Goal: Task Accomplishment & Management: Manage account settings

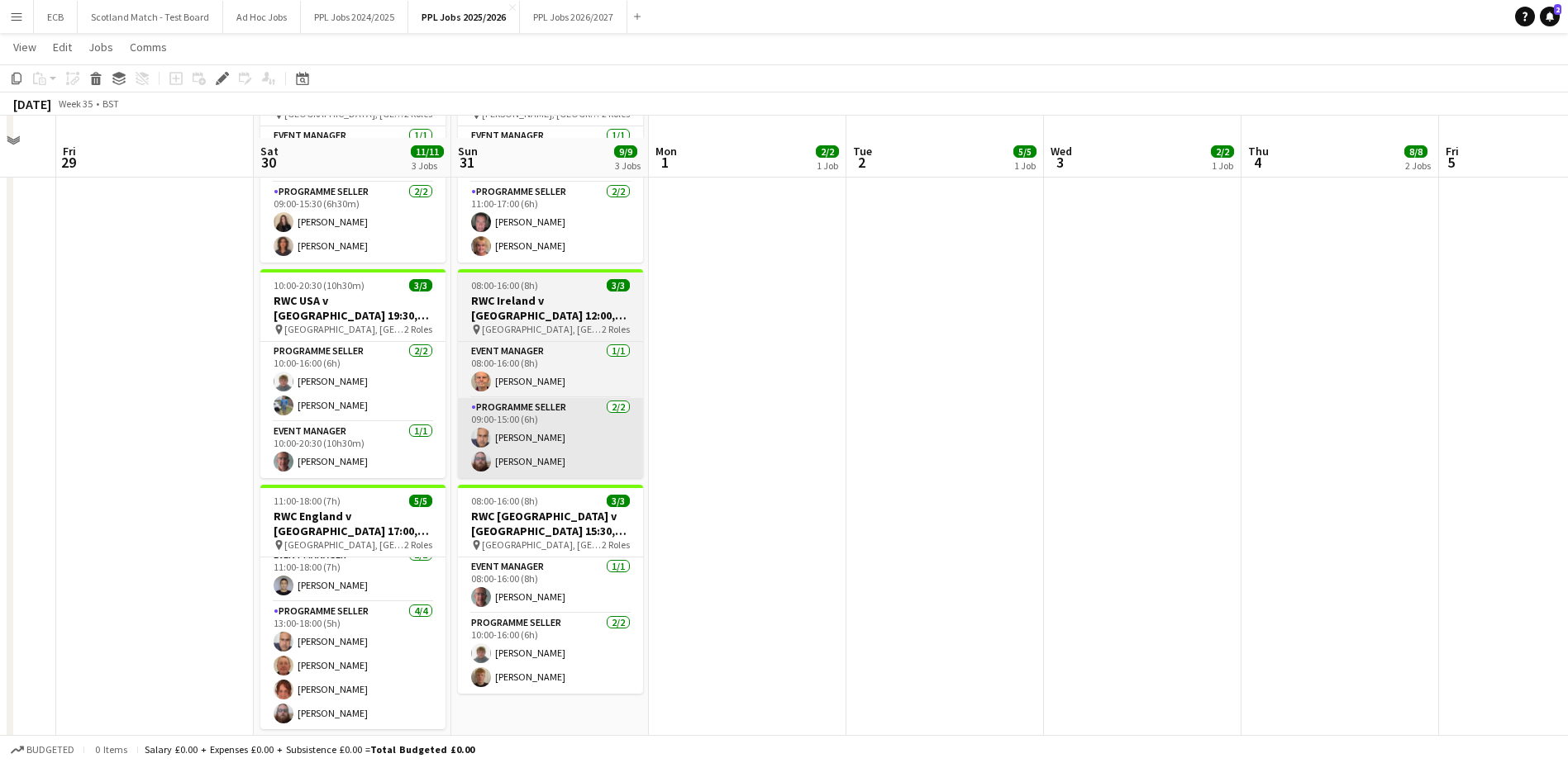
scroll to position [750, 0]
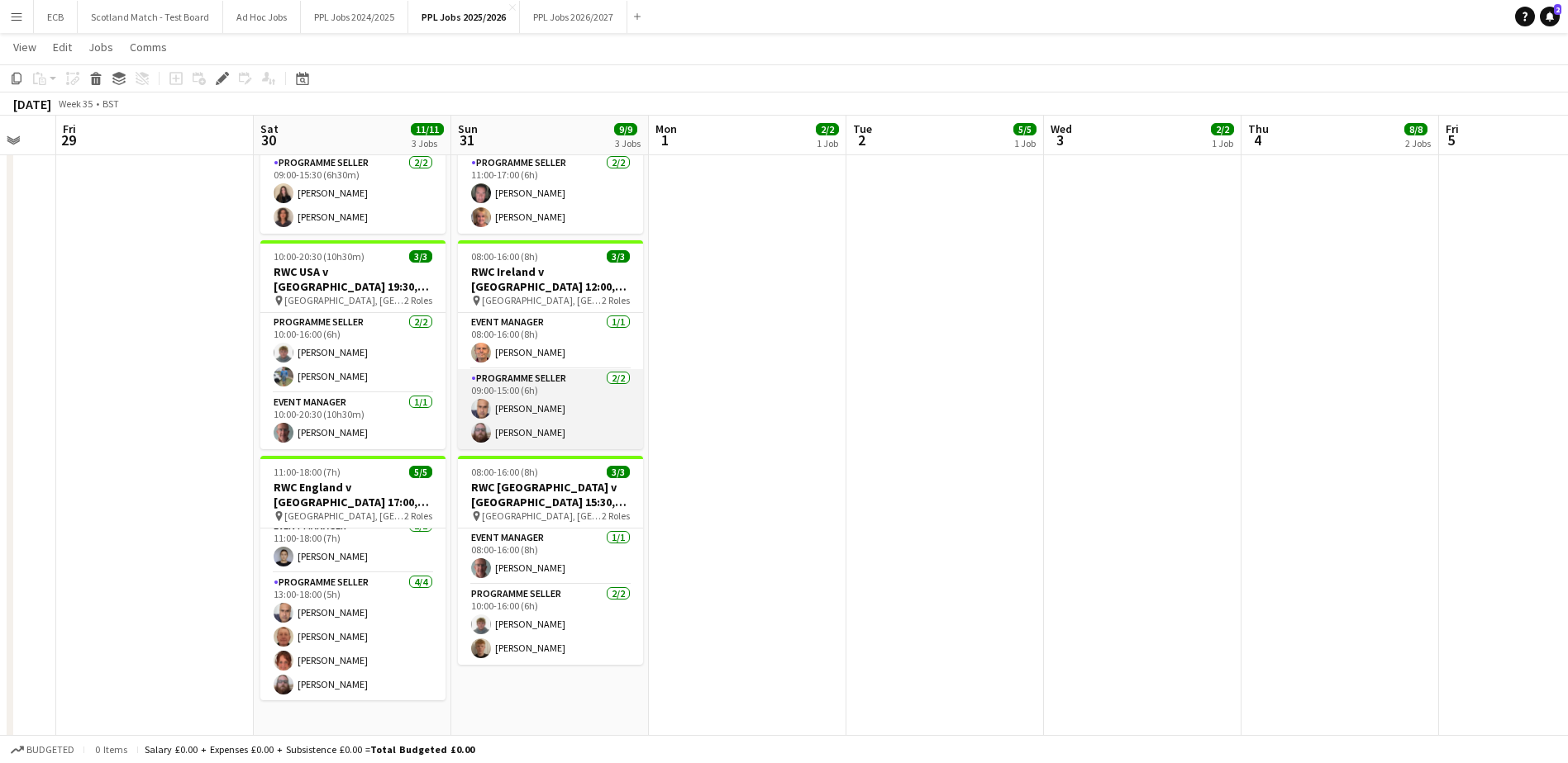
click at [544, 383] on app-card-role "Programme Seller 2/2 09:00-15:00 (6h) Mohammed Rangzeb Najib Steven Beasley" at bounding box center [550, 409] width 185 height 81
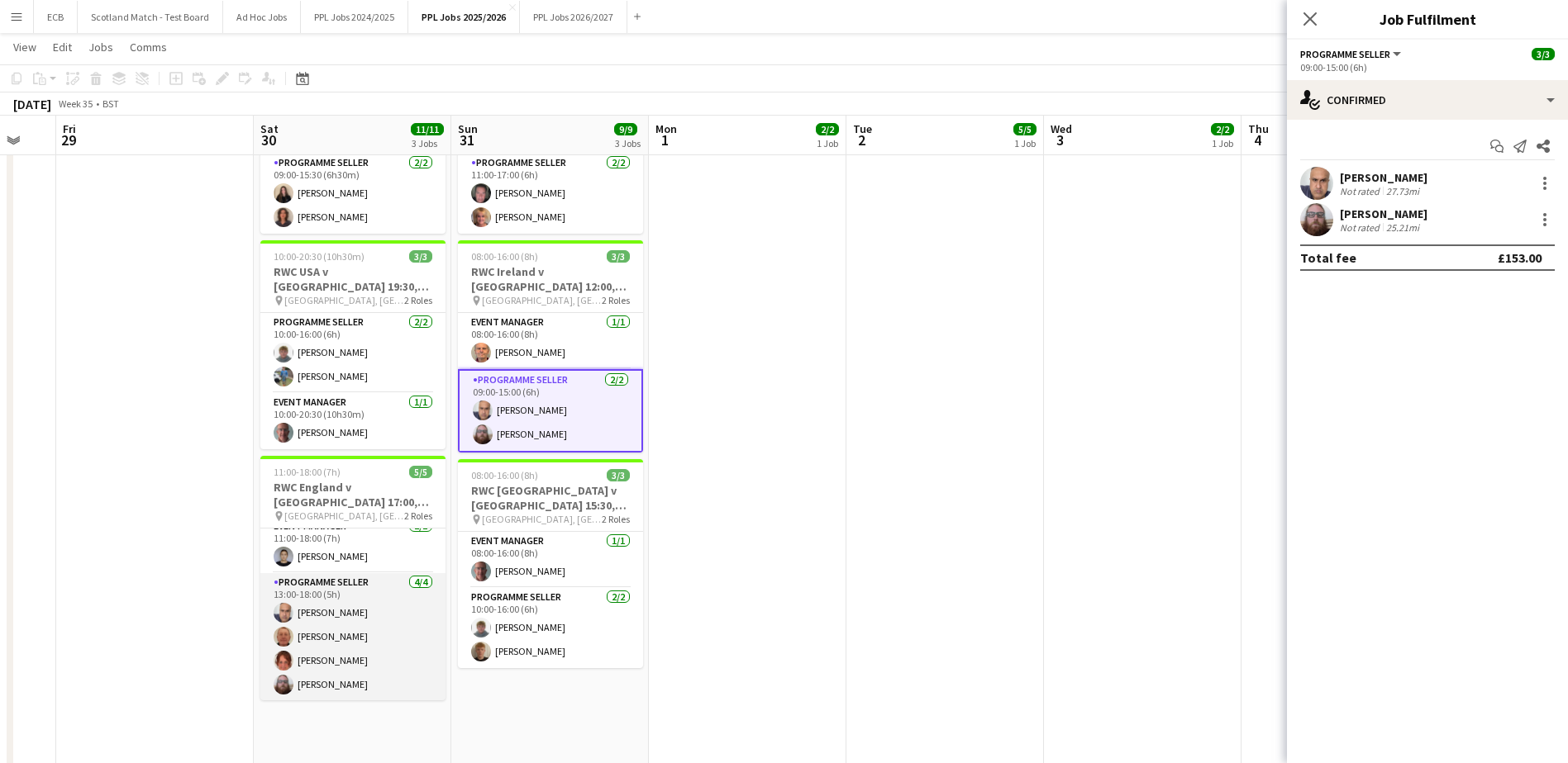
click at [356, 600] on app-card-role "Programme Seller 4/4 13:00-18:00 (5h) Mohammed Rangzeb Najib Geoffrey Paul Wool…" at bounding box center [353, 637] width 185 height 128
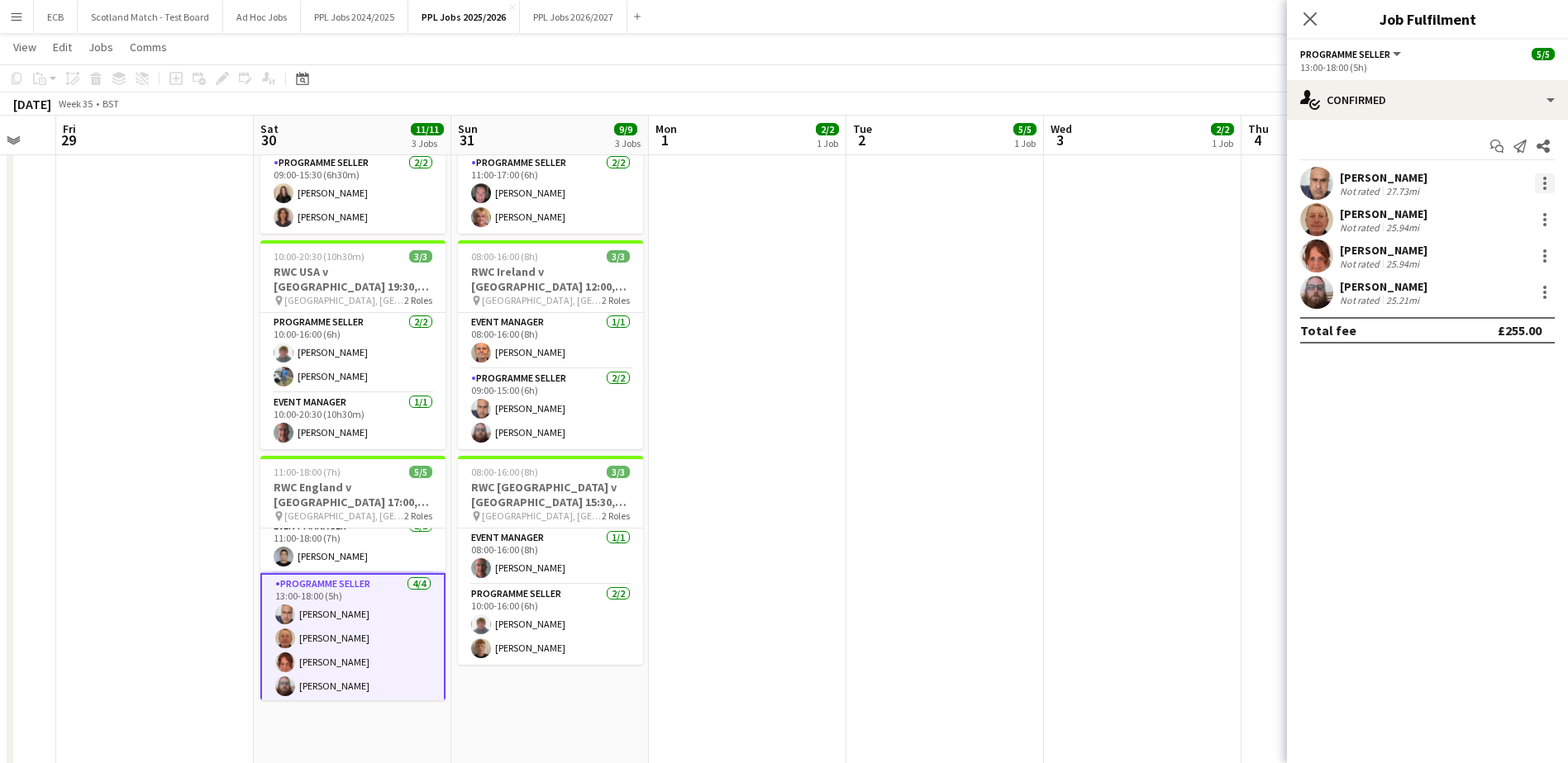
click at [1542, 185] on div at bounding box center [1544, 184] width 20 height 20
click at [1510, 288] on span "Send notification" at bounding box center [1487, 293] width 97 height 14
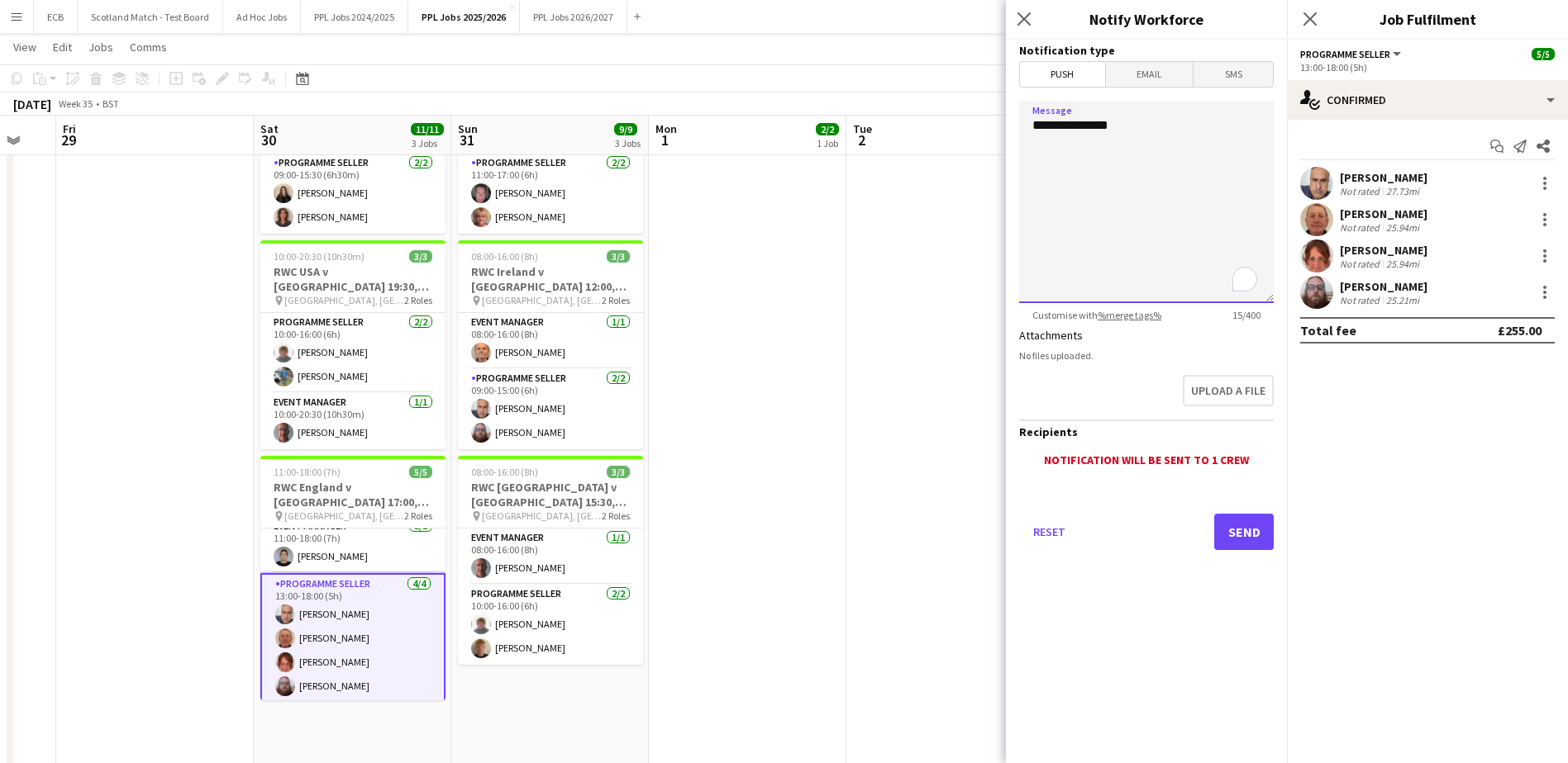
drag, startPoint x: 1133, startPoint y: 132, endPoint x: 1006, endPoint y: 143, distance: 127.5
click at [1006, 143] on app-popin "**********" at bounding box center [1147, 381] width 281 height 763
click at [1204, 156] on textarea "**********" at bounding box center [1146, 202] width 254 height 202
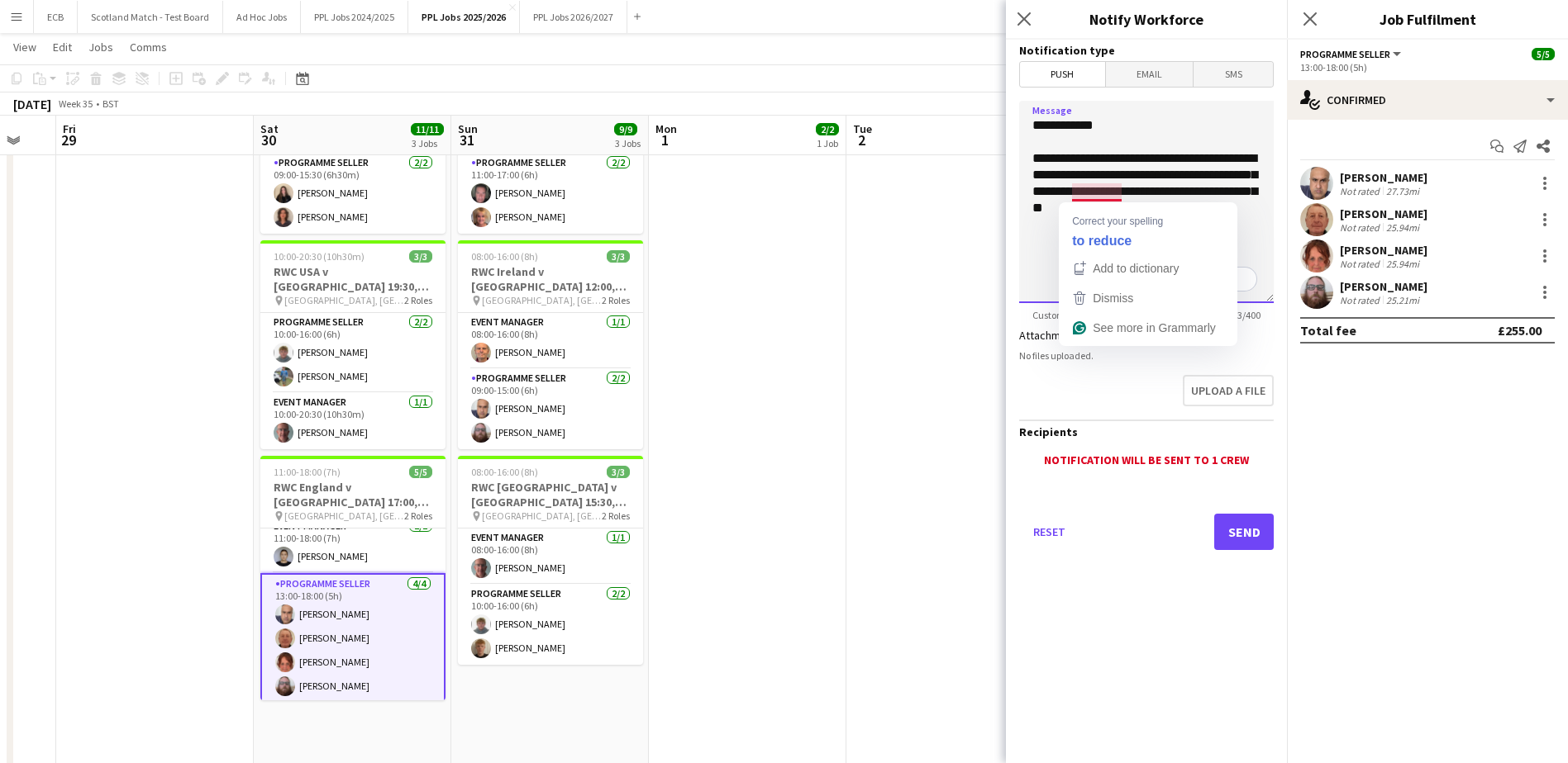
click at [1085, 193] on textarea "**********" at bounding box center [1146, 202] width 254 height 202
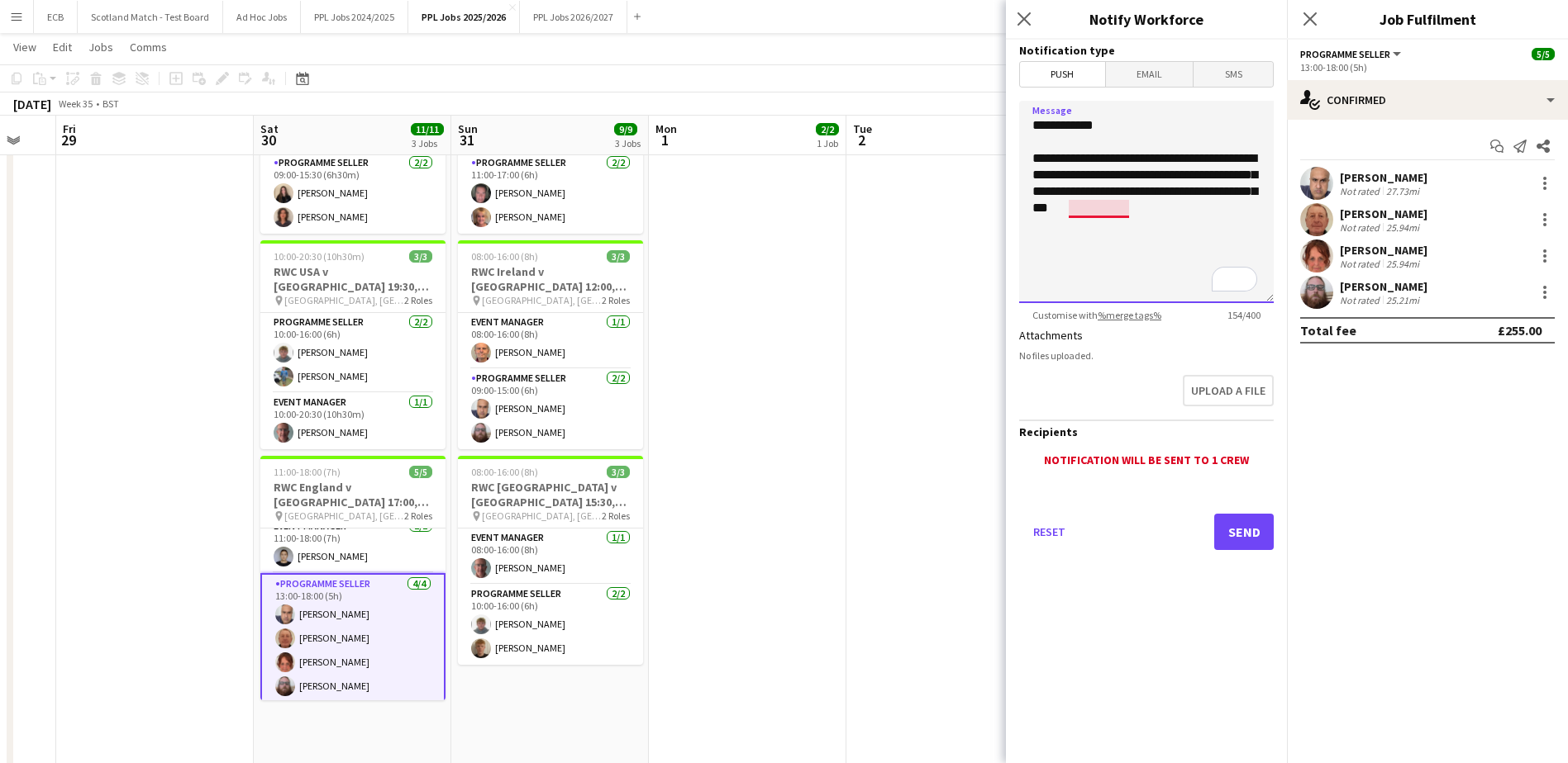
click at [1094, 213] on textarea "**********" at bounding box center [1146, 202] width 254 height 202
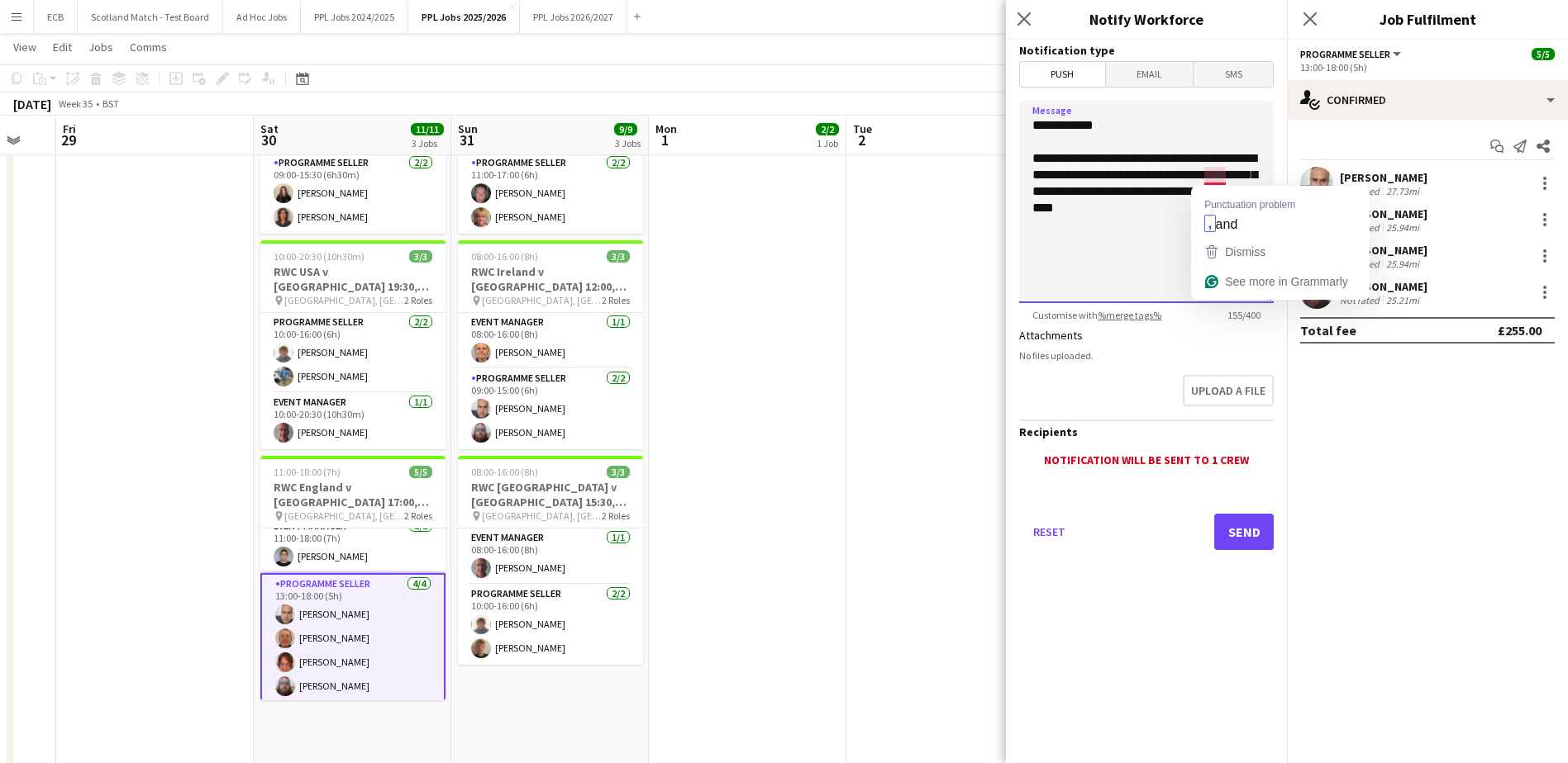
click at [1213, 175] on textarea "**********" at bounding box center [1146, 202] width 254 height 202
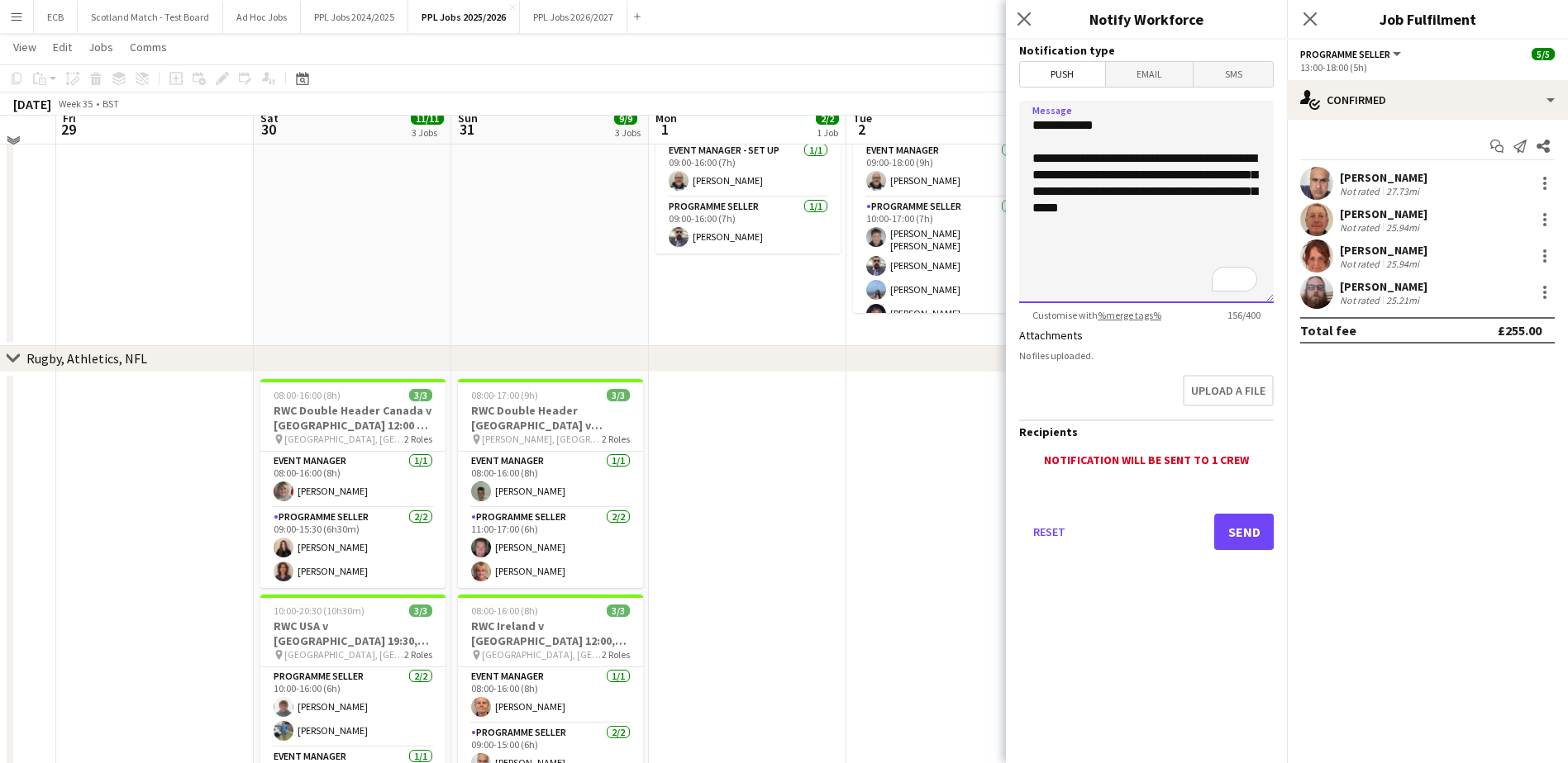
scroll to position [379, 0]
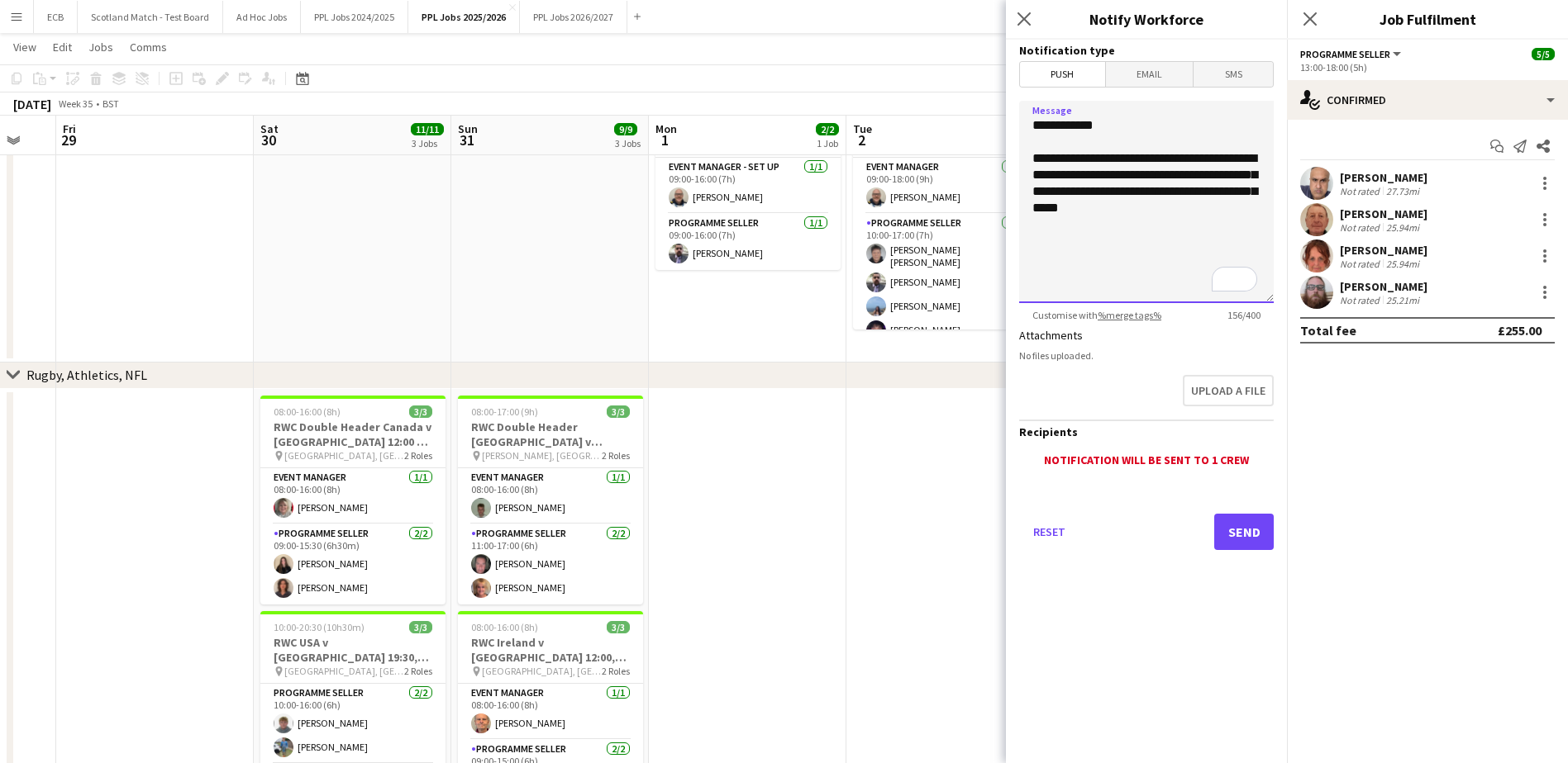
type textarea "**********"
click at [1160, 68] on span "Email" at bounding box center [1149, 74] width 87 height 25
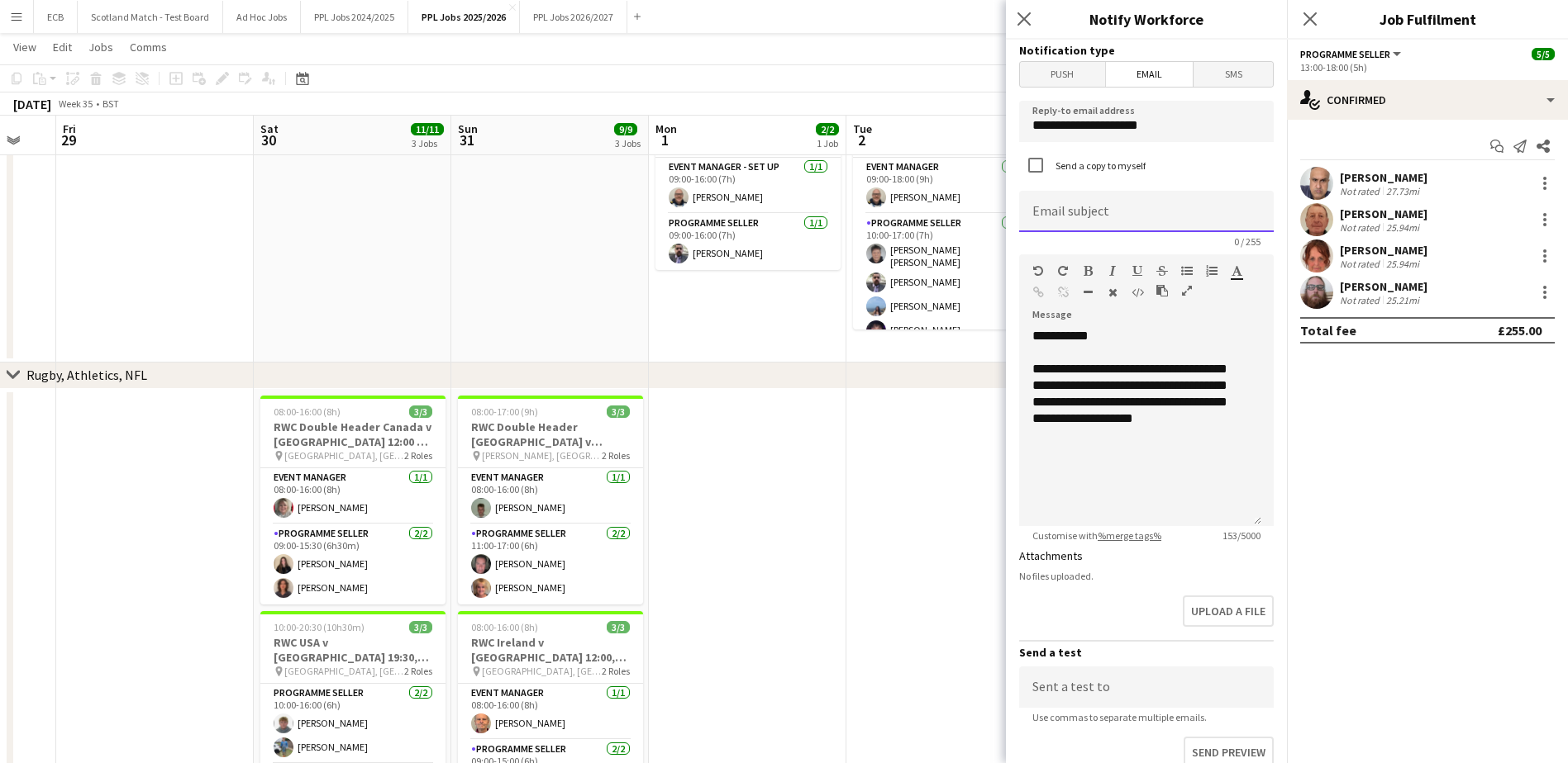
click at [1085, 198] on input at bounding box center [1146, 211] width 254 height 41
type input "*"
type input "**********"
click at [1223, 388] on div "**********" at bounding box center [1140, 427] width 242 height 198
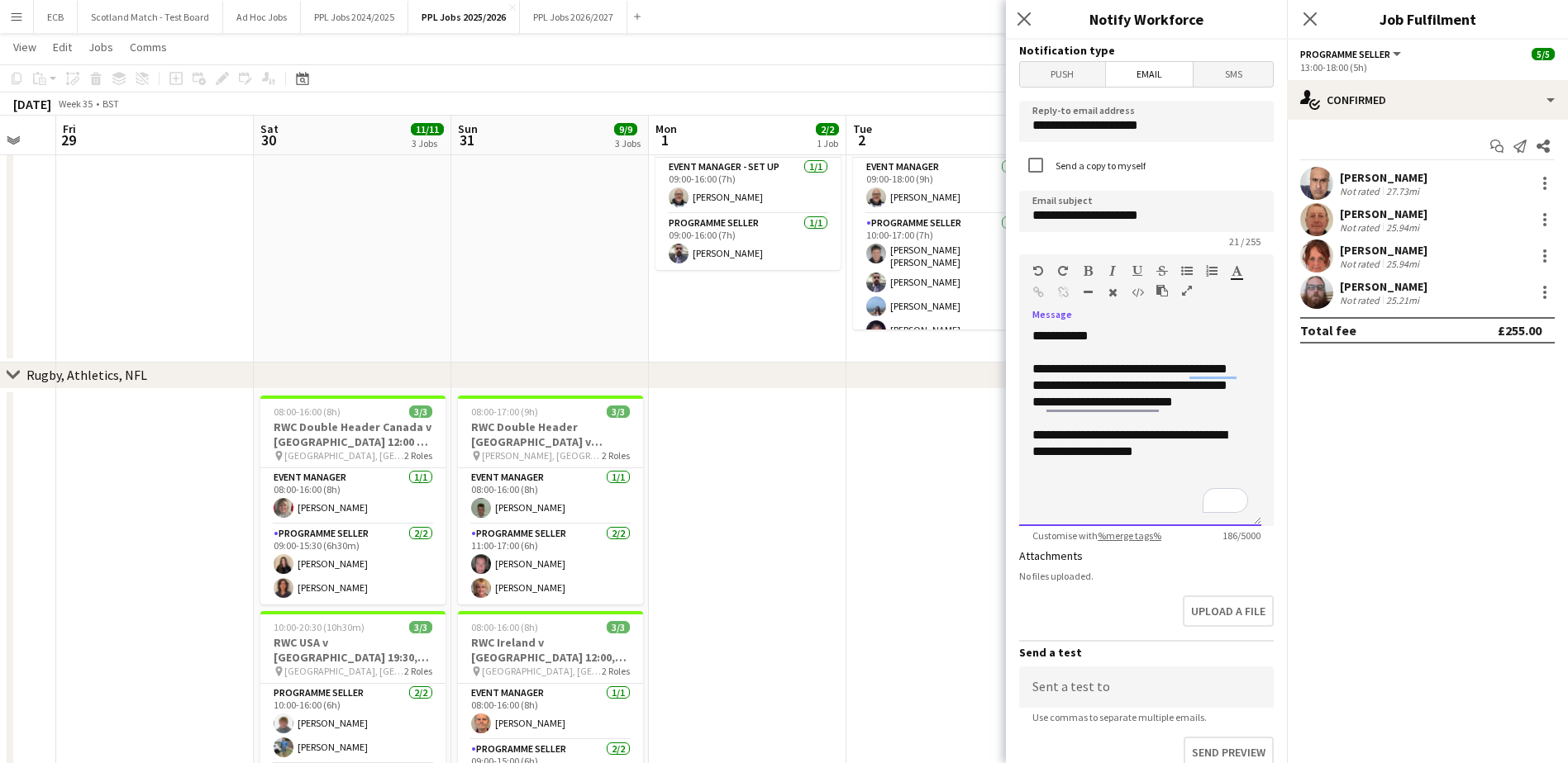
click at [1189, 454] on div "**********" at bounding box center [1141, 444] width 216 height 33
click at [761, 428] on app-date-cell at bounding box center [747, 765] width 197 height 752
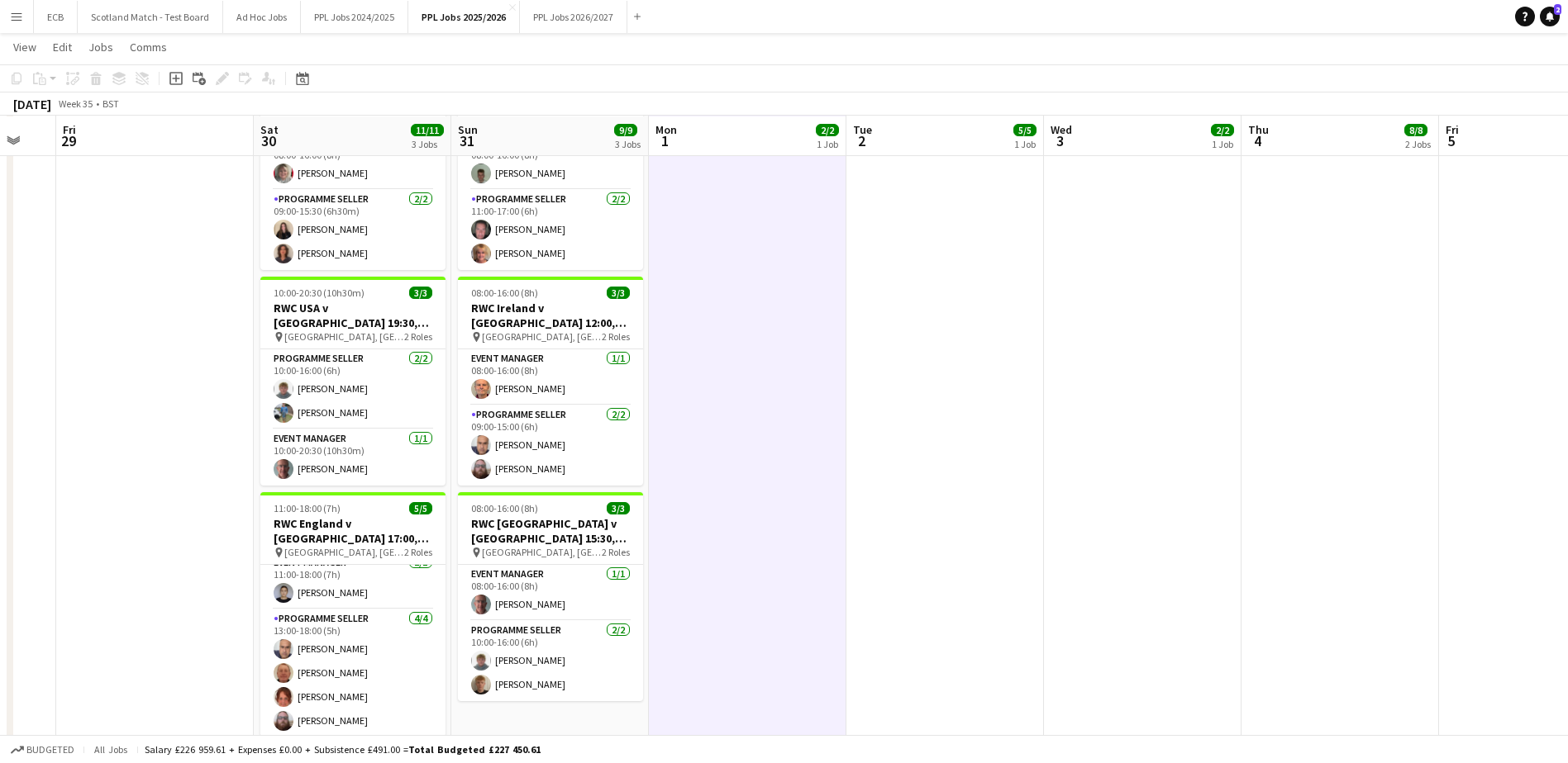
scroll to position [716, 0]
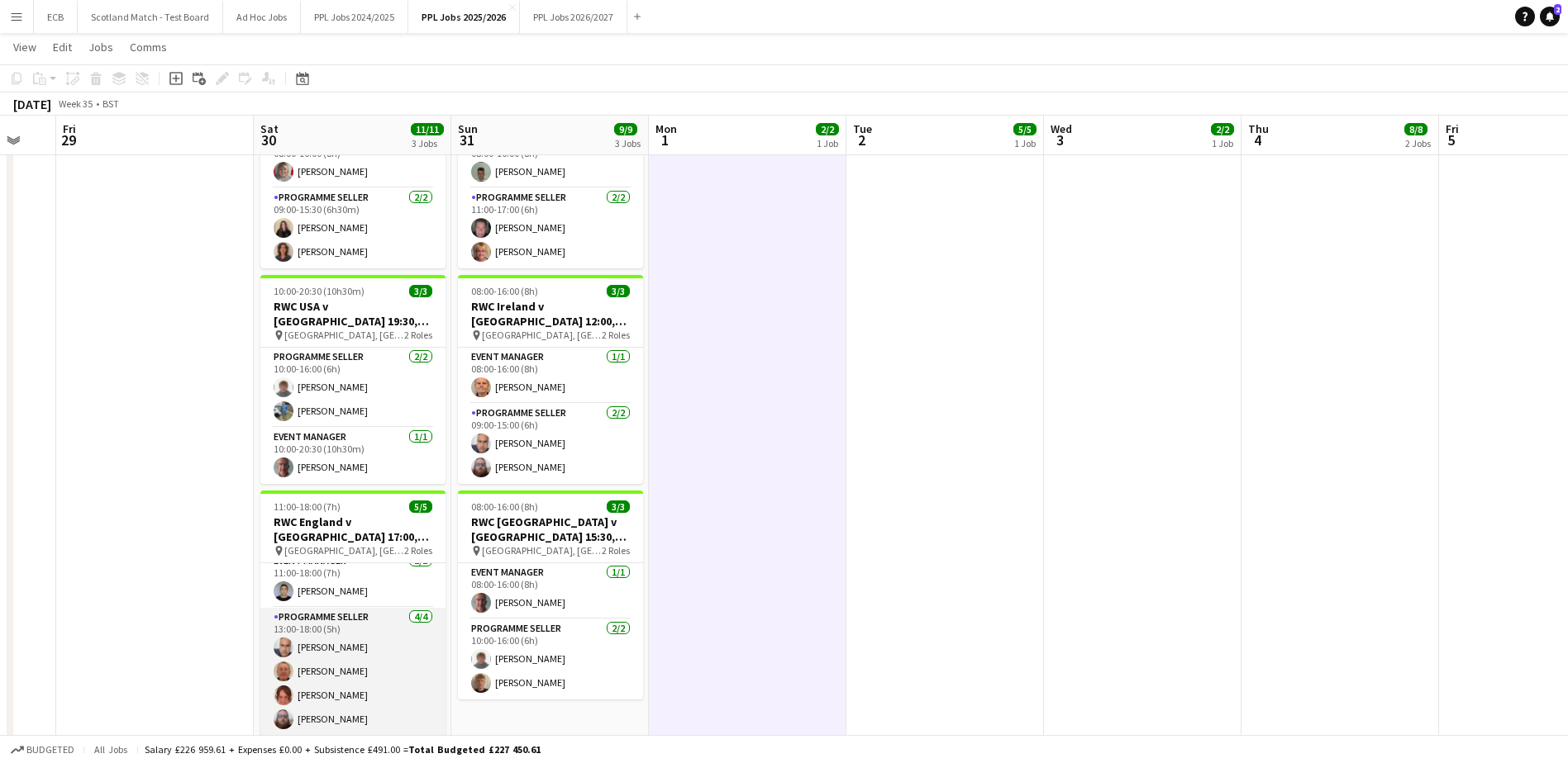
click at [327, 631] on app-card-role "Programme Seller 4/4 13:00-18:00 (5h) Mohammed Rangzeb Najib Geoffrey Paul Wool…" at bounding box center [353, 672] width 185 height 128
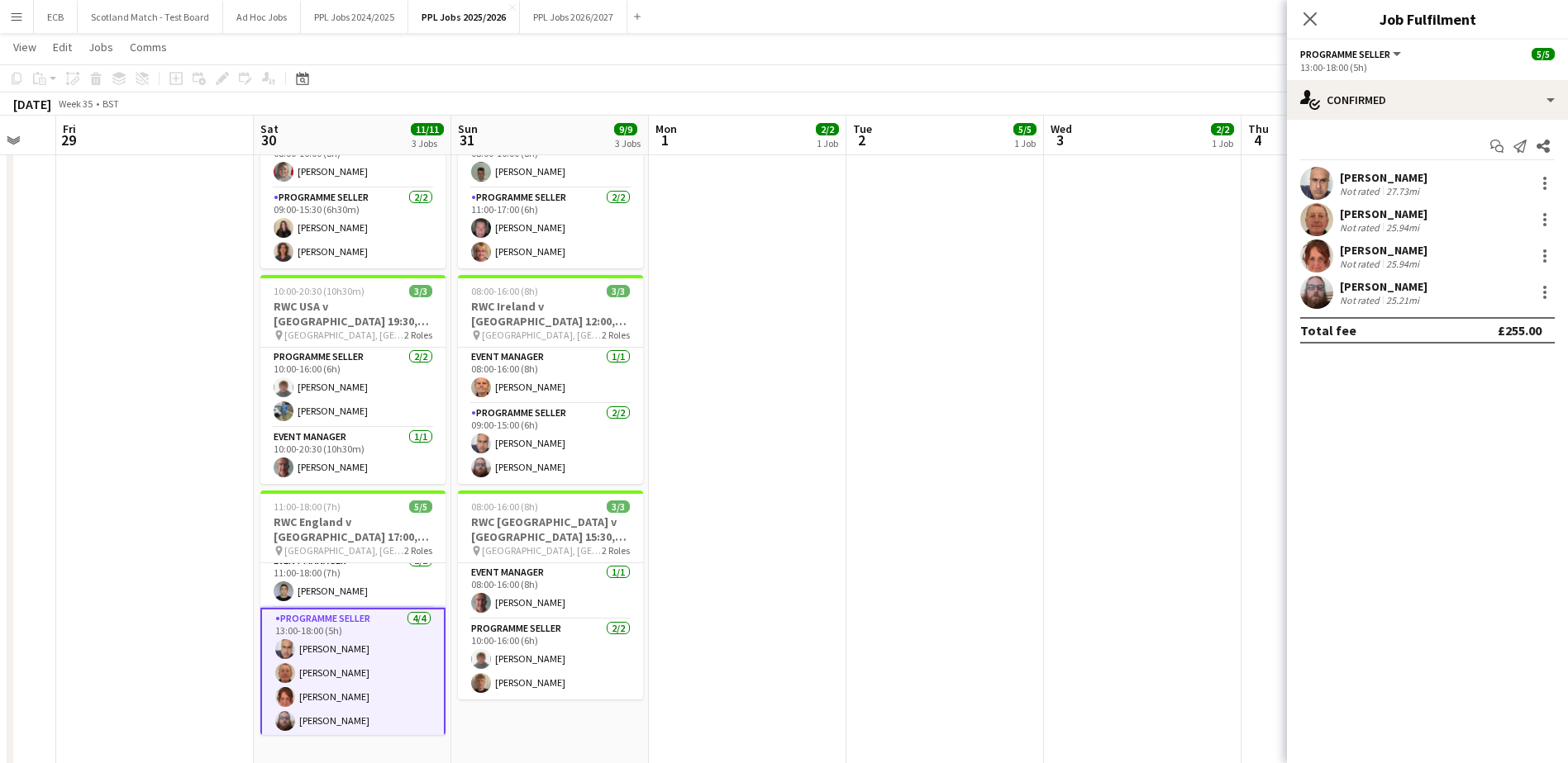
click at [1428, 174] on div "[PERSON_NAME]" at bounding box center [1383, 177] width 87 height 15
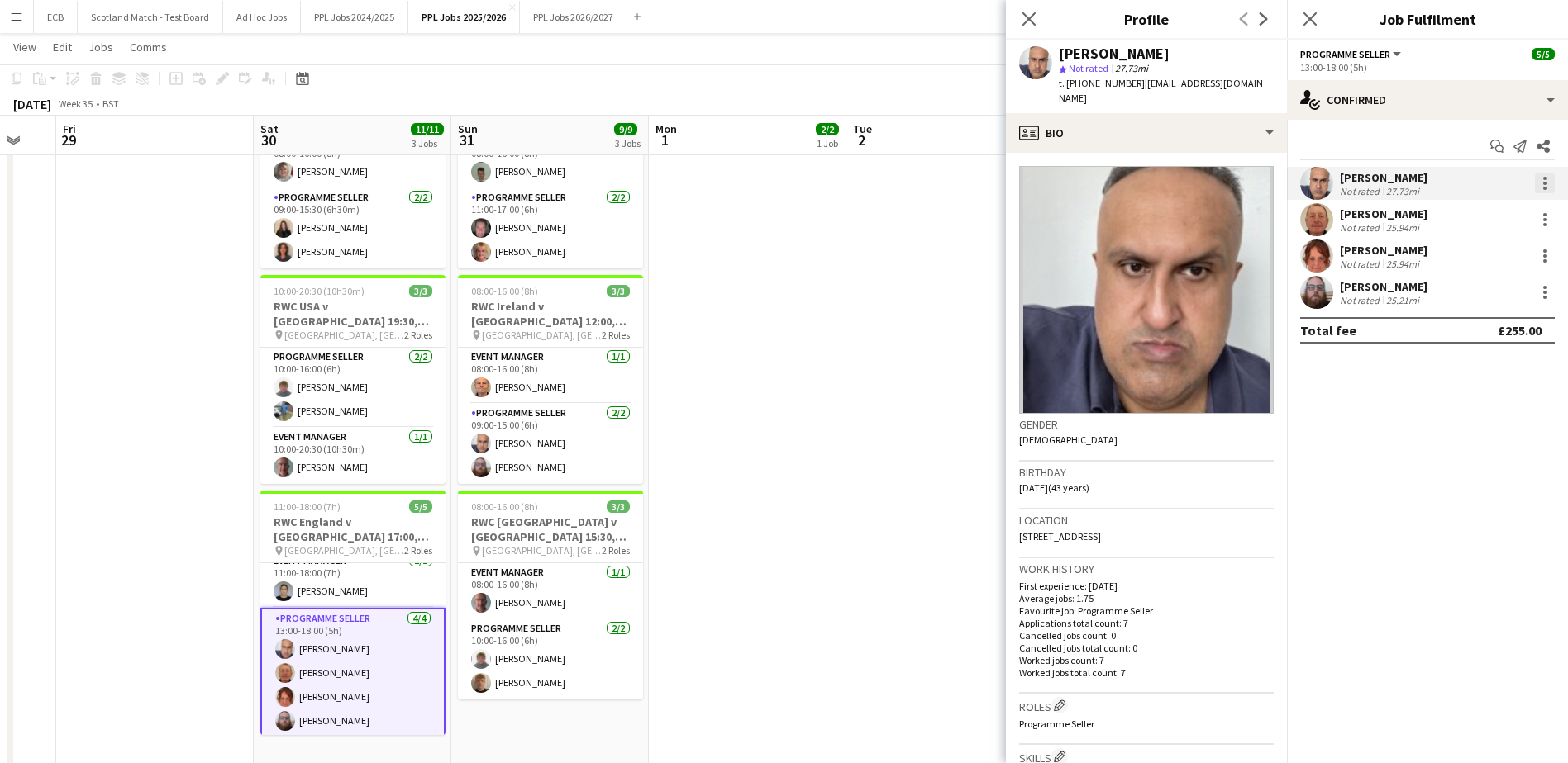
click at [1546, 183] on div at bounding box center [1544, 184] width 20 height 20
click at [1518, 300] on span "Send notification" at bounding box center [1487, 293] width 97 height 14
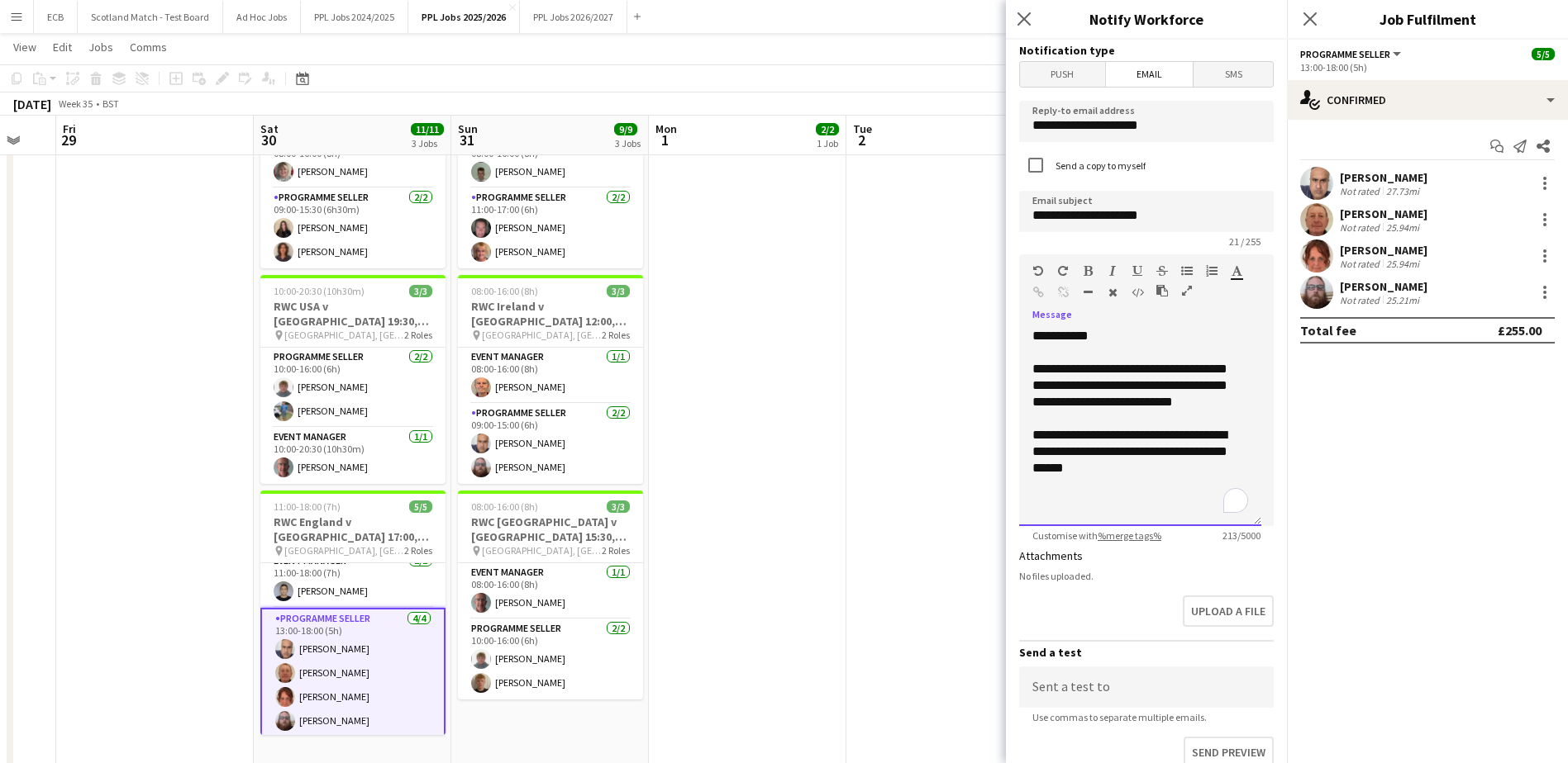
click at [1115, 472] on div "**********" at bounding box center [1141, 452] width 216 height 49
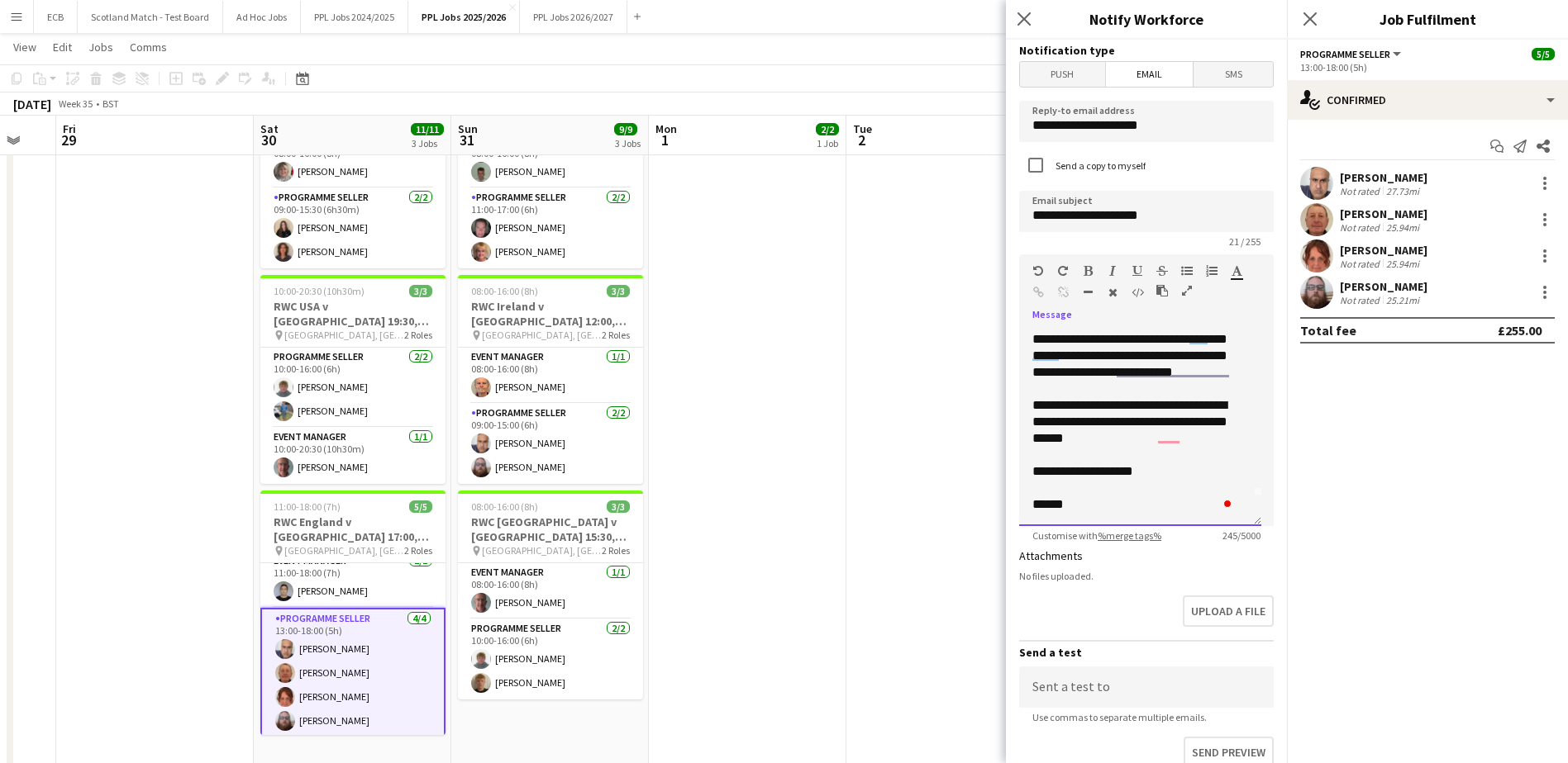
scroll to position [51, 0]
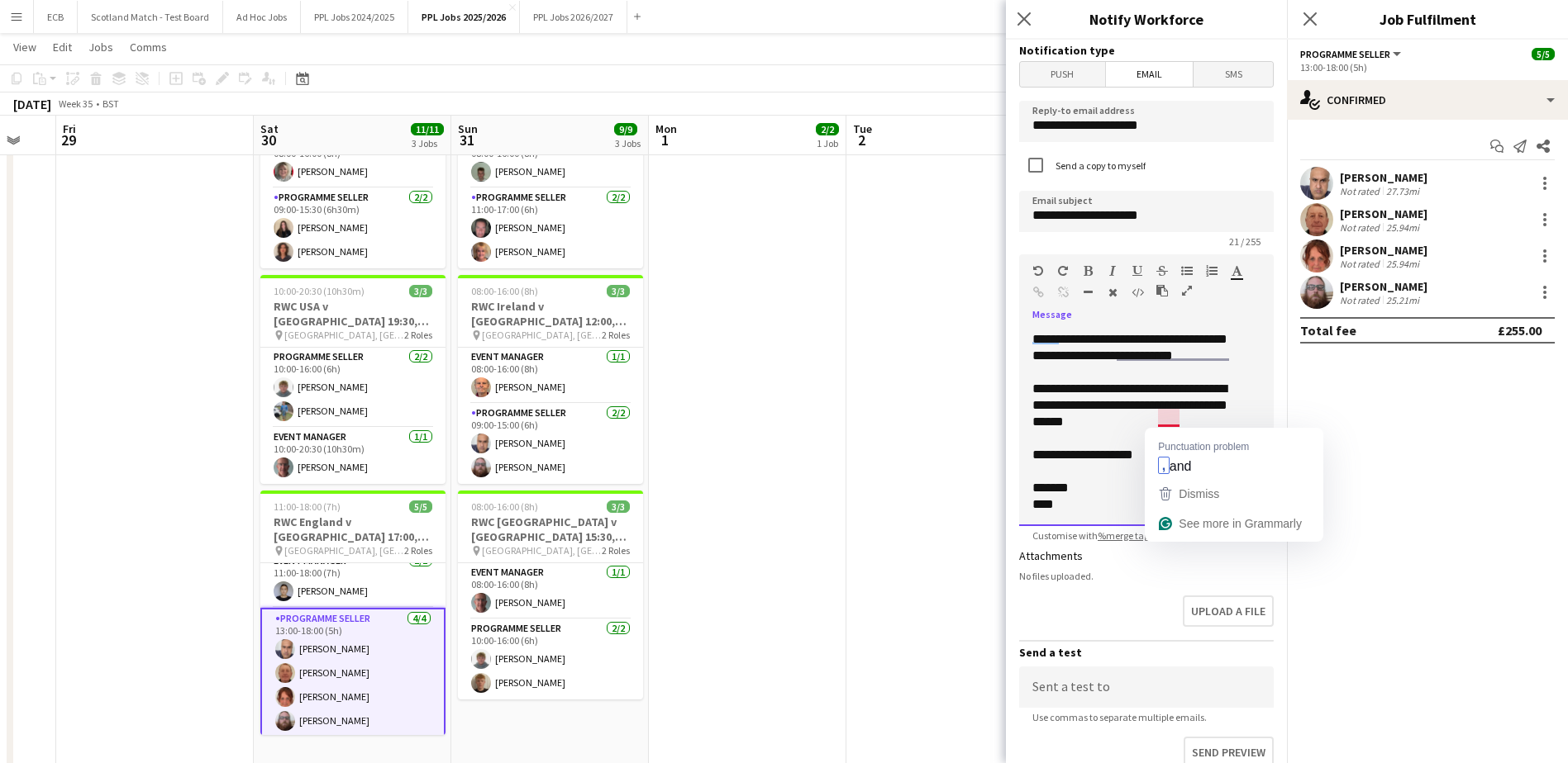
click at [1167, 424] on div "**********" at bounding box center [1134, 406] width 203 height 49
click at [1119, 427] on div "**********" at bounding box center [1134, 406] width 203 height 49
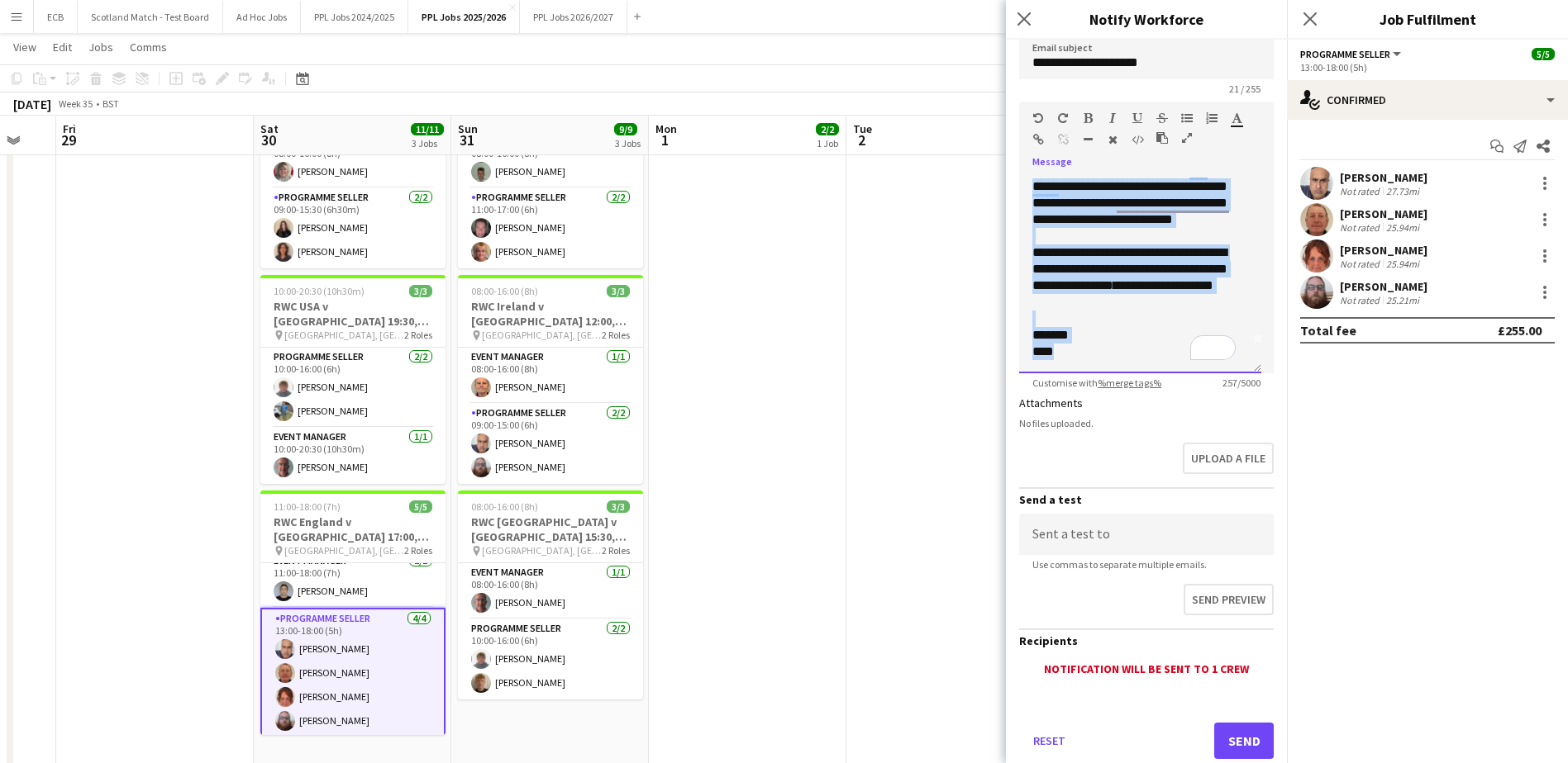
scroll to position [0, 0]
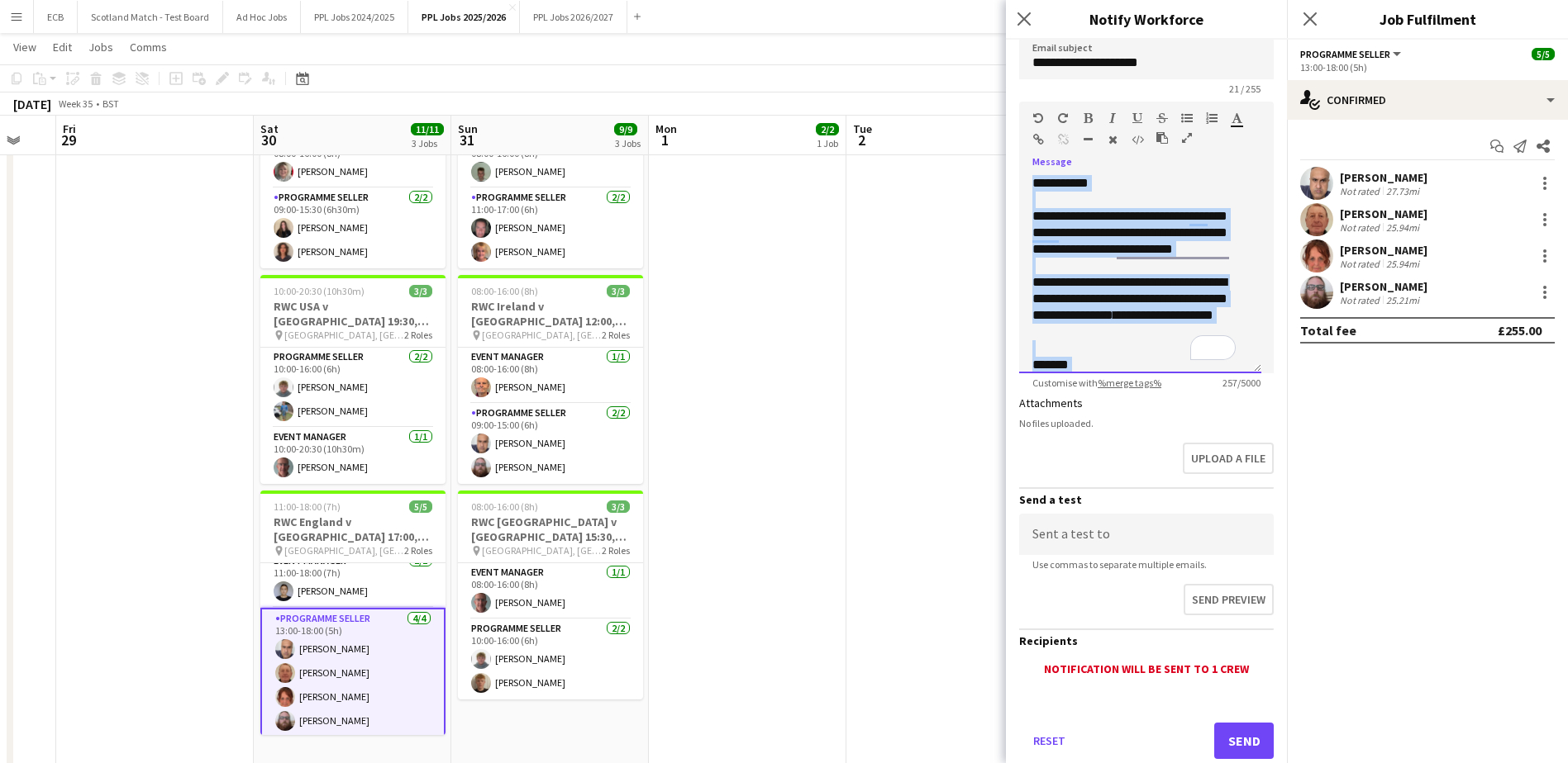
drag, startPoint x: 1077, startPoint y: 353, endPoint x: 1008, endPoint y: 176, distance: 190.0
click at [1008, 176] on form "**********" at bounding box center [1147, 347] width 281 height 919
copy div "**********"
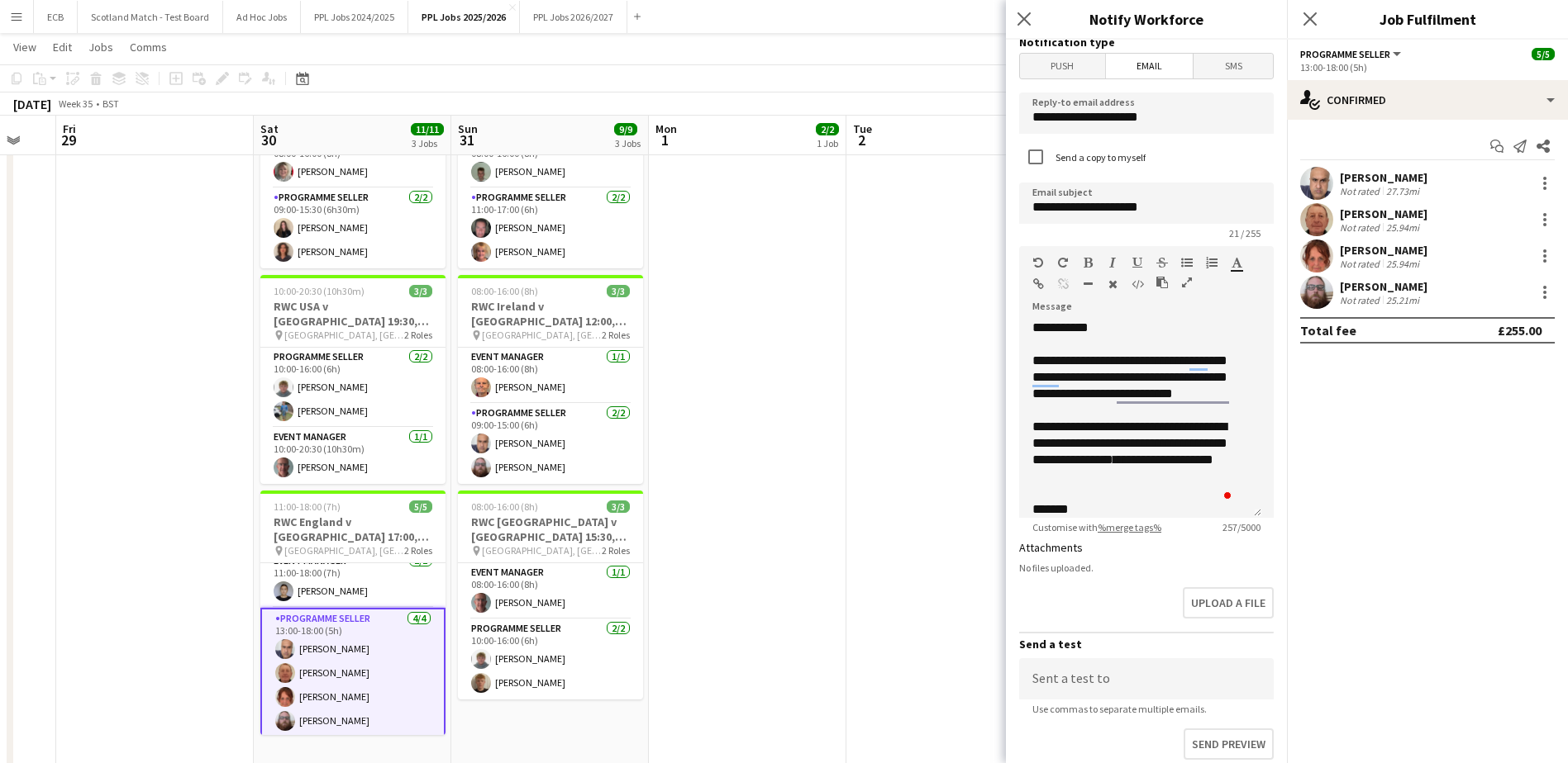
click at [1194, 544] on form "**********" at bounding box center [1147, 491] width 281 height 919
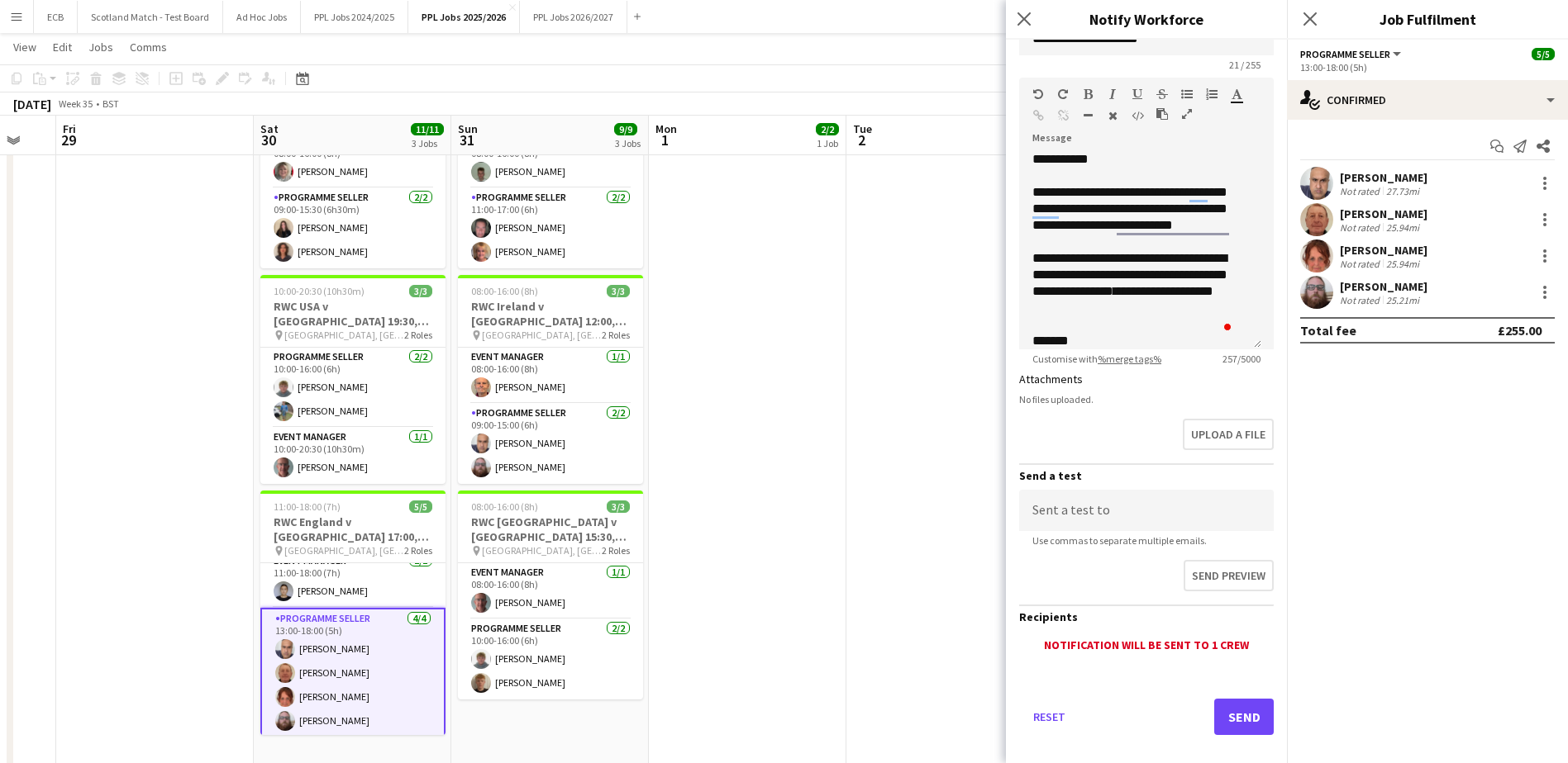
scroll to position [178, 0]
click at [1223, 708] on button "Send" at bounding box center [1244, 716] width 60 height 36
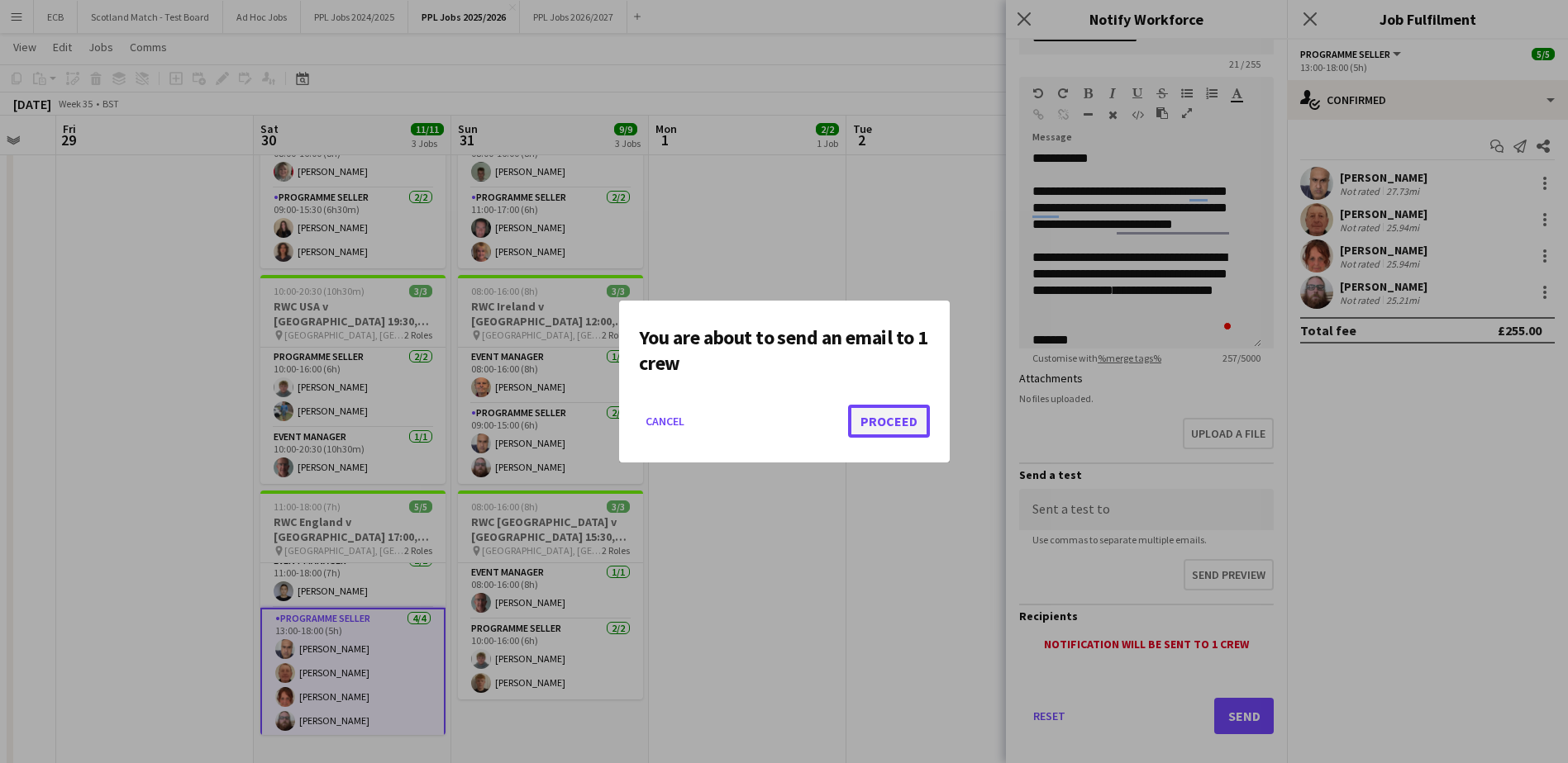
click at [889, 422] on button "Proceed" at bounding box center [888, 421] width 82 height 33
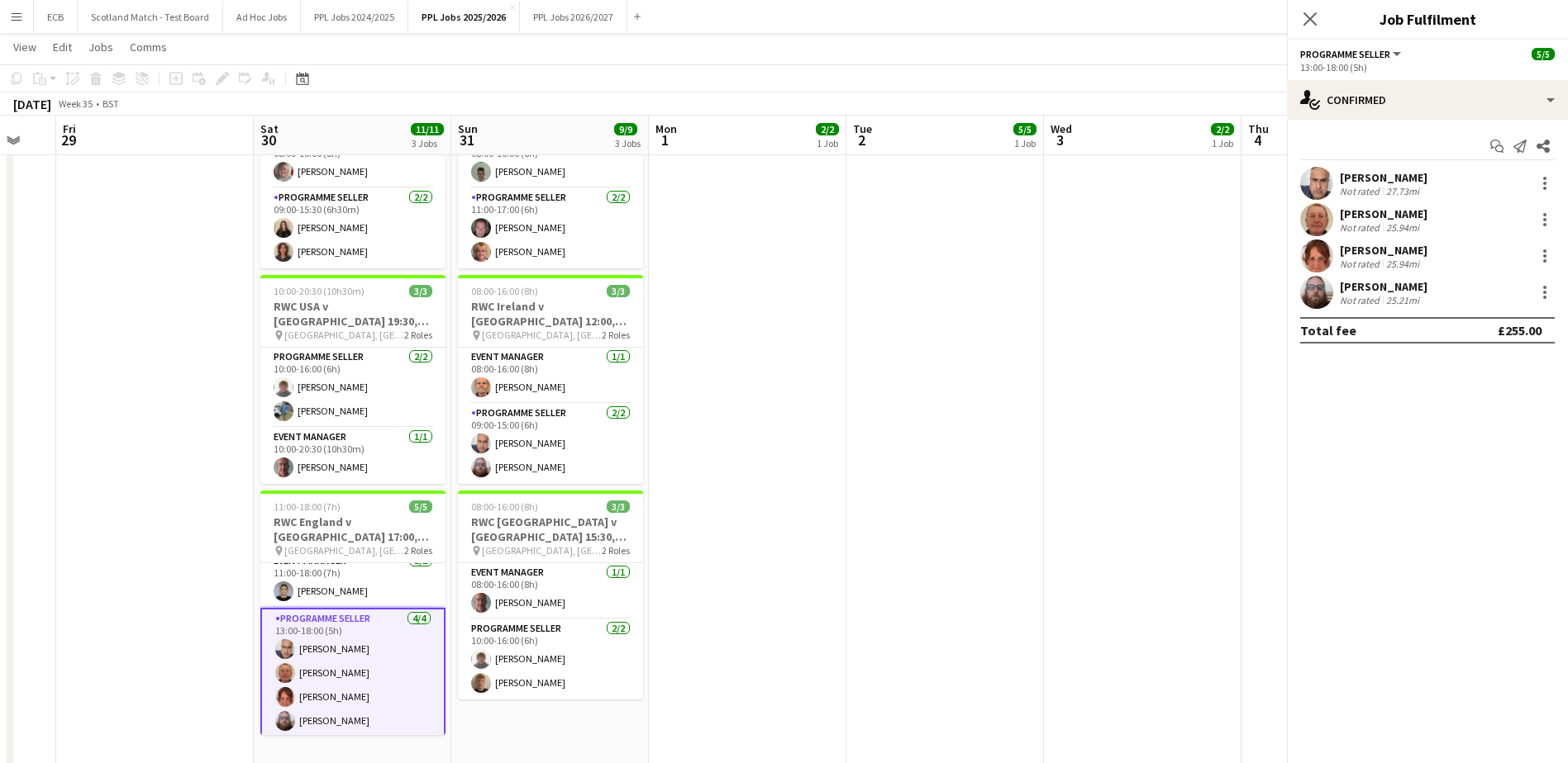
scroll to position [716, 0]
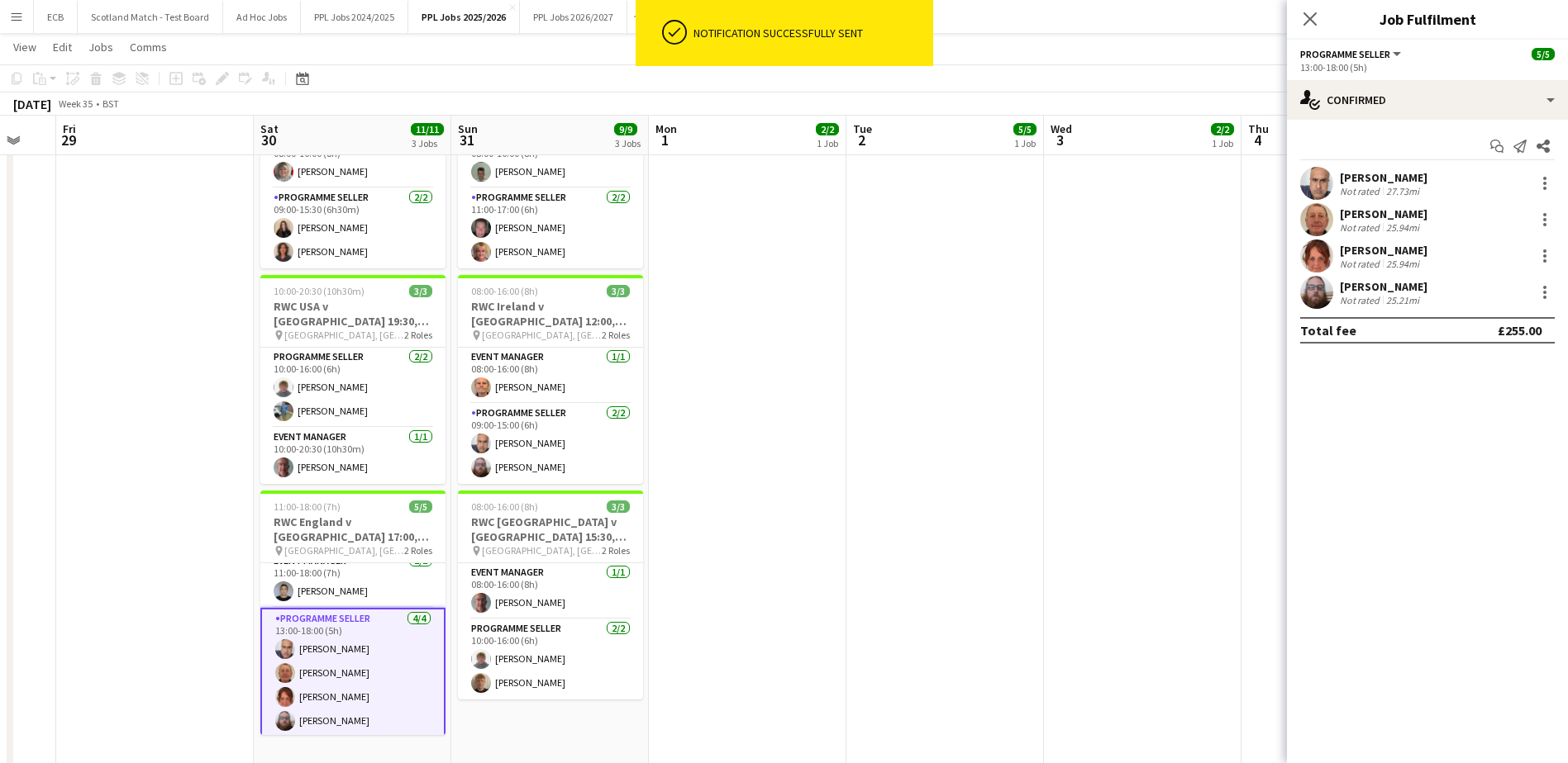
click at [360, 643] on app-card-role "Programme Seller 4/4 13:00-18:00 (5h) Mohammed Rangzeb Najib Geoffrey Paul Wool…" at bounding box center [353, 674] width 185 height 132
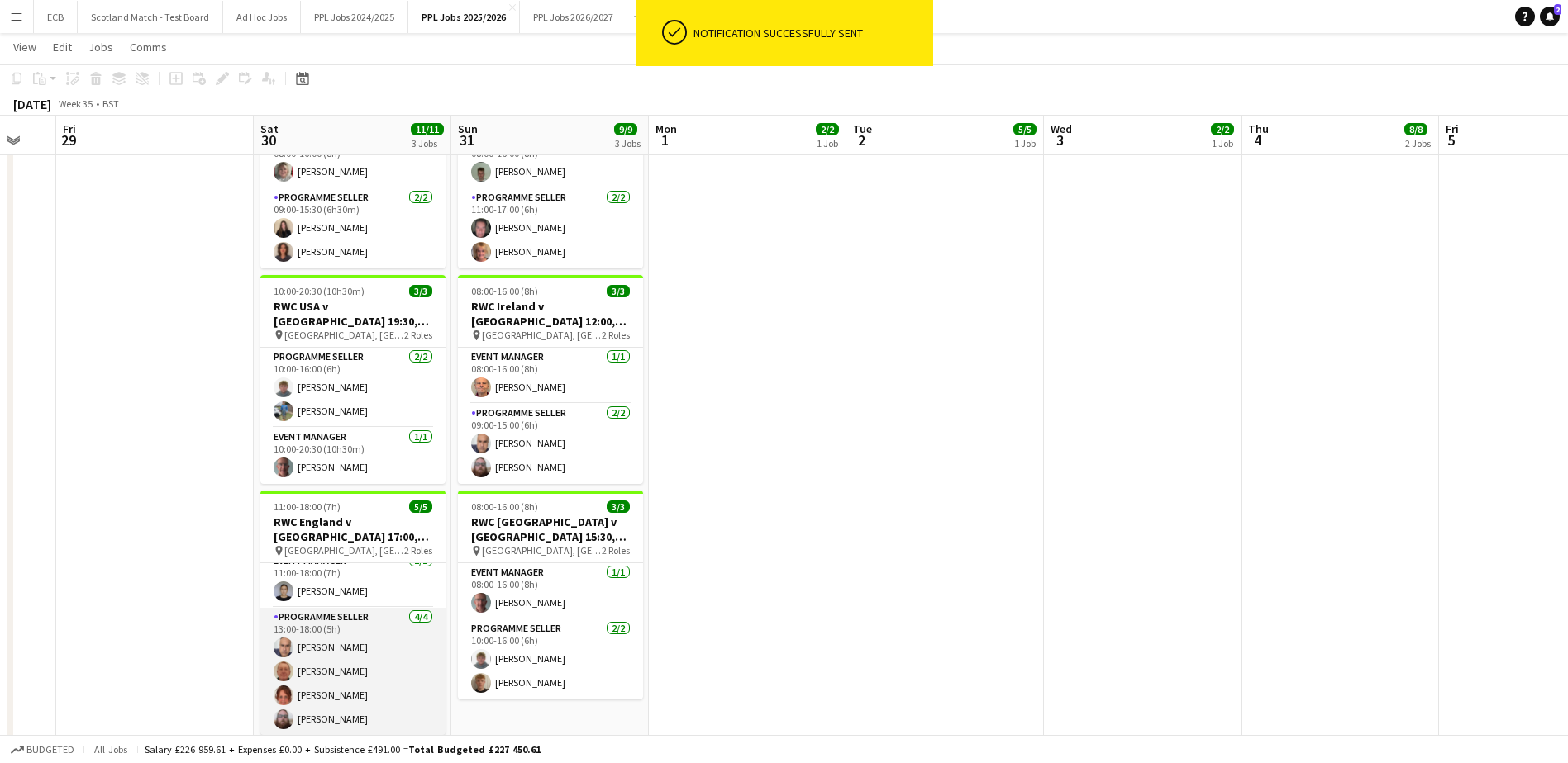
click at [327, 648] on app-card-role "Programme Seller 4/4 13:00-18:00 (5h) Mohammed Rangzeb Najib Geoffrey Paul Wool…" at bounding box center [353, 672] width 185 height 128
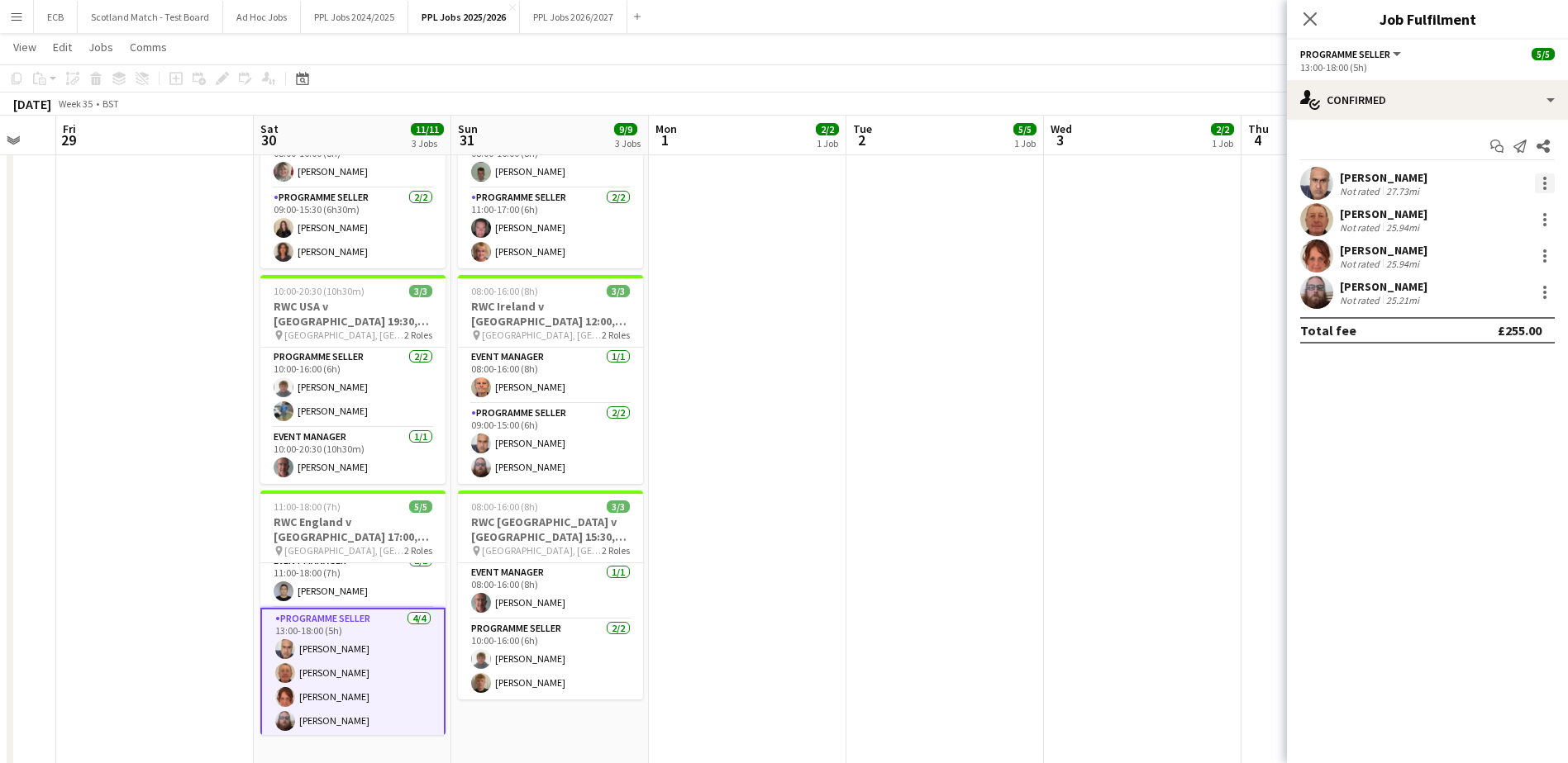
click at [1542, 176] on div at bounding box center [1544, 184] width 20 height 20
click at [1466, 373] on span "Remove" at bounding box center [1464, 372] width 49 height 14
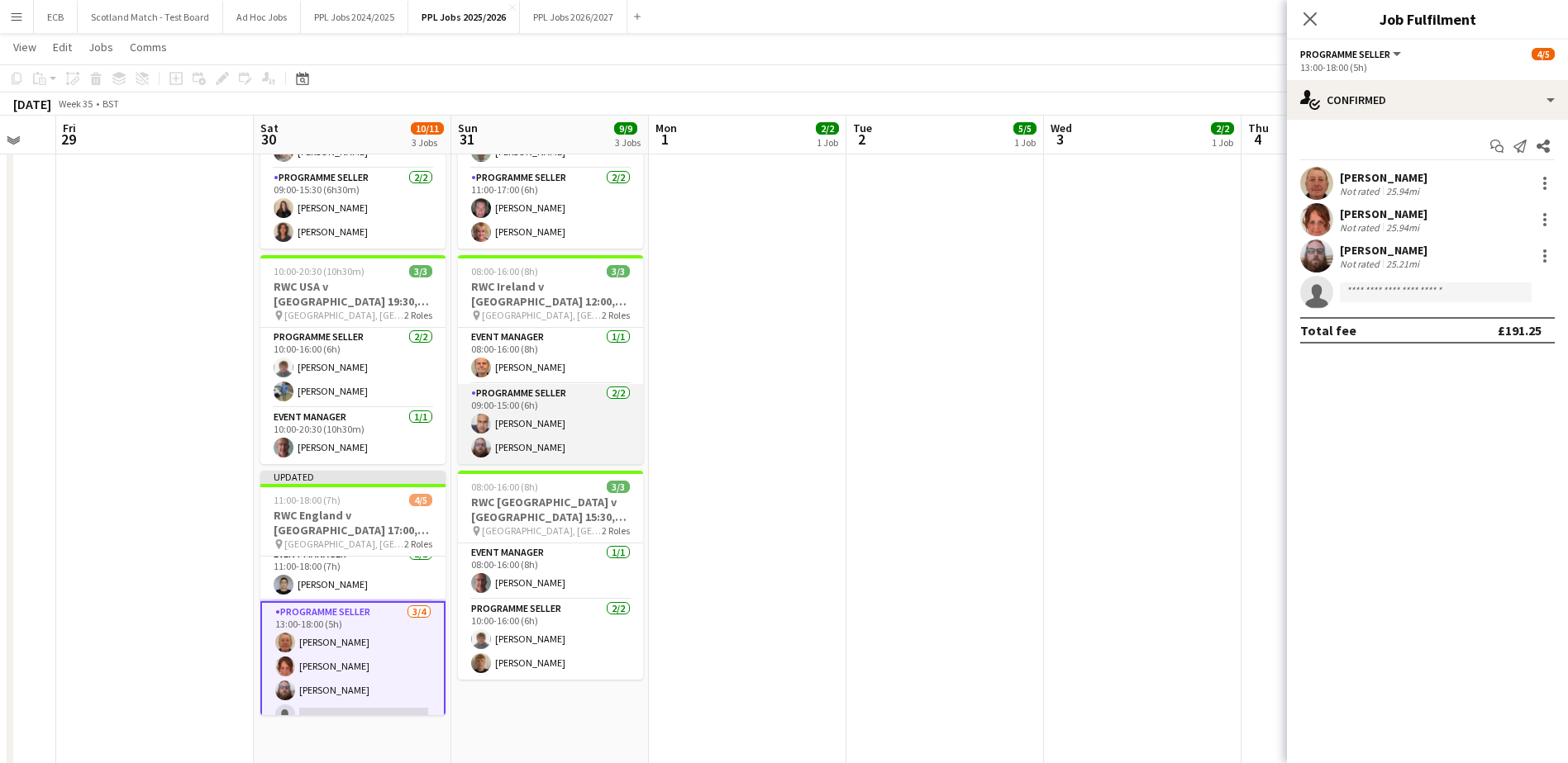
scroll to position [736, 0]
click at [560, 419] on app-card-role "Programme Seller 2/2 09:00-15:00 (6h) Mohammed Rangzeb Najib Steven Beasley" at bounding box center [550, 423] width 185 height 81
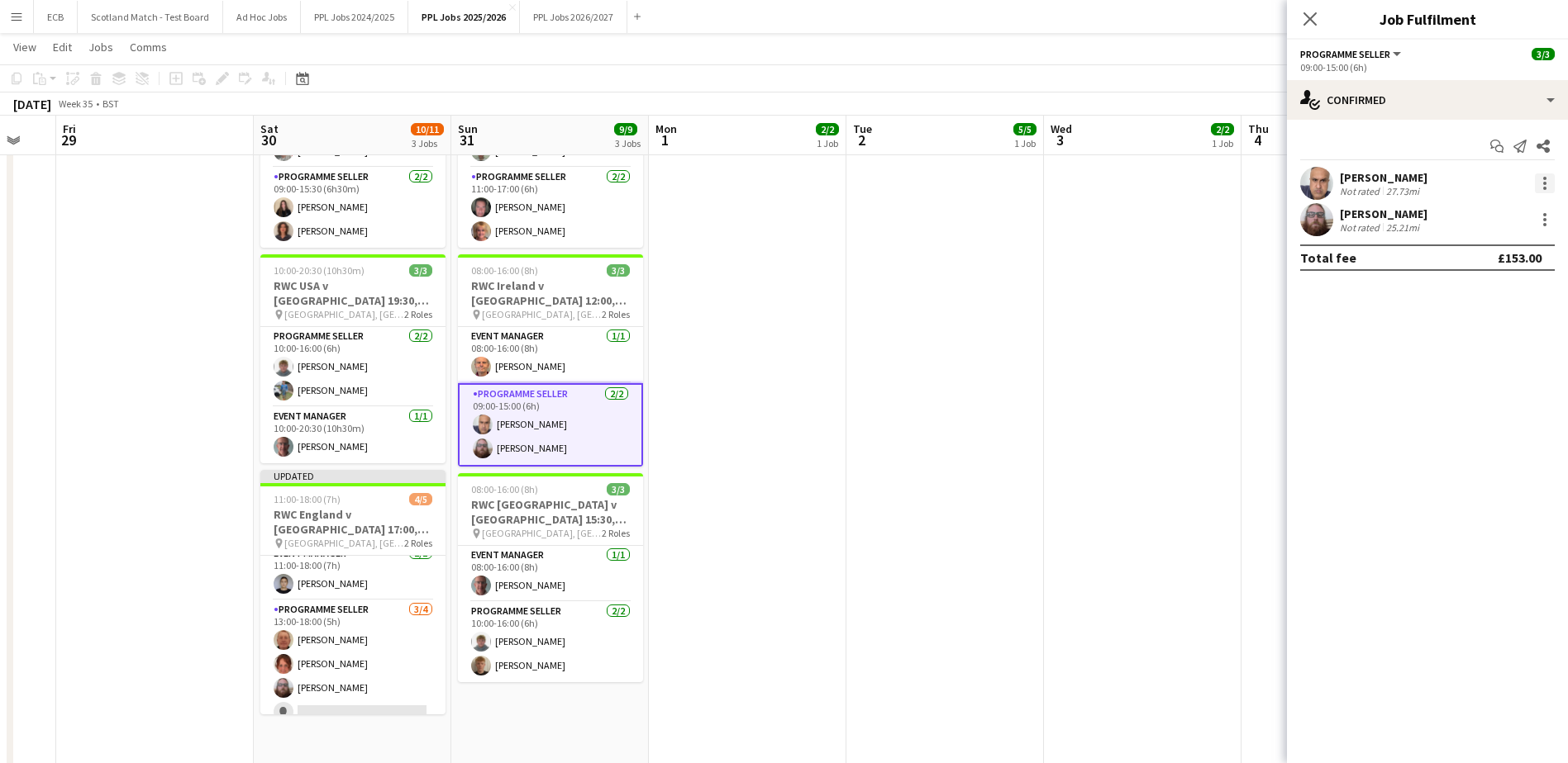
click at [1539, 177] on div at bounding box center [1544, 184] width 20 height 20
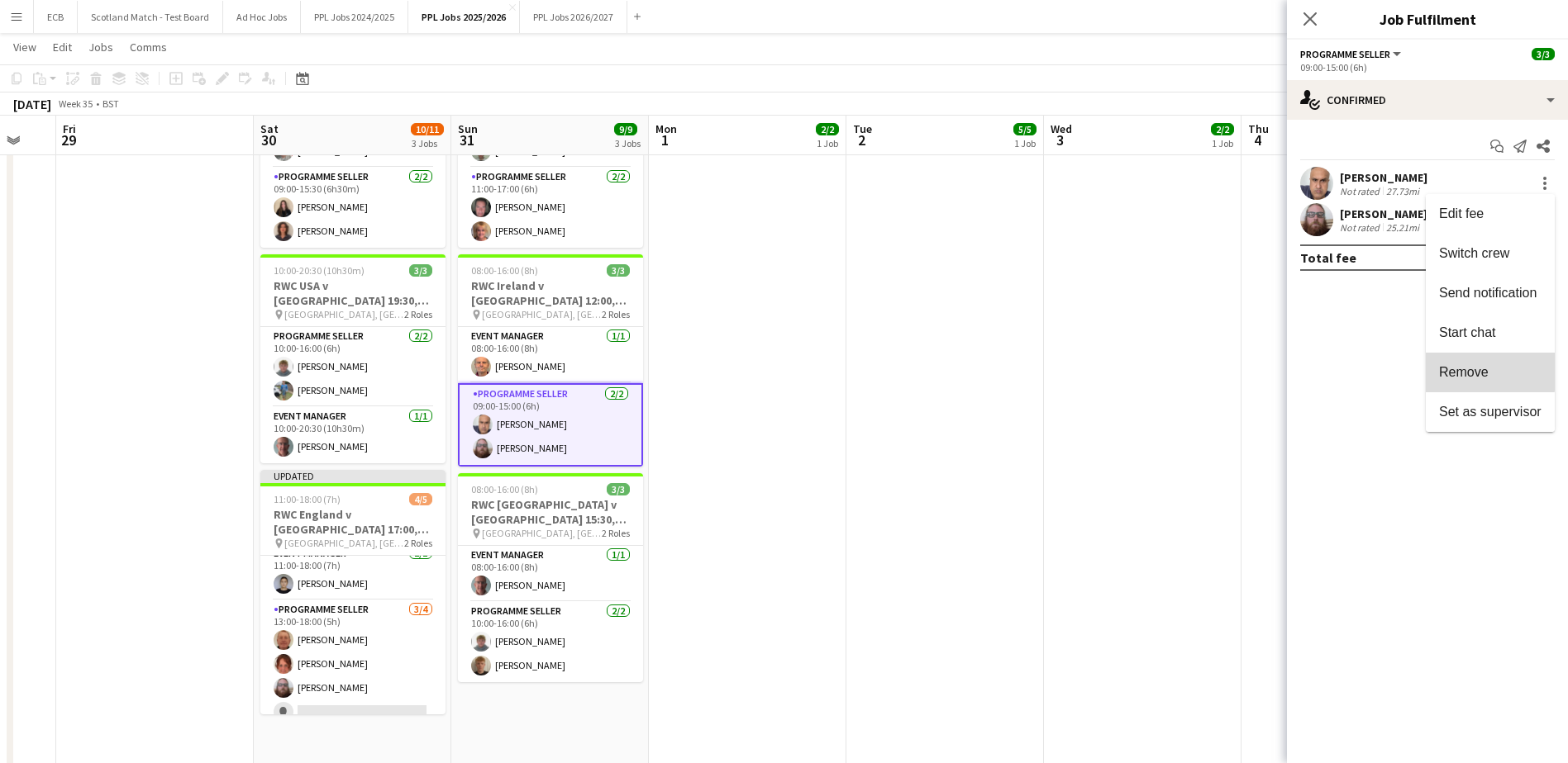
click at [1462, 361] on button "Remove" at bounding box center [1489, 372] width 129 height 39
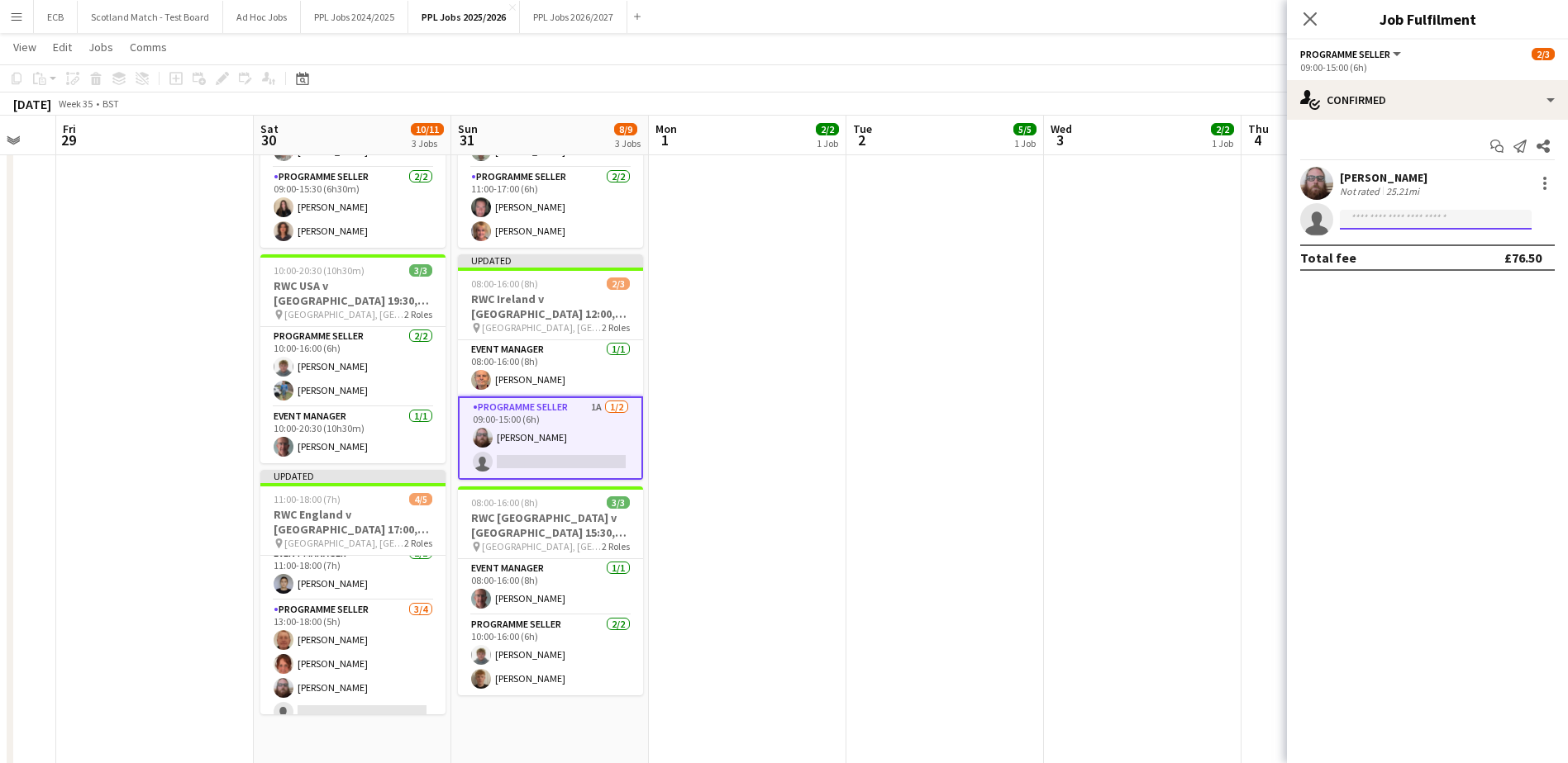
click at [1412, 221] on input at bounding box center [1435, 220] width 192 height 20
type input "***"
click at [1404, 263] on span "+447476622957" at bounding box center [1435, 269] width 165 height 13
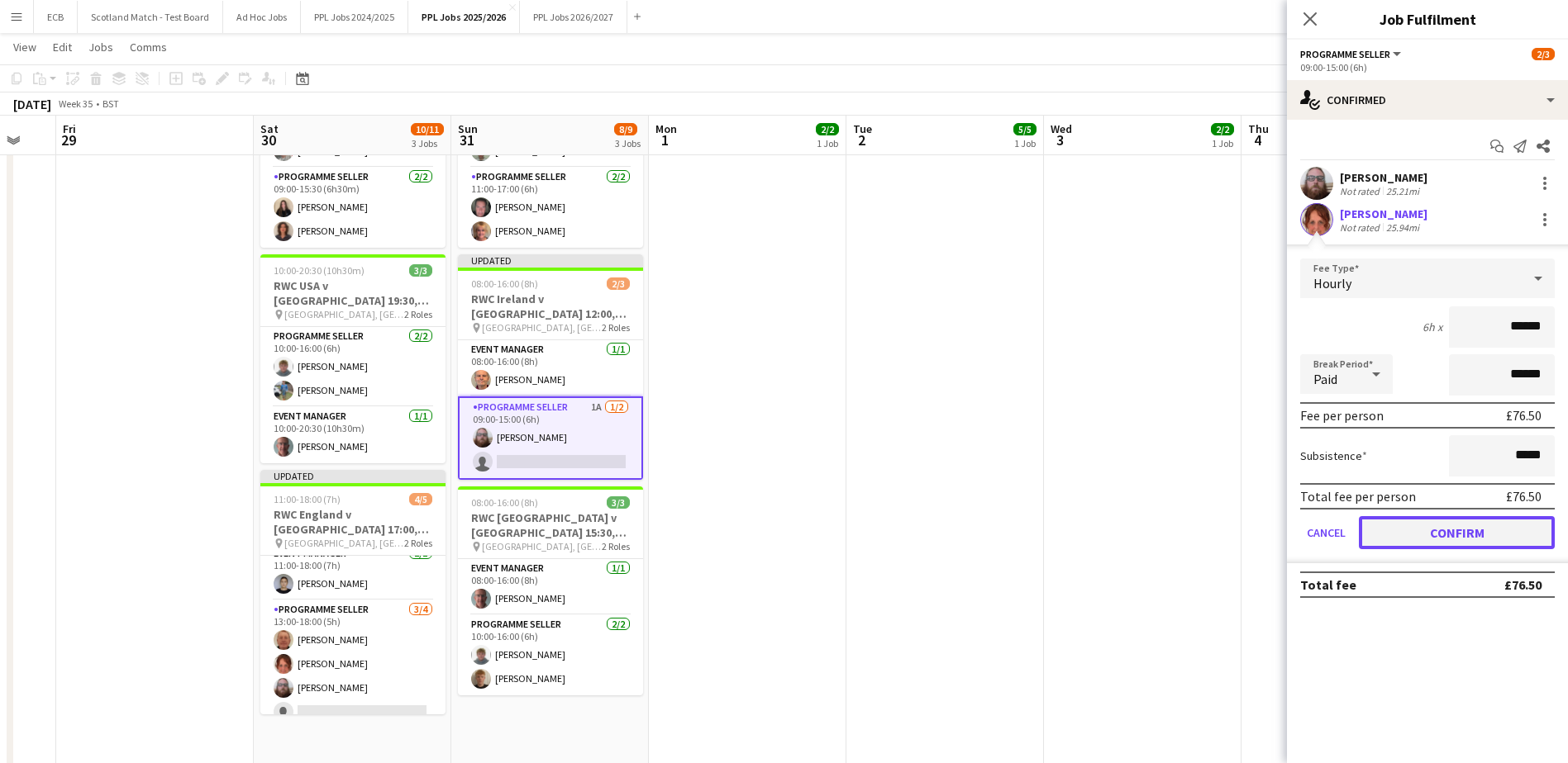
click at [1437, 526] on button "Confirm" at bounding box center [1456, 533] width 196 height 33
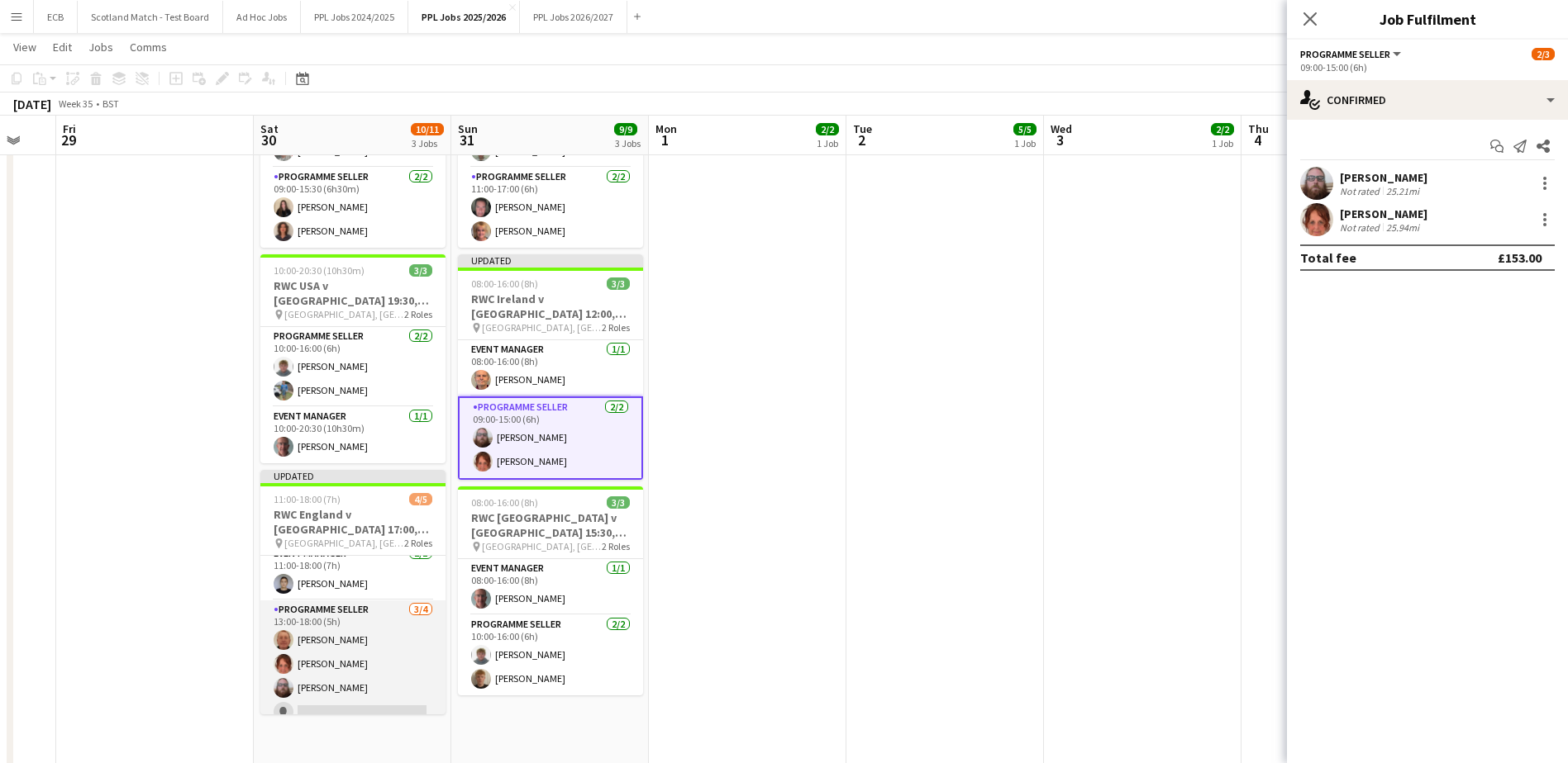
scroll to position [26, 0]
click at [346, 664] on app-card-role "Programme Seller 3/4 13:00-18:00 (5h) Geoffrey Paul Wooloff Tracey Suzanne Linn…" at bounding box center [353, 650] width 185 height 128
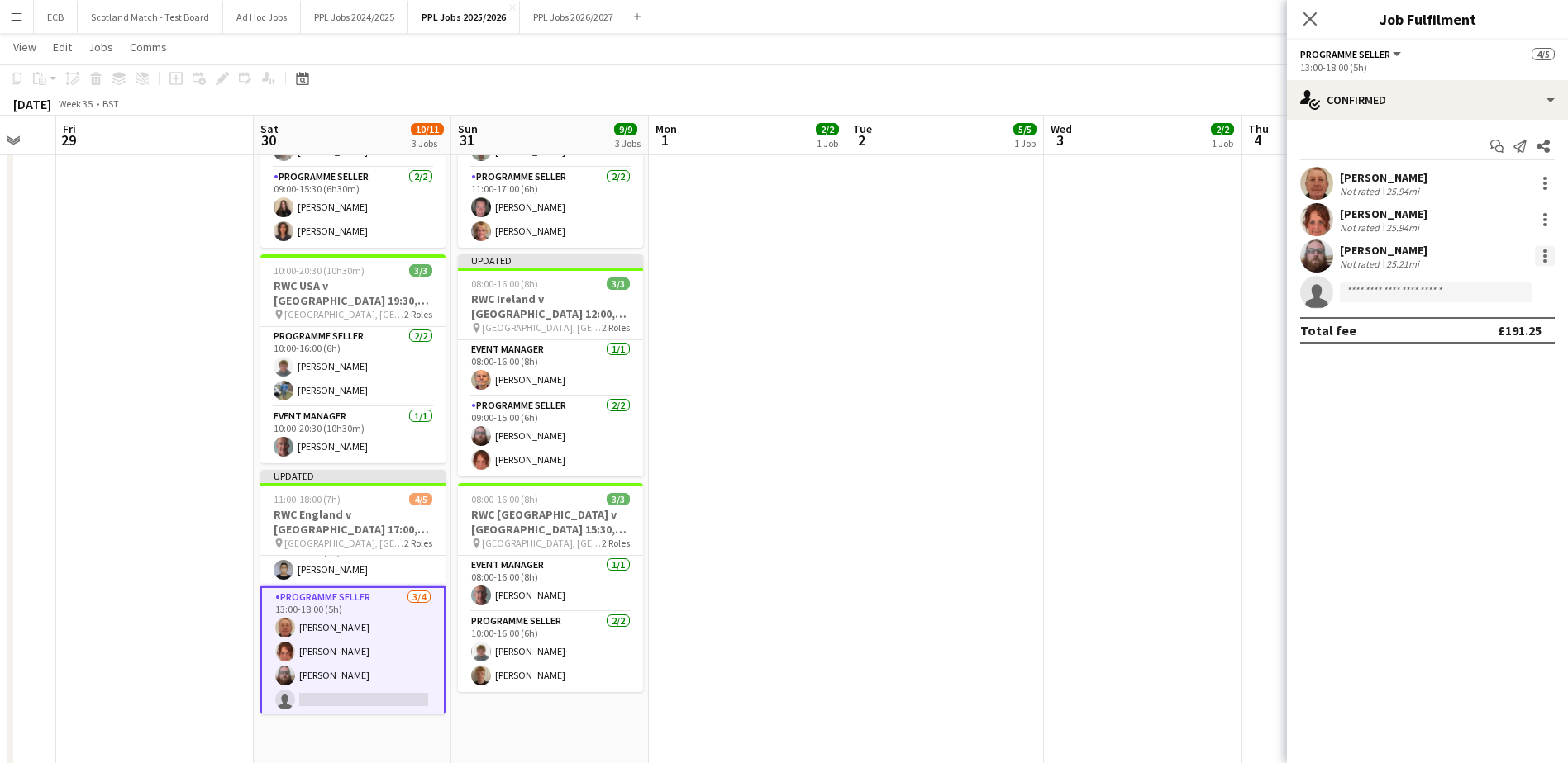
click at [1545, 249] on div at bounding box center [1544, 250] width 3 height 3
click at [1508, 356] on button "Send notification" at bounding box center [1489, 366] width 129 height 39
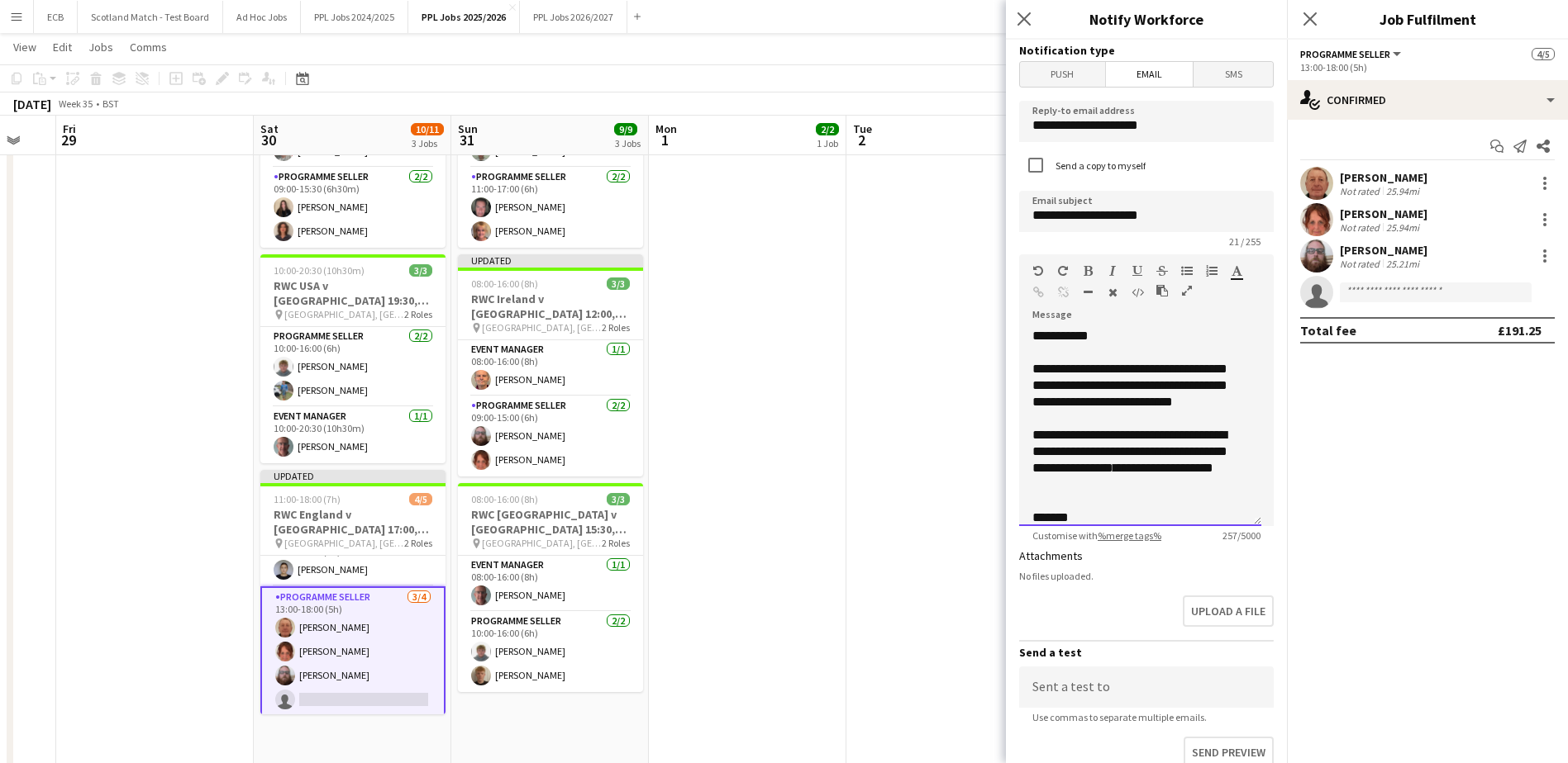
click at [1079, 333] on div "**********" at bounding box center [1140, 427] width 242 height 198
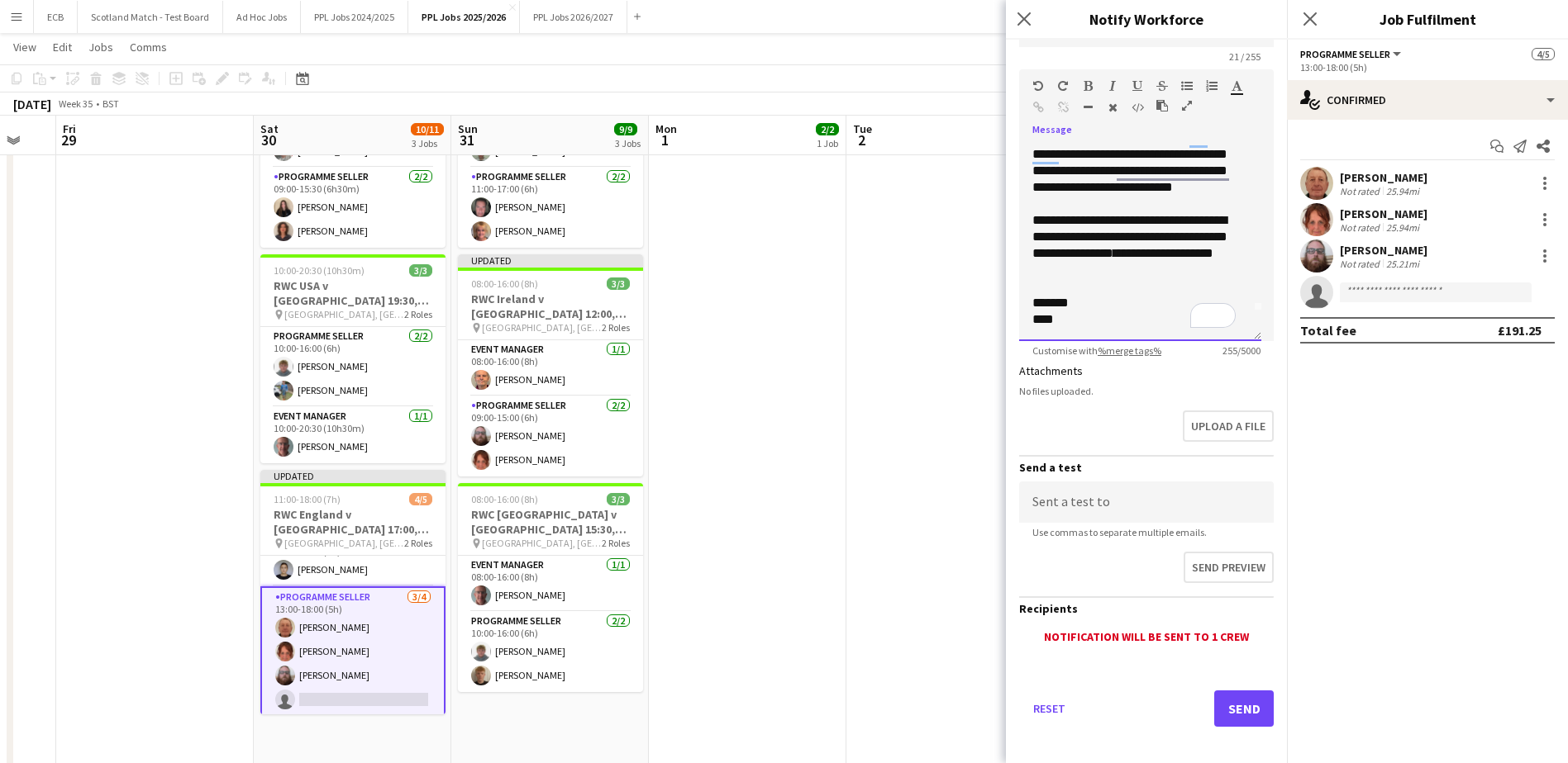
scroll to position [195, 0]
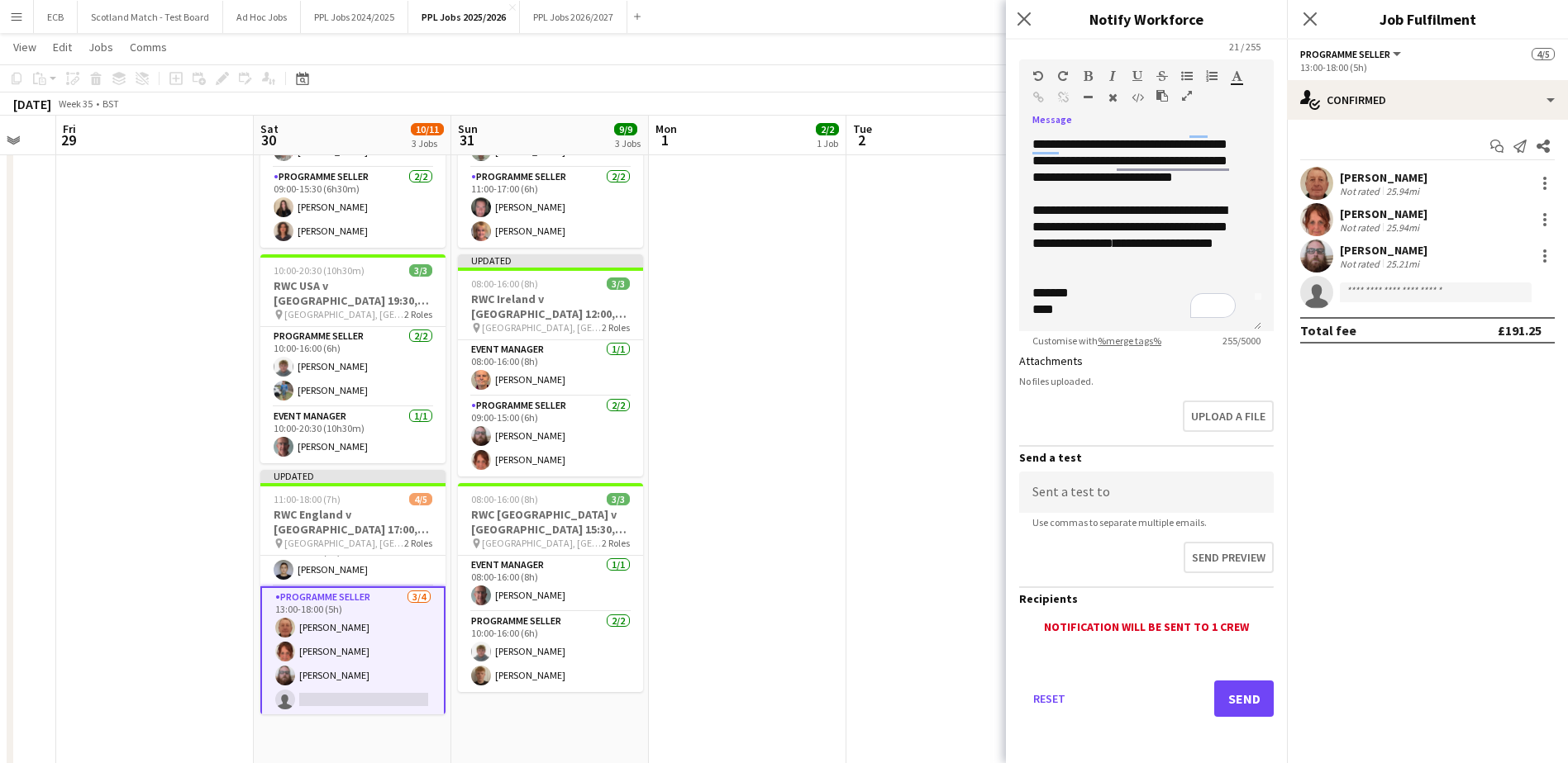
click at [1199, 625] on div "Notification will be sent to 1 crew" at bounding box center [1146, 627] width 254 height 15
click at [1223, 697] on button "Send" at bounding box center [1244, 698] width 60 height 36
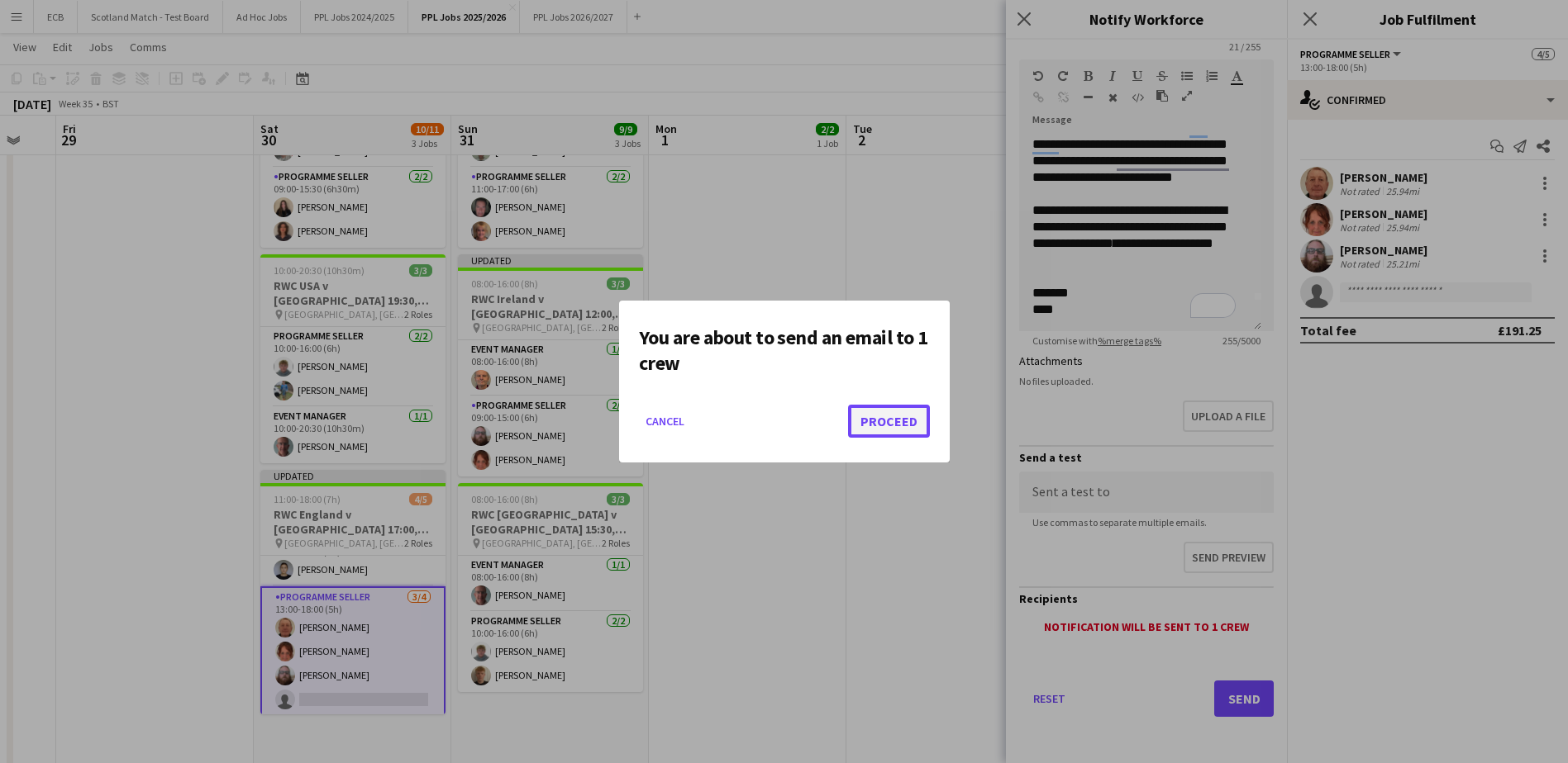
click at [876, 409] on button "Proceed" at bounding box center [888, 421] width 82 height 33
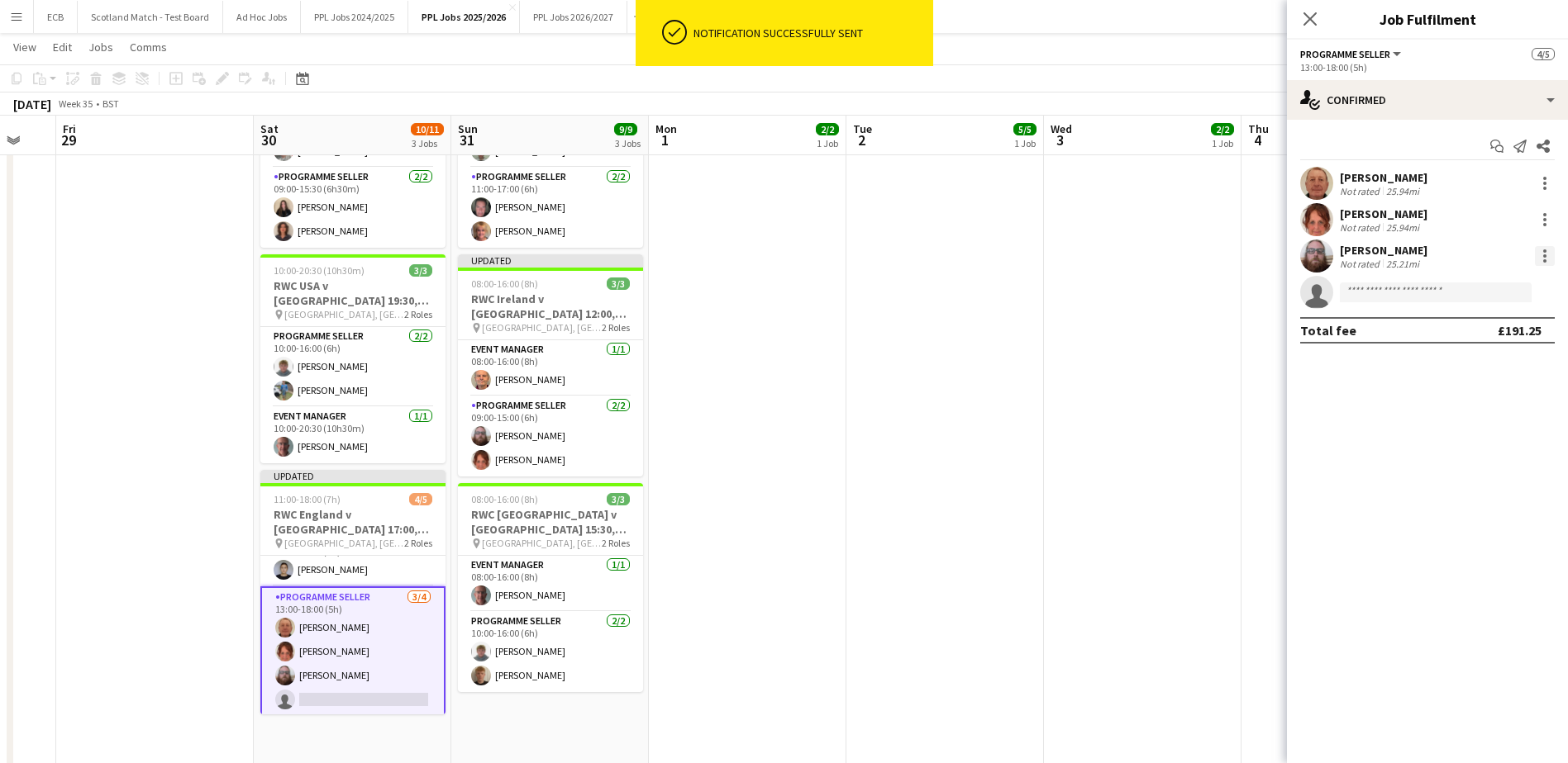
click at [1545, 252] on div at bounding box center [1544, 256] width 20 height 20
click at [1459, 439] on span "Remove" at bounding box center [1464, 445] width 49 height 14
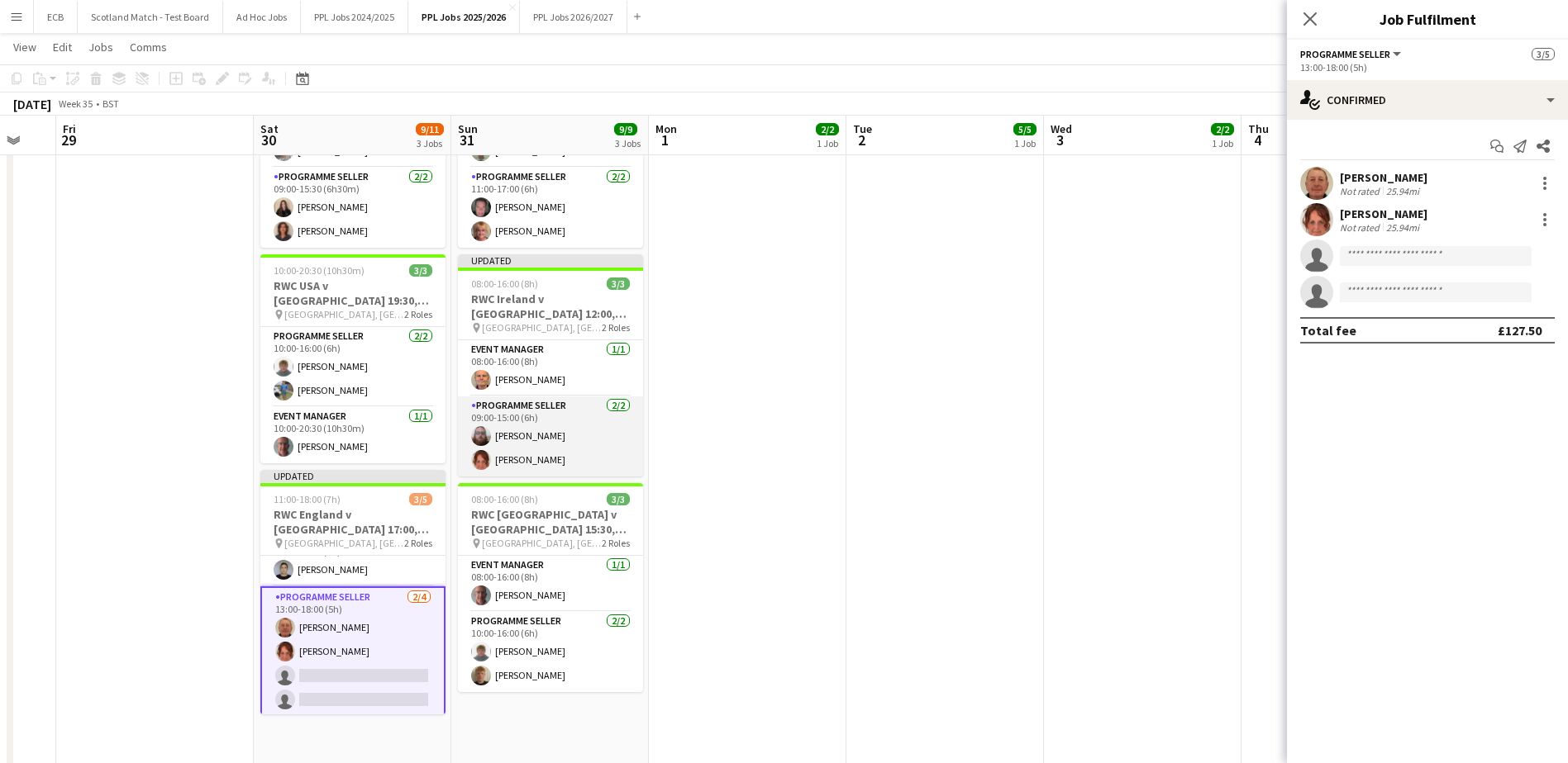
click at [550, 432] on app-card-role "Programme Seller 2/2 09:00-15:00 (6h) Steven Beasley Tracey Suzanne Linnard" at bounding box center [550, 437] width 185 height 81
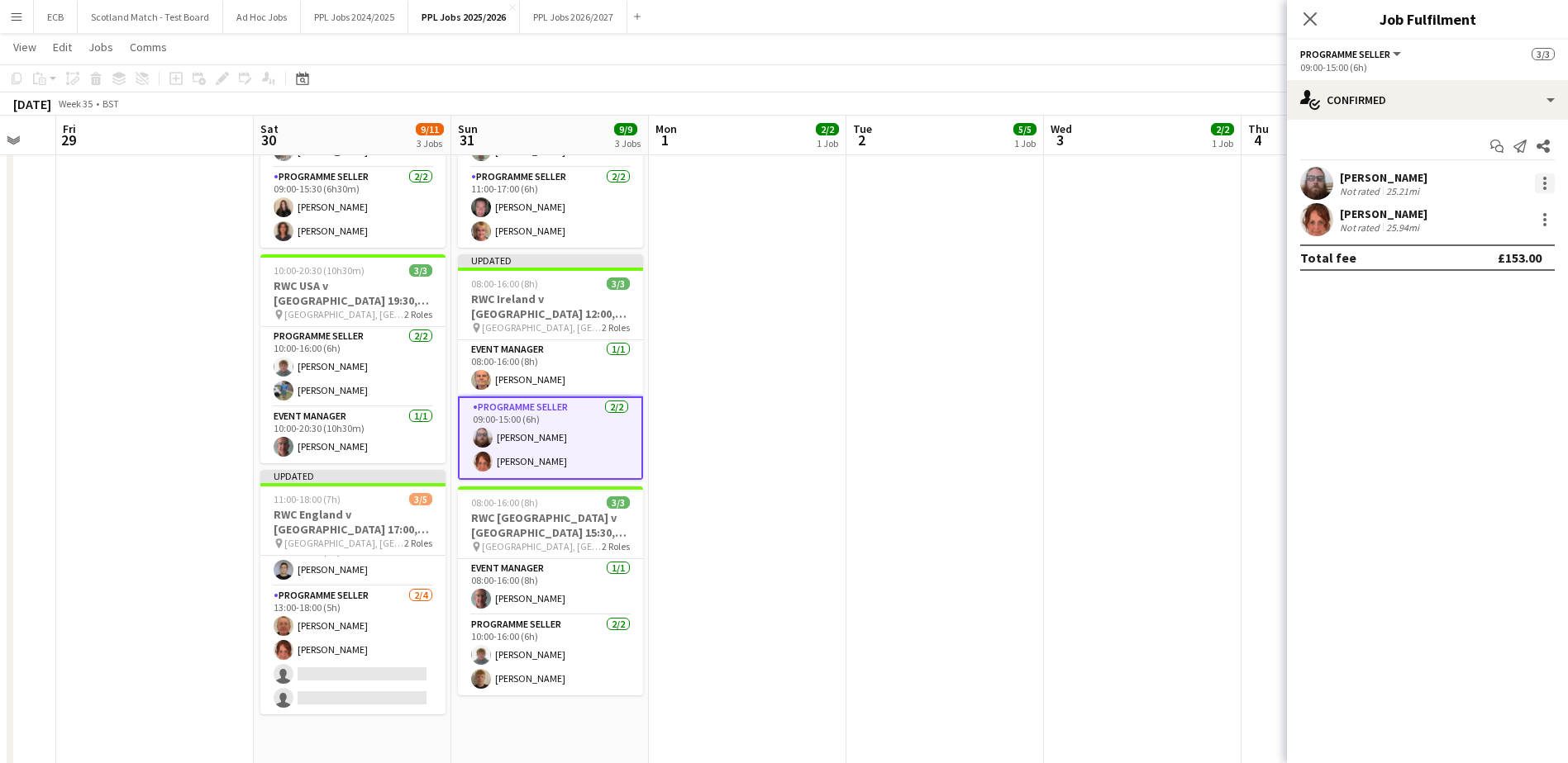
click at [1552, 179] on div at bounding box center [1544, 184] width 20 height 20
click at [1487, 377] on span "Remove" at bounding box center [1464, 372] width 49 height 14
click at [1380, 209] on app-invite-slot "single-neutral-actions" at bounding box center [1428, 220] width 281 height 33
click at [1380, 217] on input at bounding box center [1435, 220] width 192 height 20
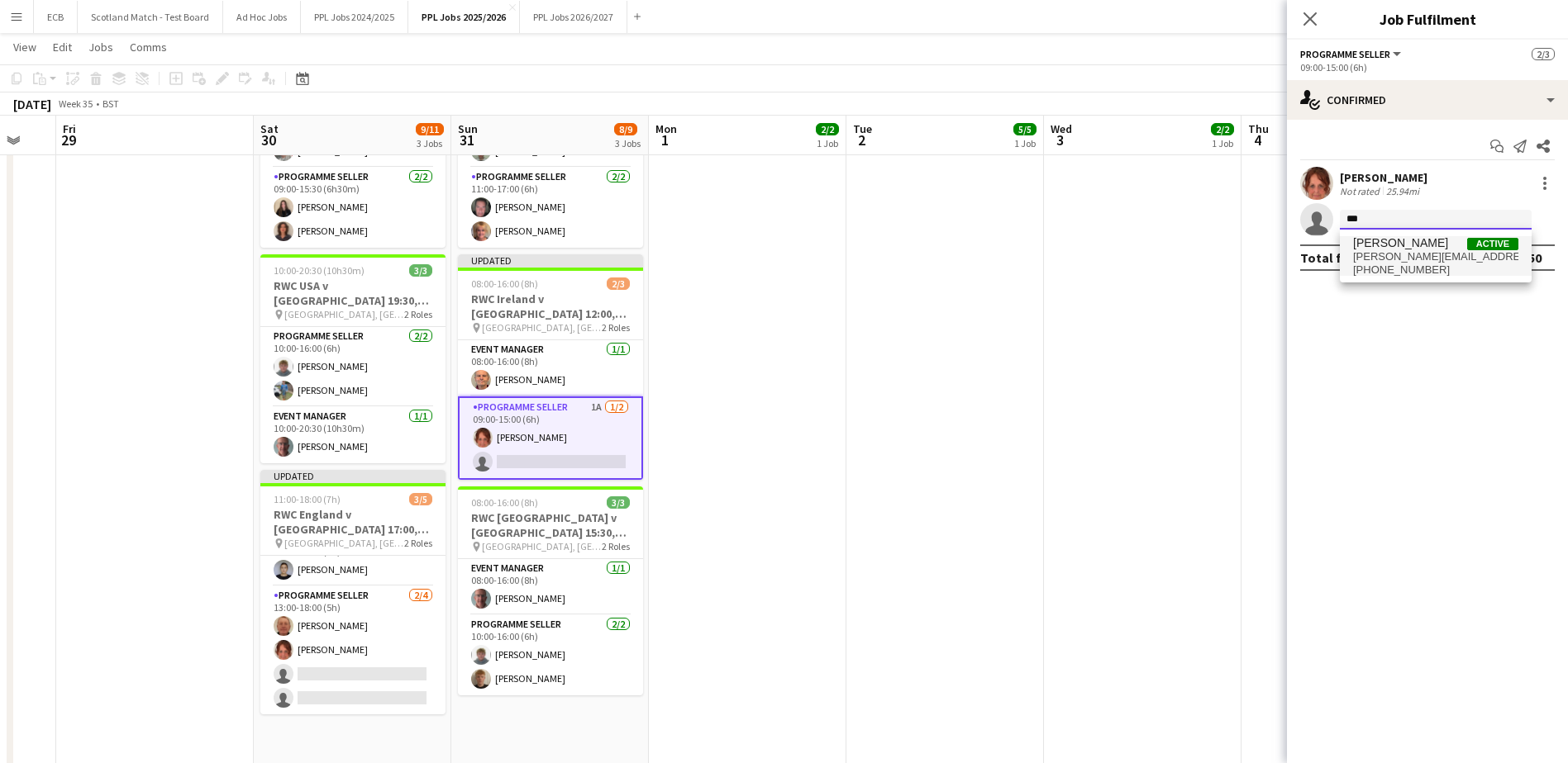
type input "***"
click at [1382, 261] on span "geoff.wooloff@btinternet.com" at bounding box center [1435, 256] width 165 height 13
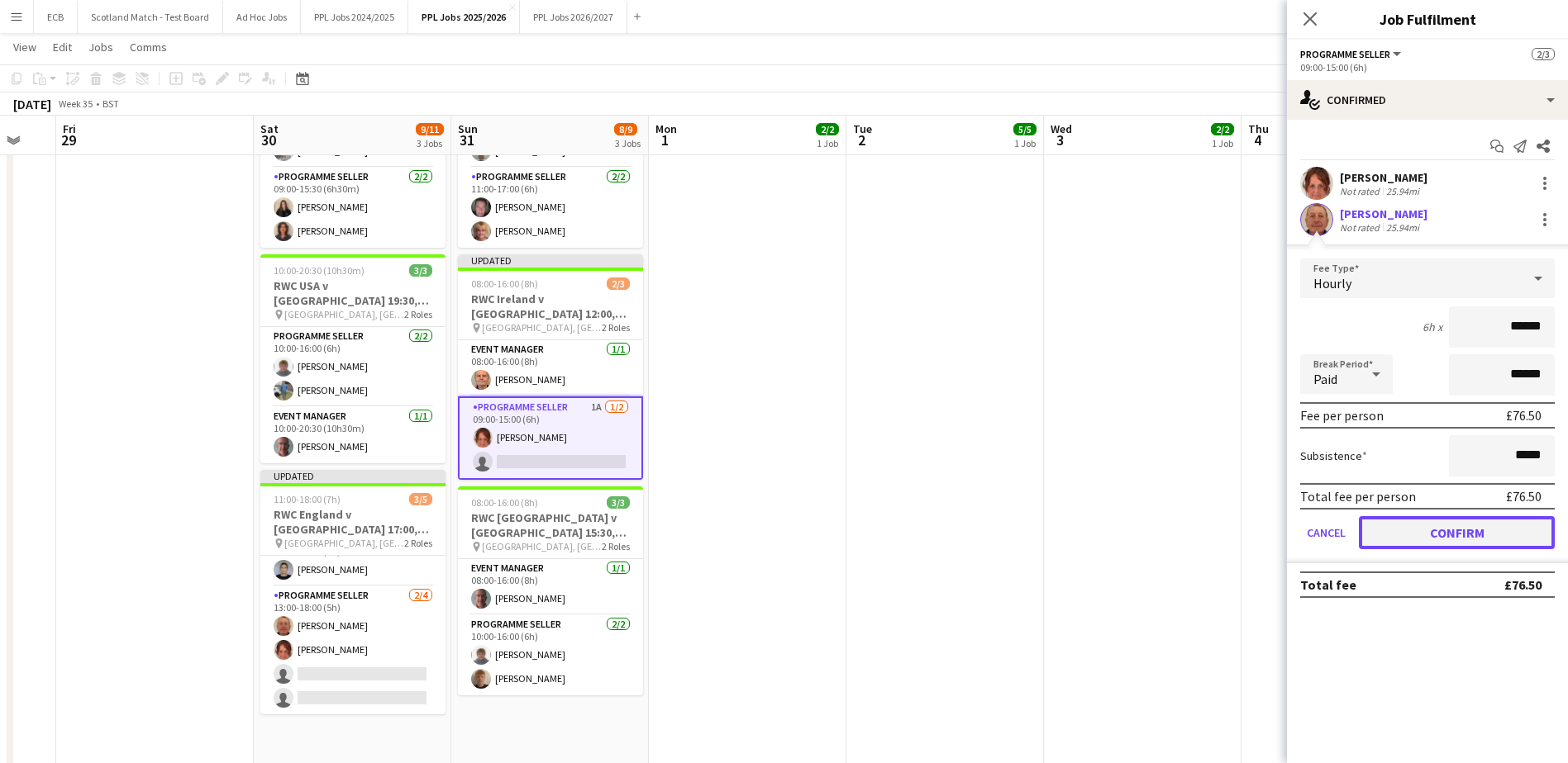
click at [1413, 528] on button "Confirm" at bounding box center [1456, 533] width 196 height 33
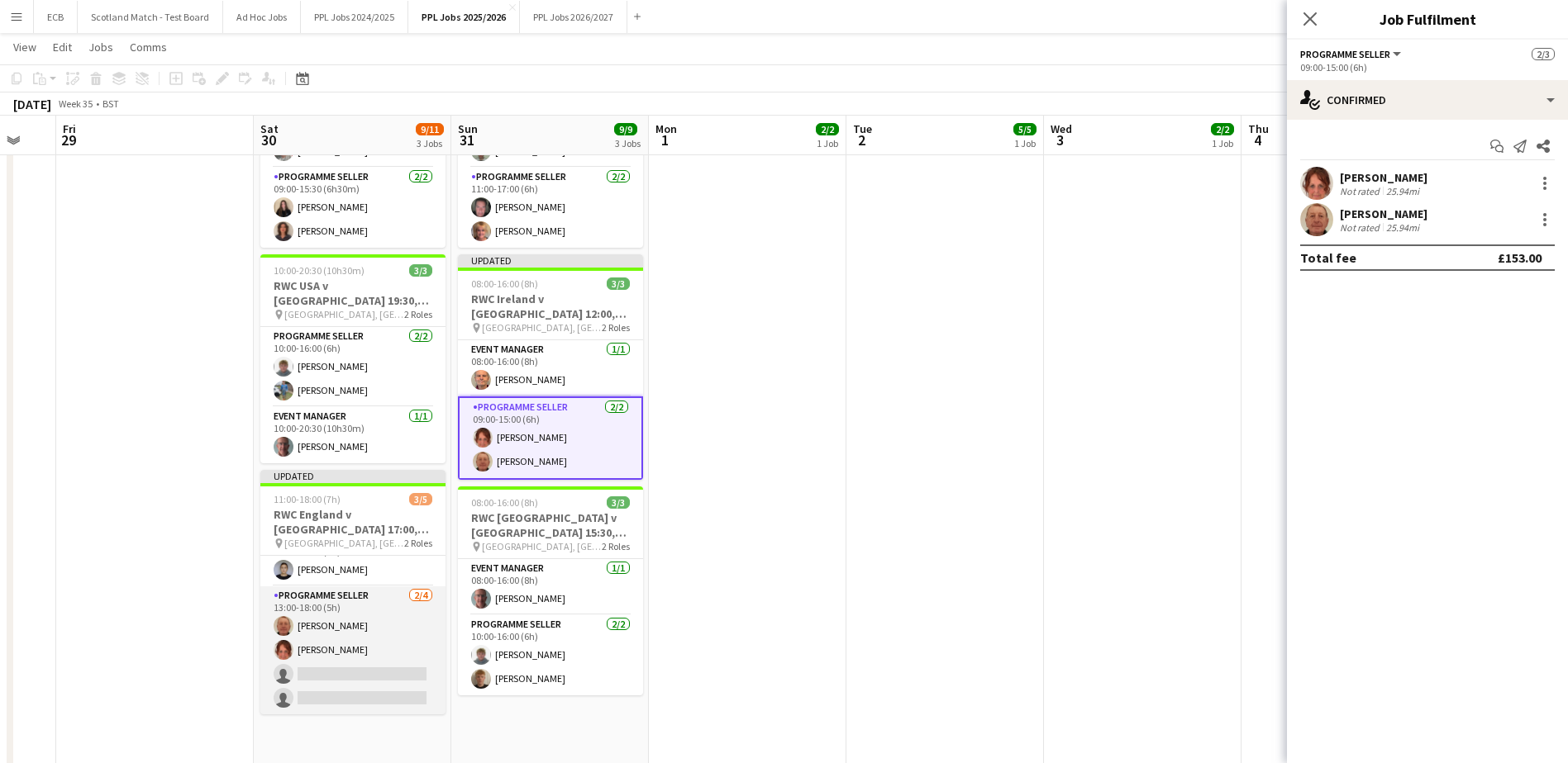
click at [345, 604] on app-card-role "Programme Seller 2/4 13:00-18:00 (5h) Geoffrey Paul Wooloff Tracey Suzanne Linn…" at bounding box center [353, 650] width 185 height 128
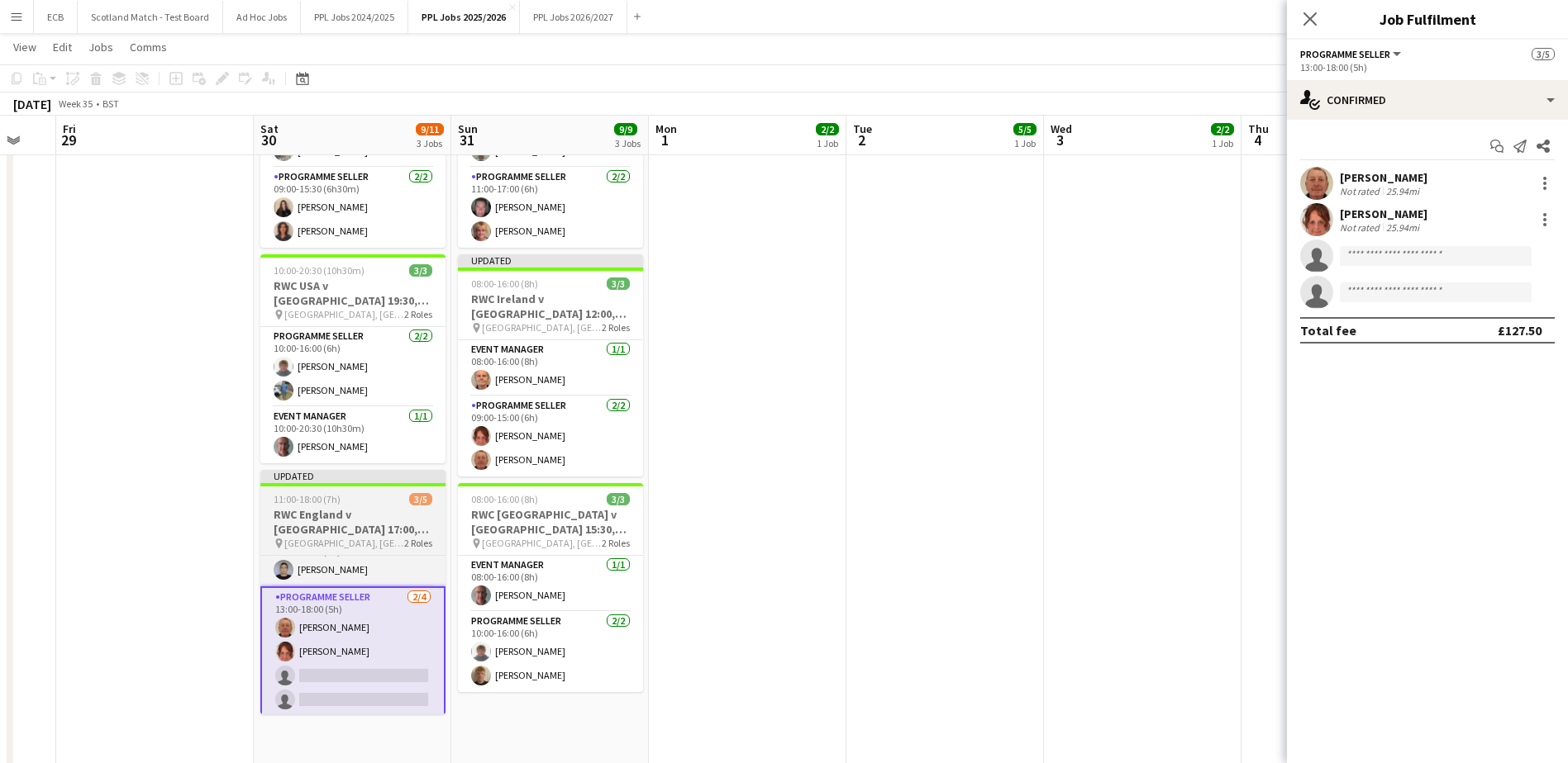
click at [349, 489] on app-job-card "Updated 11:00-18:00 (7h) 3/5 RWC England v Samoa 17:00, Northampton pin Frankli…" at bounding box center [353, 592] width 185 height 245
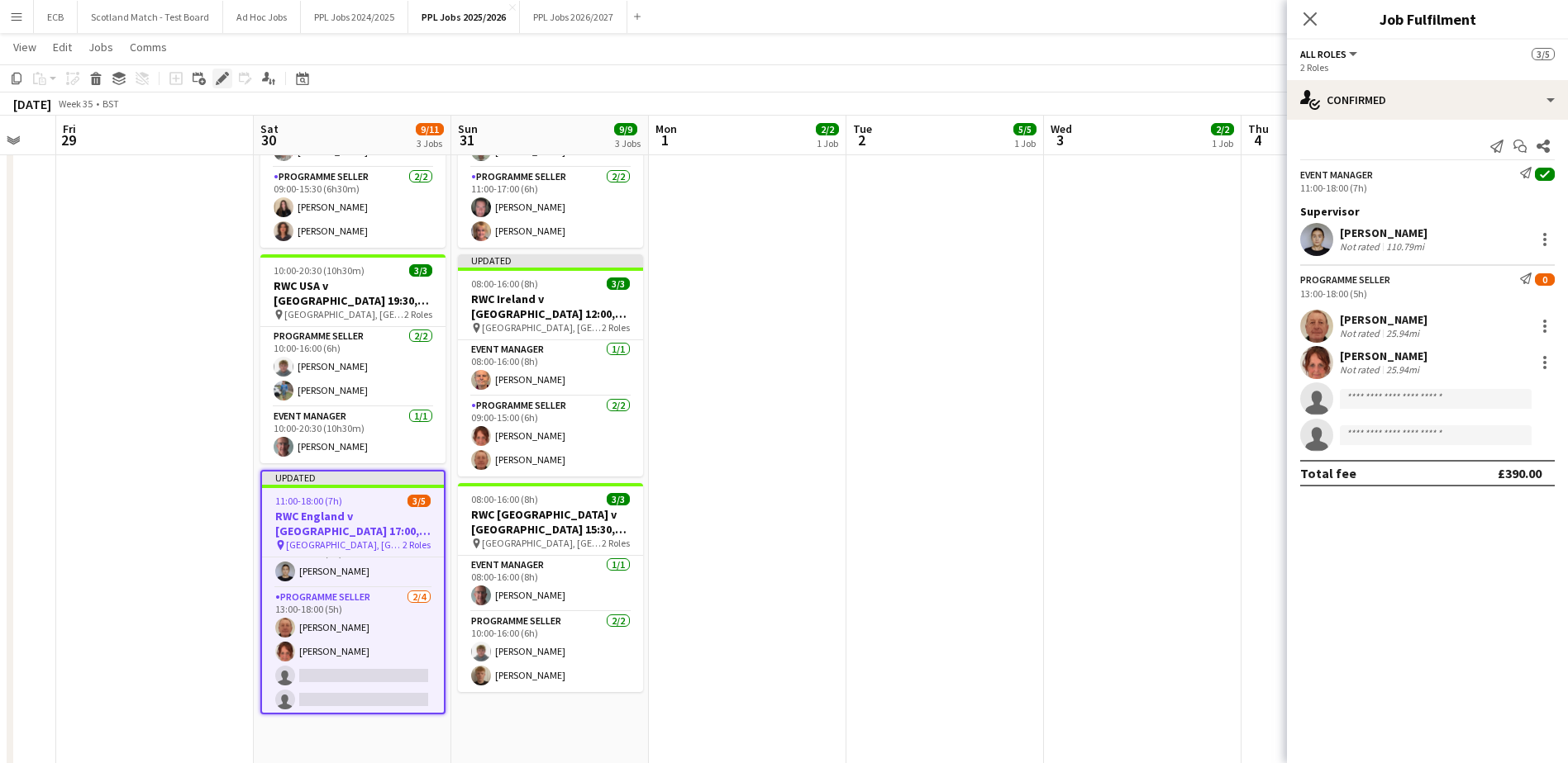
click at [225, 80] on icon "Edit" at bounding box center [222, 78] width 13 height 13
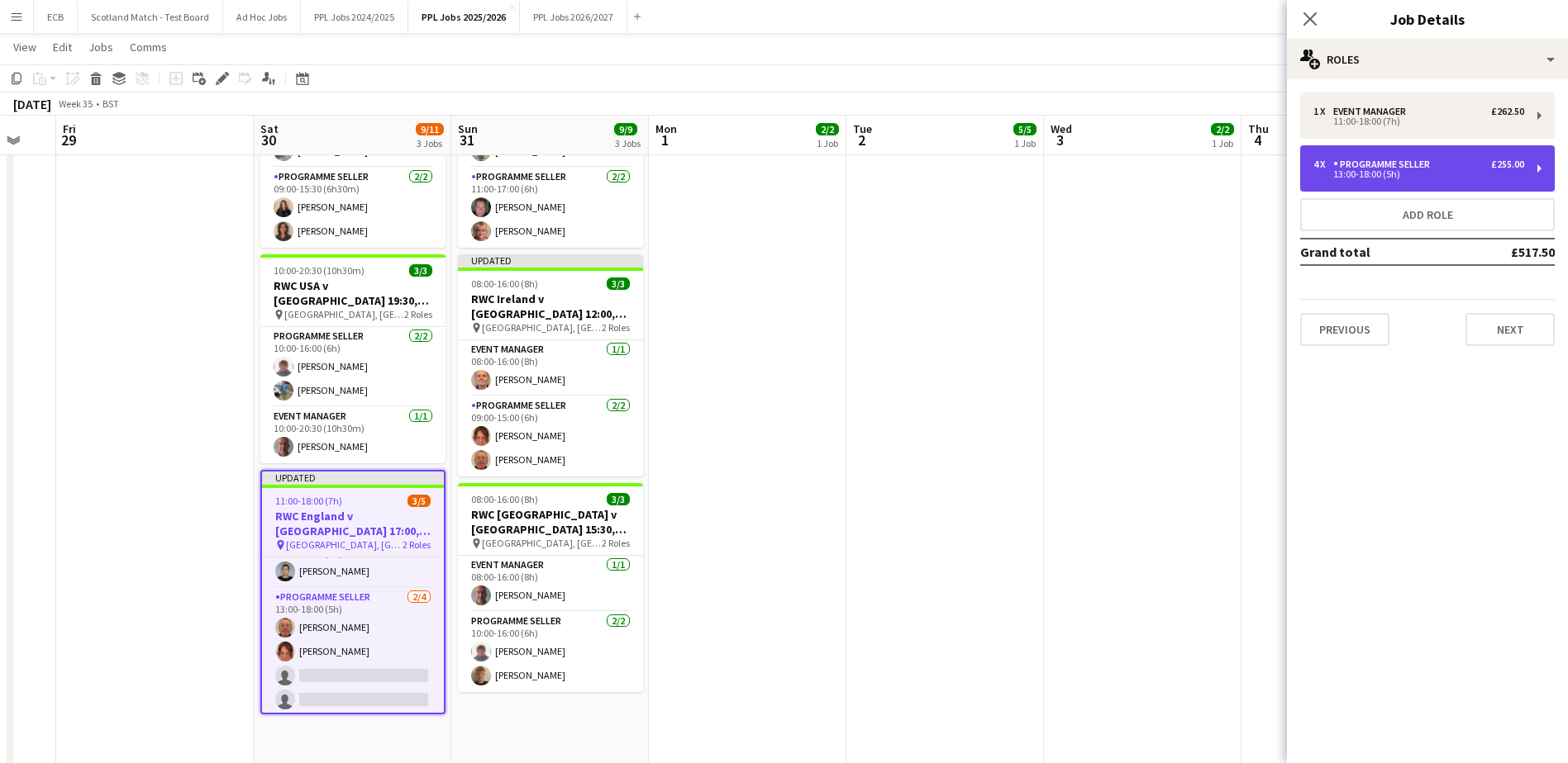
click at [1469, 172] on div "13:00-18:00 (5h)" at bounding box center [1419, 174] width 211 height 8
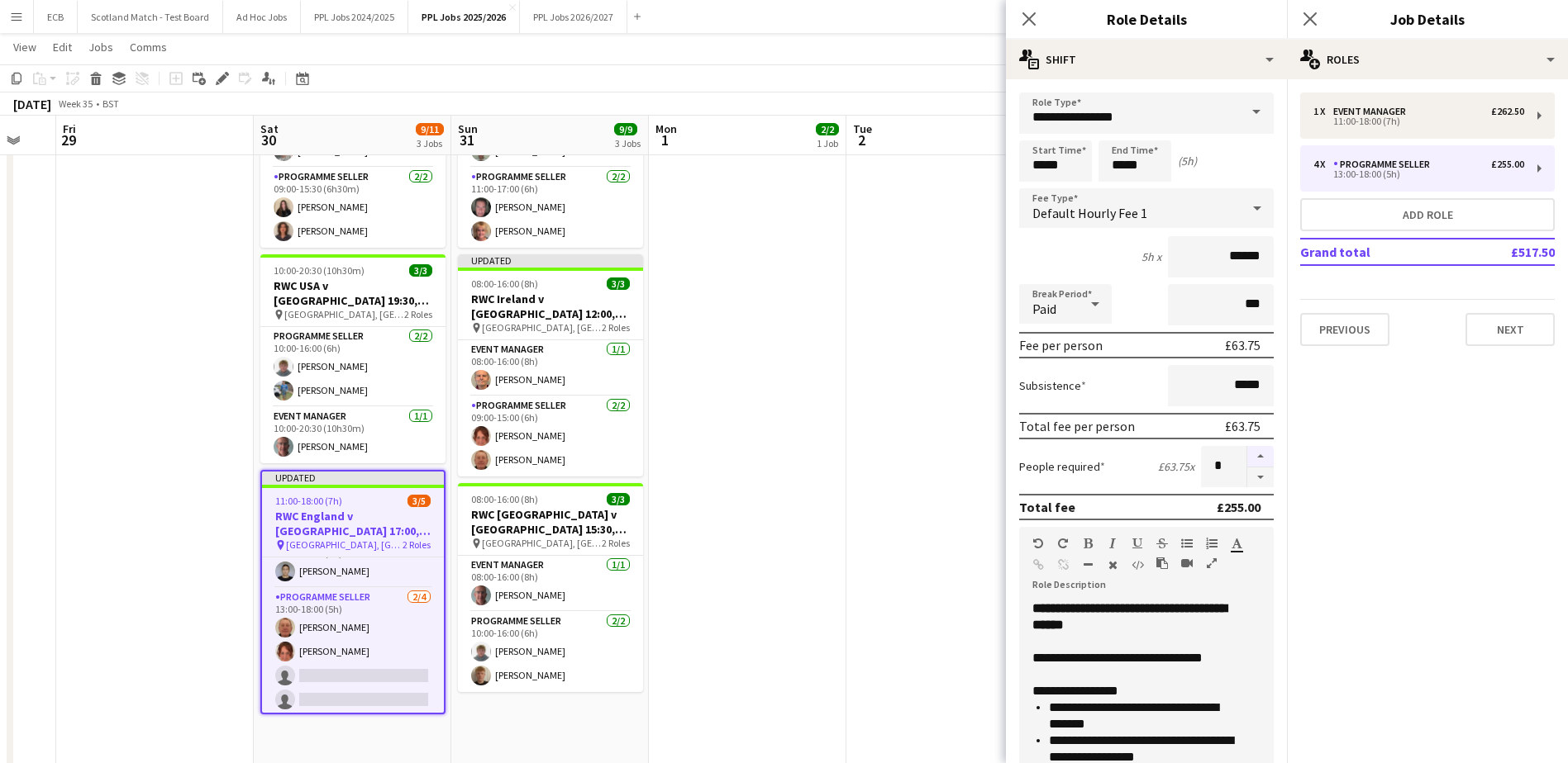
click at [1251, 456] on button "button" at bounding box center [1260, 457] width 27 height 22
click at [1252, 483] on button "button" at bounding box center [1260, 477] width 27 height 21
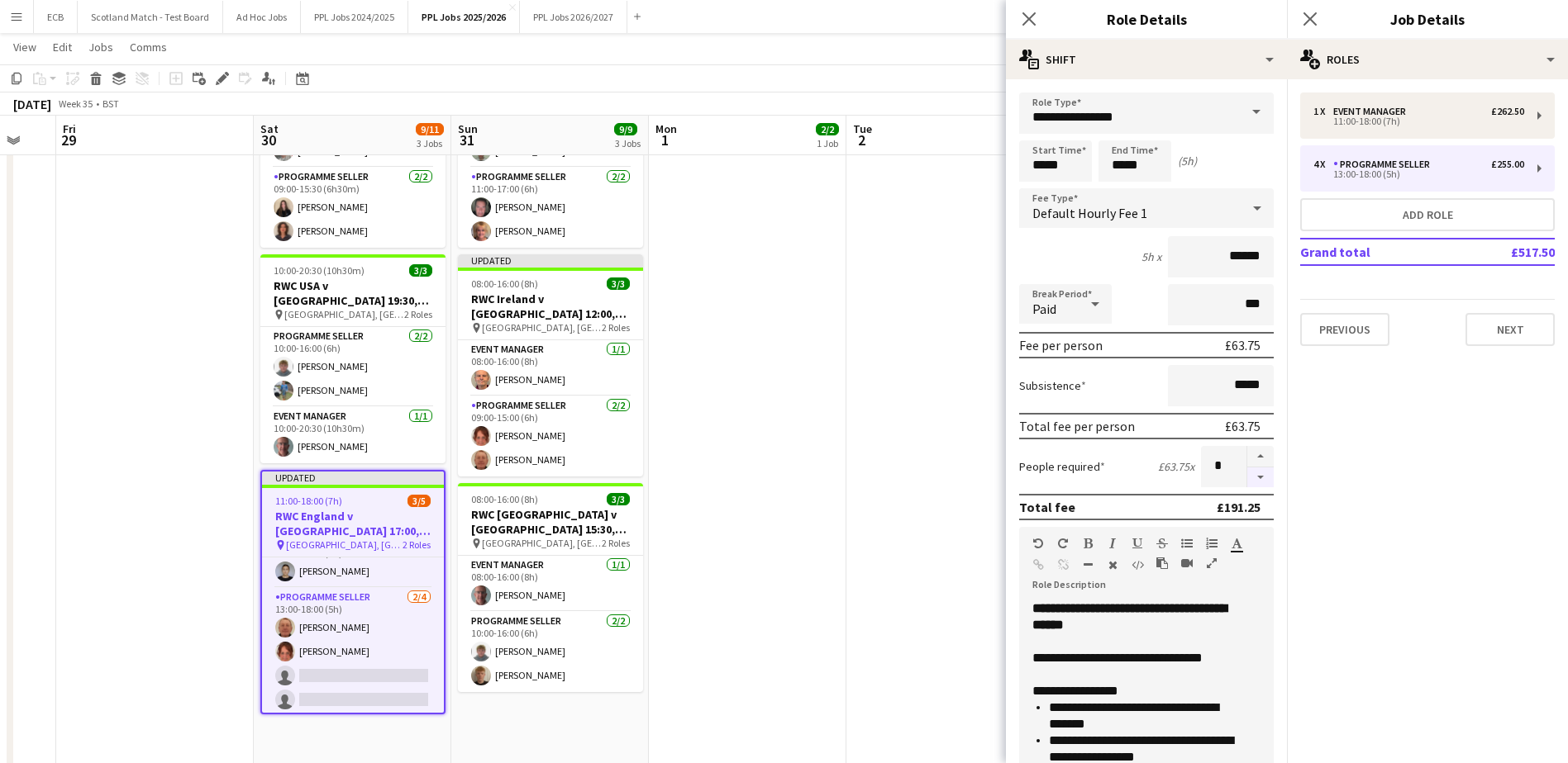
click at [1252, 483] on button "button" at bounding box center [1260, 477] width 27 height 21
type input "*"
click at [869, 446] on app-date-cell at bounding box center [944, 409] width 197 height 752
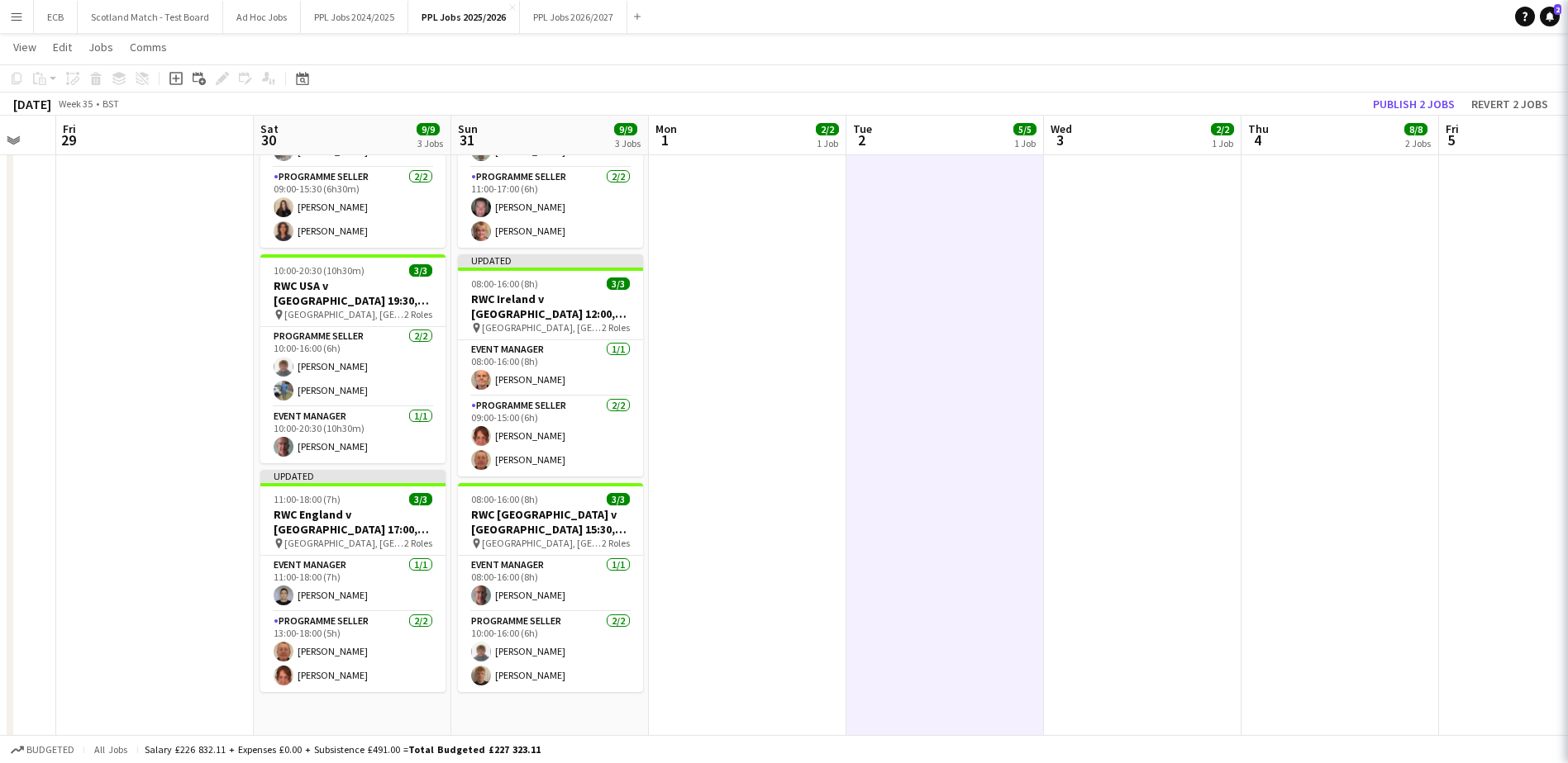
scroll to position [0, 0]
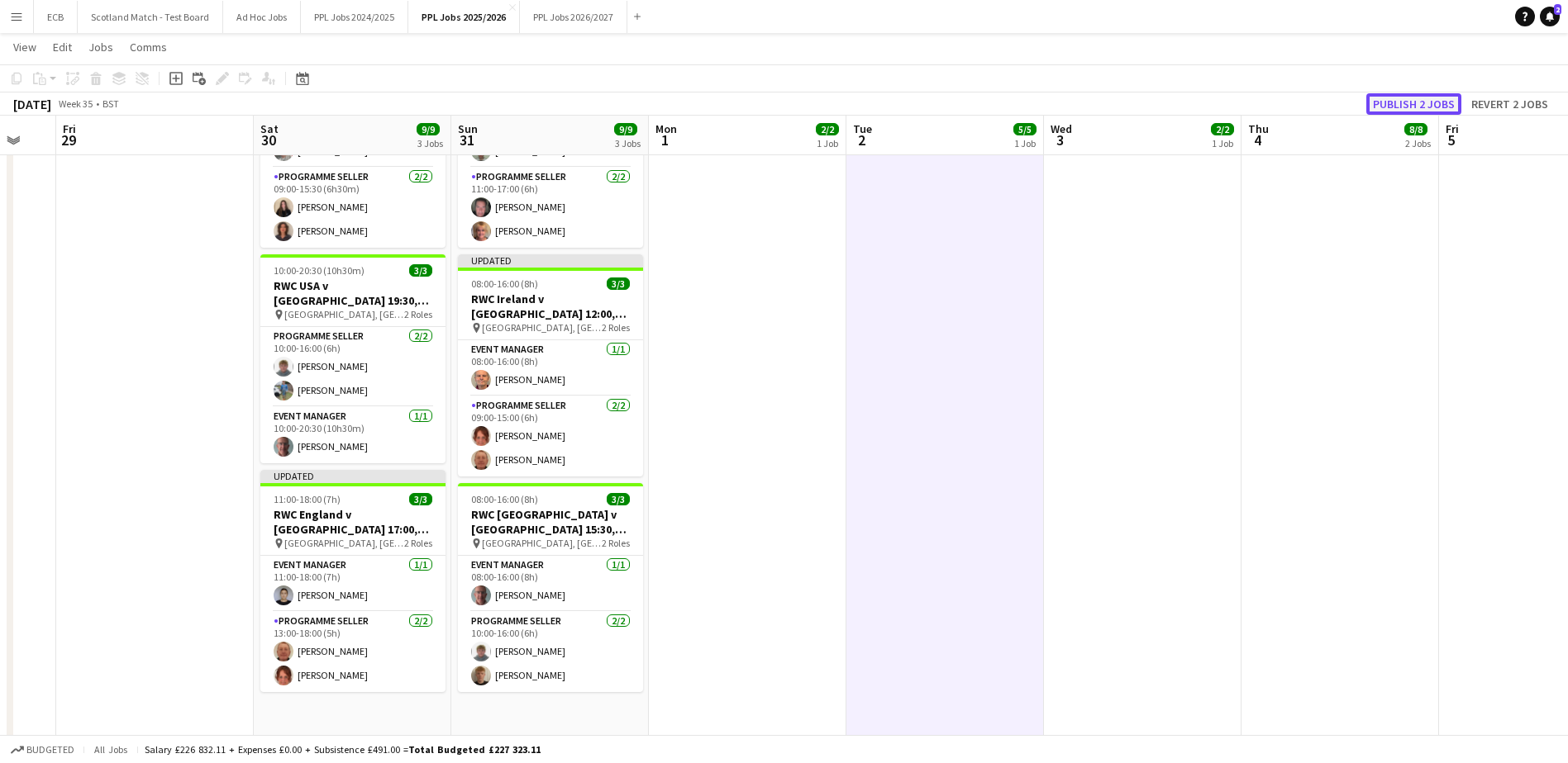
click at [1393, 105] on button "Publish 2 jobs" at bounding box center [1414, 104] width 95 height 22
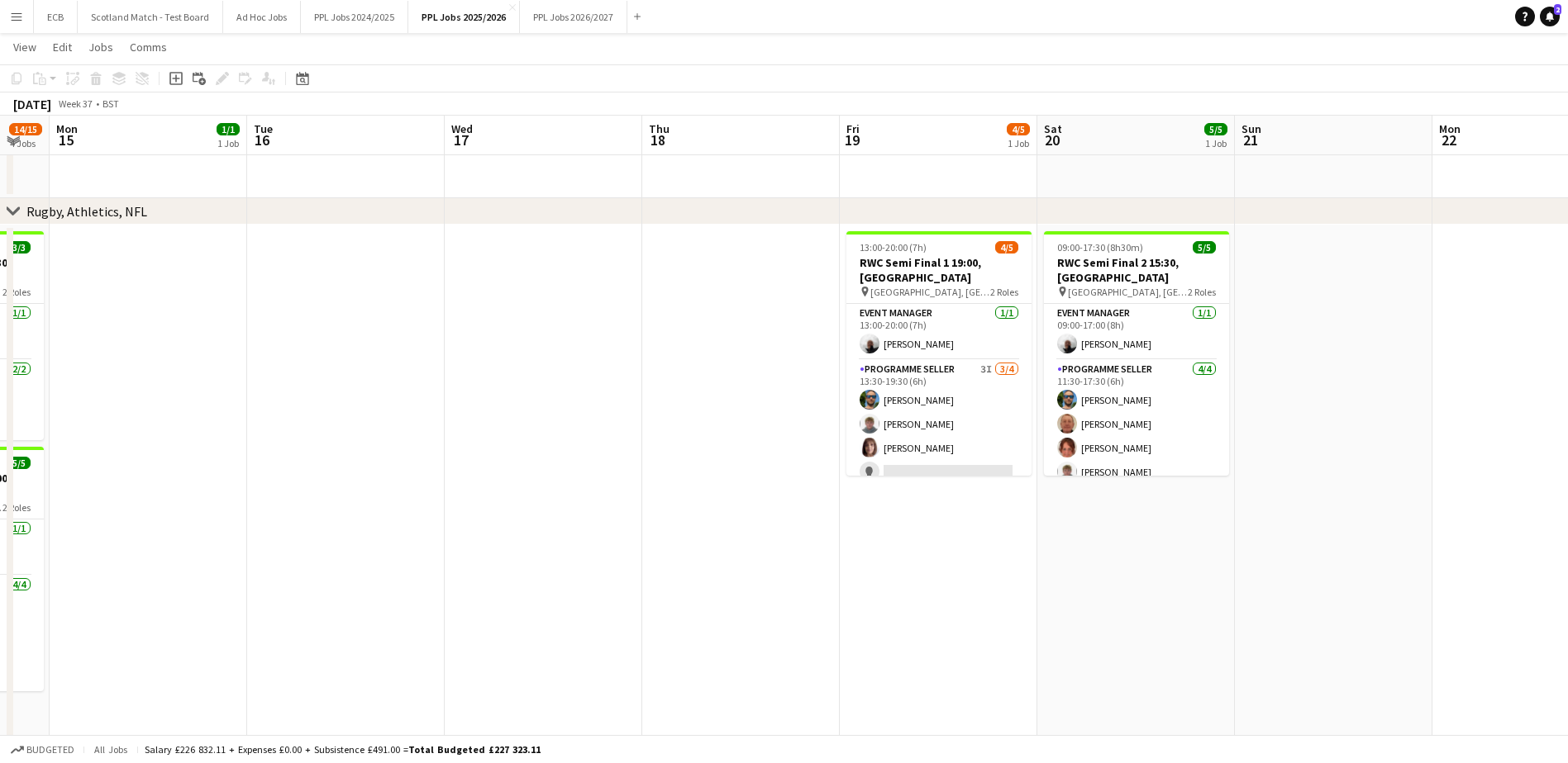
scroll to position [0, 542]
click at [926, 452] on app-card-role "Programme Seller 3I 3/4 13:30-19:30 (6h) David Lee Cameron Kirk Naomi Page sing…" at bounding box center [939, 424] width 185 height 128
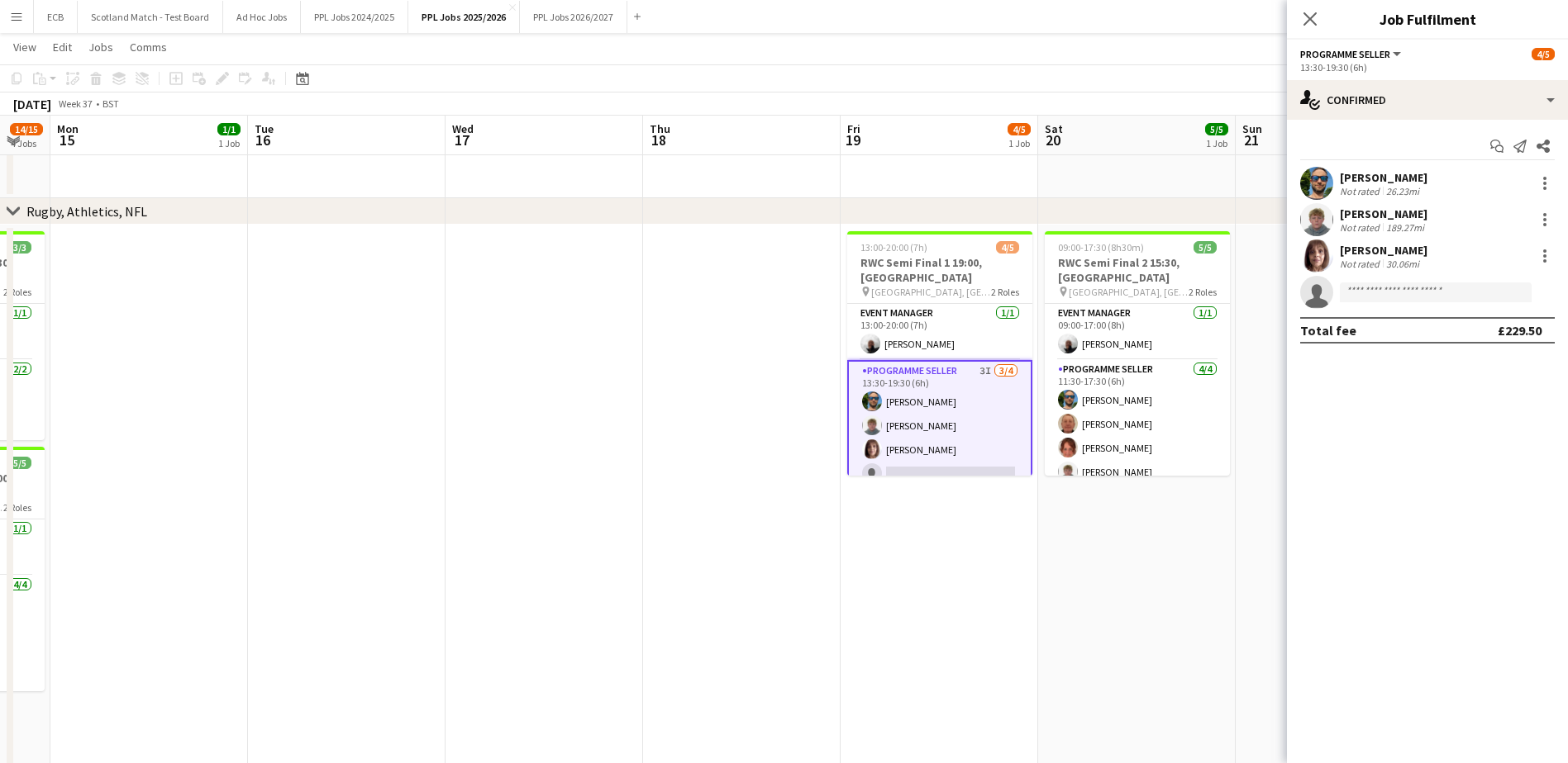
click at [920, 451] on app-card-role "Programme Seller 3I 3/4 13:30-19:30 (6h) David Lee Cameron Kirk Naomi Page sing…" at bounding box center [939, 426] width 185 height 132
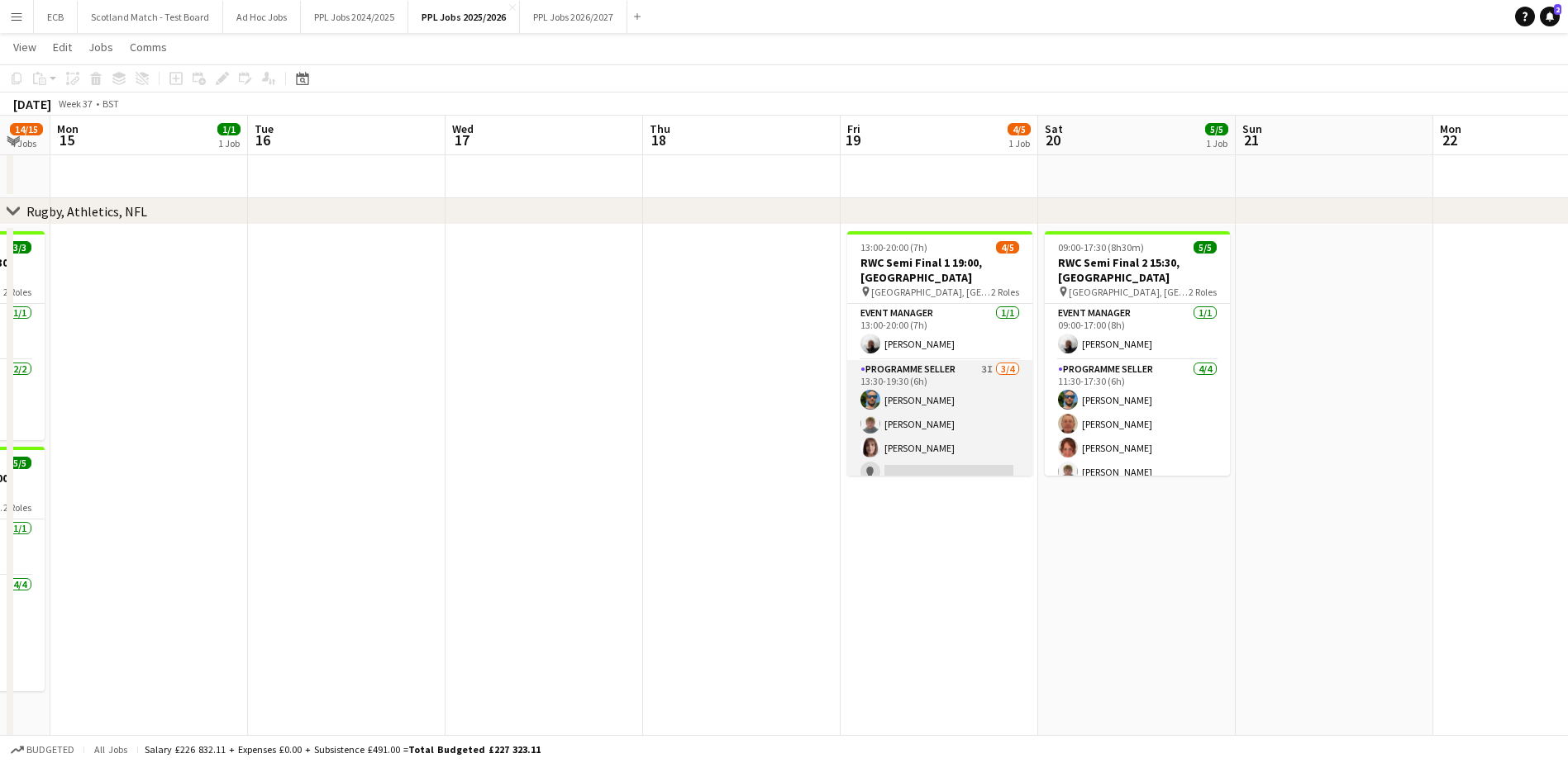
click at [964, 445] on app-card-role "Programme Seller 3I 3/4 13:30-19:30 (6h) David Lee Cameron Kirk Naomi Page sing…" at bounding box center [939, 424] width 185 height 128
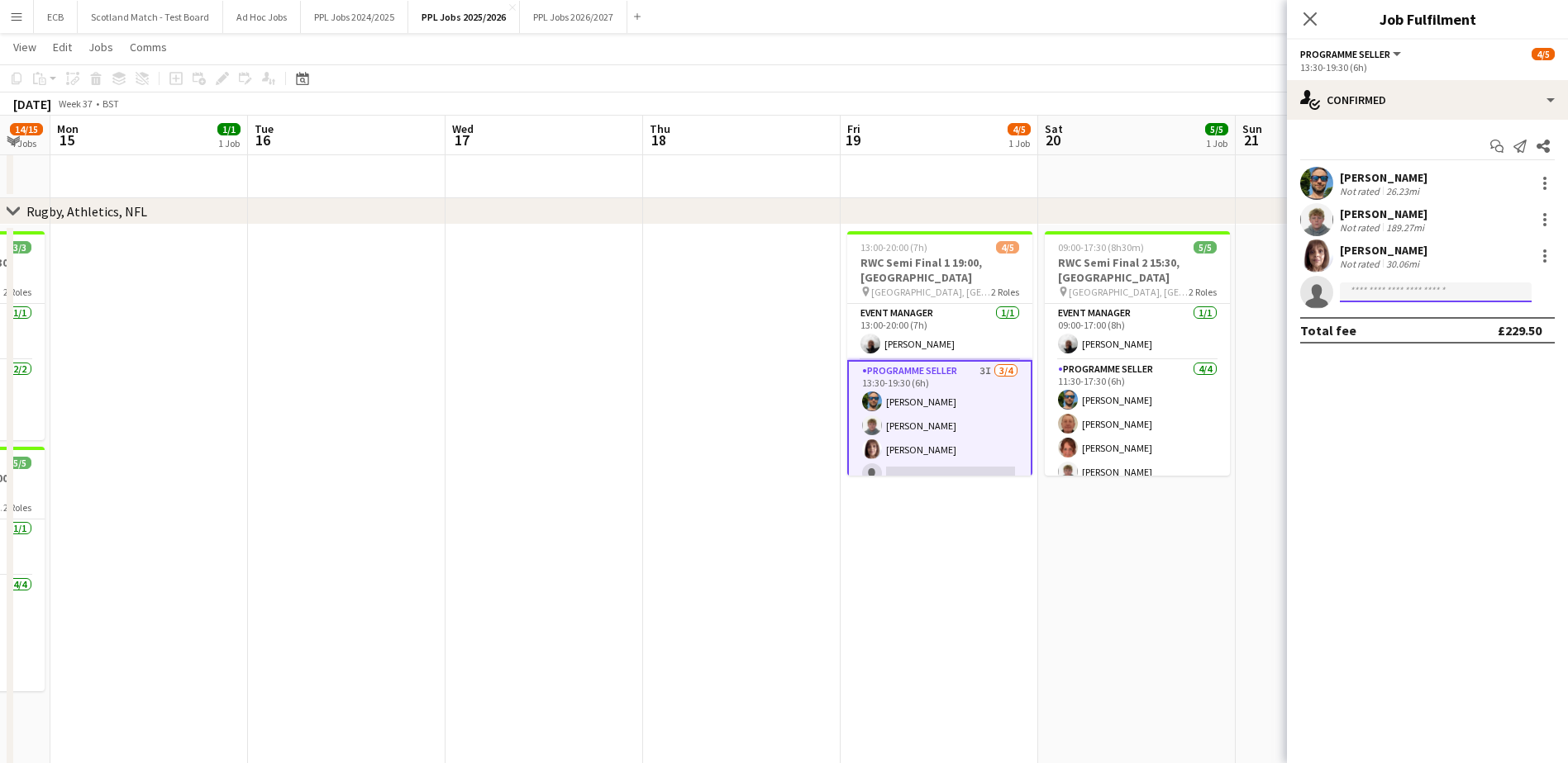
click at [1374, 292] on input at bounding box center [1435, 293] width 192 height 20
type input "***"
click at [1388, 320] on span "[PERSON_NAME]" at bounding box center [1400, 316] width 95 height 14
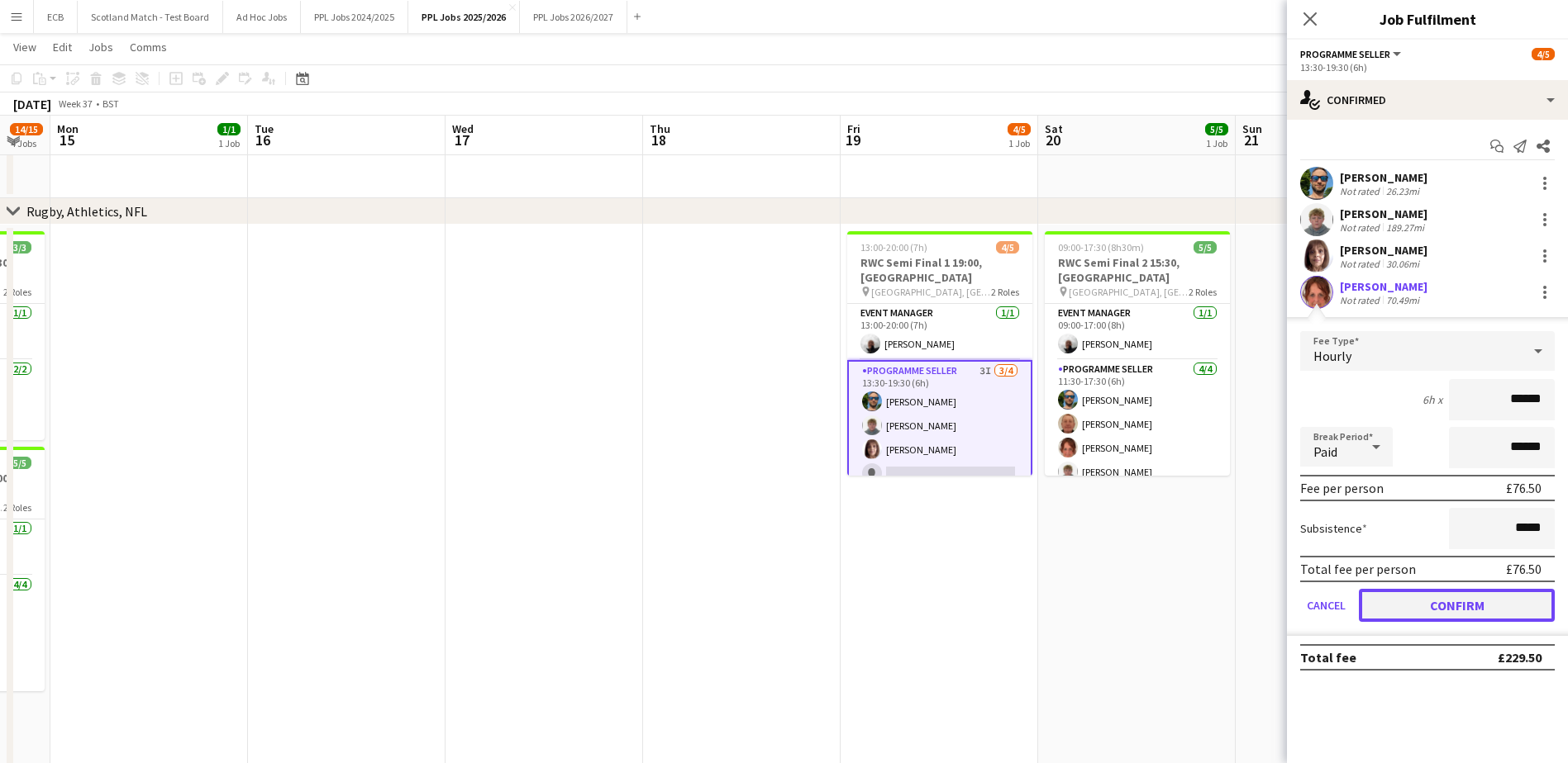
click at [1454, 602] on button "Confirm" at bounding box center [1456, 606] width 196 height 33
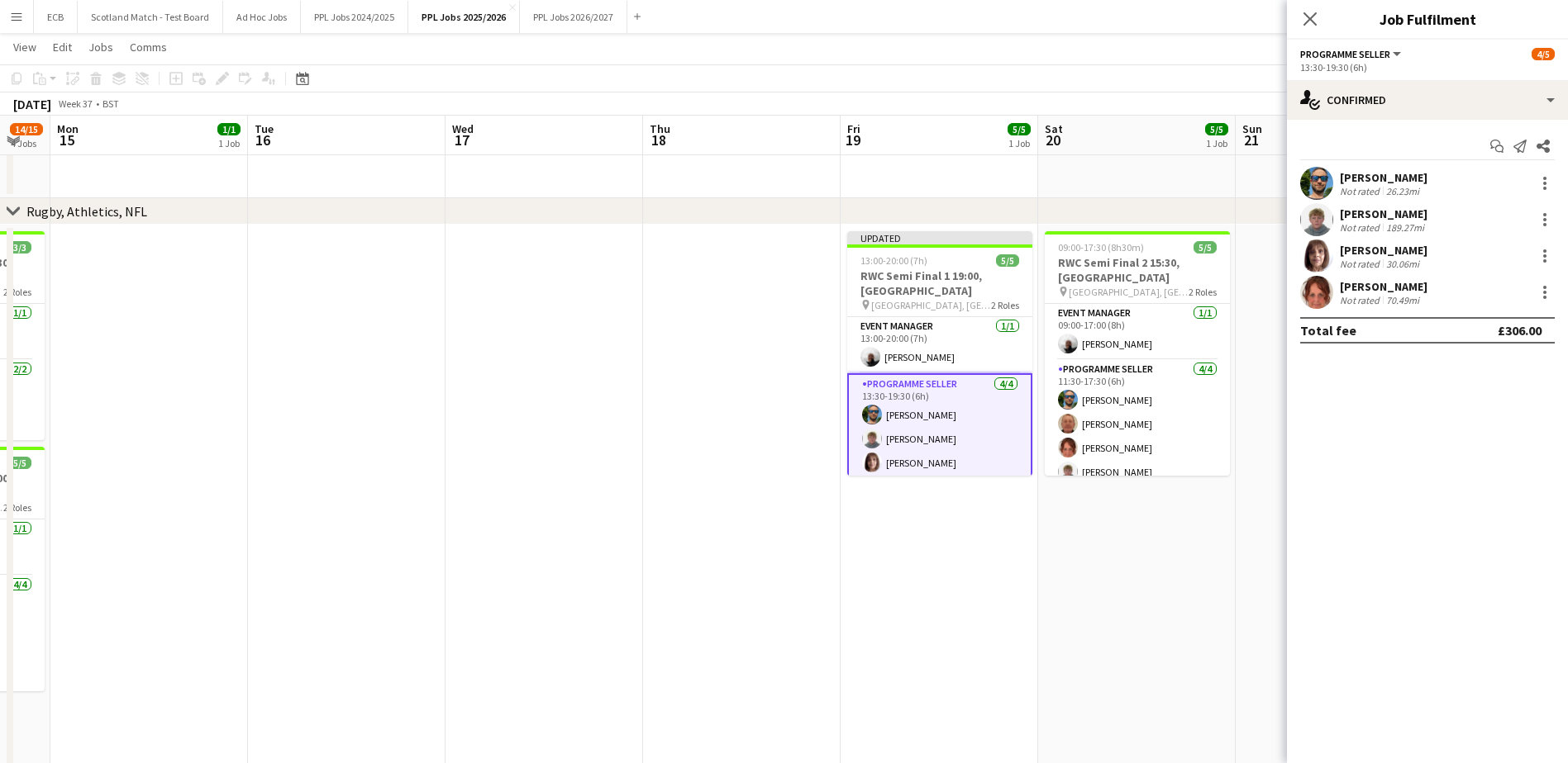
click at [1169, 518] on app-date-cell "09:00-17:30 (8h30m) 5/5 RWC Semi Final 2 15:30, Bristol pin Ashton Gate Stadium…" at bounding box center [1137, 601] width 197 height 752
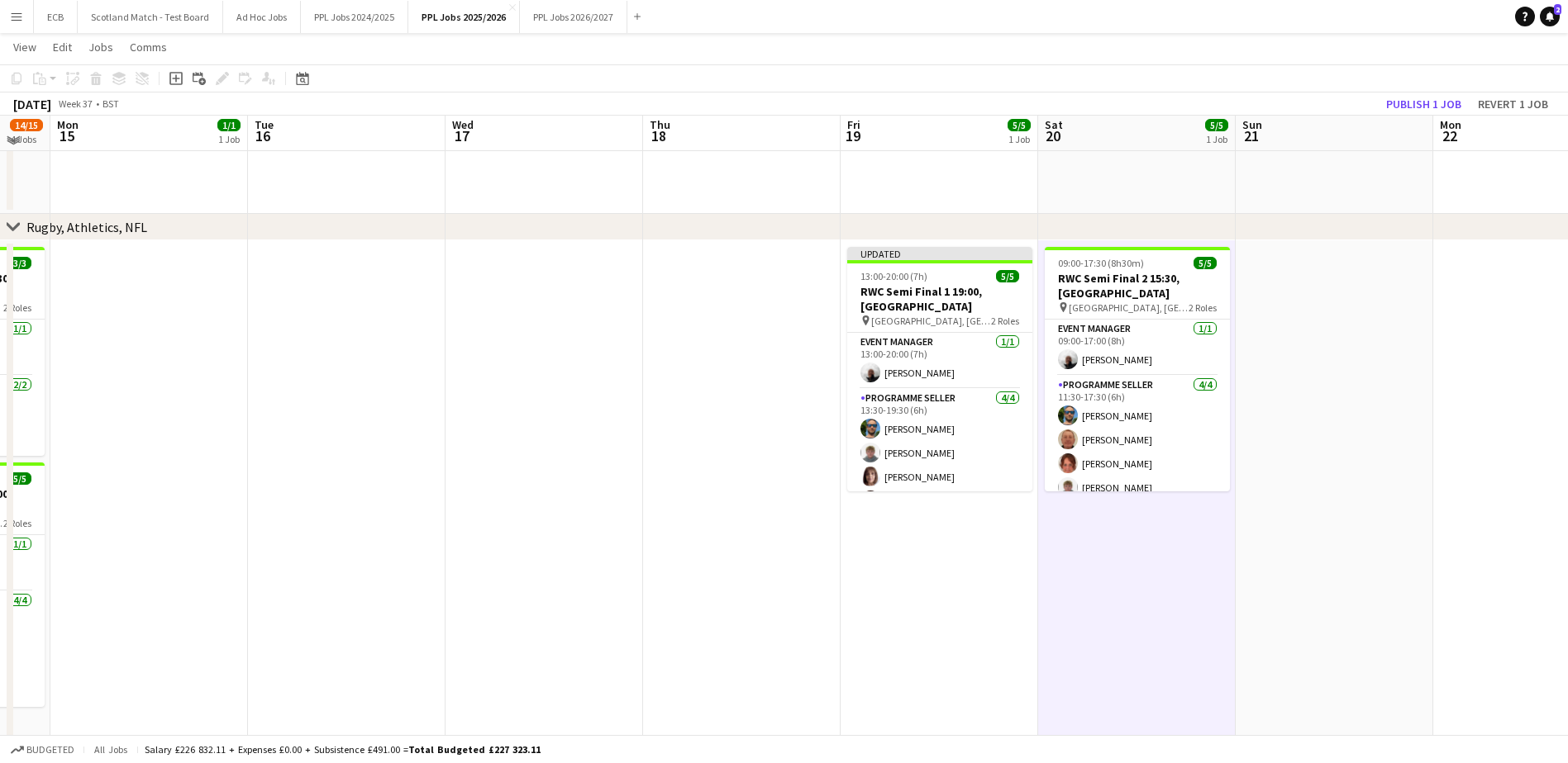
scroll to position [743, 0]
click at [1432, 107] on button "Publish 1 job" at bounding box center [1424, 104] width 88 height 22
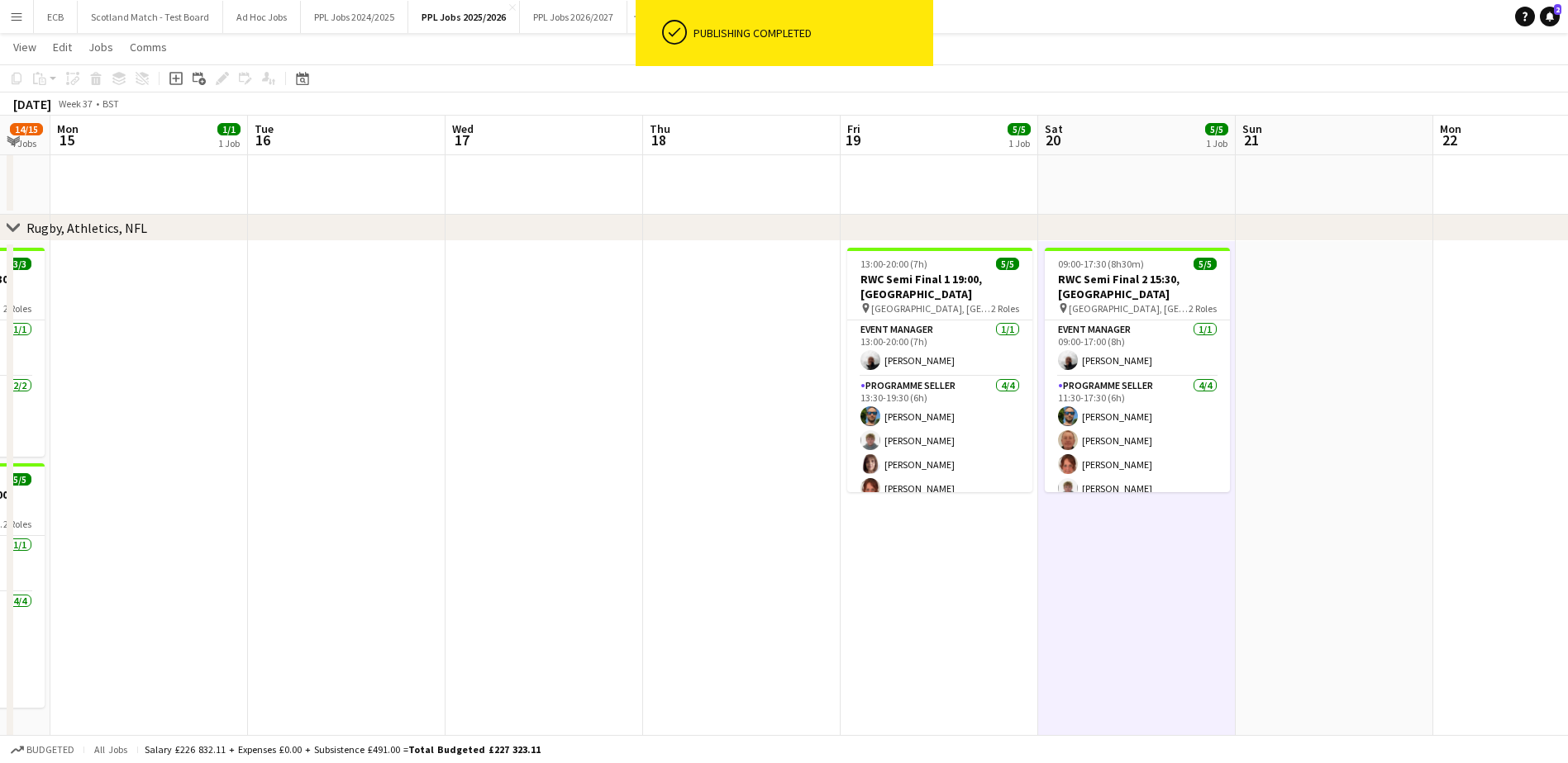
click at [1542, 24] on div "Help Notifications 2" at bounding box center [1541, 17] width 53 height 20
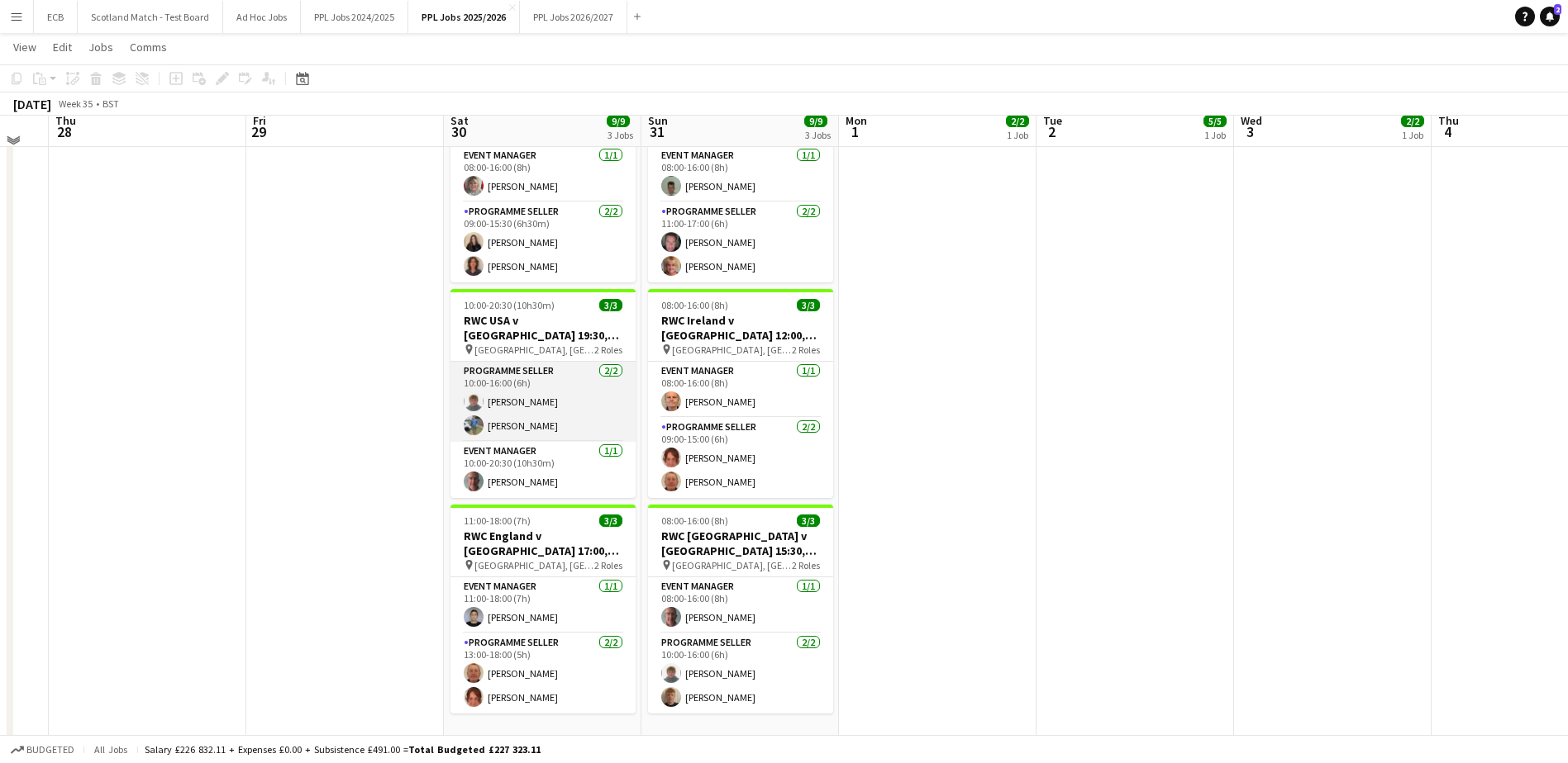
scroll to position [925, 0]
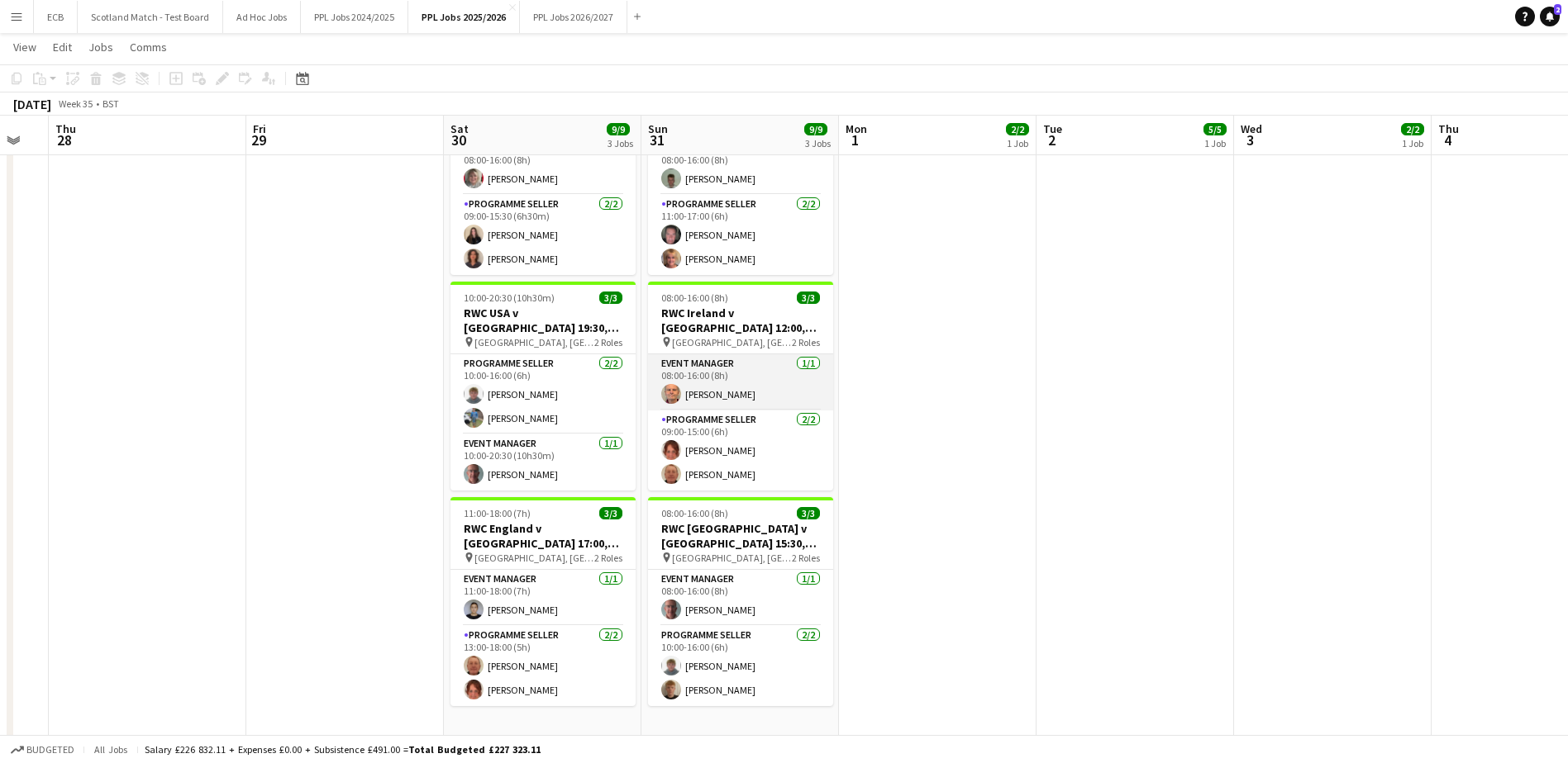
click at [726, 387] on app-card-role "Event Manager 1/1 08:00-16:00 (8h) HOWARD EGGLESTON" at bounding box center [741, 382] width 185 height 56
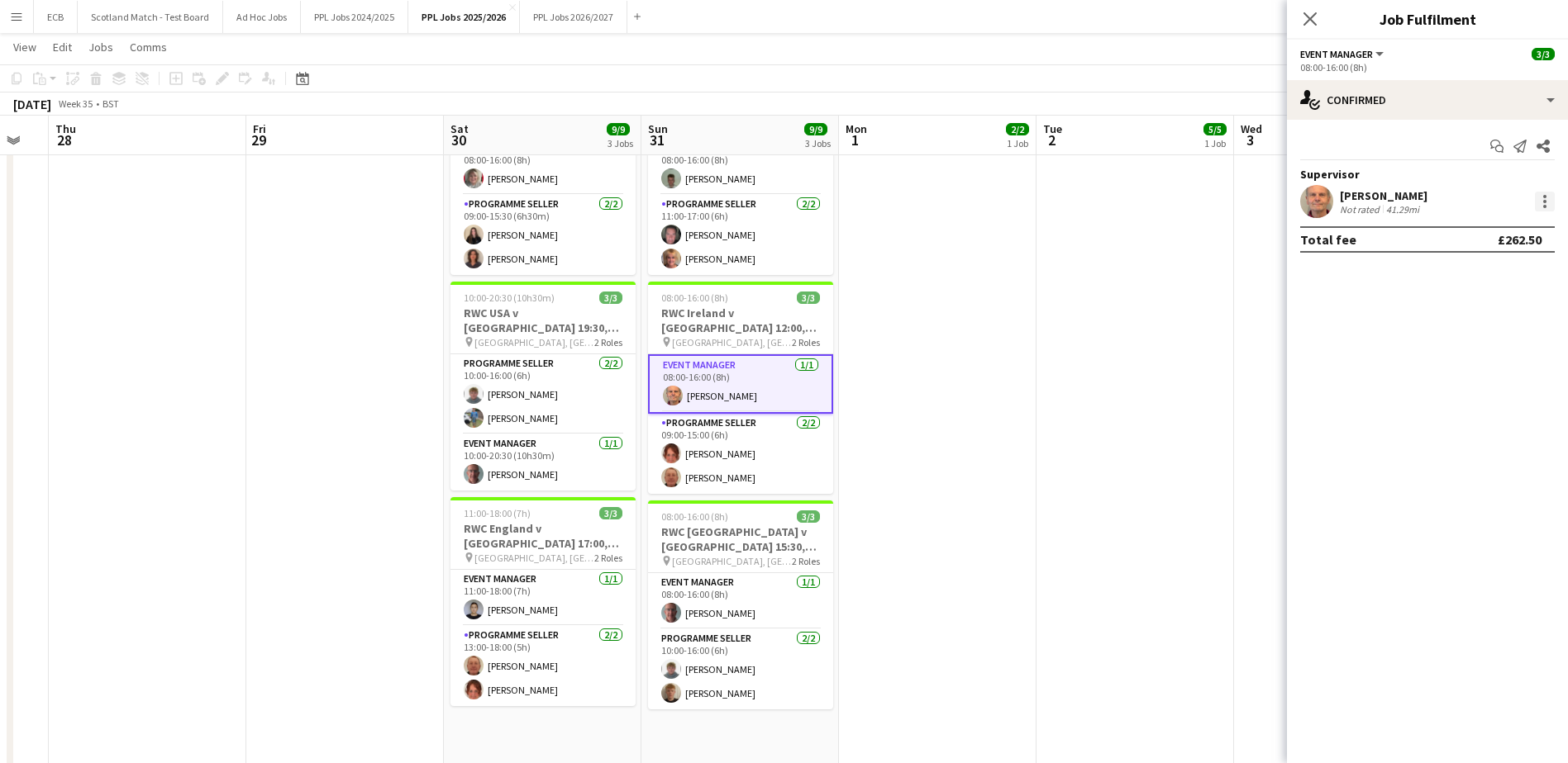
click at [1549, 196] on div at bounding box center [1544, 201] width 20 height 20
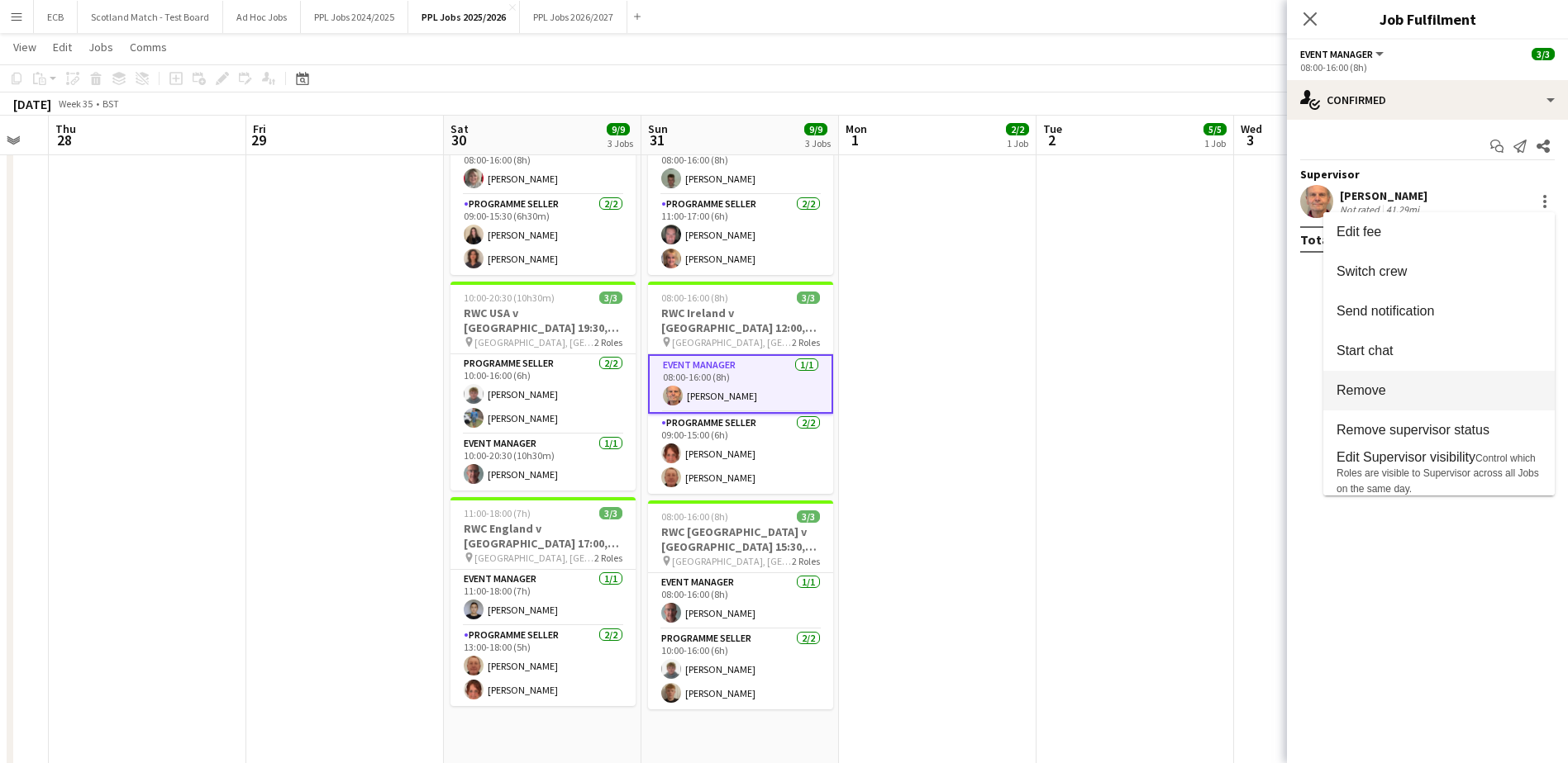
click at [1382, 388] on span "Remove" at bounding box center [1361, 390] width 49 height 14
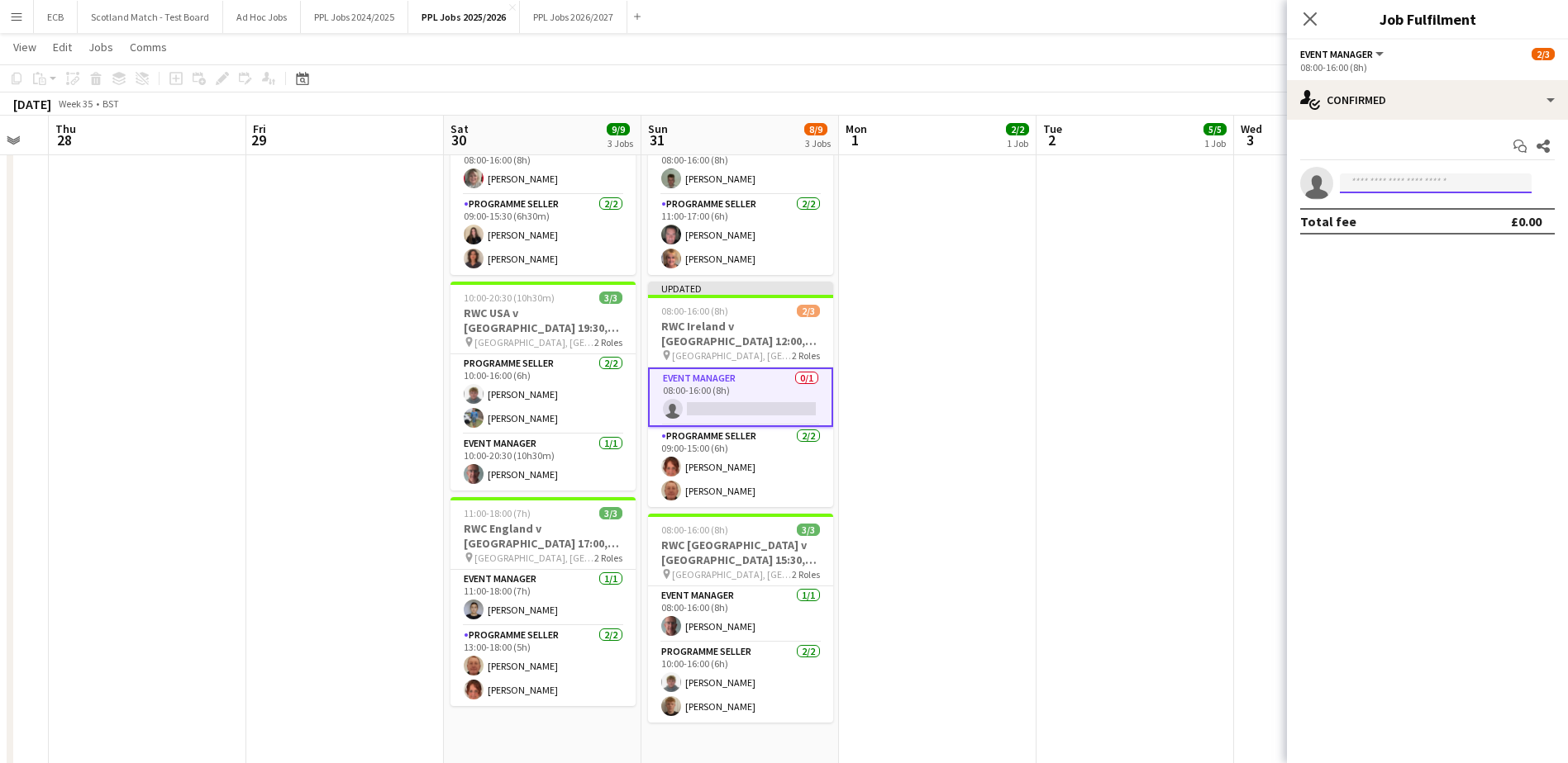
click at [1424, 186] on input at bounding box center [1435, 184] width 192 height 20
type input "******"
click at [1411, 227] on span "+447500262724" at bounding box center [1435, 233] width 165 height 13
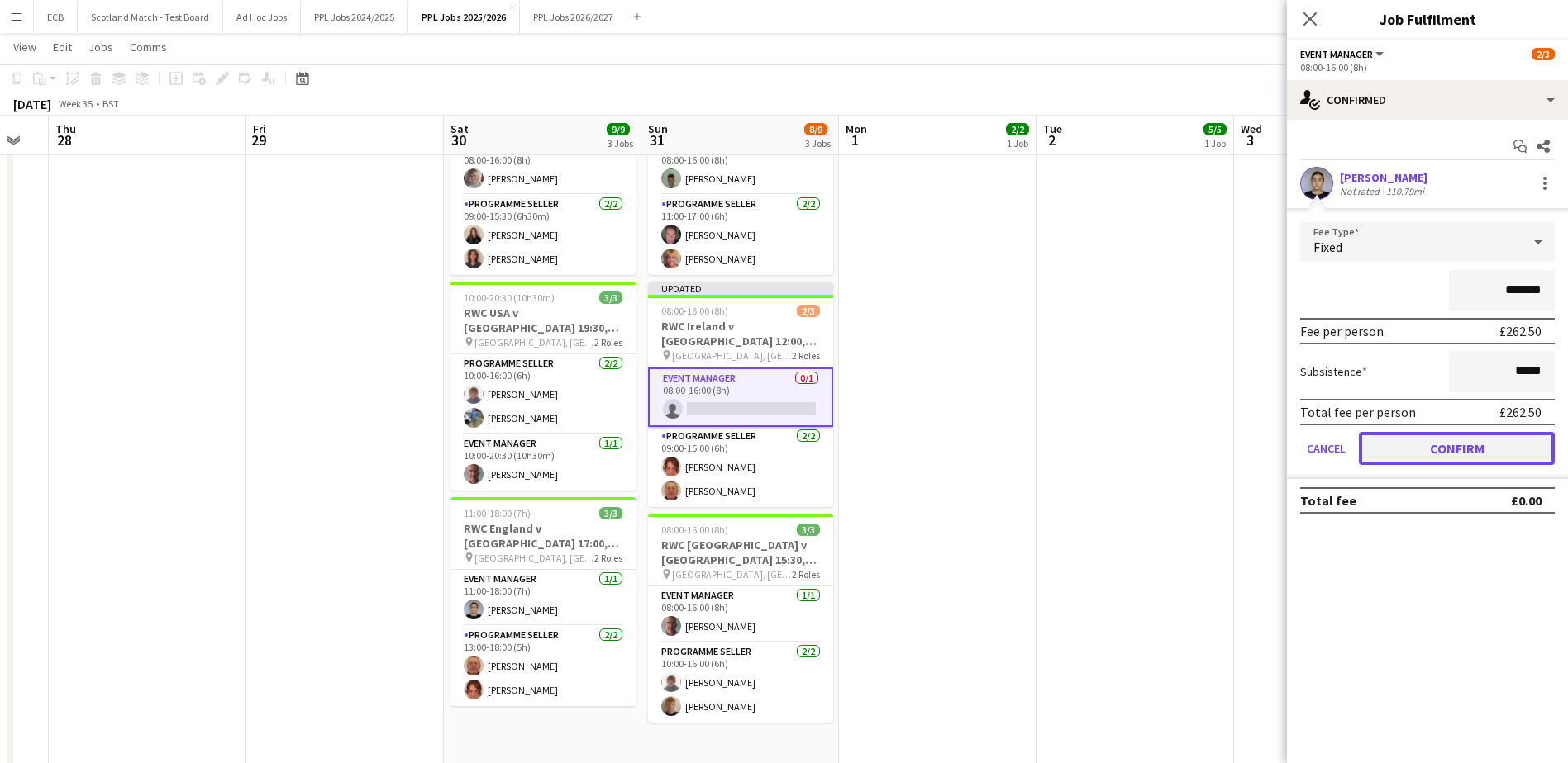
click at [1435, 443] on button "Confirm" at bounding box center [1456, 449] width 196 height 33
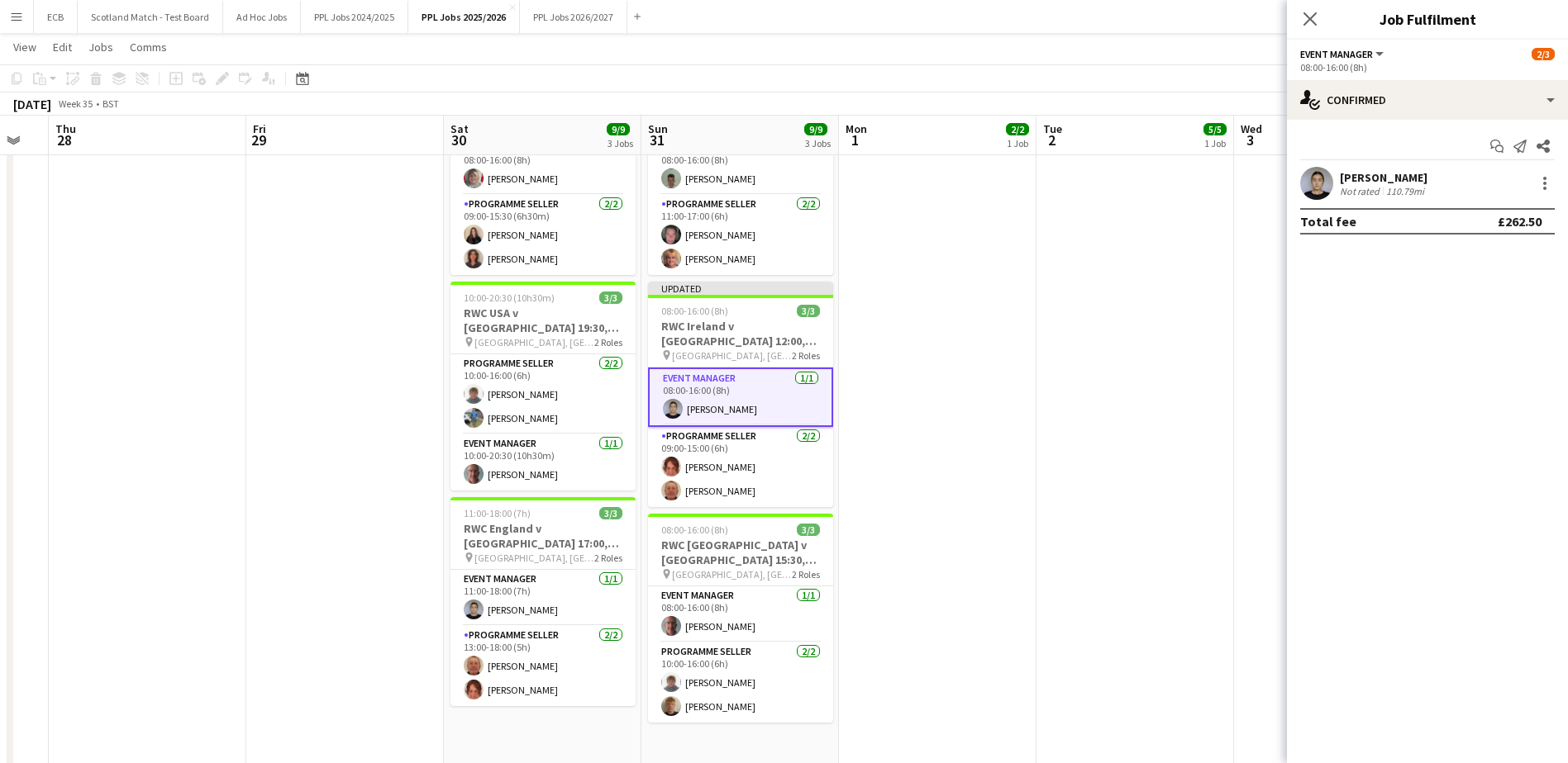
click at [921, 367] on app-date-cell at bounding box center [937, 436] width 197 height 752
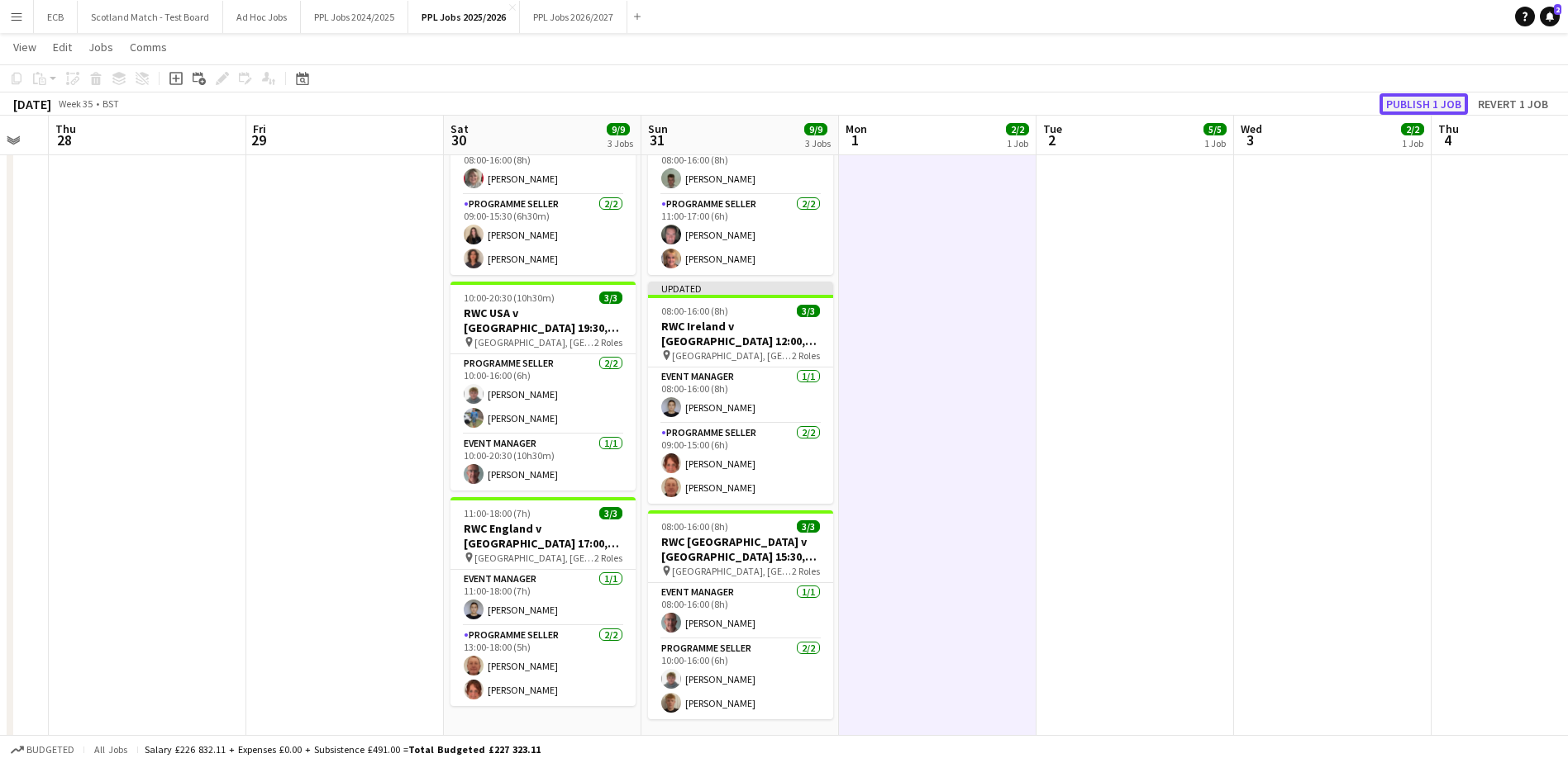
click at [1425, 98] on button "Publish 1 job" at bounding box center [1424, 104] width 88 height 22
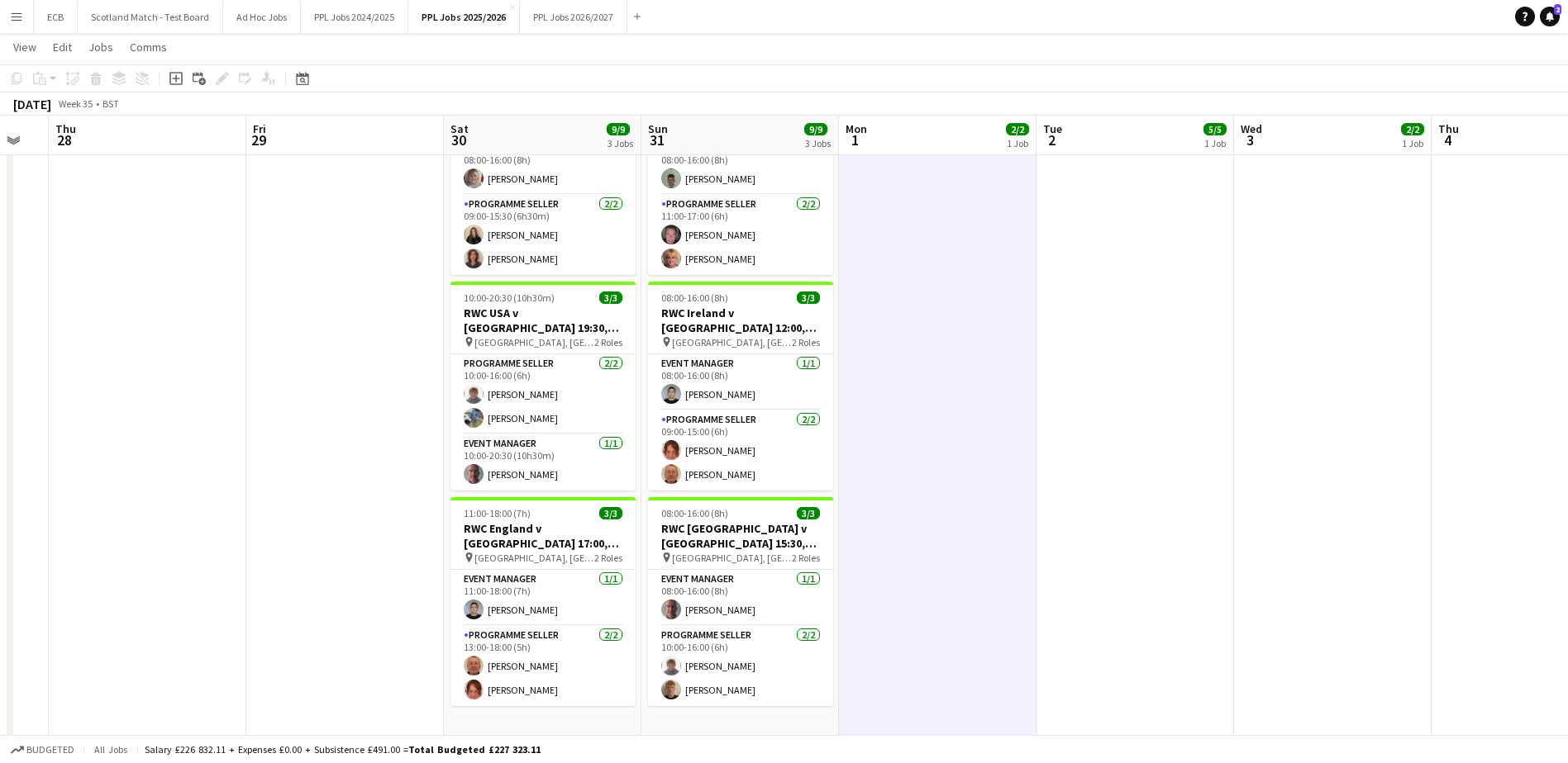
click at [902, 405] on app-date-cell at bounding box center [937, 436] width 197 height 752
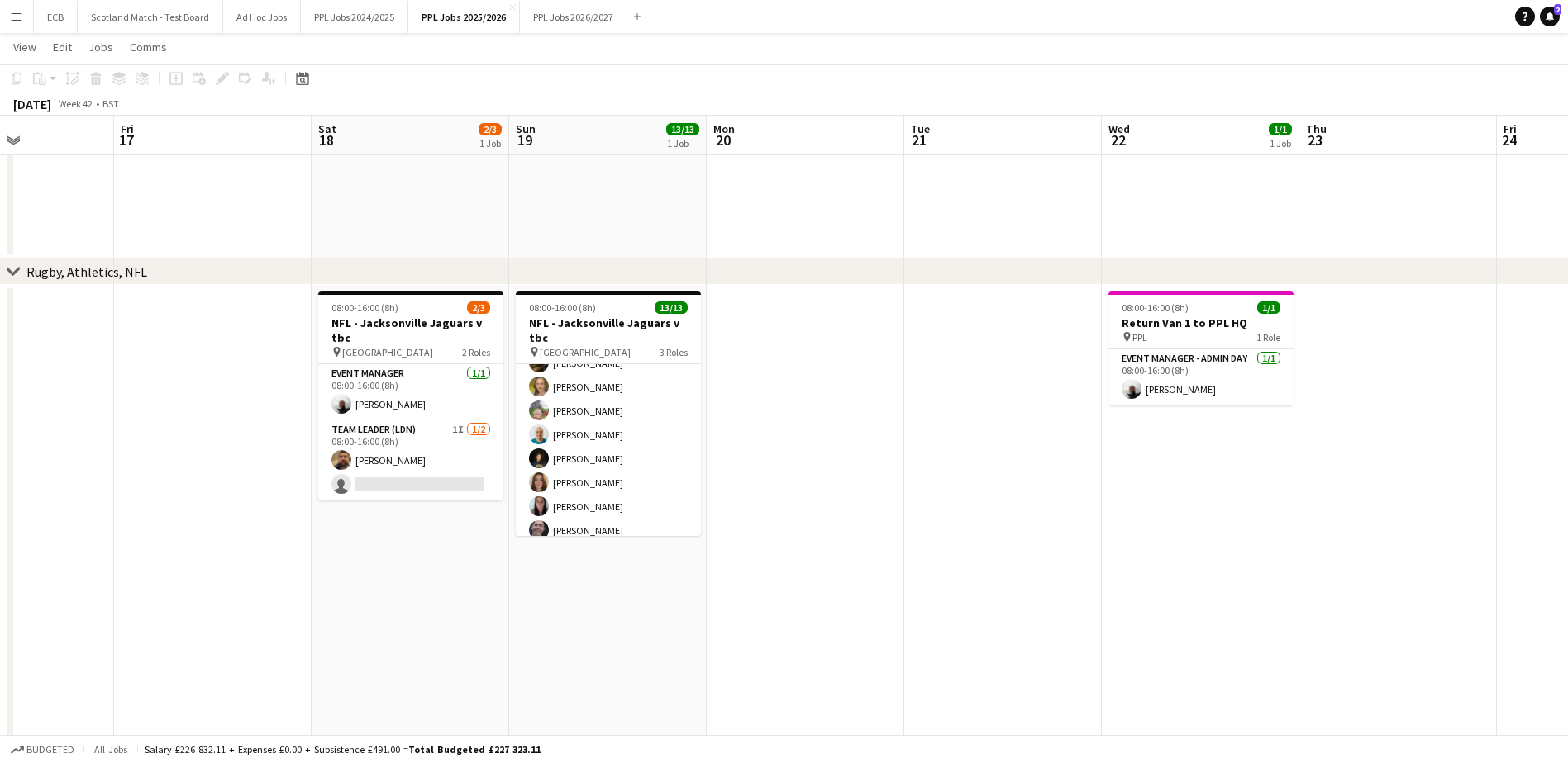
scroll to position [237, 0]
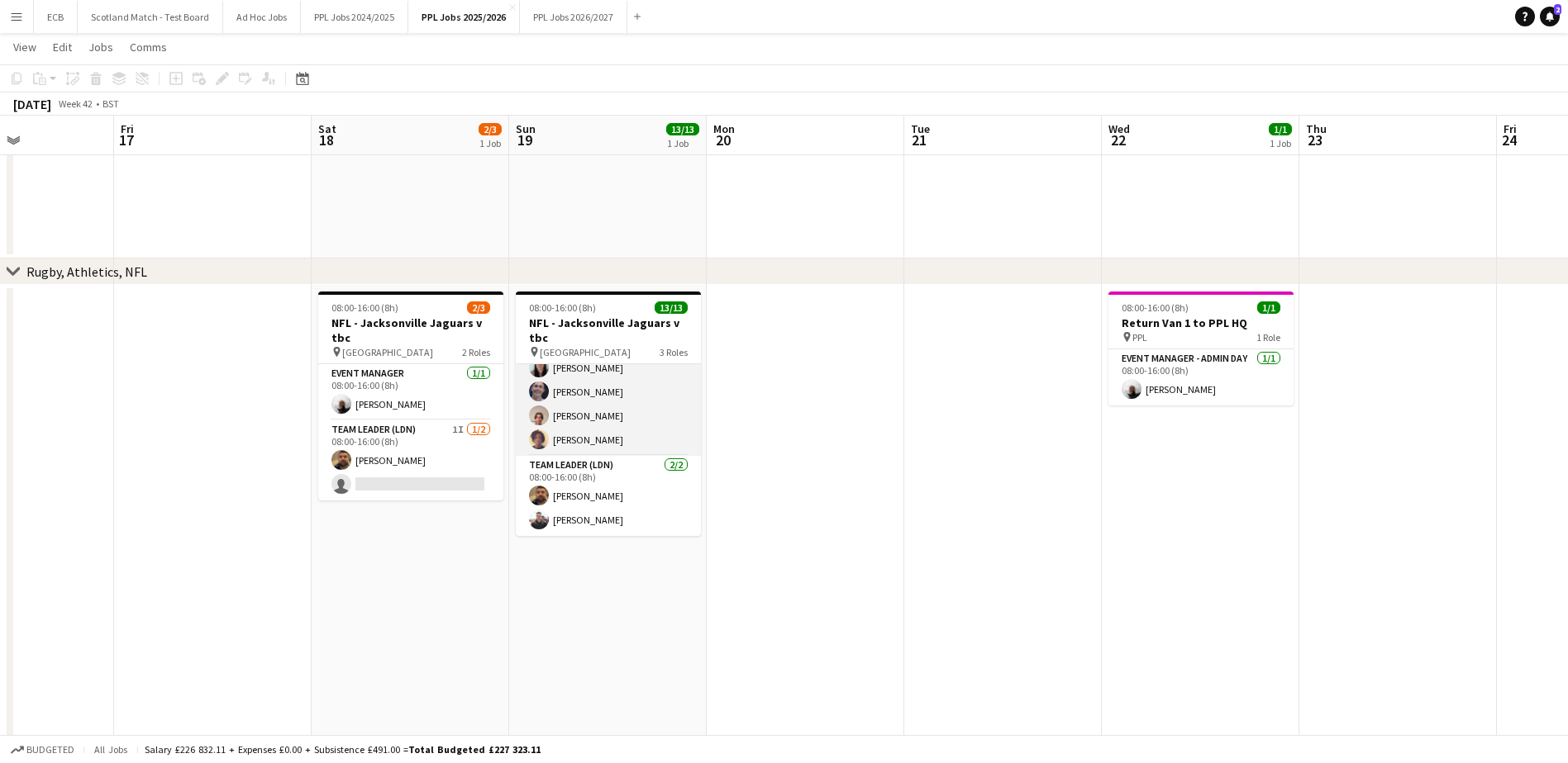
click at [633, 367] on app-card-role "Programme Seller (LDN) 10/10 08:00-16:00 (8h) Souha Taha Adam Rihan Sandra Gird…" at bounding box center [608, 320] width 185 height 272
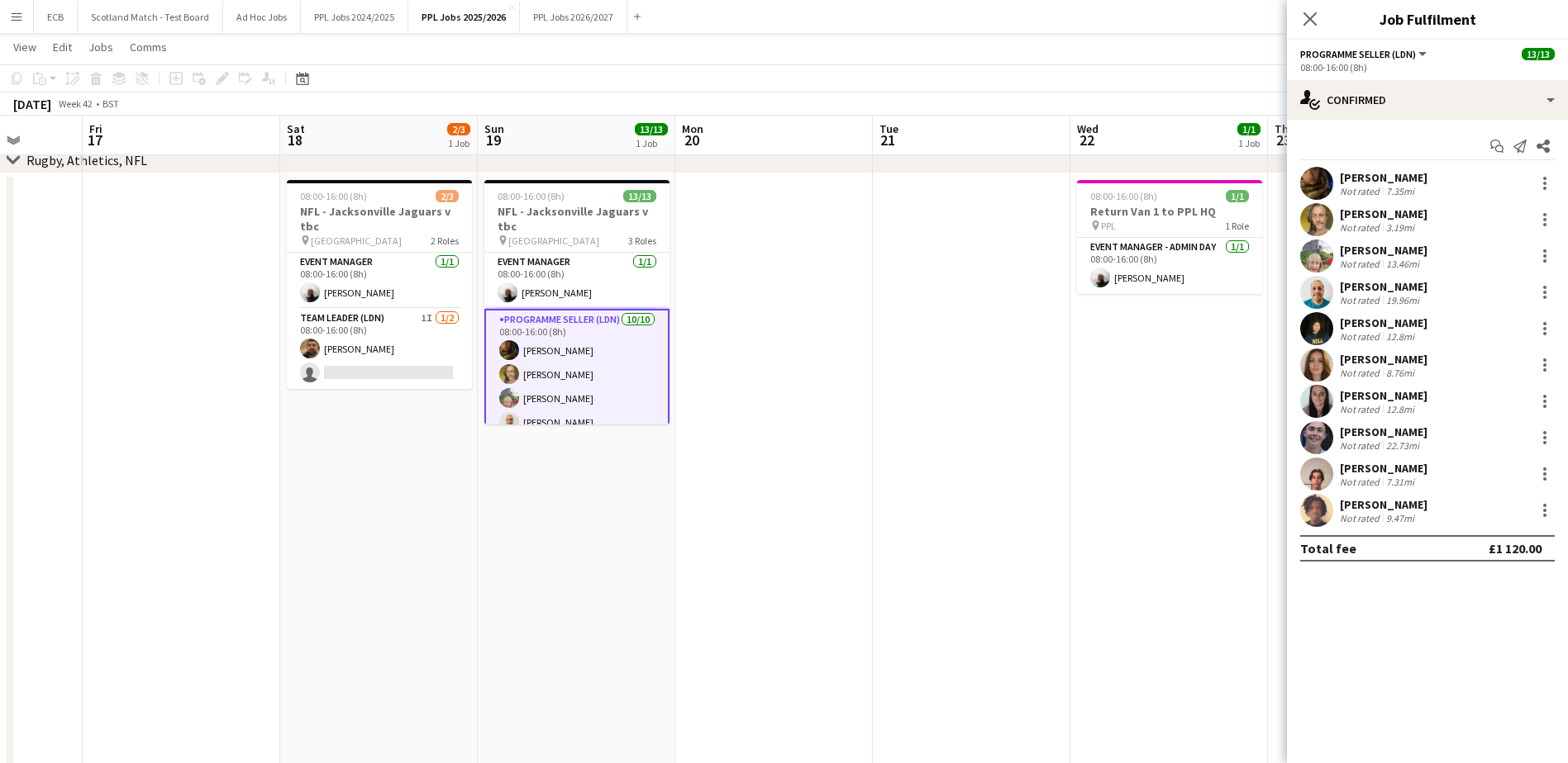
scroll to position [0, 512]
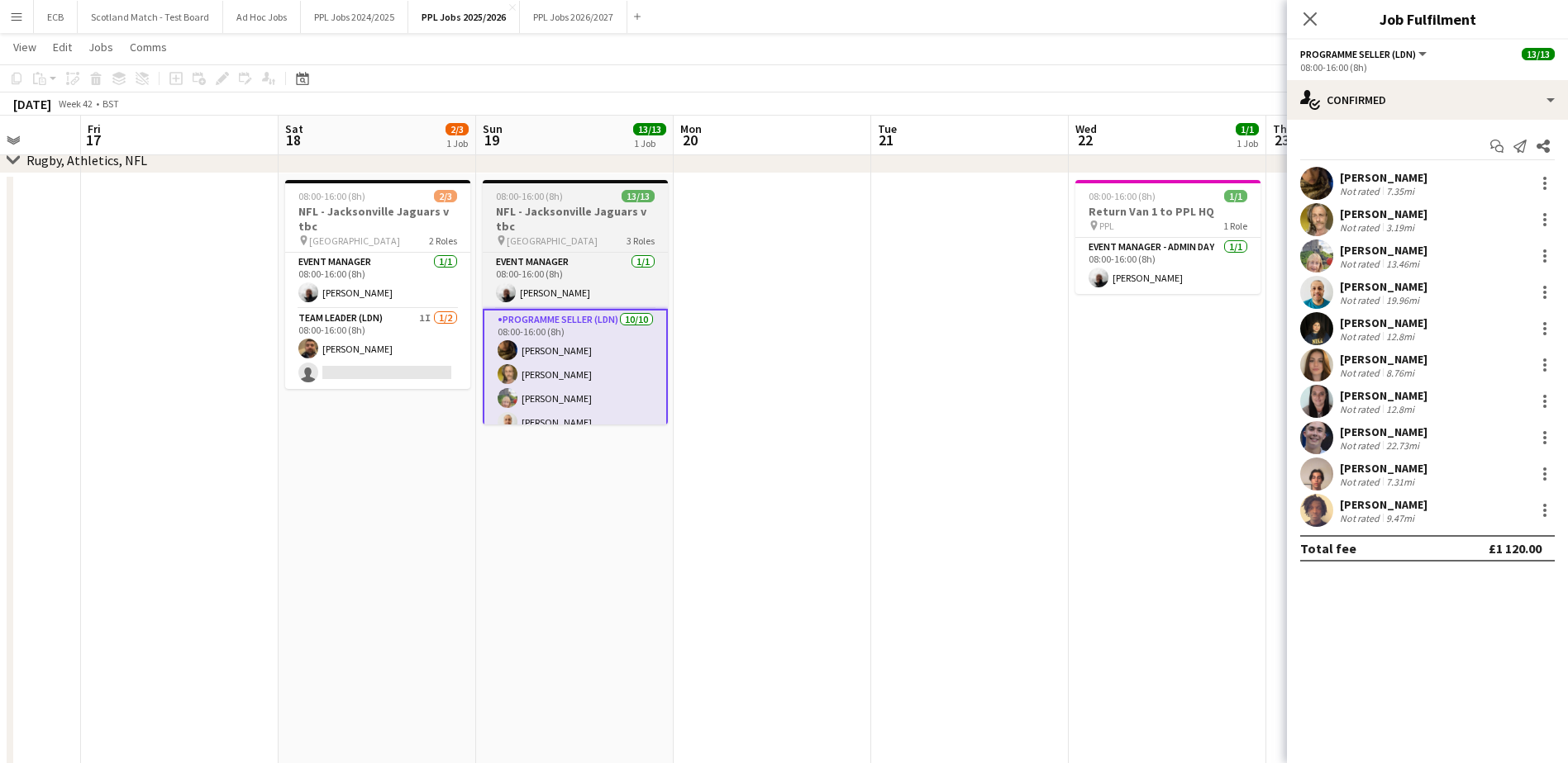
click at [560, 209] on h3 "NFL - Jacksonville Jaguars v tbc" at bounding box center [575, 219] width 185 height 29
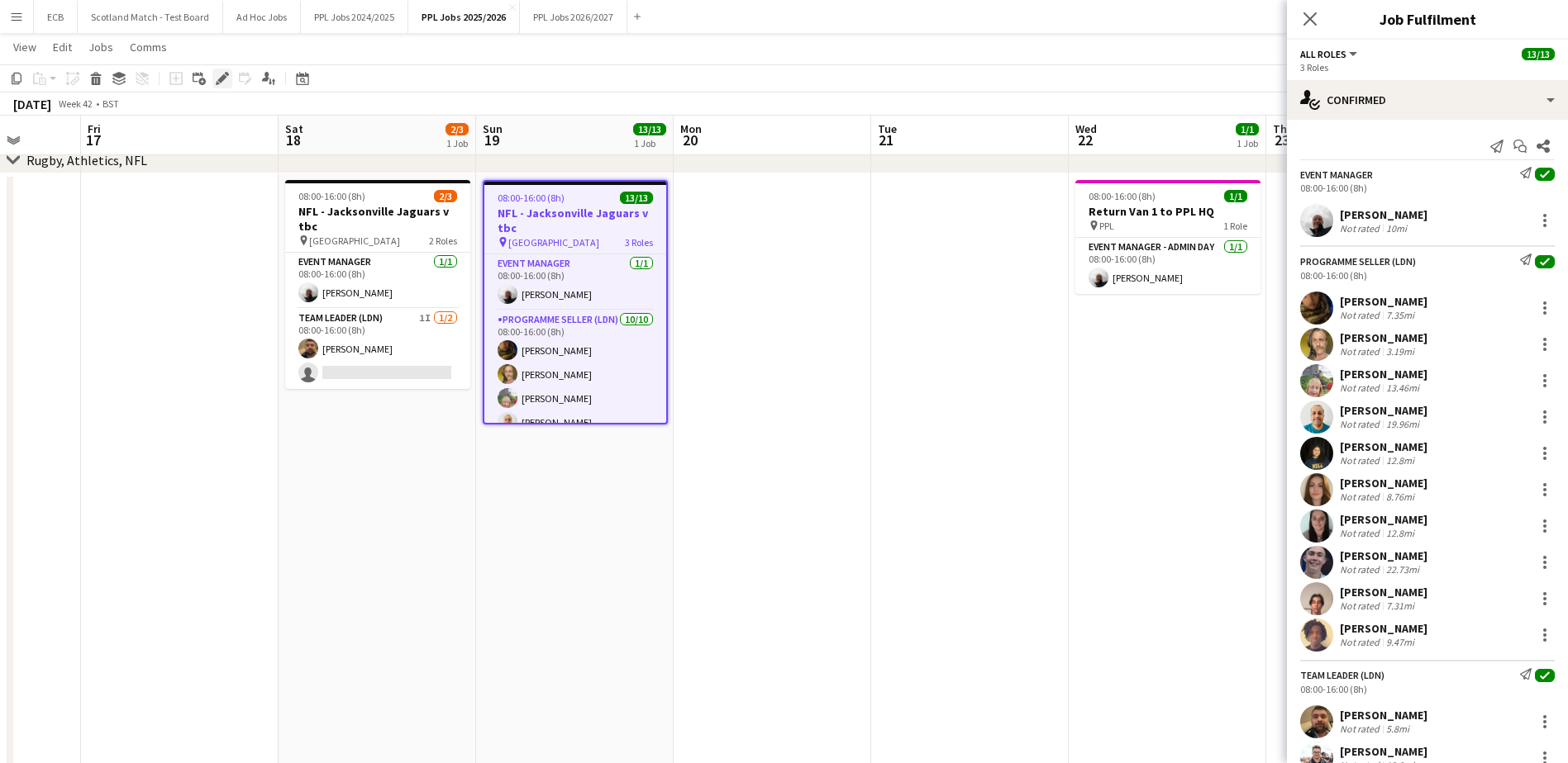
click at [218, 81] on icon at bounding box center [221, 79] width 9 height 9
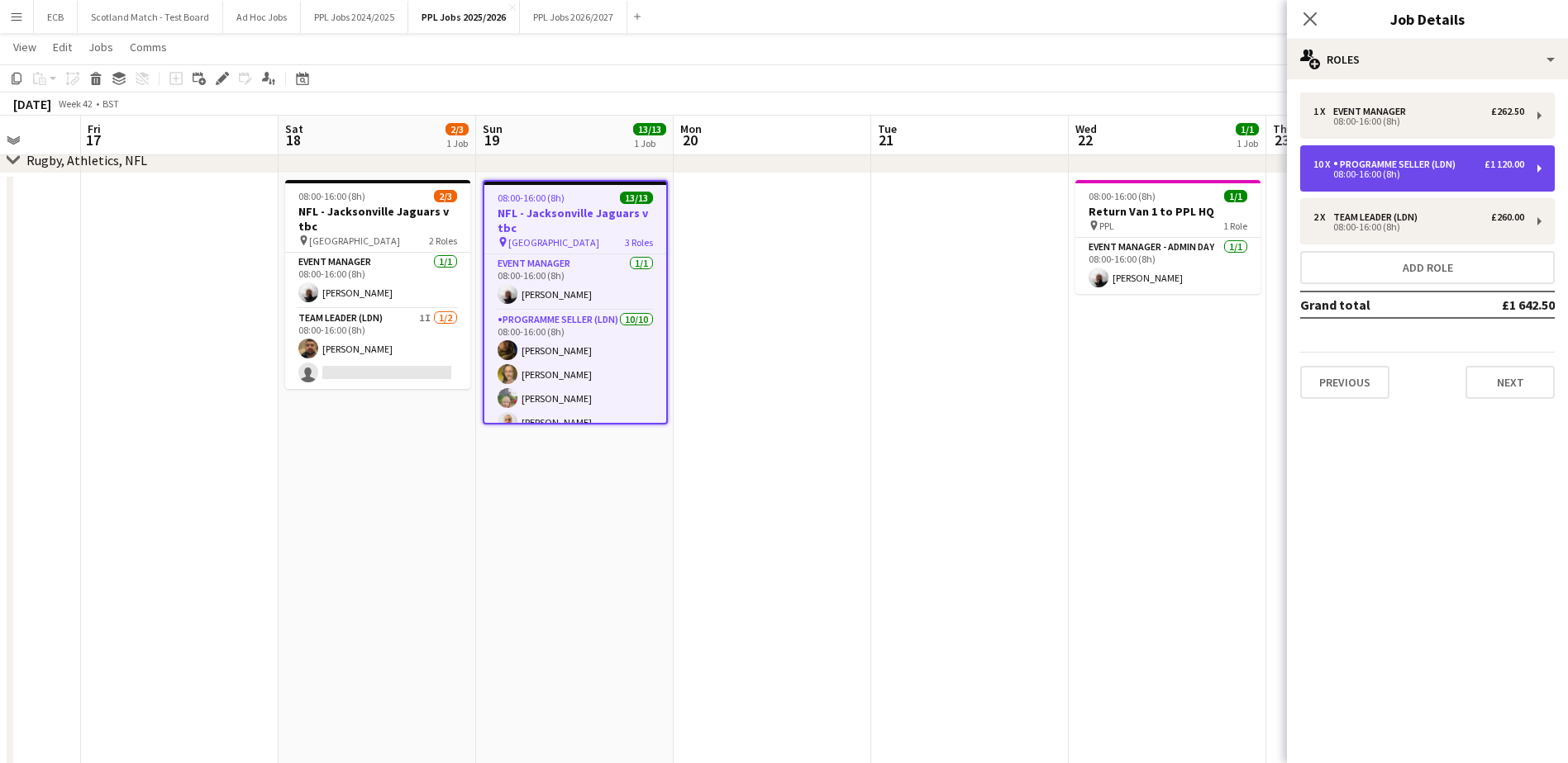
click at [1474, 174] on div "08:00-16:00 (8h)" at bounding box center [1419, 174] width 211 height 8
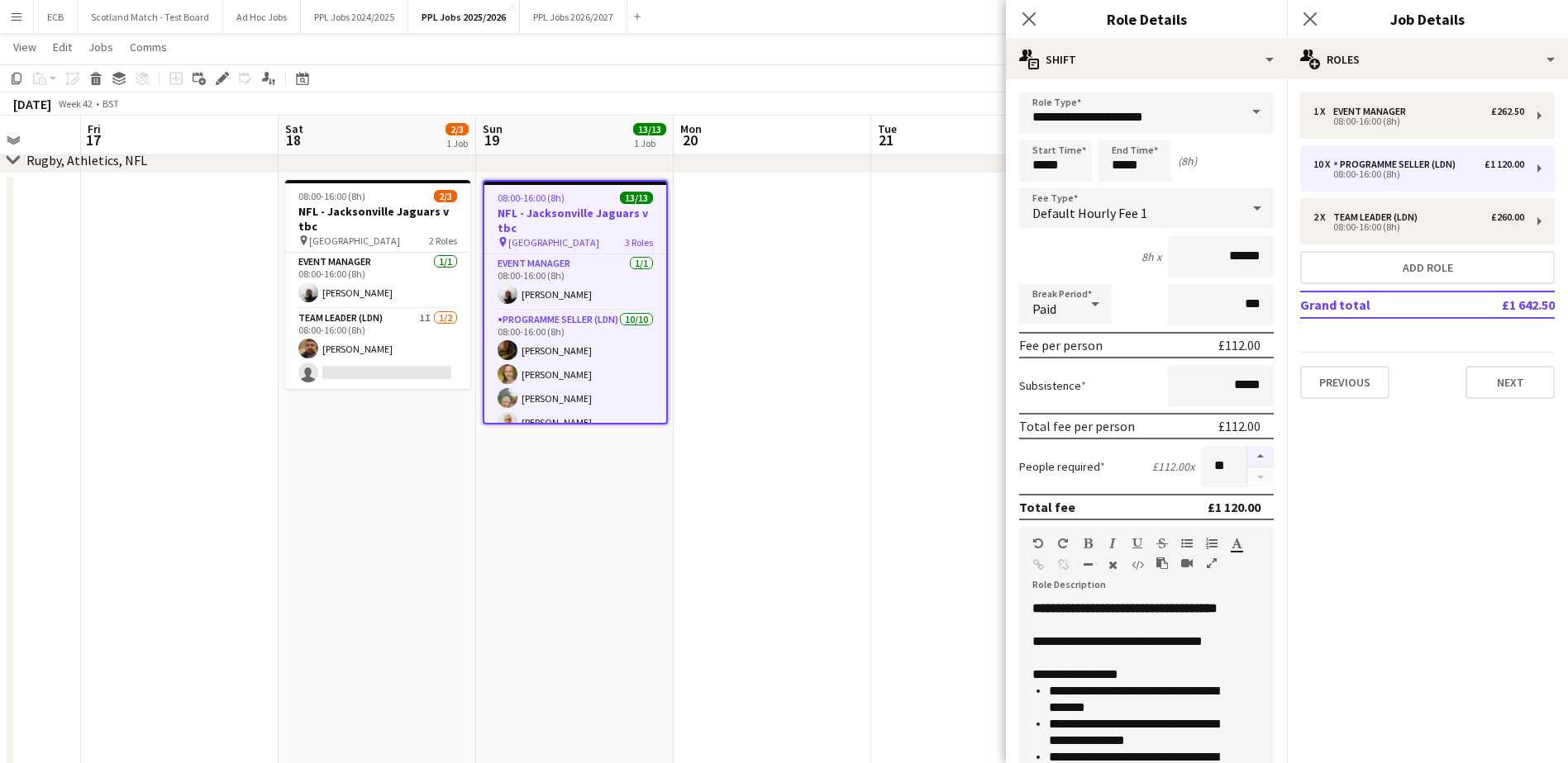
click at [1248, 455] on button "button" at bounding box center [1260, 457] width 27 height 22
type input "**"
click at [1532, 377] on button "Next" at bounding box center [1510, 383] width 89 height 33
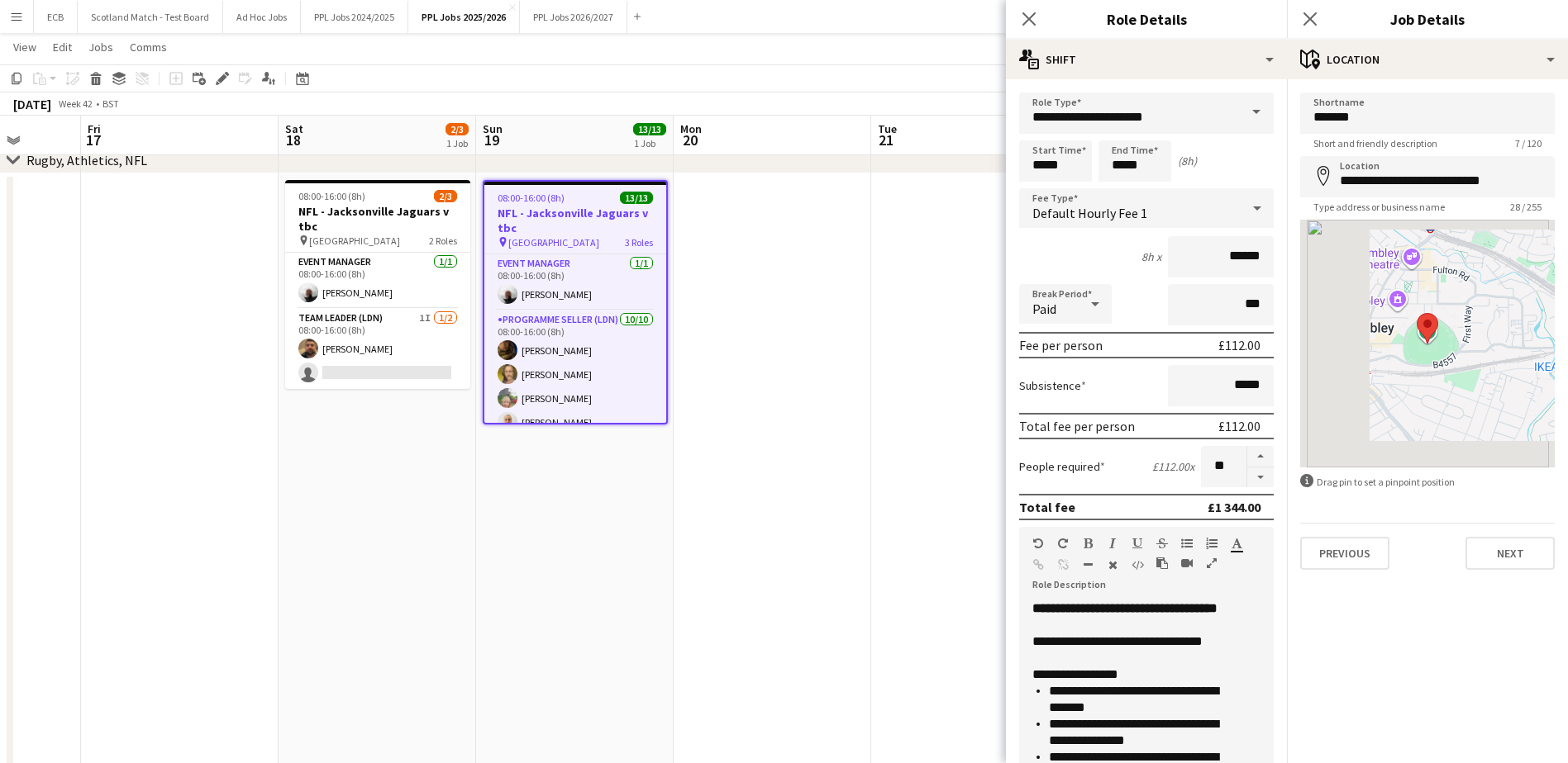
click at [918, 399] on app-date-cell at bounding box center [970, 550] width 197 height 752
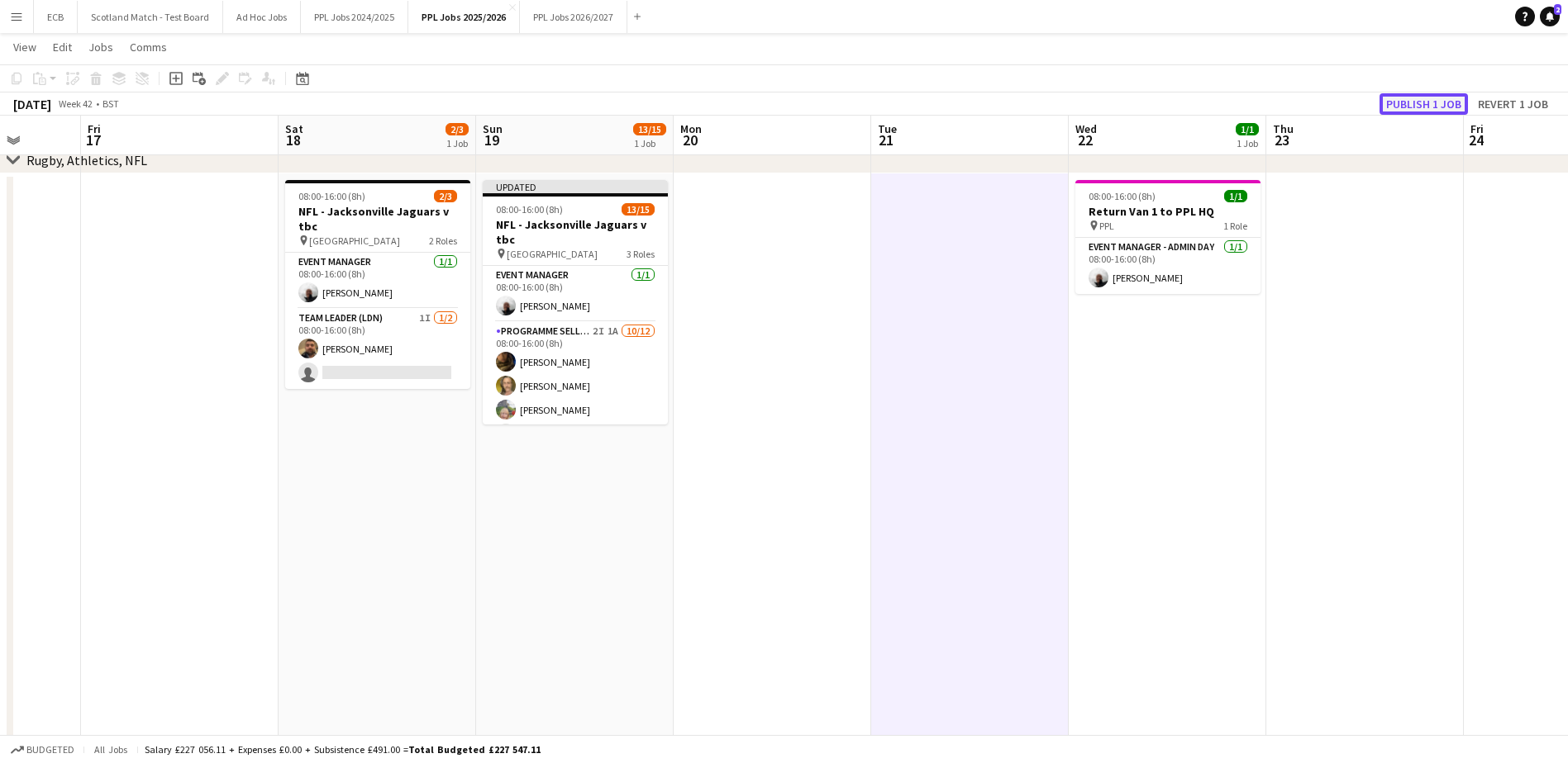
click at [1404, 101] on button "Publish 1 job" at bounding box center [1424, 104] width 88 height 22
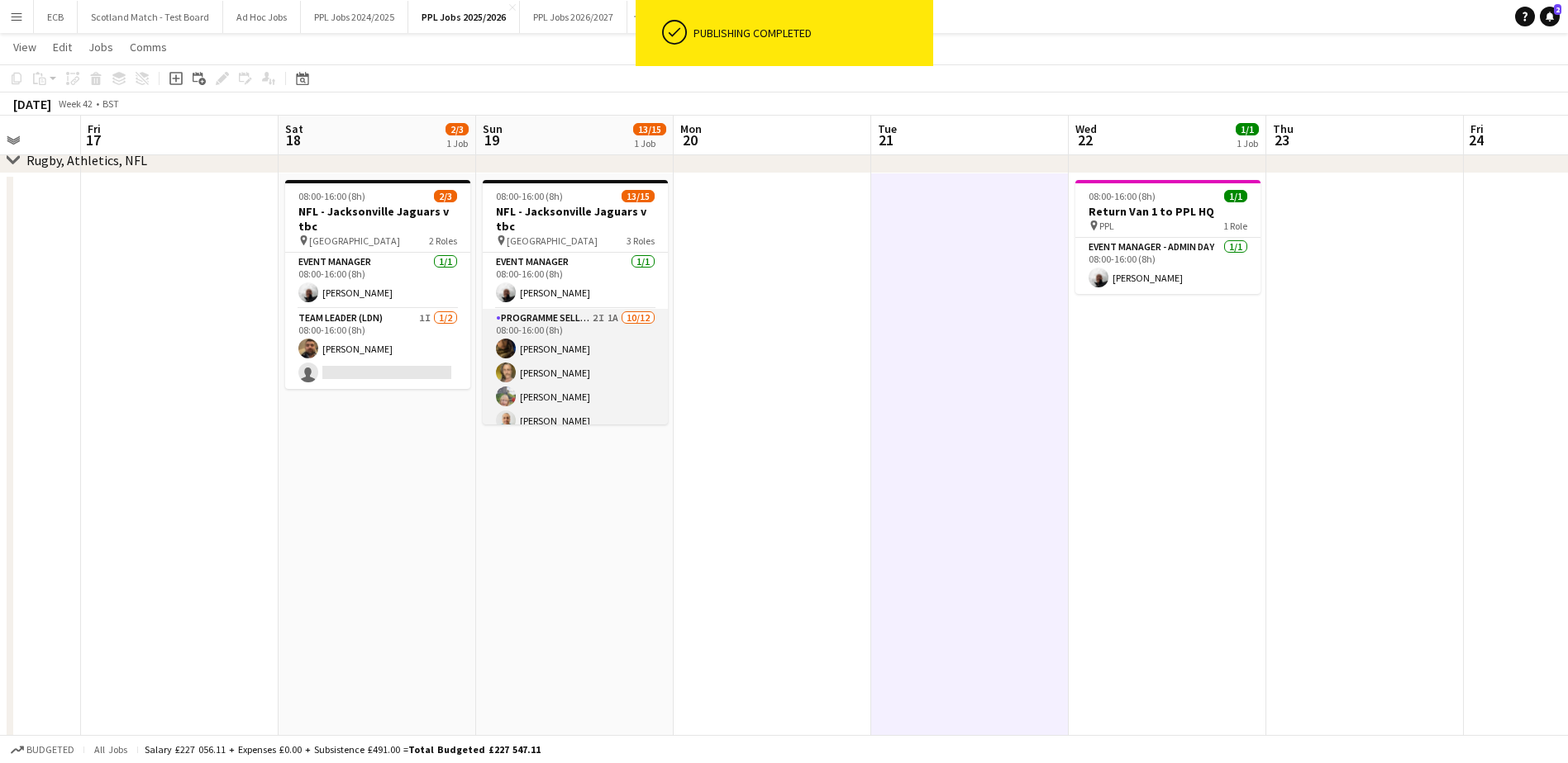
click at [560, 325] on app-card-role "Programme Seller (LDN) 2I 1A 10/12 08:00-16:00 (8h) Souha Taha Adam Rihan Sandr…" at bounding box center [575, 469] width 185 height 320
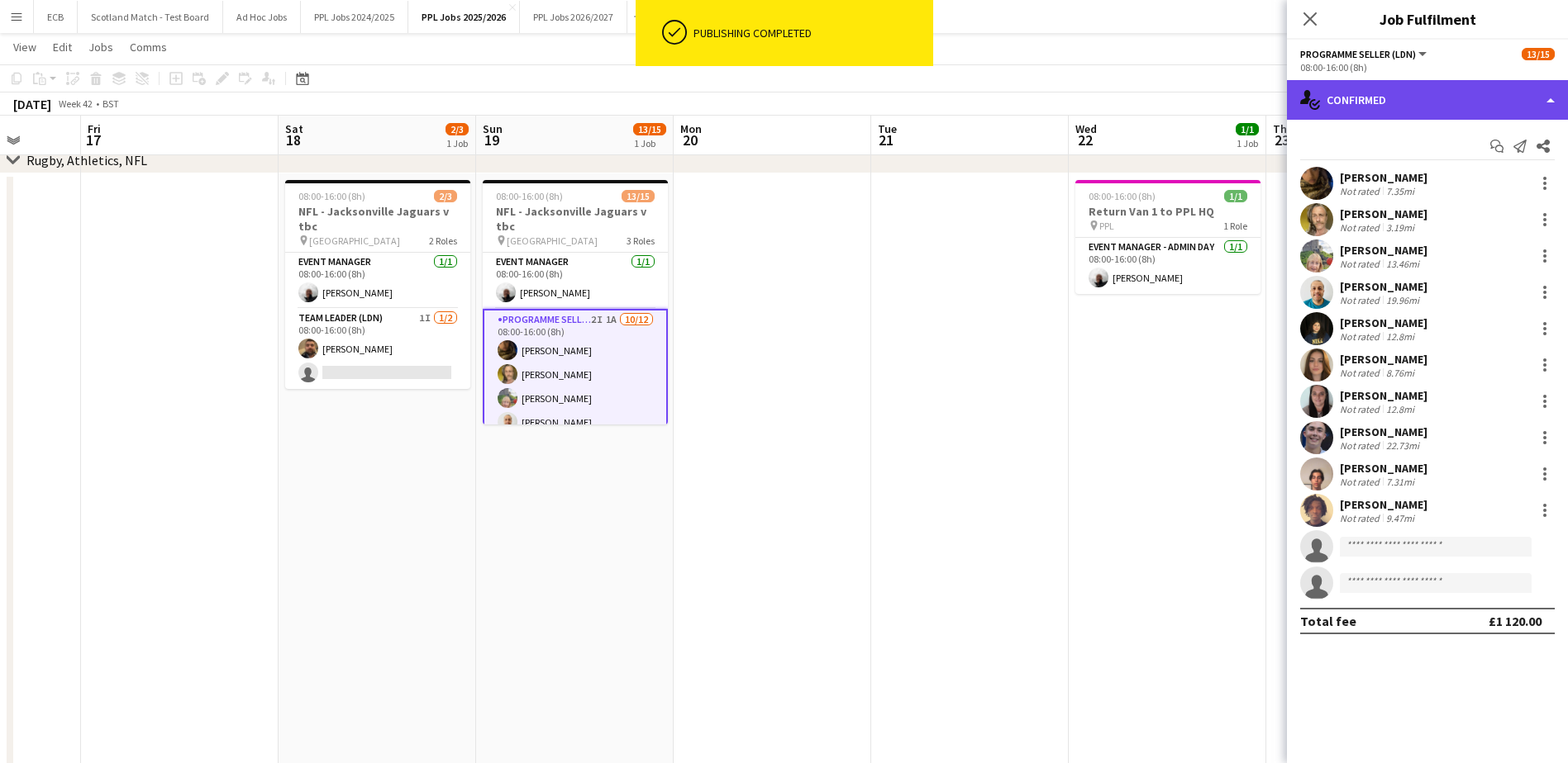
click at [1434, 106] on div "single-neutral-actions-check-2 Confirmed" at bounding box center [1428, 100] width 281 height 39
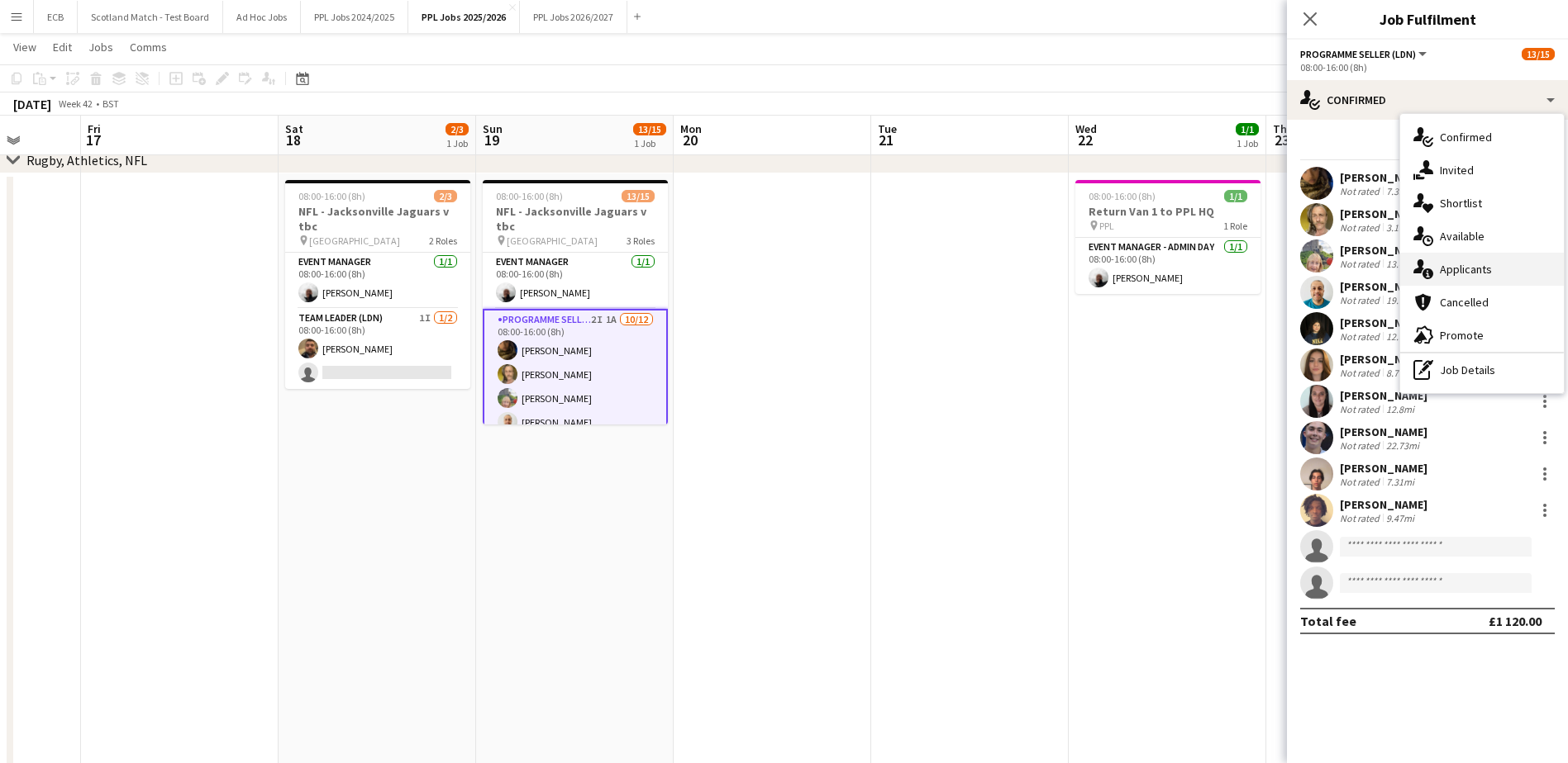
click at [1452, 273] on div "single-neutral-actions-information Applicants" at bounding box center [1482, 269] width 164 height 33
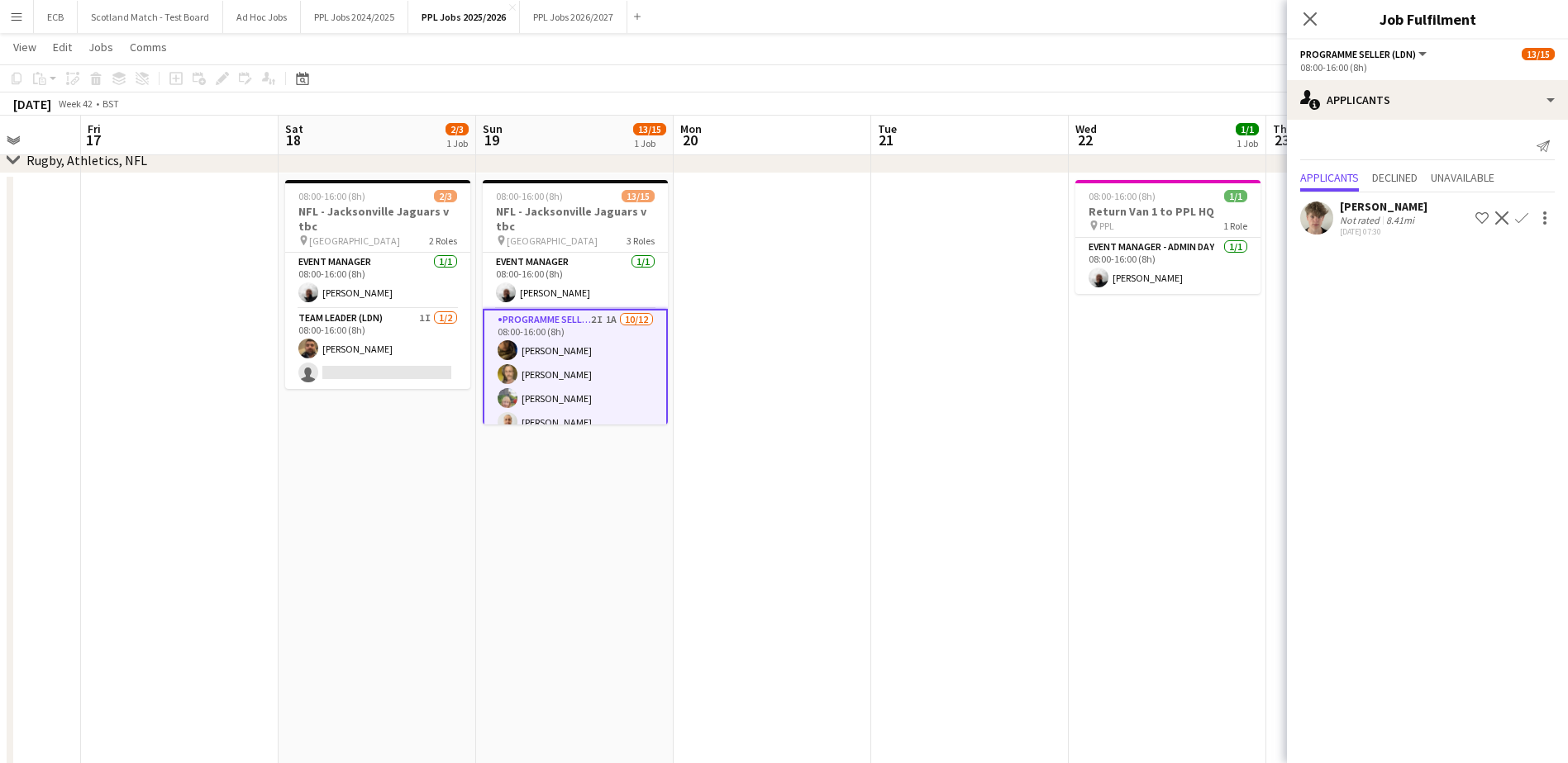
click at [1522, 214] on app-icon "Confirm" at bounding box center [1521, 217] width 13 height 13
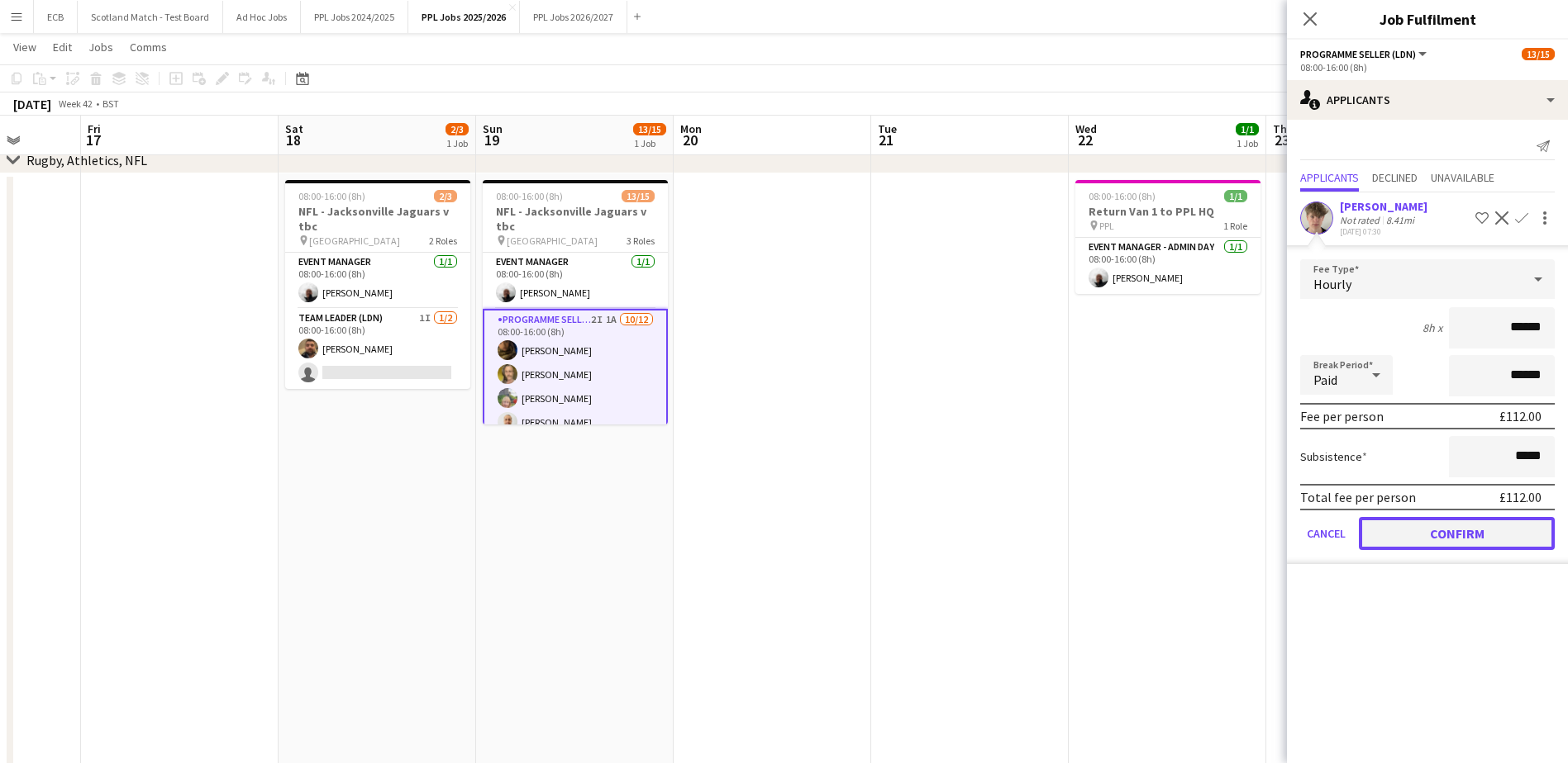
click at [1440, 537] on button "Confirm" at bounding box center [1456, 534] width 196 height 33
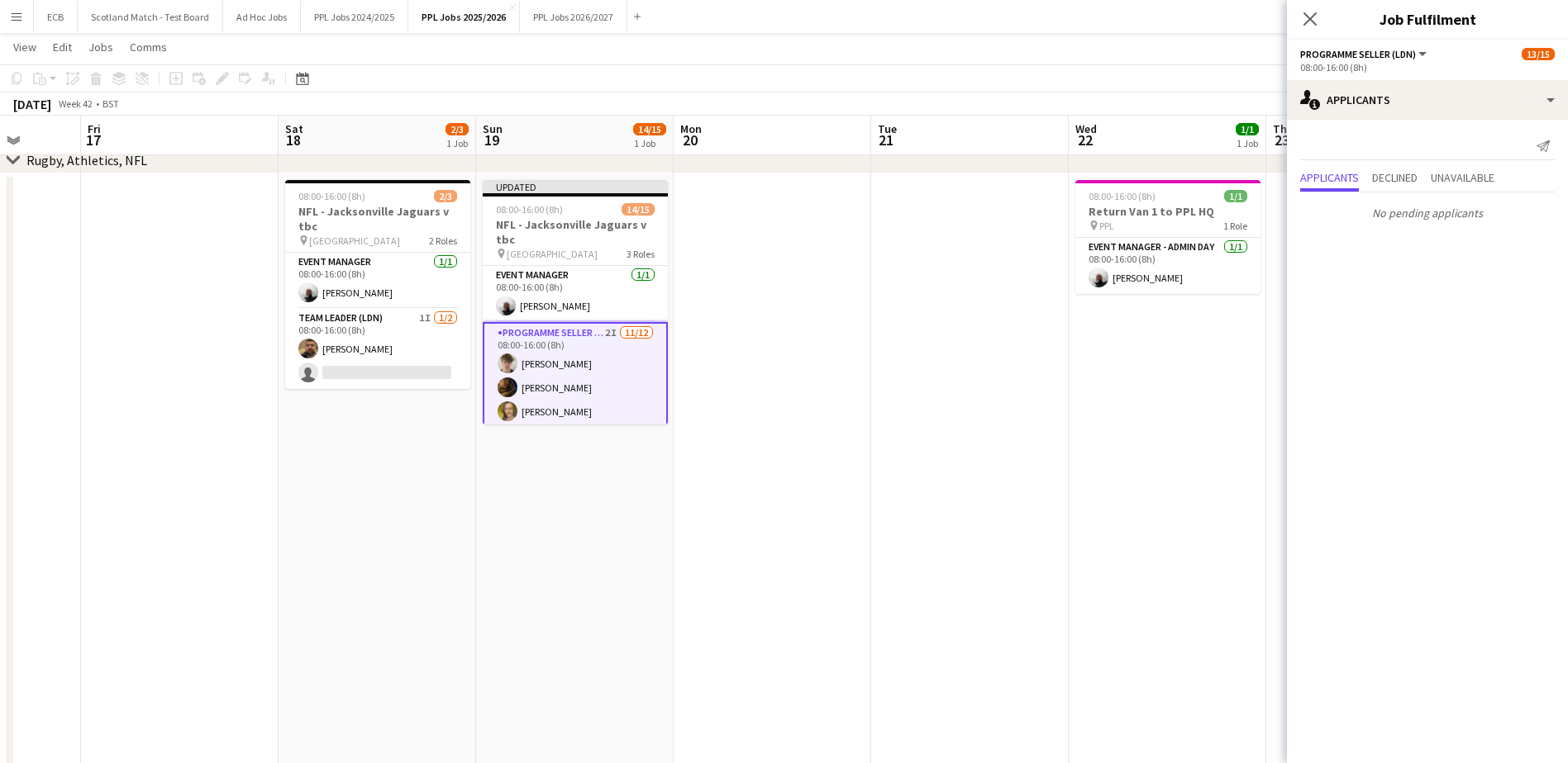
click at [587, 494] on app-date-cell "Updated 08:00-16:00 (8h) 14/15 NFL - Jacksonville Jaguars v tbc pin Wembley 3 R…" at bounding box center [575, 550] width 197 height 752
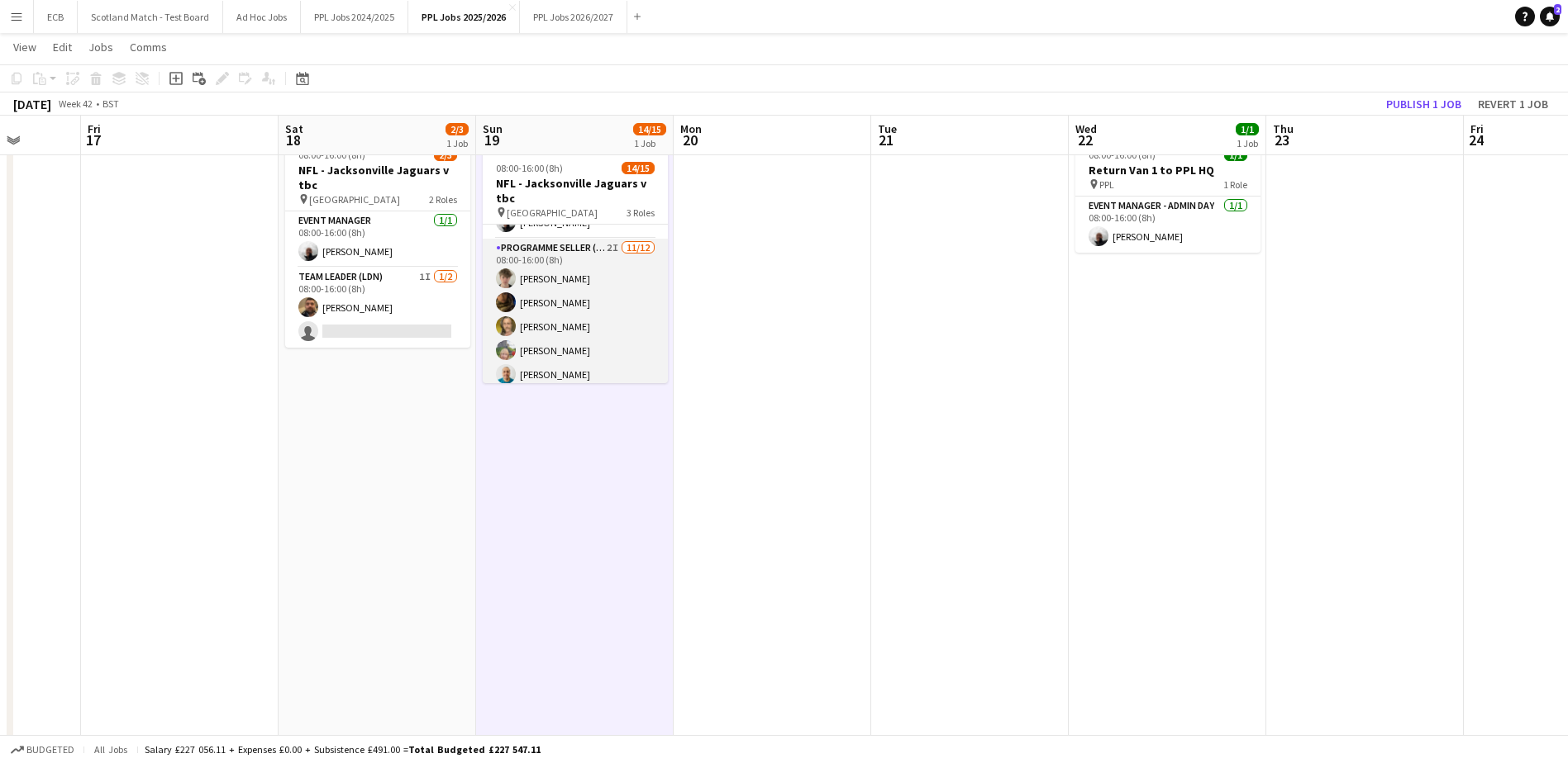
scroll to position [0, 0]
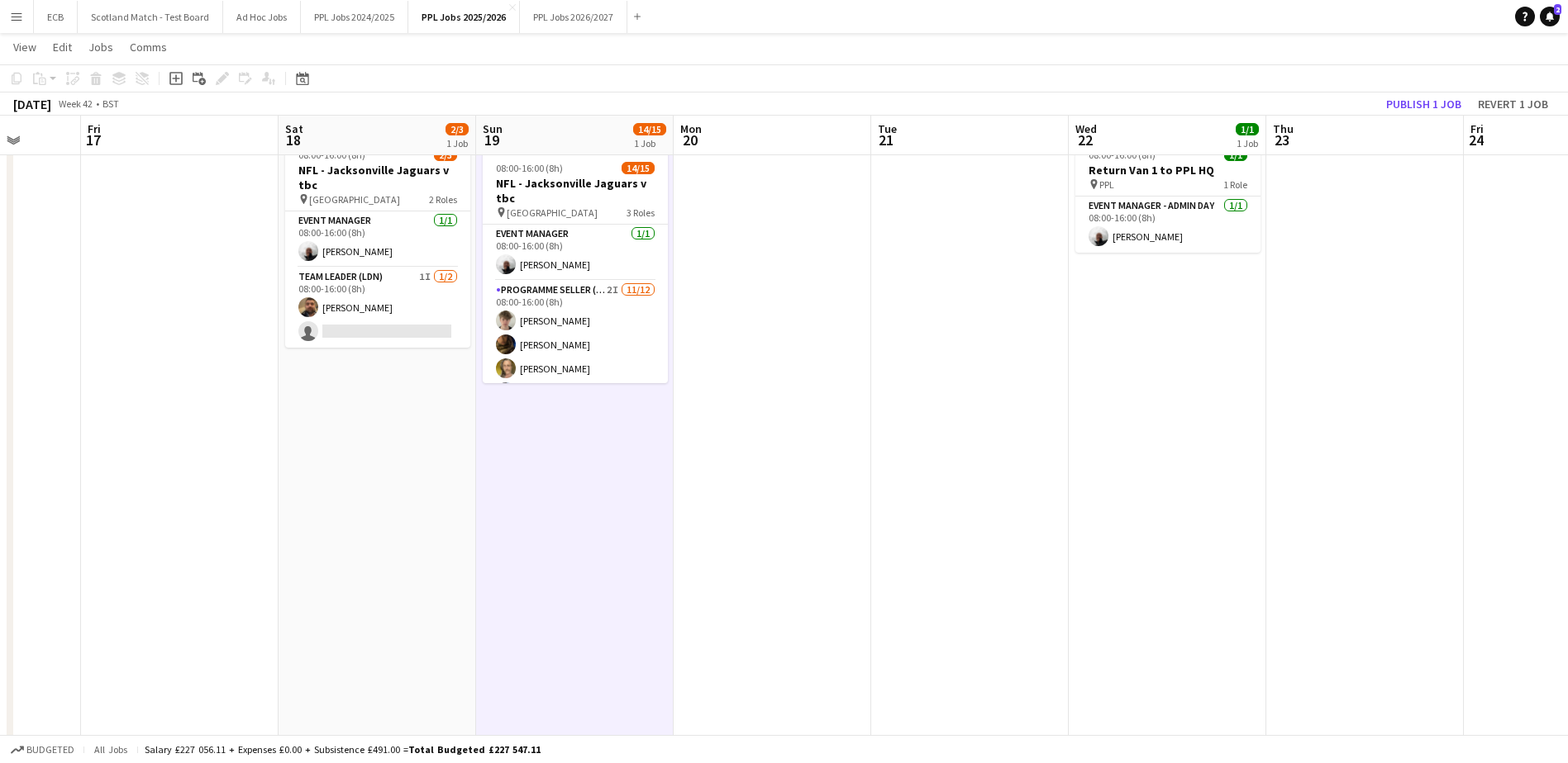
click at [859, 349] on app-date-cell at bounding box center [772, 509] width 197 height 752
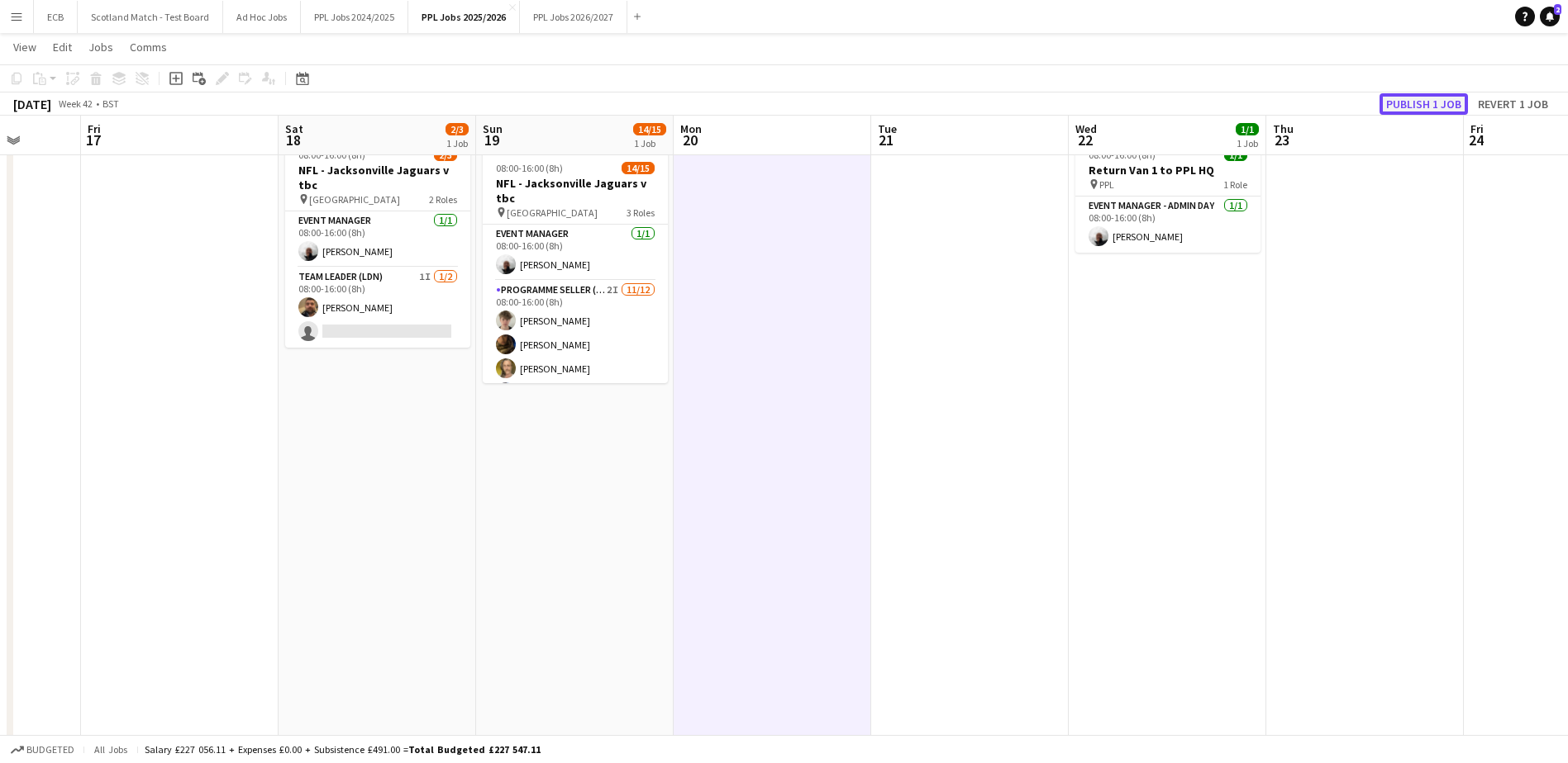
click at [1409, 107] on button "Publish 1 job" at bounding box center [1424, 104] width 88 height 22
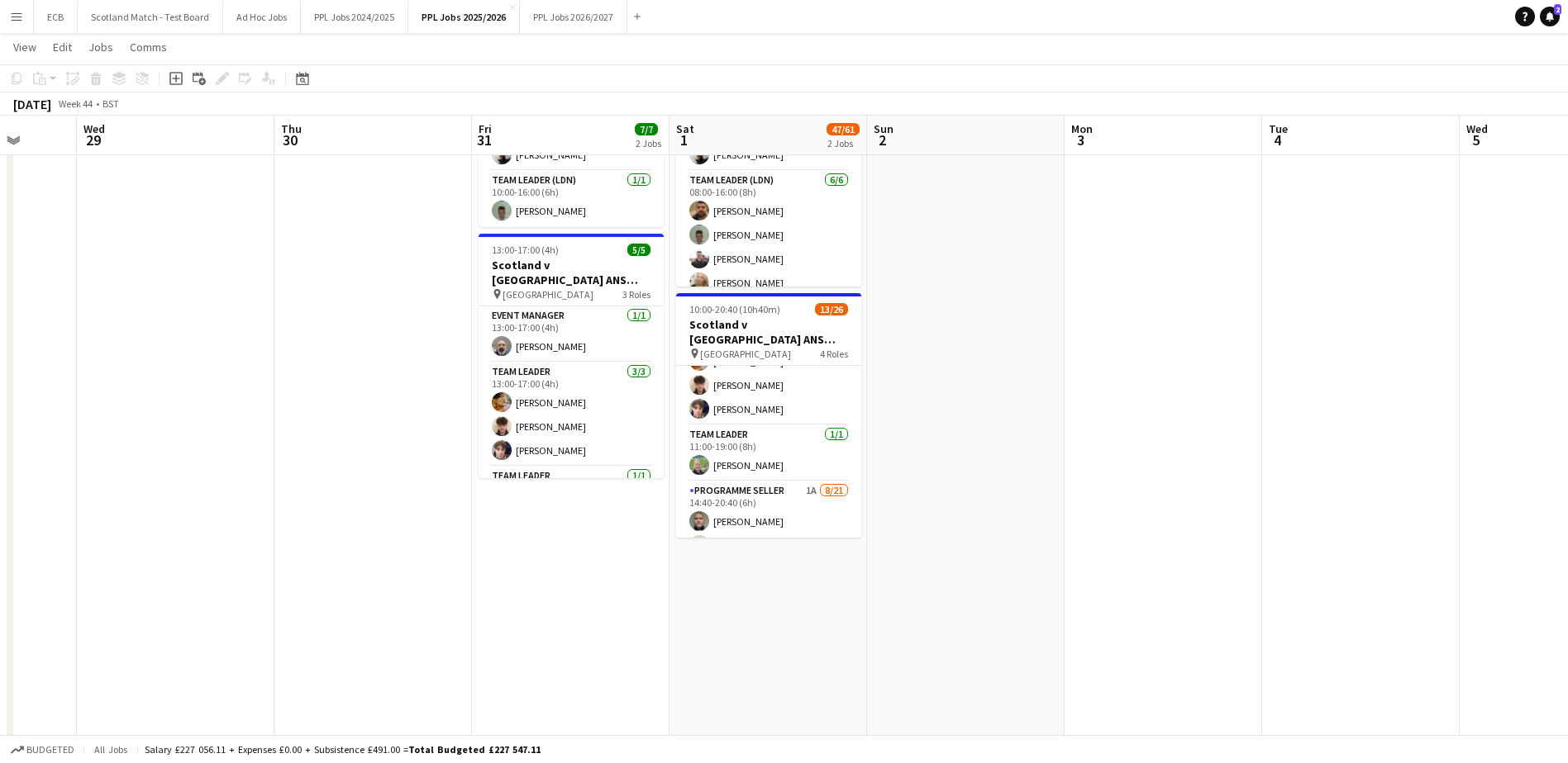
scroll to position [151, 0]
click at [749, 449] on app-card-role "Programme Seller 1A 8/21 14:40-20:40 (6h) Andris Siltans Anna Thomson Grace Llo…" at bounding box center [768, 698] width 185 height 535
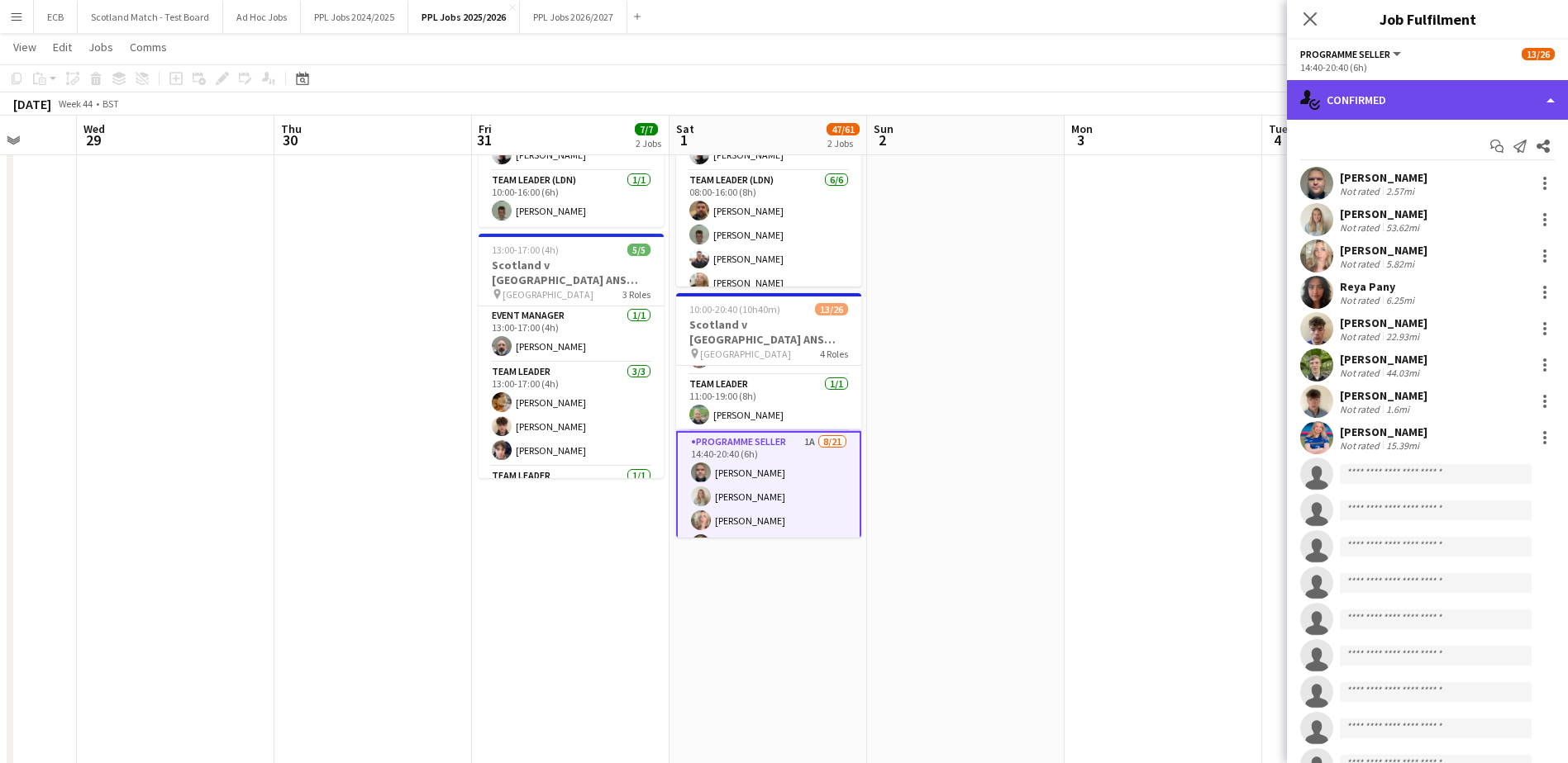
click at [1404, 109] on div "single-neutral-actions-check-2 Confirmed" at bounding box center [1428, 100] width 281 height 39
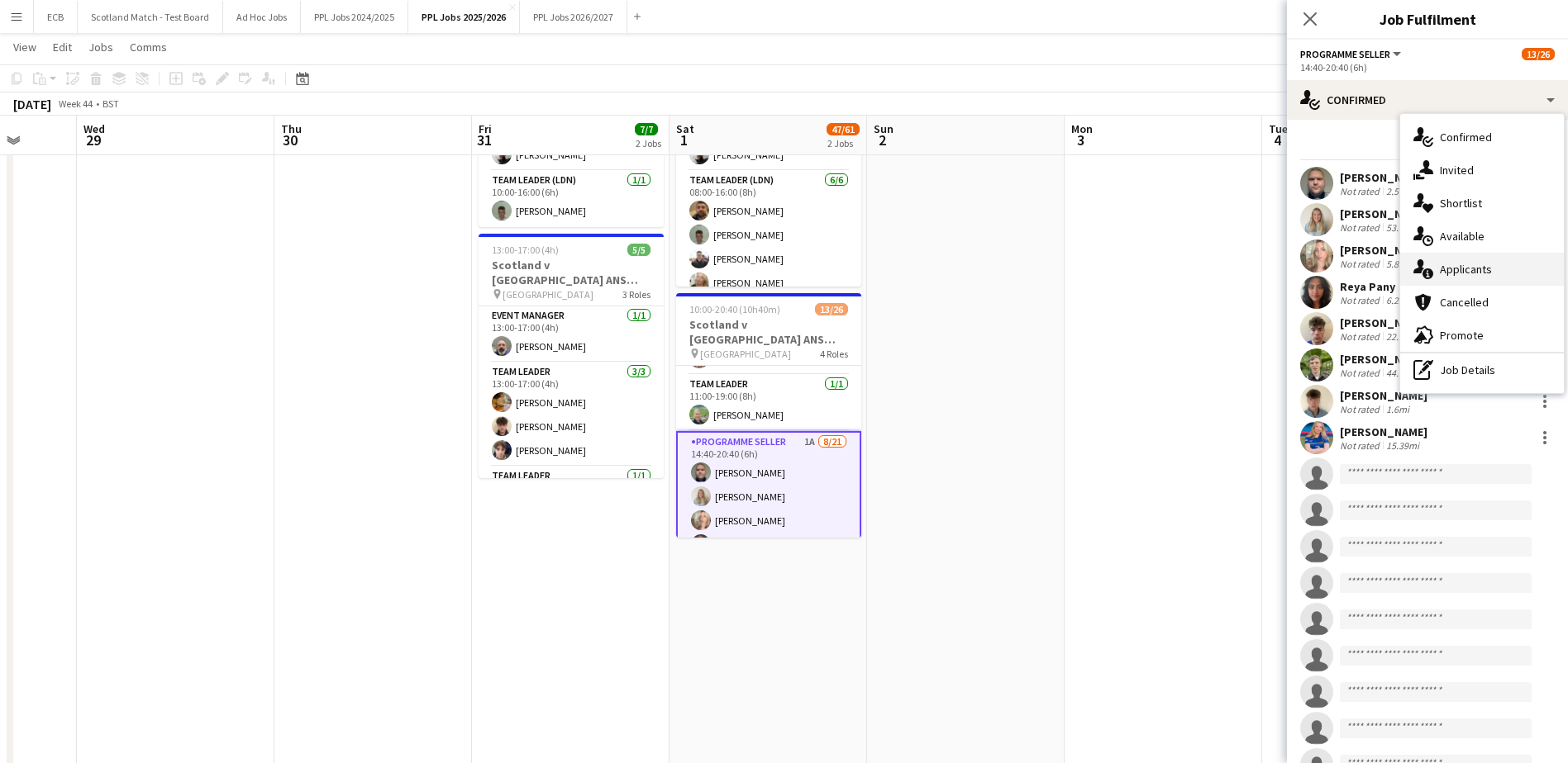
click at [1470, 268] on div "single-neutral-actions-information Applicants" at bounding box center [1482, 269] width 164 height 33
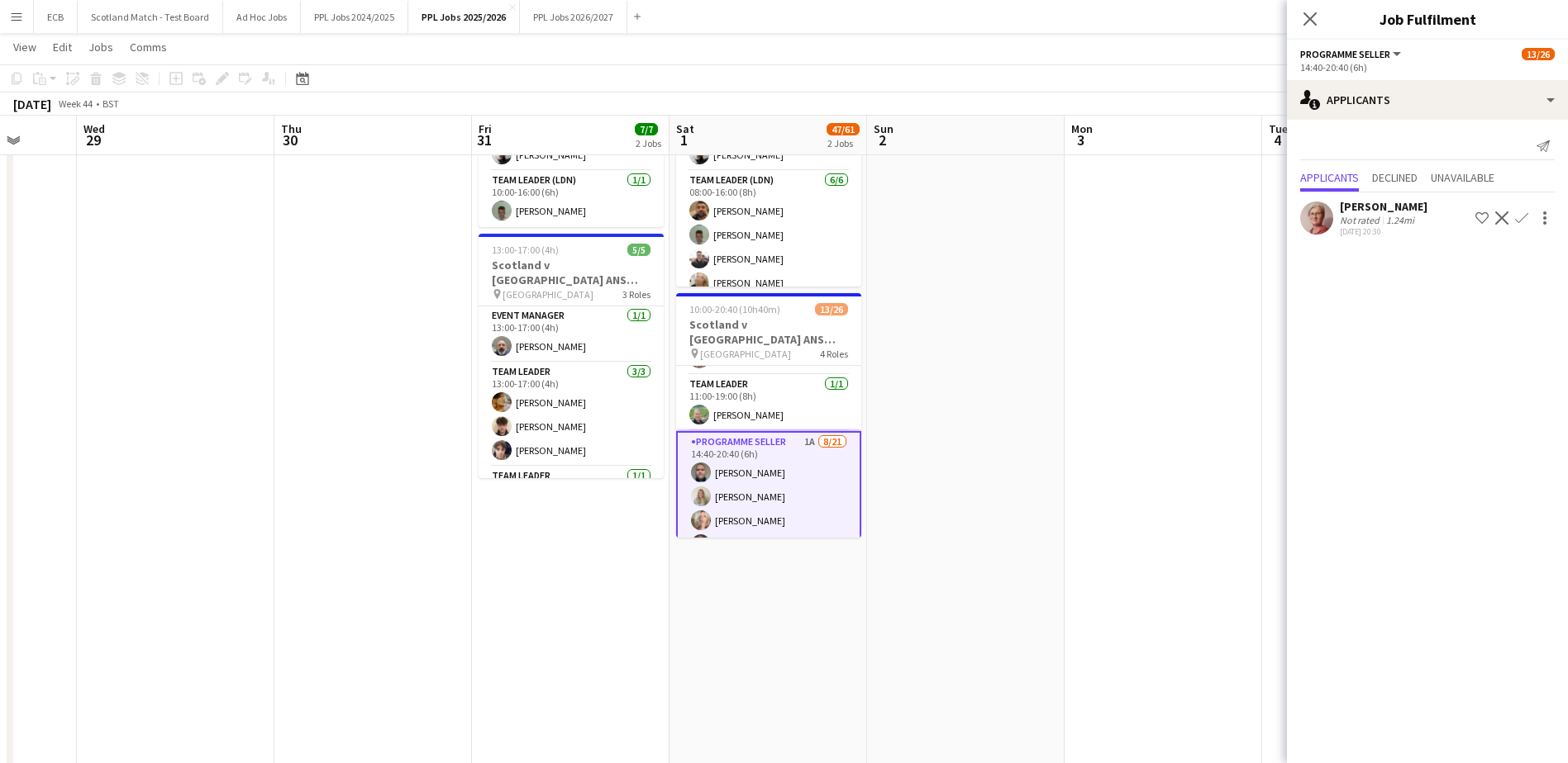
click at [1526, 218] on app-icon "Confirm" at bounding box center [1521, 217] width 13 height 13
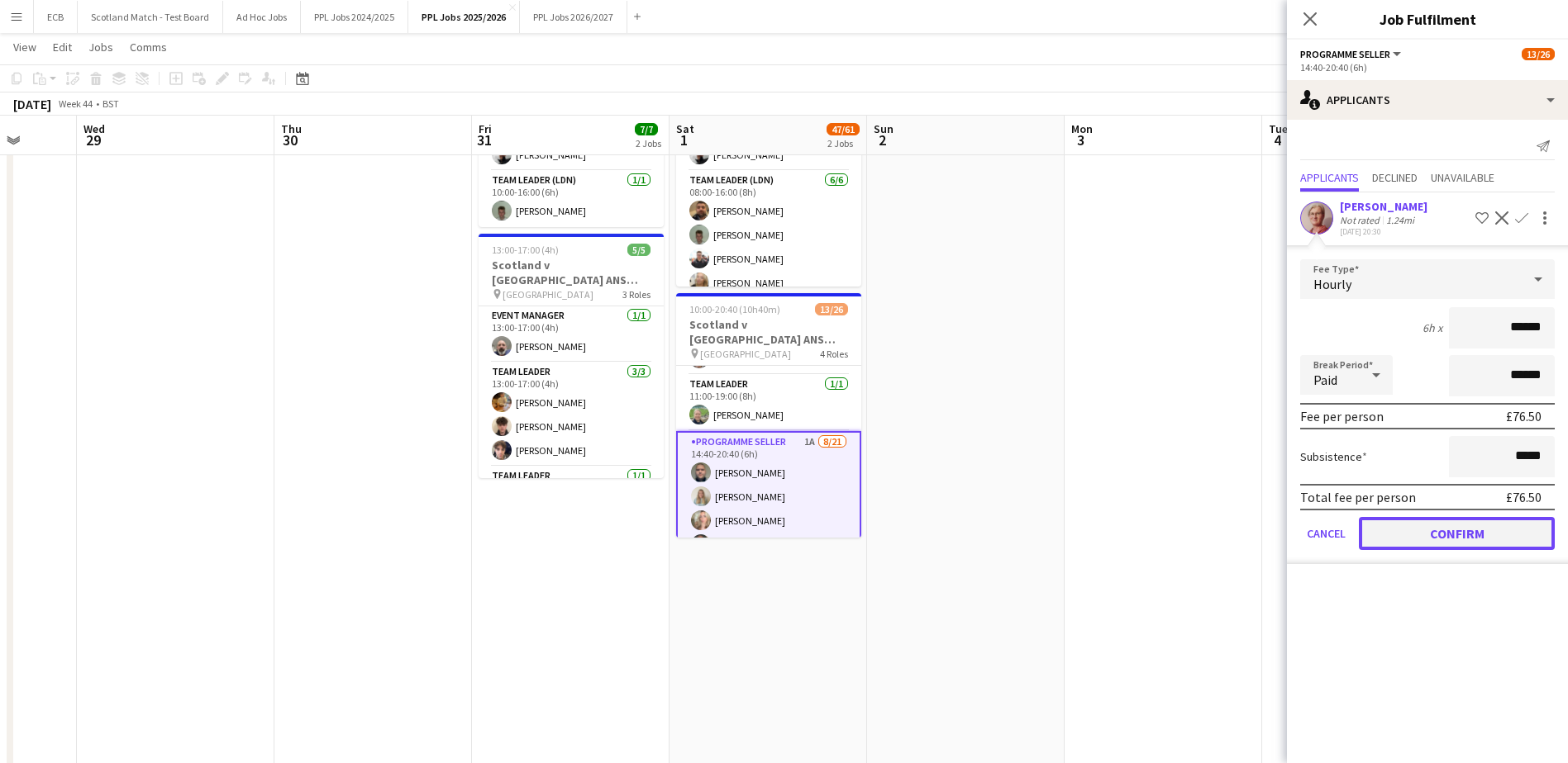
click at [1461, 531] on button "Confirm" at bounding box center [1456, 534] width 196 height 33
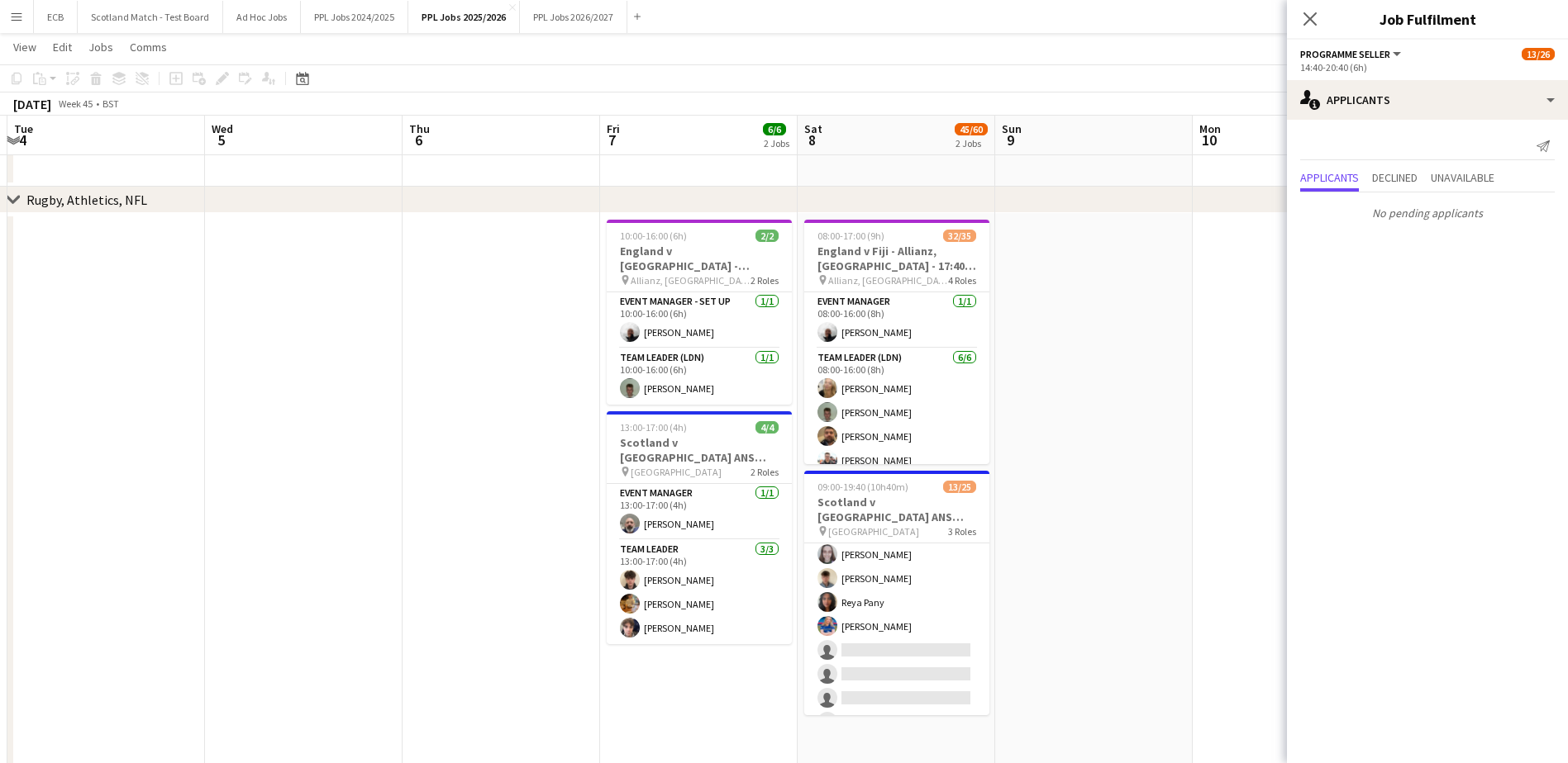
scroll to position [309, 0]
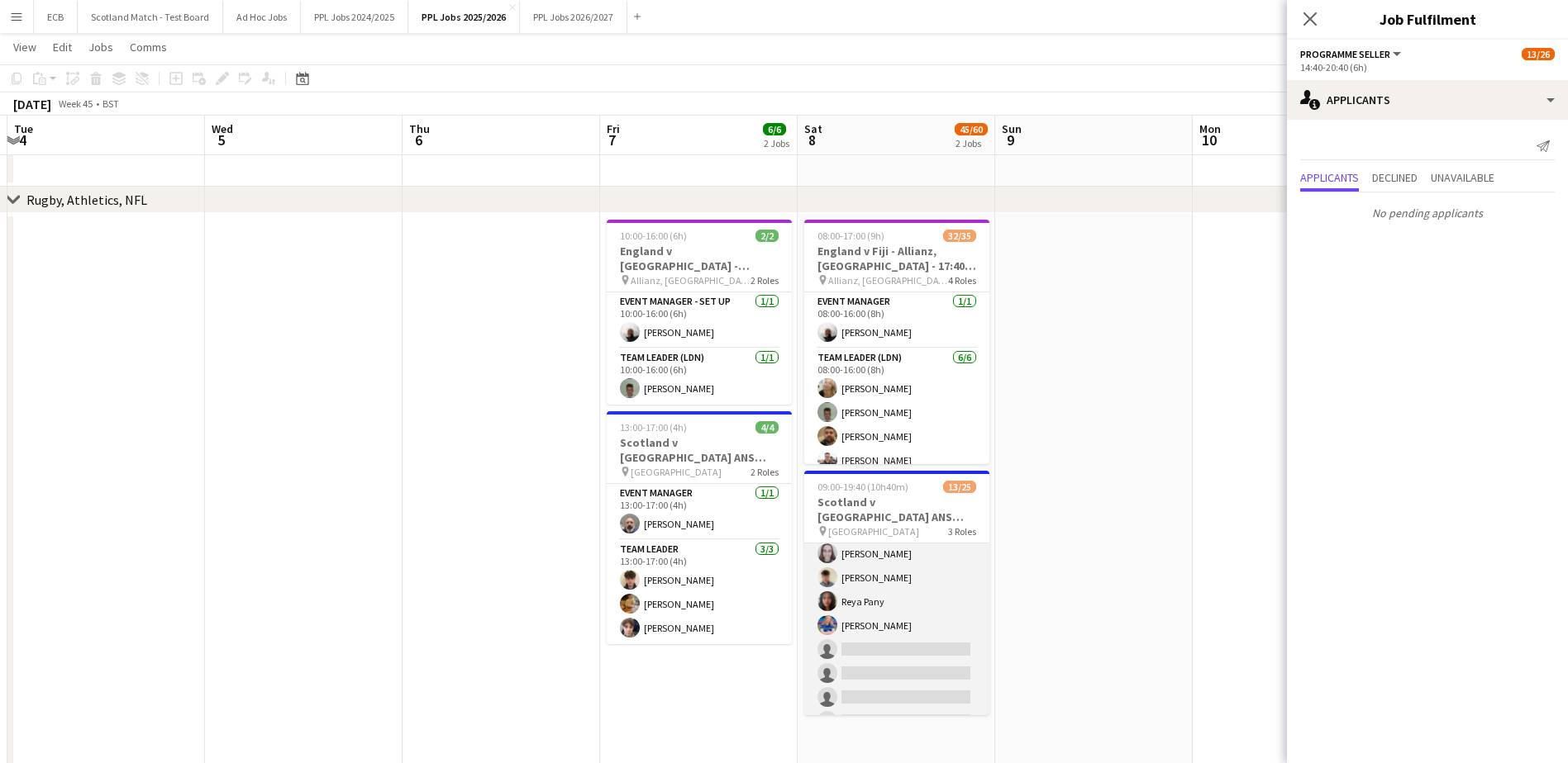
click at [920, 549] on app-card-role "Programme Seller 1A 9/21 13:40-19:40 (6h) Andris Siltans Anna Thomson Grace Llo…" at bounding box center [897, 661] width 185 height 535
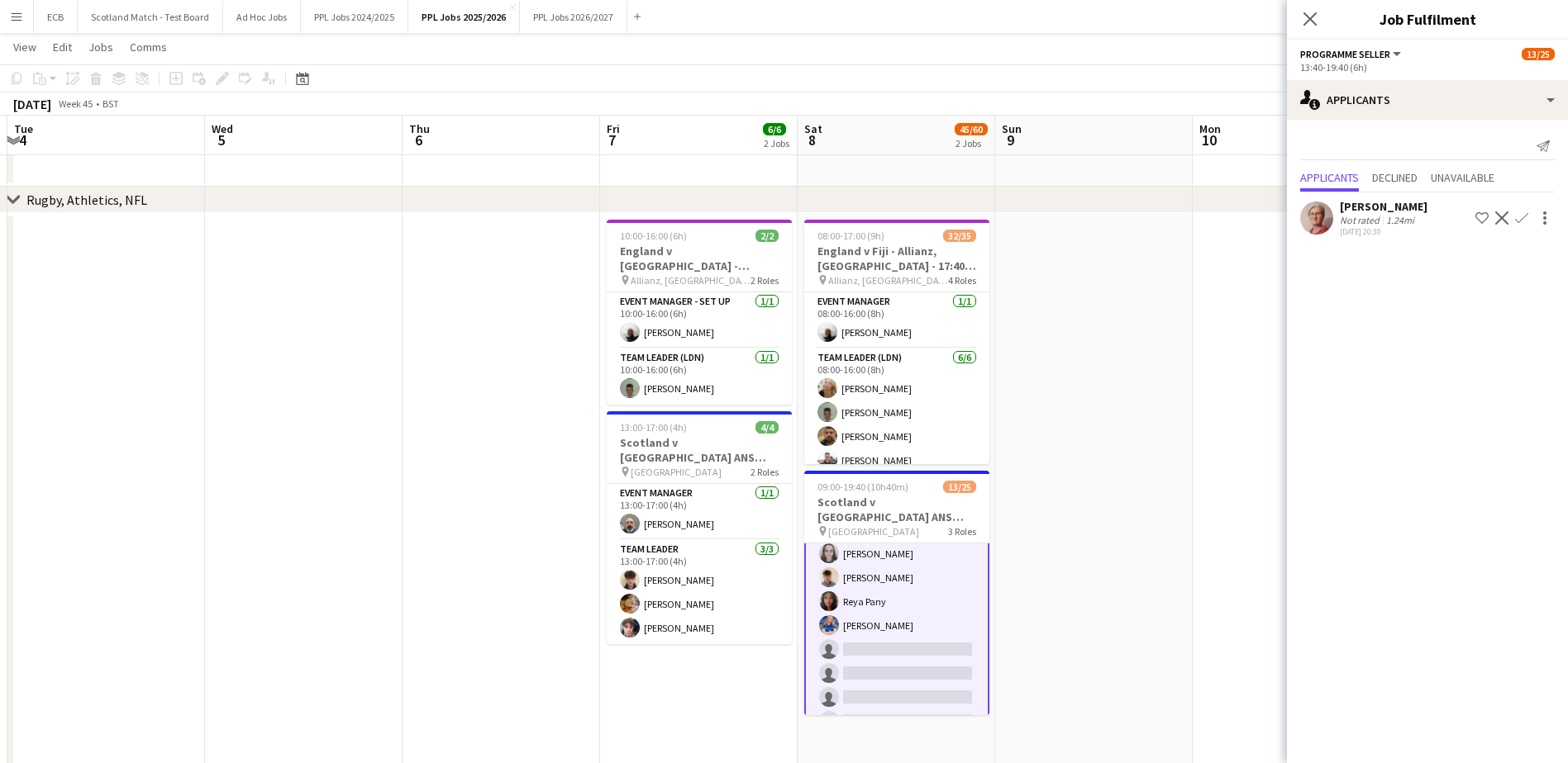
click at [1519, 216] on app-icon "Confirm" at bounding box center [1521, 217] width 13 height 13
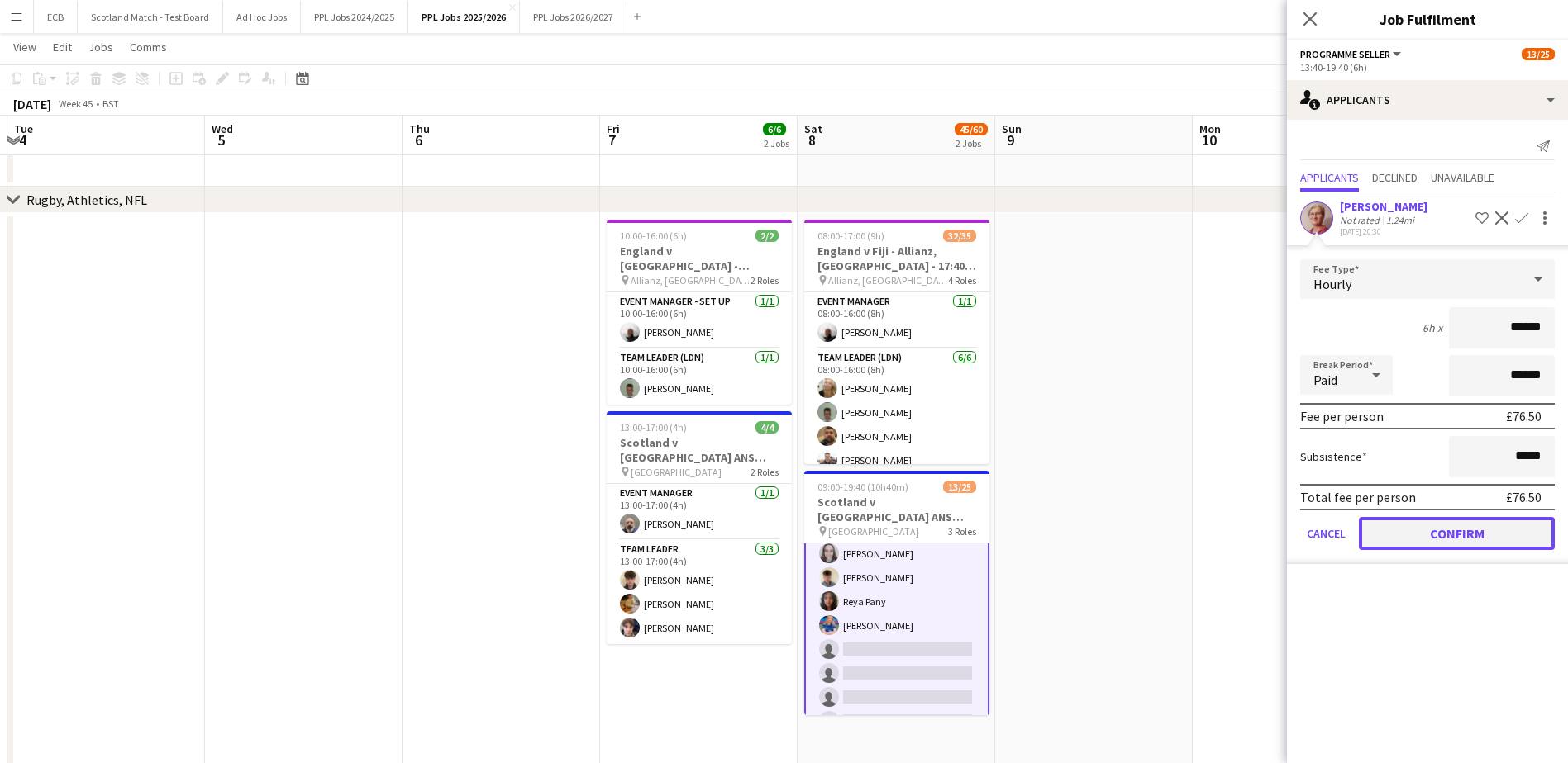
click at [1434, 531] on button "Confirm" at bounding box center [1456, 534] width 196 height 33
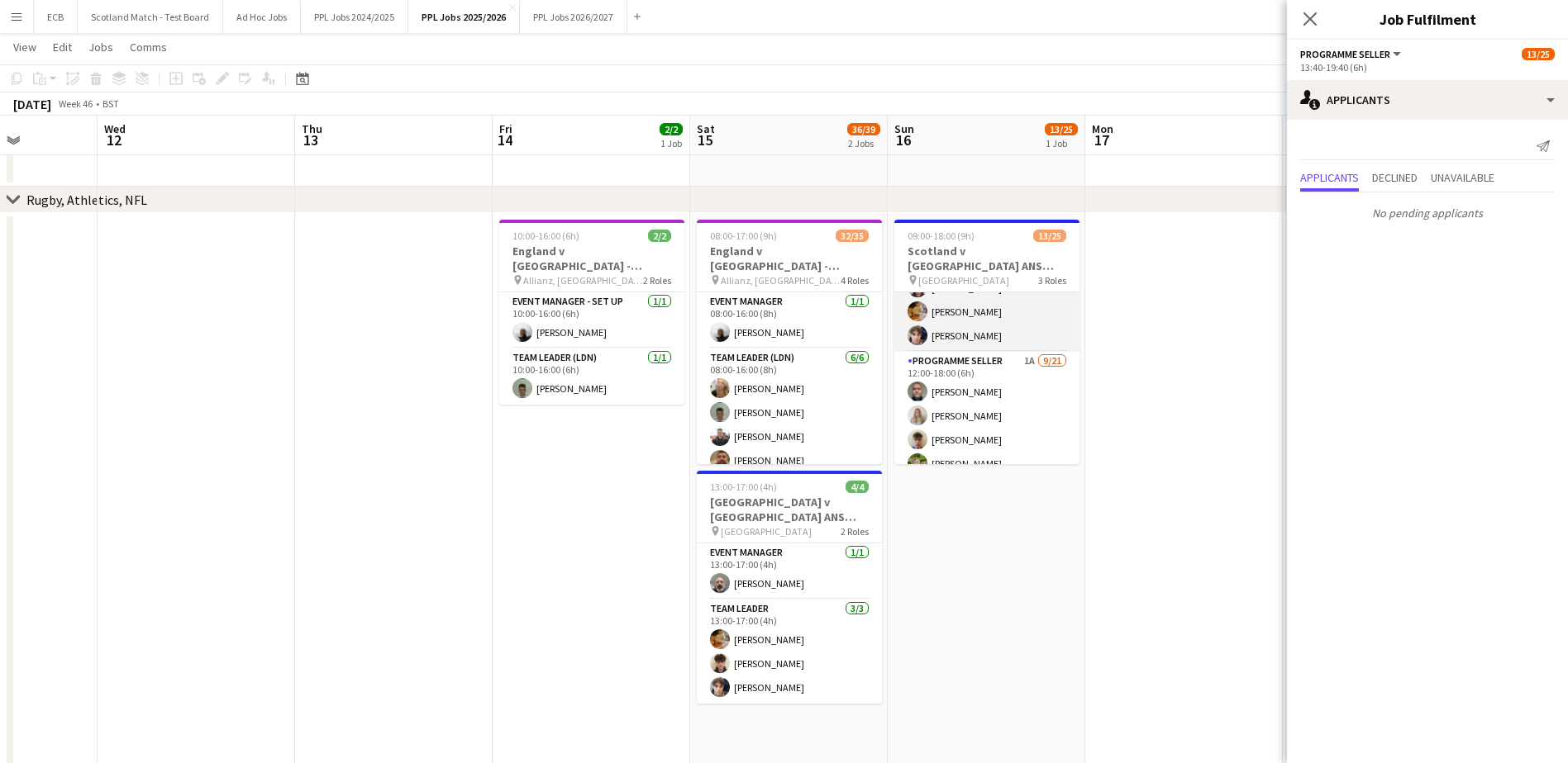
scroll to position [101, 0]
click at [1010, 388] on app-card-role "Programme Seller 1A 9/21 12:00-18:00 (6h) Andris Siltans Anna Thomson Harrison …" at bounding box center [986, 619] width 185 height 535
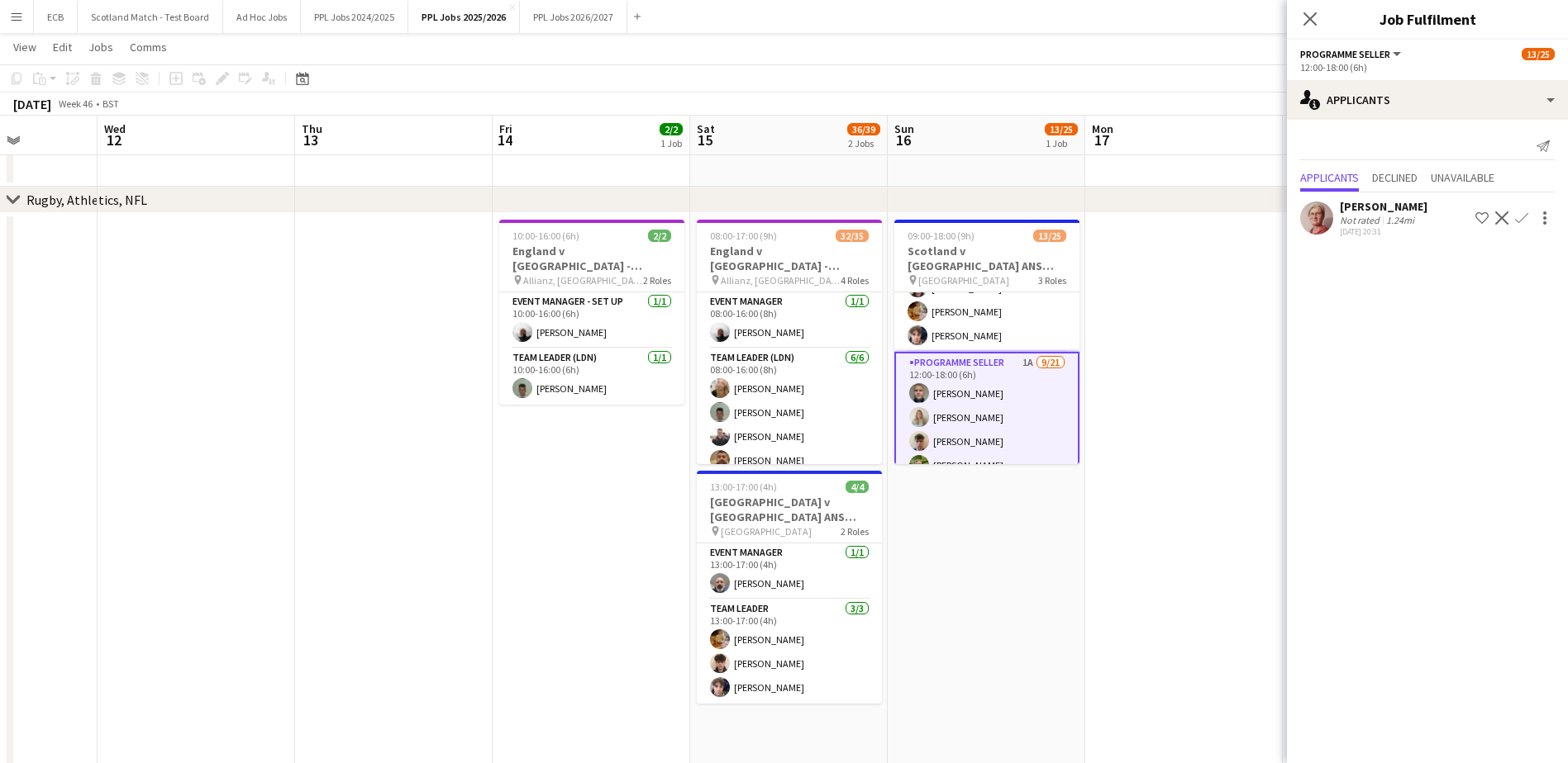
click at [1526, 220] on app-icon "Confirm" at bounding box center [1521, 217] width 13 height 13
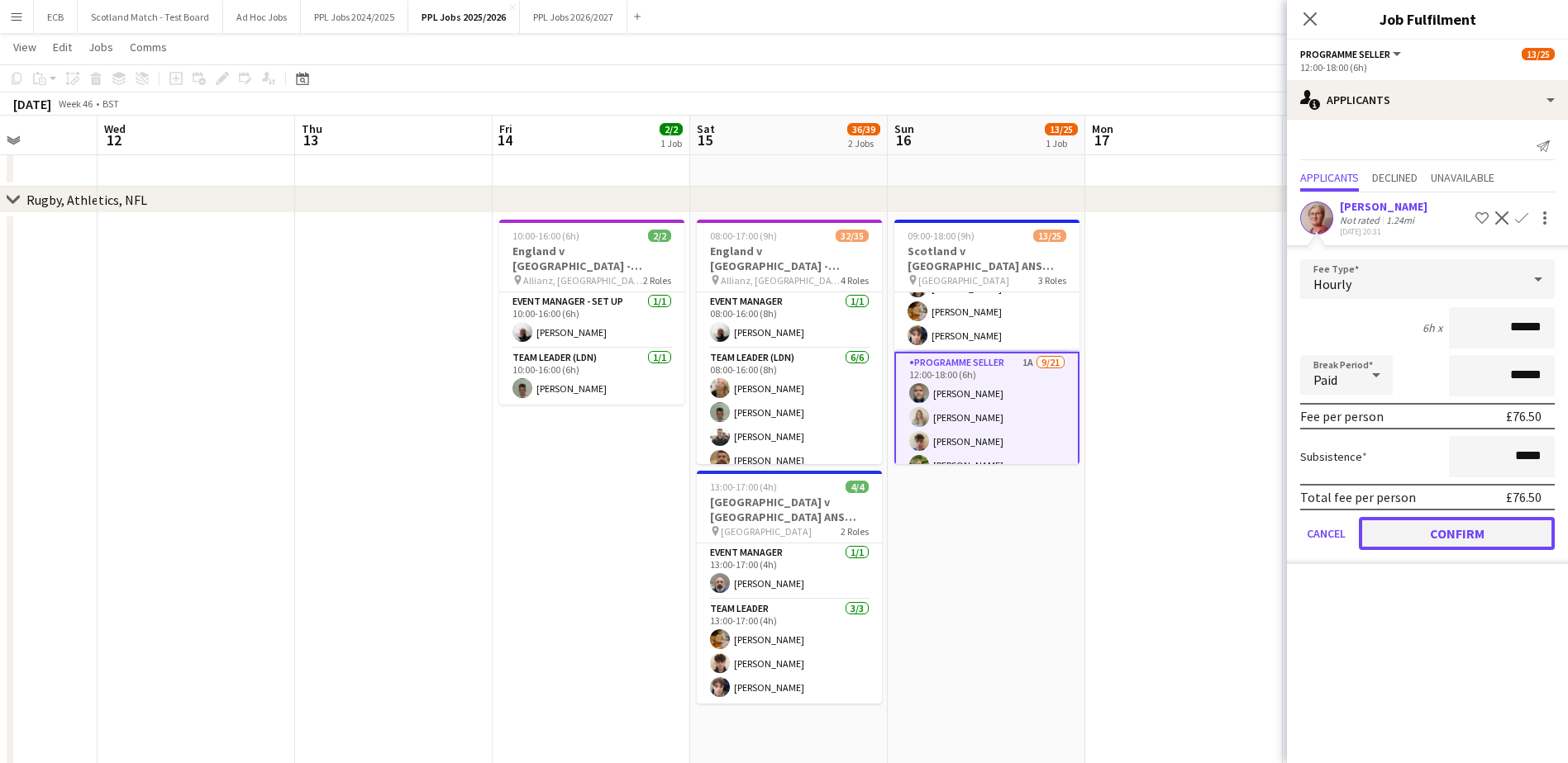
click at [1451, 525] on button "Confirm" at bounding box center [1456, 534] width 196 height 33
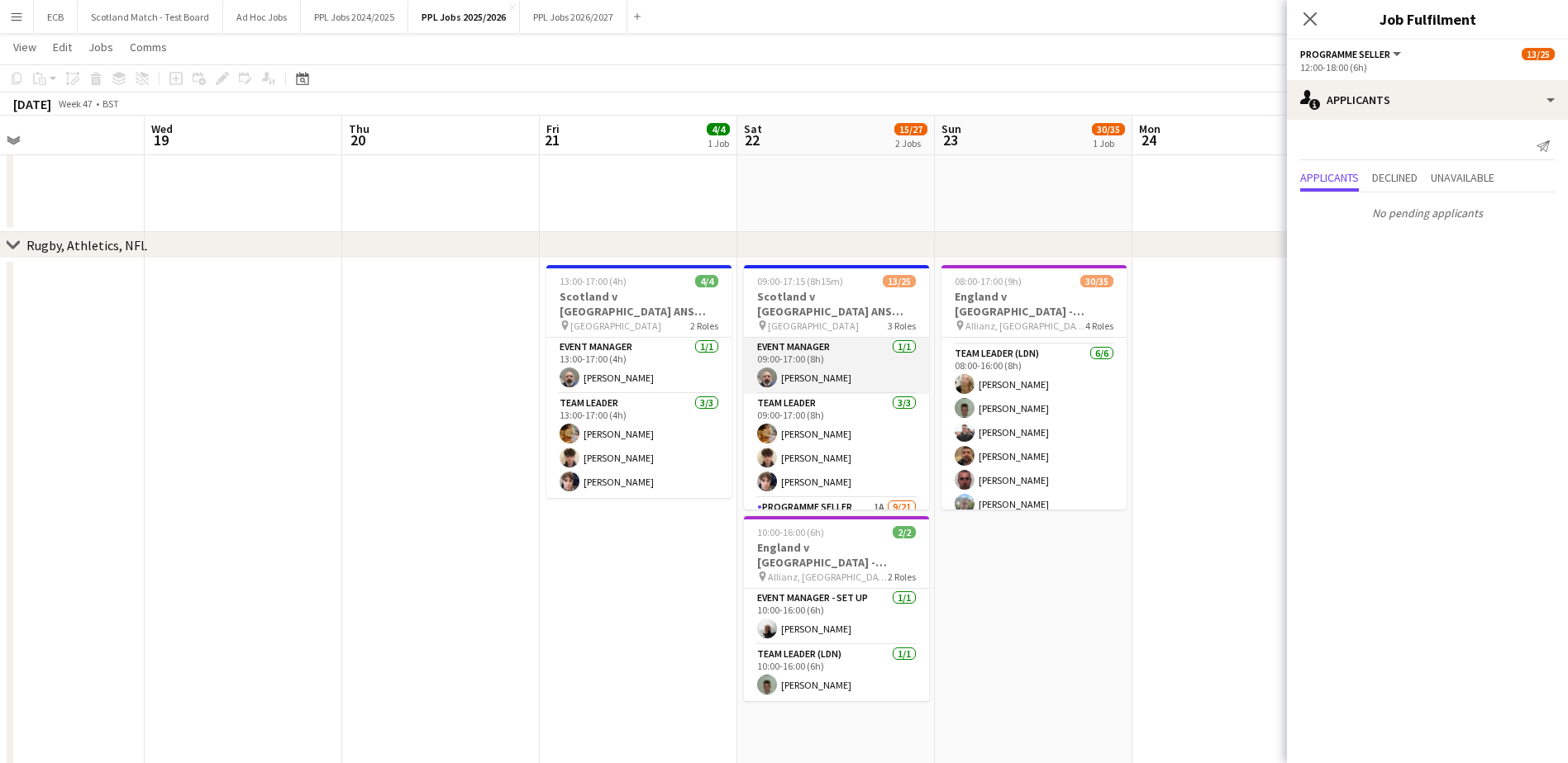
scroll to position [95, 0]
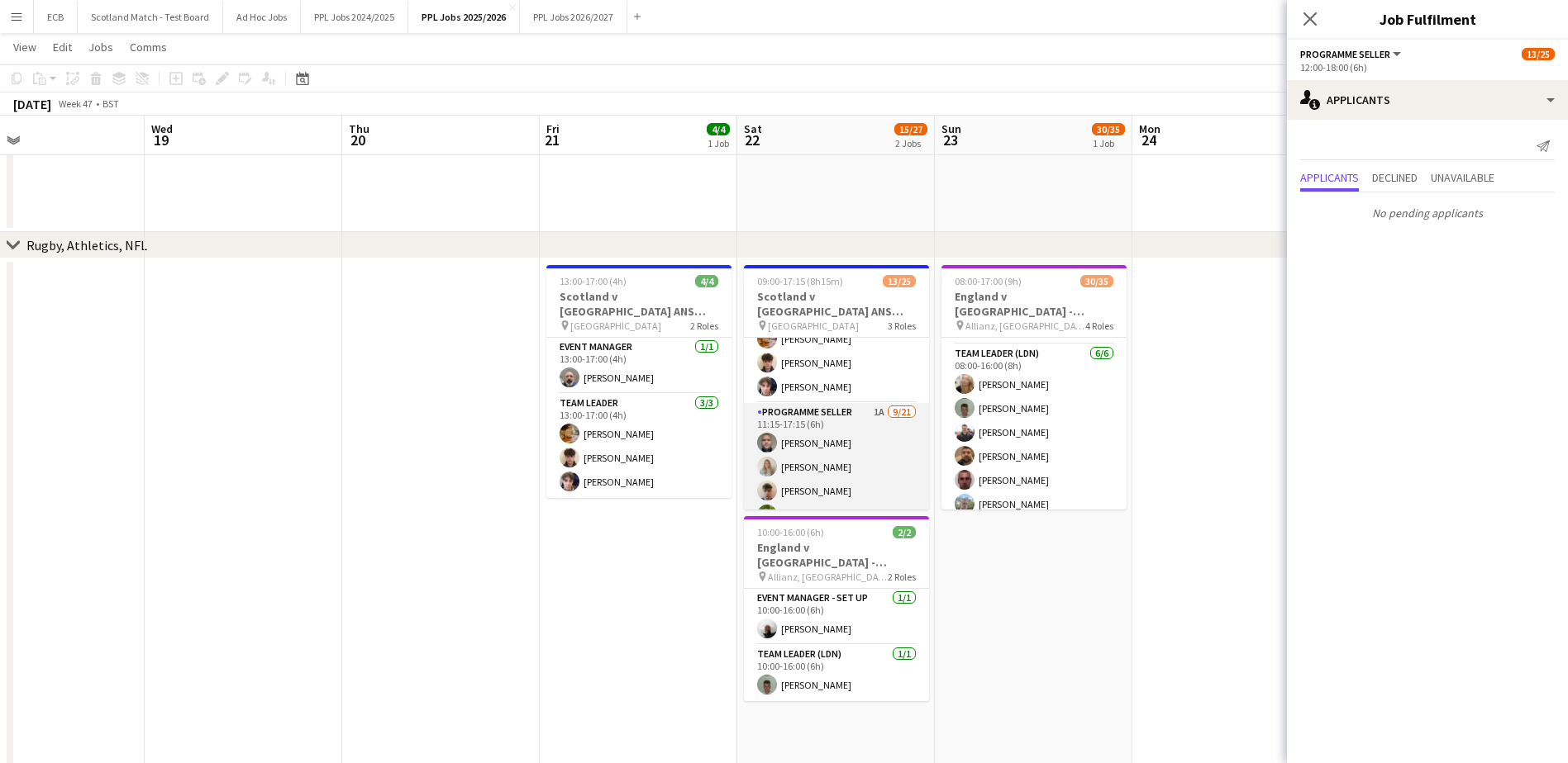
click at [843, 437] on app-card-role "Programme Seller 1A 9/21 11:15-17:15 (6h) Andris Siltans Anna Thomson Harrison …" at bounding box center [836, 671] width 185 height 535
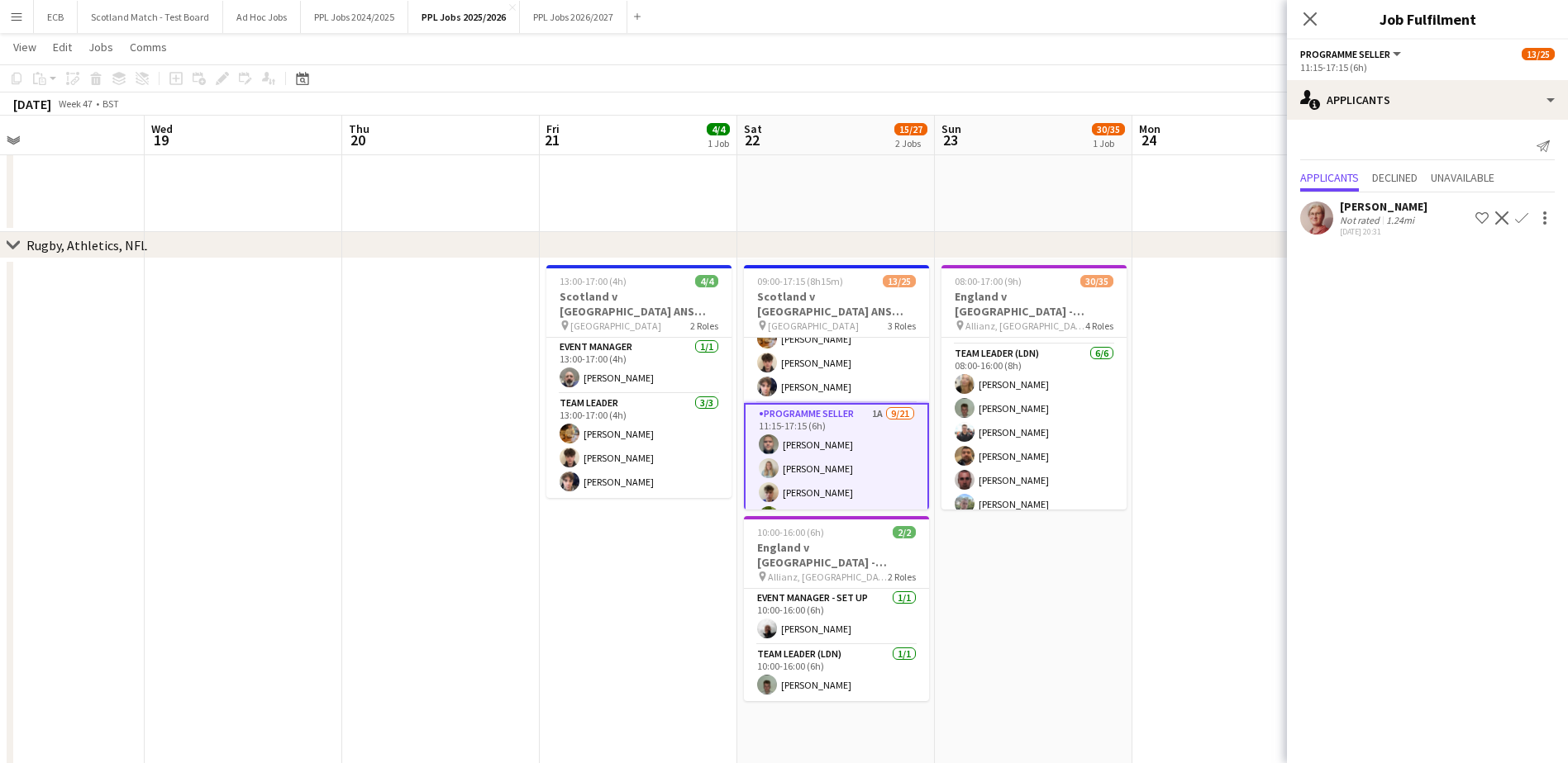
click at [1525, 216] on app-icon "Confirm" at bounding box center [1521, 217] width 13 height 13
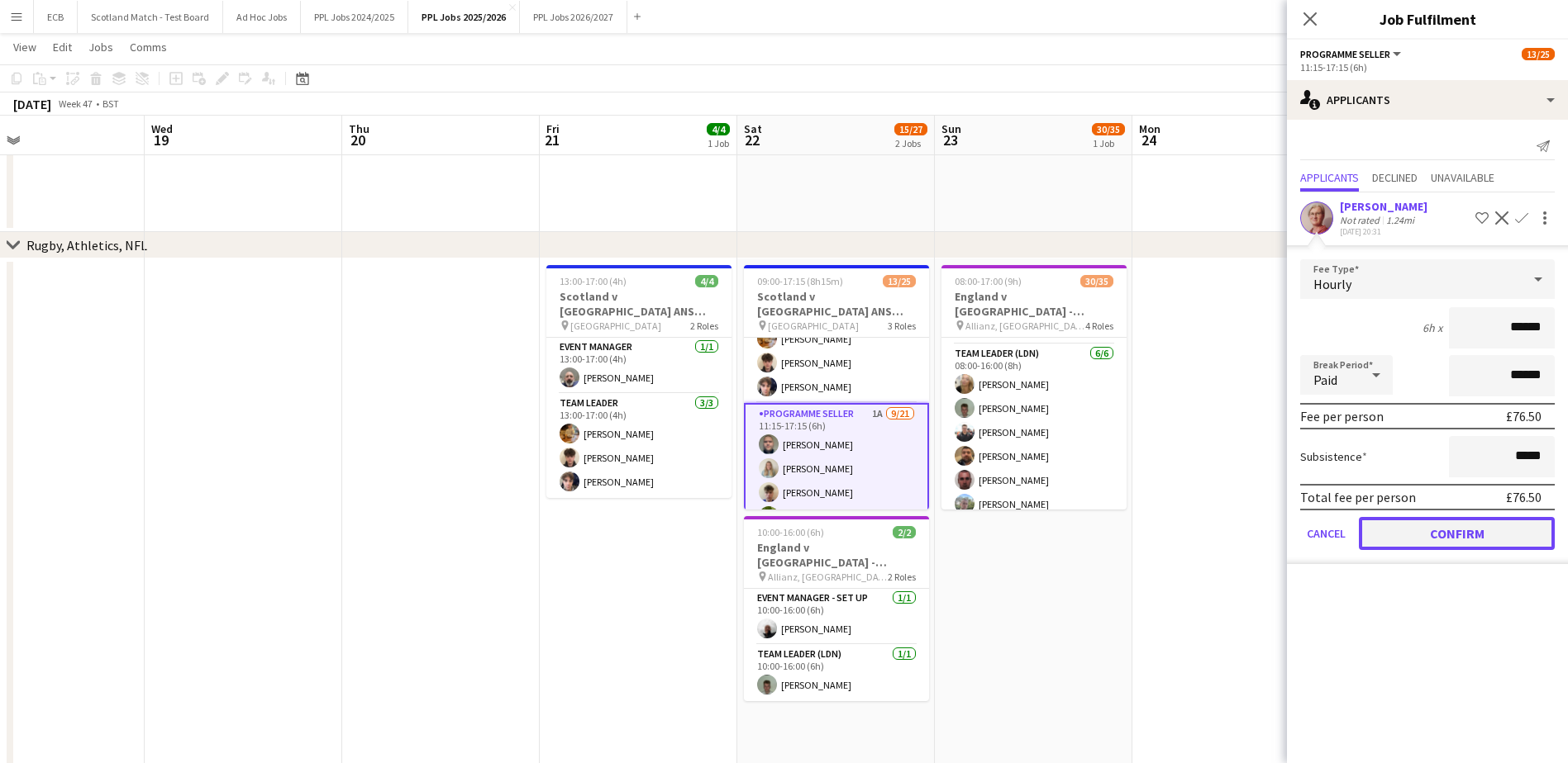
click at [1440, 530] on button "Confirm" at bounding box center [1456, 534] width 196 height 33
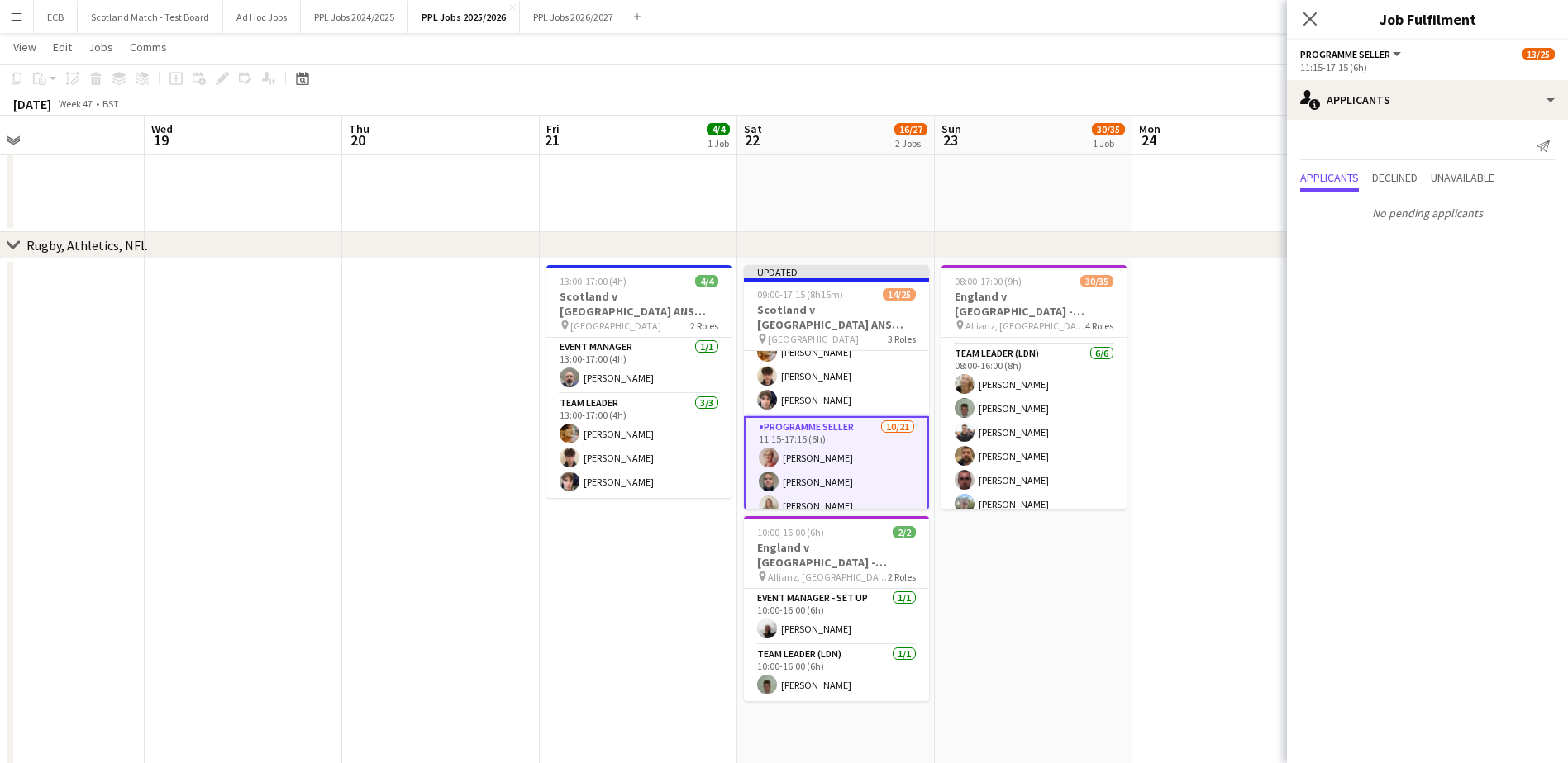
click at [1215, 388] on app-date-cell at bounding box center [1231, 634] width 197 height 752
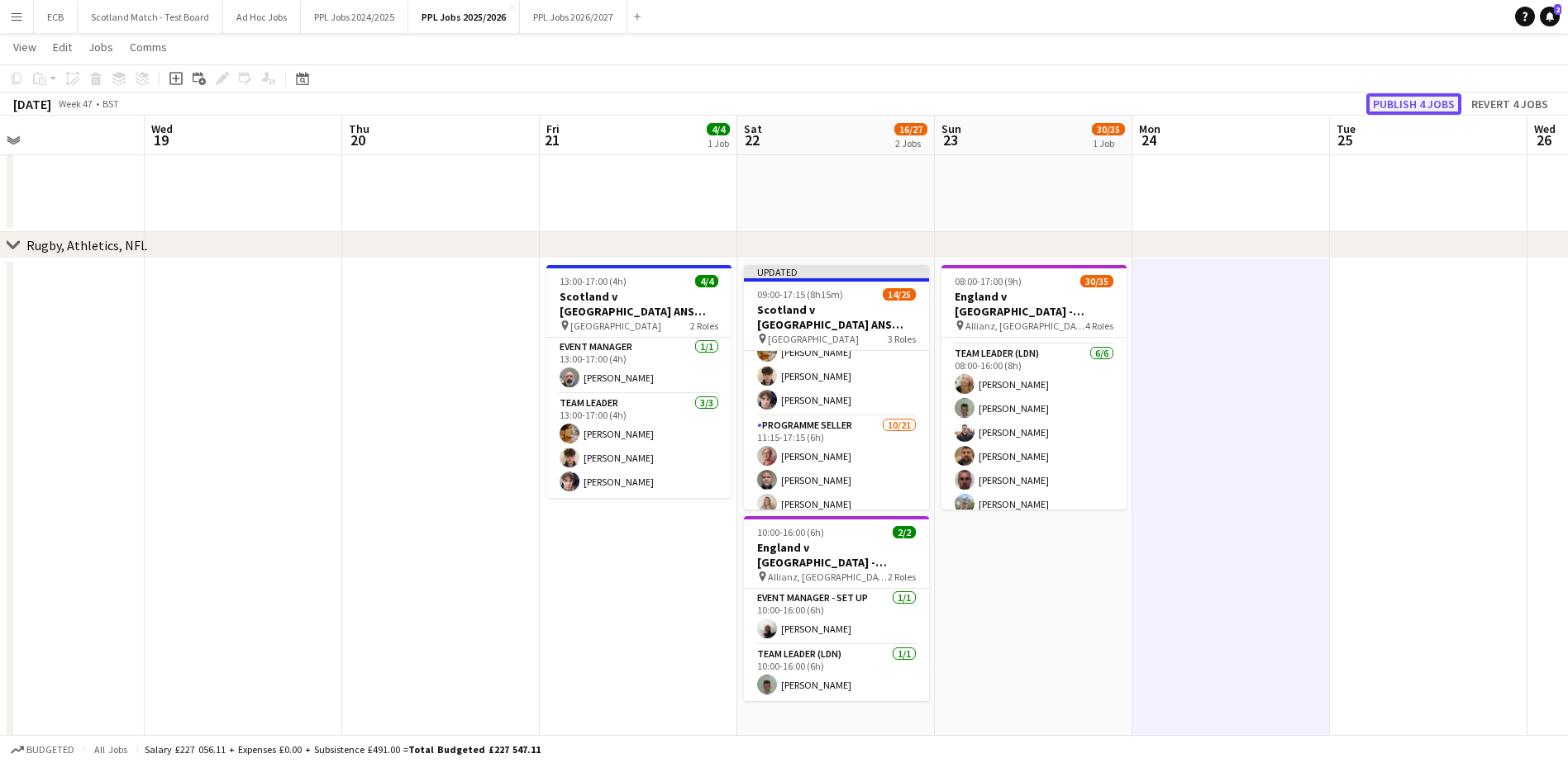
click at [1421, 102] on button "Publish 4 jobs" at bounding box center [1414, 104] width 95 height 22
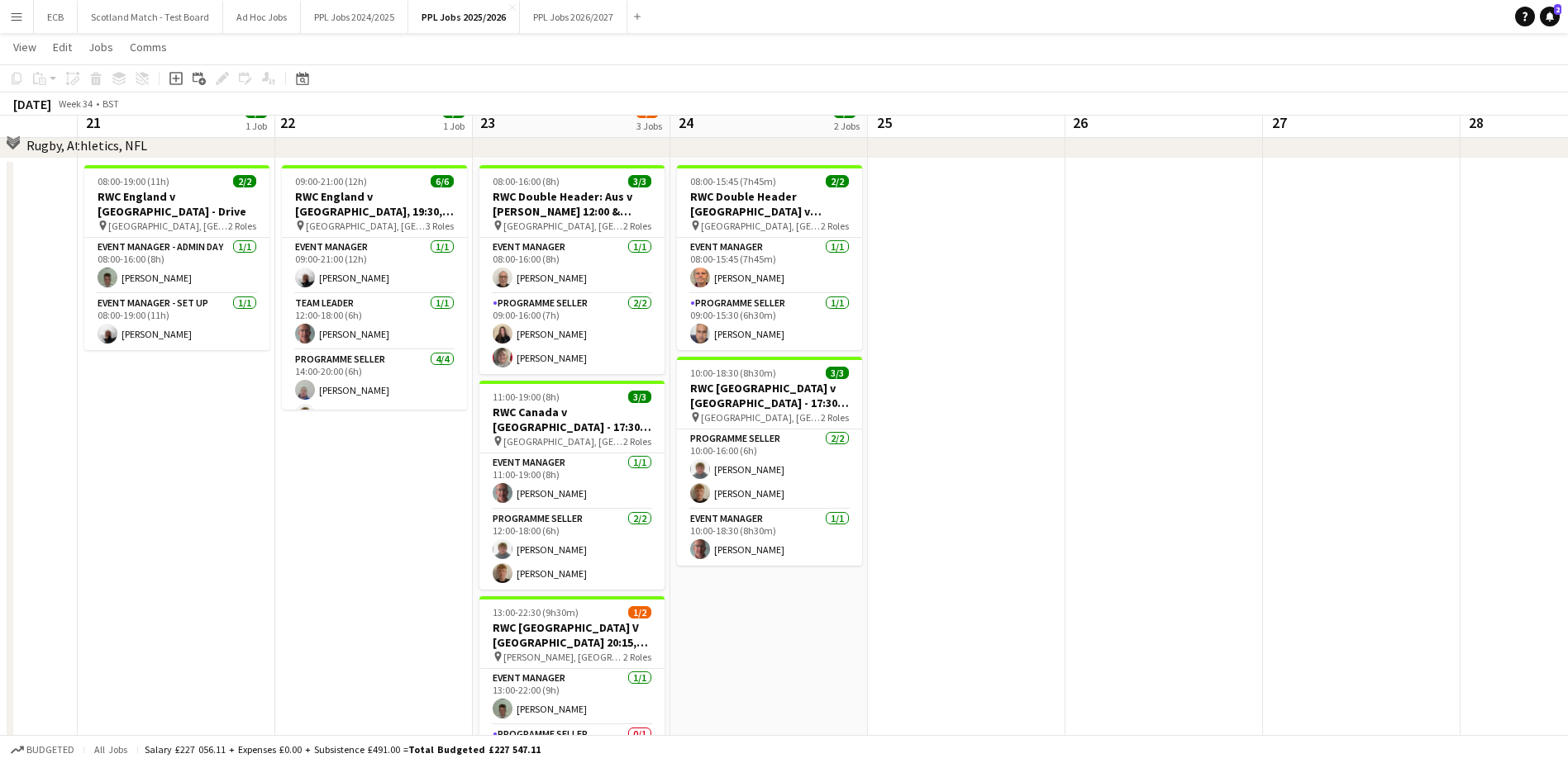
scroll to position [825, 0]
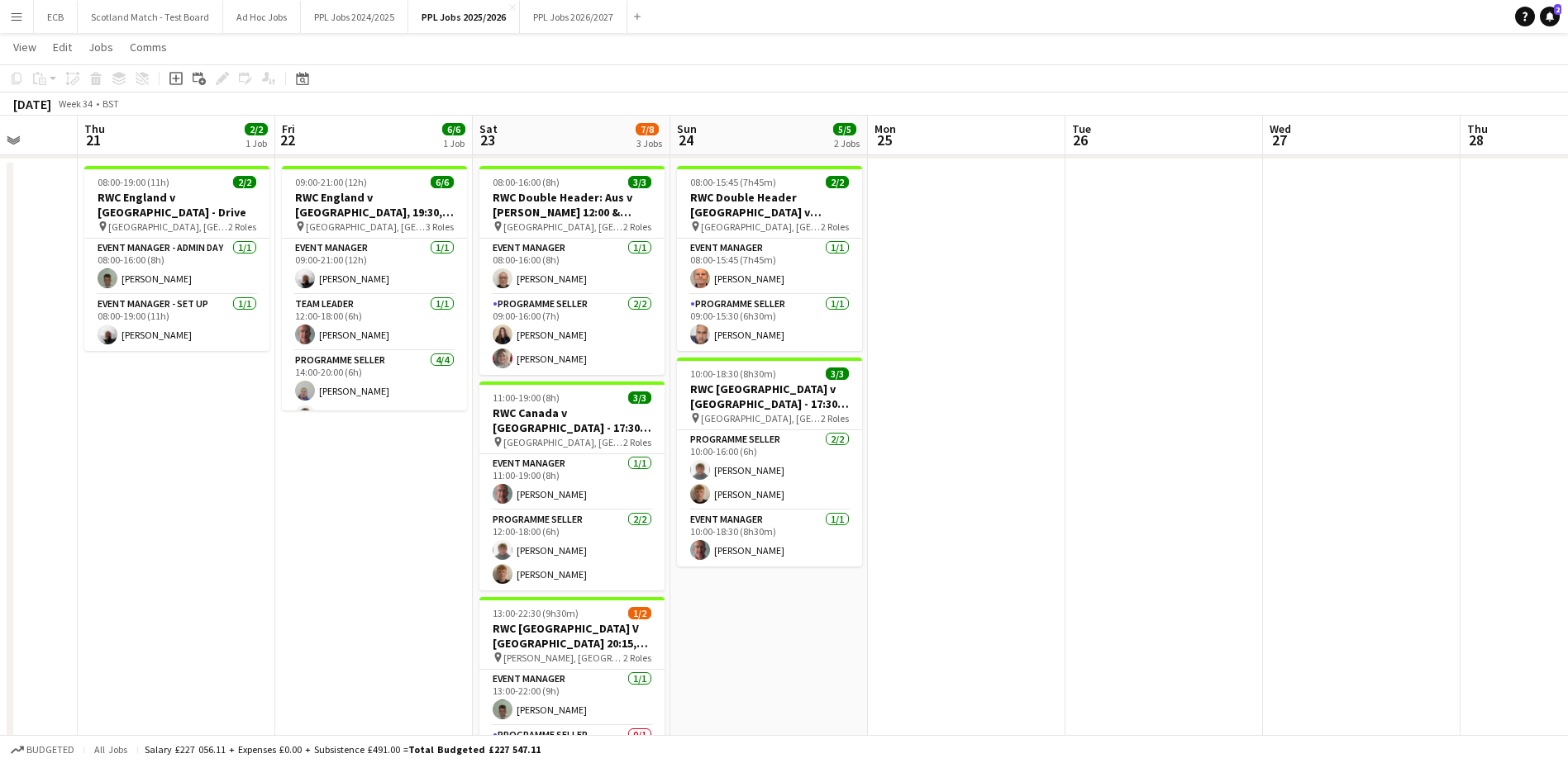
drag, startPoint x: 388, startPoint y: 585, endPoint x: 341, endPoint y: 572, distance: 48.8
click at [341, 572] on app-date-cell "09:00-21:00 (12h) 6/6 RWC England v USA, 19:30, Sunderland pin Stadium of Light…" at bounding box center [373, 535] width 197 height 752
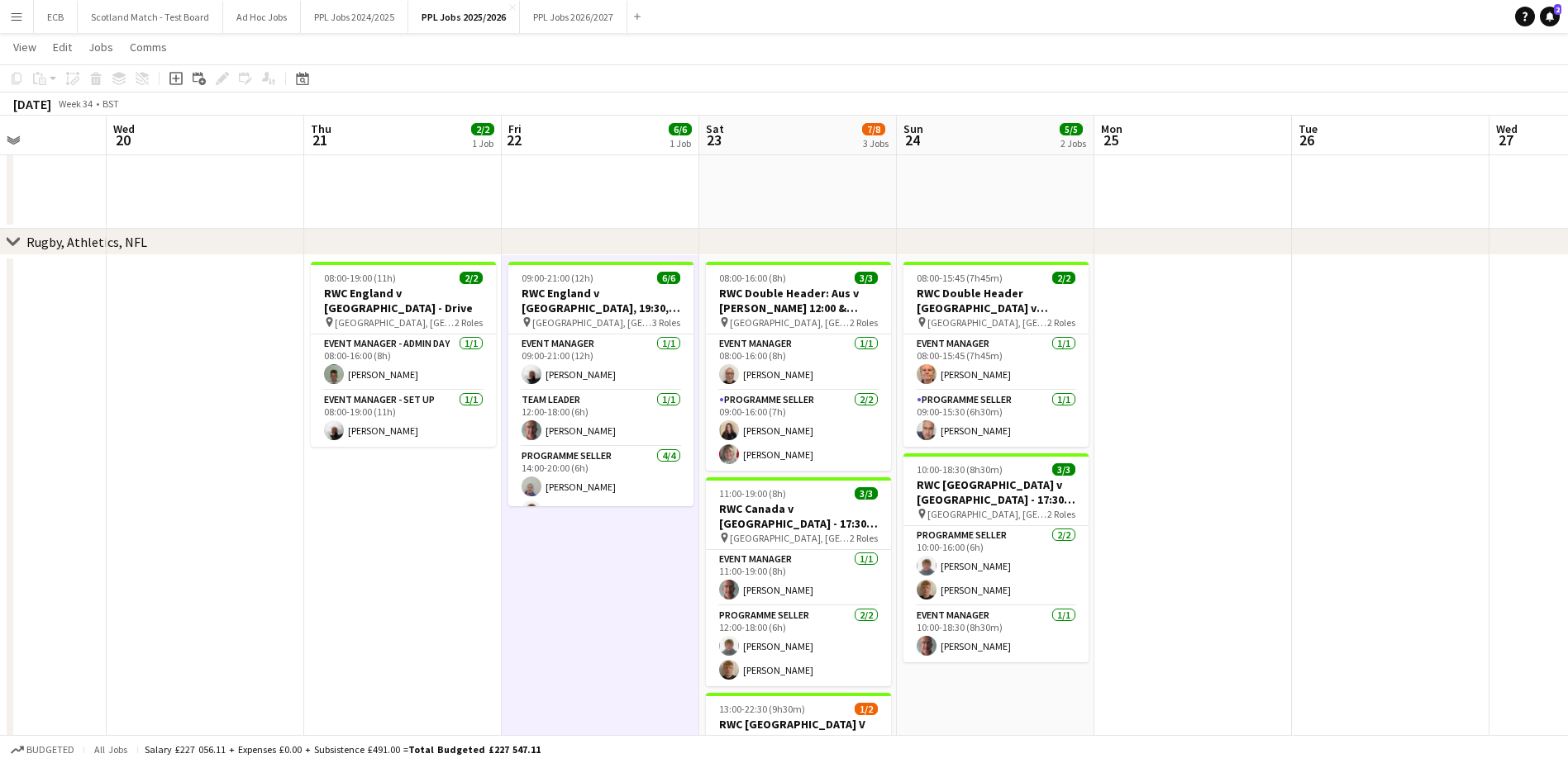
scroll to position [0, 461]
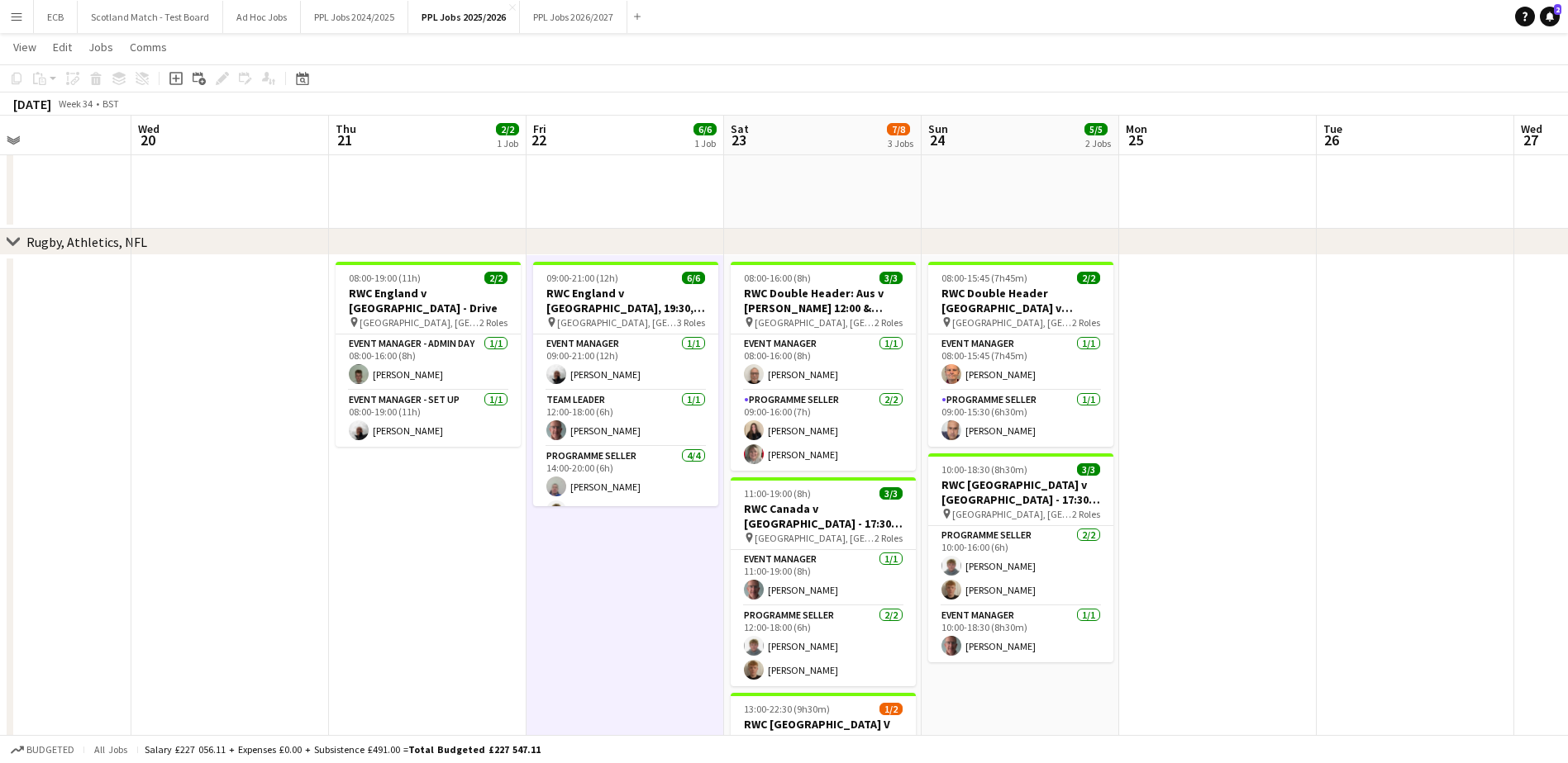
click at [393, 515] on app-date-cell "08:00-19:00 (11h) 2/2 RWC England v USA - Drive pin Stadium of Light, Sunderlan…" at bounding box center [427, 631] width 197 height 752
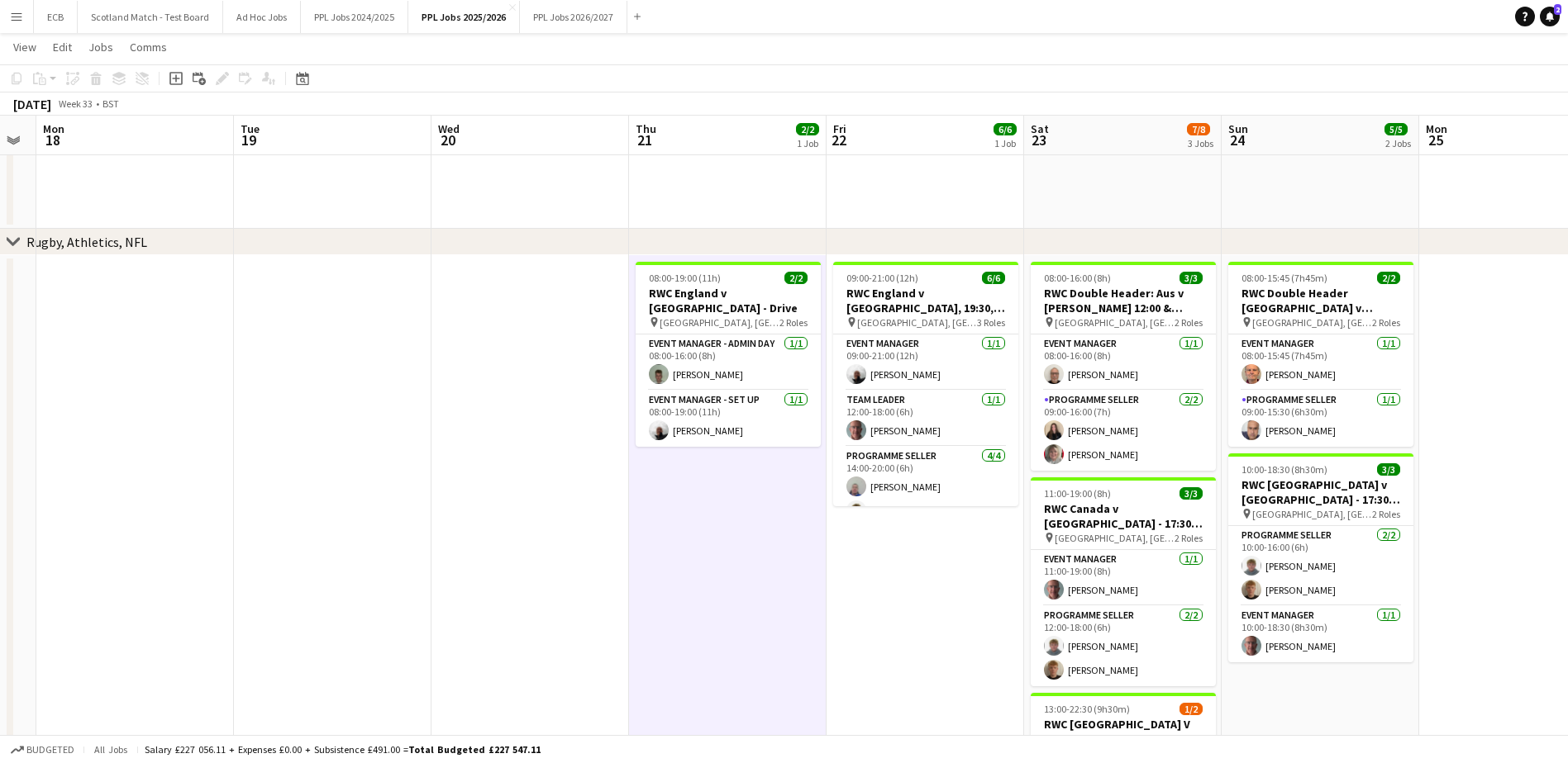
scroll to position [0, 590]
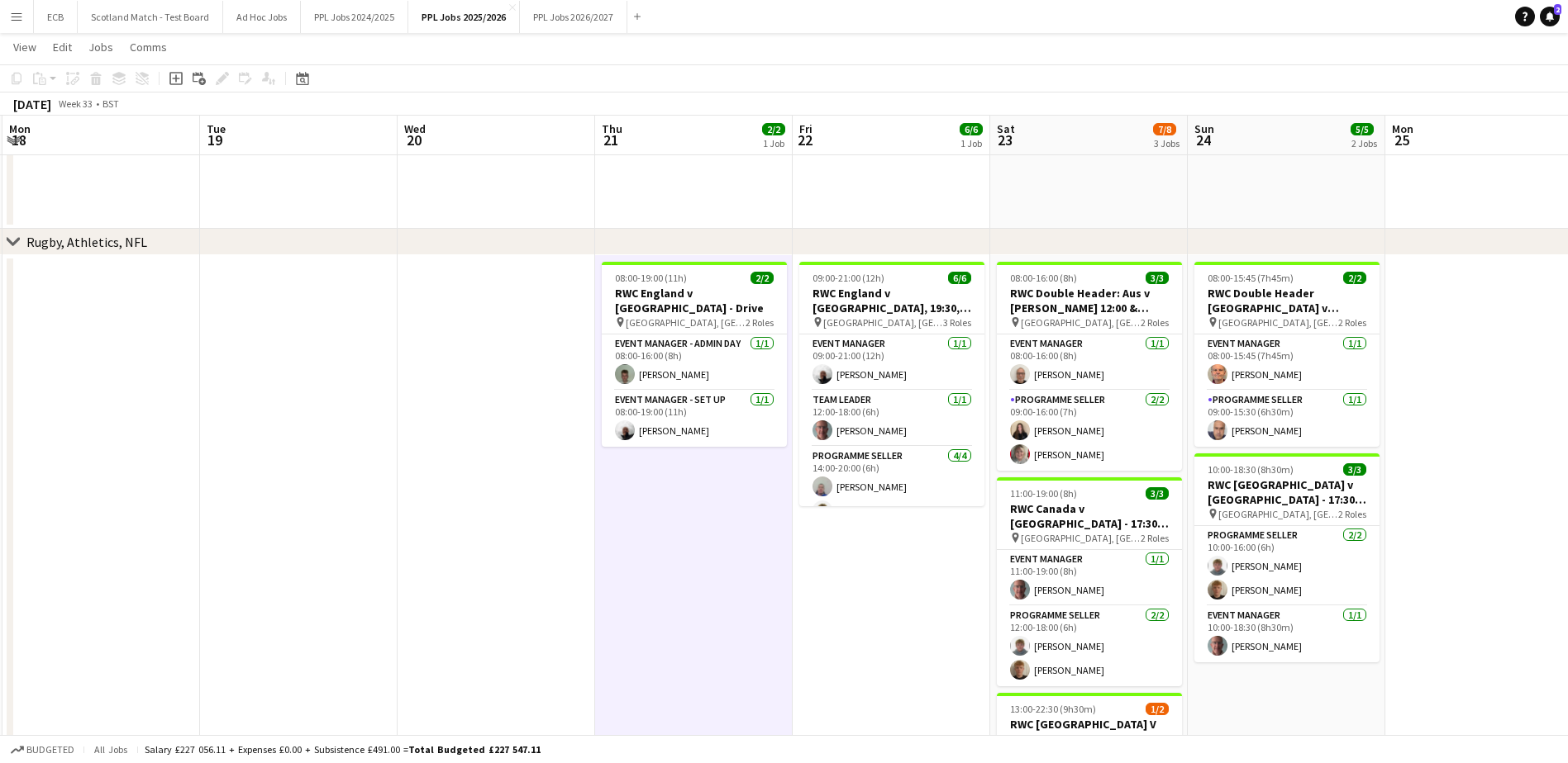
click at [690, 497] on app-date-cell "08:00-19:00 (11h) 2/2 RWC England v USA - Drive pin Stadium of Light, Sunderlan…" at bounding box center [694, 631] width 197 height 752
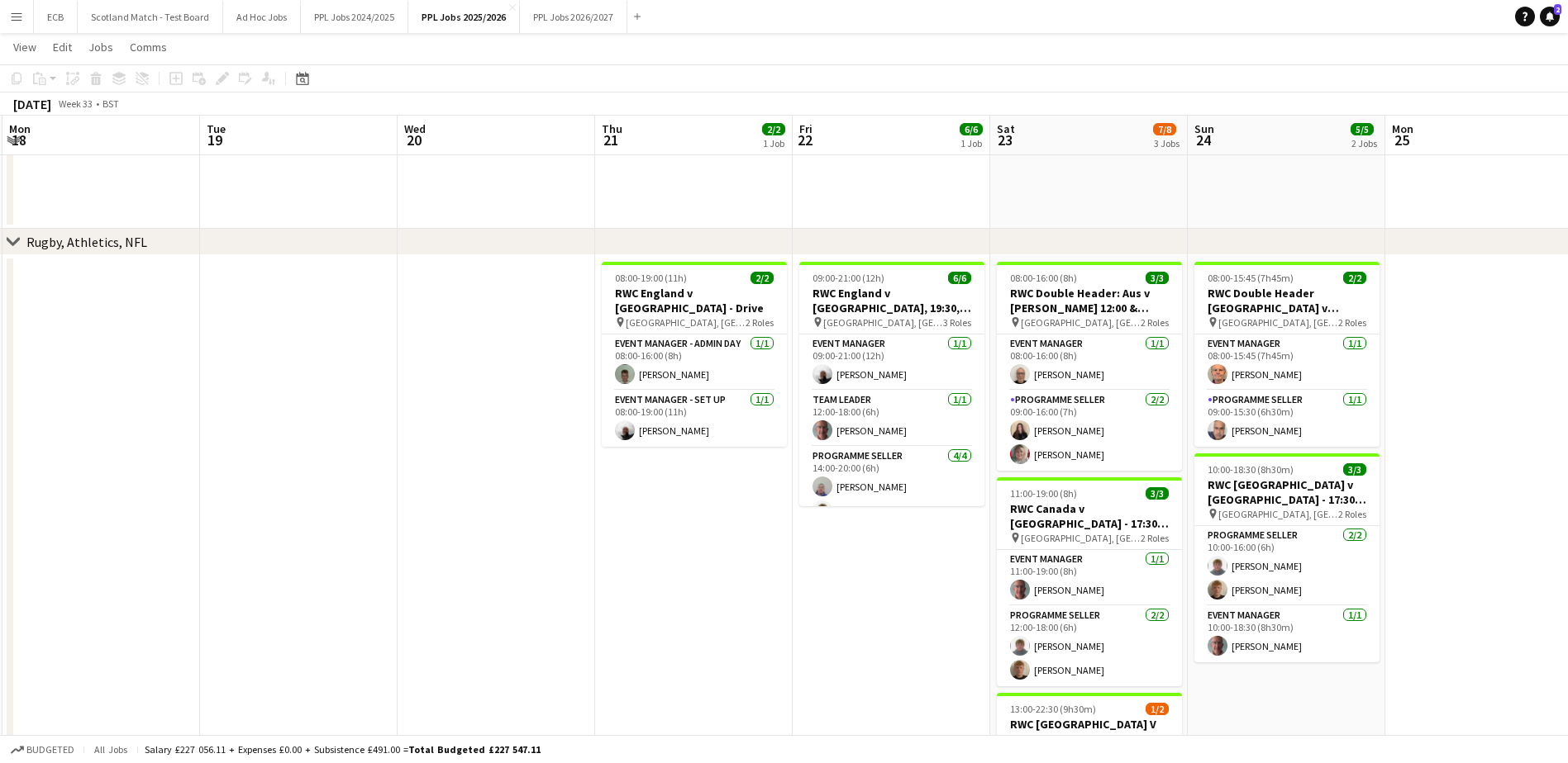
click at [522, 469] on app-date-cell at bounding box center [496, 631] width 197 height 752
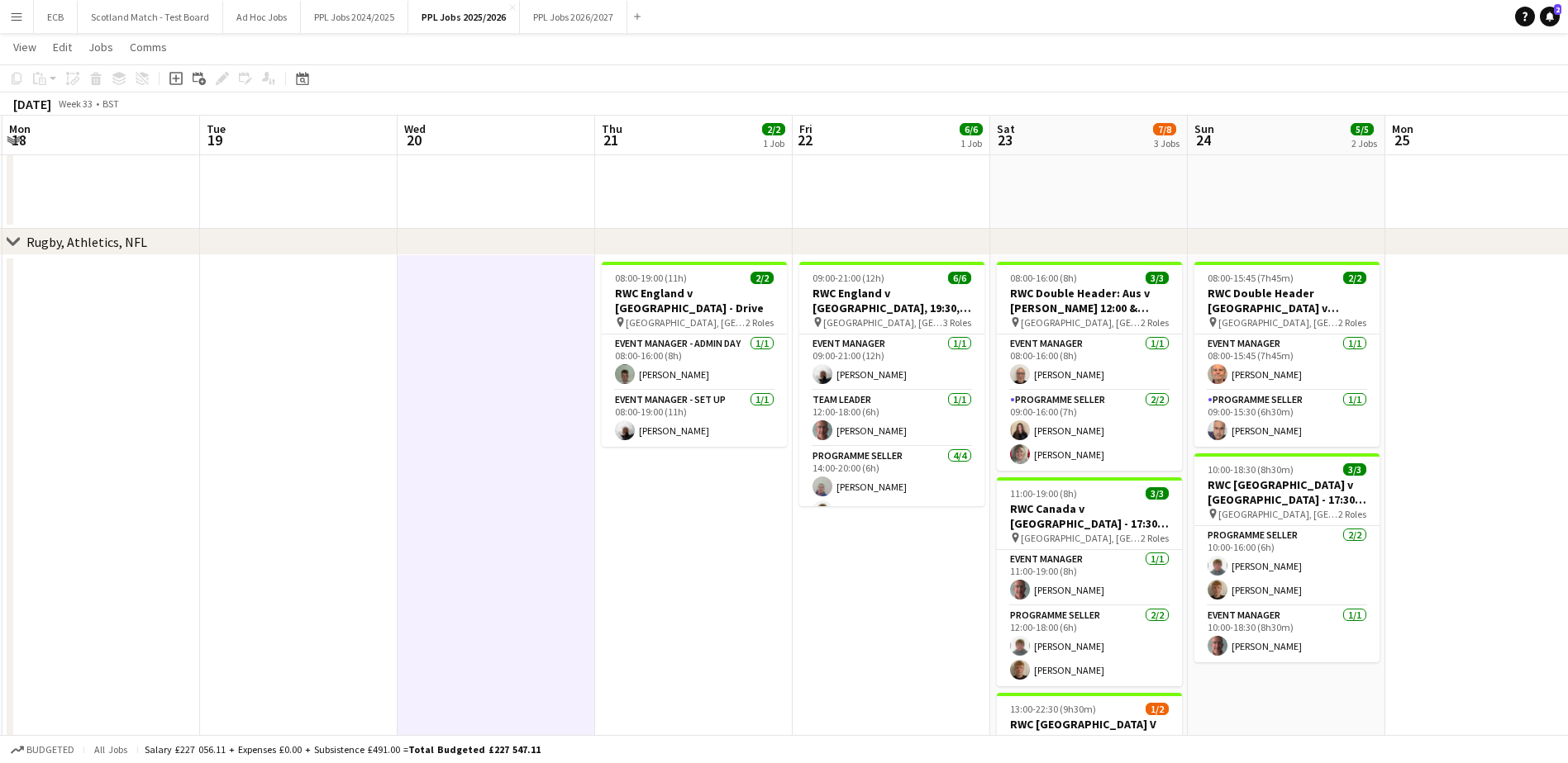
click at [680, 482] on app-date-cell "08:00-19:00 (11h) 2/2 RWC England v USA - Drive pin Stadium of Light, Sunderlan…" at bounding box center [694, 631] width 197 height 752
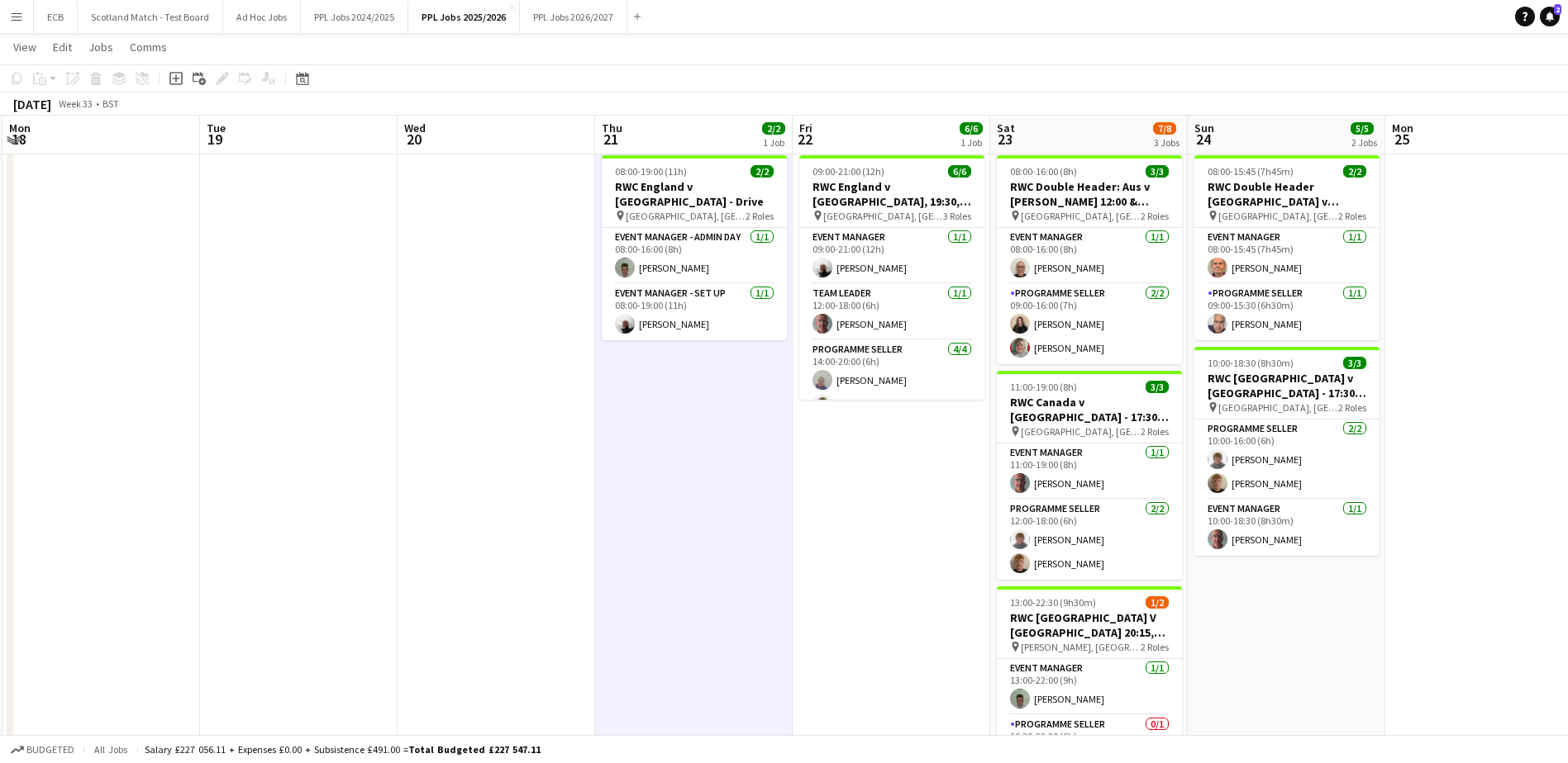
scroll to position [836, 0]
click at [877, 481] on app-date-cell "09:00-21:00 (12h) 6/6 RWC England v USA, 19:30, Sunderland pin Stadium of Light…" at bounding box center [891, 524] width 197 height 752
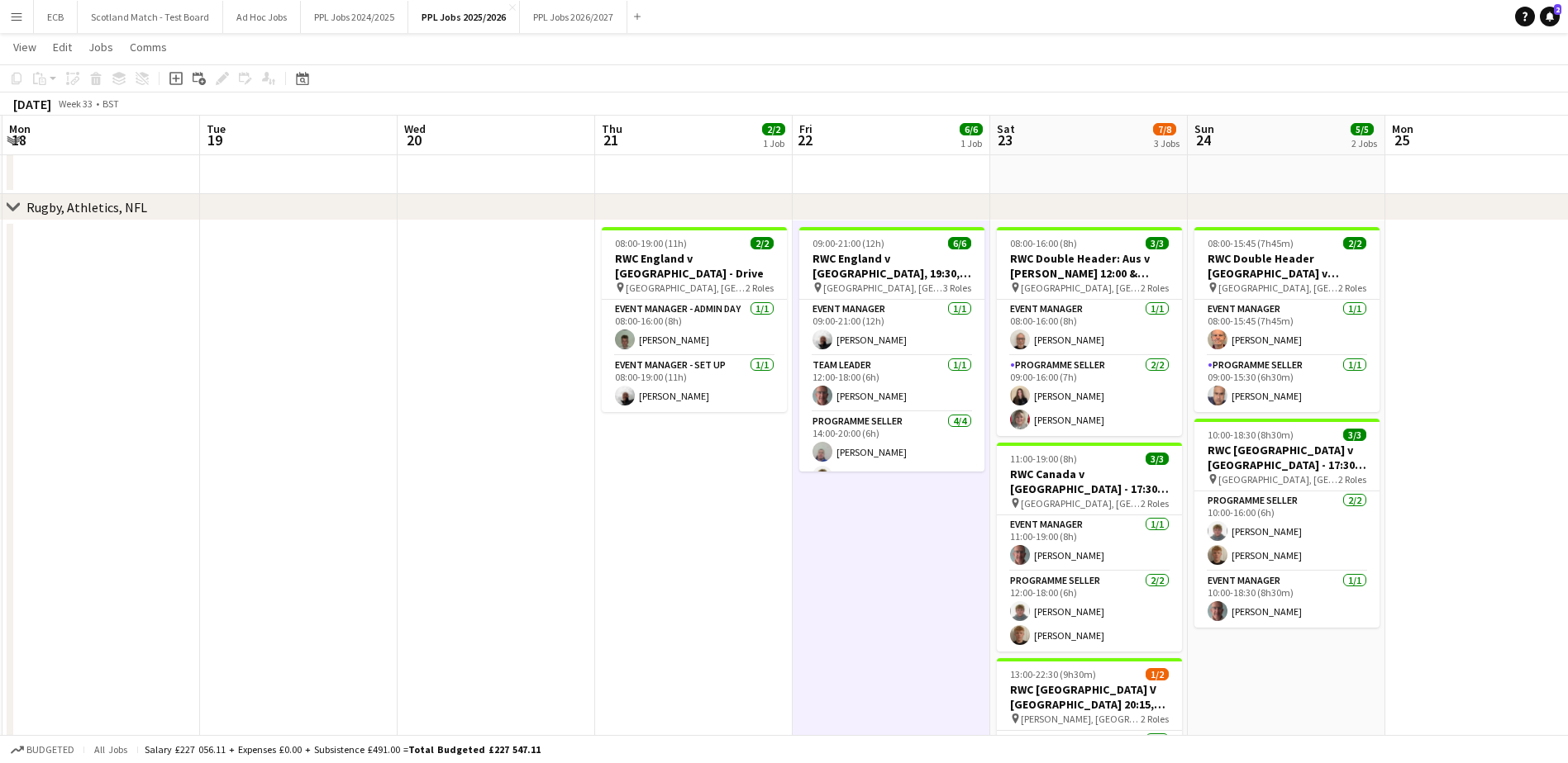
scroll to position [763, 0]
drag, startPoint x: 664, startPoint y: 518, endPoint x: 638, endPoint y: 523, distance: 26.5
click at [638, 523] on app-date-cell "08:00-19:00 (11h) 2/2 RWC England v USA - Drive pin Stadium of Light, Sunderlan…" at bounding box center [694, 597] width 197 height 752
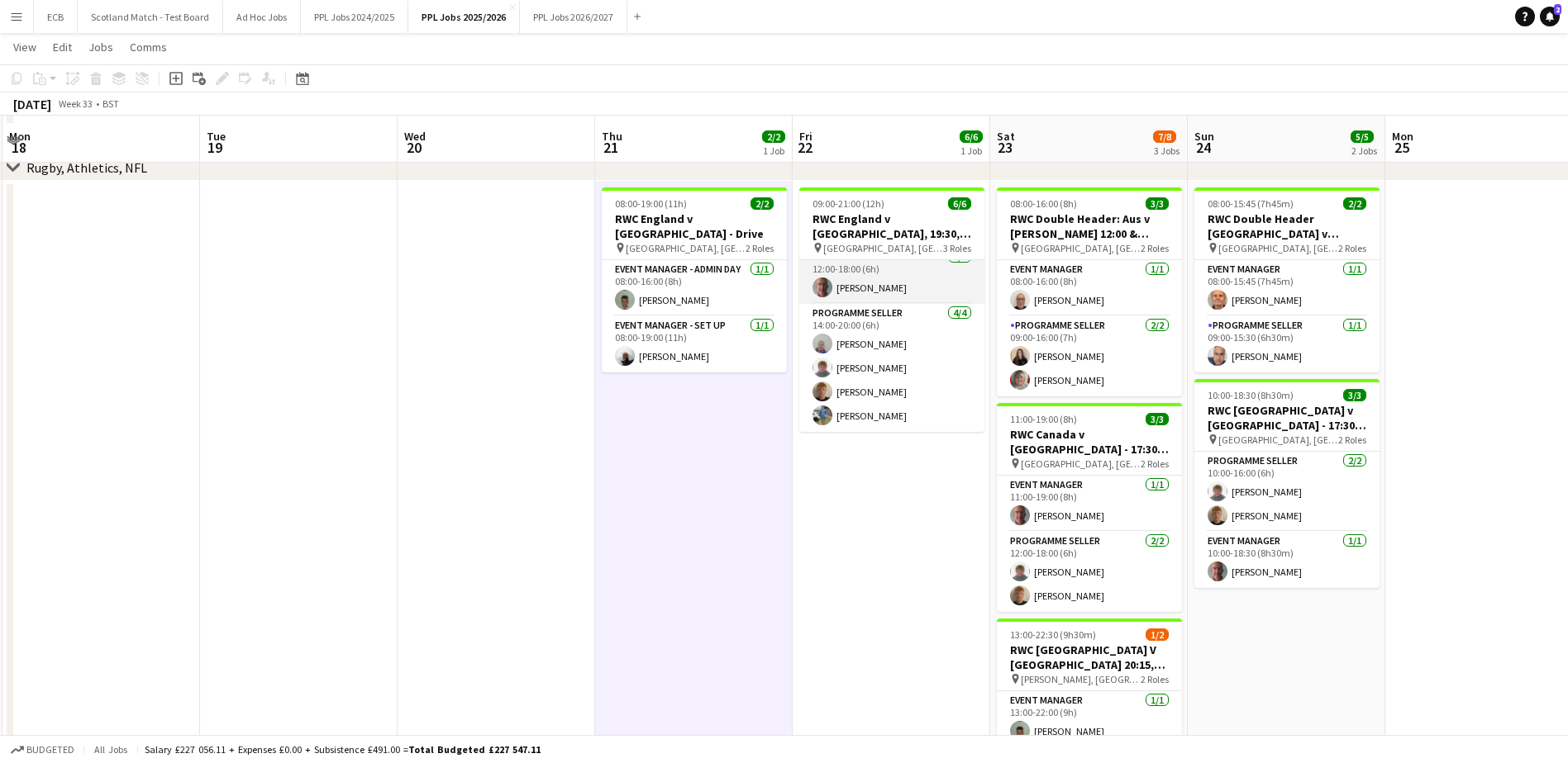
scroll to position [802, 0]
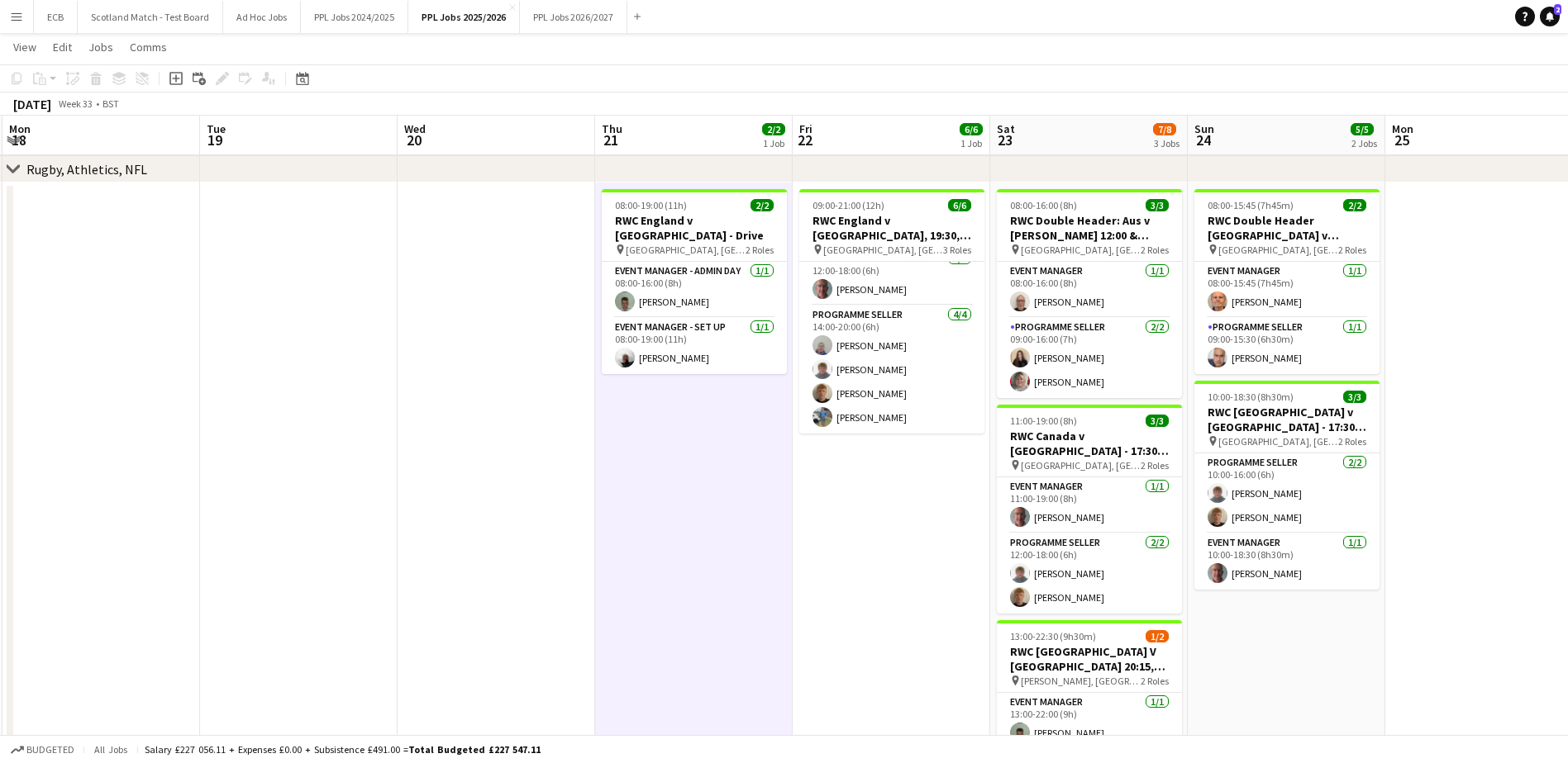
click at [717, 404] on app-date-cell "08:00-19:00 (11h) 2/2 RWC England v USA - Drive pin Stadium of Light, Sunderlan…" at bounding box center [694, 559] width 197 height 752
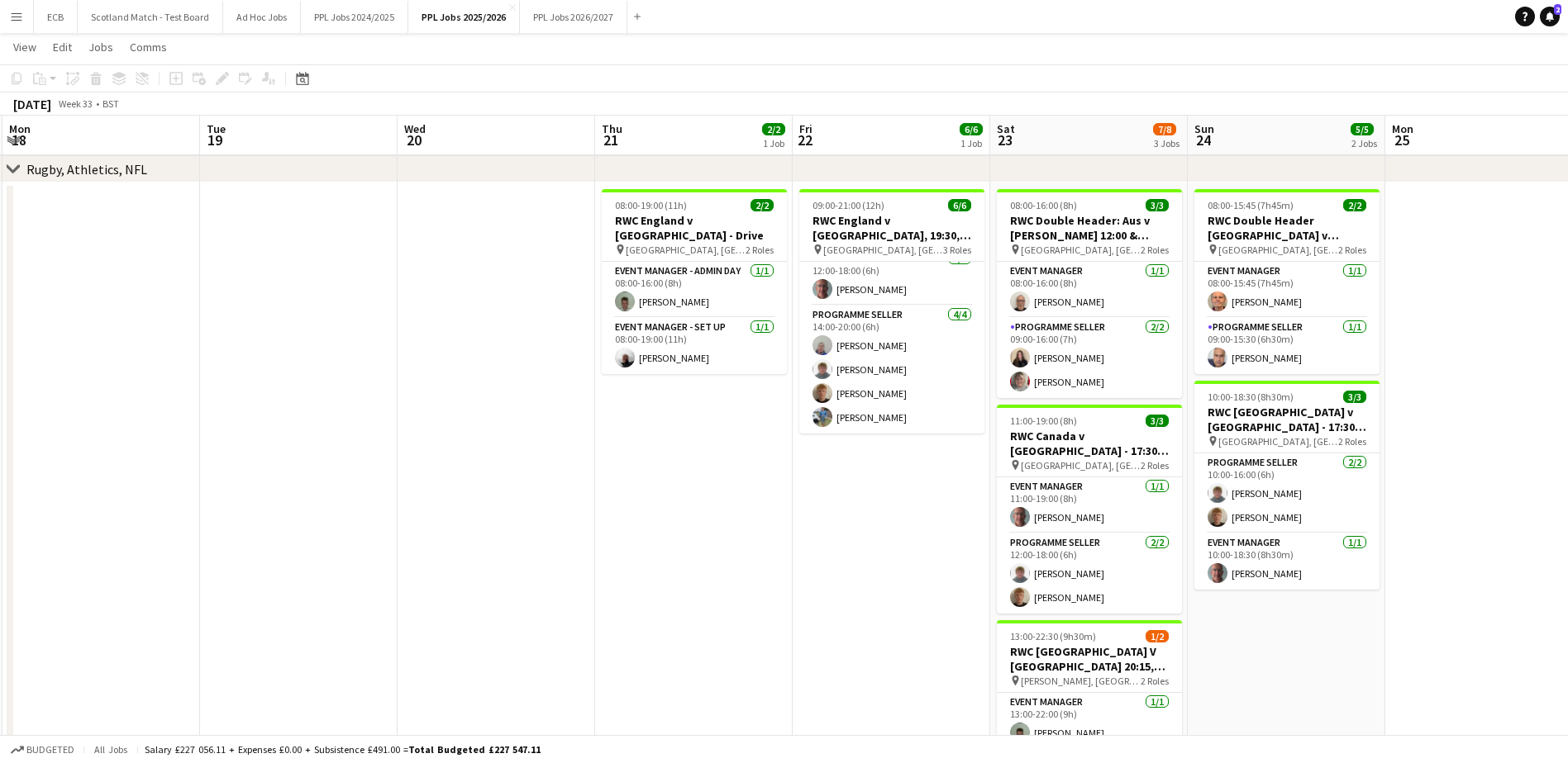
click at [717, 404] on app-date-cell "08:00-19:00 (11h) 2/2 RWC England v USA - Drive pin Stadium of Light, Sunderlan…" at bounding box center [694, 559] width 197 height 752
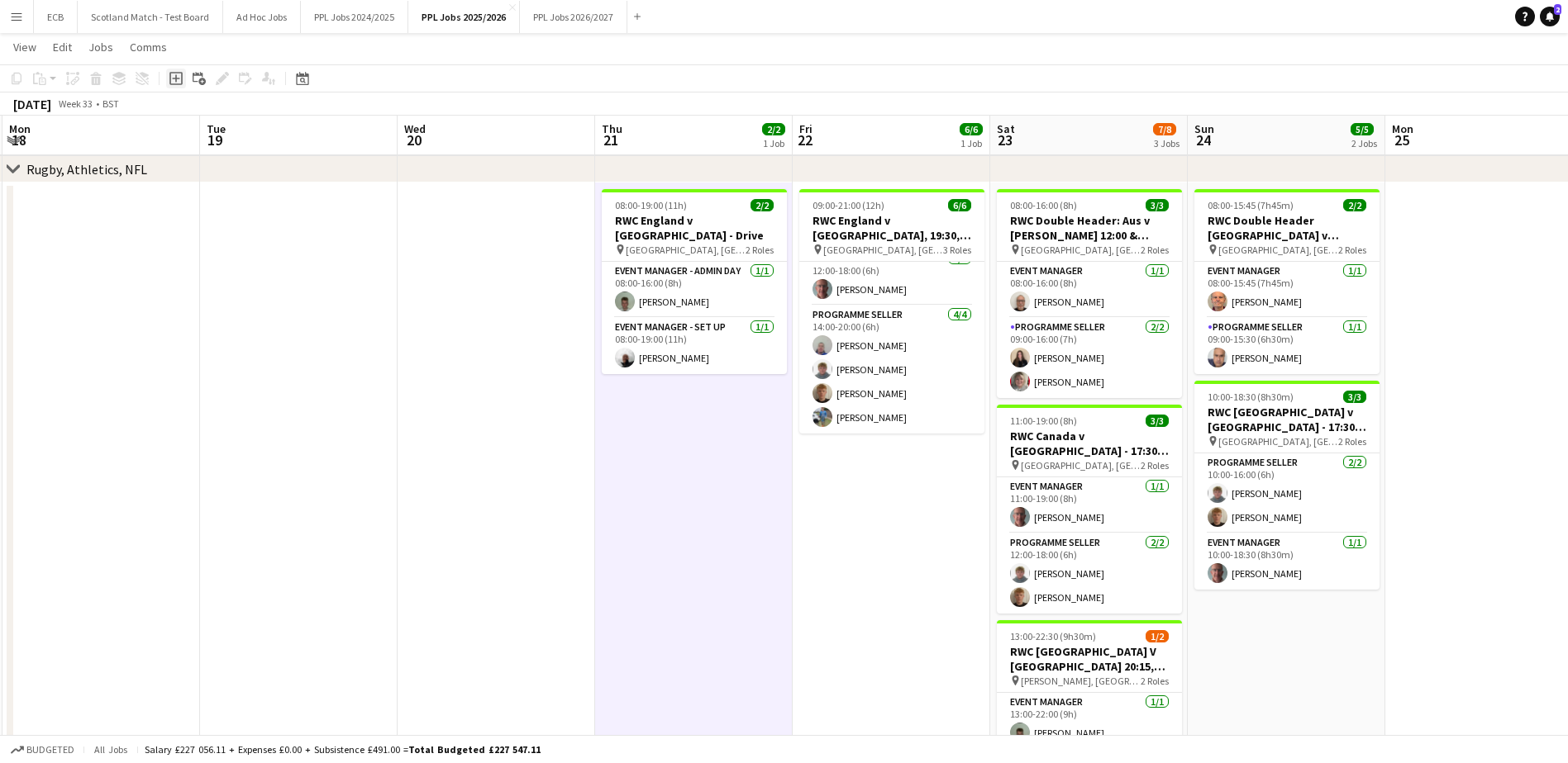
click at [177, 77] on icon "Add job" at bounding box center [175, 78] width 13 height 13
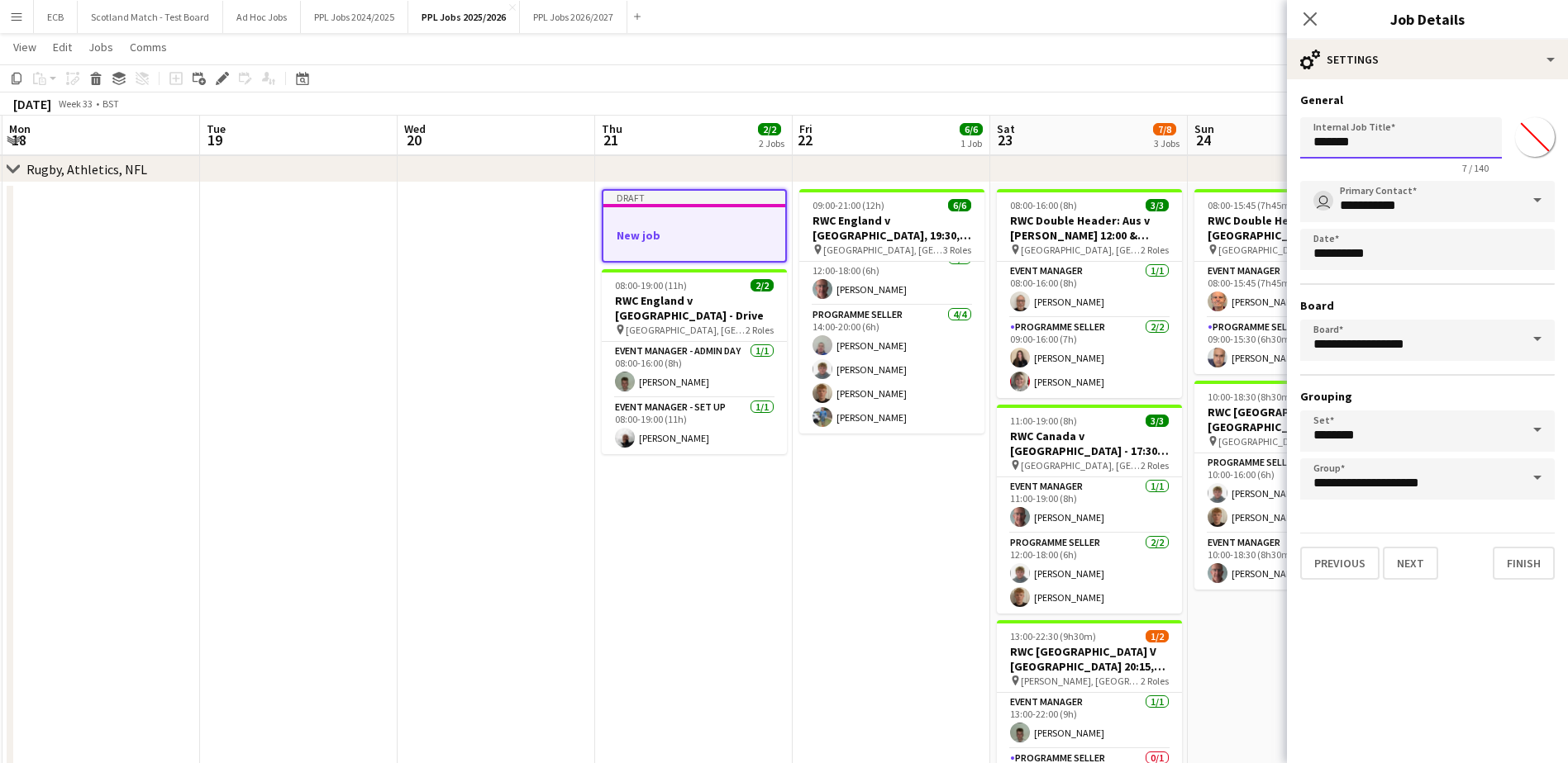
click at [1379, 135] on input "*******" at bounding box center [1400, 137] width 201 height 41
type input "*"
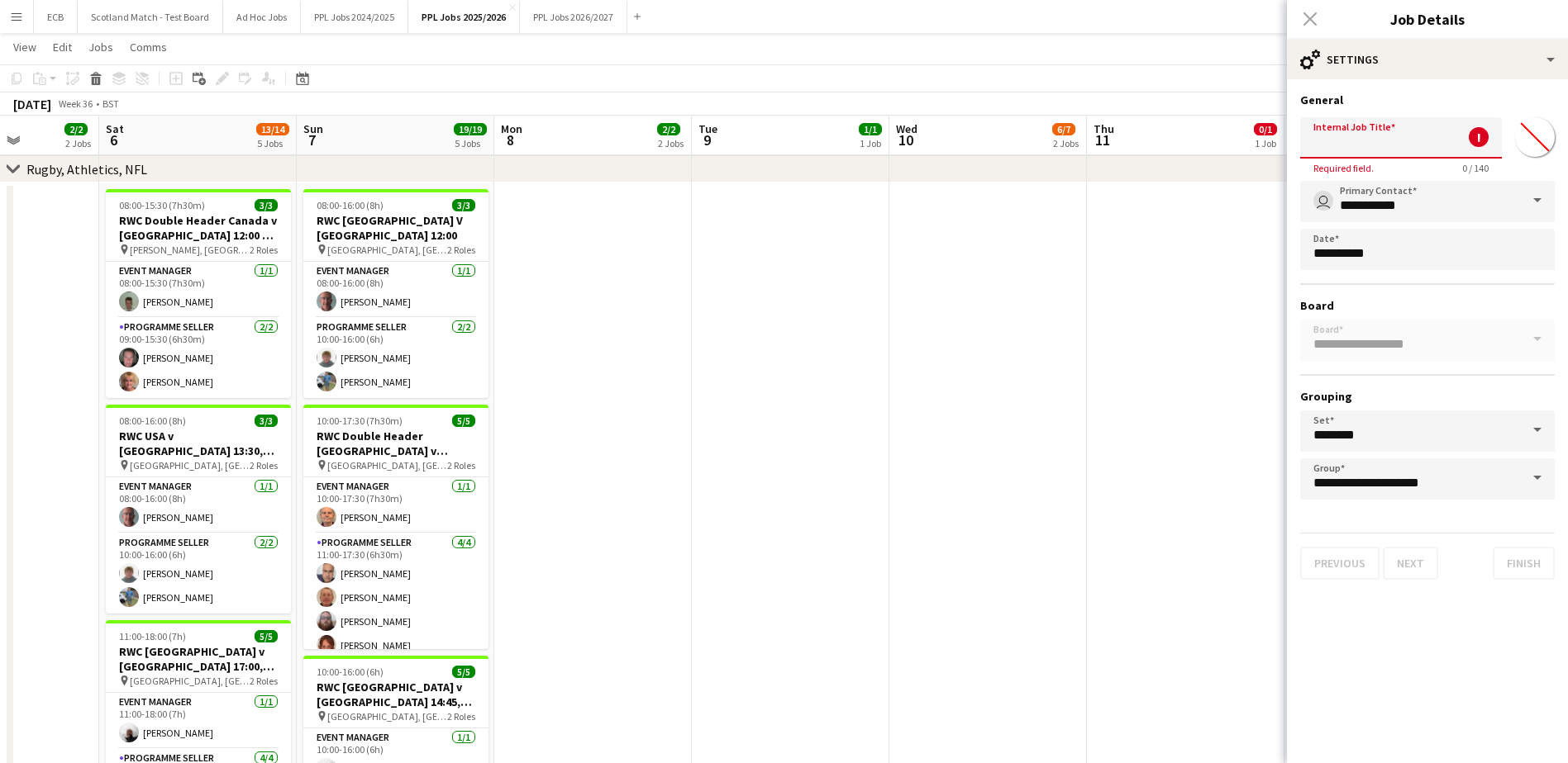
scroll to position [0, 493]
click at [596, 298] on app-date-cell at bounding box center [592, 559] width 197 height 752
click at [761, 285] on app-date-cell at bounding box center [790, 559] width 197 height 752
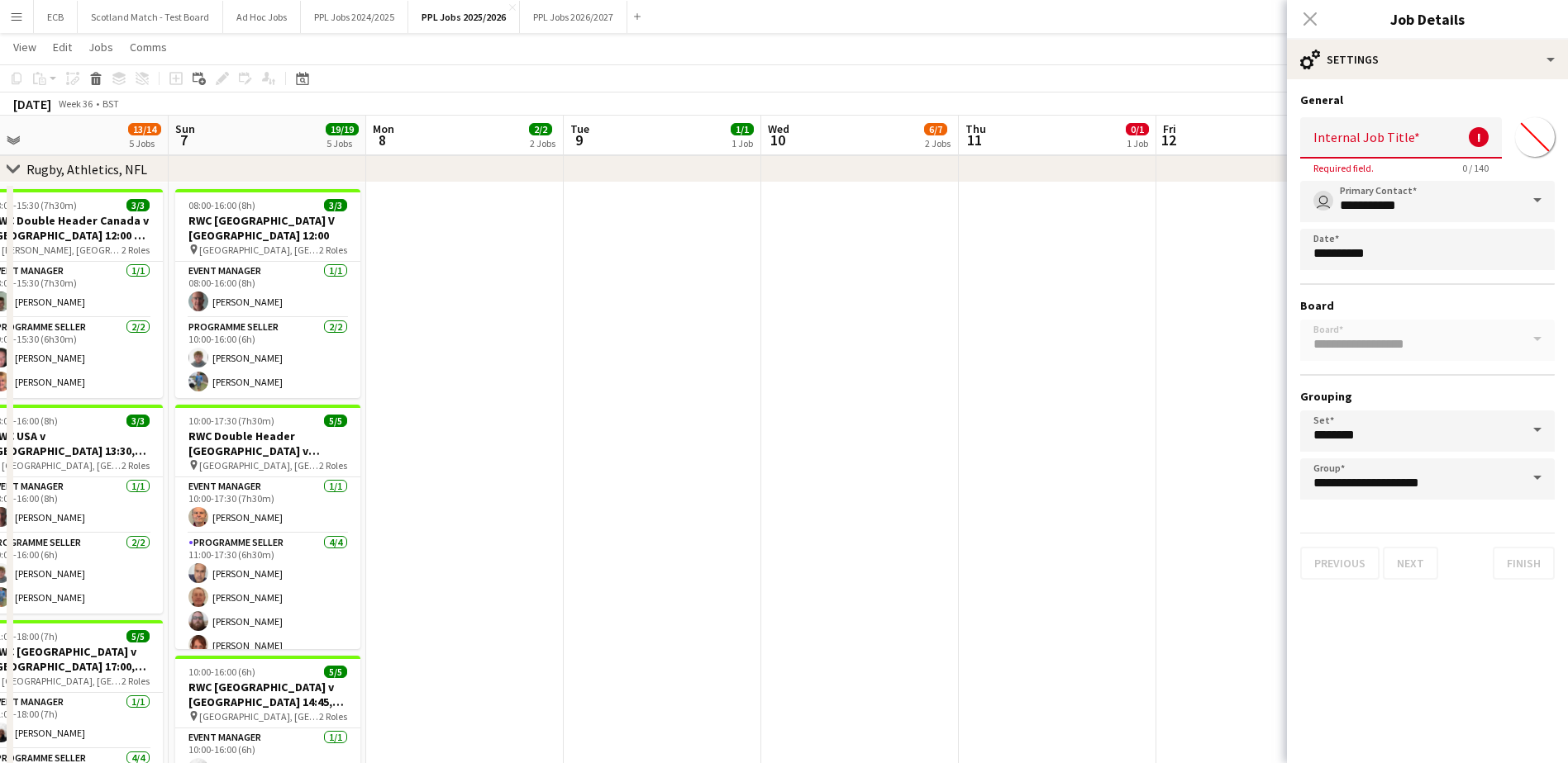
scroll to position [0, 420]
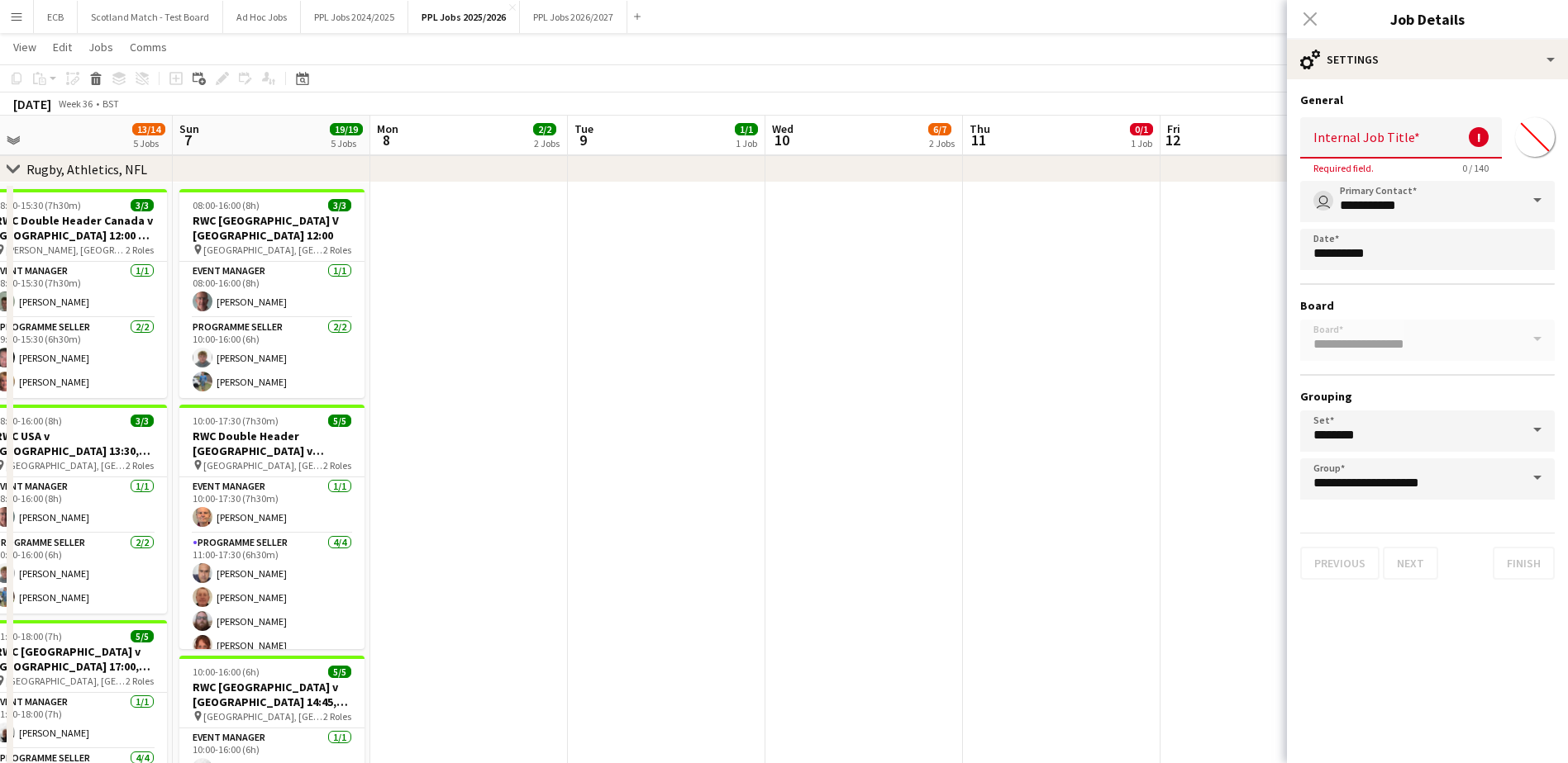
click at [496, 271] on app-date-cell at bounding box center [469, 559] width 197 height 752
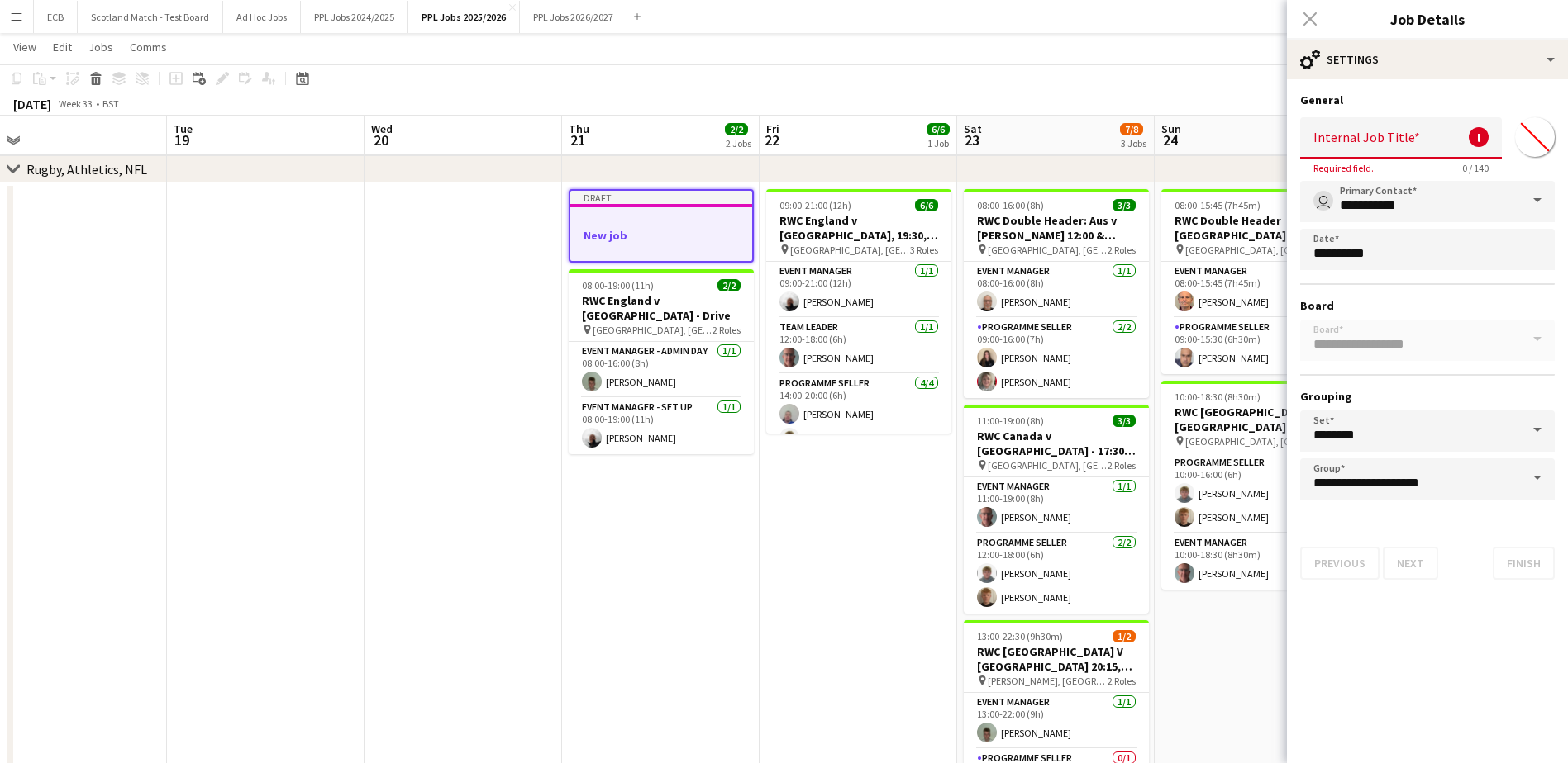
scroll to position [0, 497]
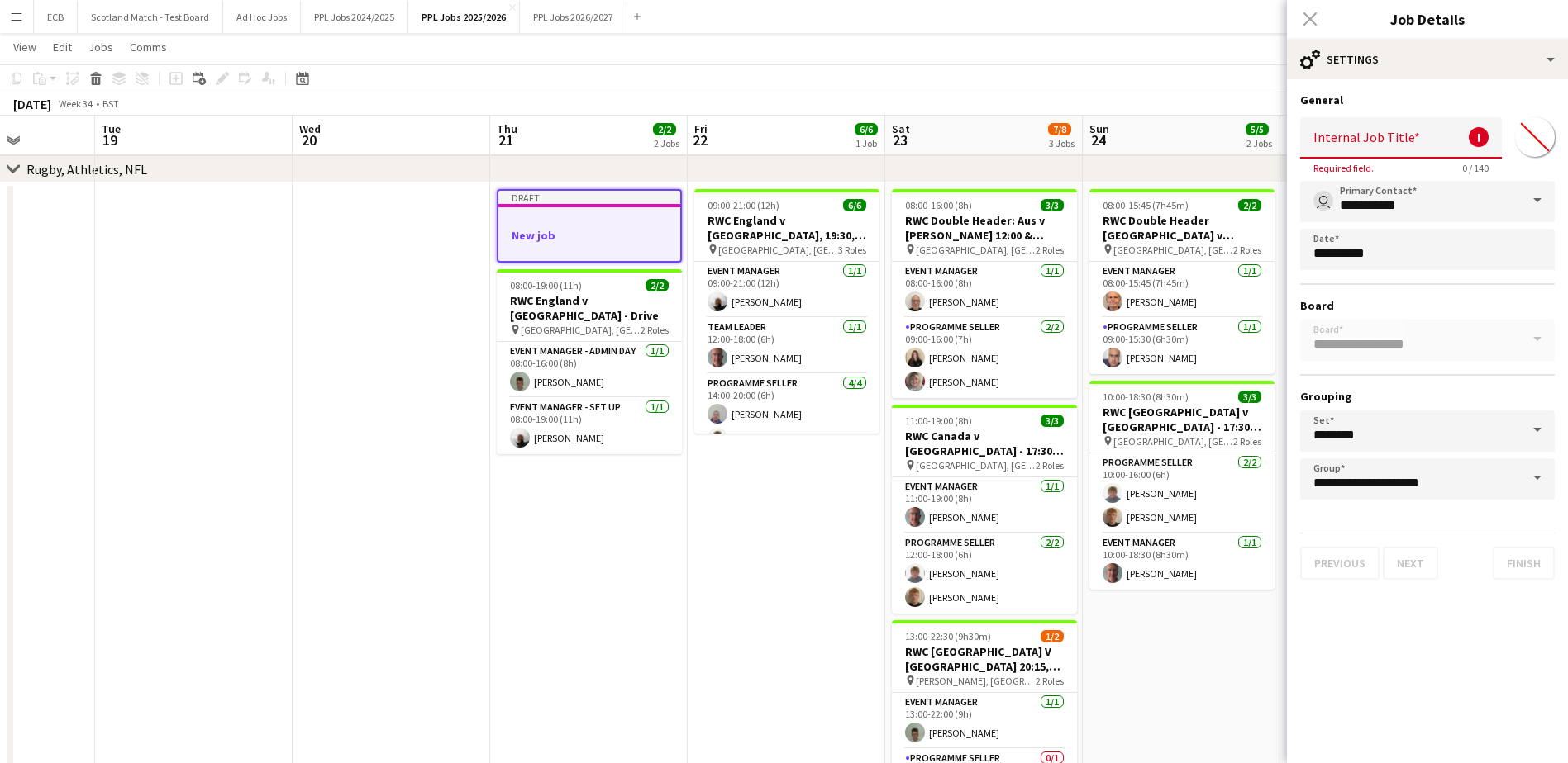
click at [590, 208] on app-job-card "Draft New job" at bounding box center [589, 226] width 185 height 74
click at [568, 504] on app-date-cell "Draft New job 08:00-19:00 (11h) 2/2 RWC England v USA - Drive pin Stadium of Li…" at bounding box center [588, 559] width 197 height 752
click at [557, 218] on div at bounding box center [588, 220] width 182 height 13
click at [1376, 138] on input "Internal Job Title" at bounding box center [1400, 137] width 201 height 41
type input "*"
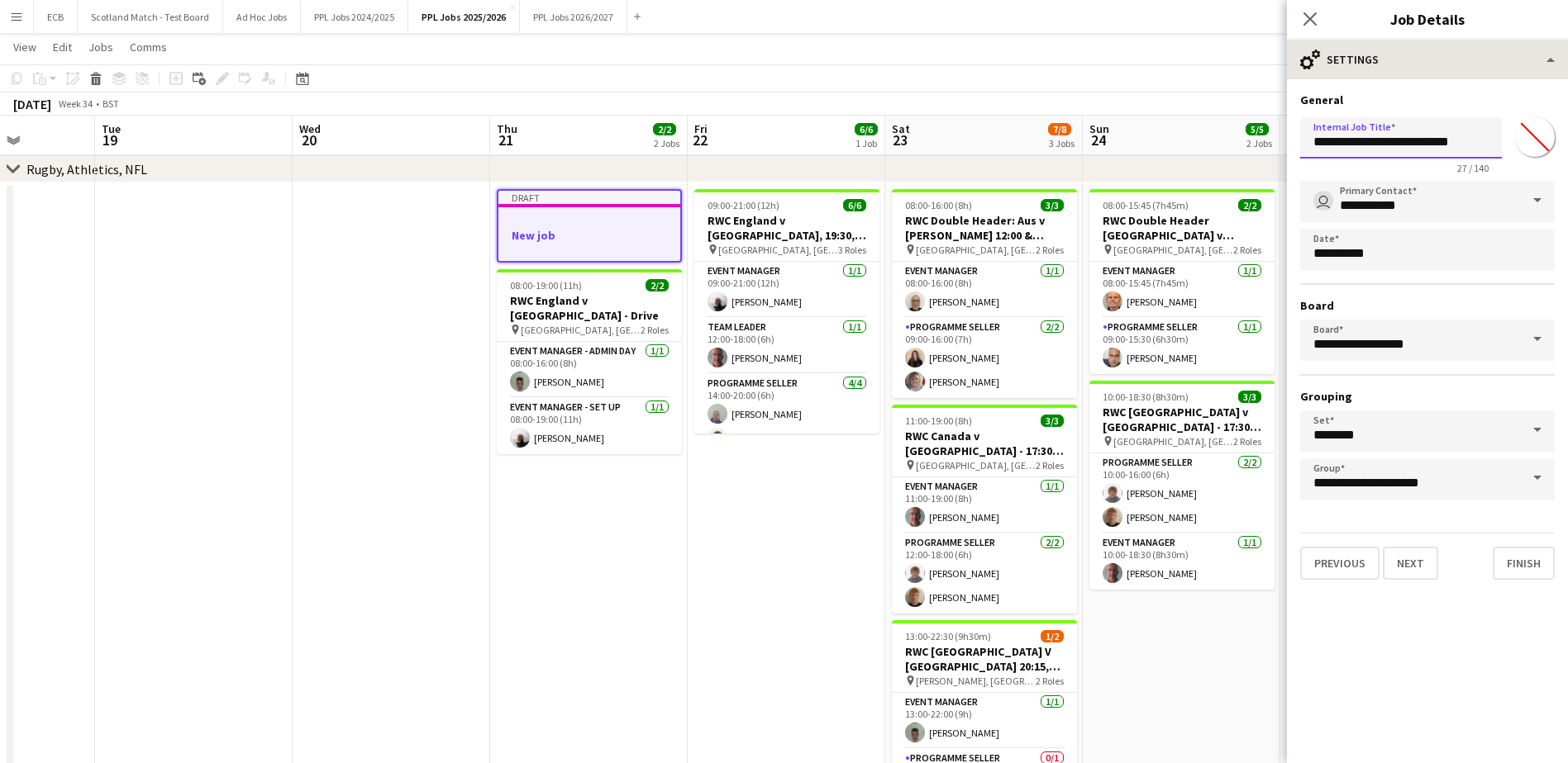
type input "**********"
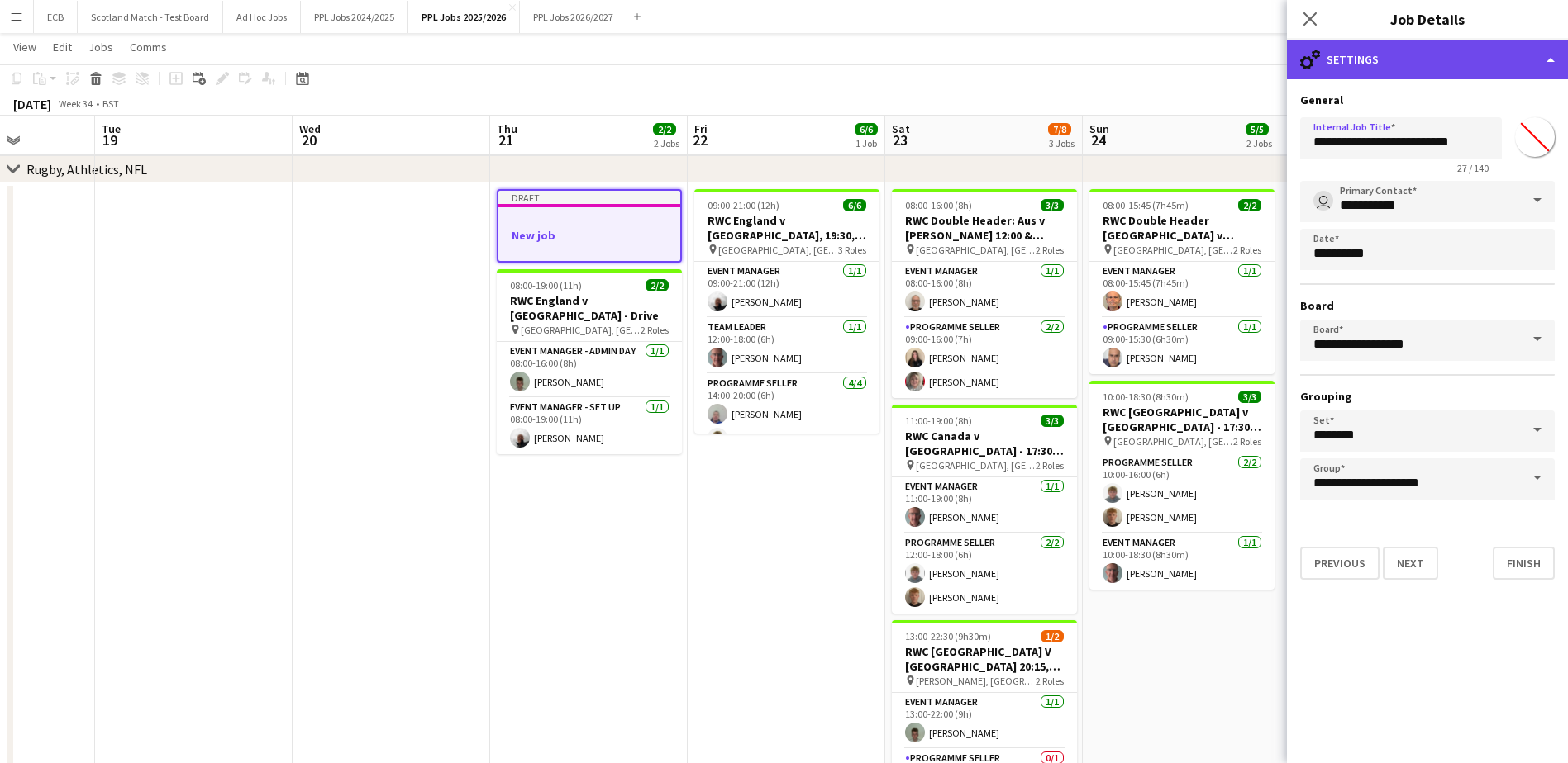
click at [1408, 60] on div "cog-double-3 Settings" at bounding box center [1428, 59] width 281 height 39
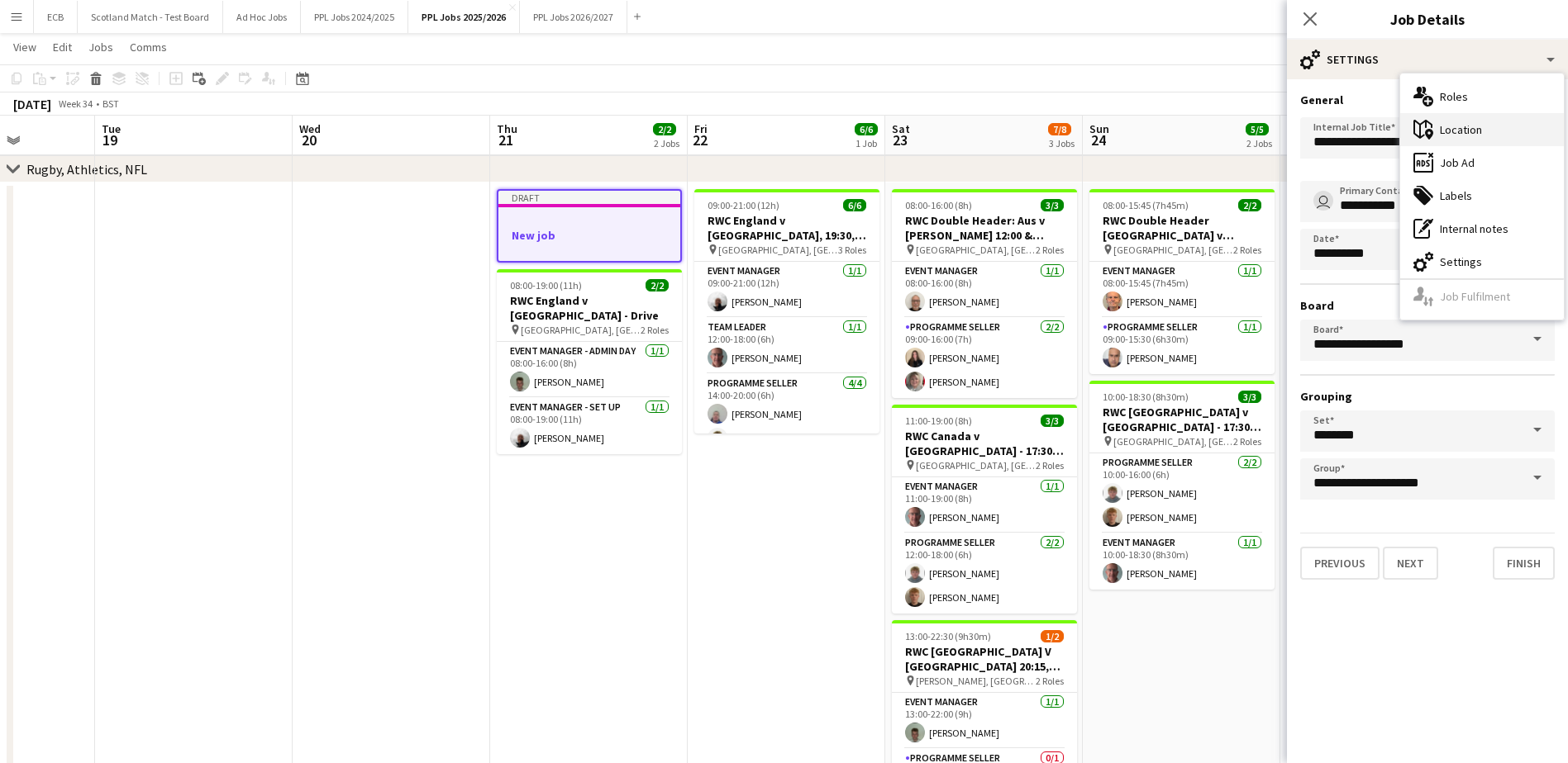
click at [1468, 129] on div "maps-pin-1 Location" at bounding box center [1482, 130] width 164 height 33
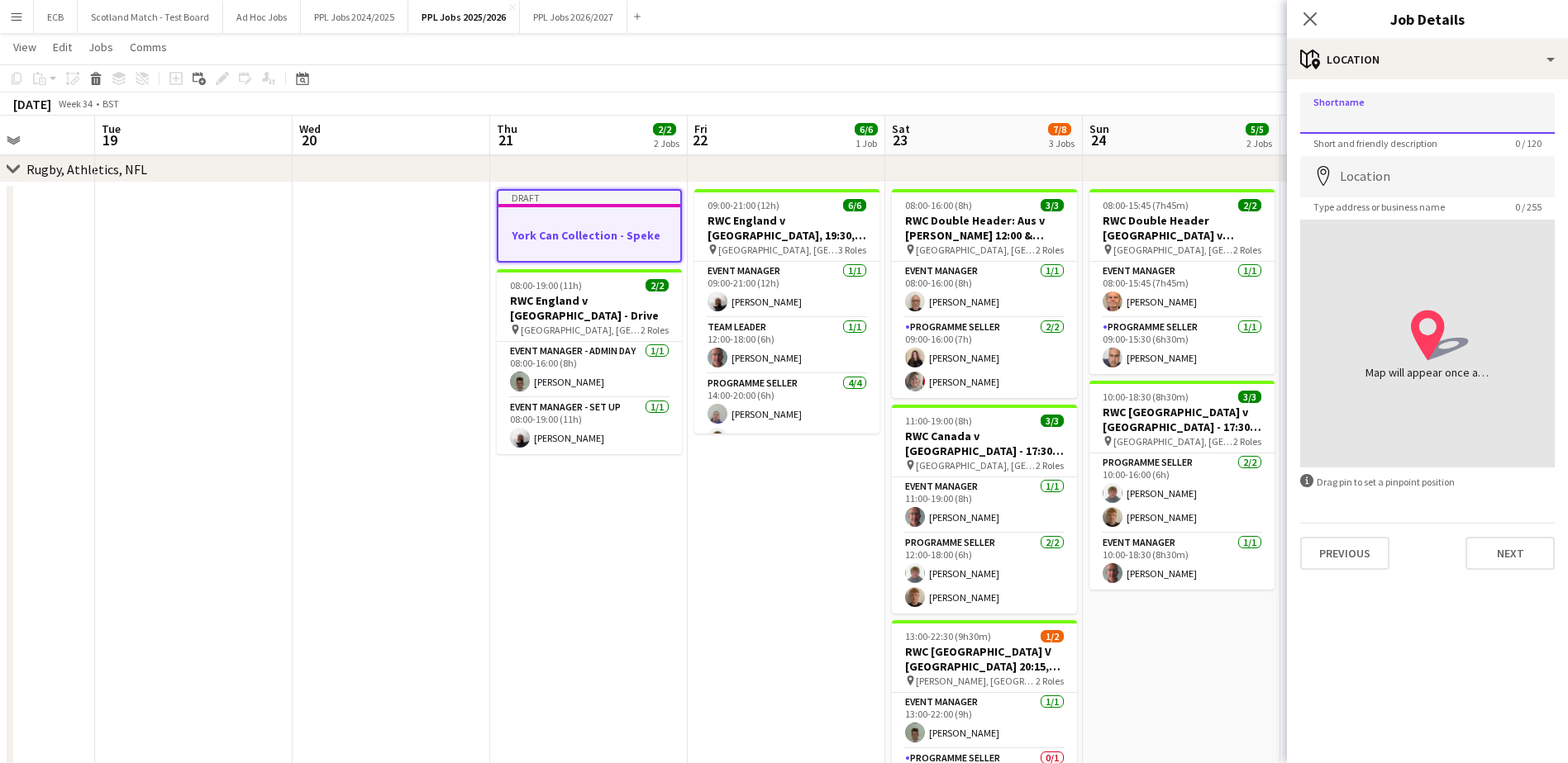
click at [1373, 124] on input "Shortname" at bounding box center [1427, 113] width 254 height 41
type input "***"
click at [1370, 175] on input "Location" at bounding box center [1427, 177] width 254 height 41
type input "**********"
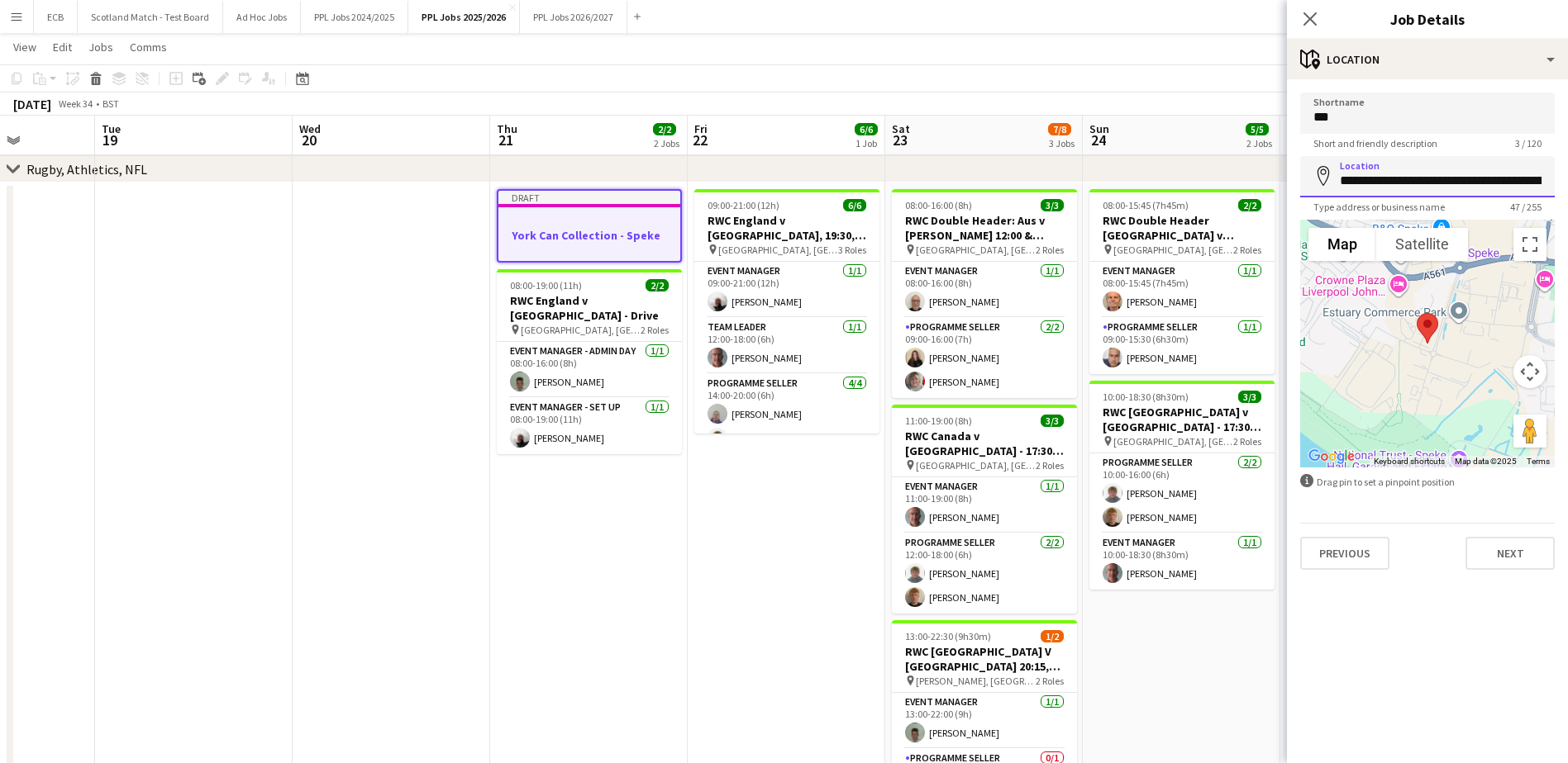
scroll to position [0, 60]
drag, startPoint x: 1508, startPoint y: 188, endPoint x: 1570, endPoint y: 171, distance: 64.3
click at [1568, 171] on html "Menu Boards Boards Boards All jobs Status Workforce Workforce My Workforce Recr…" at bounding box center [784, 118] width 1568 height 1841
click at [1518, 180] on input "**********" at bounding box center [1427, 177] width 254 height 41
drag, startPoint x: 1518, startPoint y: 180, endPoint x: 1465, endPoint y: 184, distance: 53.2
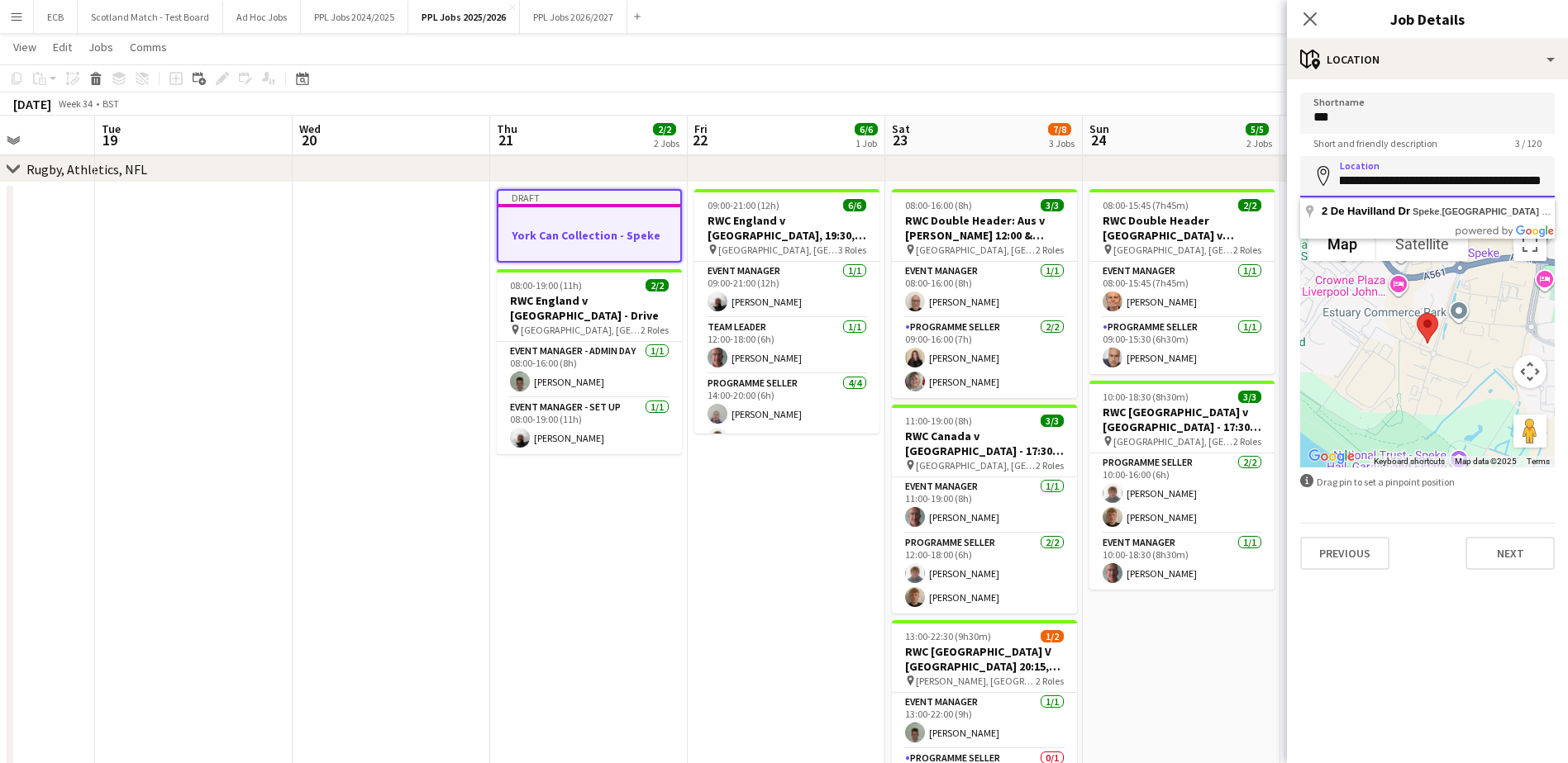
click at [1465, 184] on body "Menu Boards Boards Boards All jobs Status Workforce Workforce My Workforce Recr…" at bounding box center [784, 118] width 1568 height 1841
click at [1511, 555] on button "Next" at bounding box center [1510, 554] width 89 height 33
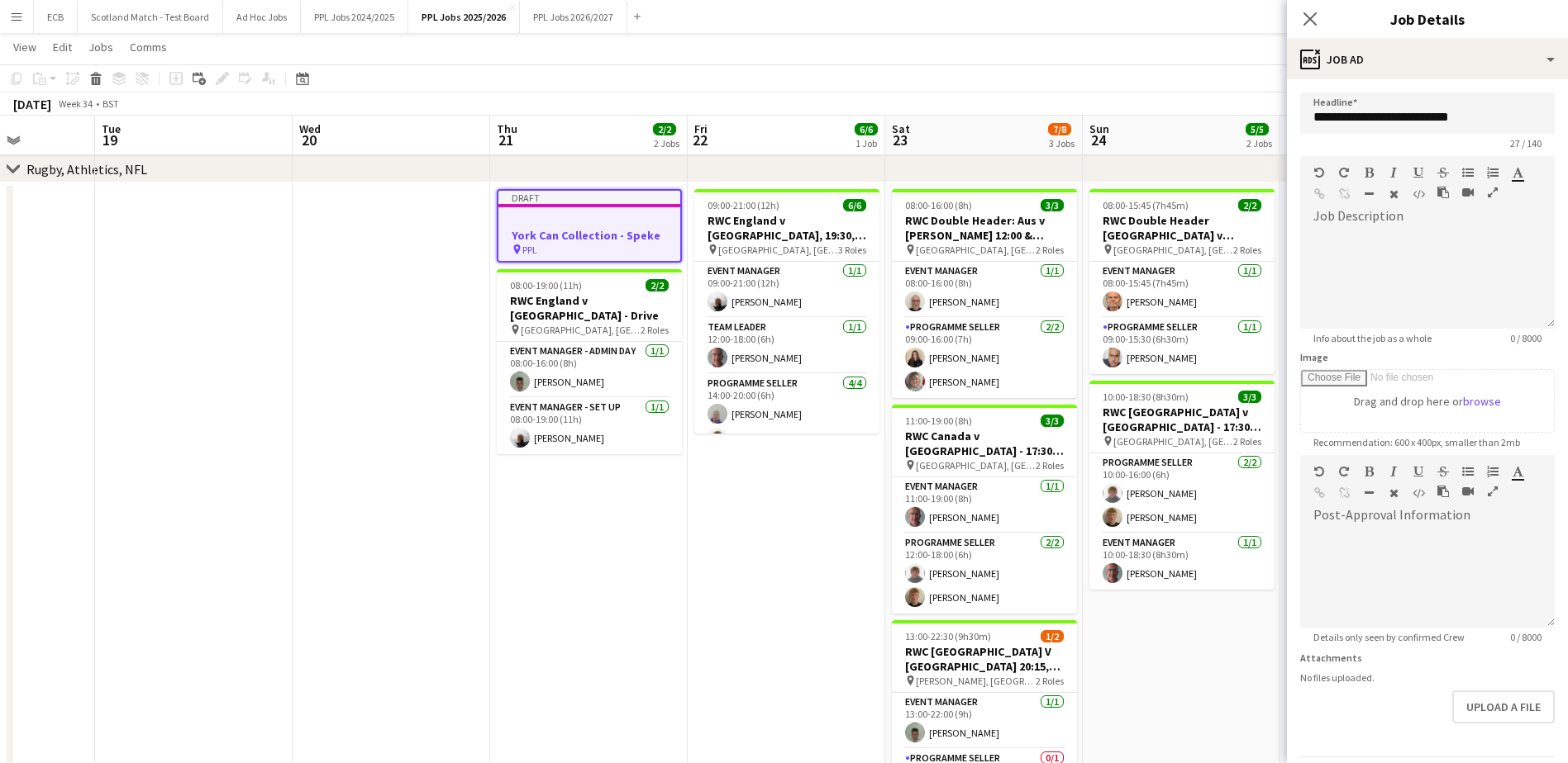
scroll to position [0, 0]
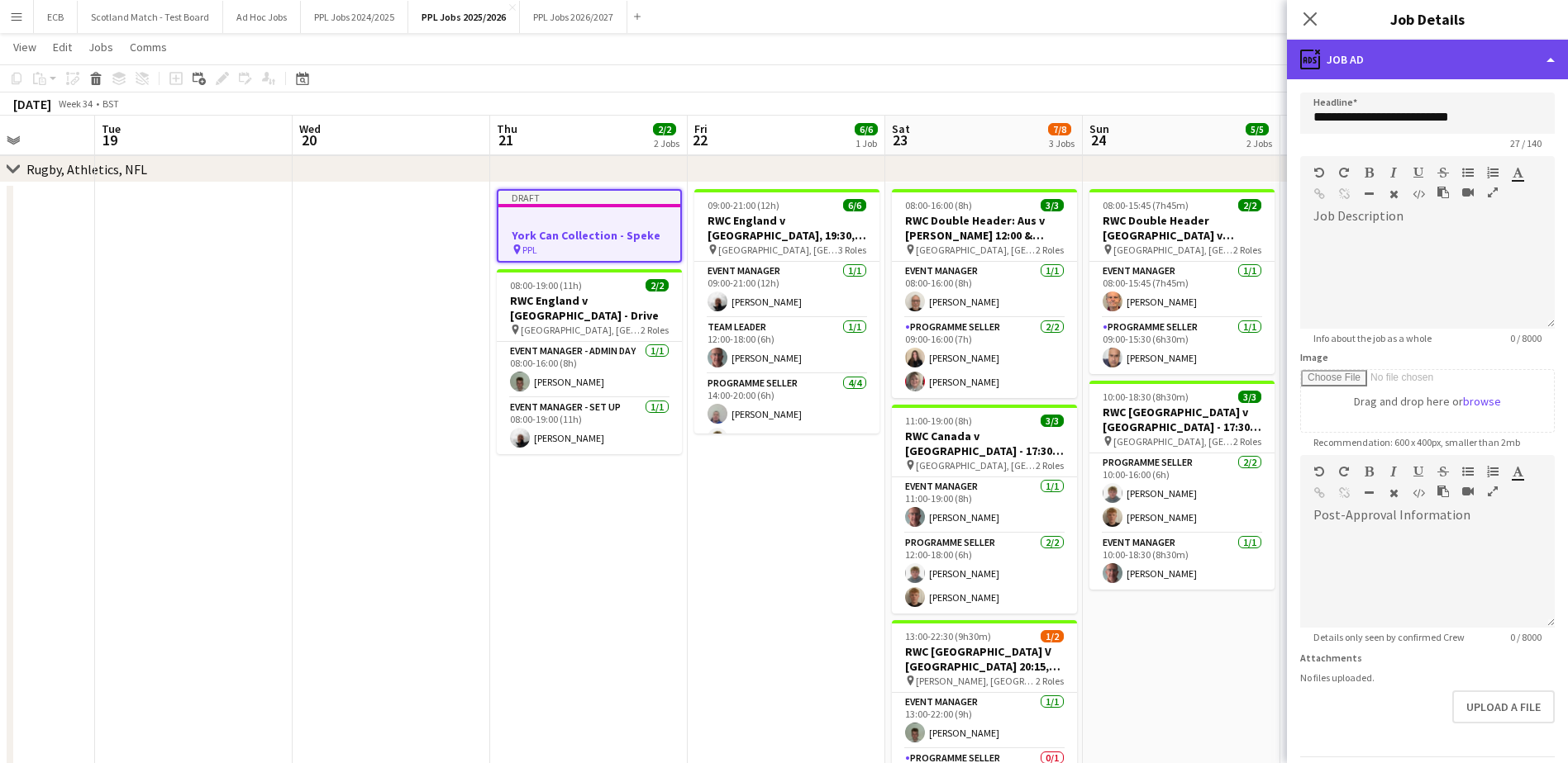
click at [1415, 64] on div "ads-window Job Ad" at bounding box center [1428, 59] width 281 height 39
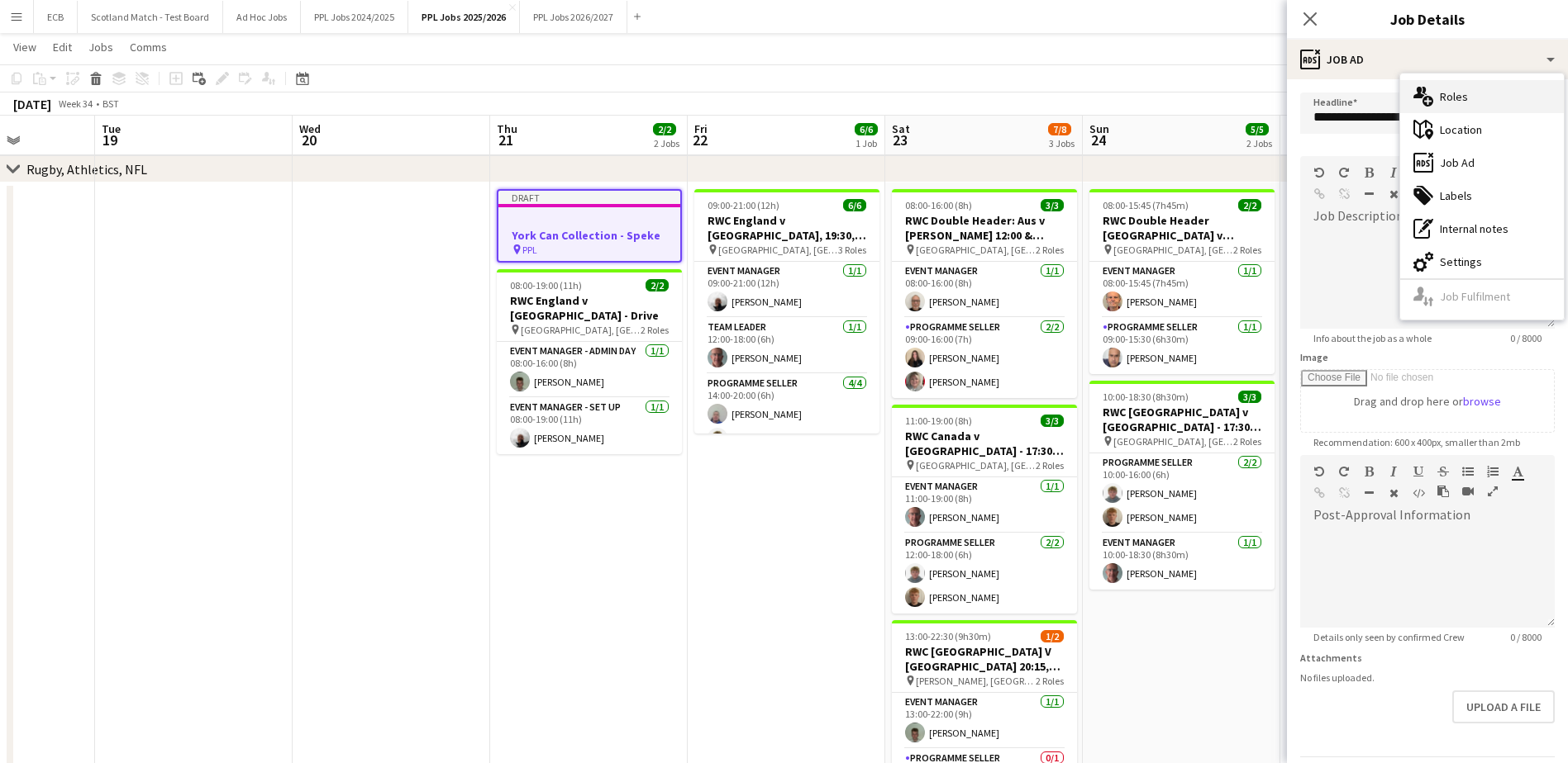
click at [1450, 86] on div "multiple-users-add Roles" at bounding box center [1482, 97] width 164 height 33
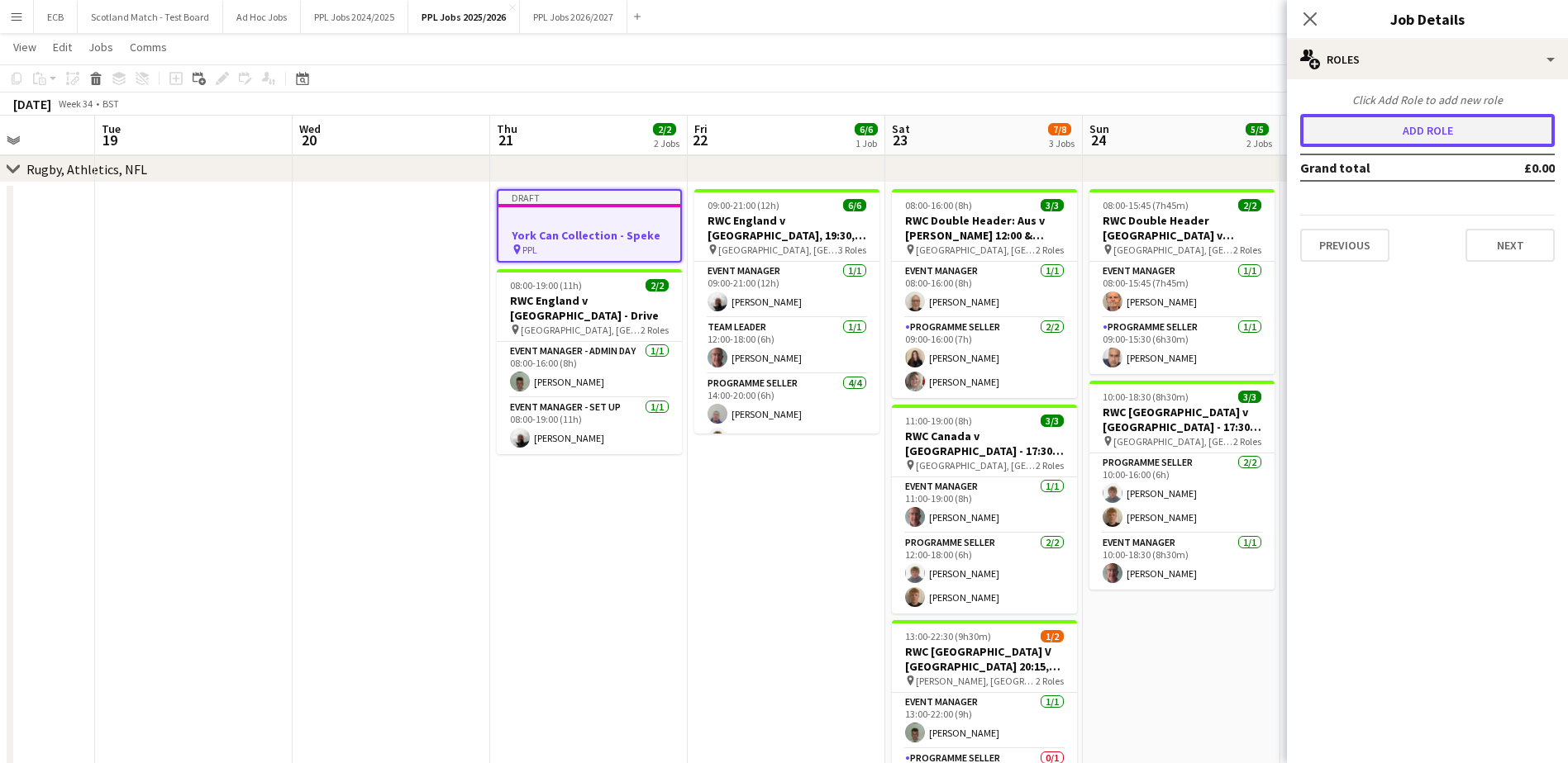
click at [1393, 126] on button "Add role" at bounding box center [1427, 131] width 254 height 33
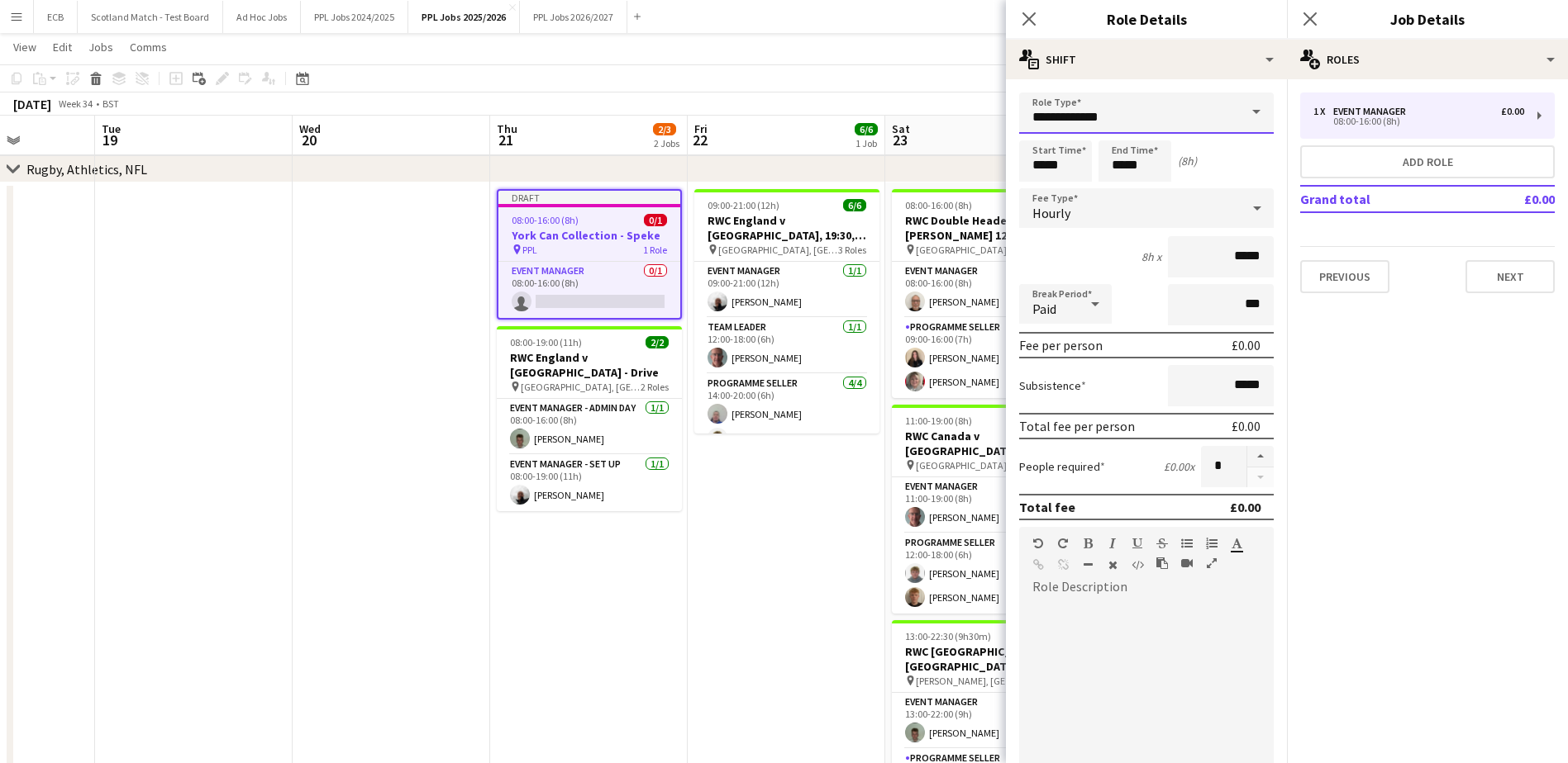
click at [1215, 120] on input "**********" at bounding box center [1146, 113] width 254 height 41
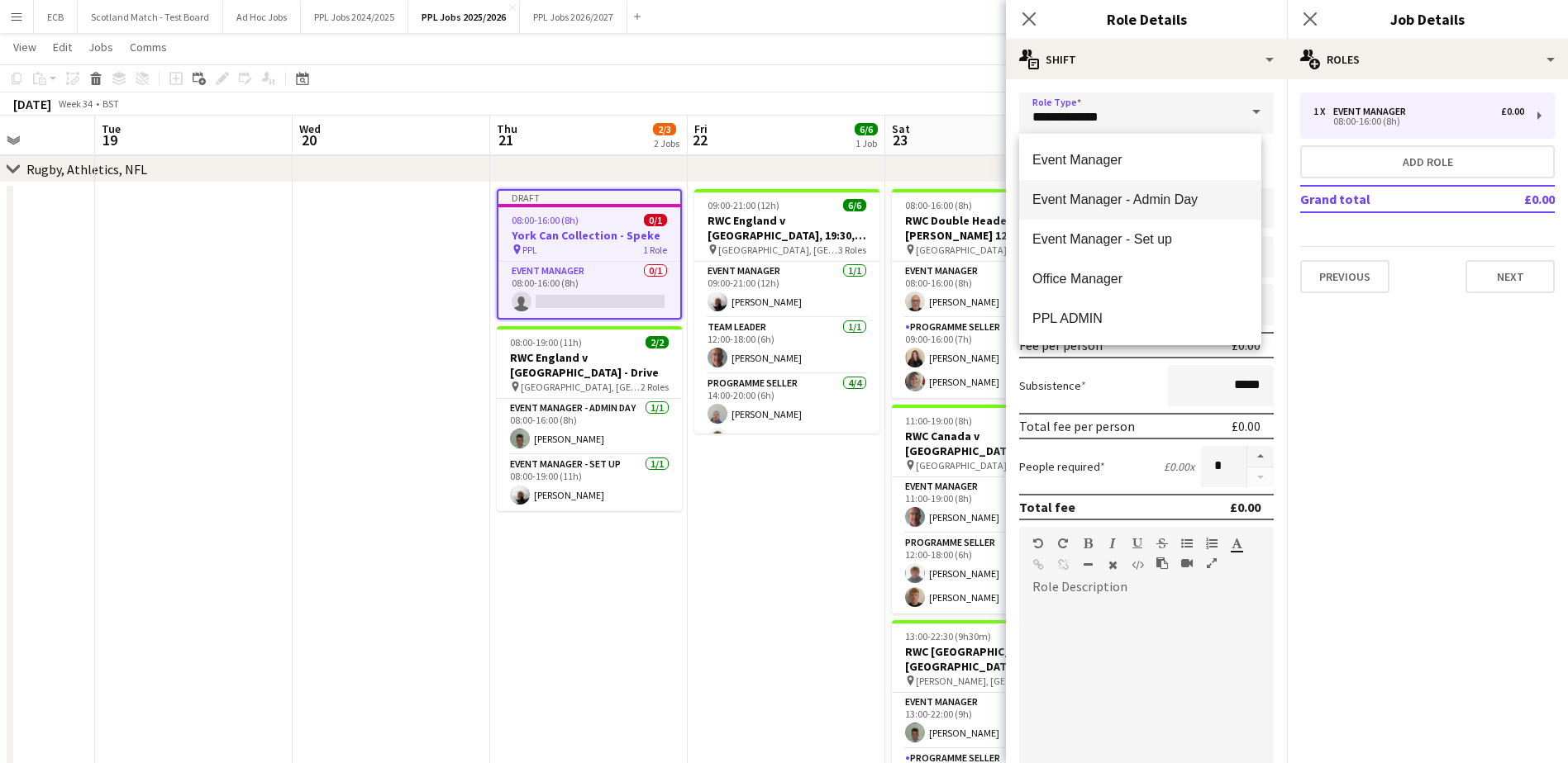
click at [1111, 197] on span "Event Manager - Admin Day" at bounding box center [1141, 199] width 216 height 16
type input "**********"
type input "*******"
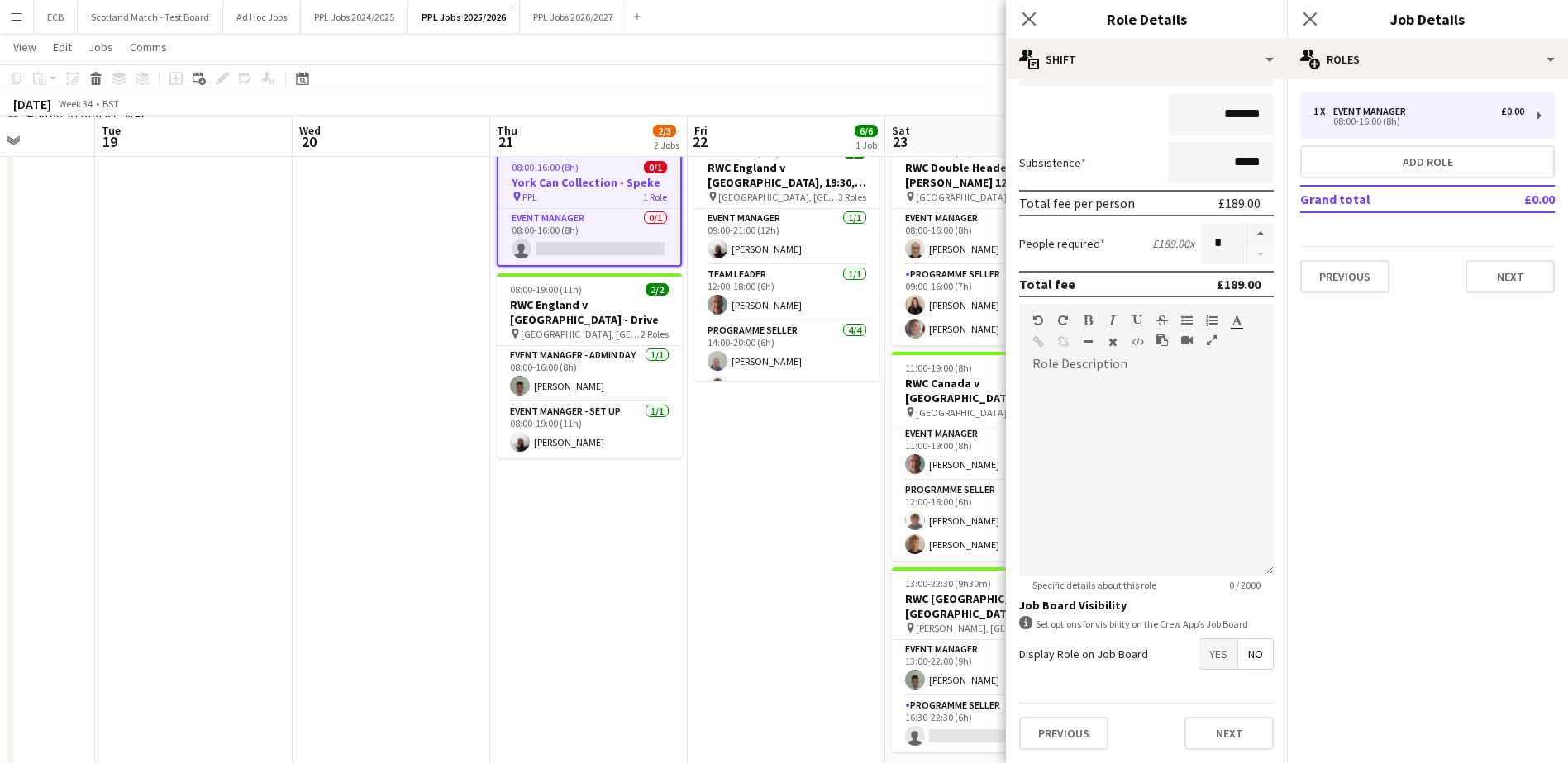
scroll to position [856, 0]
click at [1221, 732] on button "Next" at bounding box center [1229, 734] width 89 height 33
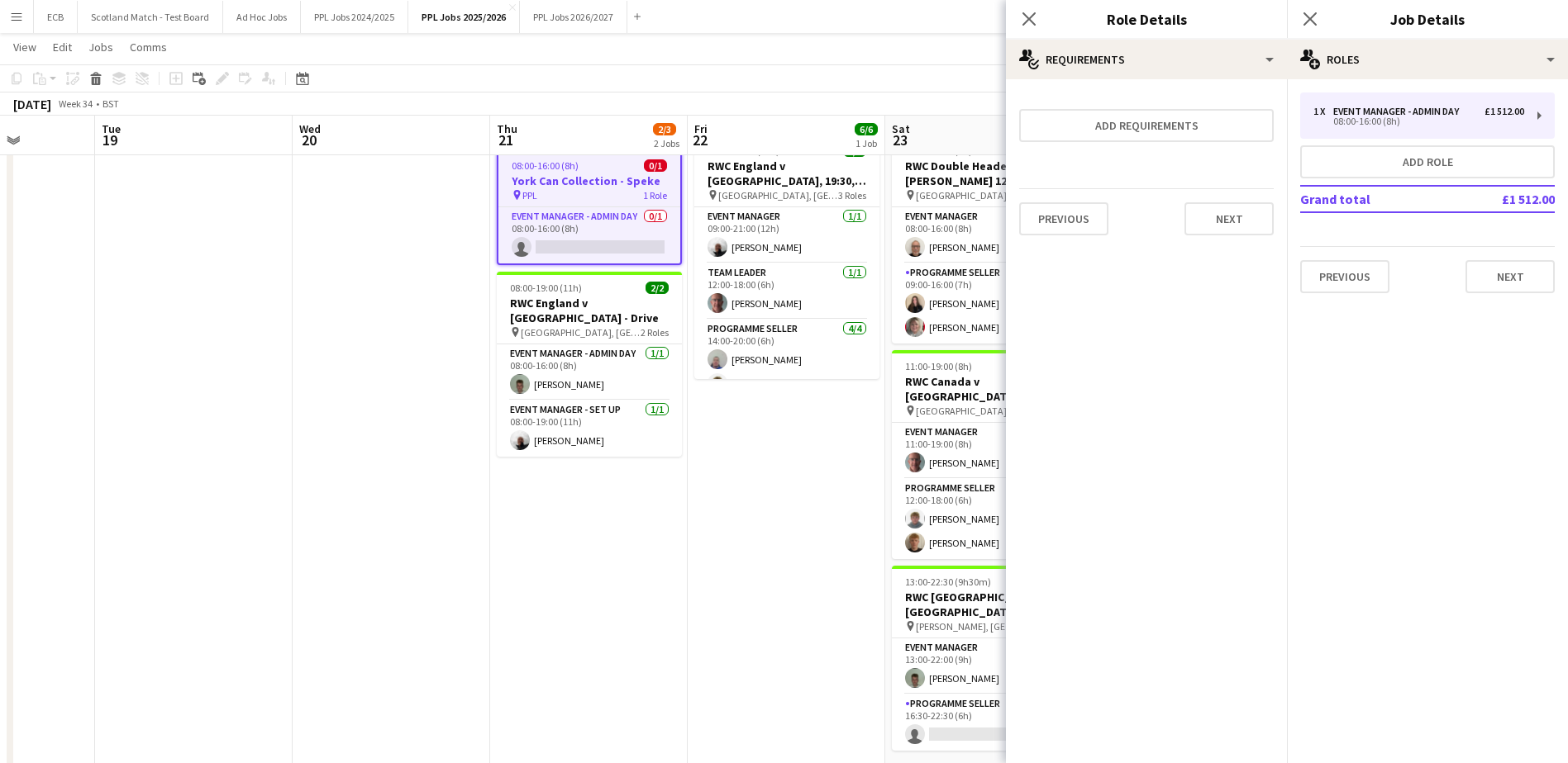
scroll to position [0, 0]
click at [587, 245] on app-card-role "Event Manager - Admin Day 0/1 08:00-16:00 (8h) single-neutral-actions" at bounding box center [588, 235] width 182 height 56
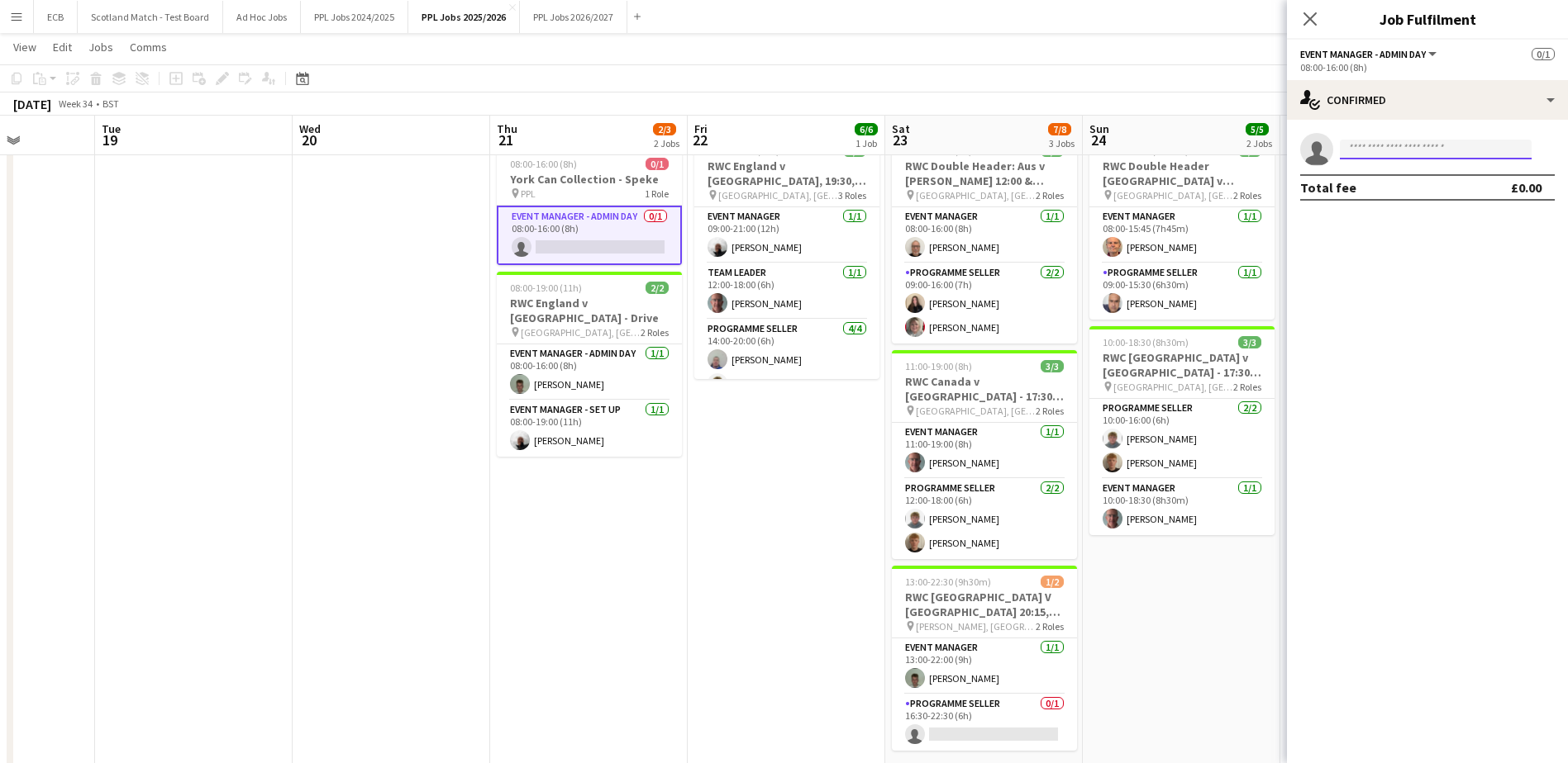
click at [1443, 150] on input at bounding box center [1435, 149] width 192 height 20
type input "*******"
click at [1388, 180] on span "[PERSON_NAME]" at bounding box center [1400, 173] width 95 height 14
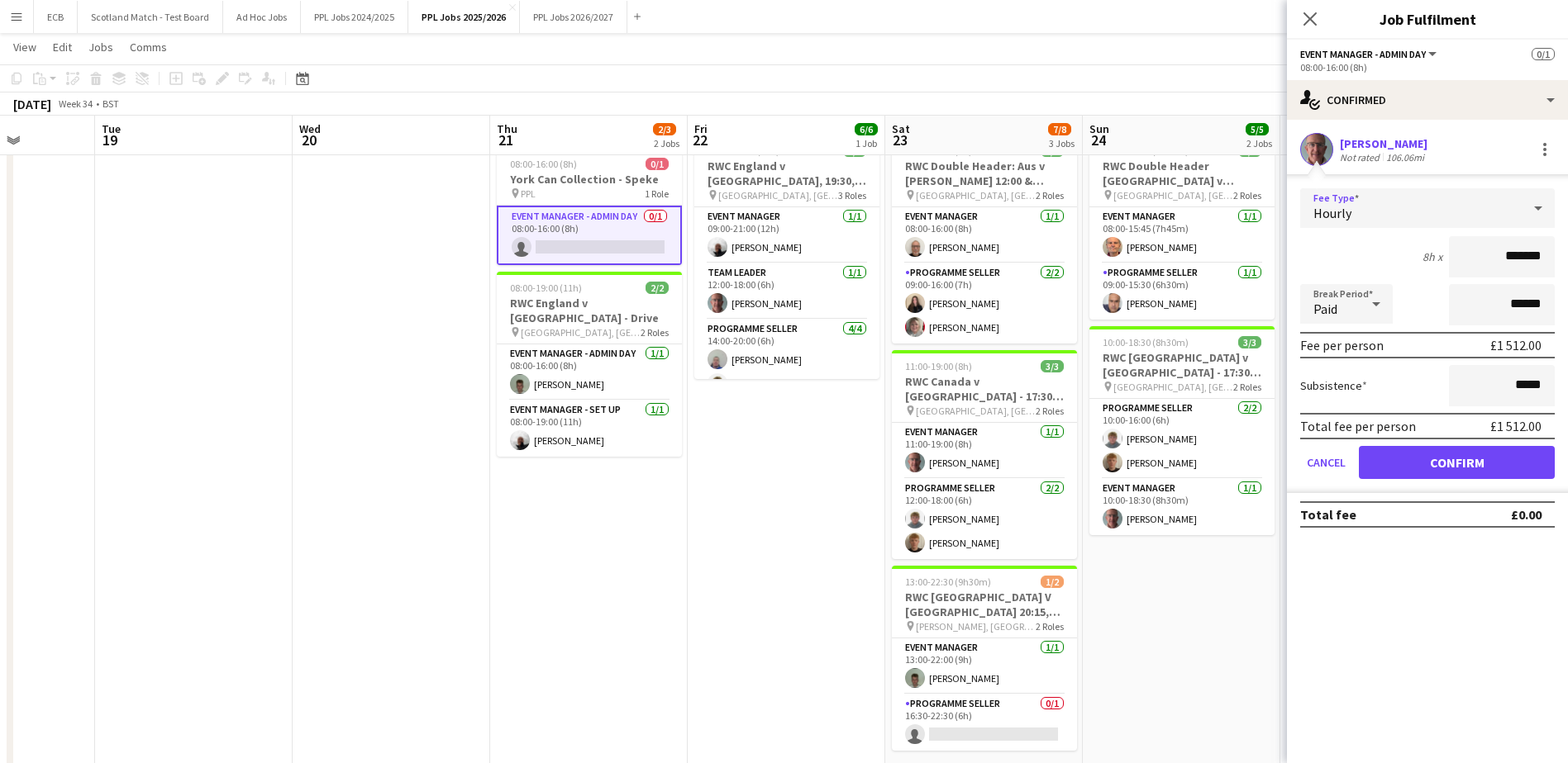
click at [1388, 209] on div "Hourly" at bounding box center [1410, 208] width 221 height 39
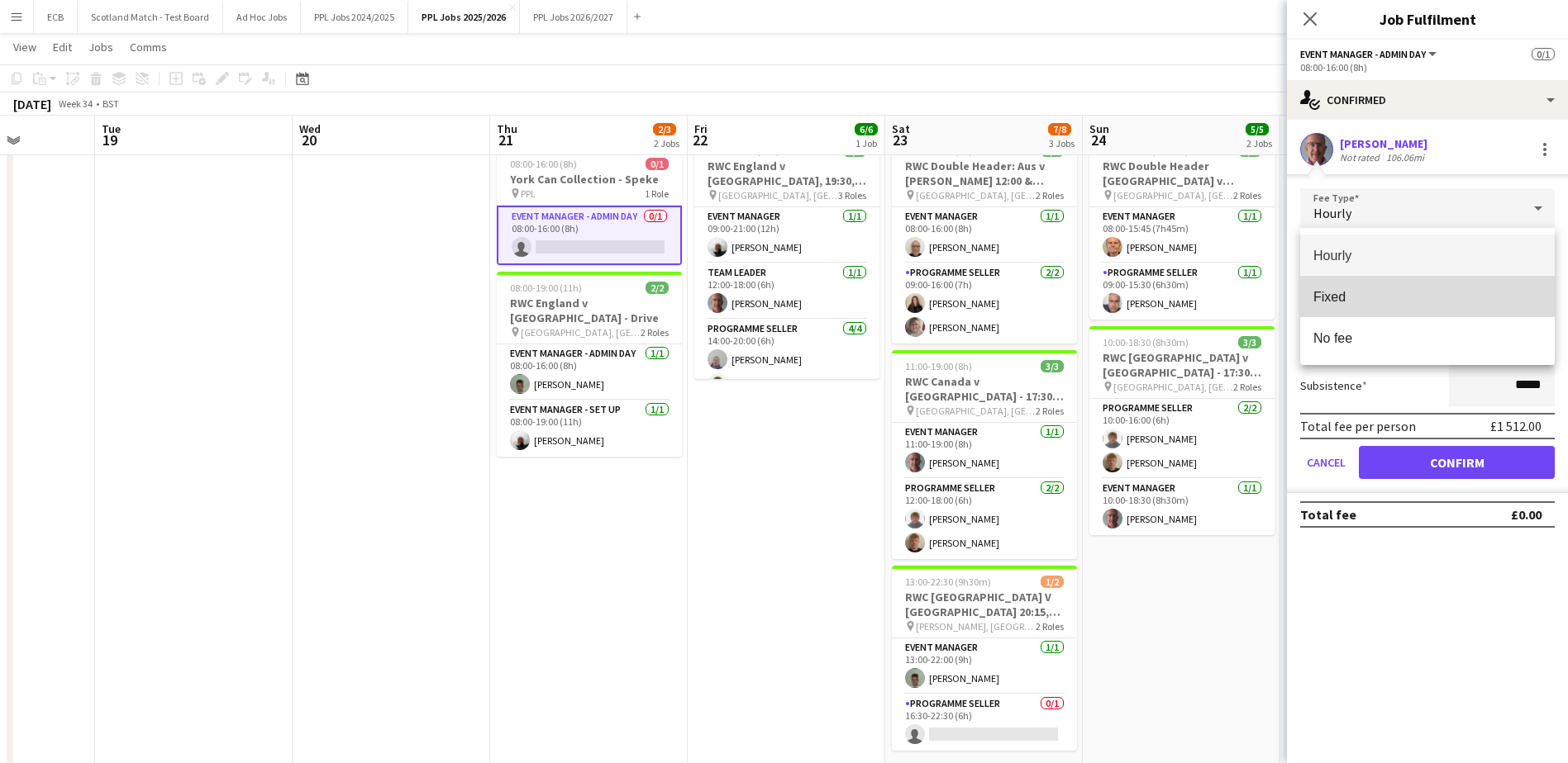
click at [1332, 293] on span "Fixed" at bounding box center [1428, 297] width 228 height 16
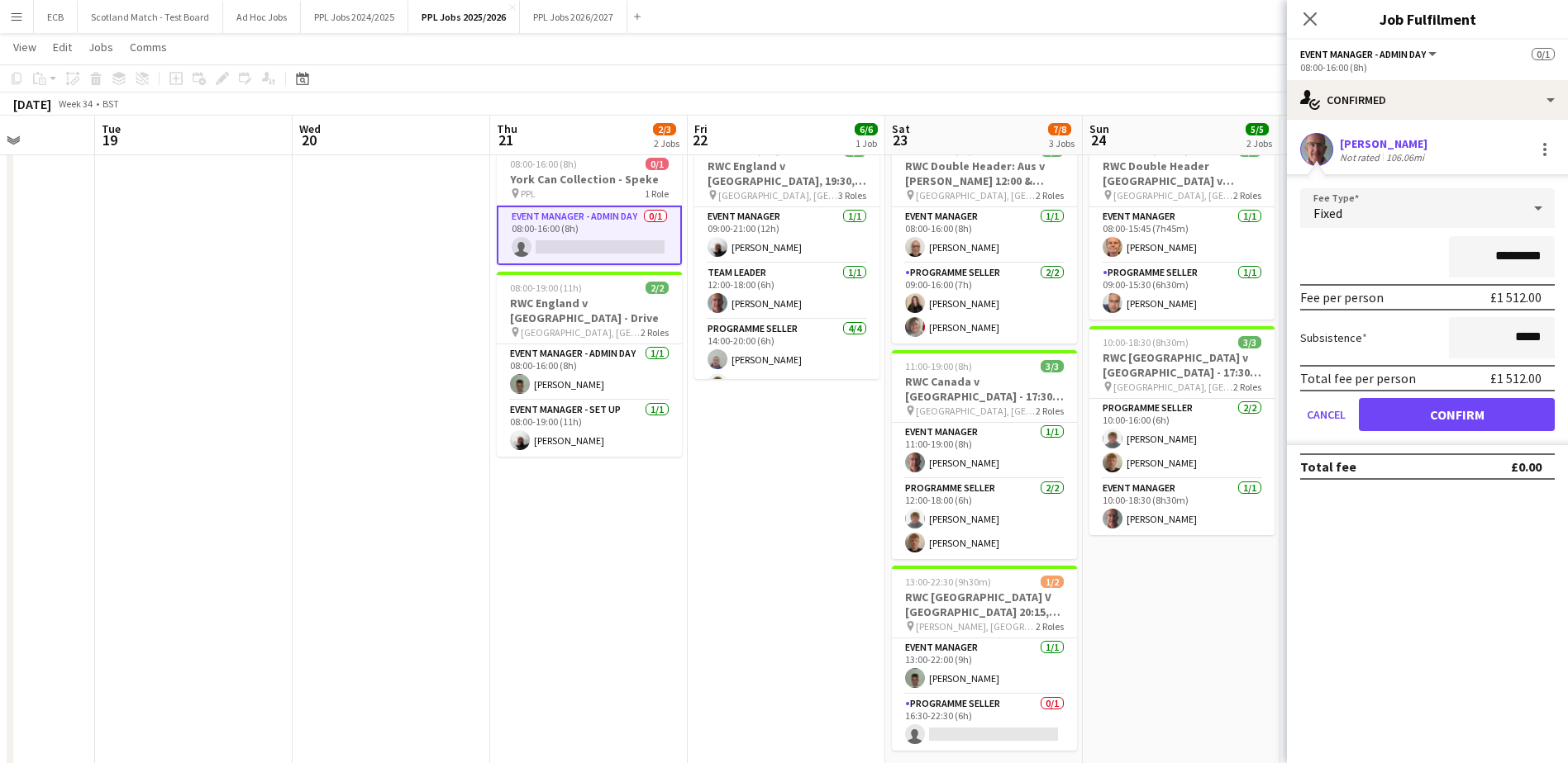
drag, startPoint x: 1500, startPoint y: 257, endPoint x: 1680, endPoint y: 221, distance: 183.6
click at [1568, 221] on html "Menu Boards Boards Boards All jobs Status Workforce Workforce My Workforce Recr…" at bounding box center [784, 64] width 1568 height 1841
type input "**"
type input "****"
click at [1458, 409] on button "Confirm" at bounding box center [1456, 415] width 196 height 33
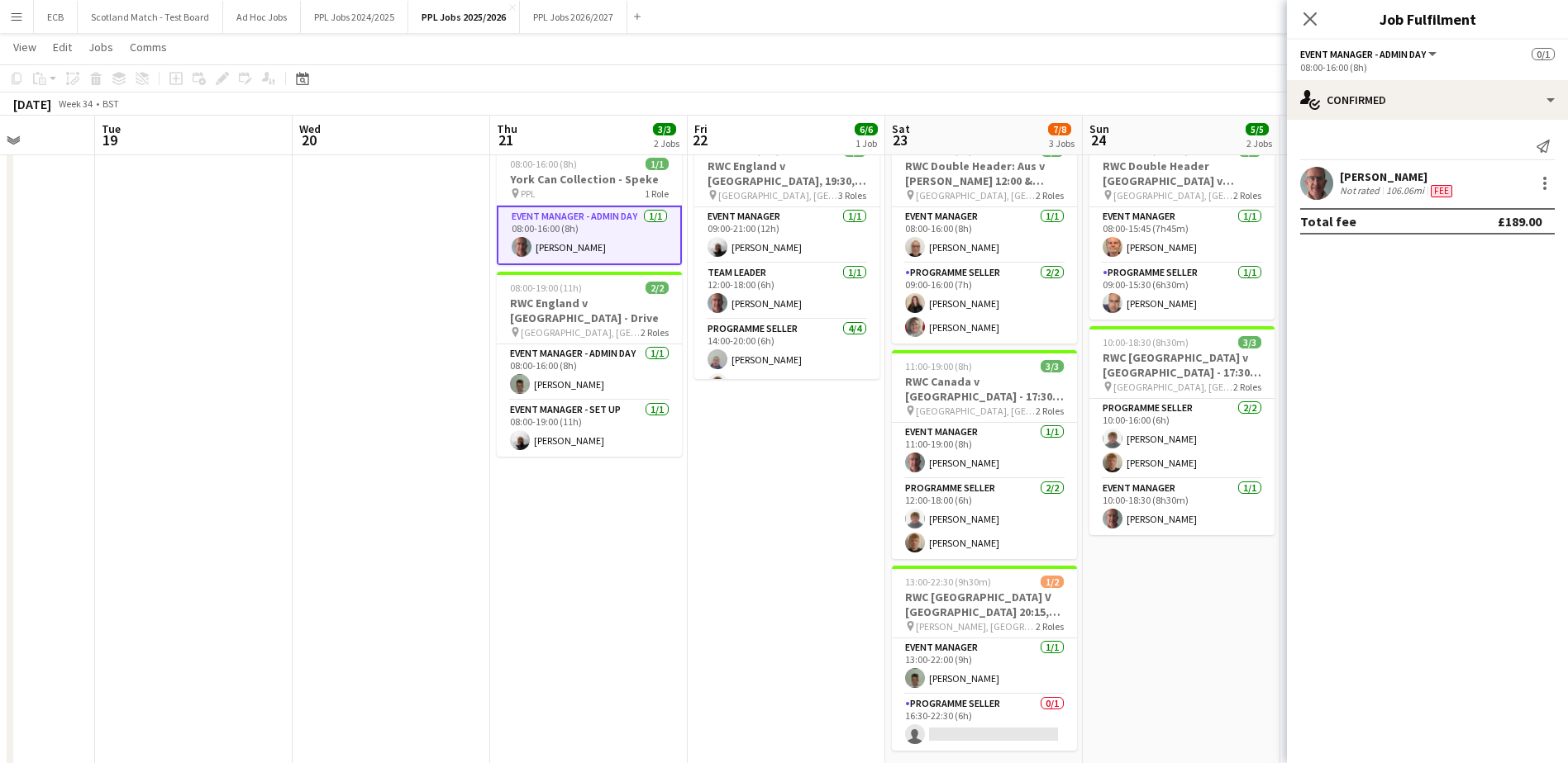
click at [599, 507] on app-date-cell "Draft 08:00-16:00 (8h) 1/1 York Can Collection - Speke pin PPL 1 Role Event Man…" at bounding box center [588, 504] width 197 height 752
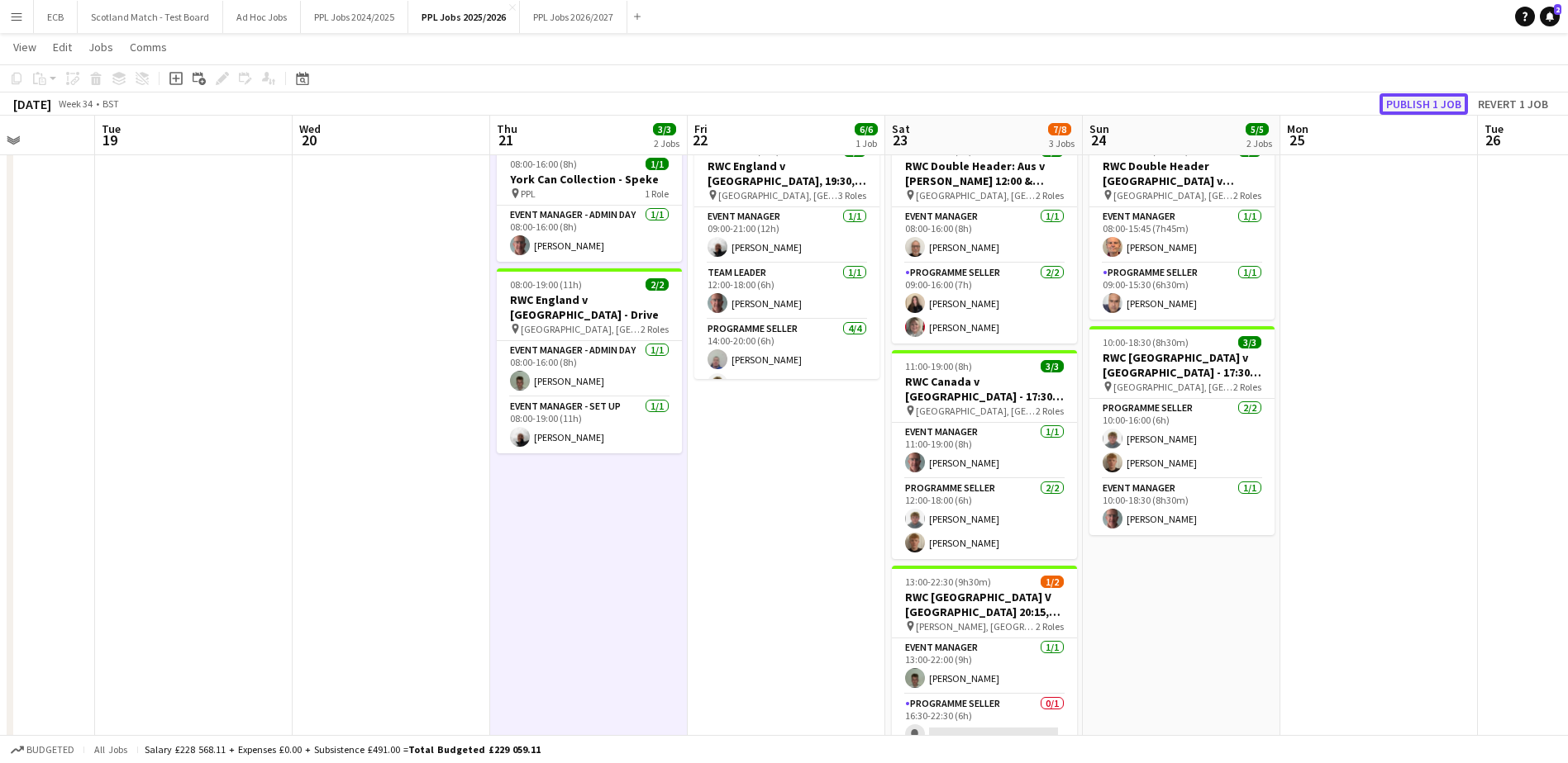
click at [1428, 104] on button "Publish 1 job" at bounding box center [1424, 104] width 88 height 22
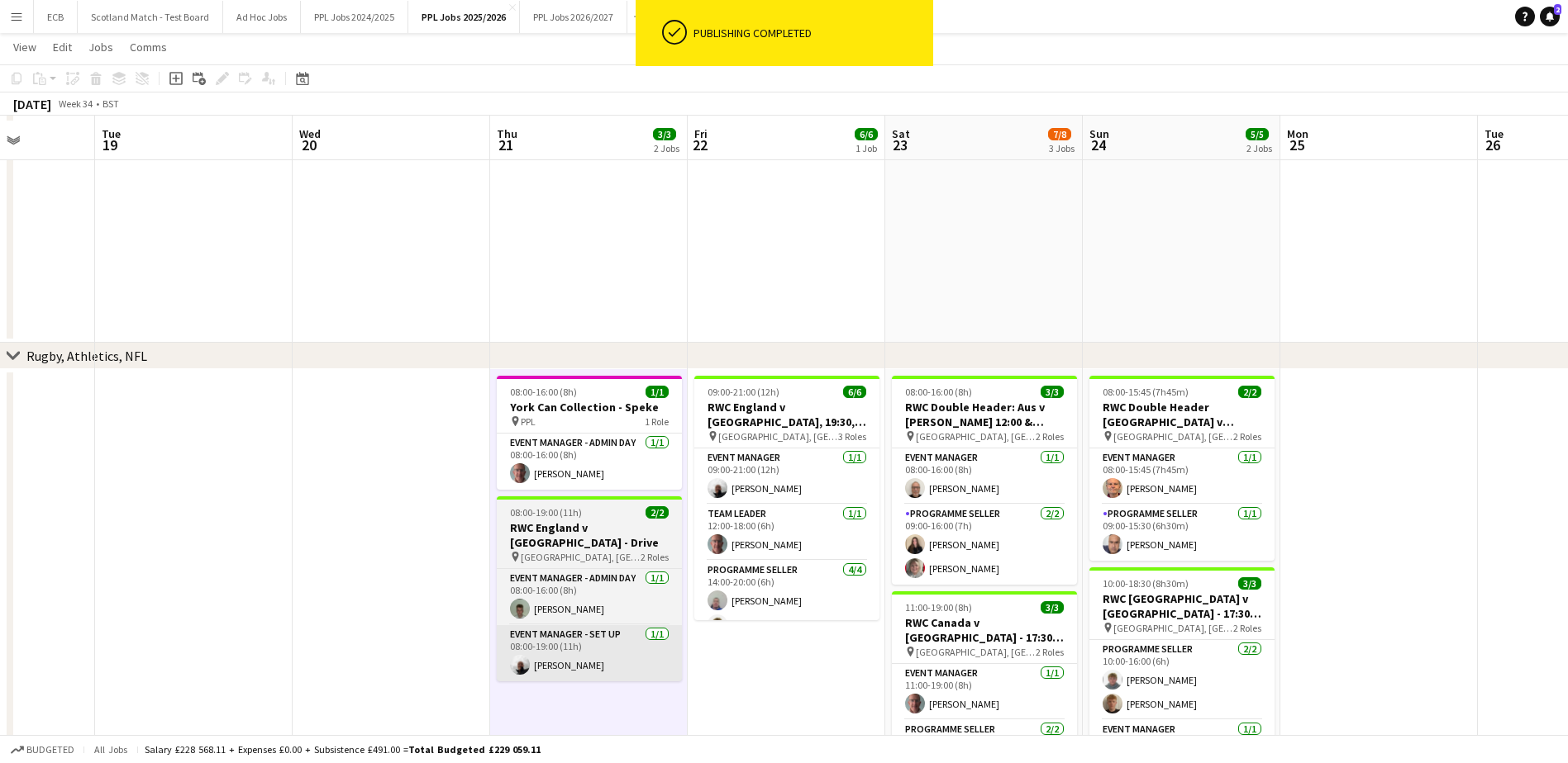
scroll to position [617, 0]
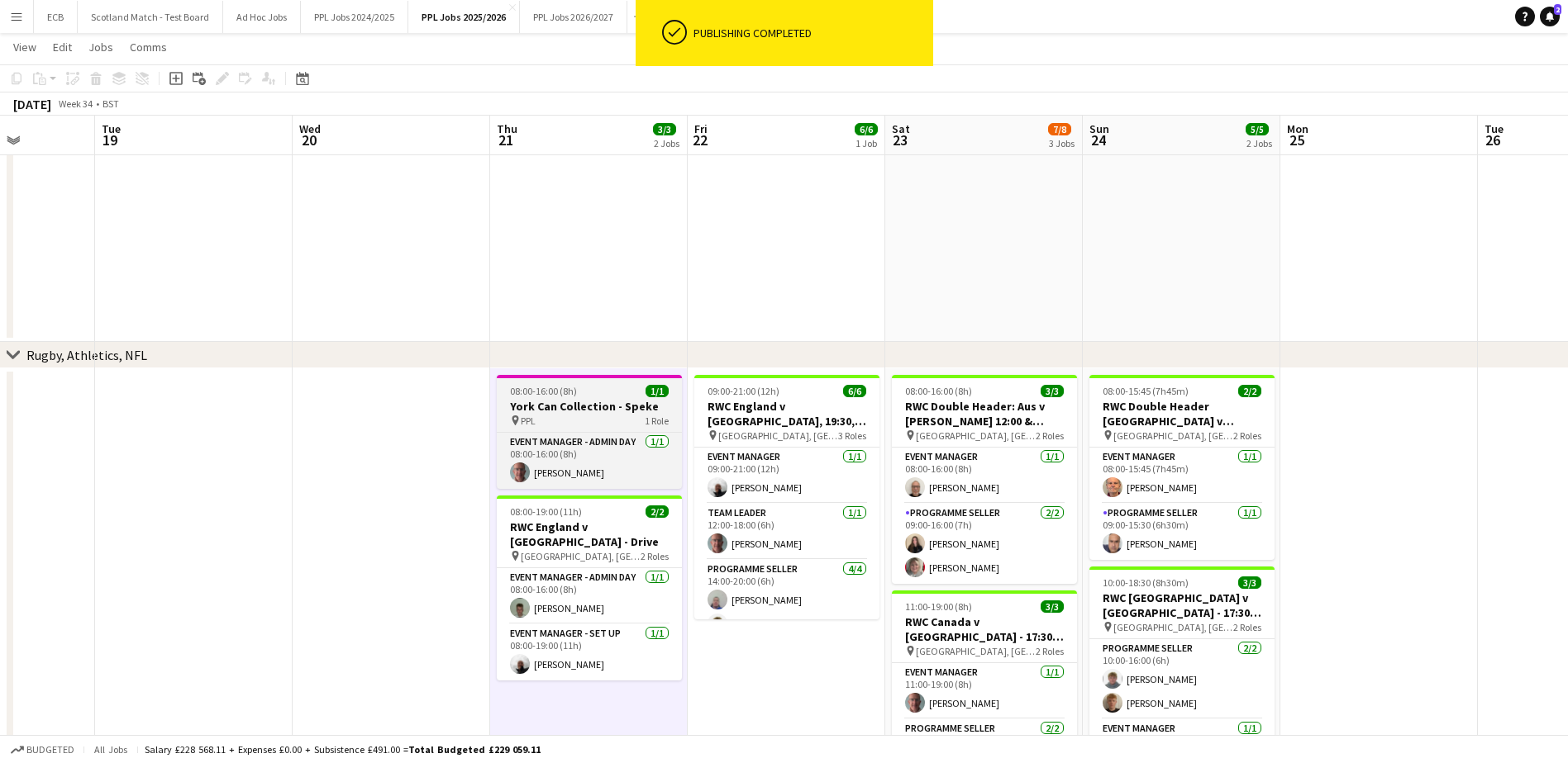
click at [602, 394] on div "08:00-16:00 (8h) 1/1" at bounding box center [589, 391] width 185 height 13
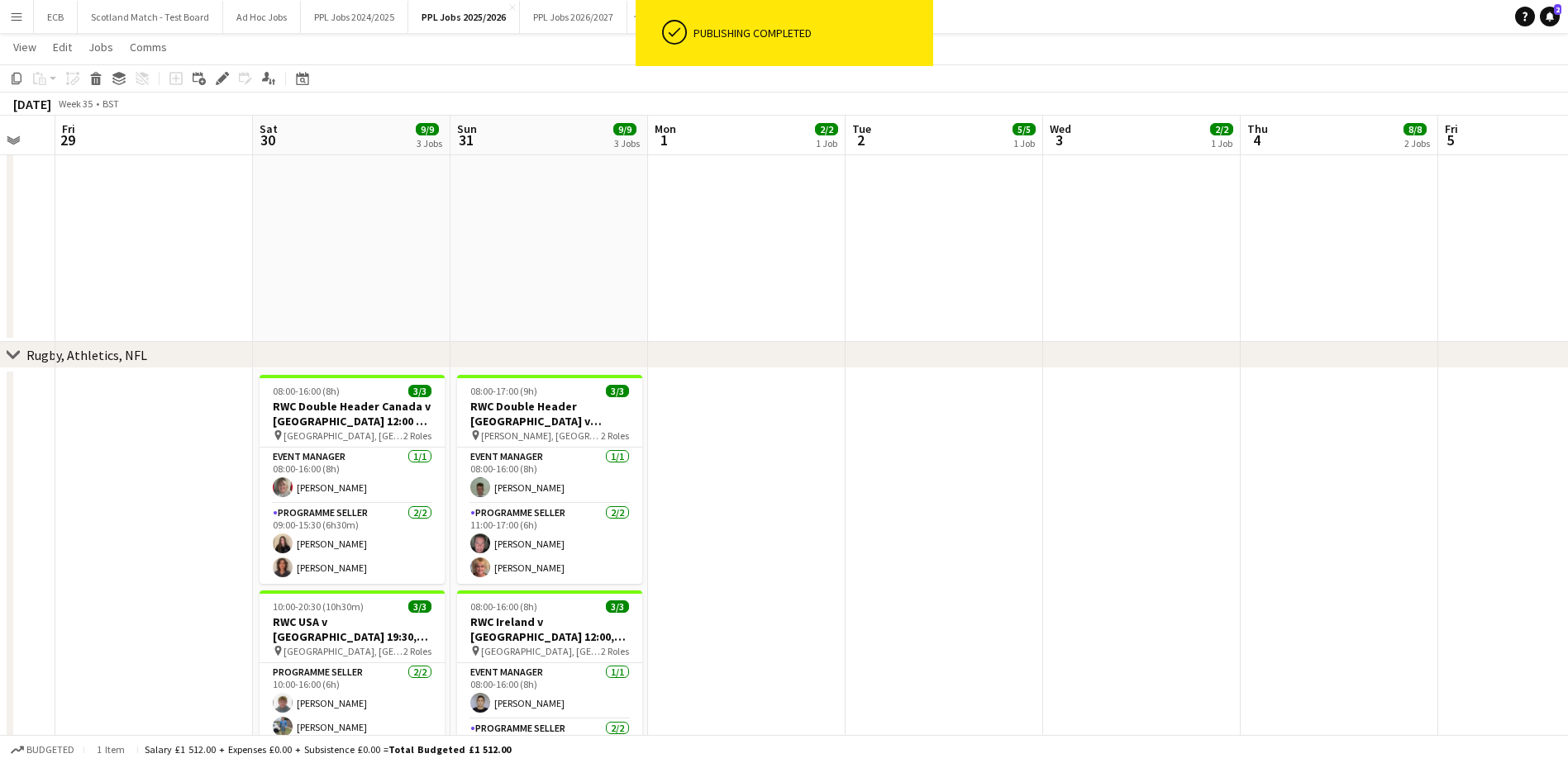
scroll to position [0, 536]
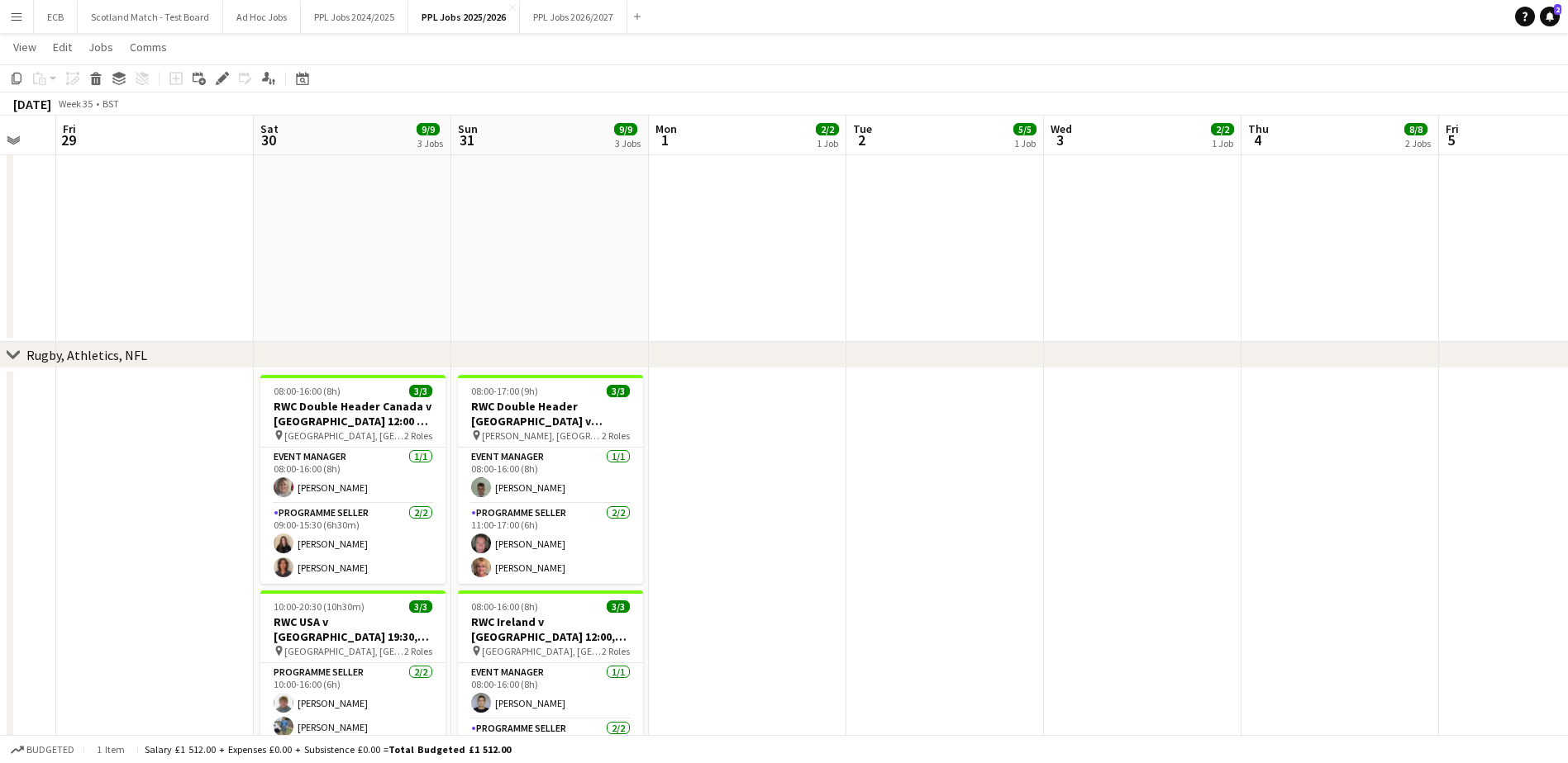
click at [756, 414] on app-date-cell at bounding box center [747, 744] width 197 height 752
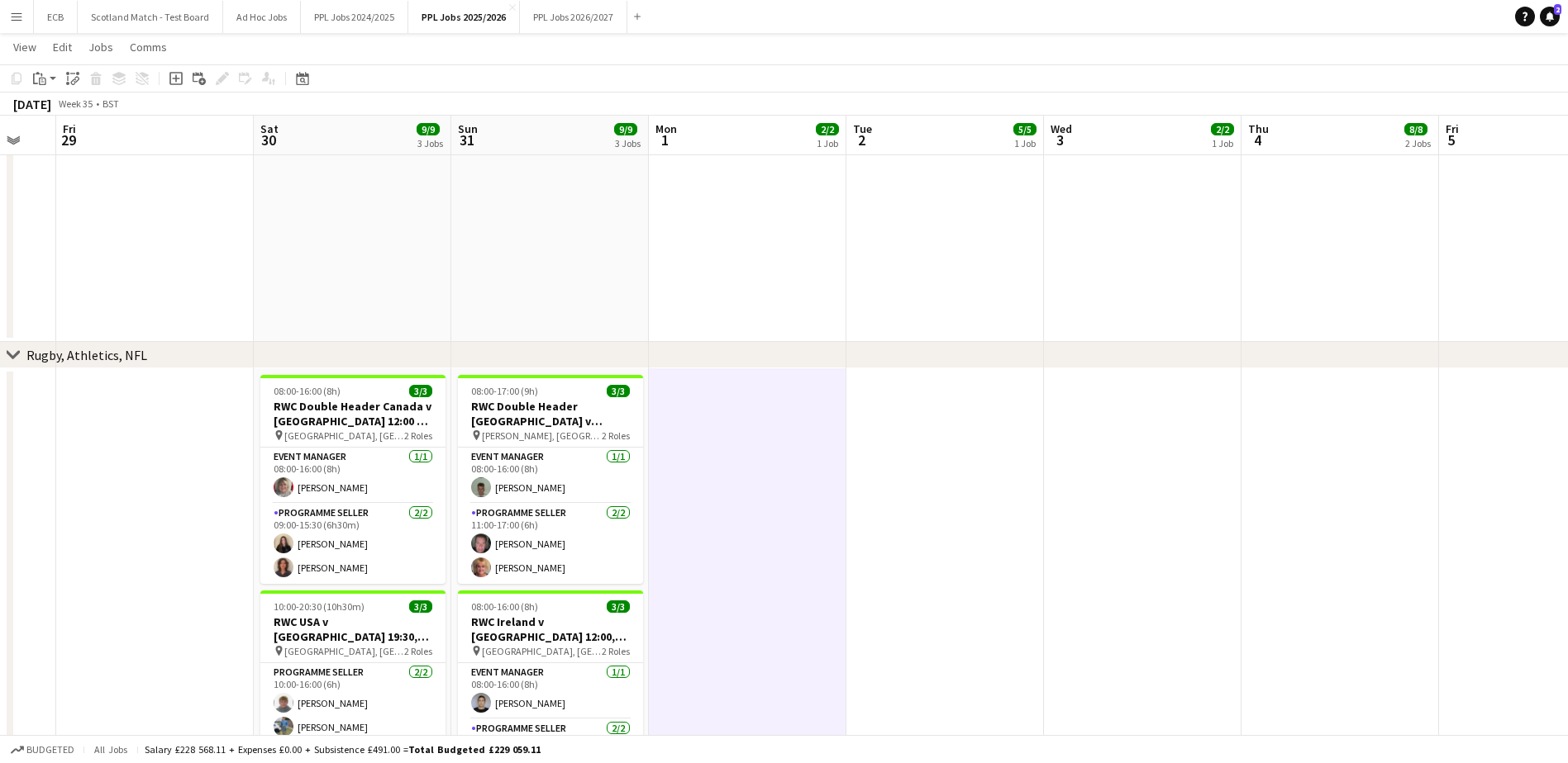
click at [756, 414] on app-date-cell at bounding box center [747, 744] width 197 height 752
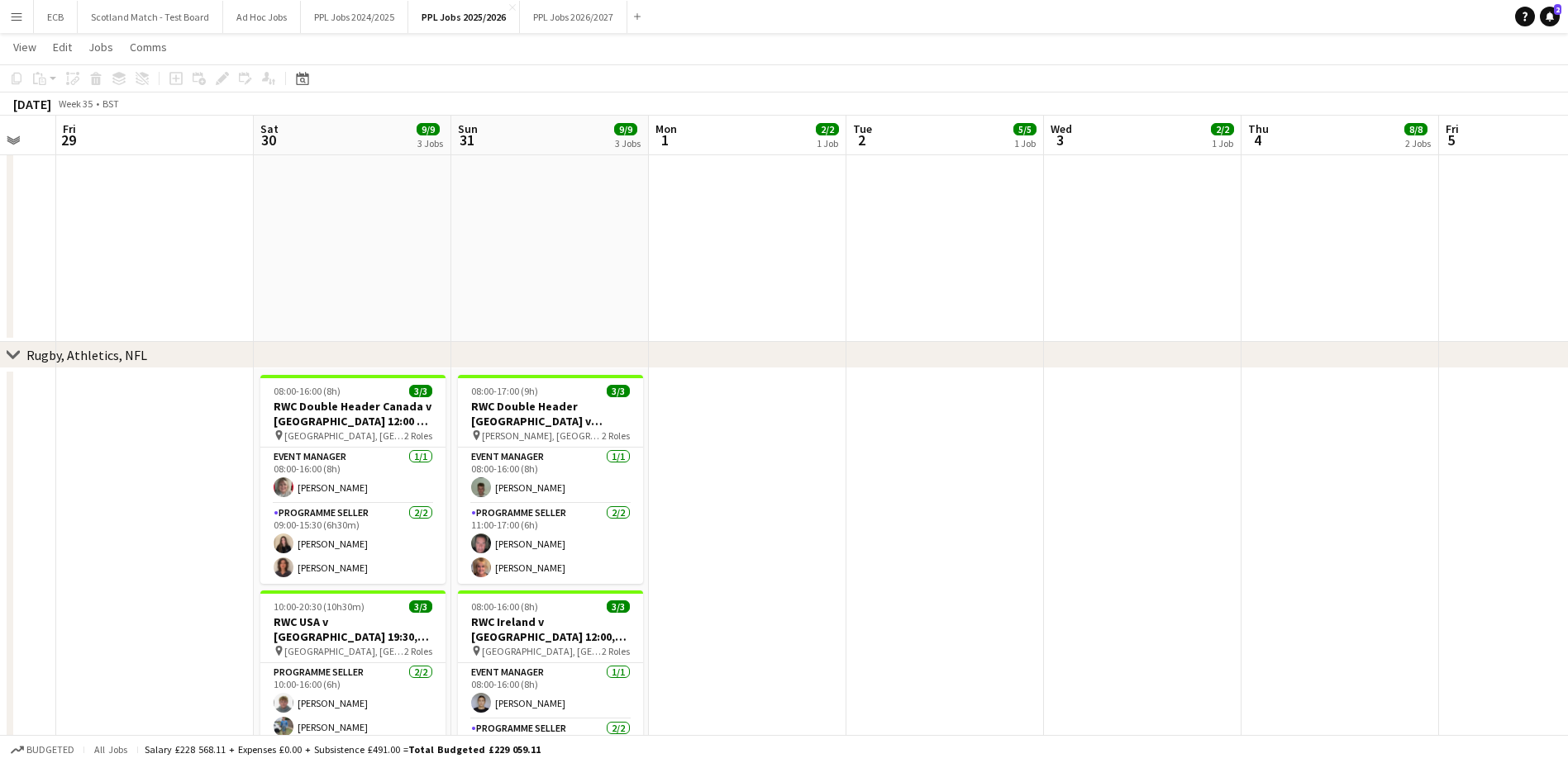
click at [696, 441] on app-date-cell at bounding box center [747, 744] width 197 height 752
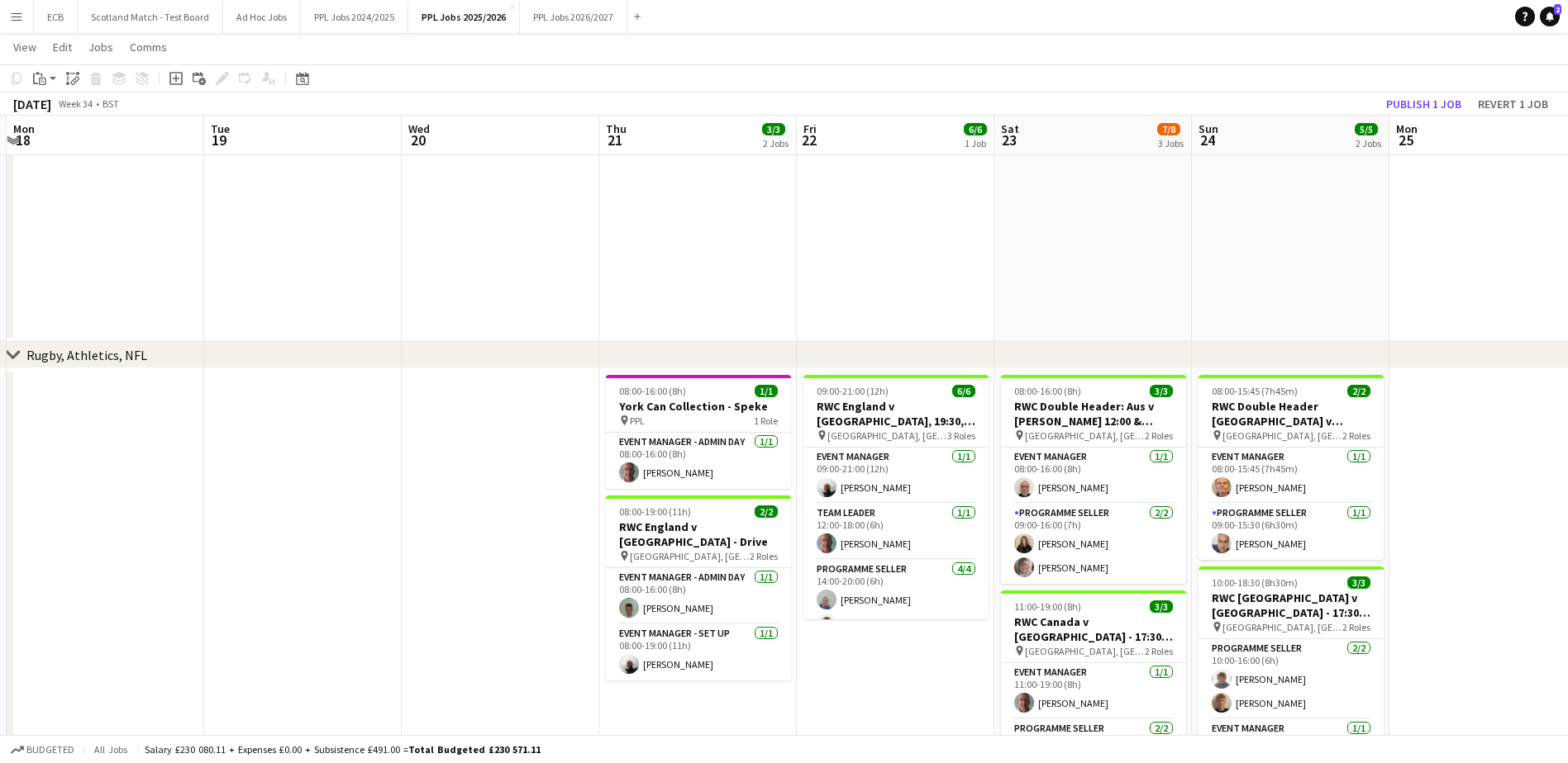
scroll to position [0, 381]
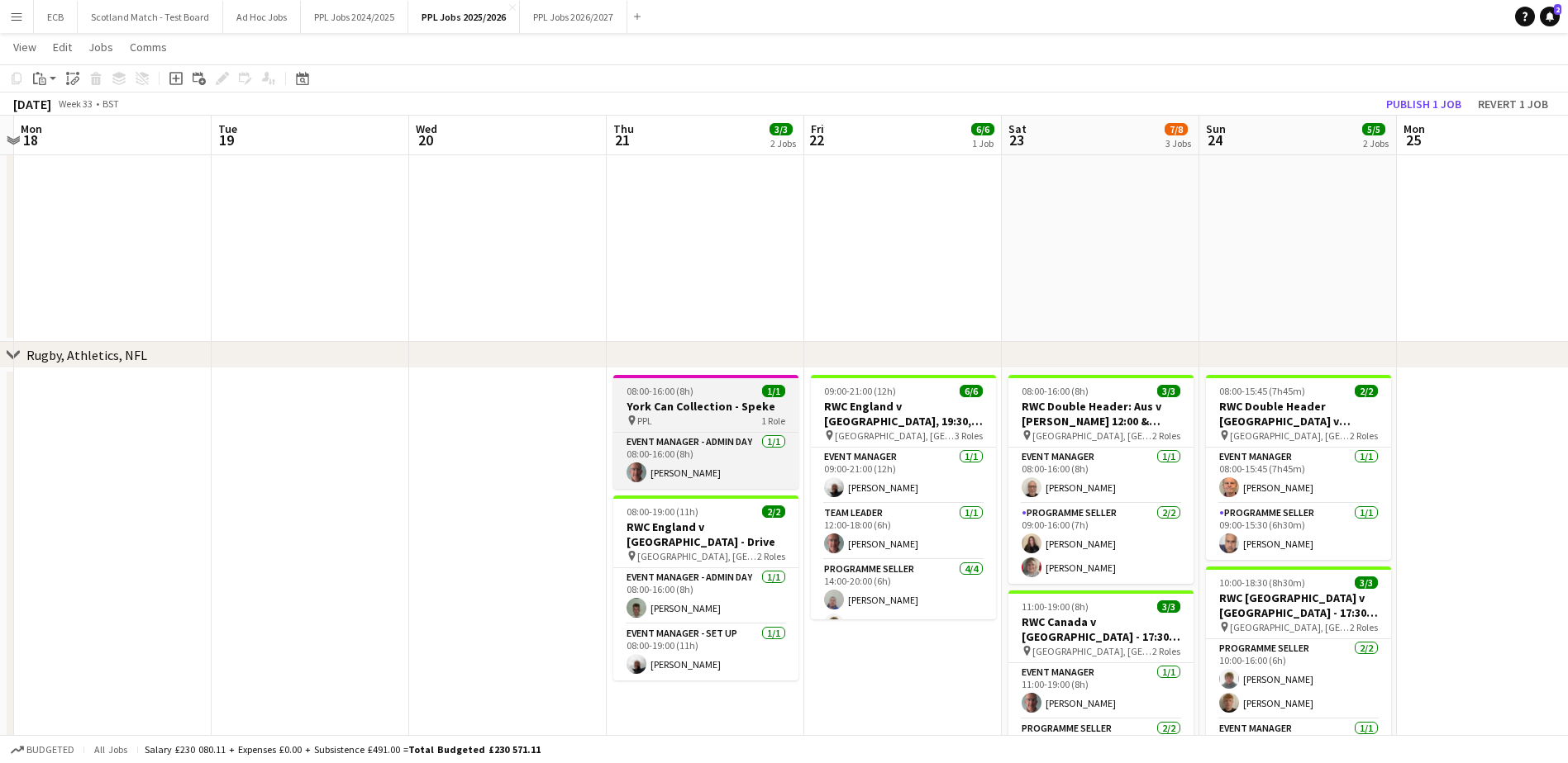
click at [656, 406] on h3 "York Can Collection - Speke" at bounding box center [705, 406] width 185 height 15
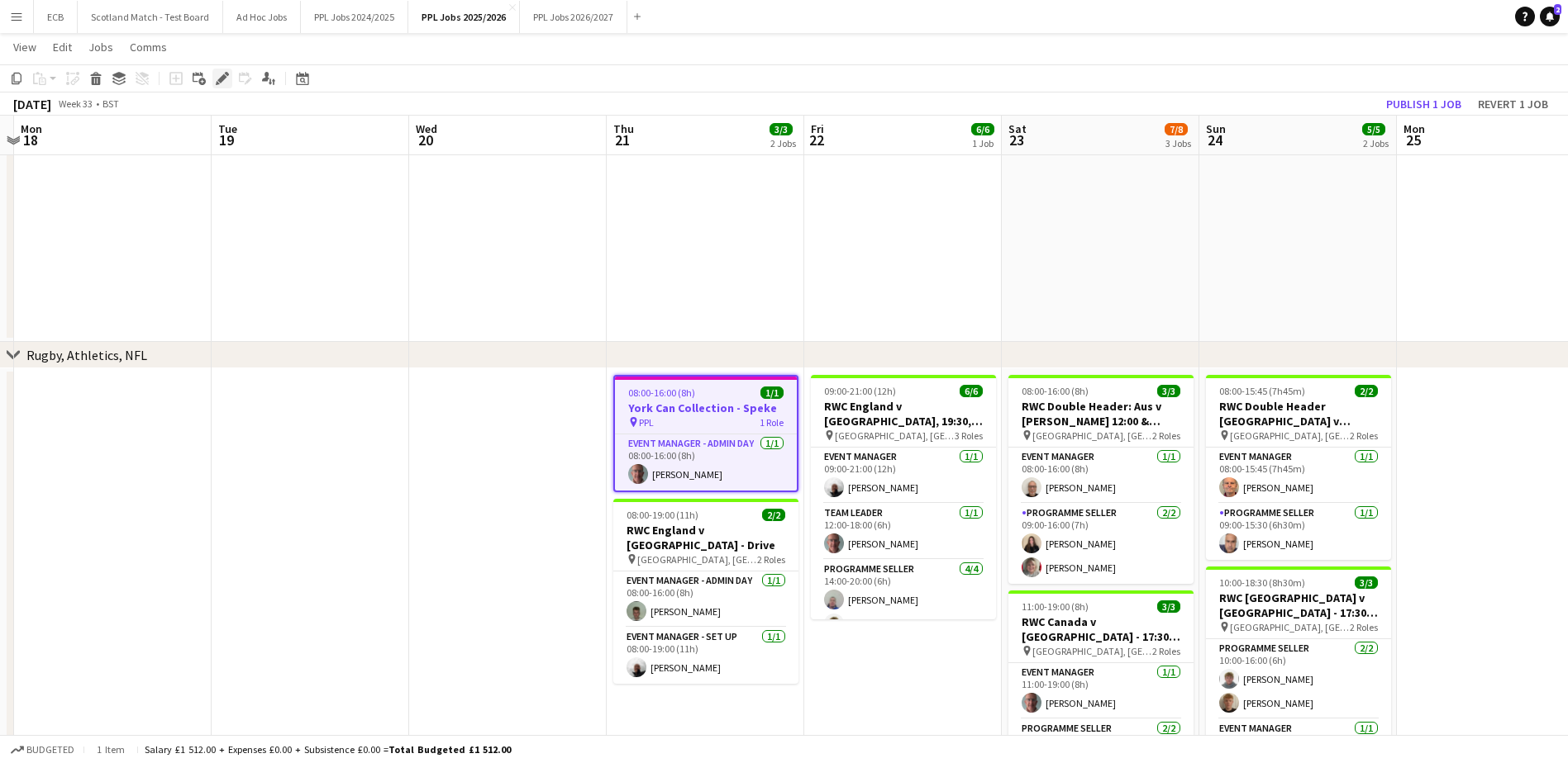
click at [223, 75] on icon "Edit" at bounding box center [222, 78] width 13 height 13
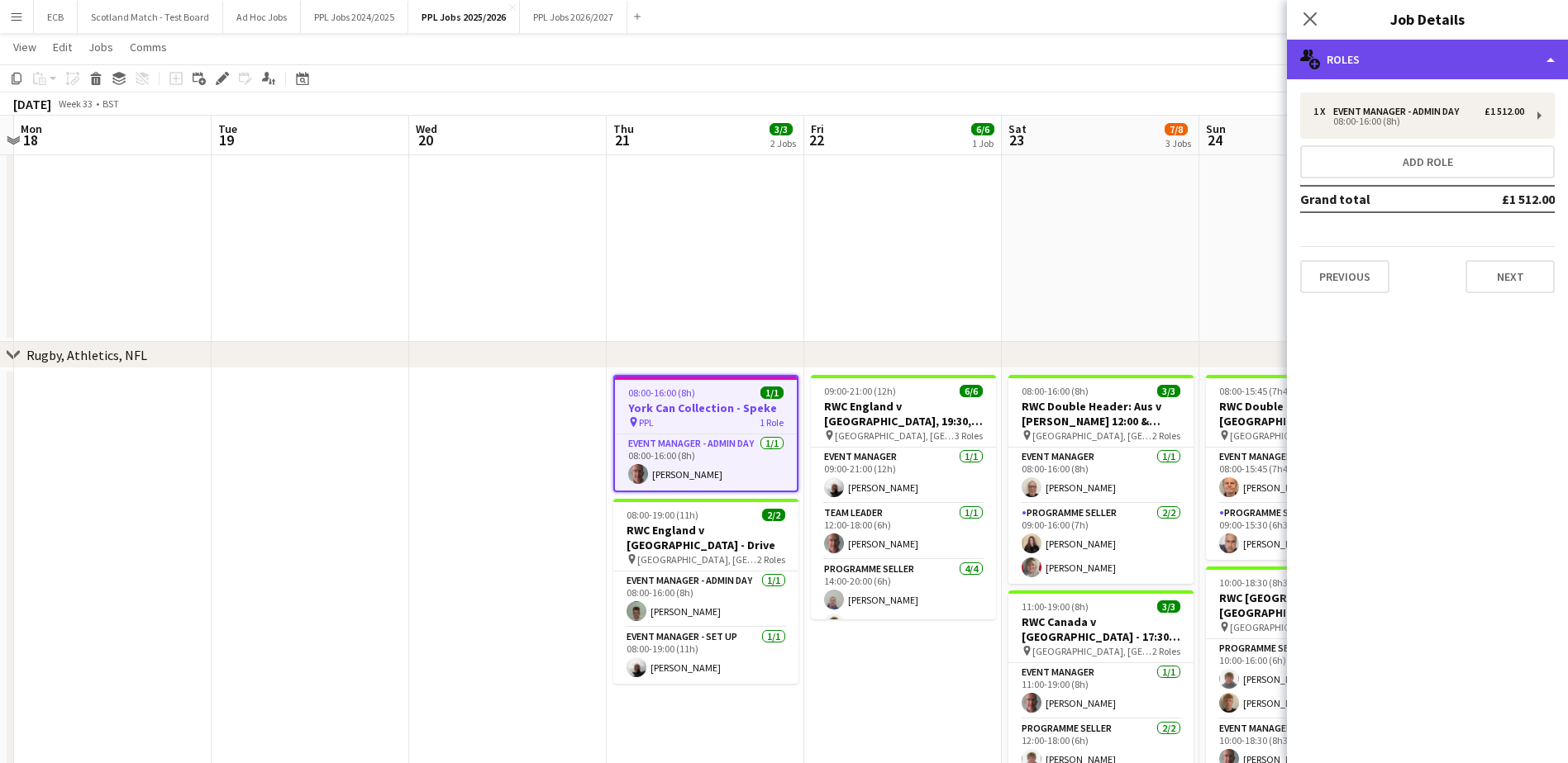
click at [1429, 68] on div "multiple-users-add Roles" at bounding box center [1428, 59] width 281 height 39
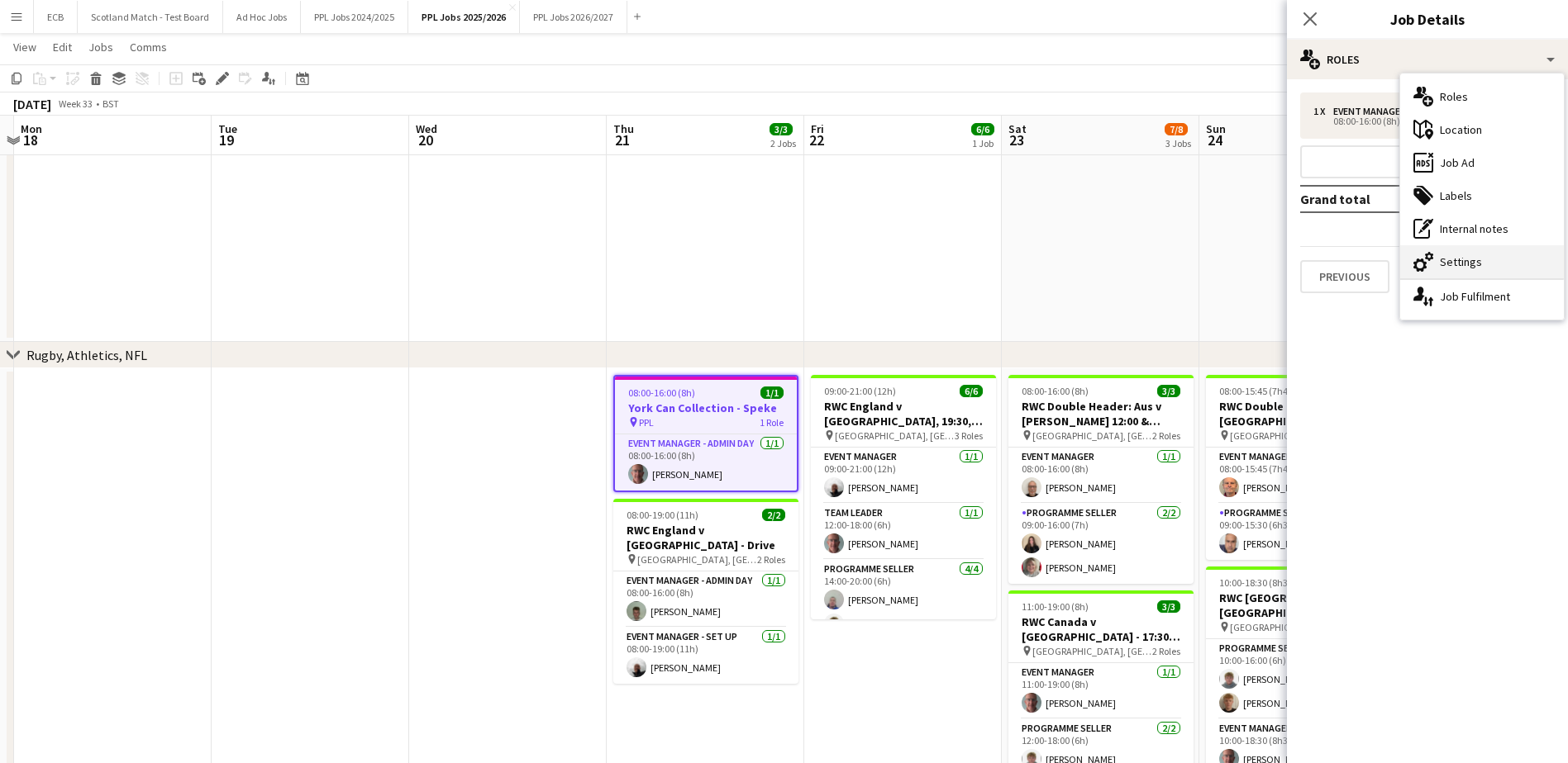
click at [1437, 255] on div "cog-double-3 Settings" at bounding box center [1482, 262] width 164 height 33
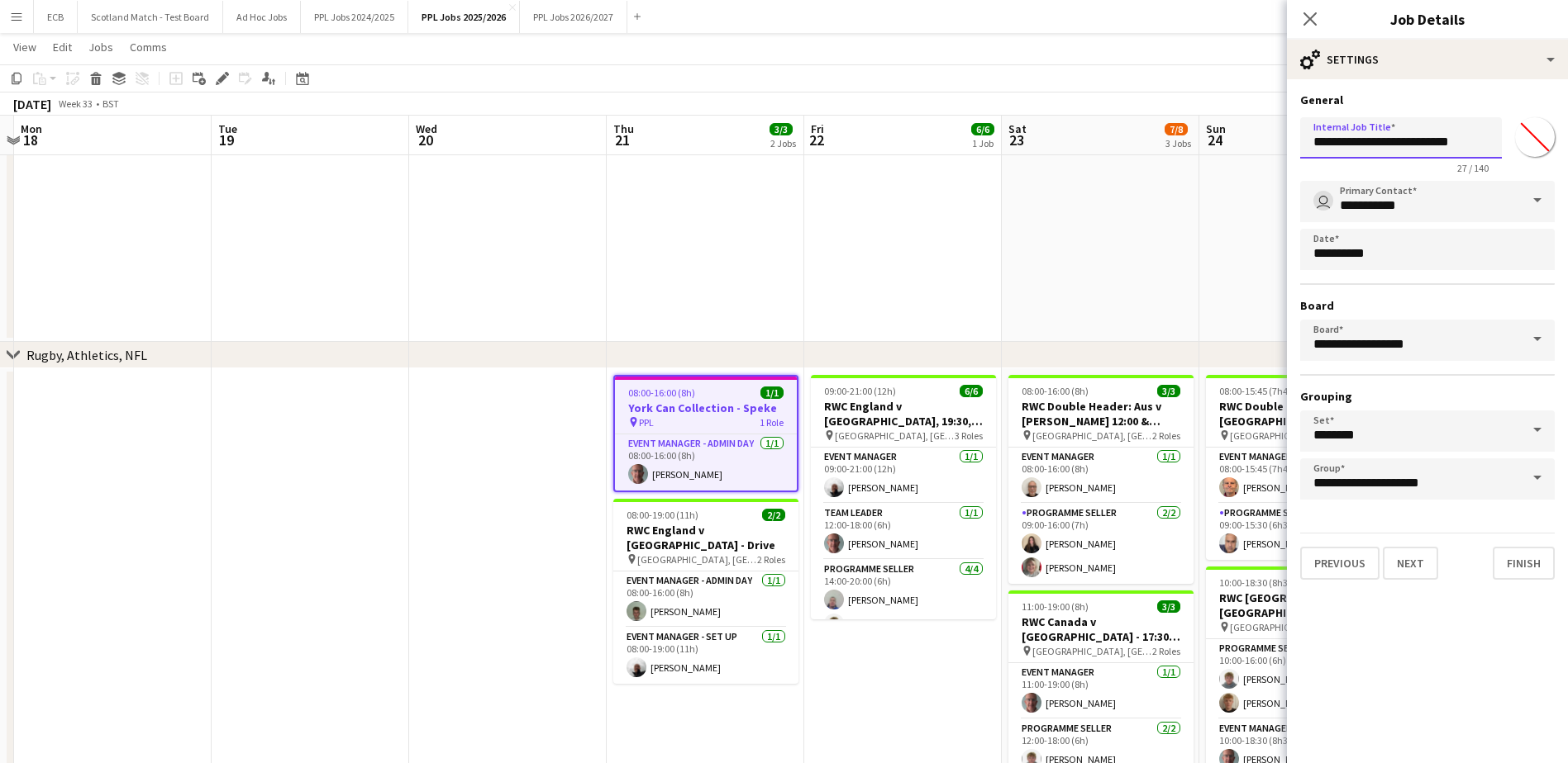
click at [1346, 141] on input "**********" at bounding box center [1400, 137] width 201 height 41
type input "**********"
click at [1527, 568] on button "Finish" at bounding box center [1523, 564] width 62 height 33
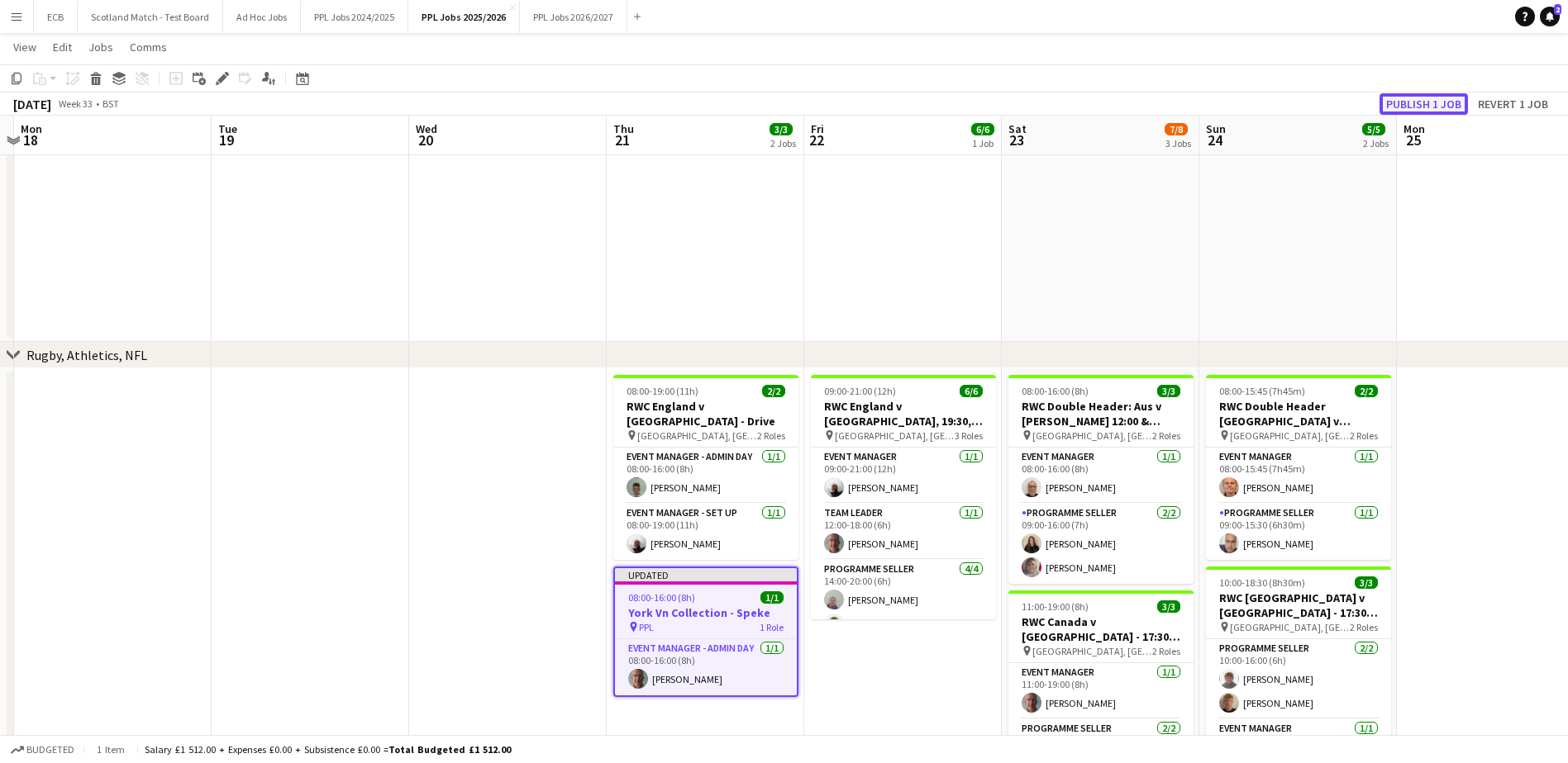
click at [1407, 104] on button "Publish 1 job" at bounding box center [1424, 104] width 88 height 22
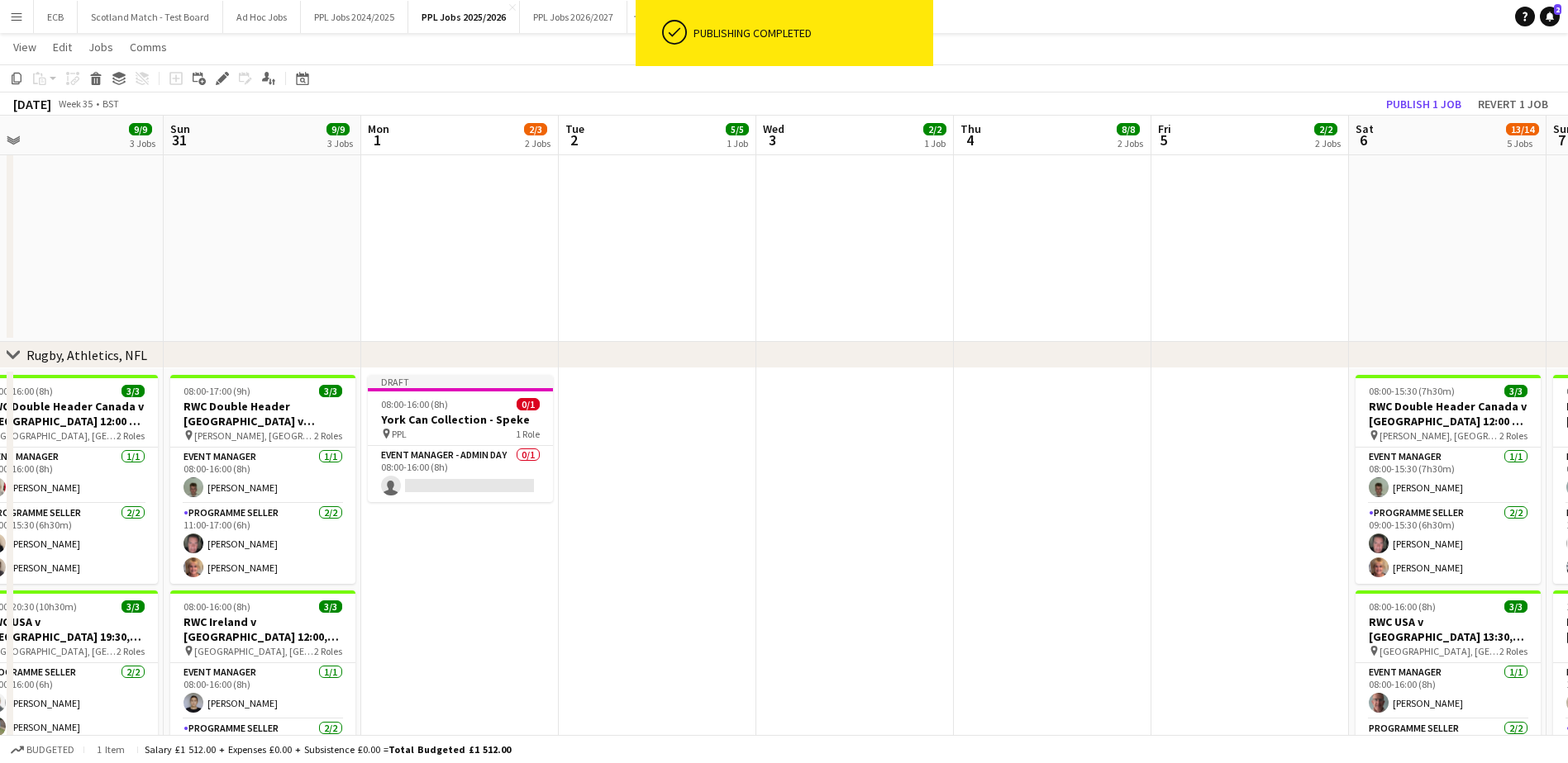
scroll to position [0, 558]
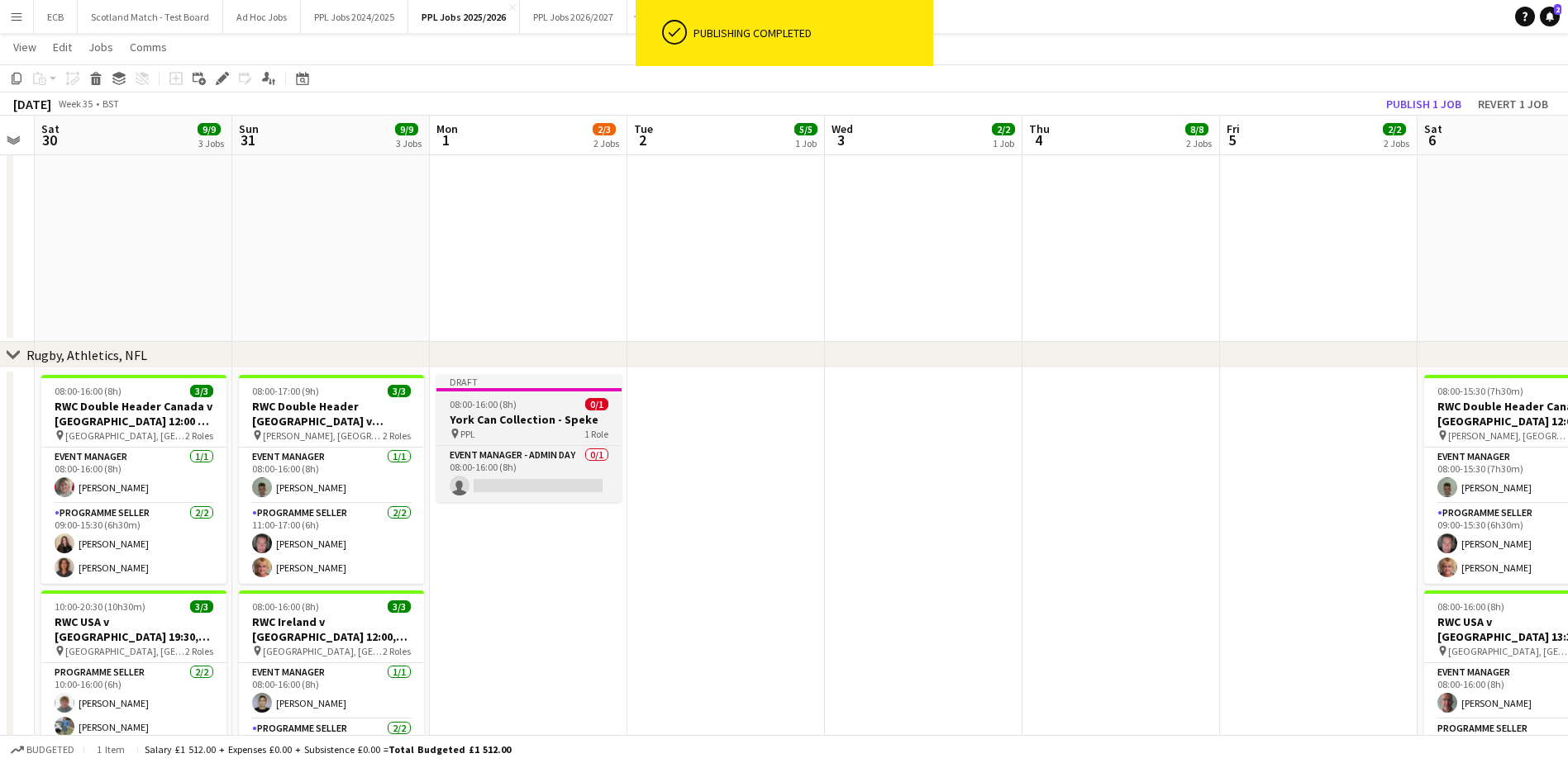
click at [537, 400] on div "08:00-16:00 (8h) 0/1" at bounding box center [529, 405] width 185 height 13
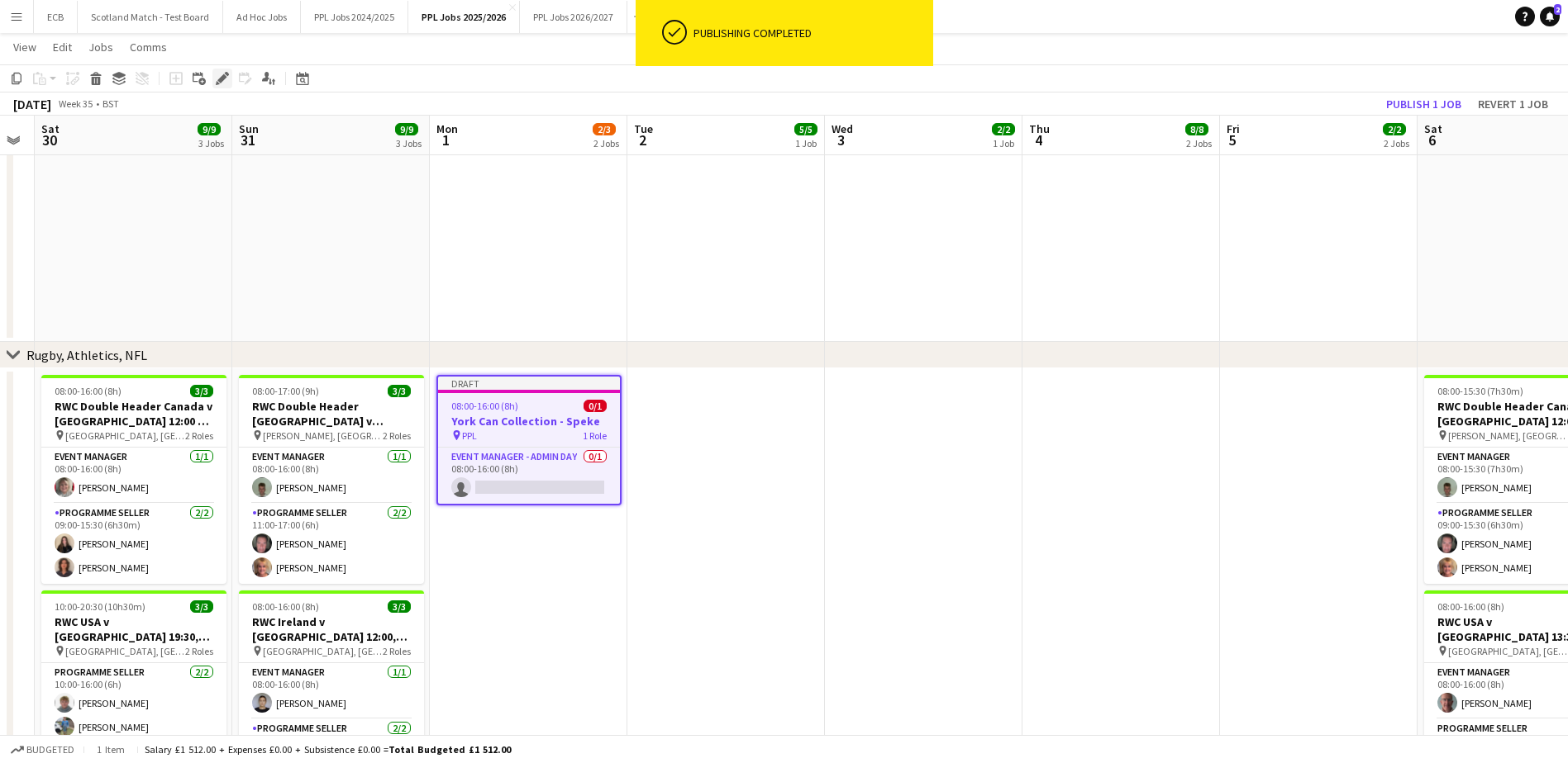
click at [221, 77] on icon at bounding box center [221, 79] width 9 height 9
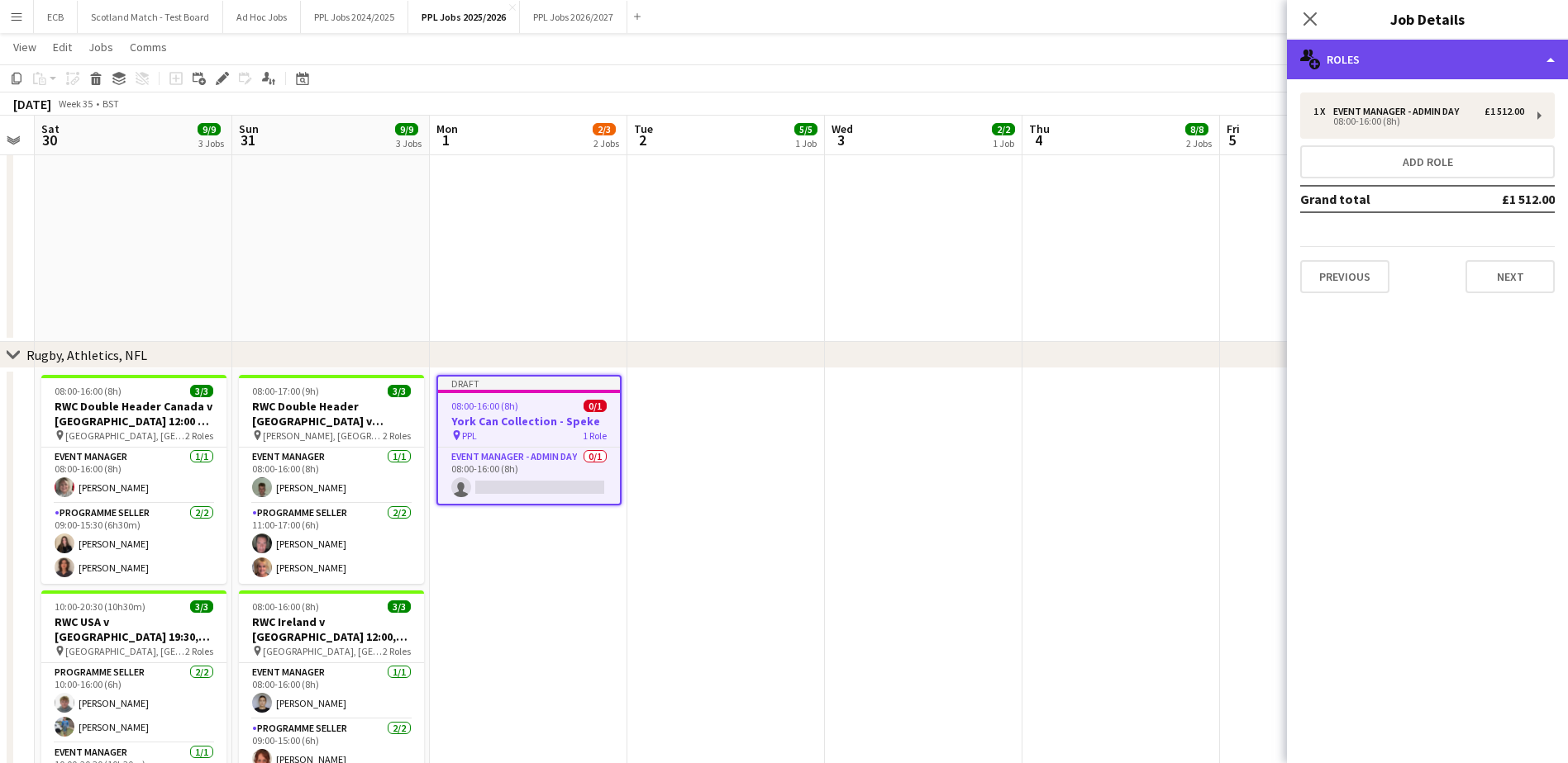
click at [1382, 71] on div "multiple-users-add Roles" at bounding box center [1428, 59] width 281 height 39
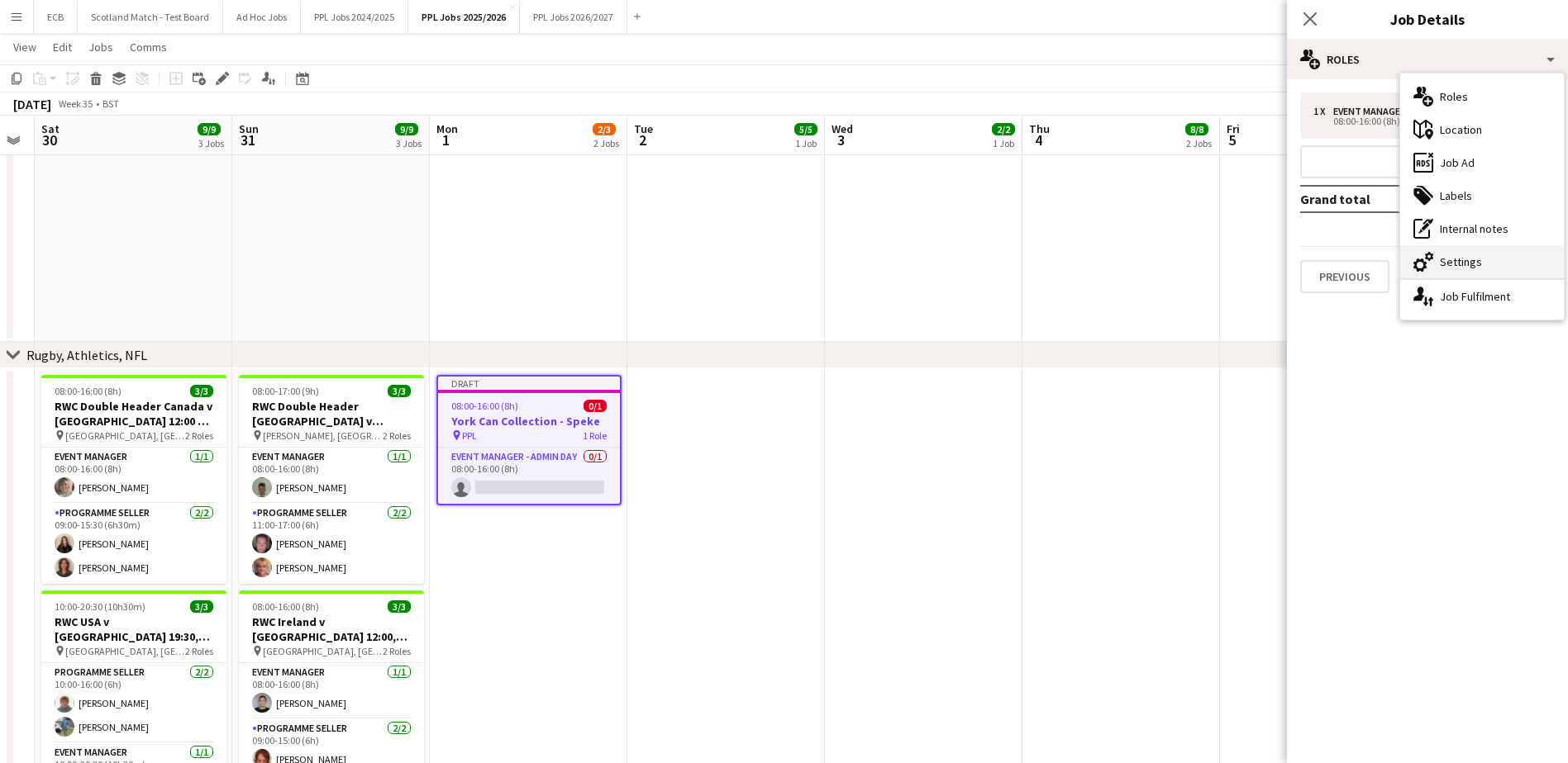
click at [1443, 258] on div "cog-double-3 Settings" at bounding box center [1482, 262] width 164 height 33
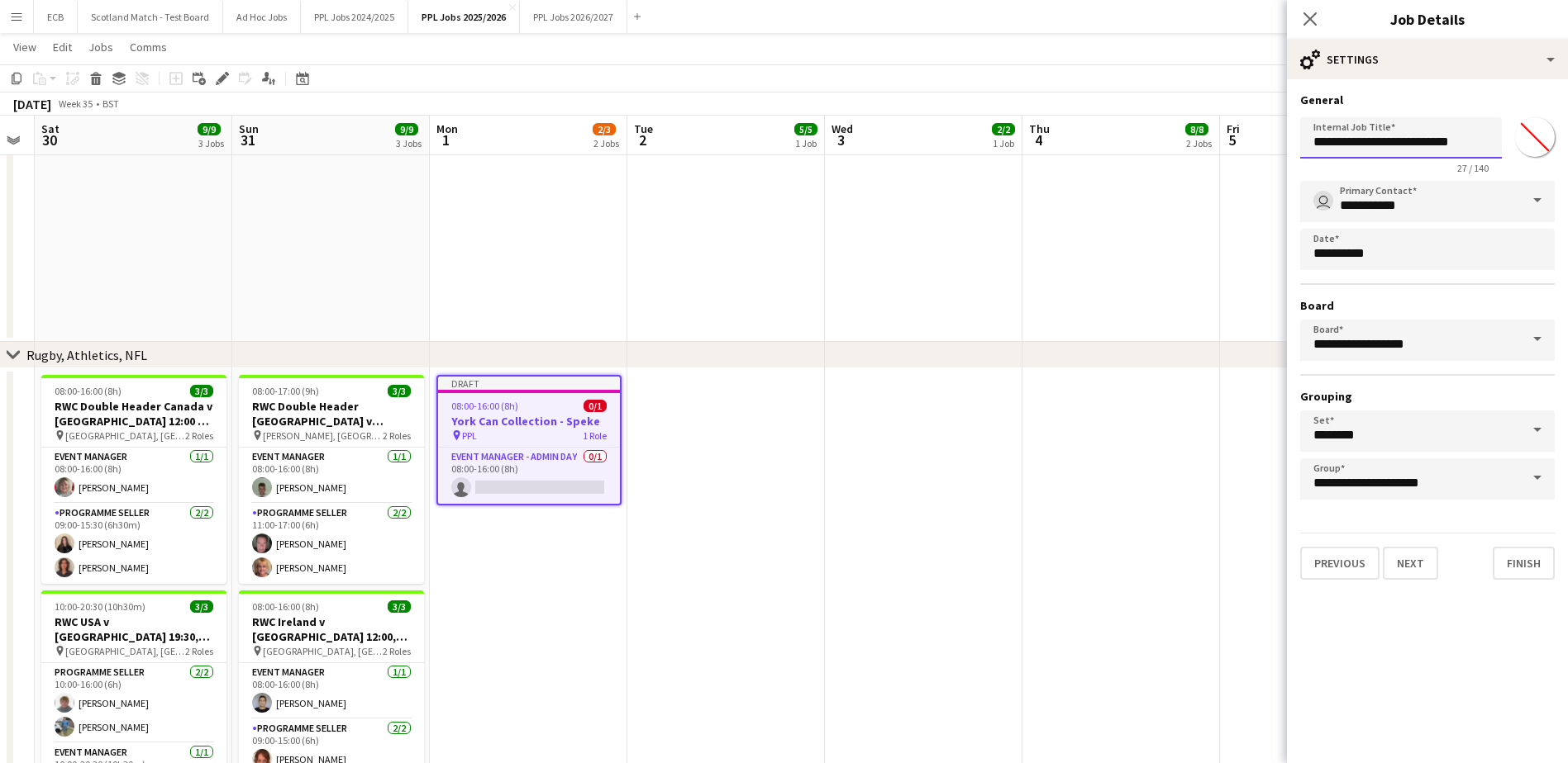
click at [1346, 140] on input "**********" at bounding box center [1400, 137] width 201 height 41
click at [1364, 144] on input "**********" at bounding box center [1400, 137] width 201 height 41
type input "**********"
click at [1529, 560] on button "Finish" at bounding box center [1523, 564] width 62 height 33
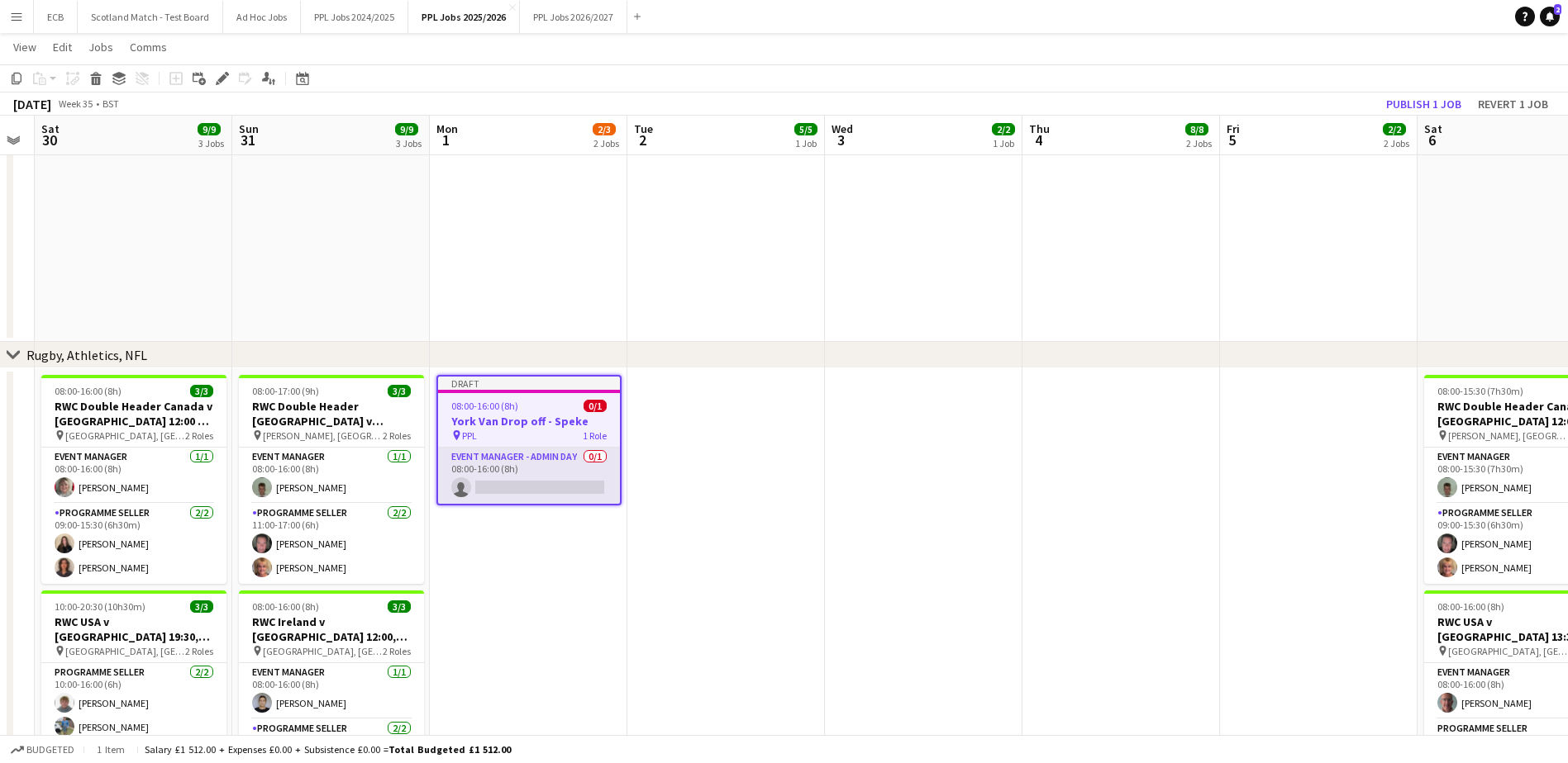
click at [541, 473] on app-card-role "Event Manager - Admin Day 0/1 08:00-16:00 (8h) single-neutral-actions" at bounding box center [529, 475] width 182 height 56
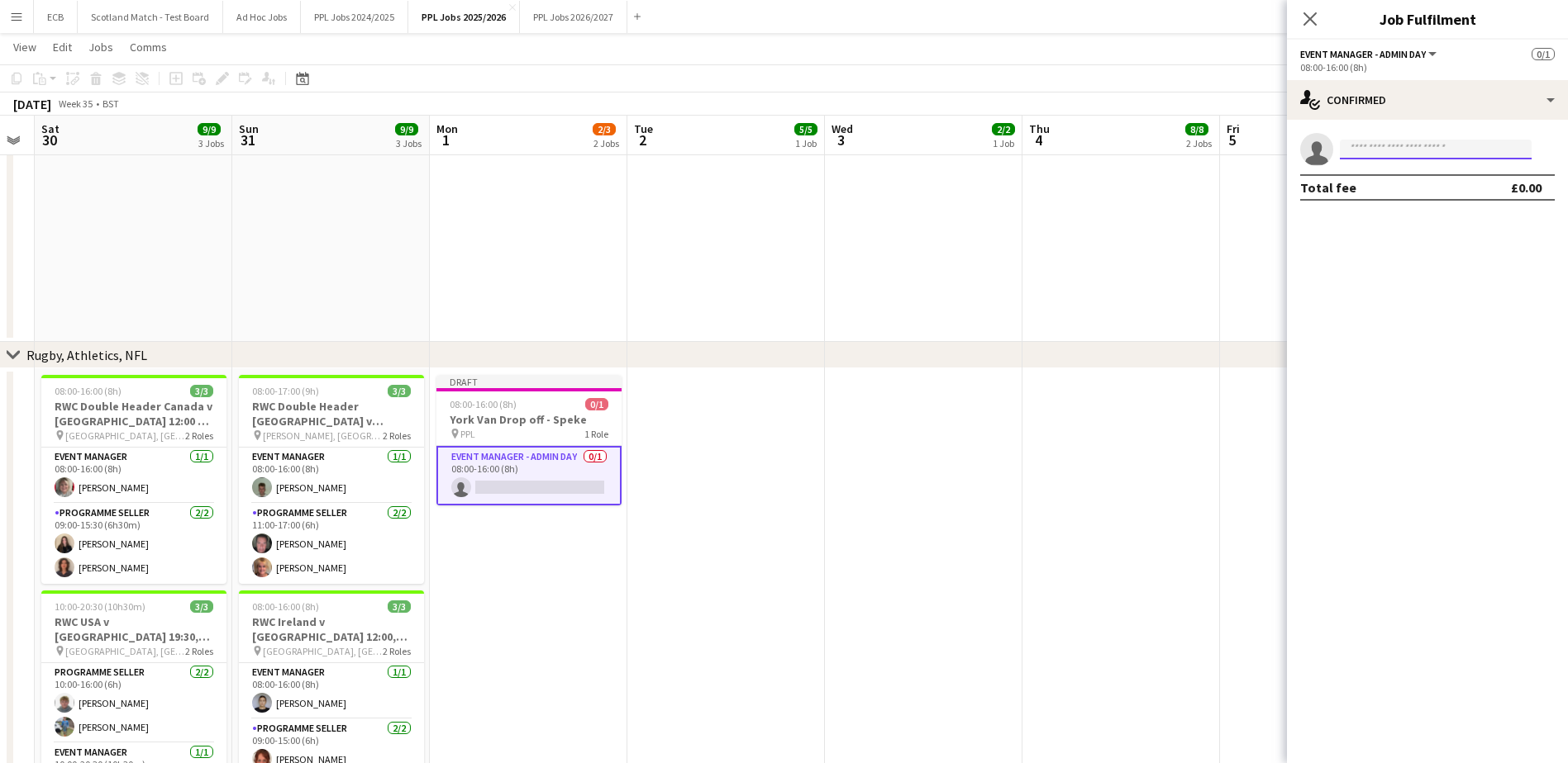
click at [1393, 153] on input at bounding box center [1435, 149] width 192 height 20
type input "*******"
click at [1396, 181] on span "kirk6@outlook.com" at bounding box center [1435, 186] width 165 height 13
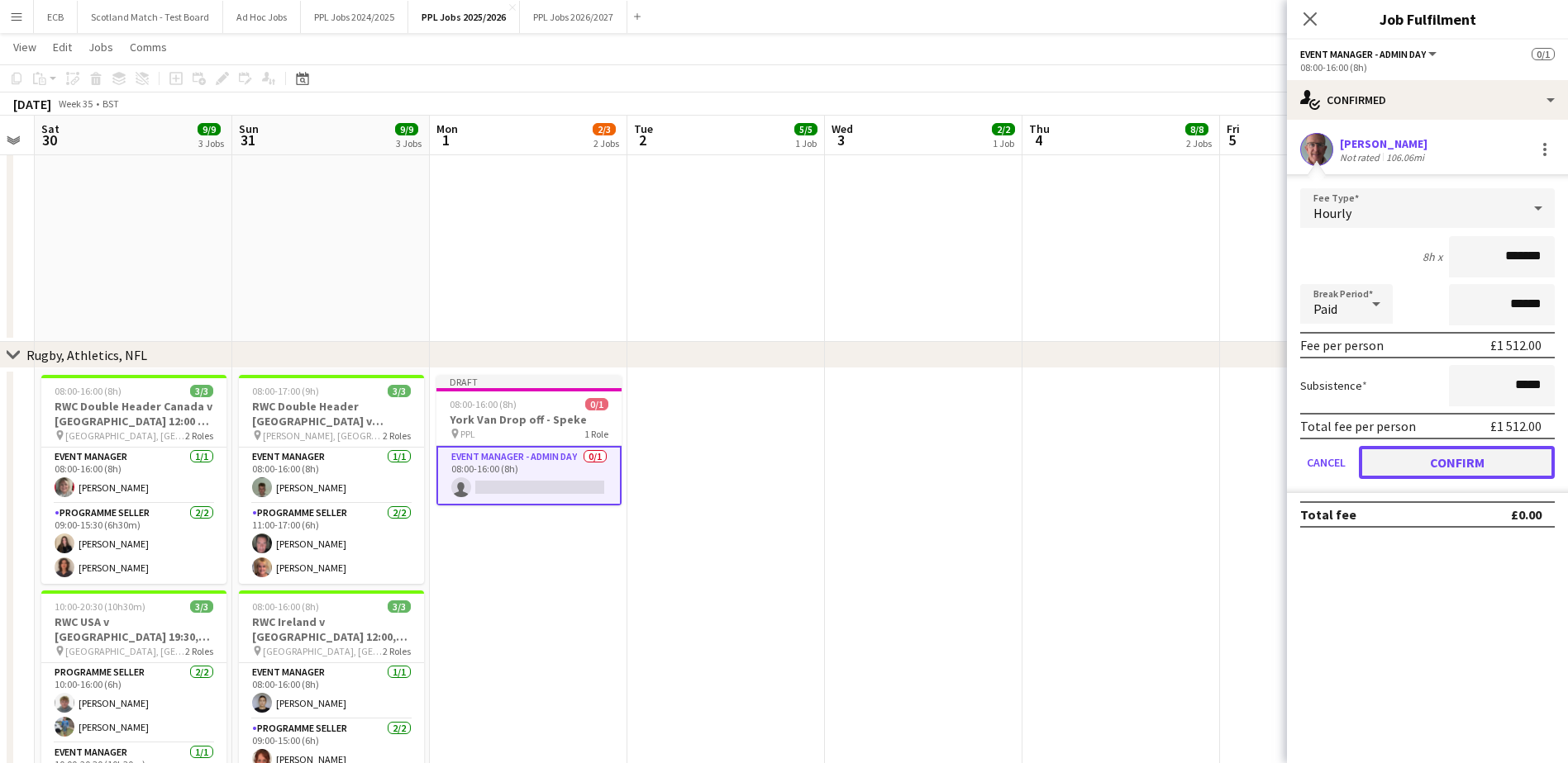
click at [1445, 462] on button "Confirm" at bounding box center [1456, 463] width 196 height 33
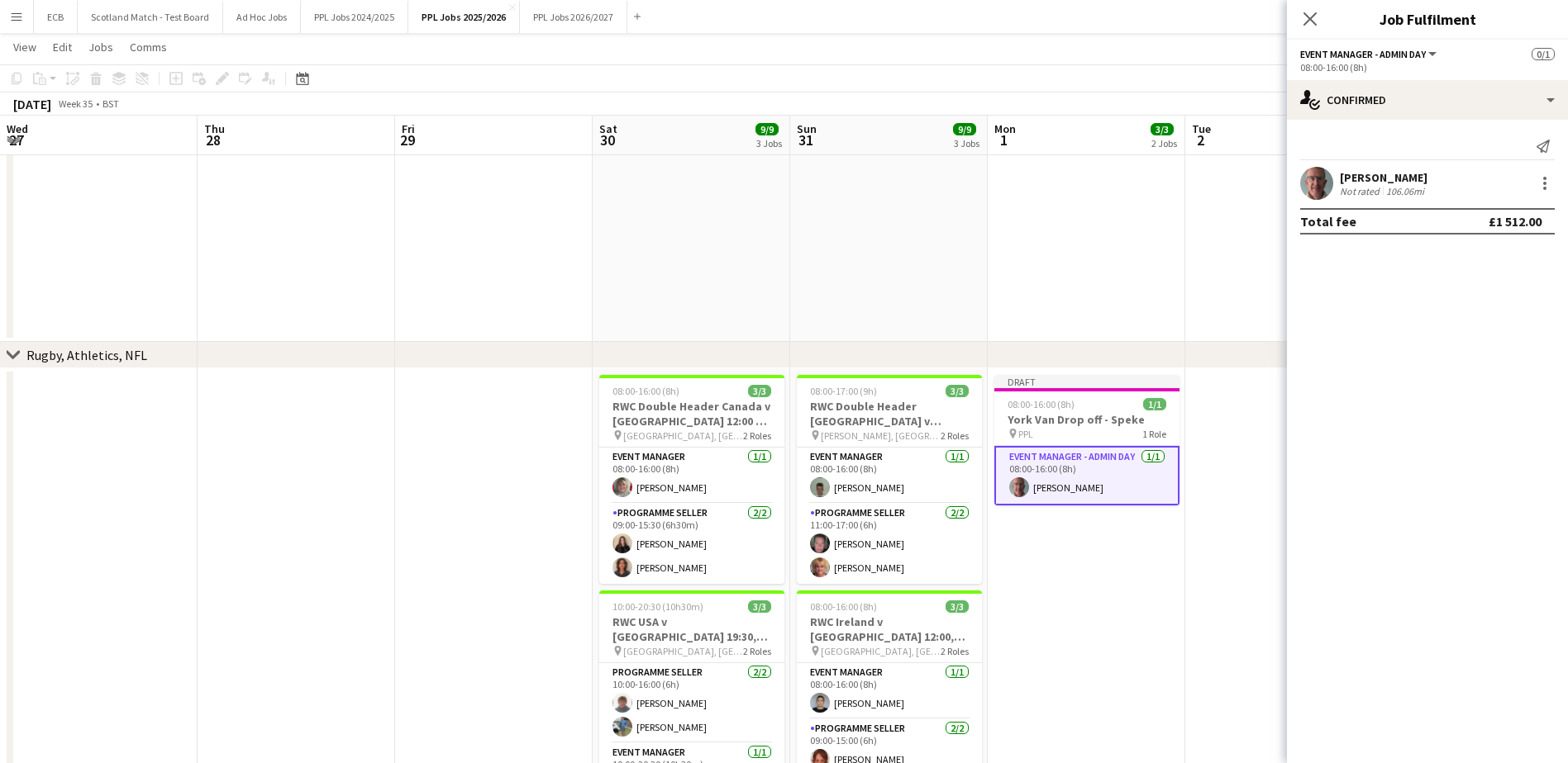
scroll to position [0, 558]
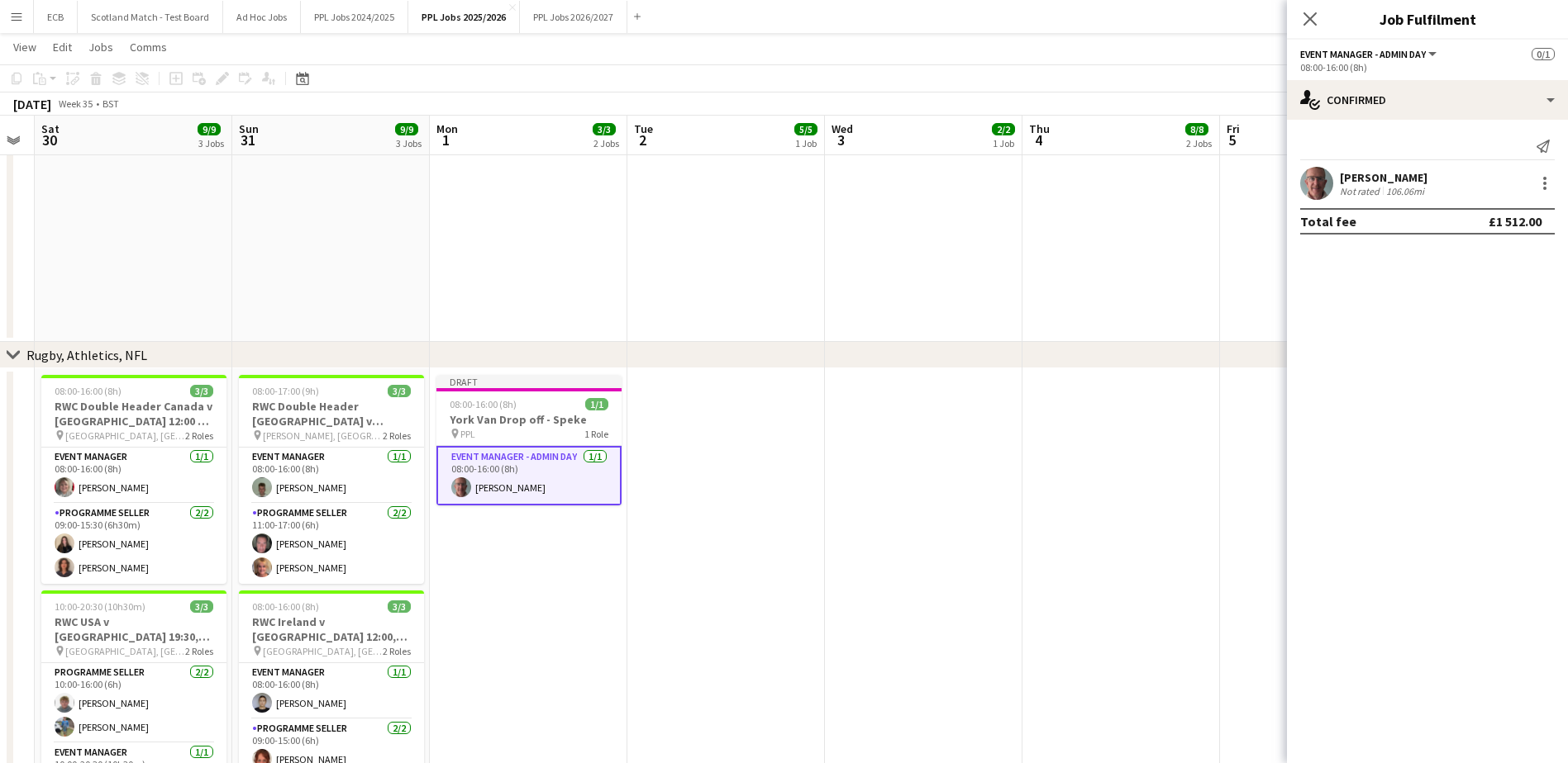
click at [1180, 246] on app-date-cell "09:00-18:00 (9h) 7/7 (M) Eng v SA 2nd ODI - Lord's - 13:00 pin Lord's 2 Roles E…" at bounding box center [1121, 104] width 197 height 477
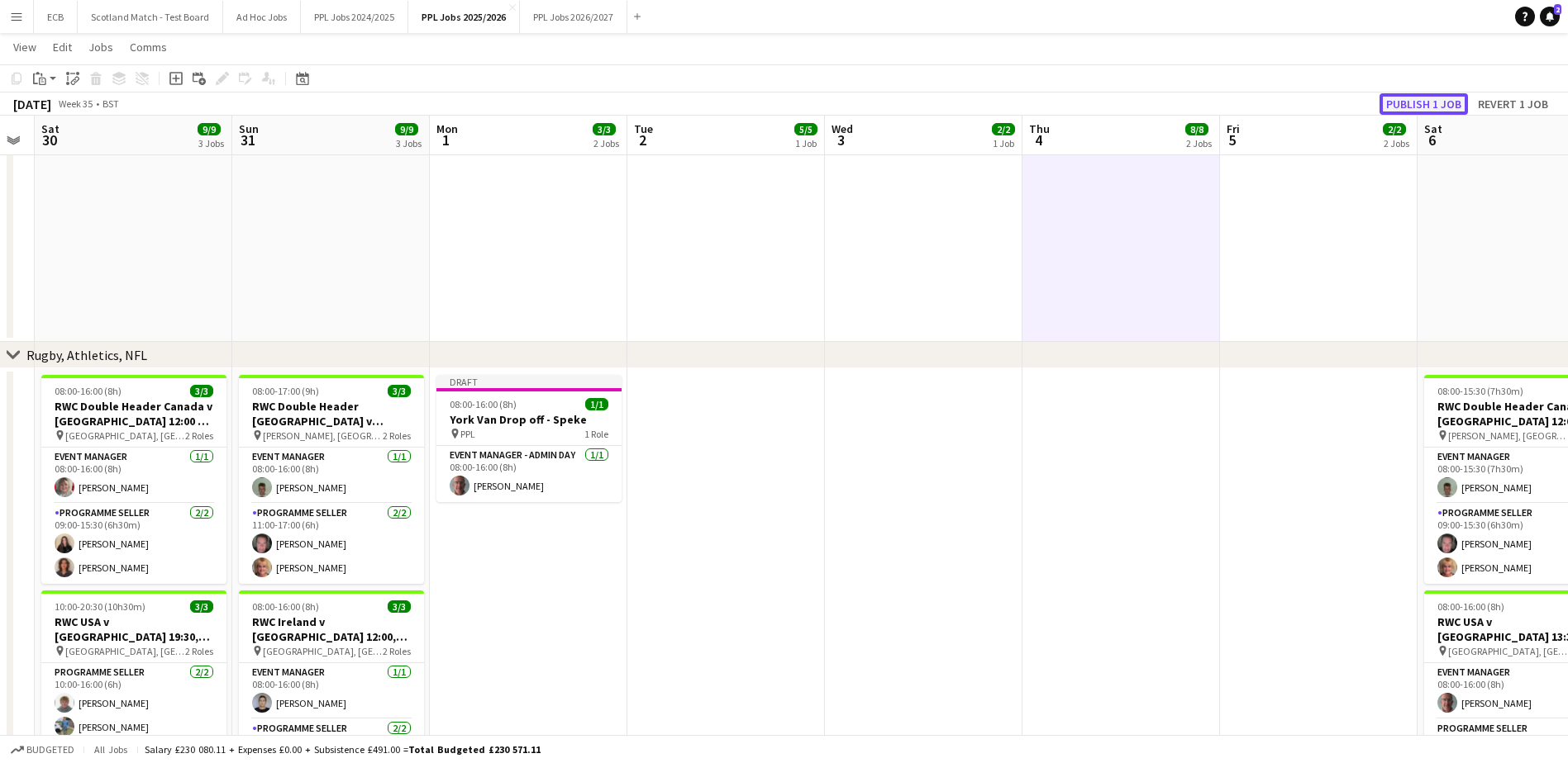
click at [1423, 105] on button "Publish 1 job" at bounding box center [1424, 104] width 88 height 22
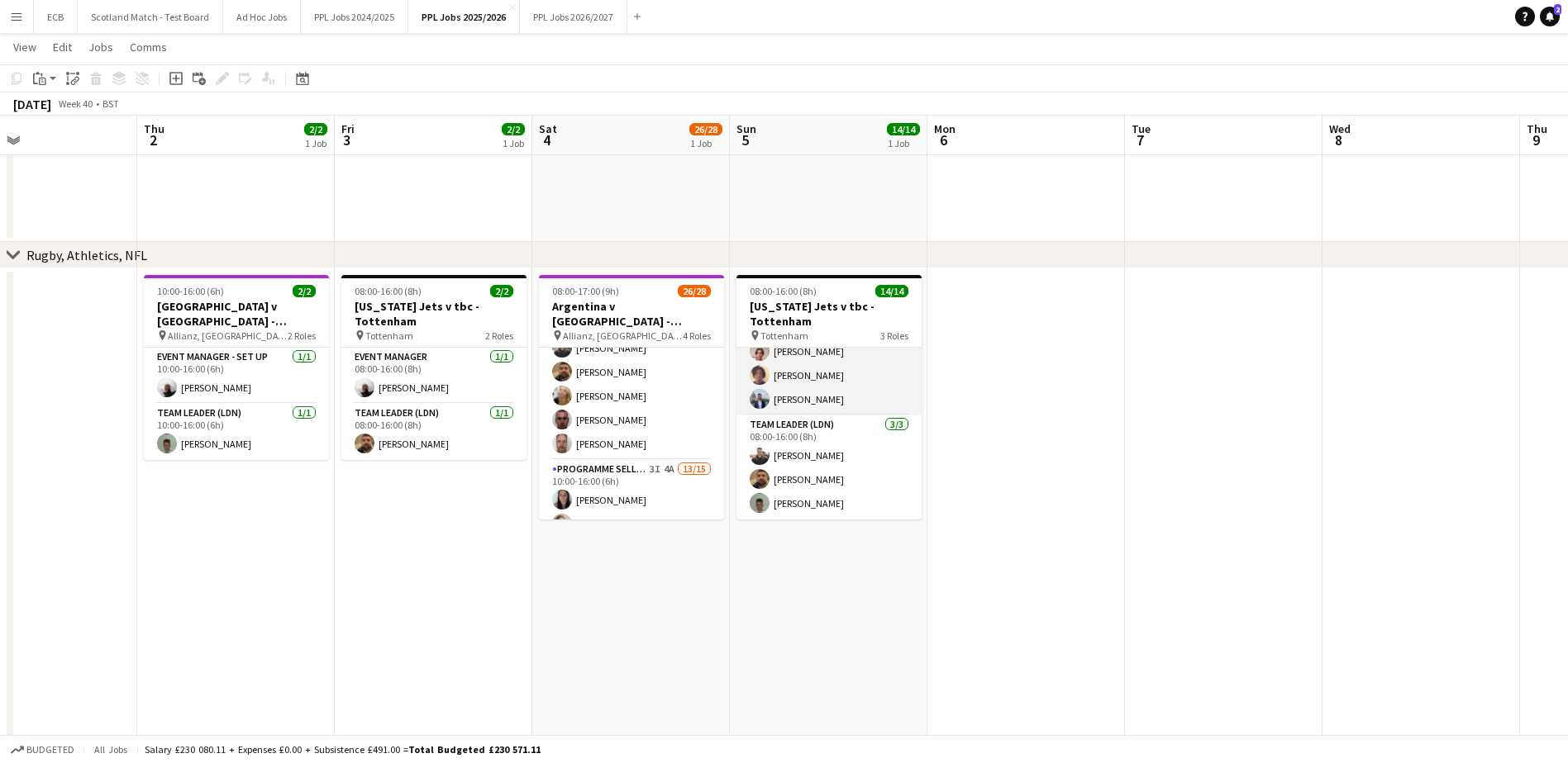
scroll to position [699, 0]
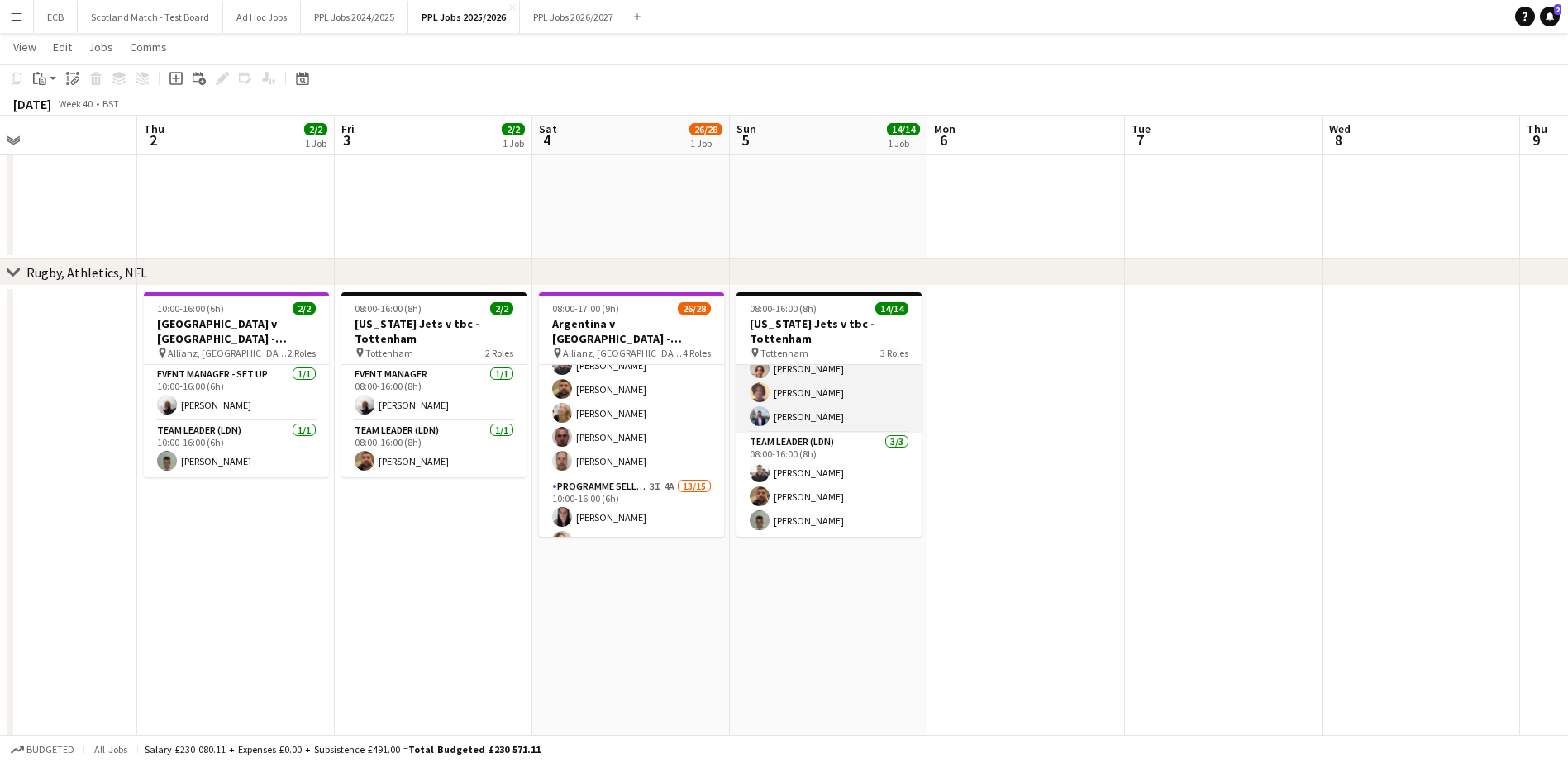
click at [823, 383] on app-card-role "Programme Seller (LDN) 10/10 08:00-16:00 (8h) Souha Taha Alpesh Patel Owen Slat…" at bounding box center [829, 297] width 185 height 272
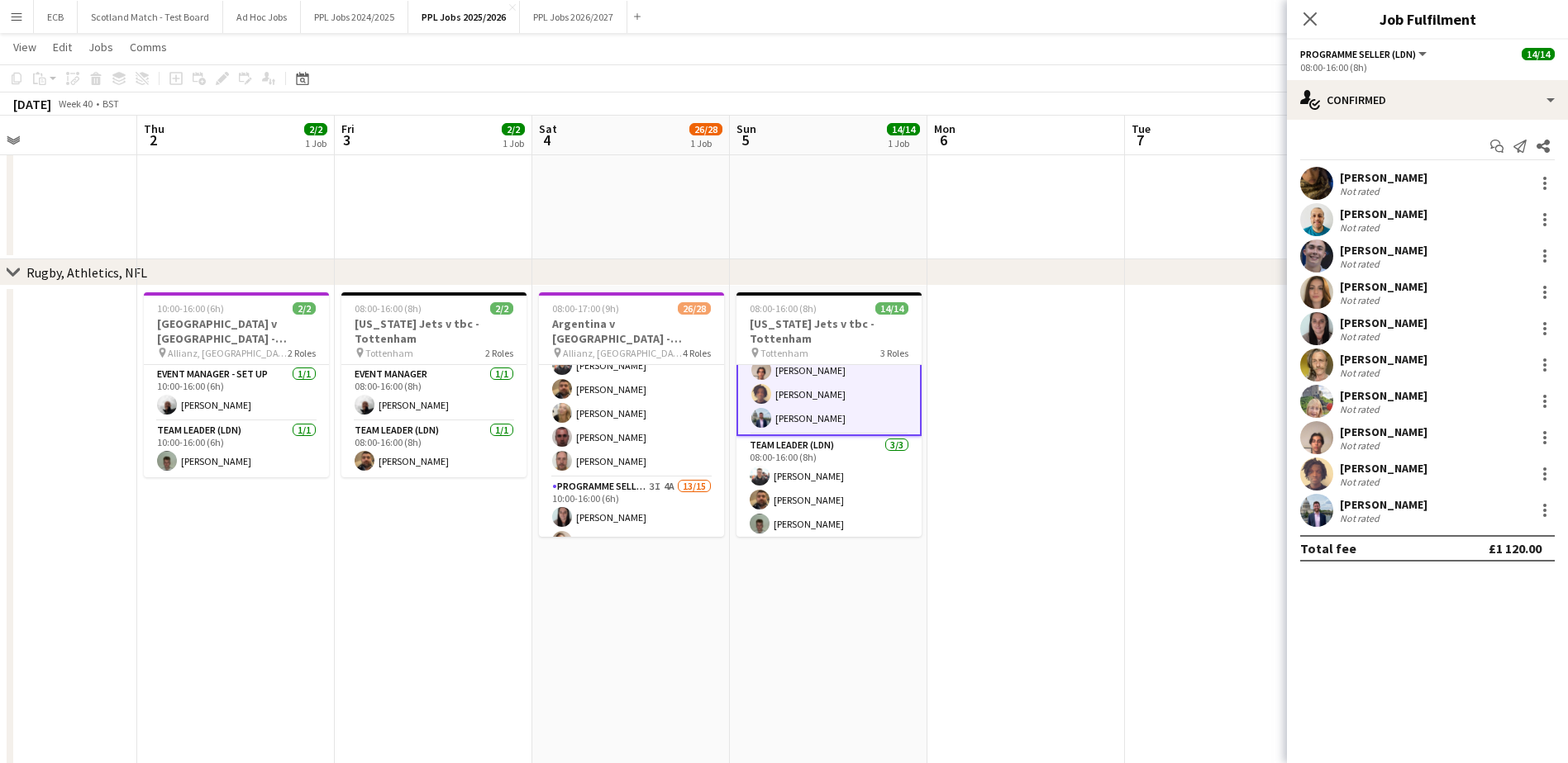
scroll to position [262, 0]
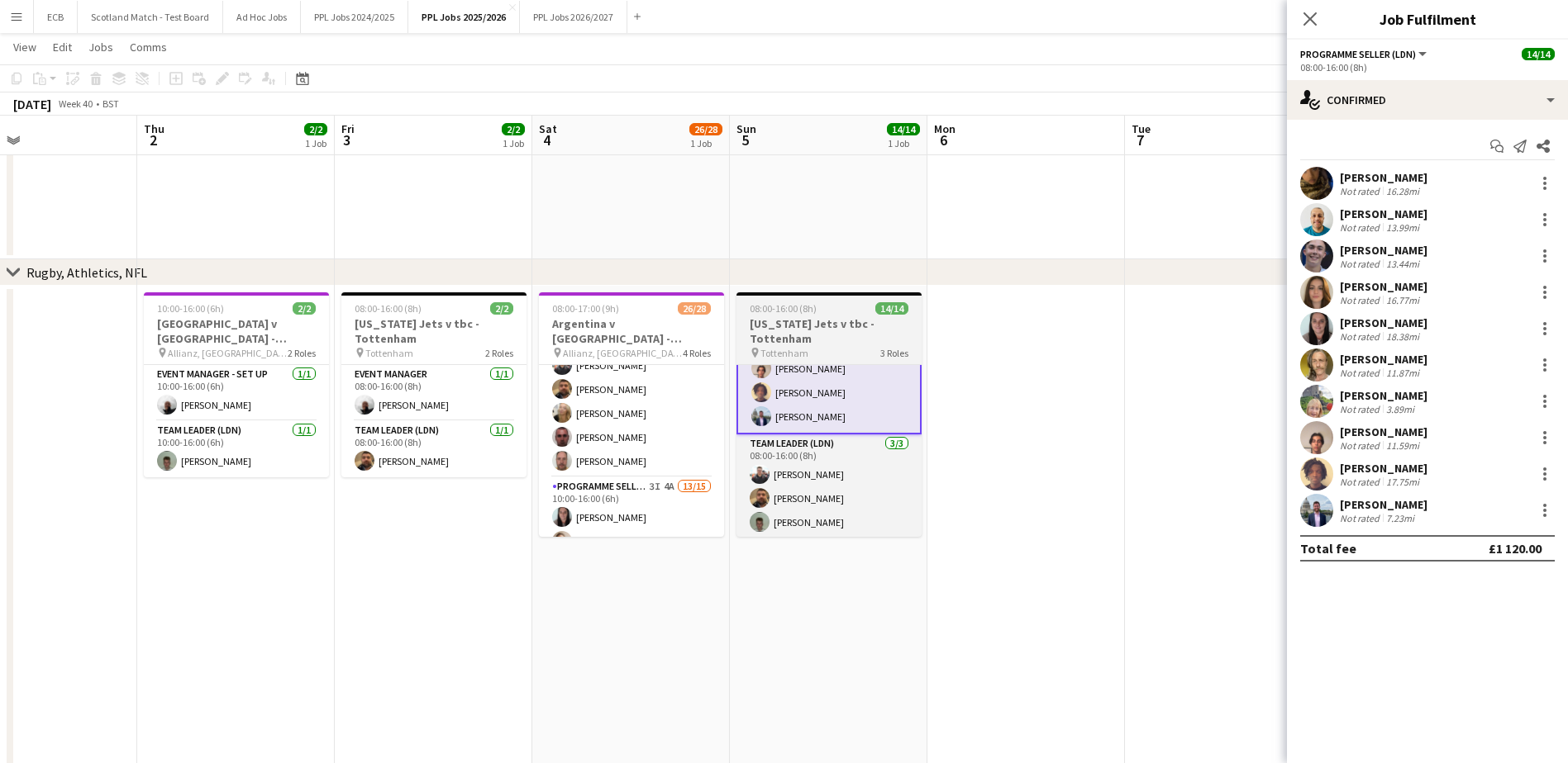
click at [830, 315] on app-job-card "08:00-16:00 (8h) 14/14 New York Jets v tbc - Tottenham pin Tottenham 3 Roles Ev…" at bounding box center [829, 414] width 185 height 245
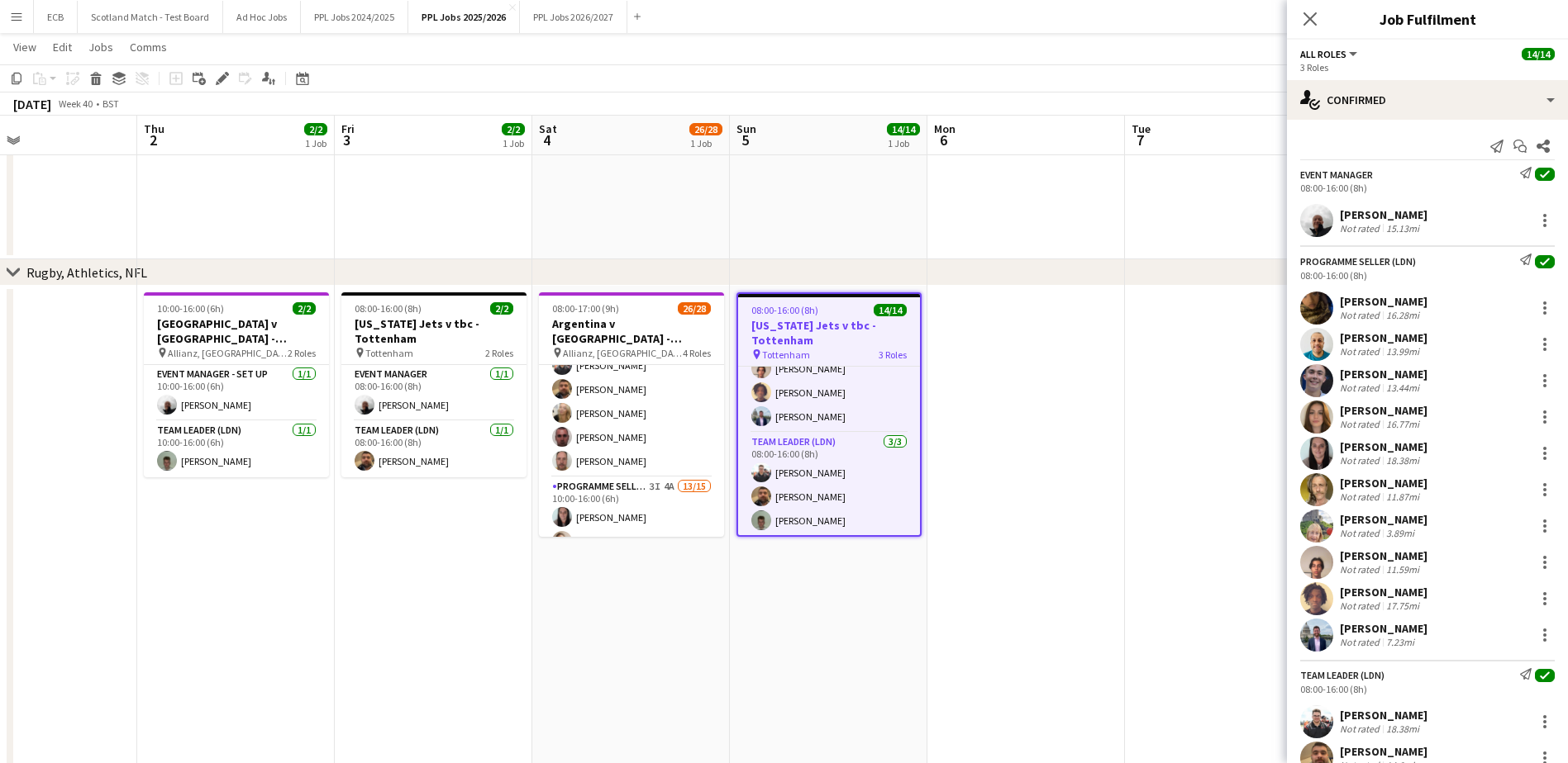
scroll to position [260, 0]
click at [221, 77] on icon "Edit" at bounding box center [222, 78] width 13 height 13
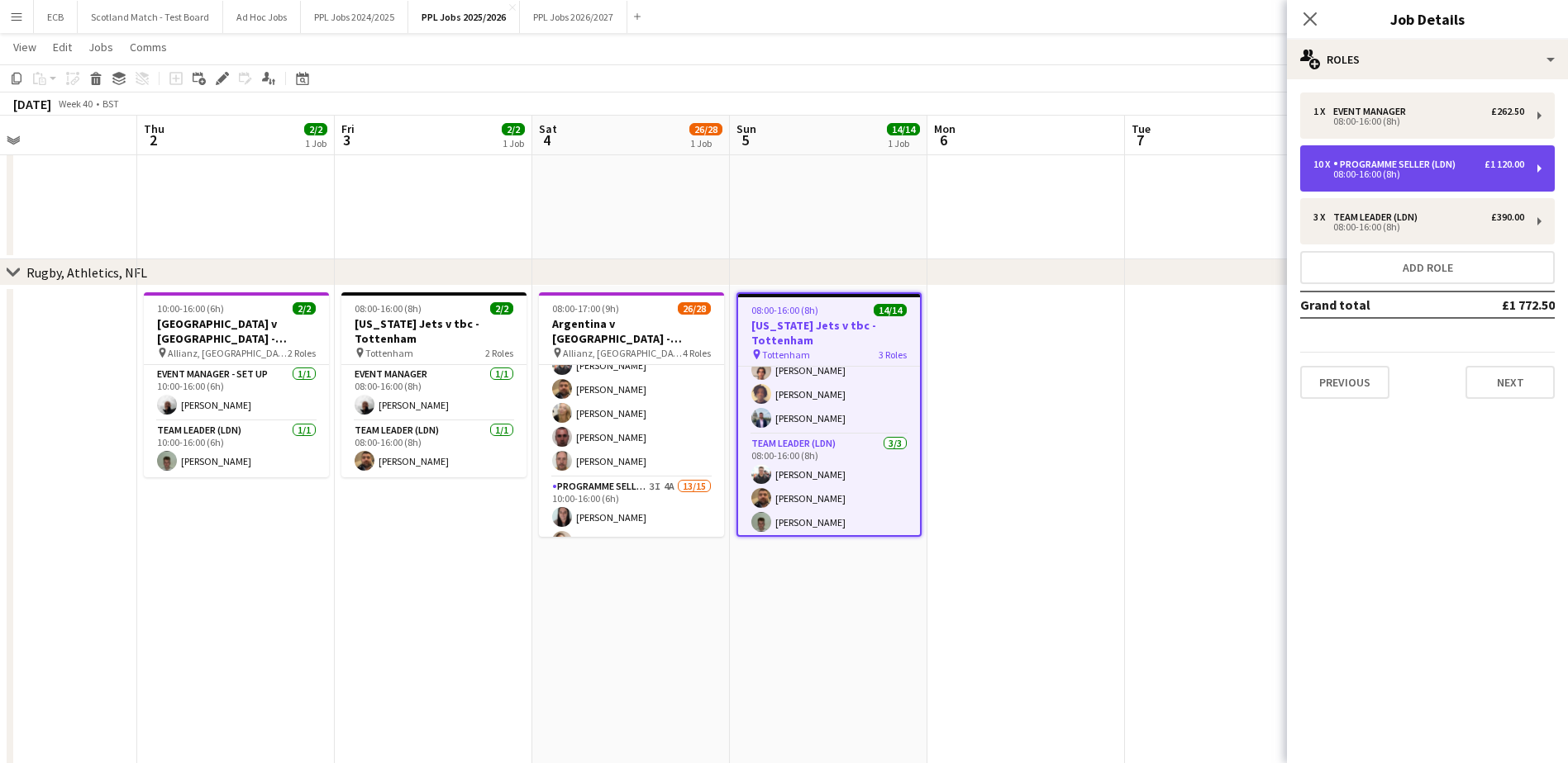
click at [1535, 159] on div "10 x Programme Seller (LDN) £1 120.00 08:00-16:00 (8h)" at bounding box center [1427, 168] width 254 height 46
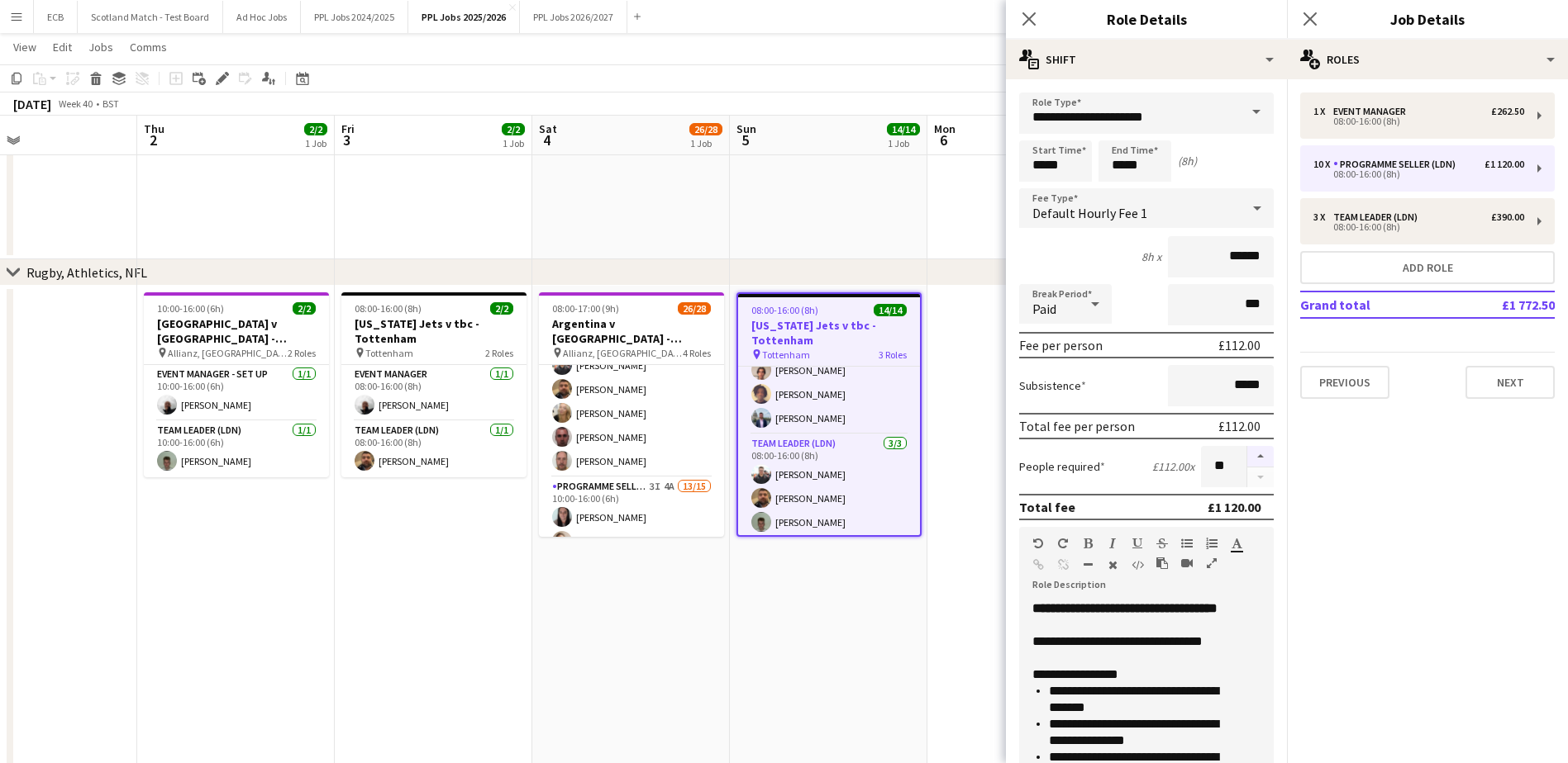
click at [1248, 453] on button "button" at bounding box center [1260, 457] width 27 height 22
type input "**"
click at [1405, 481] on mat-expansion-panel "pencil3 General details 1 x Event Manager £262.50 08:00-16:00 (8h) 10 x Program…" at bounding box center [1428, 421] width 281 height 684
click at [960, 206] on app-date-cell at bounding box center [1026, 22] width 197 height 477
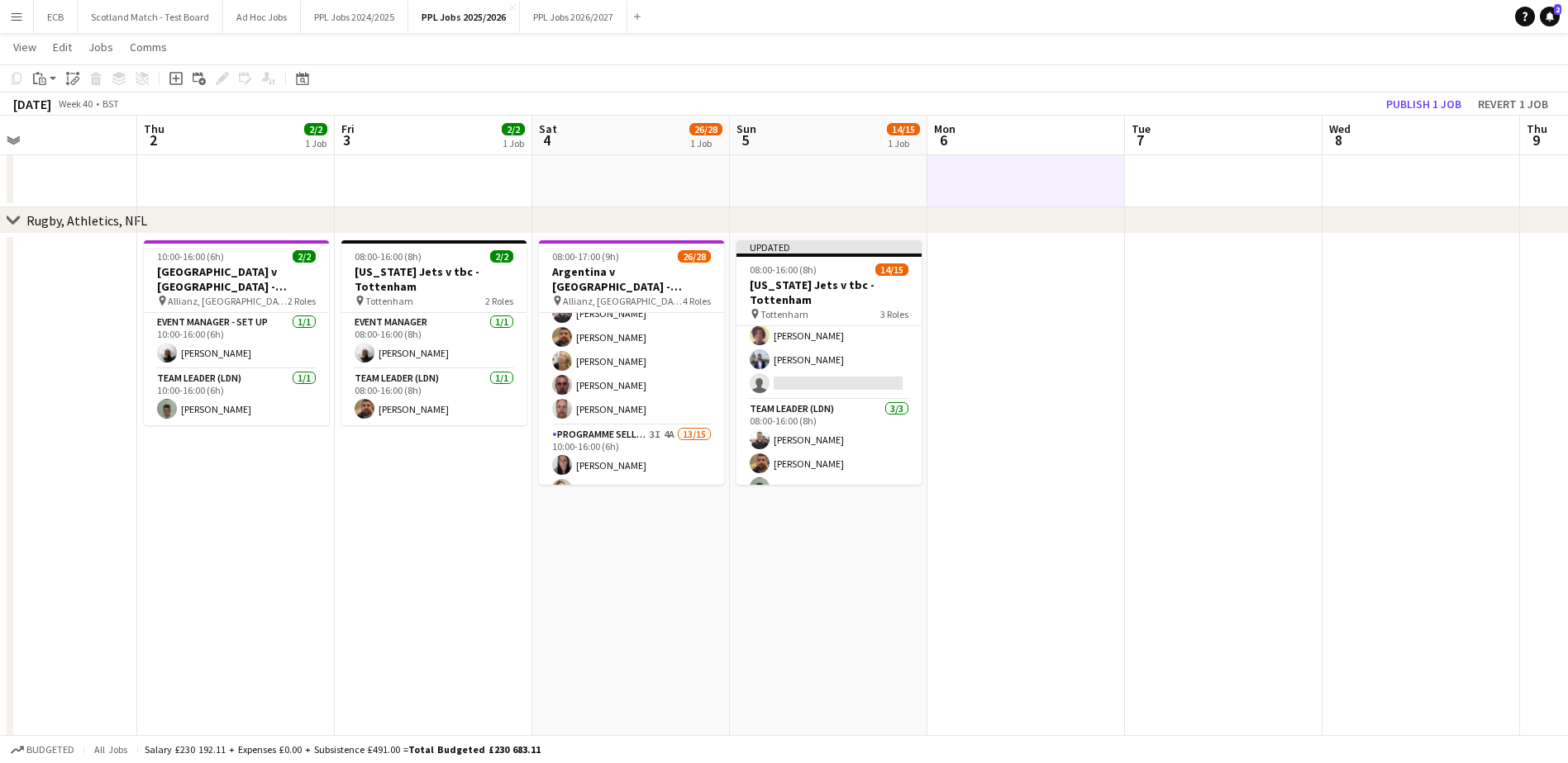
scroll to position [298, 0]
click at [1504, 104] on button "Revert 1 job" at bounding box center [1512, 104] width 84 height 22
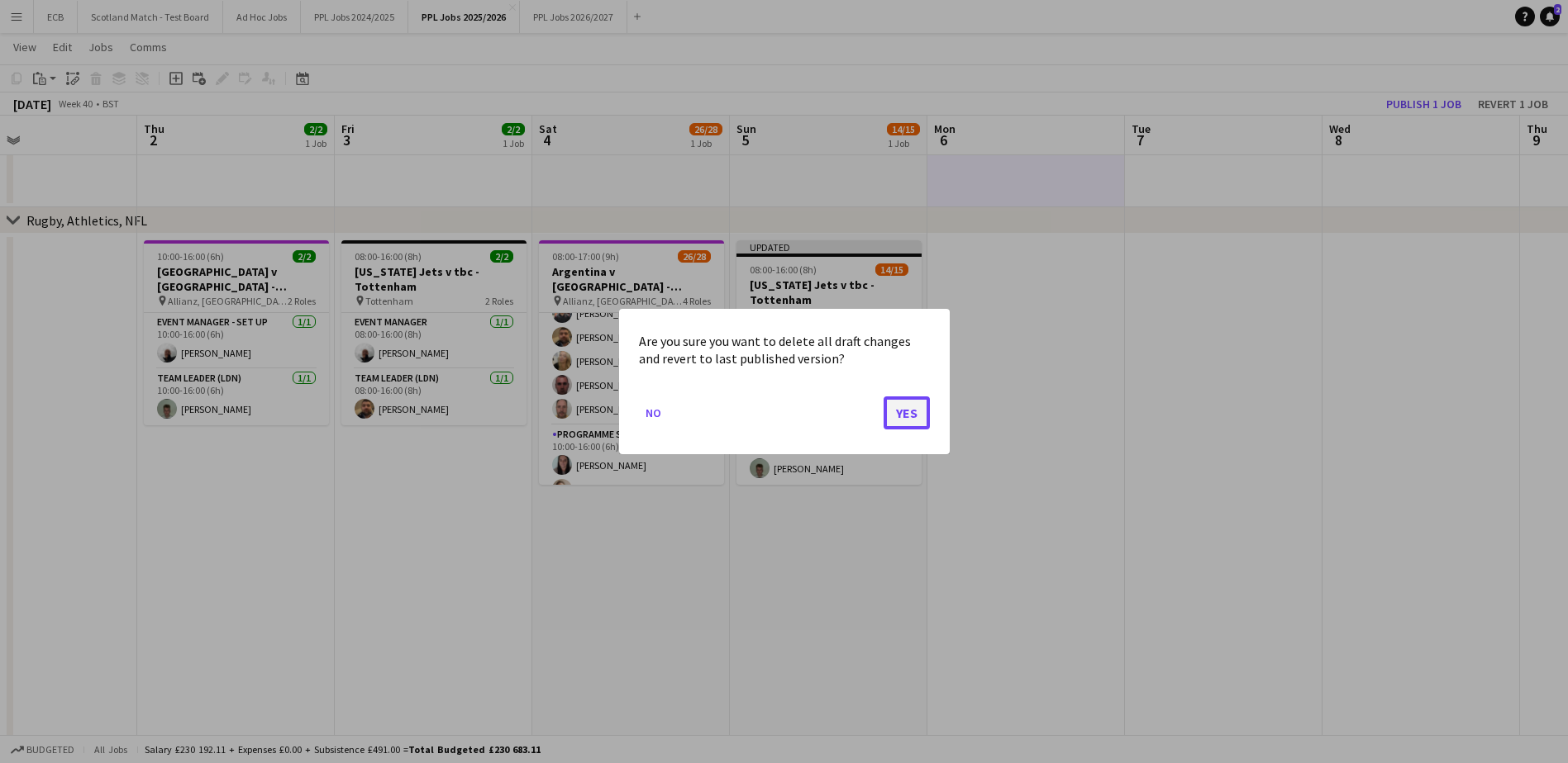
click at [907, 417] on button "Yes" at bounding box center [906, 413] width 46 height 33
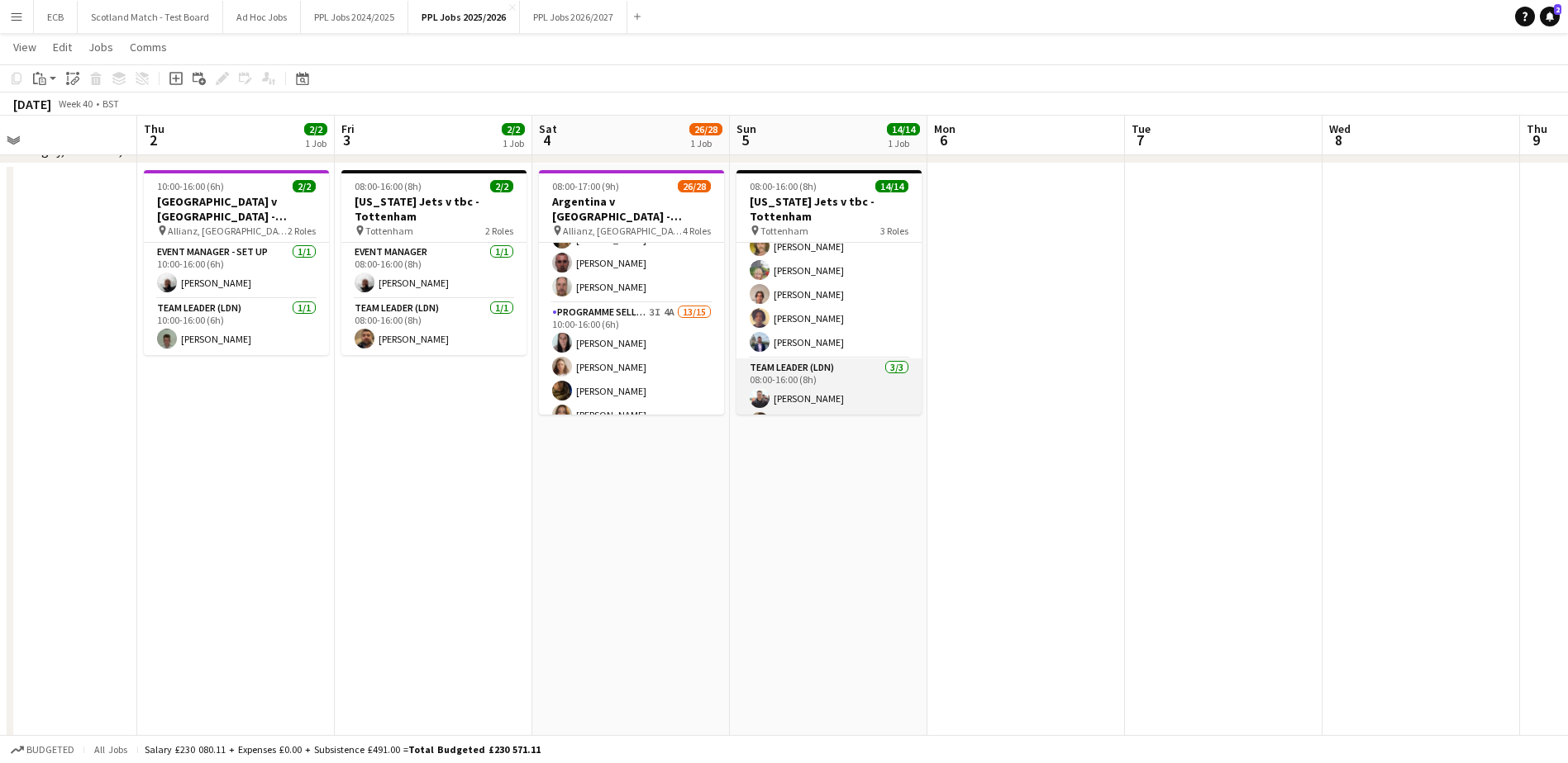
scroll to position [260, 0]
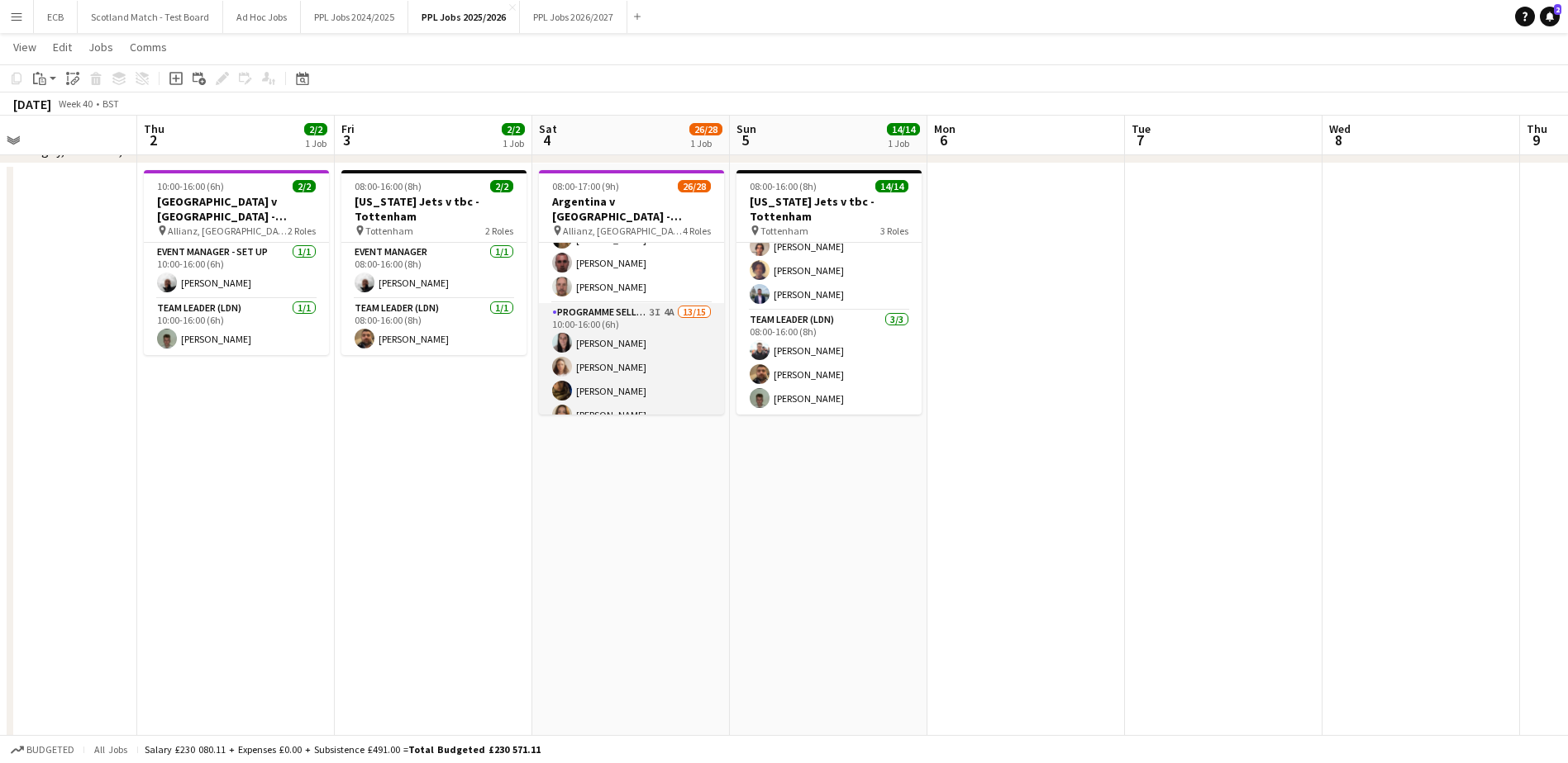
click at [659, 347] on app-card-role "Programme Seller (LDN) 3I 4A 13/15 10:00-16:00 (6h) Barbara Naya Stephanie Barc…" at bounding box center [632, 499] width 185 height 392
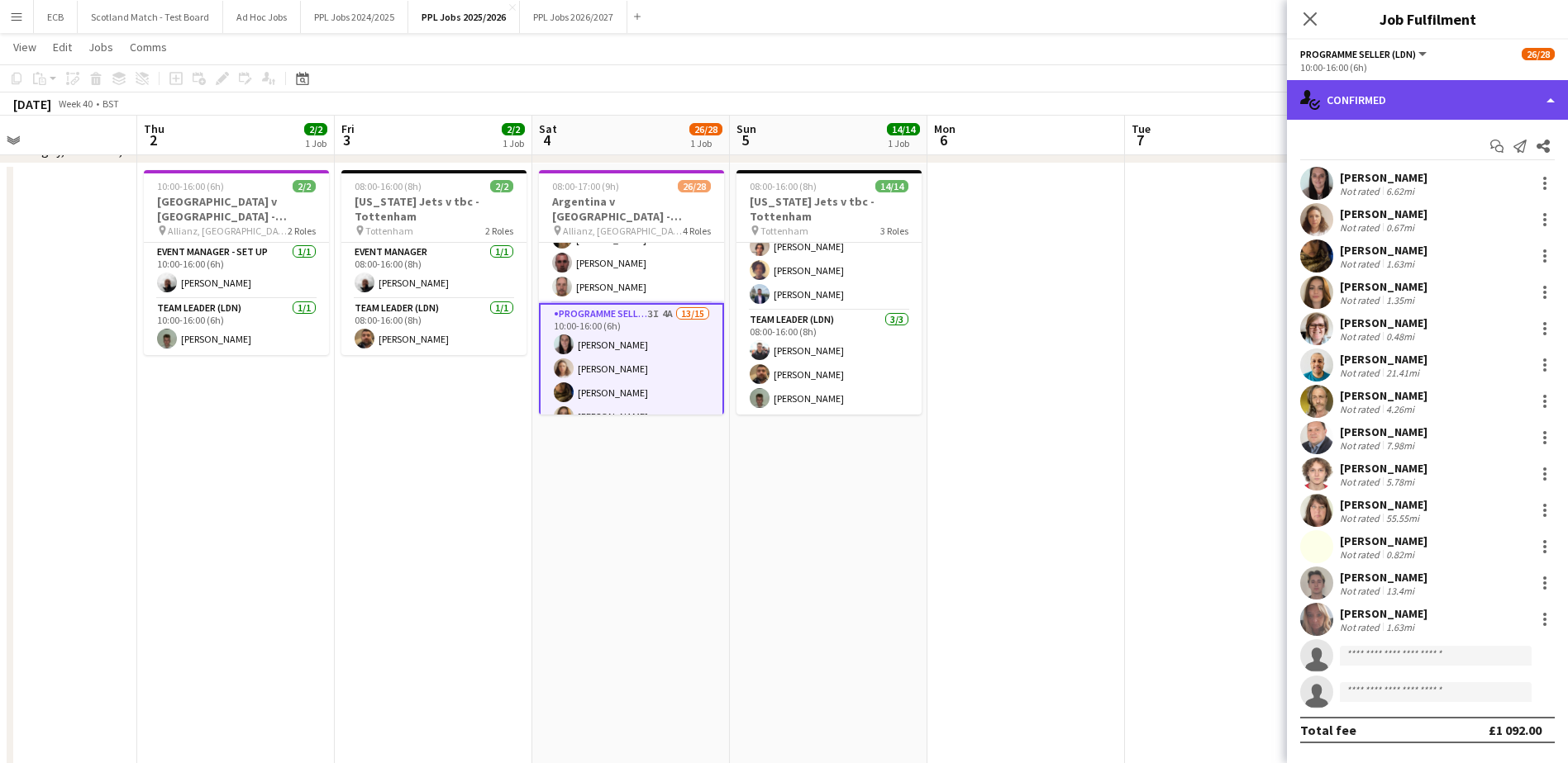
click at [1372, 90] on div "single-neutral-actions-check-2 Confirmed" at bounding box center [1428, 100] width 281 height 39
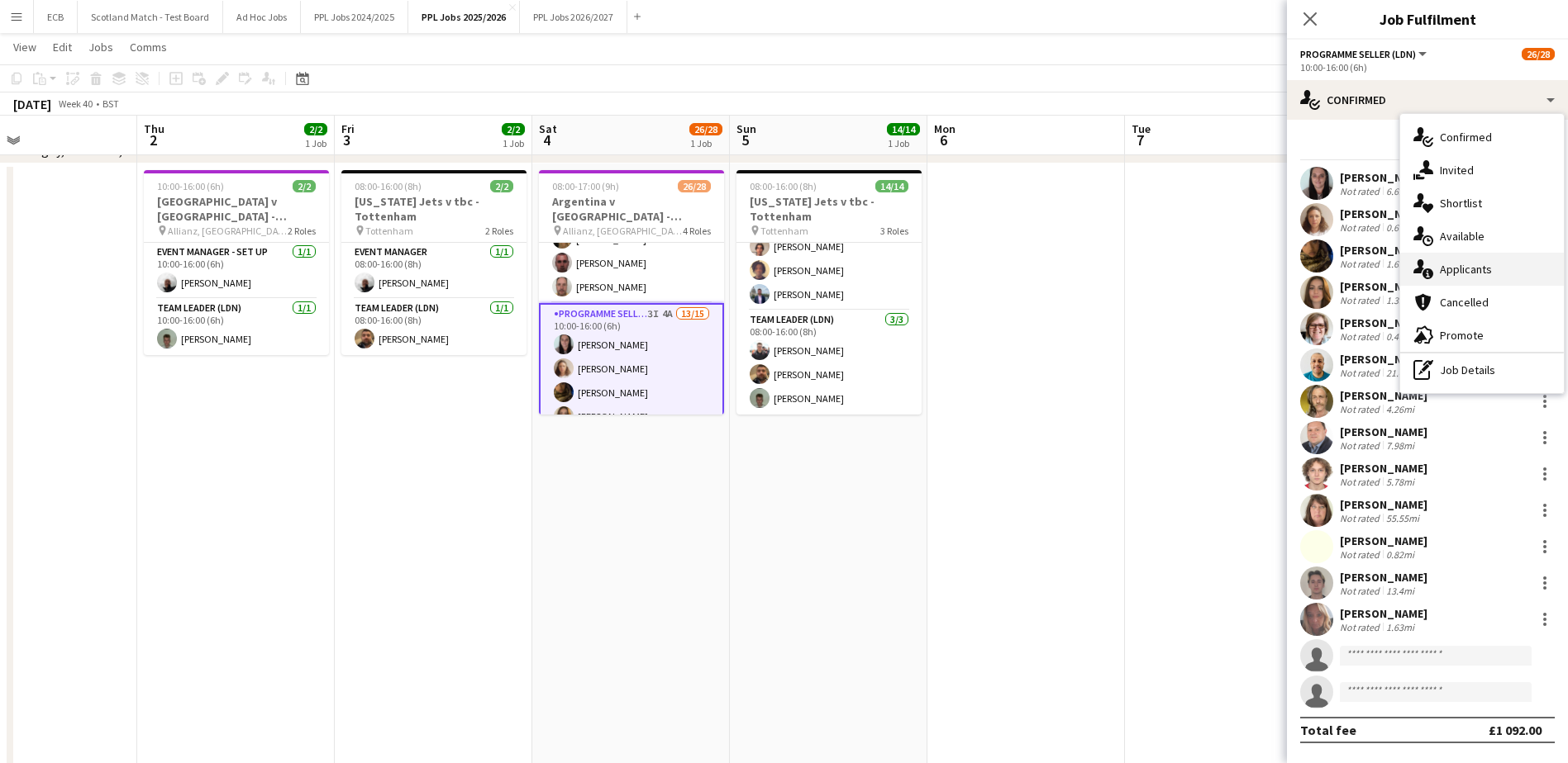
click at [1459, 276] on div "single-neutral-actions-information Applicants" at bounding box center [1482, 269] width 164 height 33
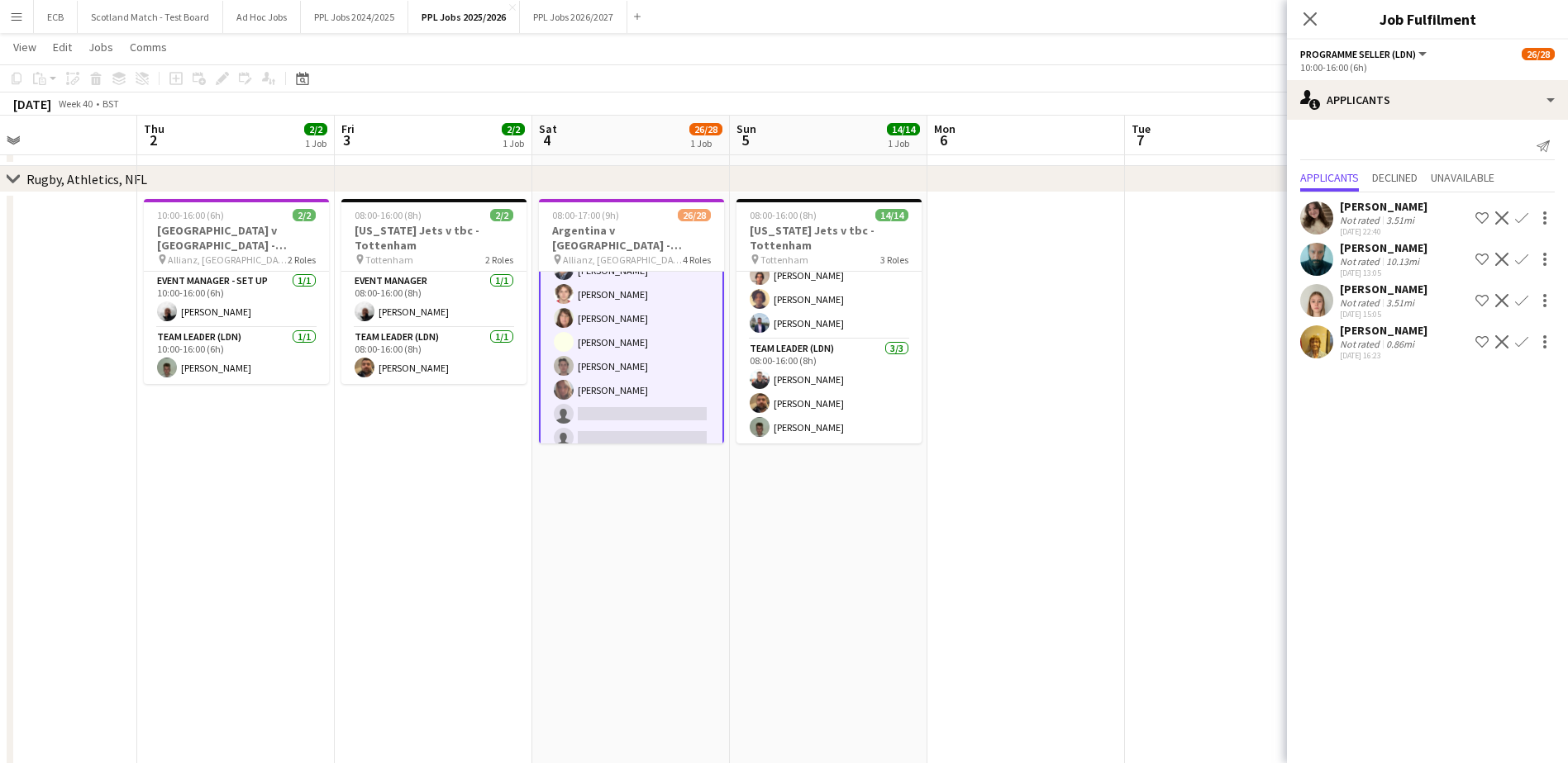
scroll to position [438, 0]
click at [1522, 259] on app-icon "Confirm" at bounding box center [1521, 258] width 13 height 13
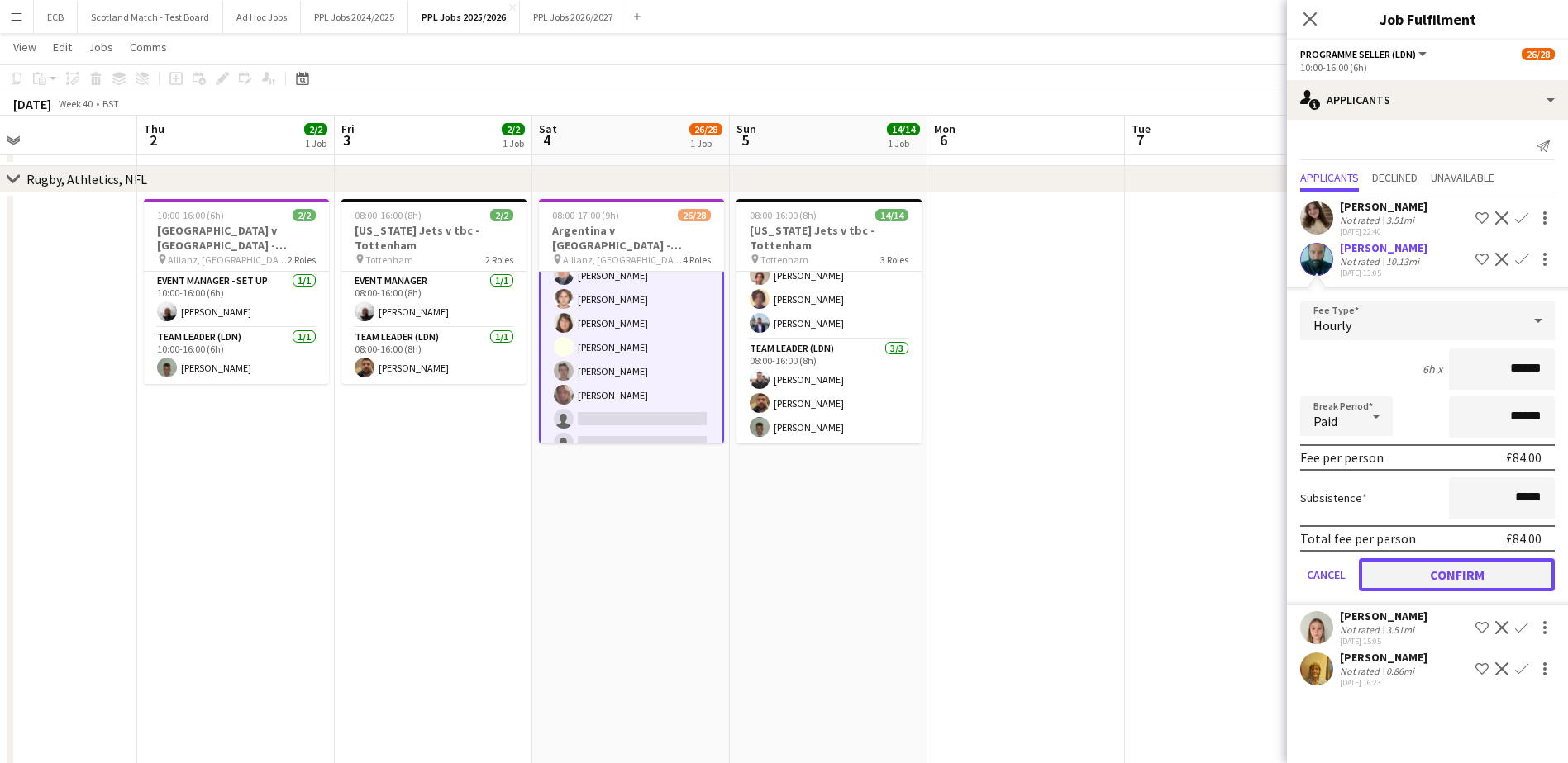
click at [1488, 568] on button "Confirm" at bounding box center [1456, 575] width 196 height 33
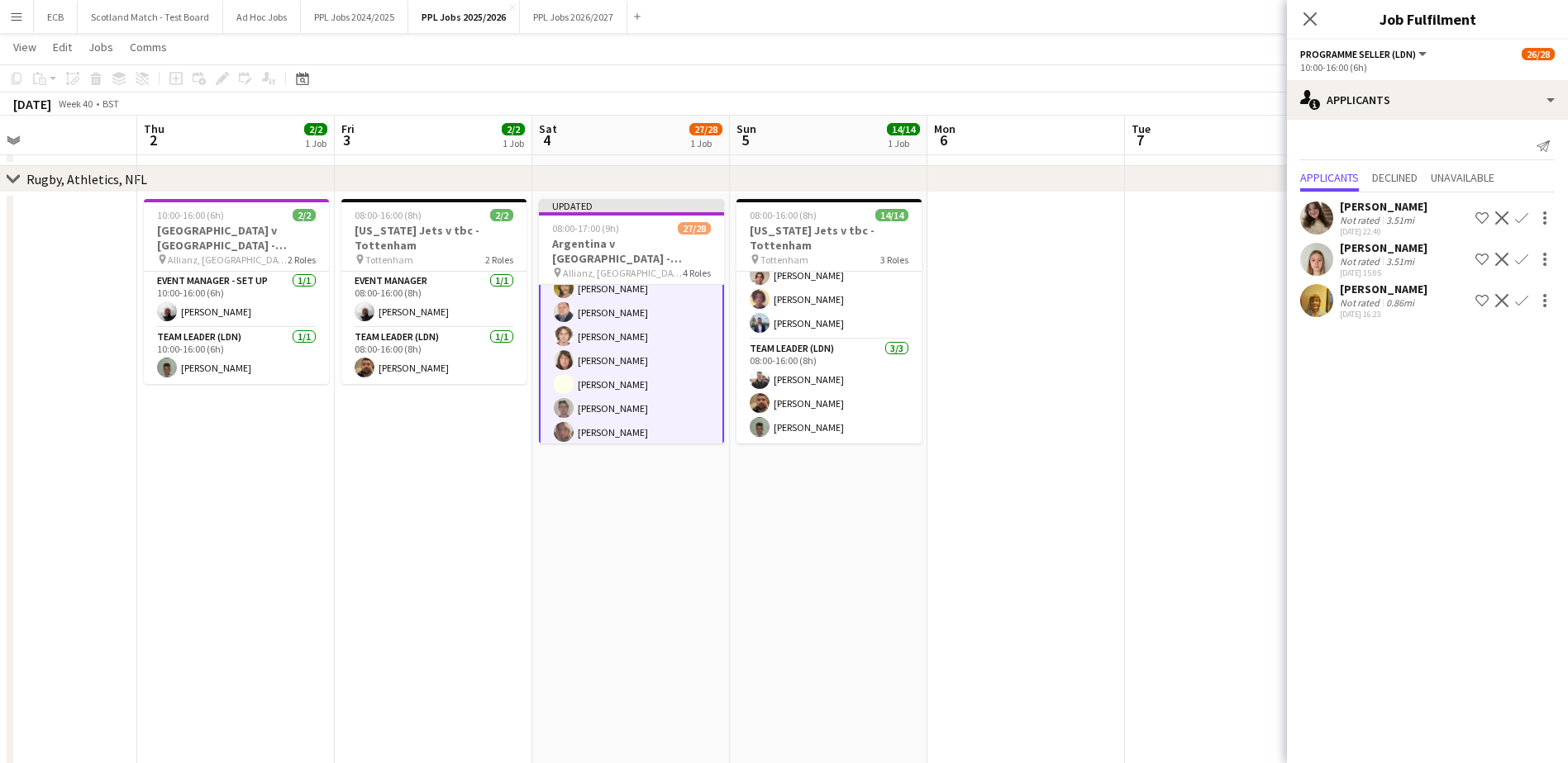
click at [1521, 210] on button "Confirm" at bounding box center [1522, 218] width 20 height 20
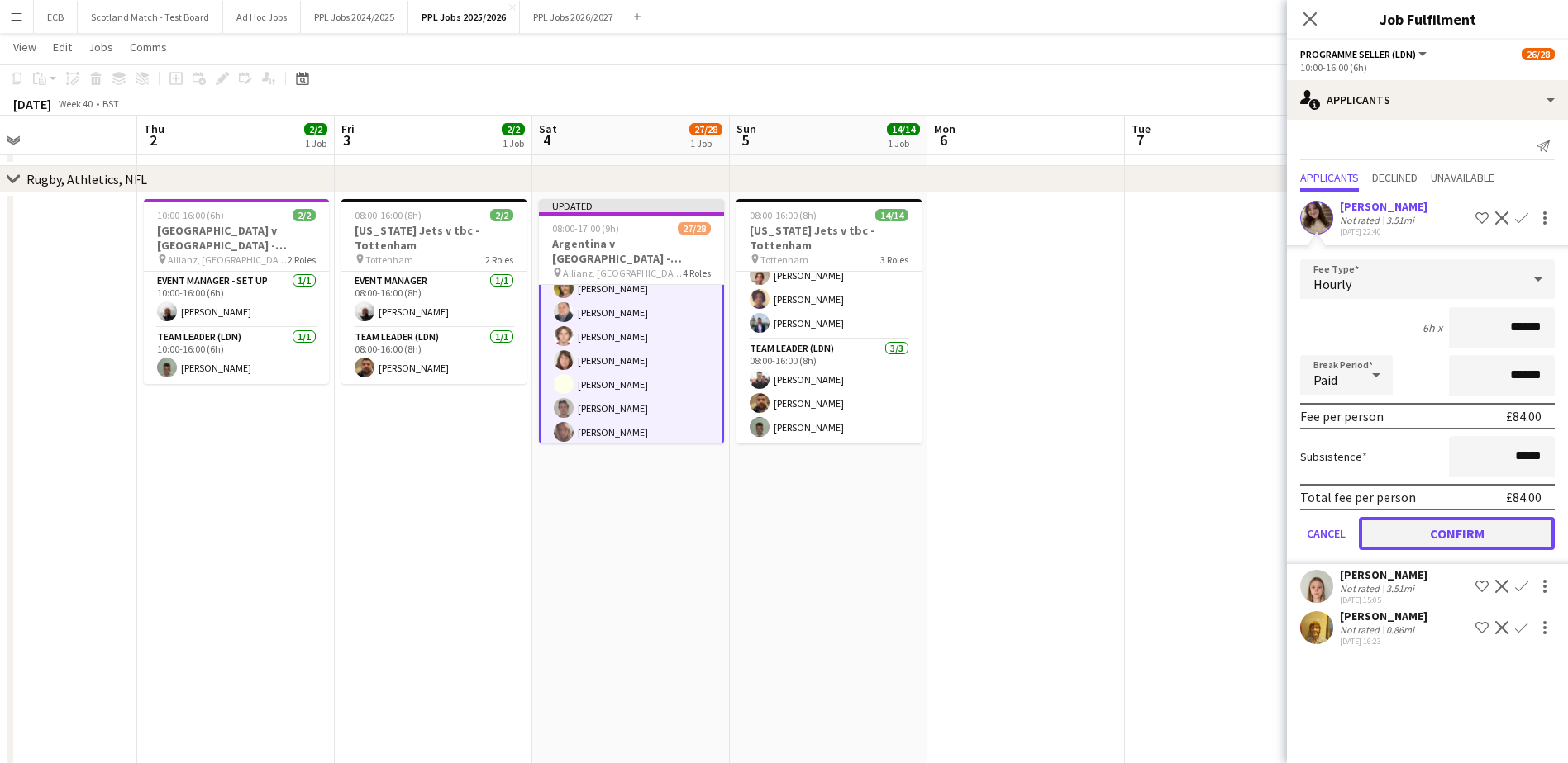
click at [1475, 523] on button "Confirm" at bounding box center [1456, 534] width 196 height 33
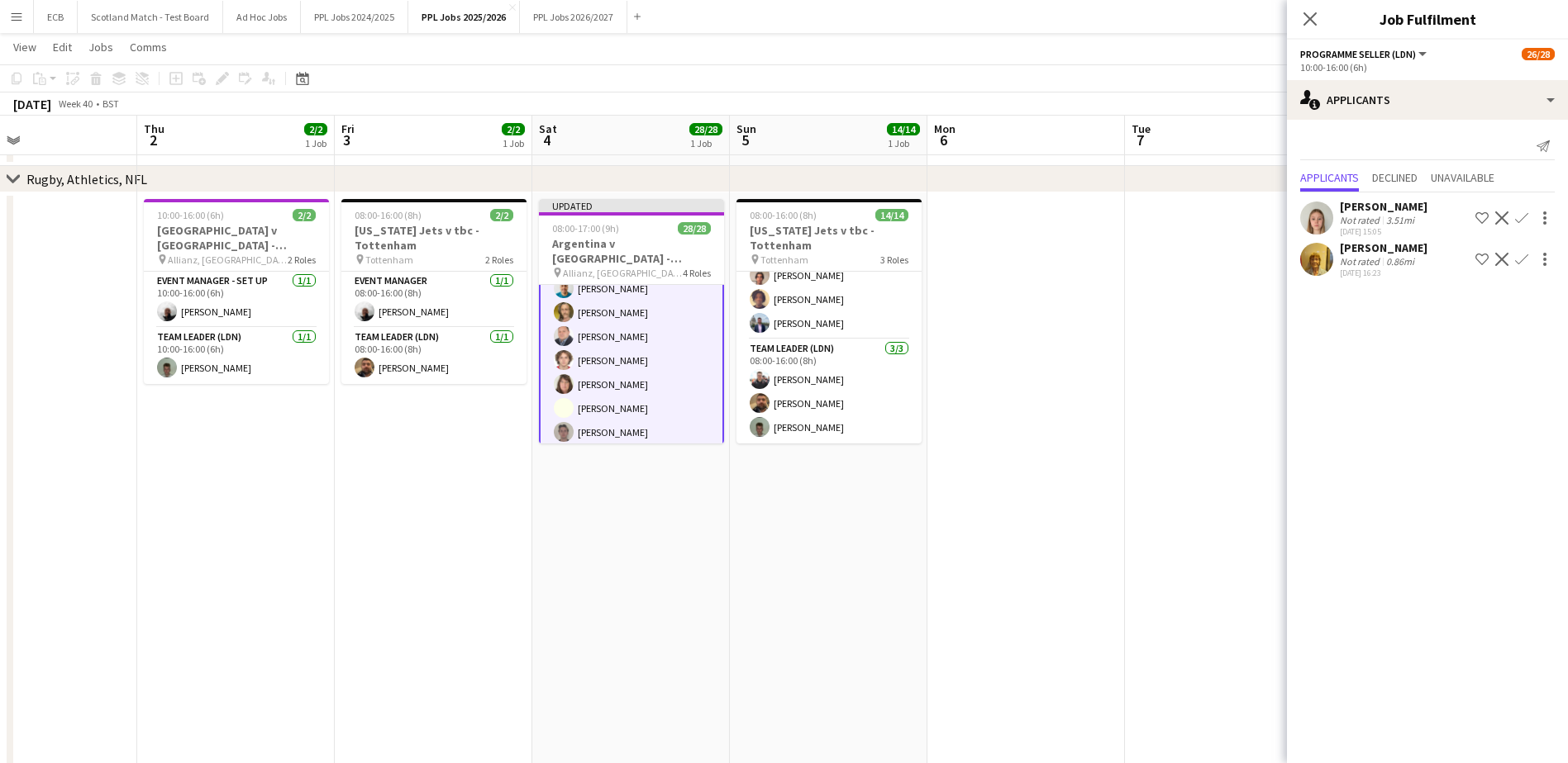
click at [1128, 345] on app-date-cell at bounding box center [1223, 569] width 197 height 752
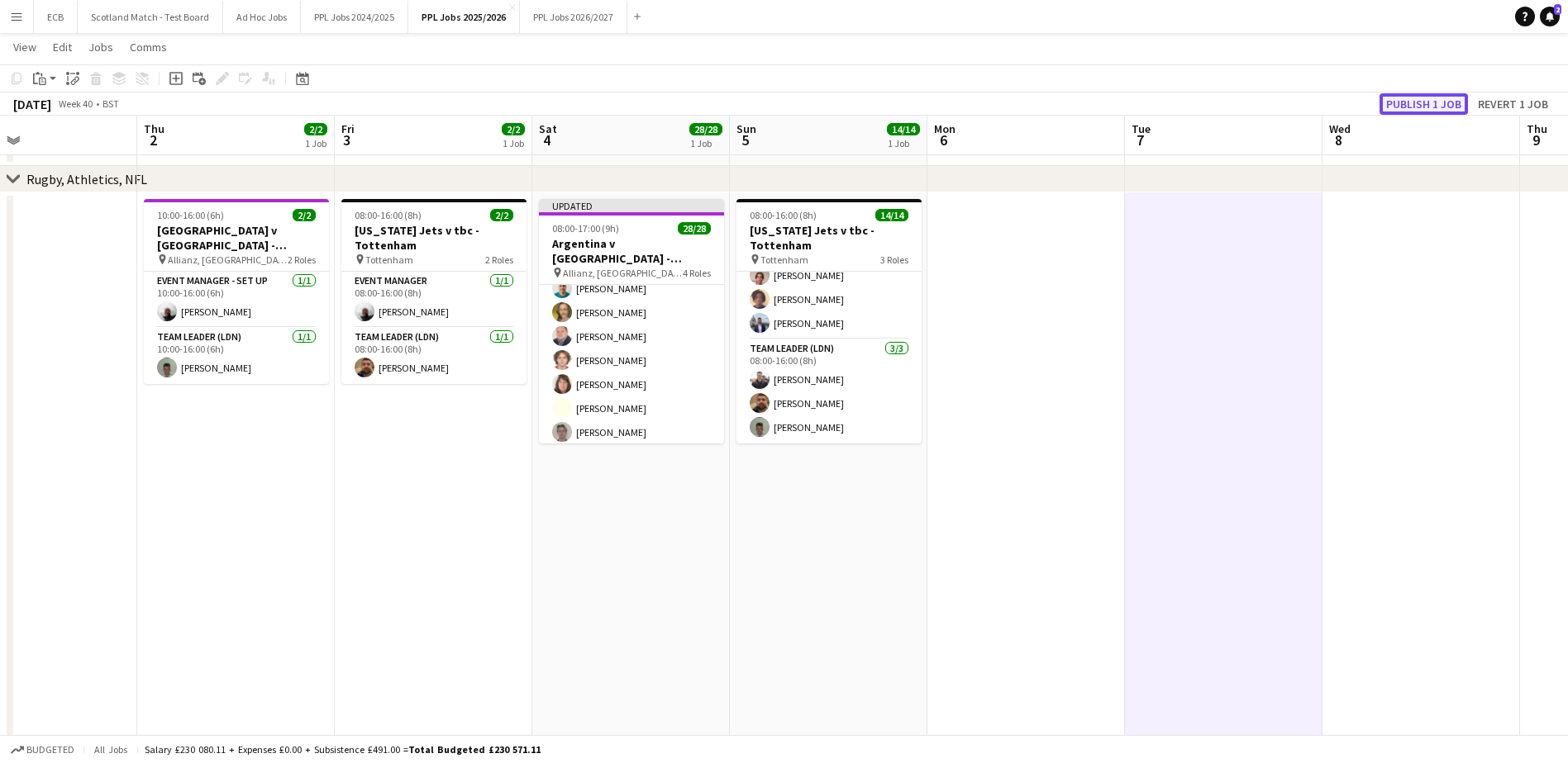
click at [1427, 100] on button "Publish 1 job" at bounding box center [1424, 104] width 88 height 22
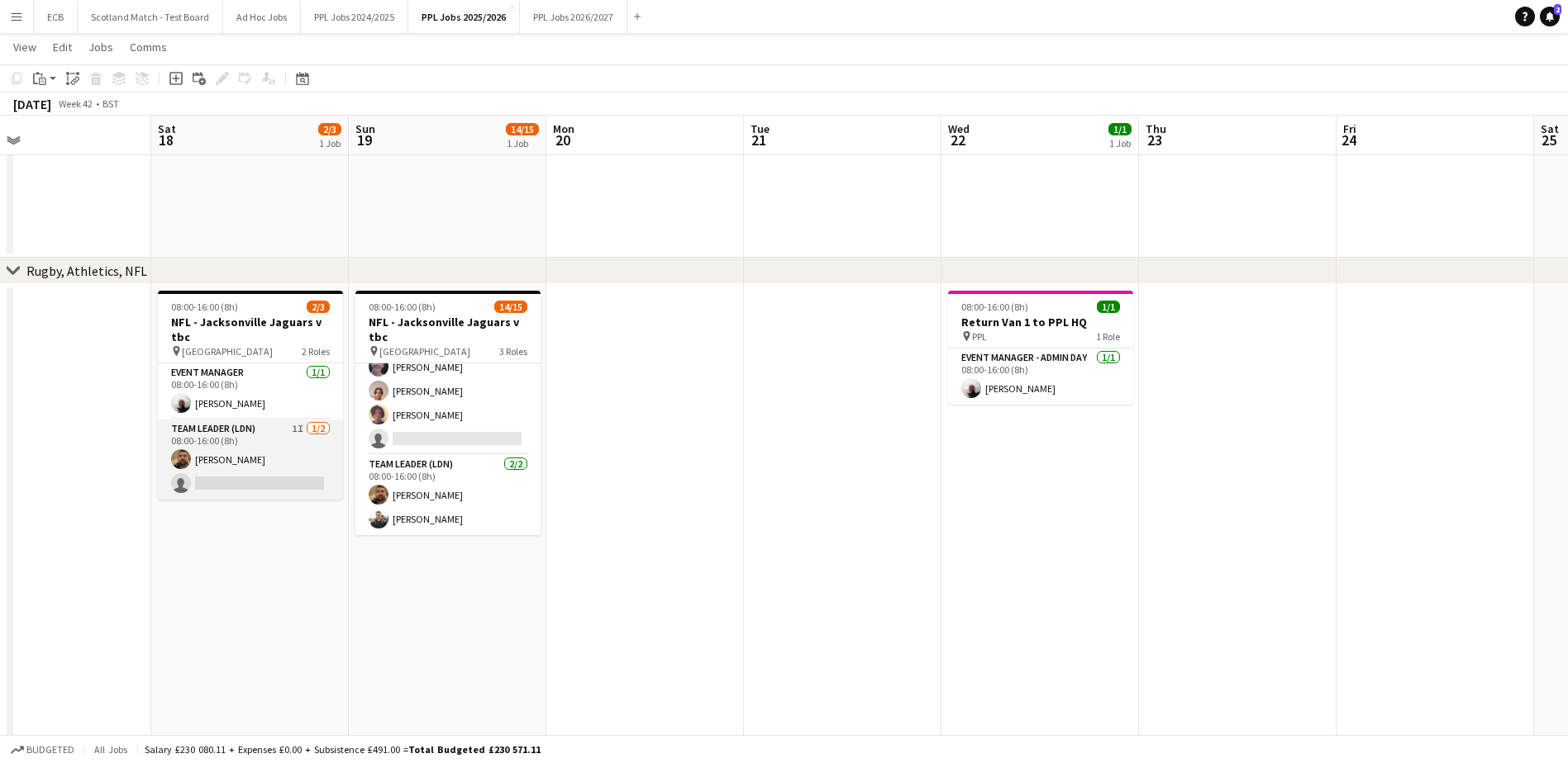
scroll to position [0, 441]
drag, startPoint x: 265, startPoint y: 450, endPoint x: 735, endPoint y: 429, distance: 470.5
click at [735, 429] on app-date-cell at bounding box center [644, 660] width 197 height 752
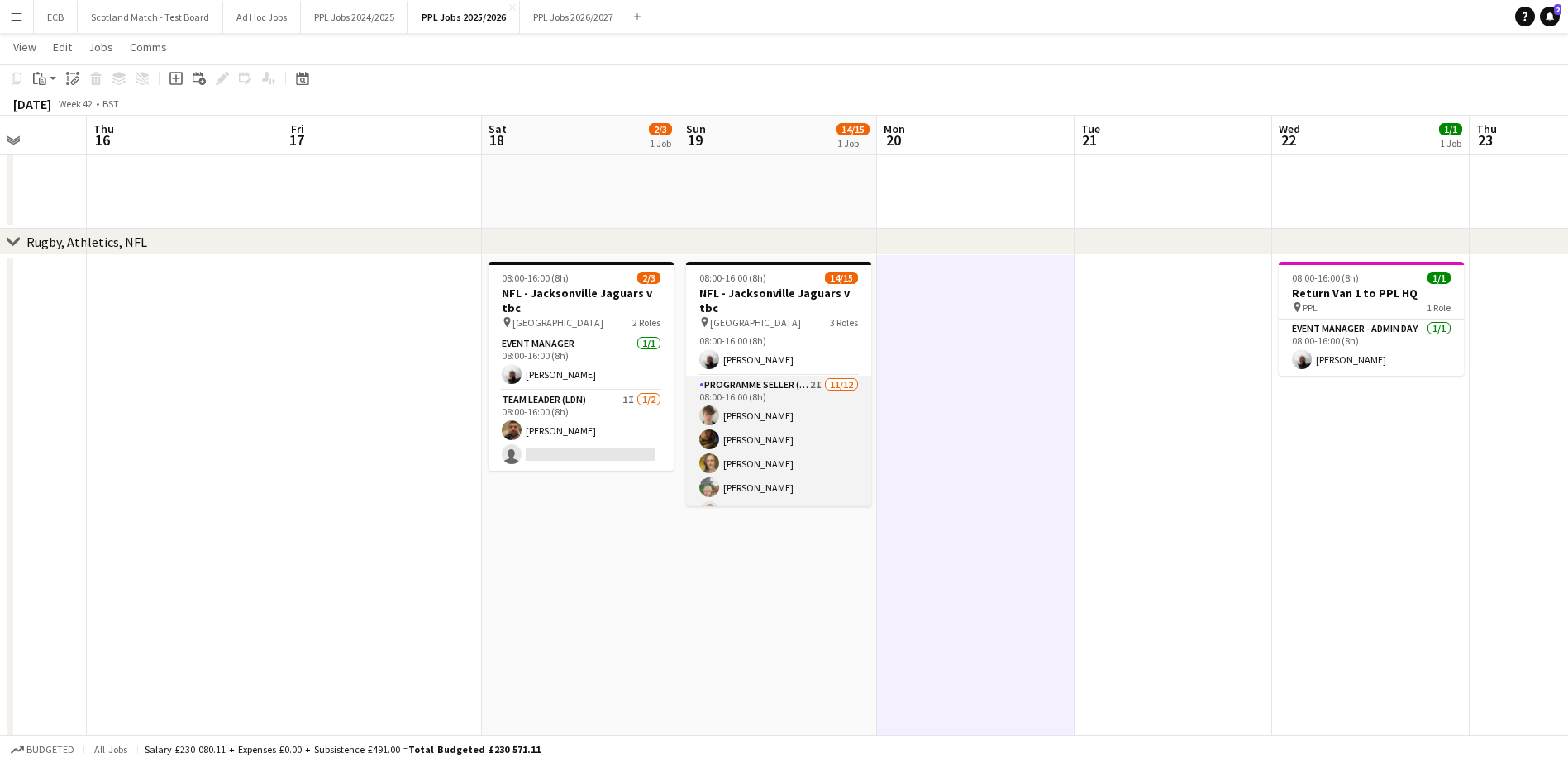
scroll to position [13, 0]
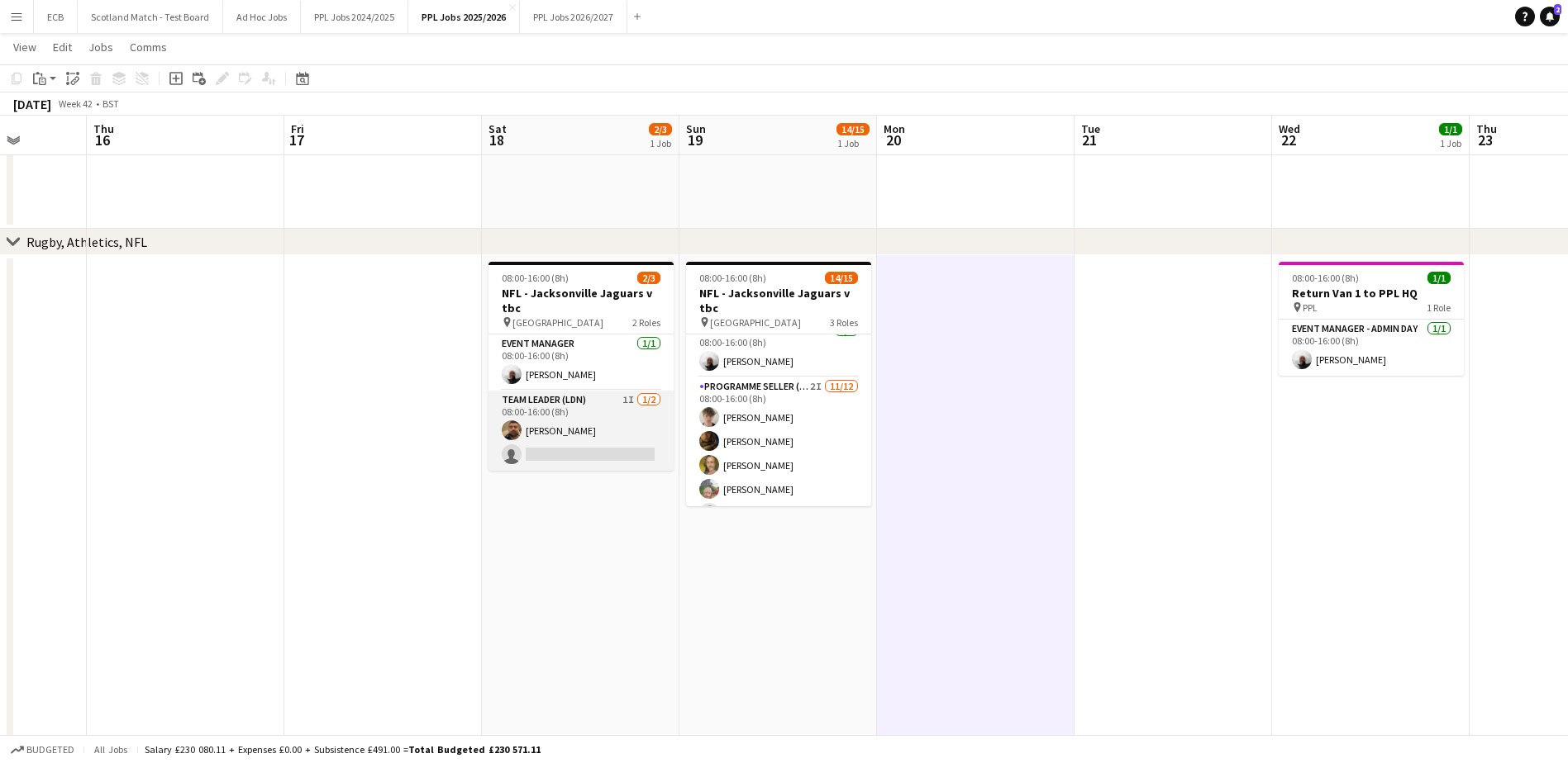
click at [584, 437] on app-card-role "Team Leader (LDN) 1I [DATE] 08:00-16:00 (8h) [PERSON_NAME] single-neutral-actio…" at bounding box center [581, 431] width 185 height 81
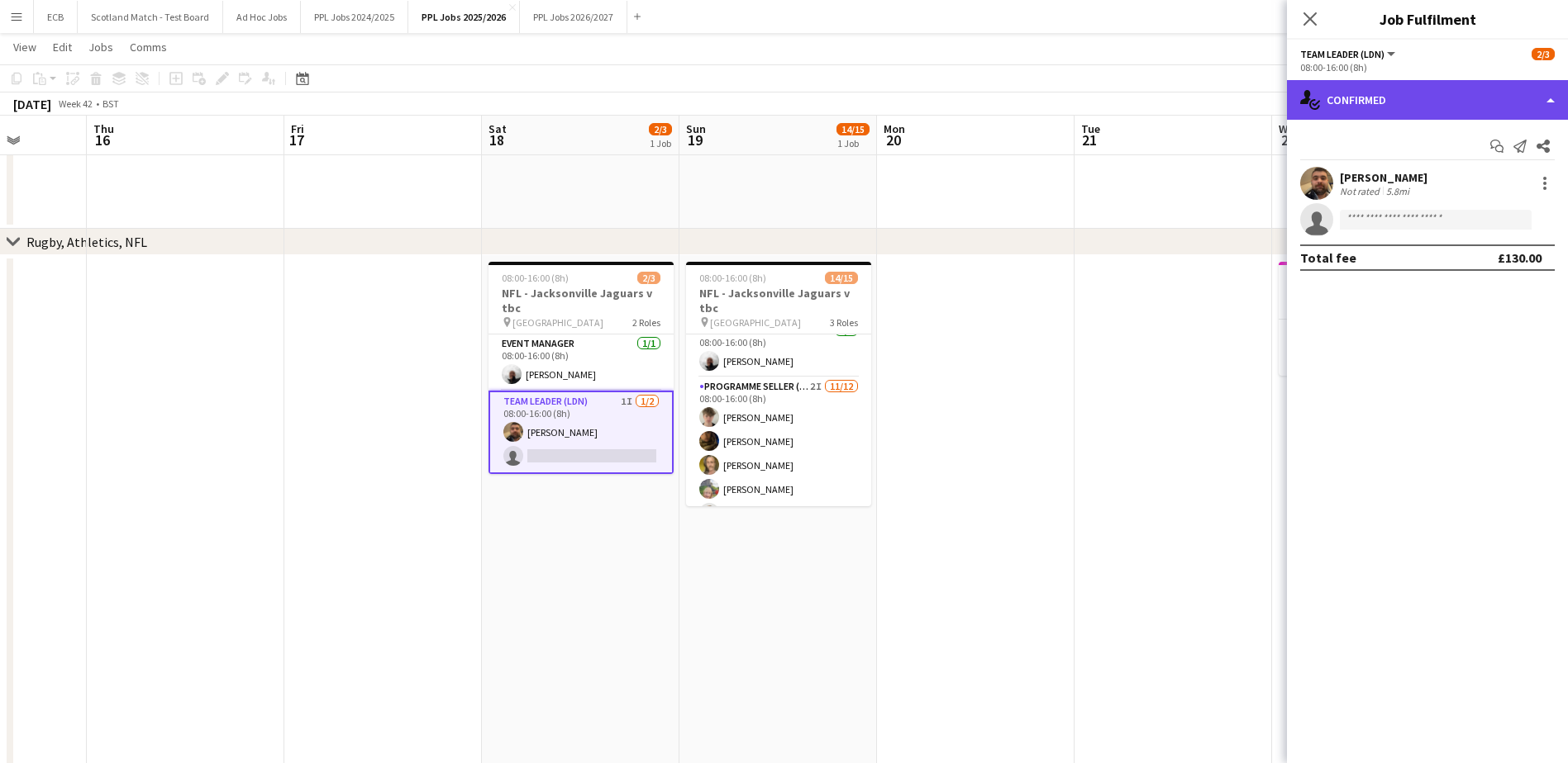
click at [1408, 104] on div "single-neutral-actions-check-2 Confirmed" at bounding box center [1428, 100] width 281 height 39
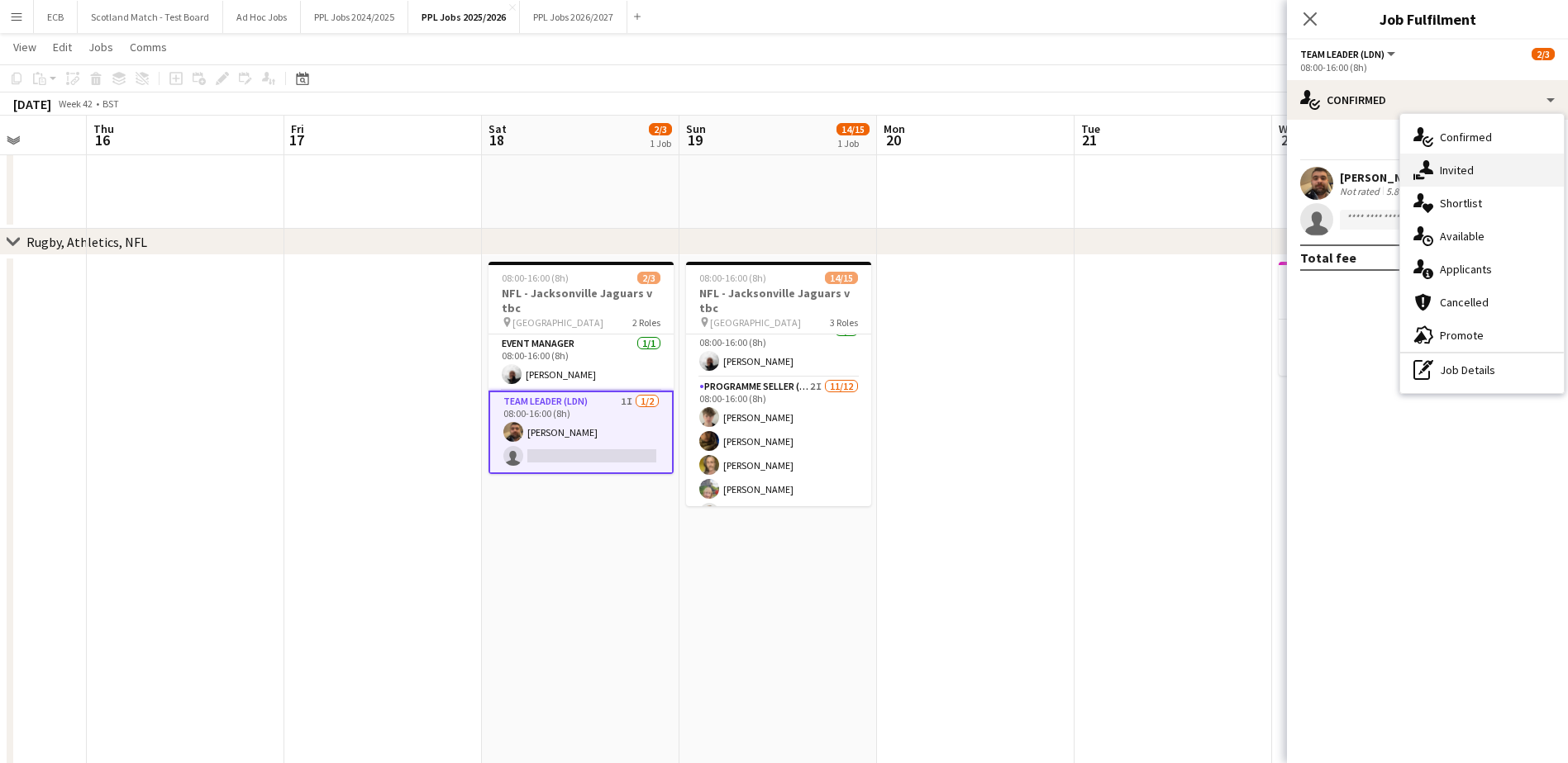
click at [1457, 167] on div "single-neutral-actions-share-1 Invited" at bounding box center [1482, 170] width 164 height 33
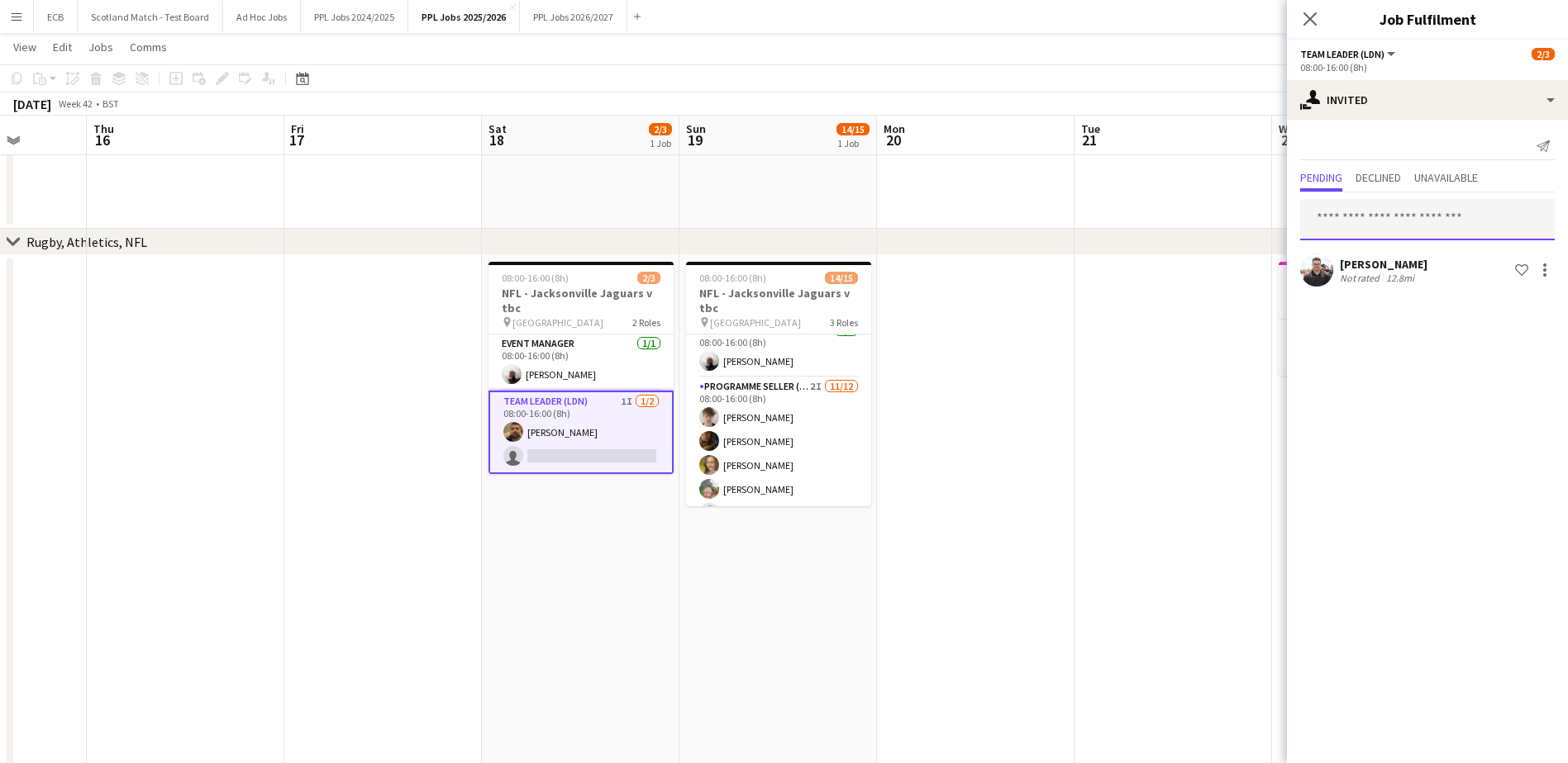
click at [1366, 221] on input "text" at bounding box center [1427, 220] width 254 height 41
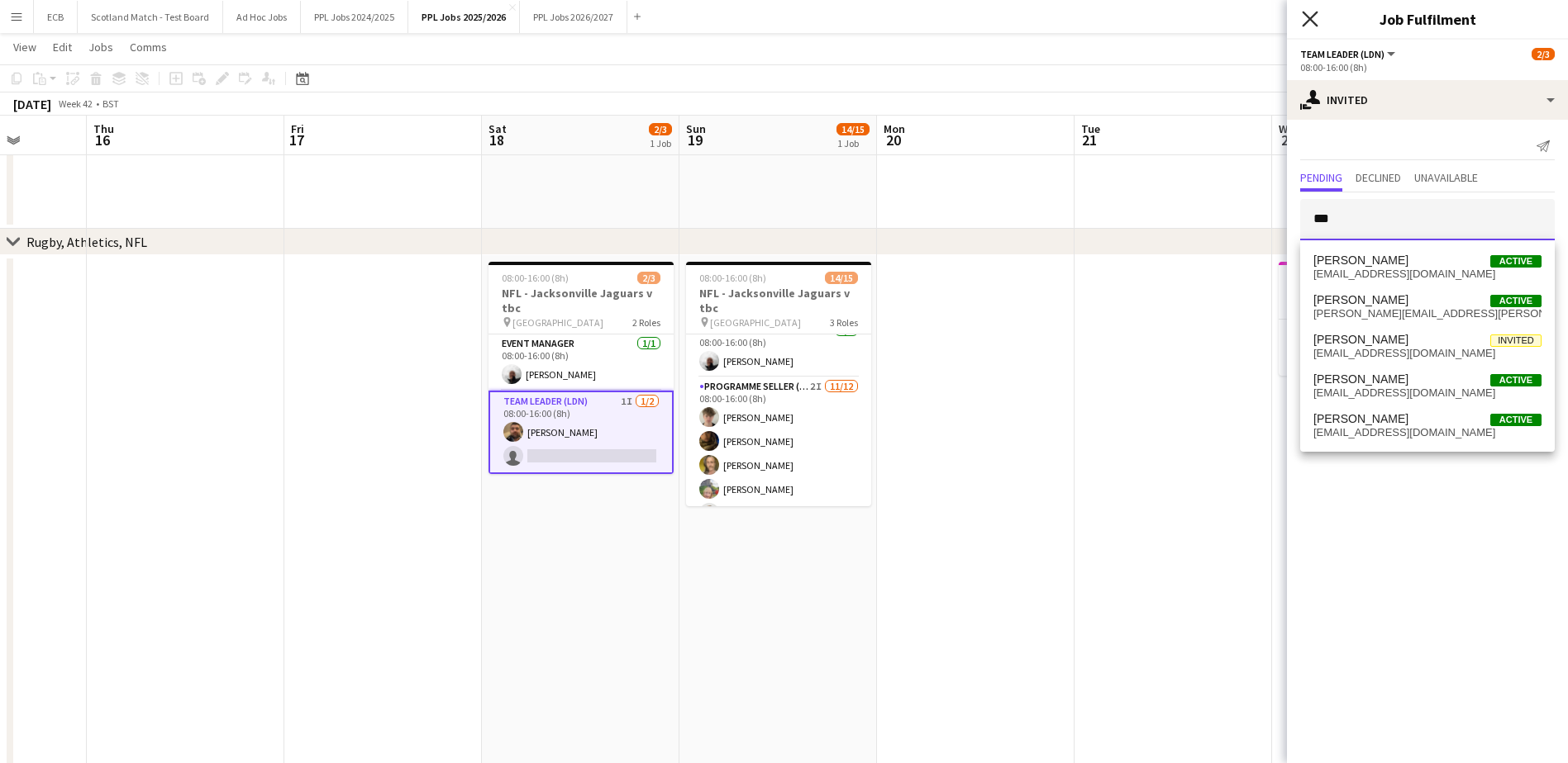
type input "***"
click at [1316, 18] on icon "Close pop-in" at bounding box center [1310, 19] width 16 height 16
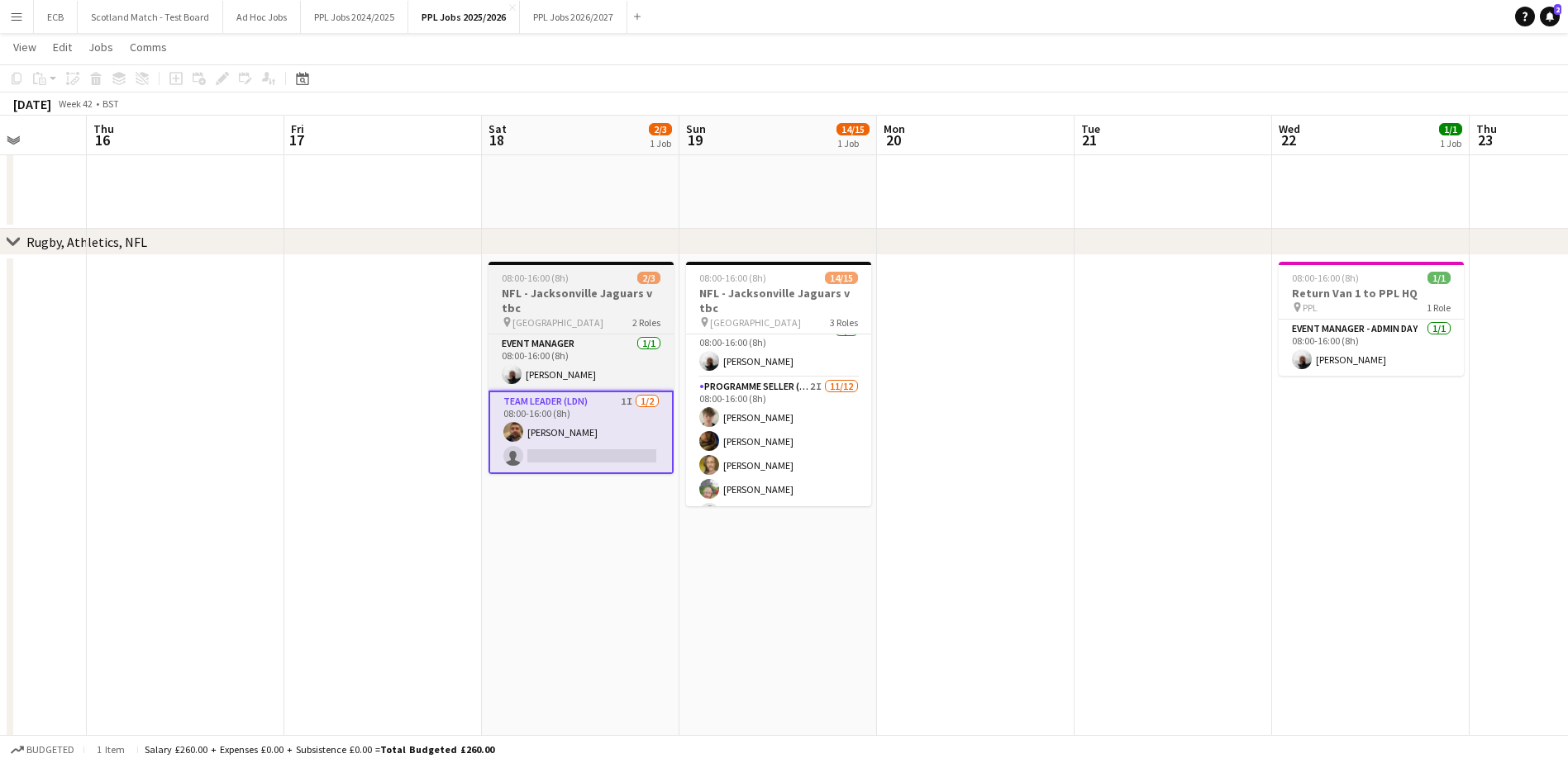
click at [561, 292] on h3 "NFL - Jacksonville Jaguars v tbc" at bounding box center [581, 300] width 185 height 29
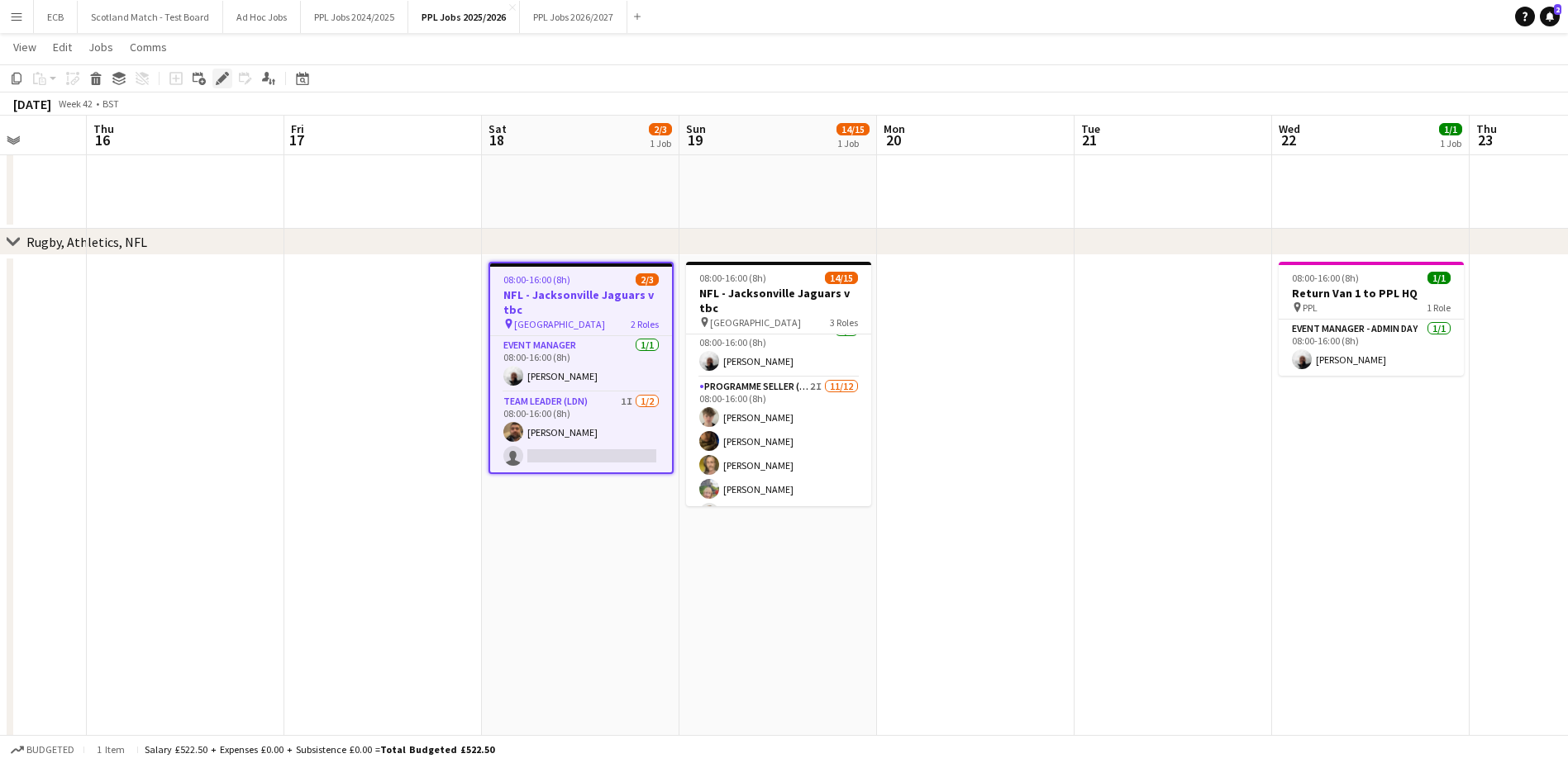
click at [221, 77] on icon "Edit" at bounding box center [222, 78] width 13 height 13
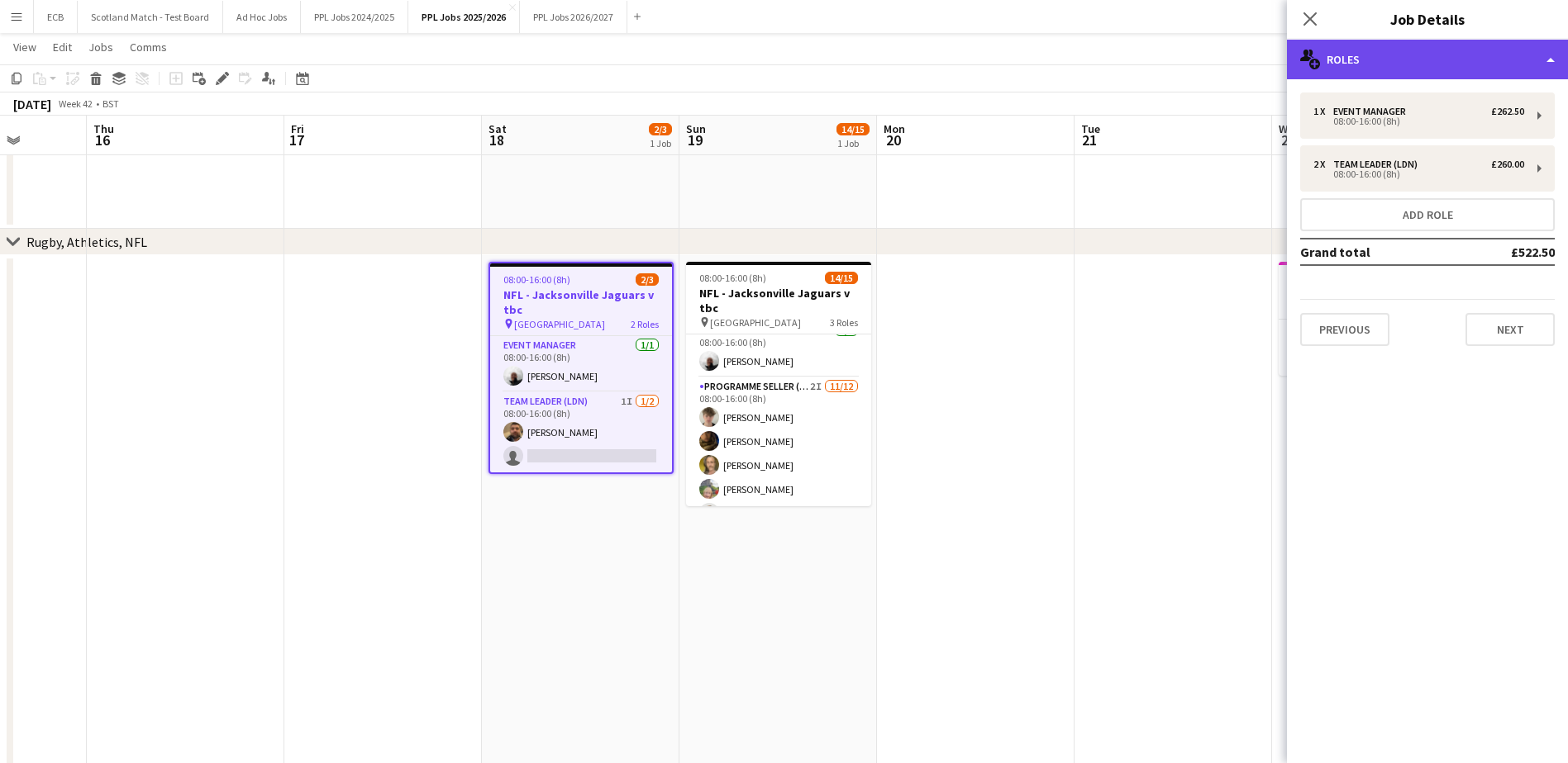
click at [1424, 60] on div "multiple-users-add Roles" at bounding box center [1428, 59] width 281 height 39
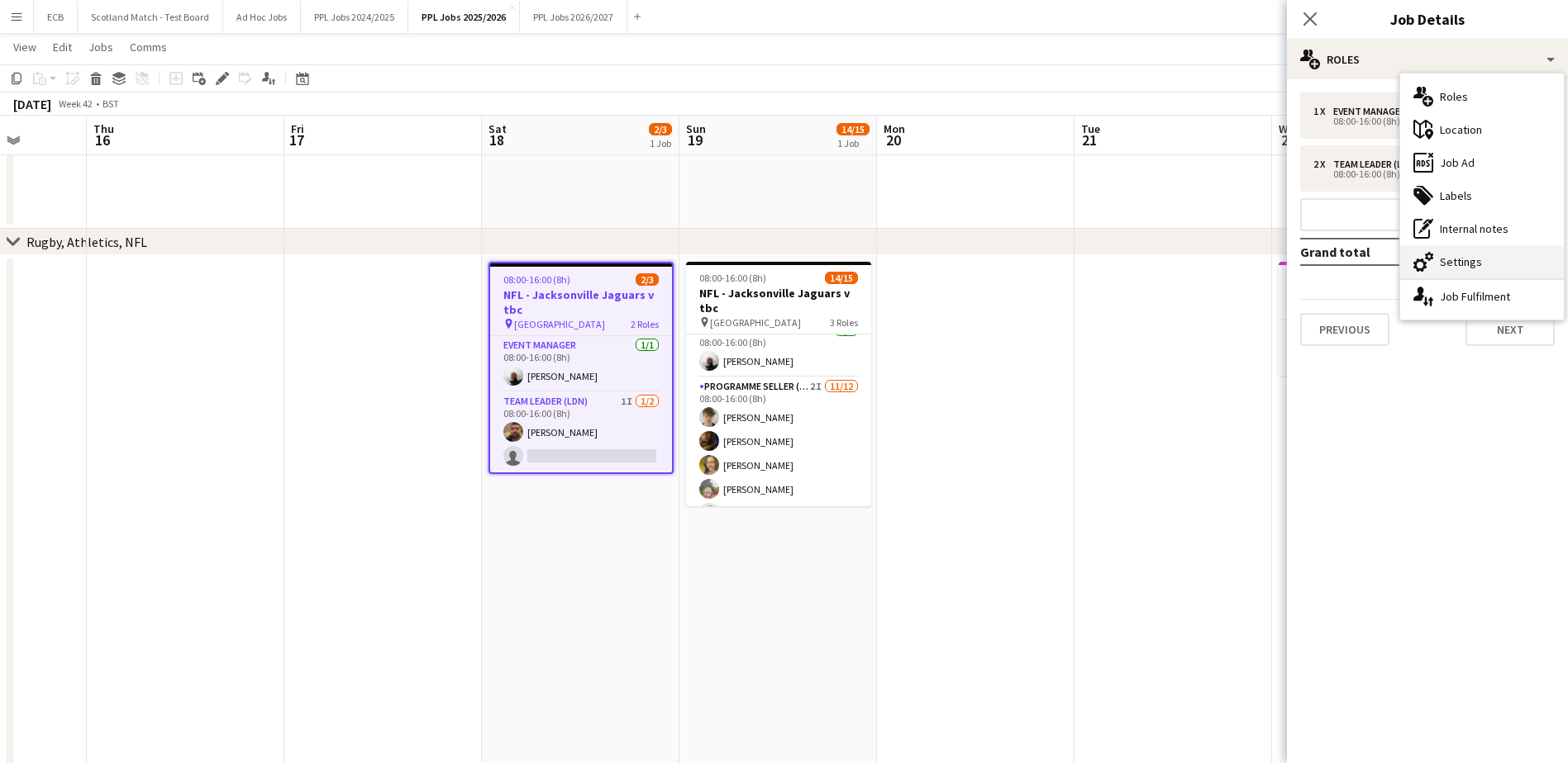
click at [1462, 260] on div "cog-double-3 Settings" at bounding box center [1482, 262] width 164 height 33
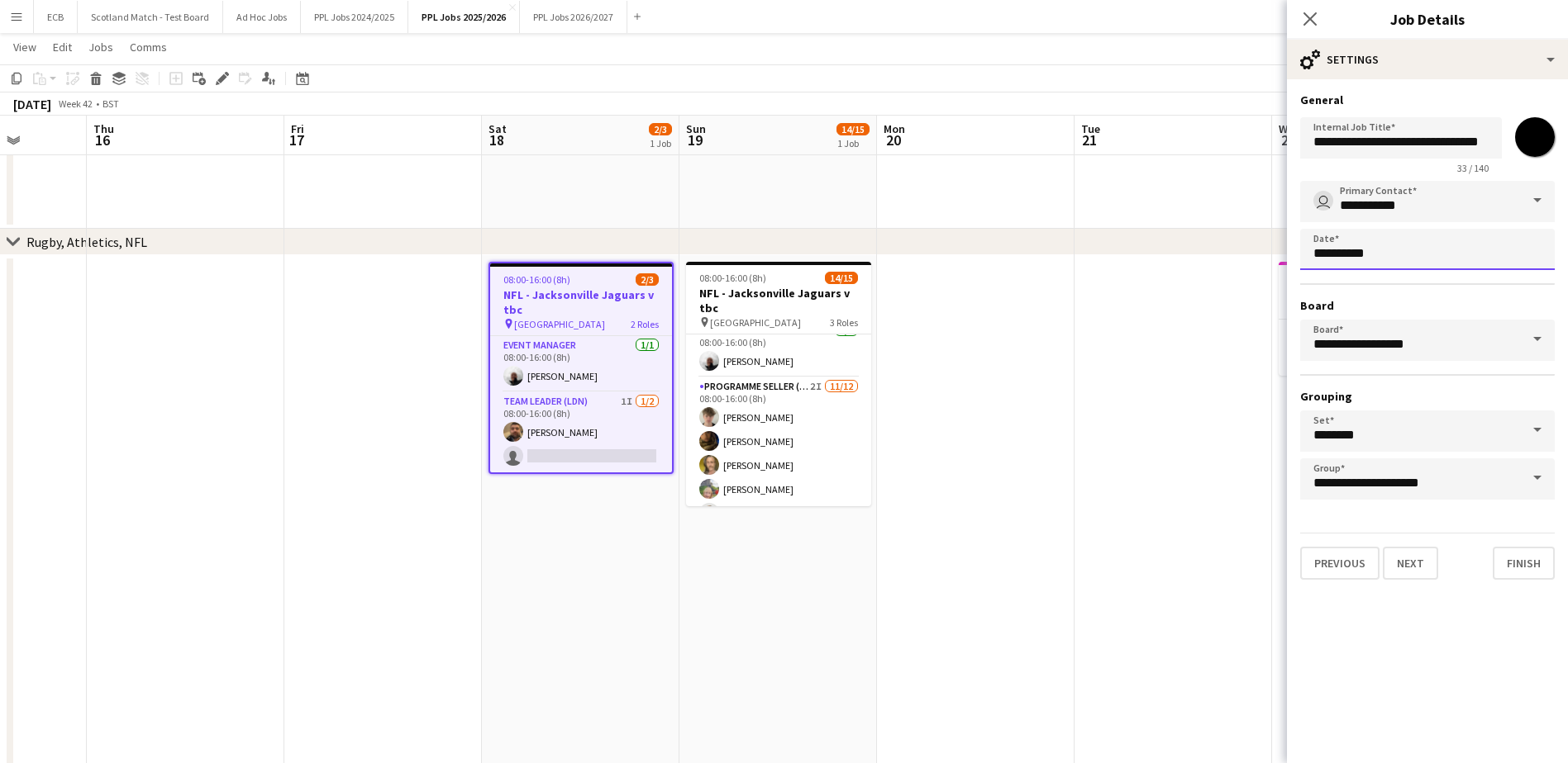
scroll to position [0, 0]
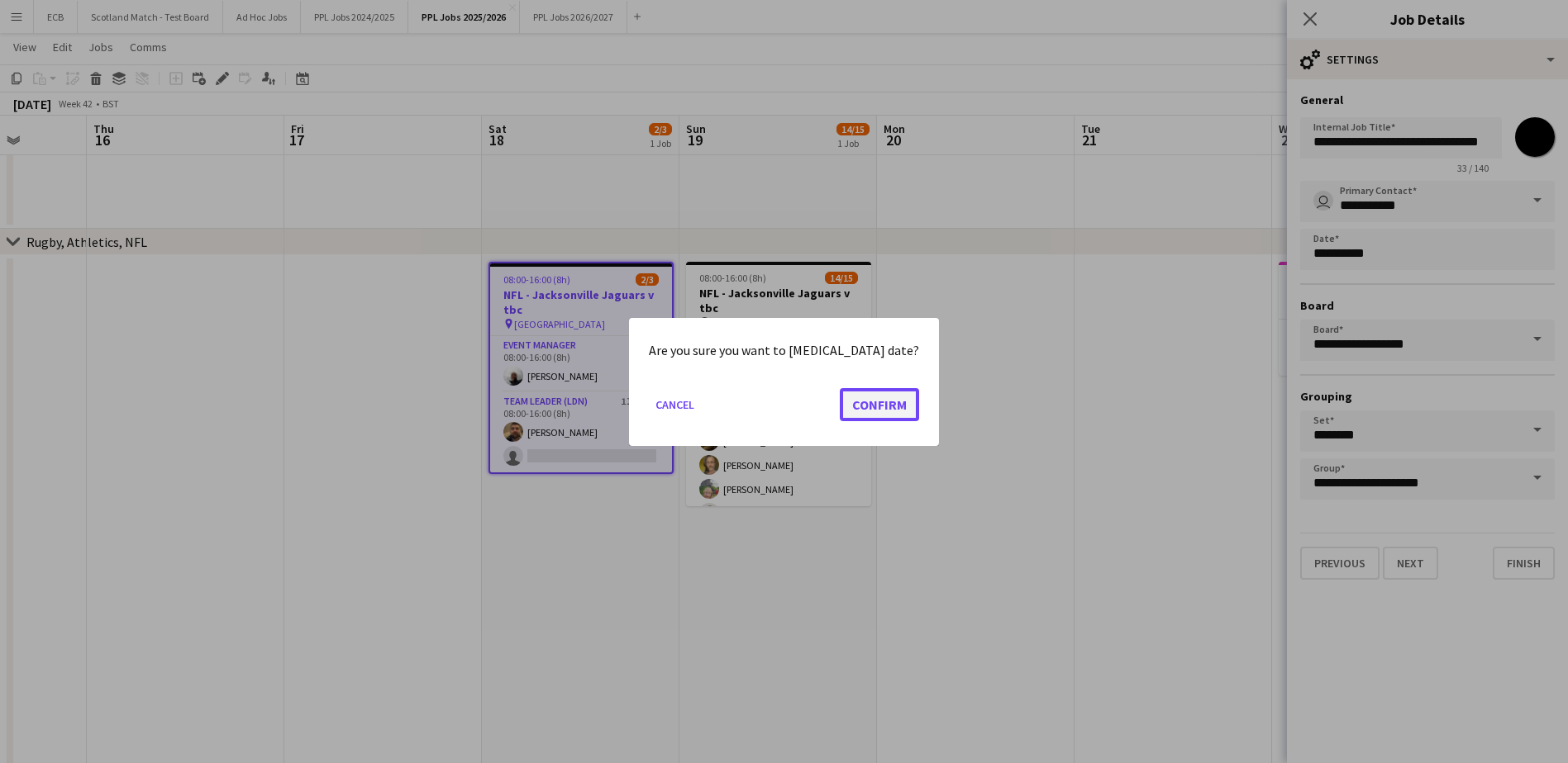
click at [856, 390] on button "Confirm" at bounding box center [879, 405] width 80 height 33
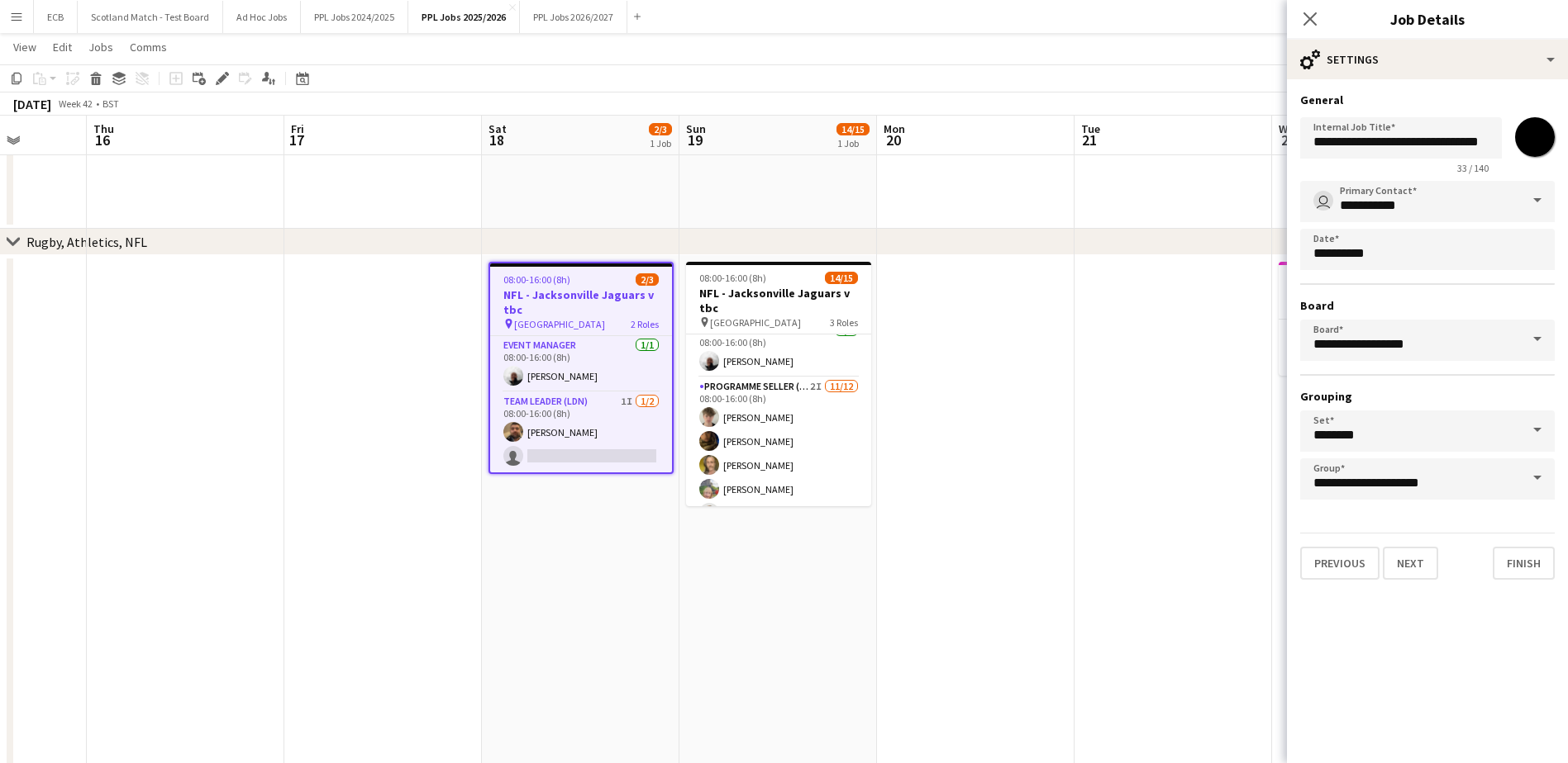
scroll to position [730, 0]
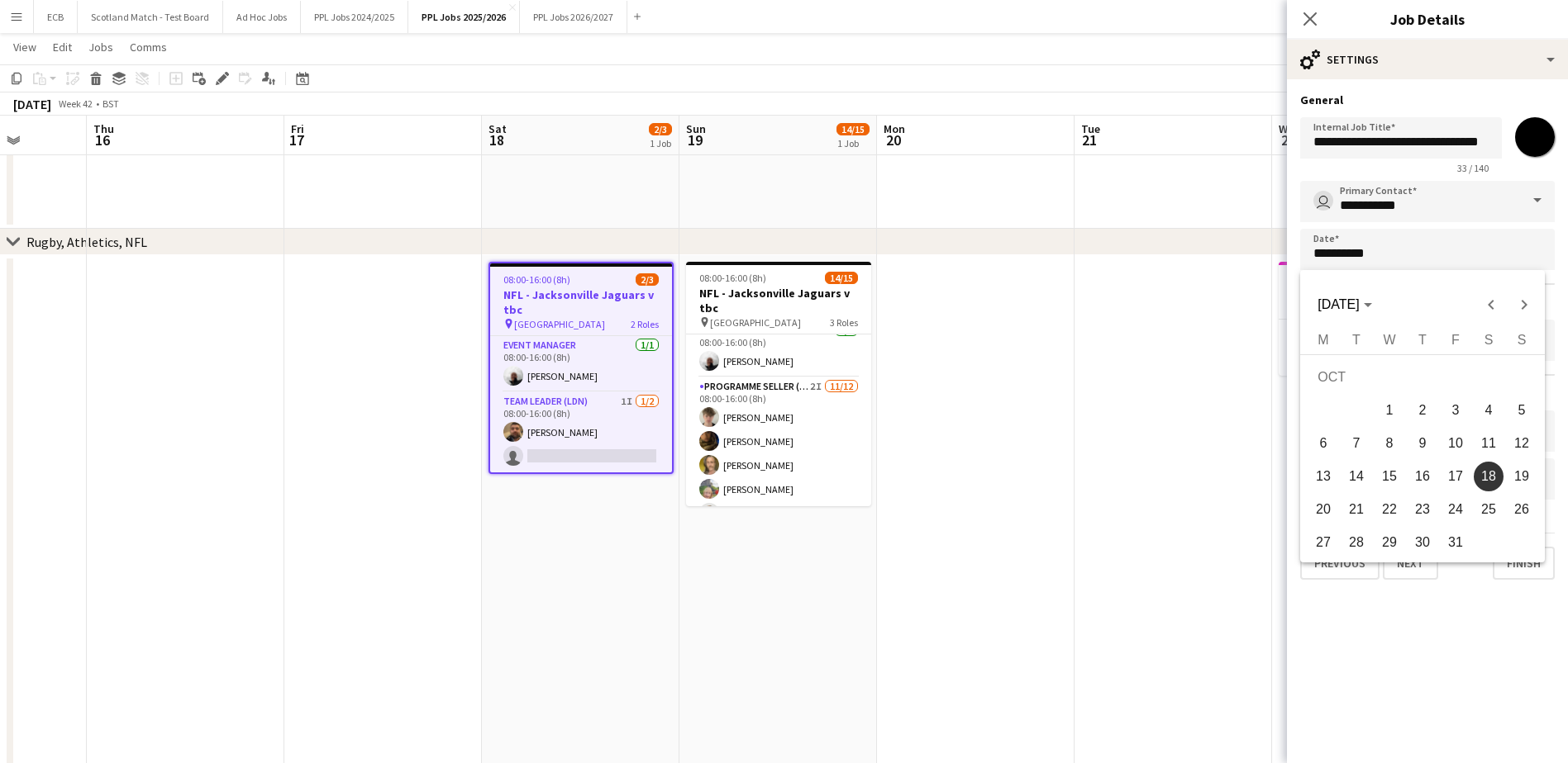
click at [1450, 480] on span "17" at bounding box center [1455, 476] width 29 height 29
type input "**********"
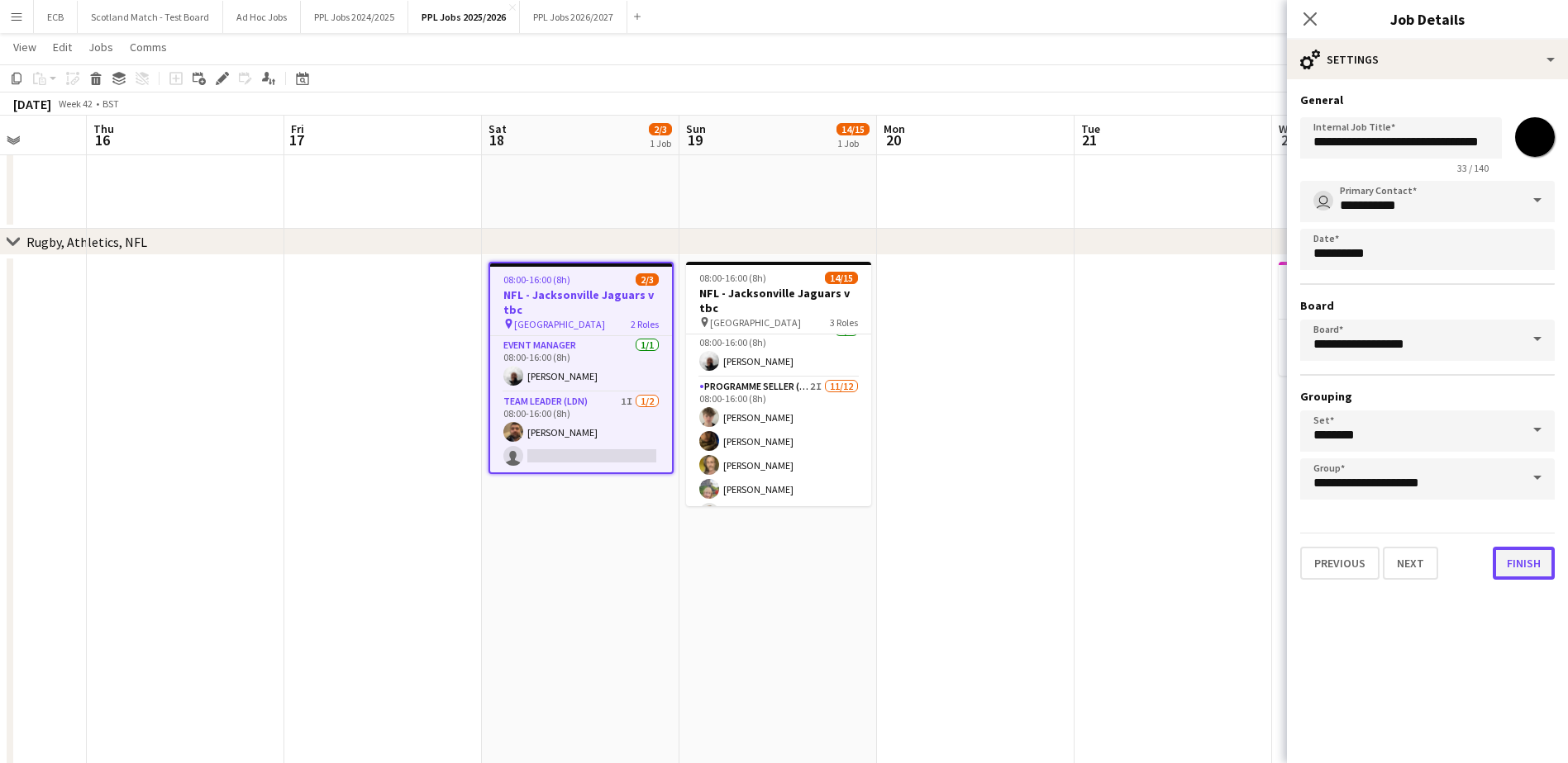
click at [1520, 562] on button "Finish" at bounding box center [1523, 564] width 62 height 33
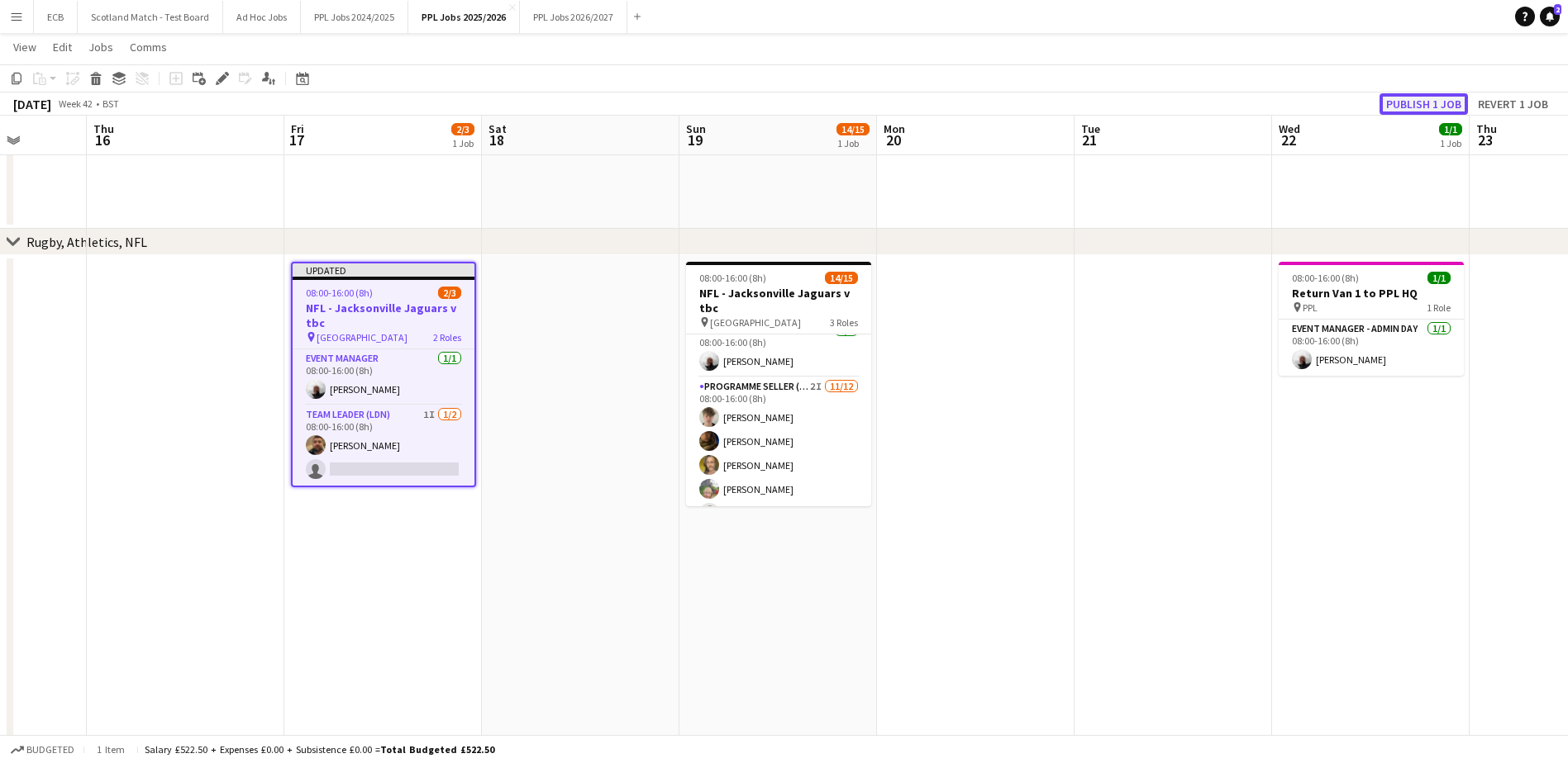
click at [1439, 99] on button "Publish 1 job" at bounding box center [1424, 104] width 88 height 22
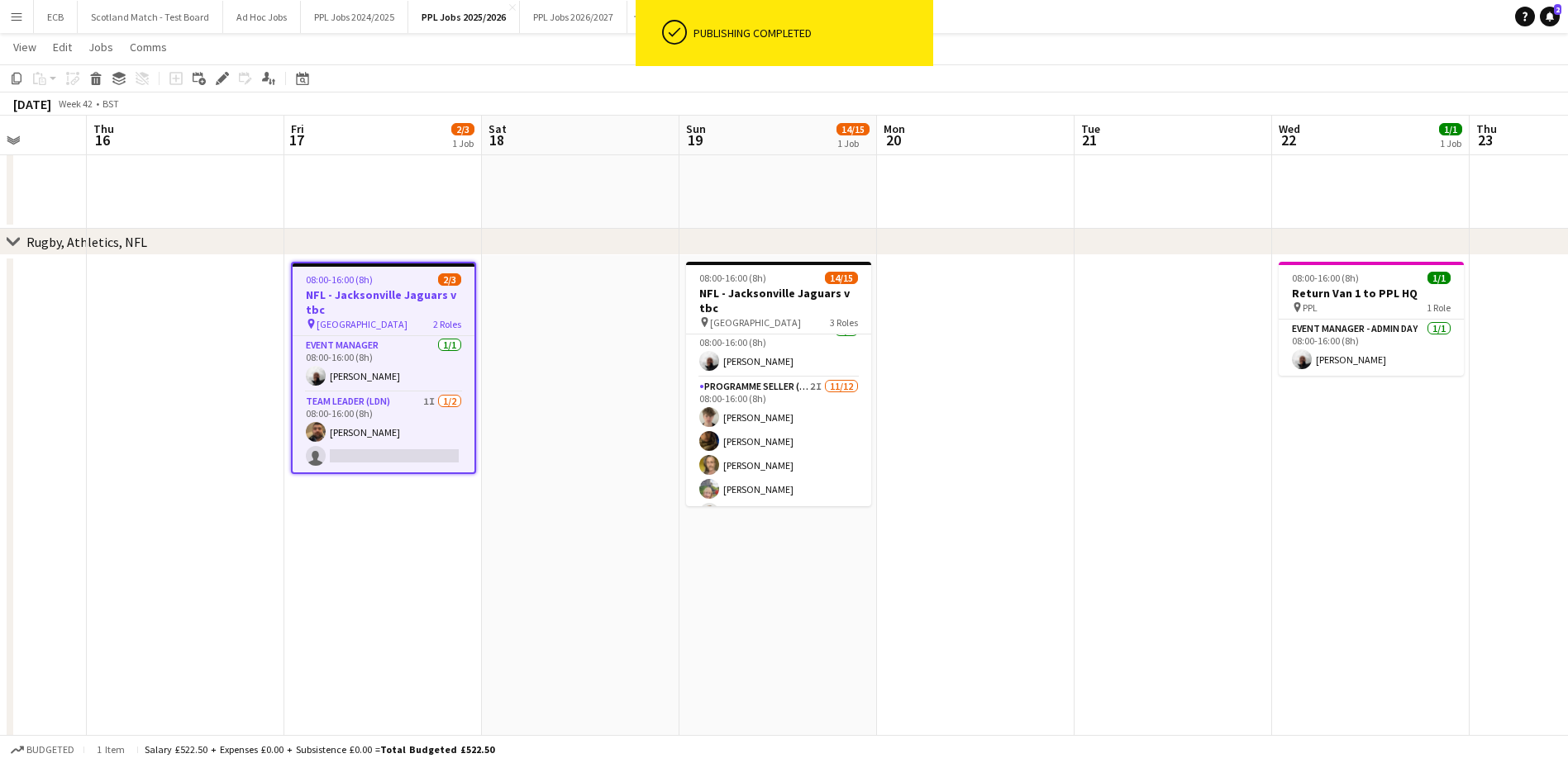
click at [364, 288] on h3 "NFL - Jacksonville Jaguars v tbc" at bounding box center [383, 302] width 182 height 29
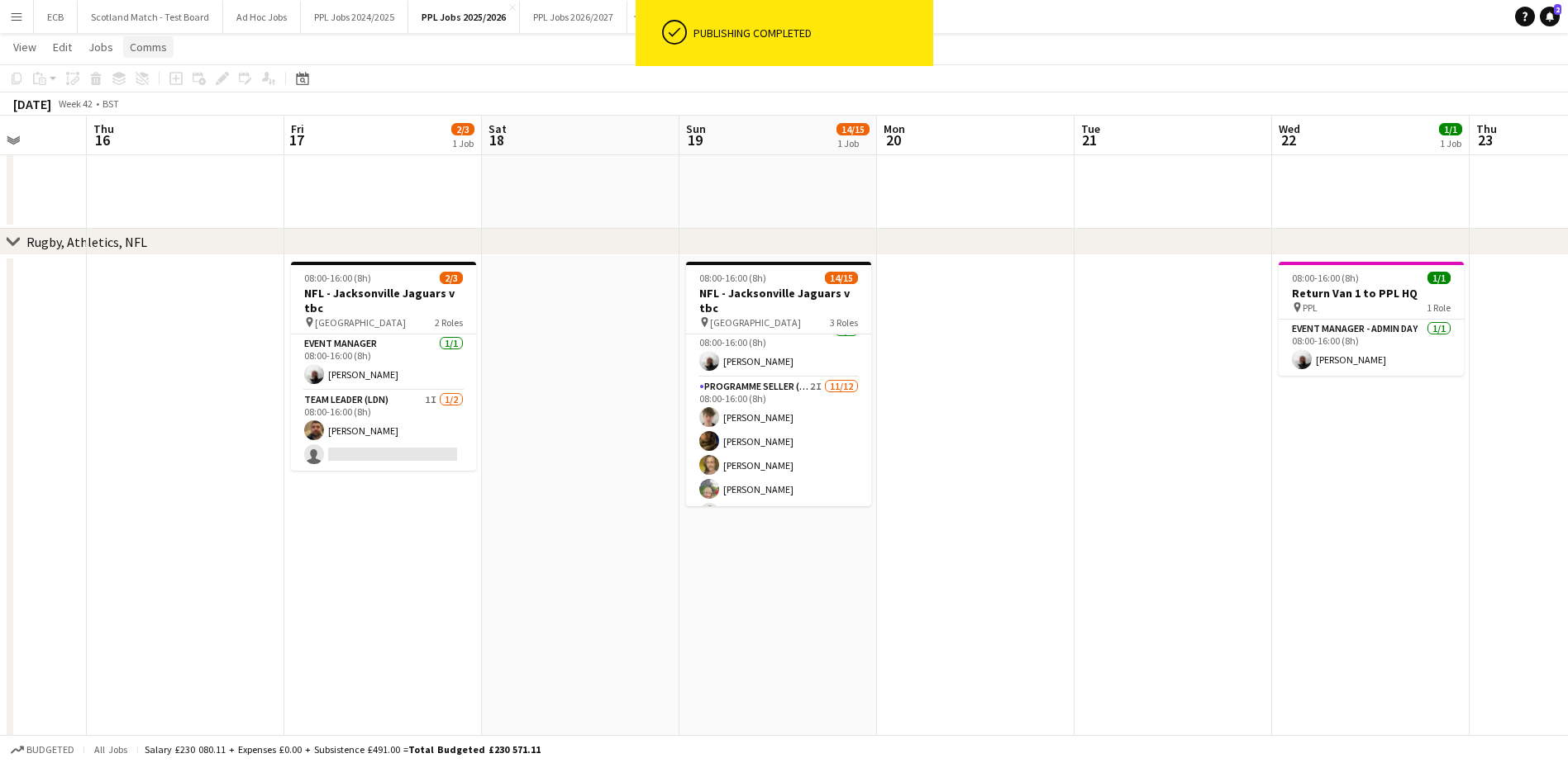
click at [144, 58] on link "Comms" at bounding box center [147, 47] width 50 height 22
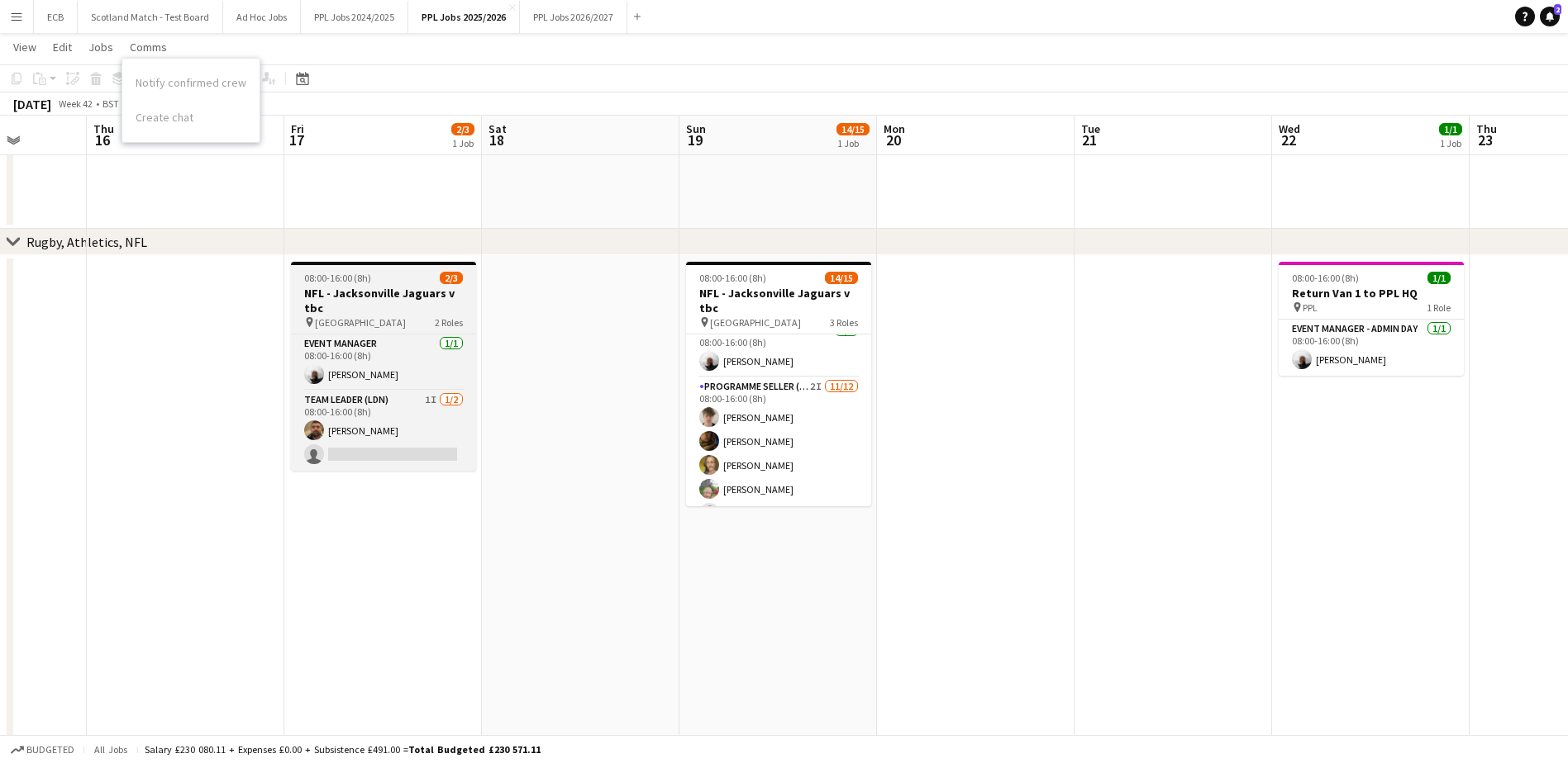
click at [358, 284] on span "08:00-16:00 (8h)" at bounding box center [338, 278] width 67 height 13
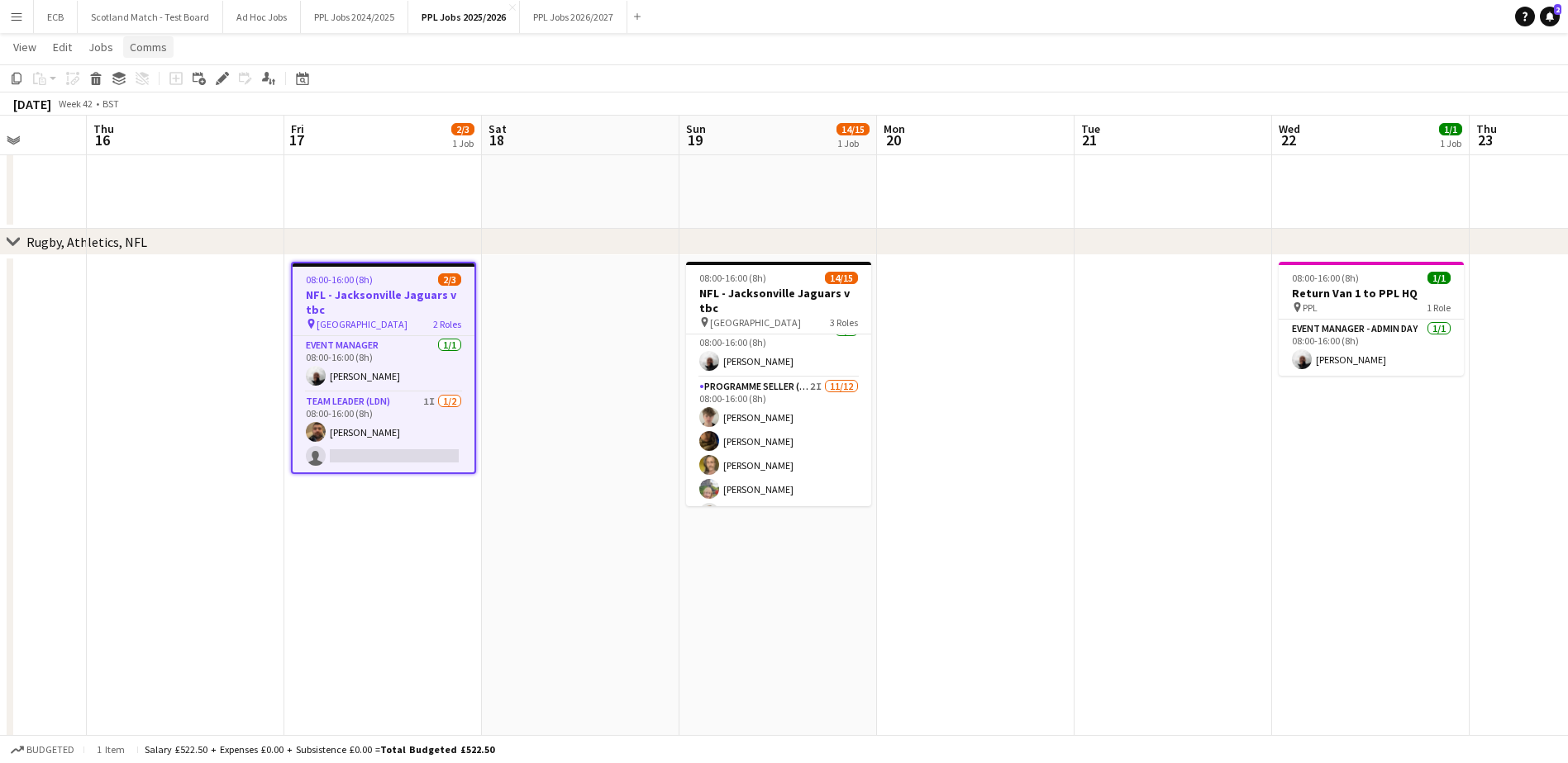
click at [154, 49] on span "Comms" at bounding box center [148, 46] width 37 height 15
click at [150, 123] on span "Create chat" at bounding box center [164, 117] width 58 height 15
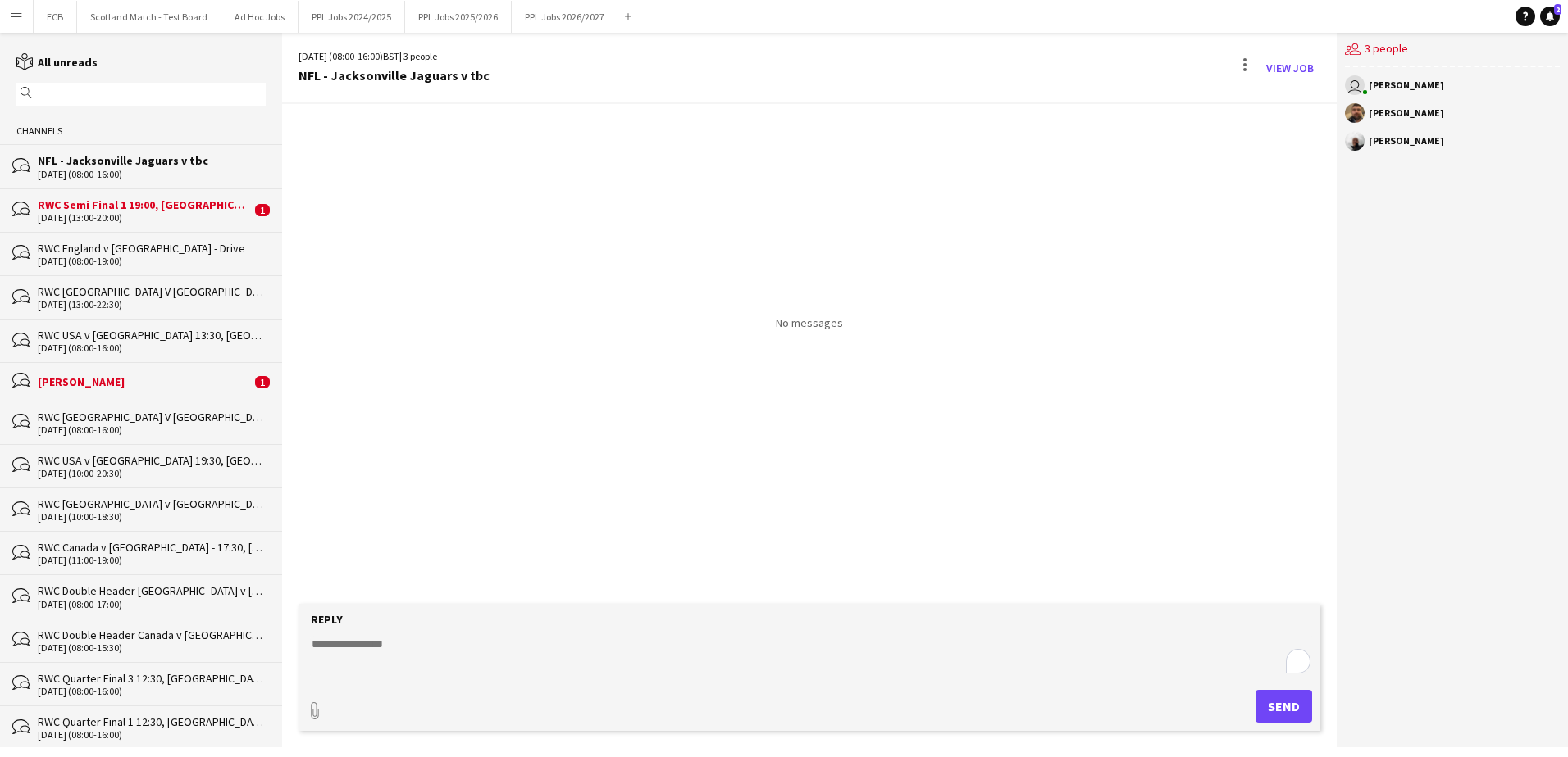
click at [438, 663] on textarea "To enrich screen reader interactions, please activate Accessibility in Grammarl…" at bounding box center [812, 658] width 1005 height 43
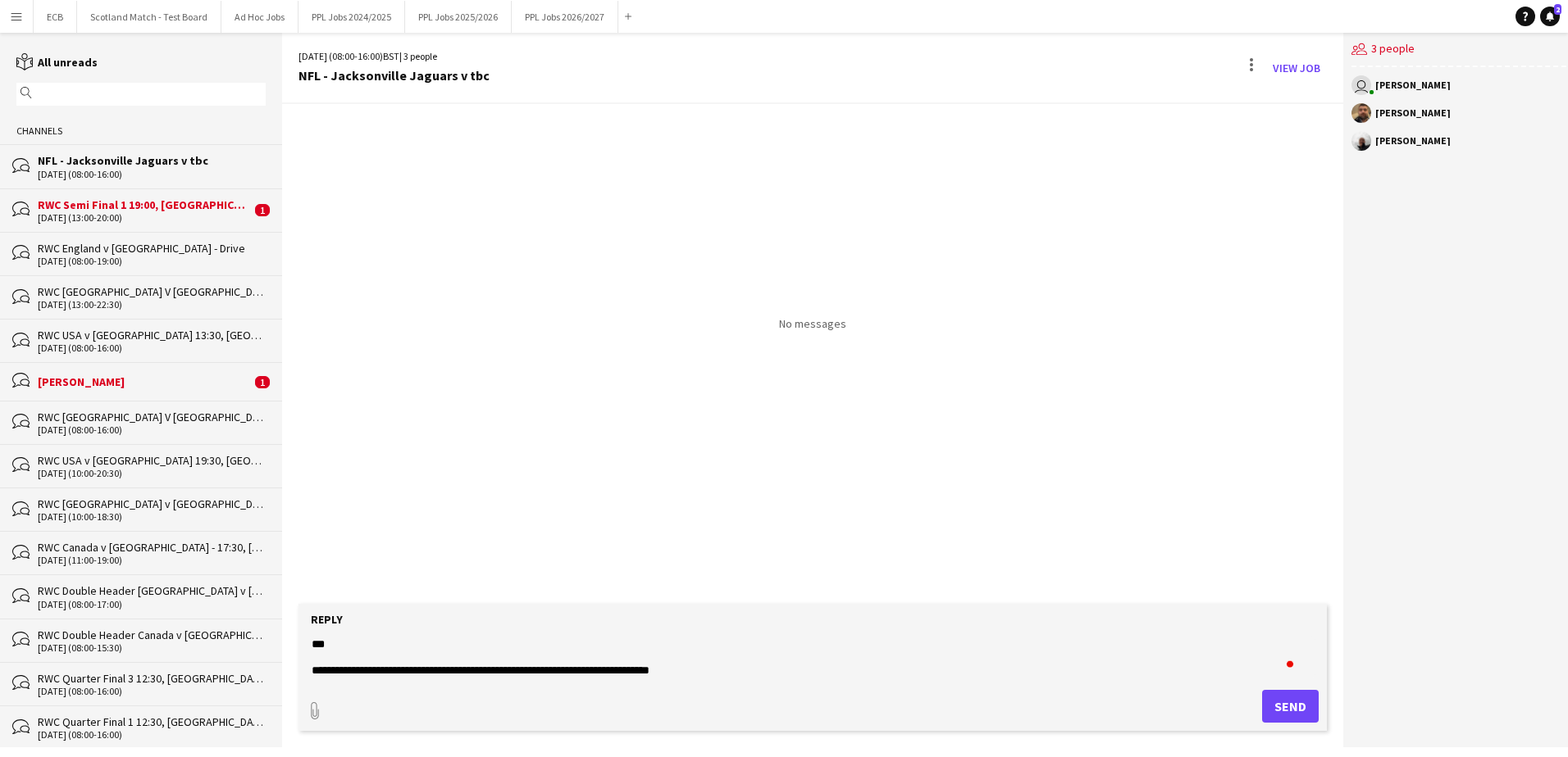
scroll to position [25, 0]
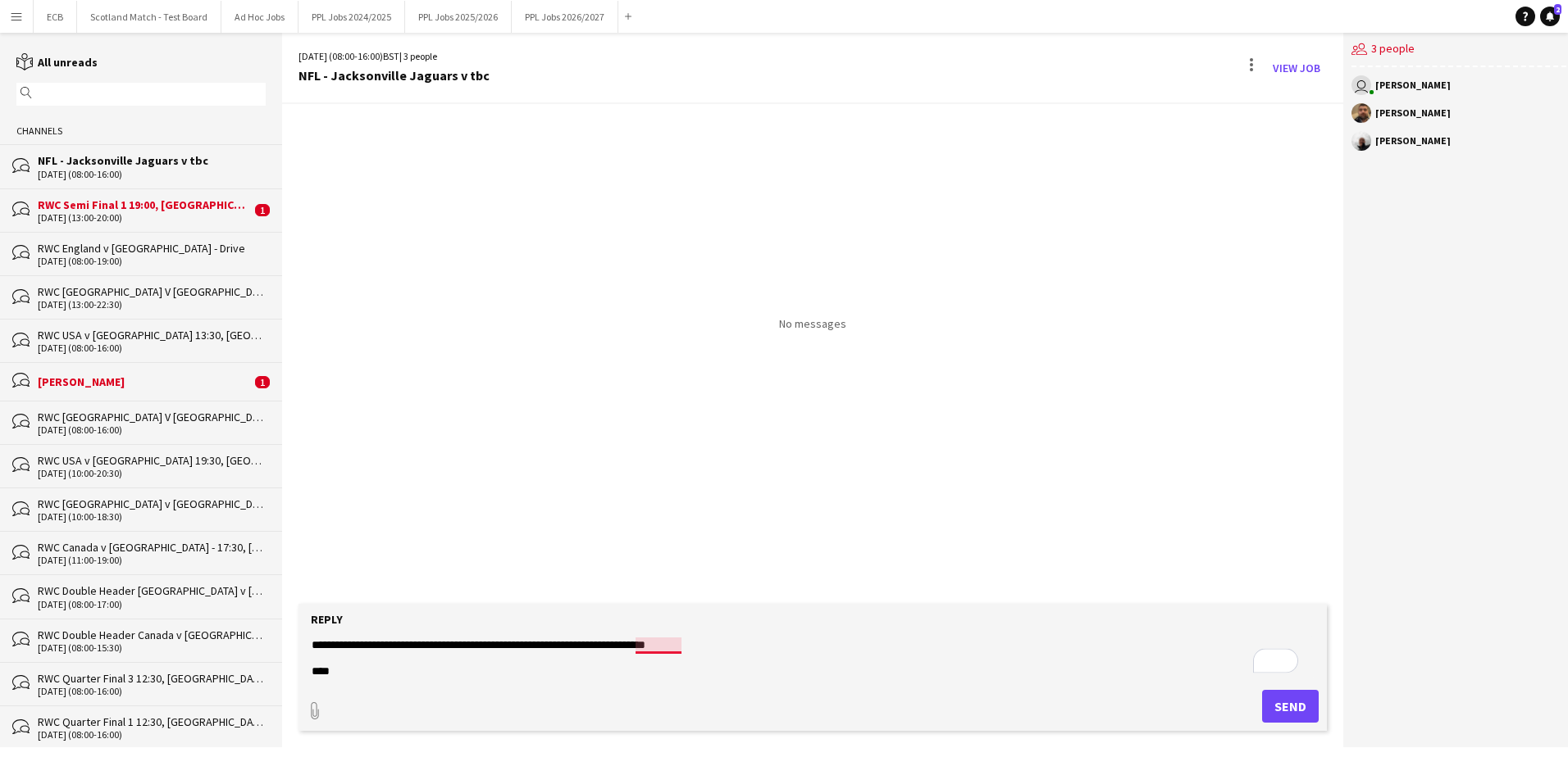
click at [662, 646] on textarea "**********" at bounding box center [812, 658] width 1005 height 43
click at [668, 639] on textarea "**********" at bounding box center [812, 658] width 1005 height 43
type textarea "**********"
click at [1265, 705] on button "Send" at bounding box center [1290, 706] width 57 height 33
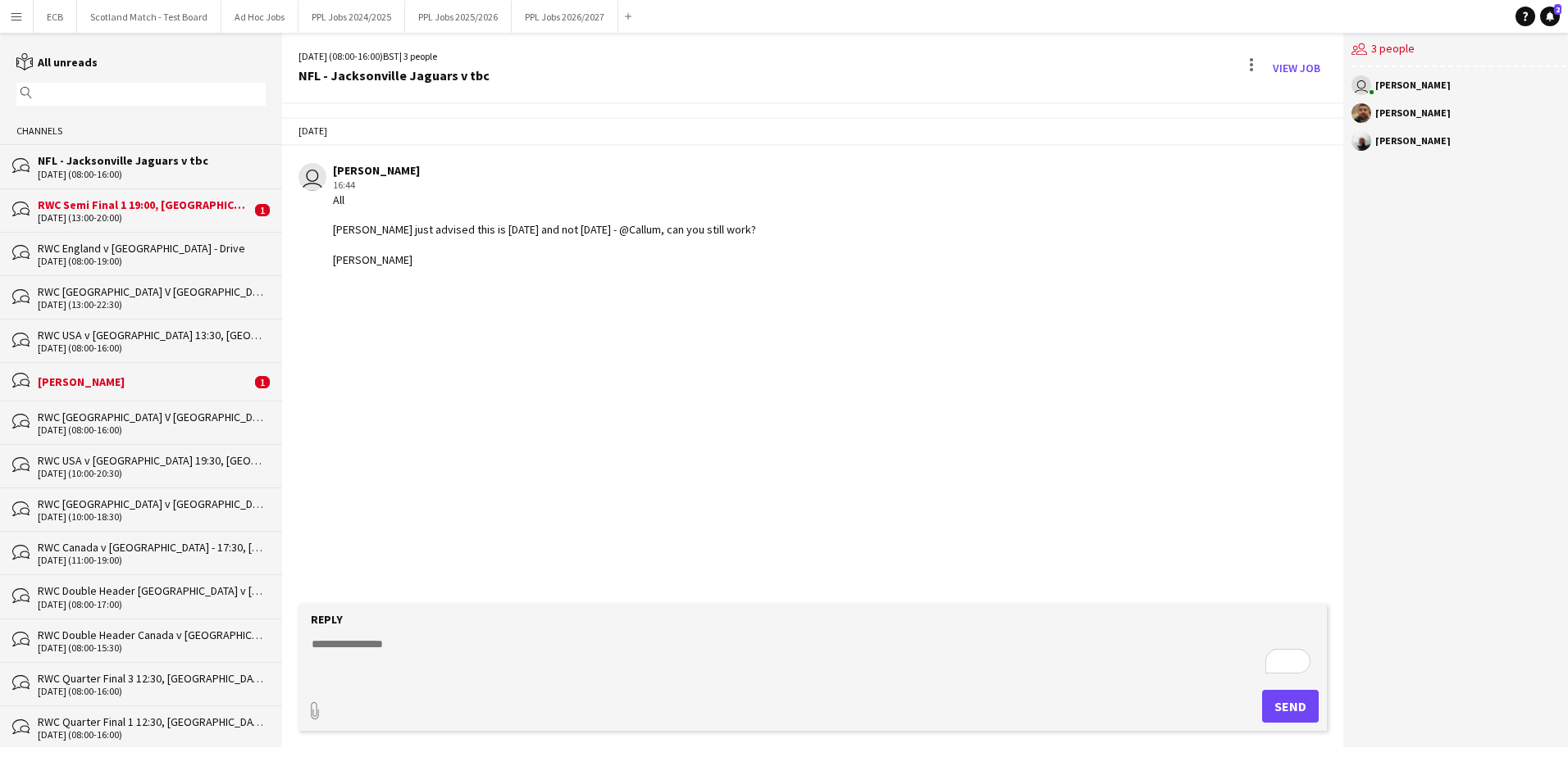
click at [144, 208] on div "RWC Semi Final 1 19:00, [GEOGRAPHIC_DATA]" at bounding box center [144, 205] width 213 height 15
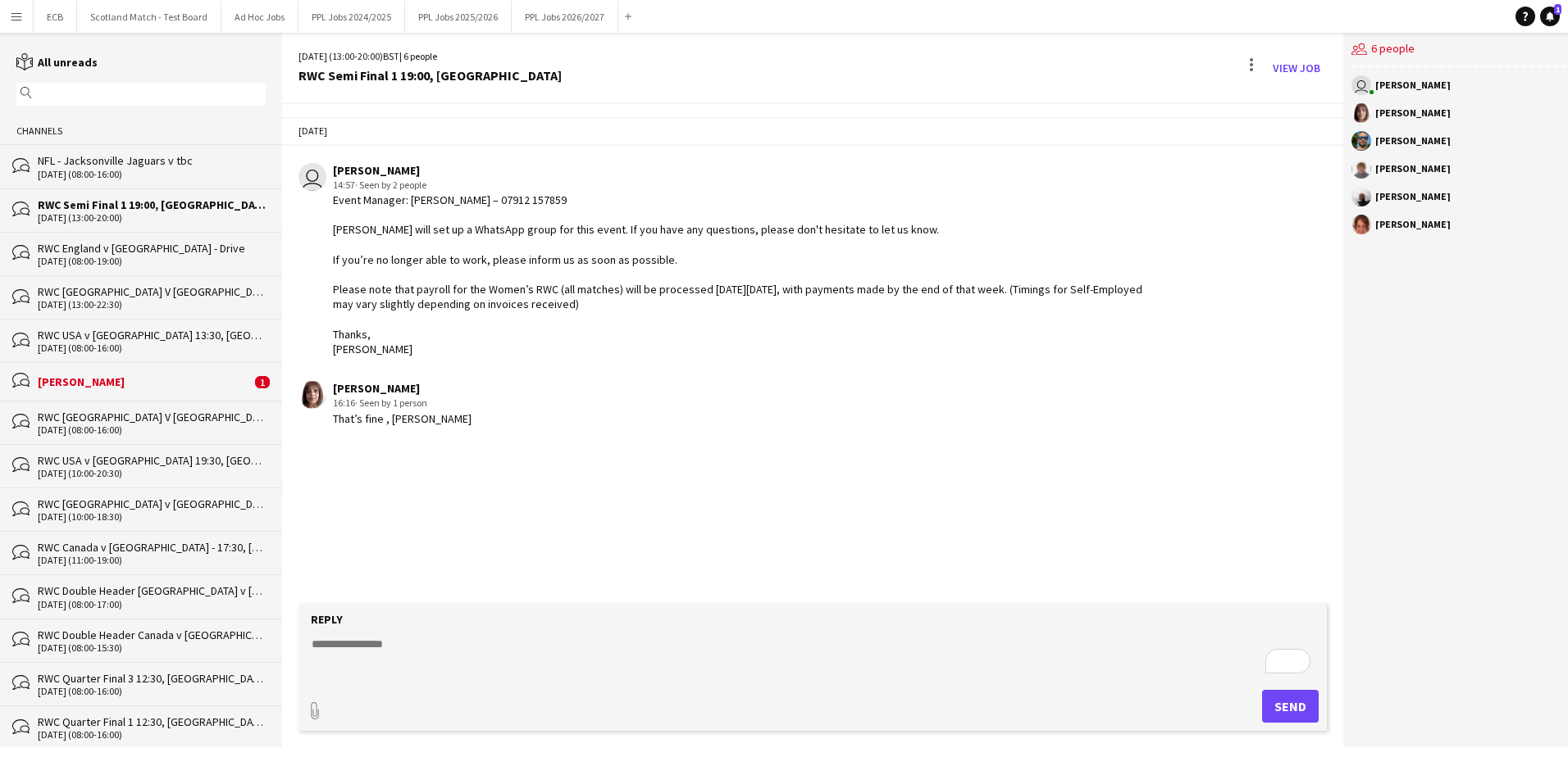
click at [148, 368] on div "bubbles Mohammed Rangzeb Najib 1" at bounding box center [140, 381] width 282 height 38
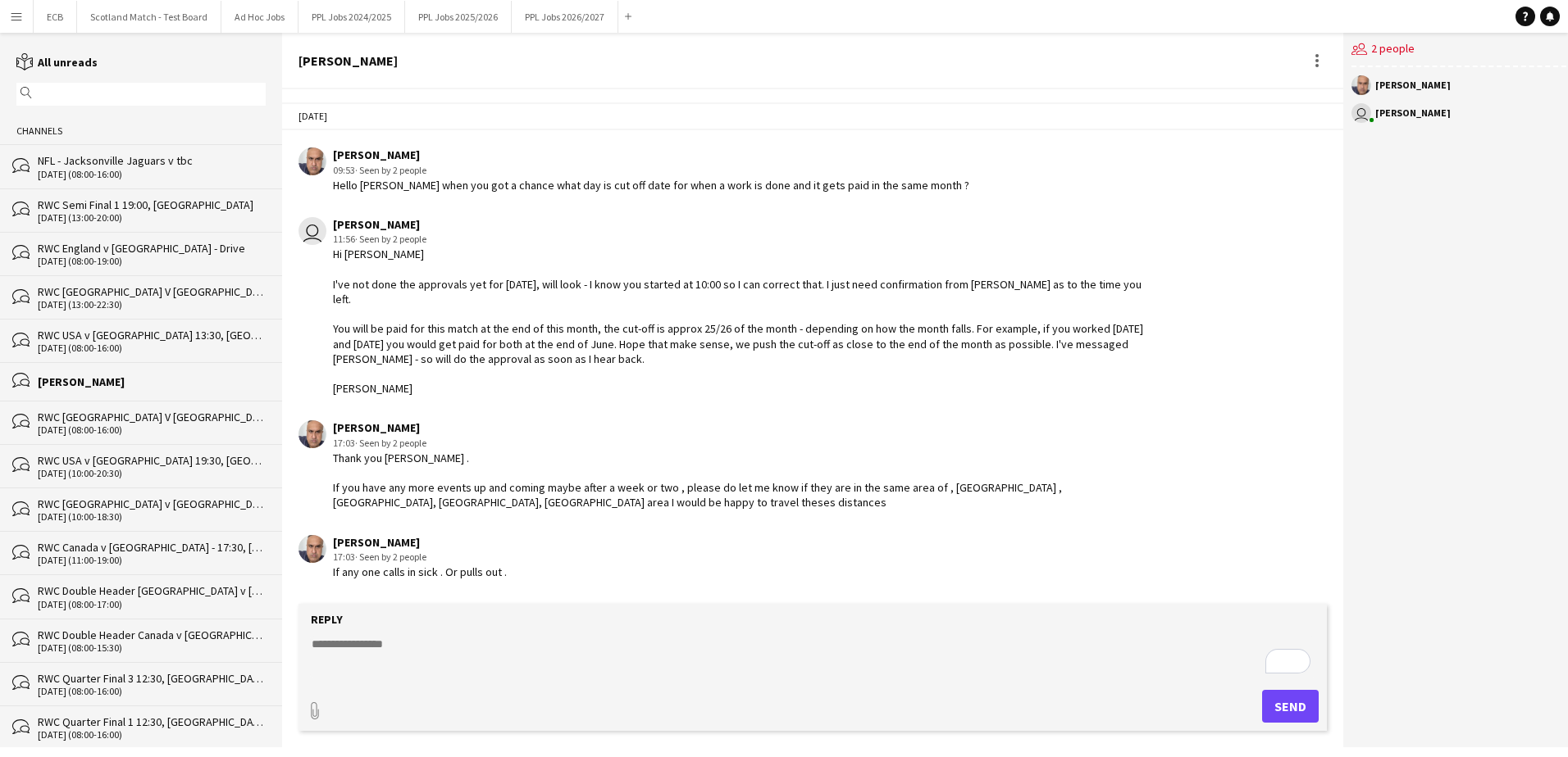
scroll to position [2697, 0]
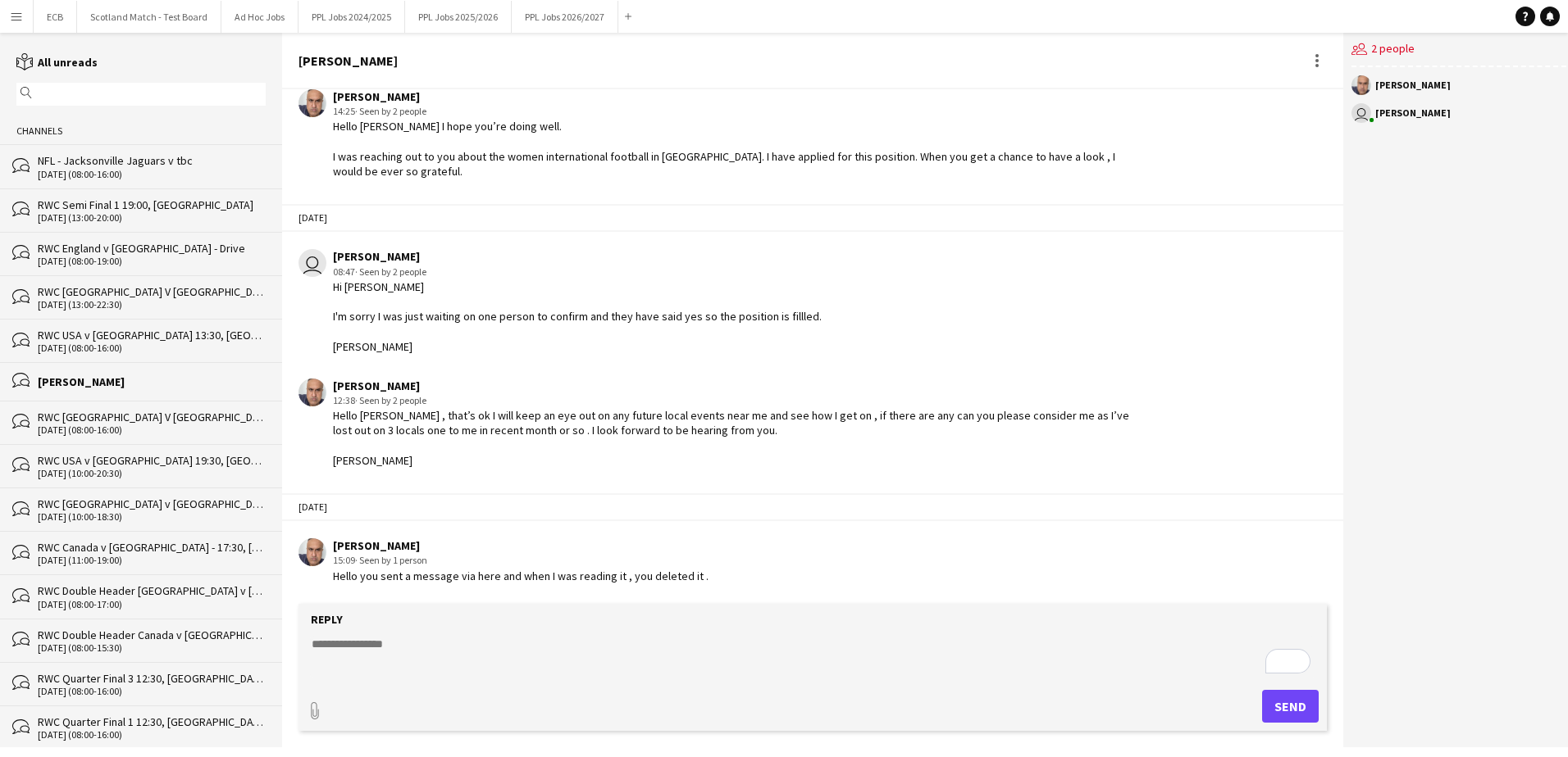
click at [572, 643] on textarea "To enrich screen reader interactions, please activate Accessibility in Grammarl…" at bounding box center [812, 658] width 1005 height 43
type textarea "**********"
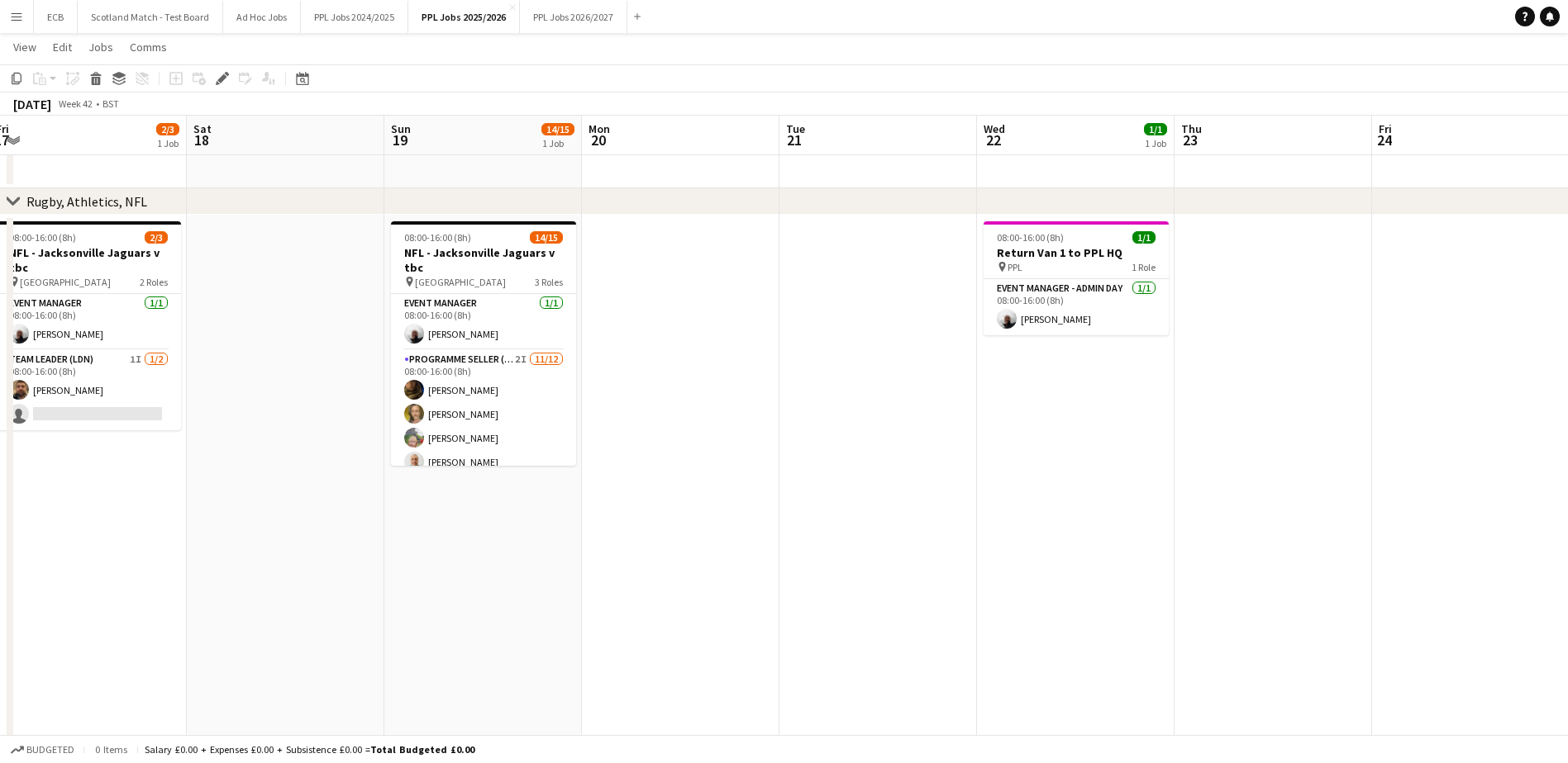
scroll to position [0, 407]
drag, startPoint x: 511, startPoint y: 385, endPoint x: 457, endPoint y: 399, distance: 55.8
click at [457, 399] on app-card-role "Programme Seller (LDN) 2I [DATE] 08:00-16:00 (8h) [PERSON_NAME] [PERSON_NAME] […" at bounding box center [482, 511] width 185 height 320
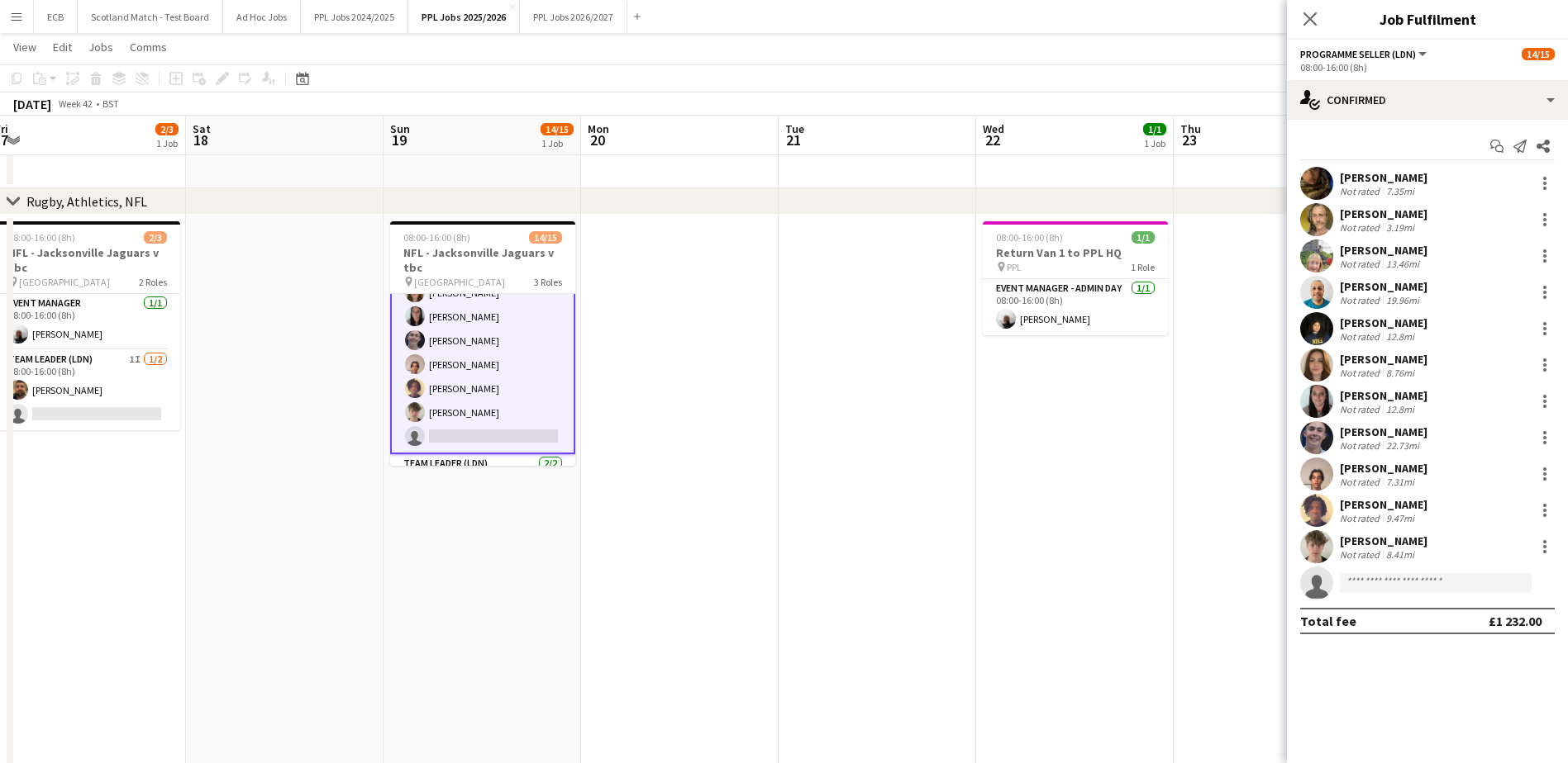
scroll to position [288, 0]
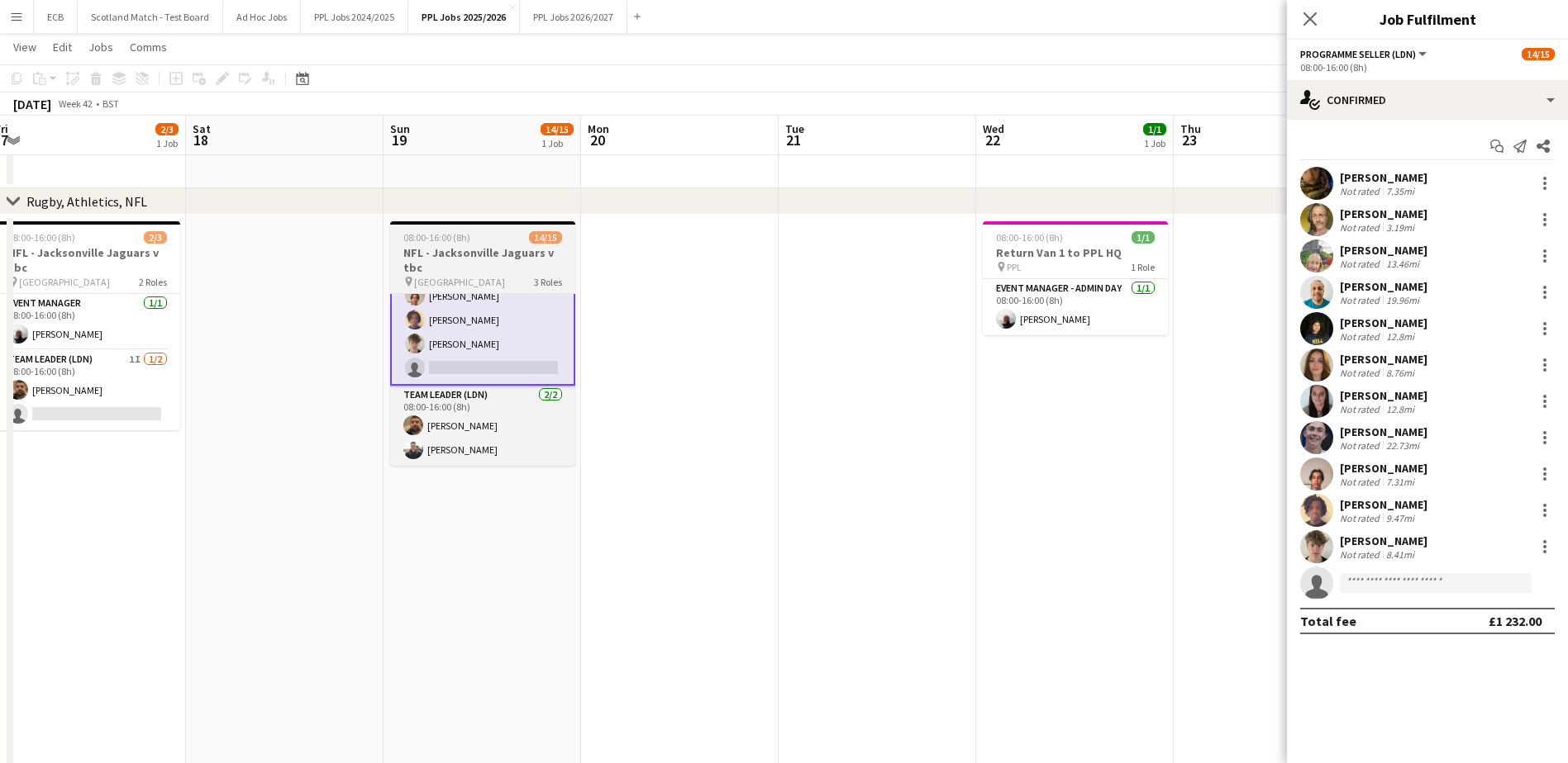
click at [474, 244] on app-job-card "08:00-16:00 (8h) 14/15 NFL - Jacksonville Jaguars v tbc pin Wembley 3 Roles Eve…" at bounding box center [482, 343] width 185 height 245
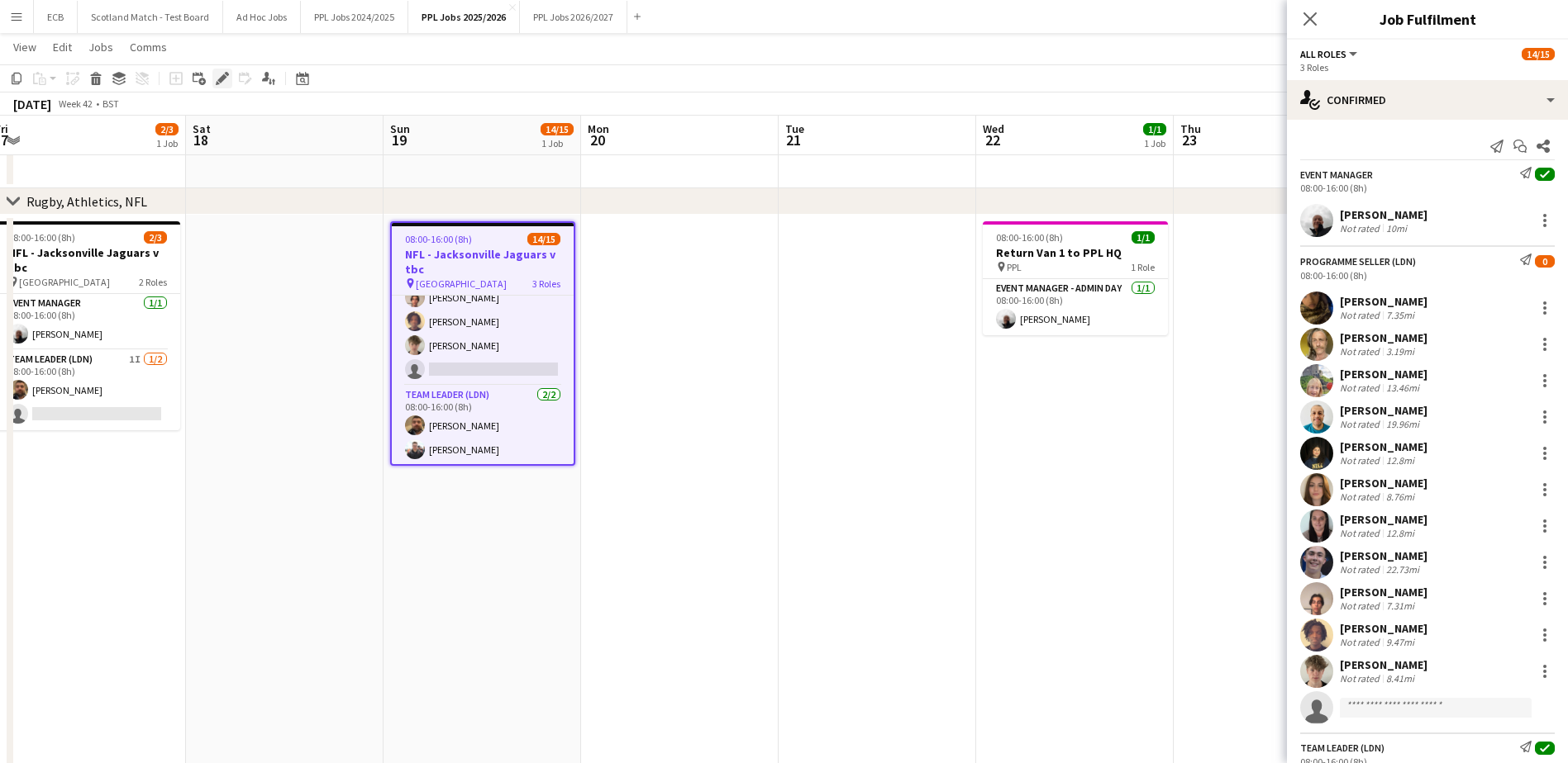
click at [221, 81] on icon at bounding box center [221, 79] width 9 height 9
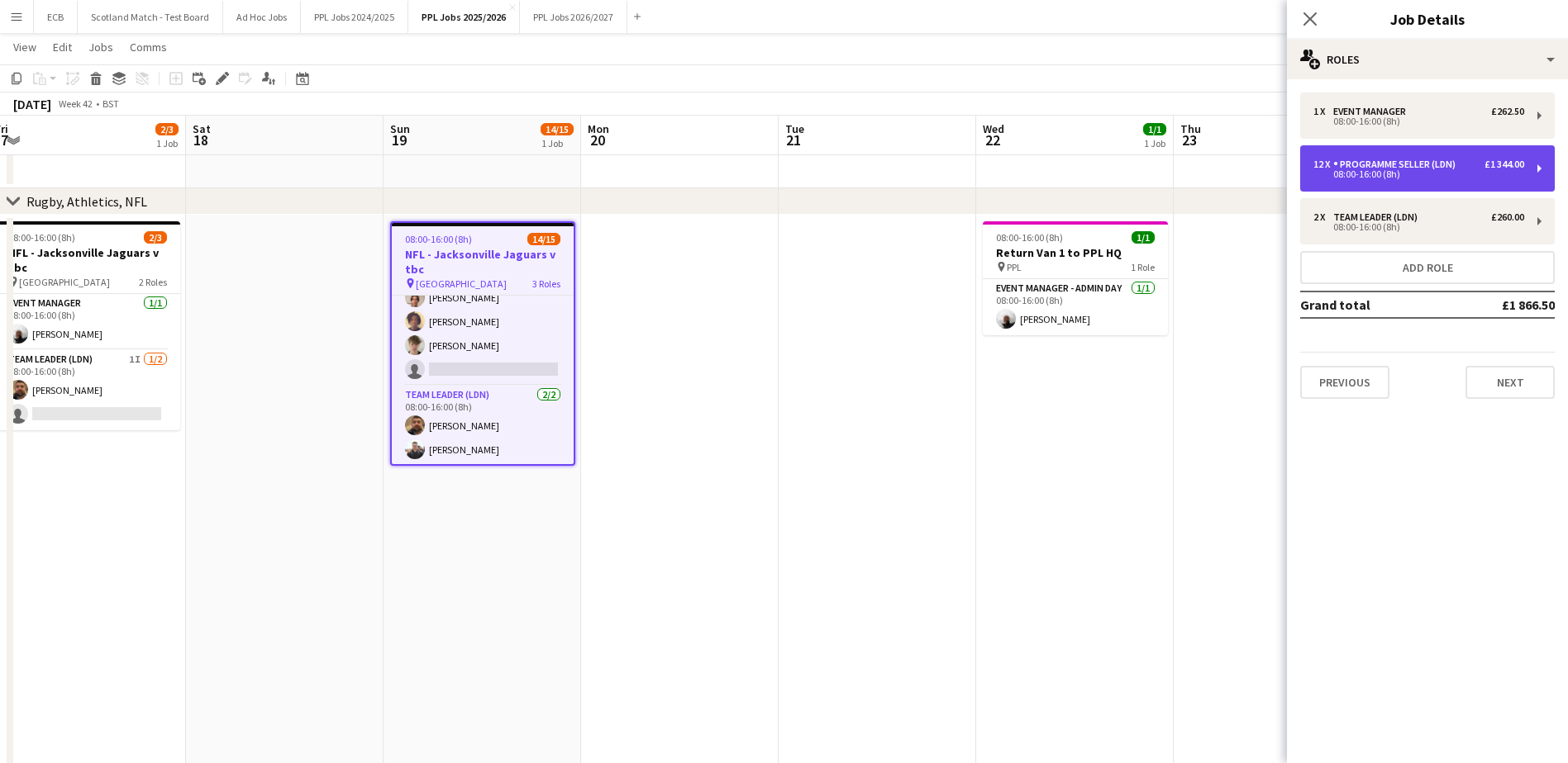
click at [1484, 174] on div "08:00-16:00 (8h)" at bounding box center [1419, 174] width 211 height 8
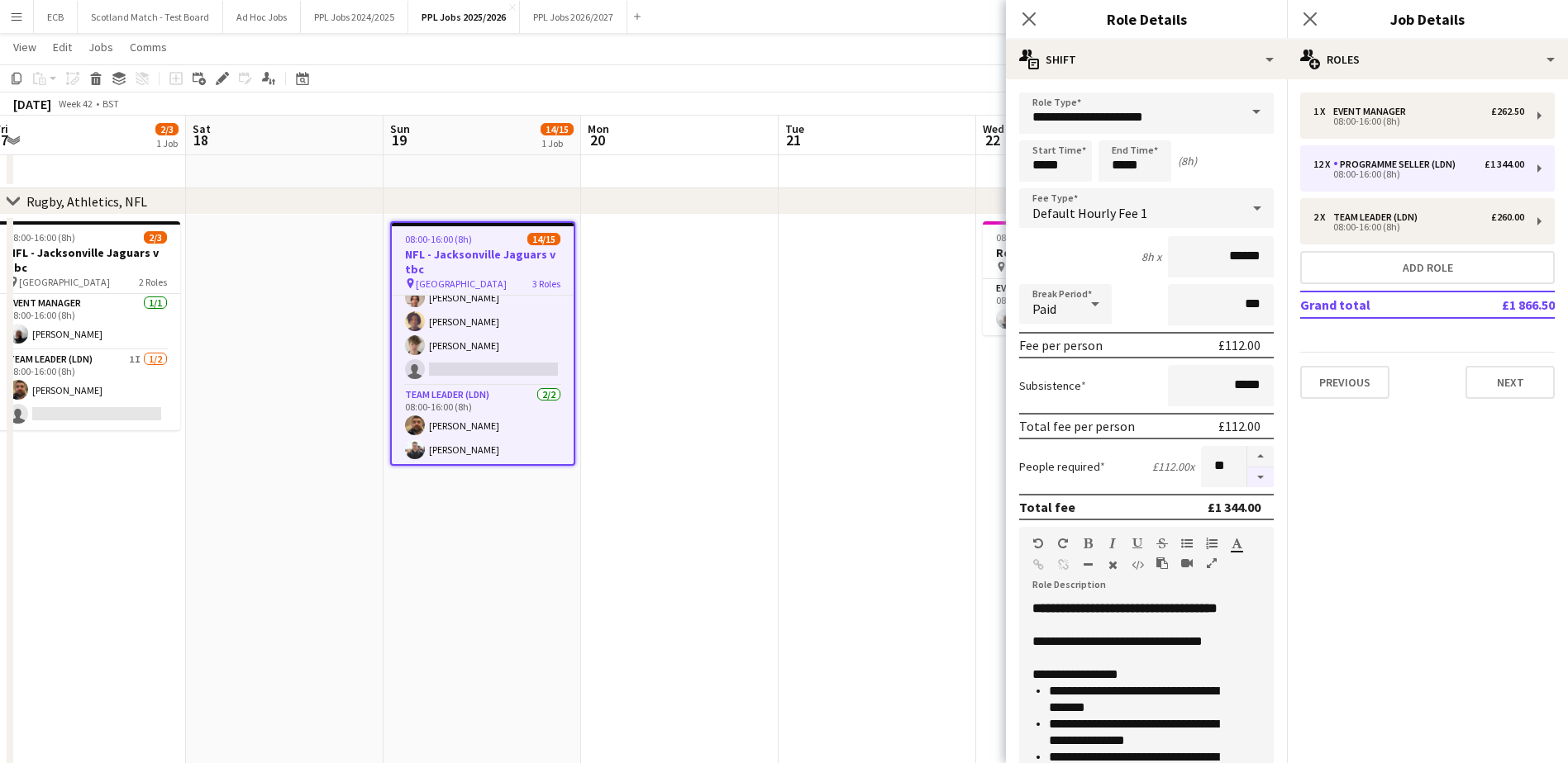
click at [1252, 479] on button "button" at bounding box center [1260, 477] width 27 height 21
click at [1252, 479] on div at bounding box center [1260, 466] width 28 height 41
drag, startPoint x: 1252, startPoint y: 479, endPoint x: 1245, endPoint y: 456, distance: 24.0
click at [1248, 456] on button "button" at bounding box center [1260, 457] width 27 height 22
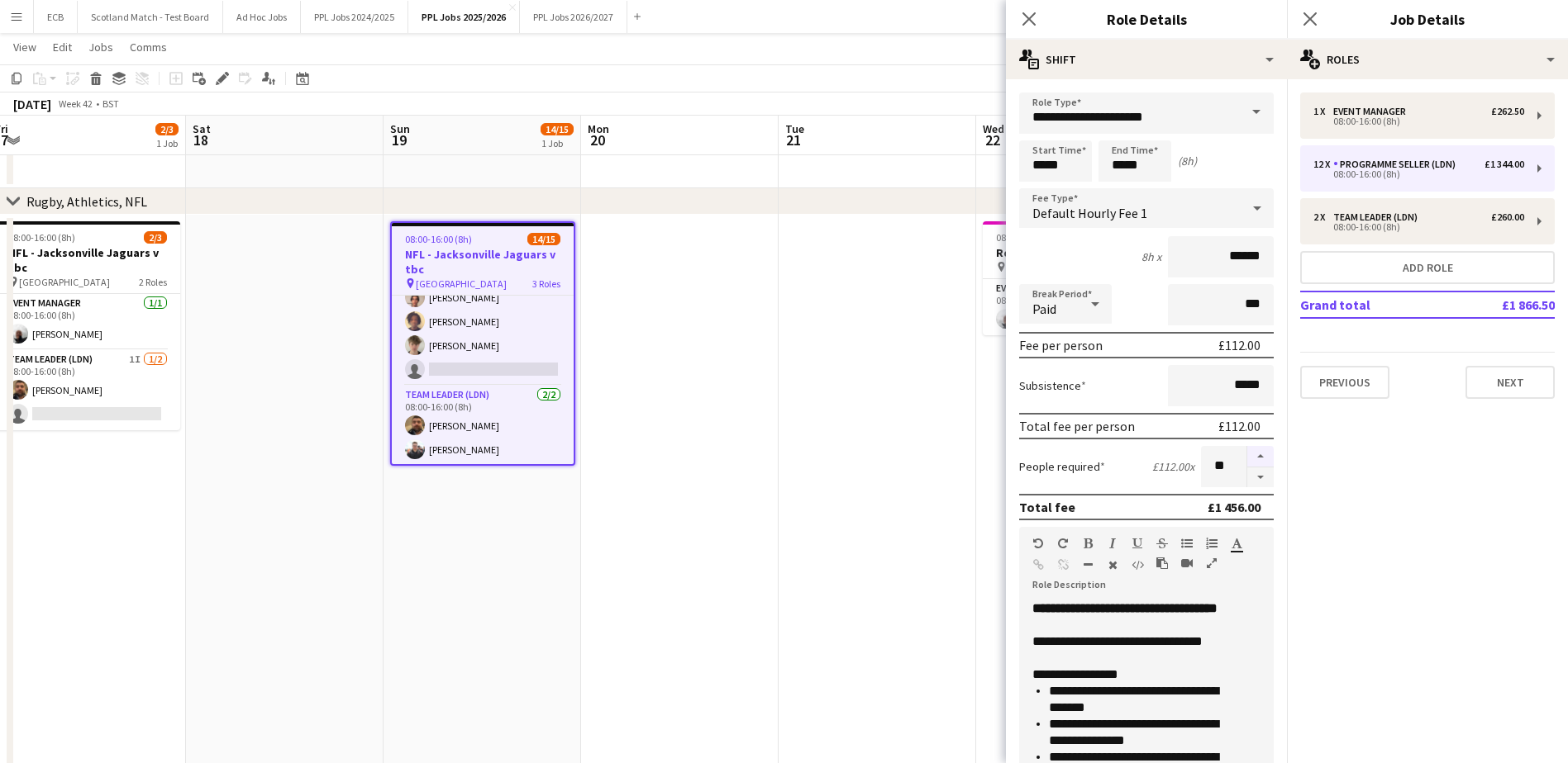
click at [1248, 456] on button "button" at bounding box center [1260, 457] width 27 height 22
type input "**"
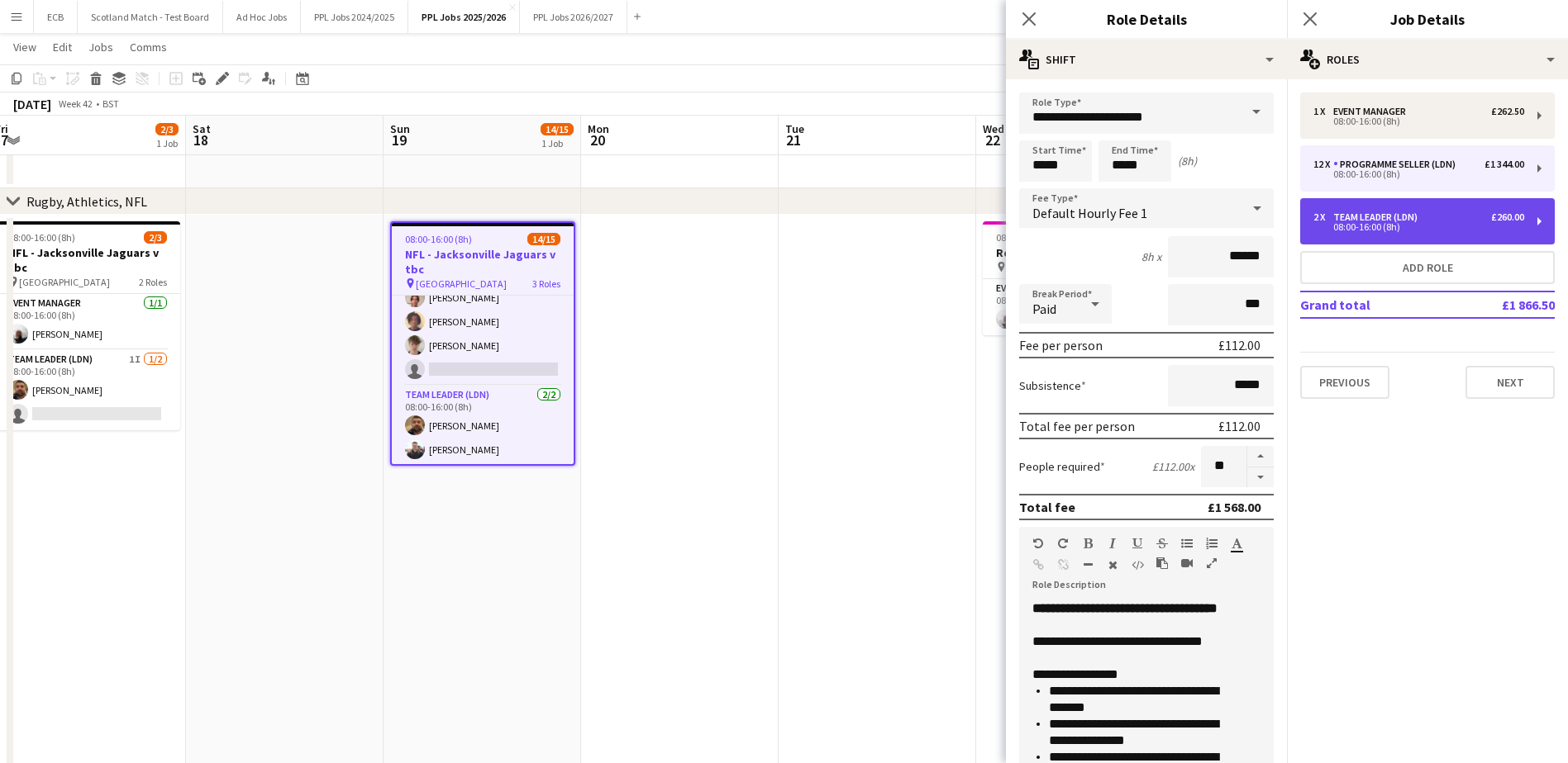
click at [1456, 223] on div "08:00-16:00 (8h)" at bounding box center [1419, 227] width 211 height 8
type input "**********"
type input "******"
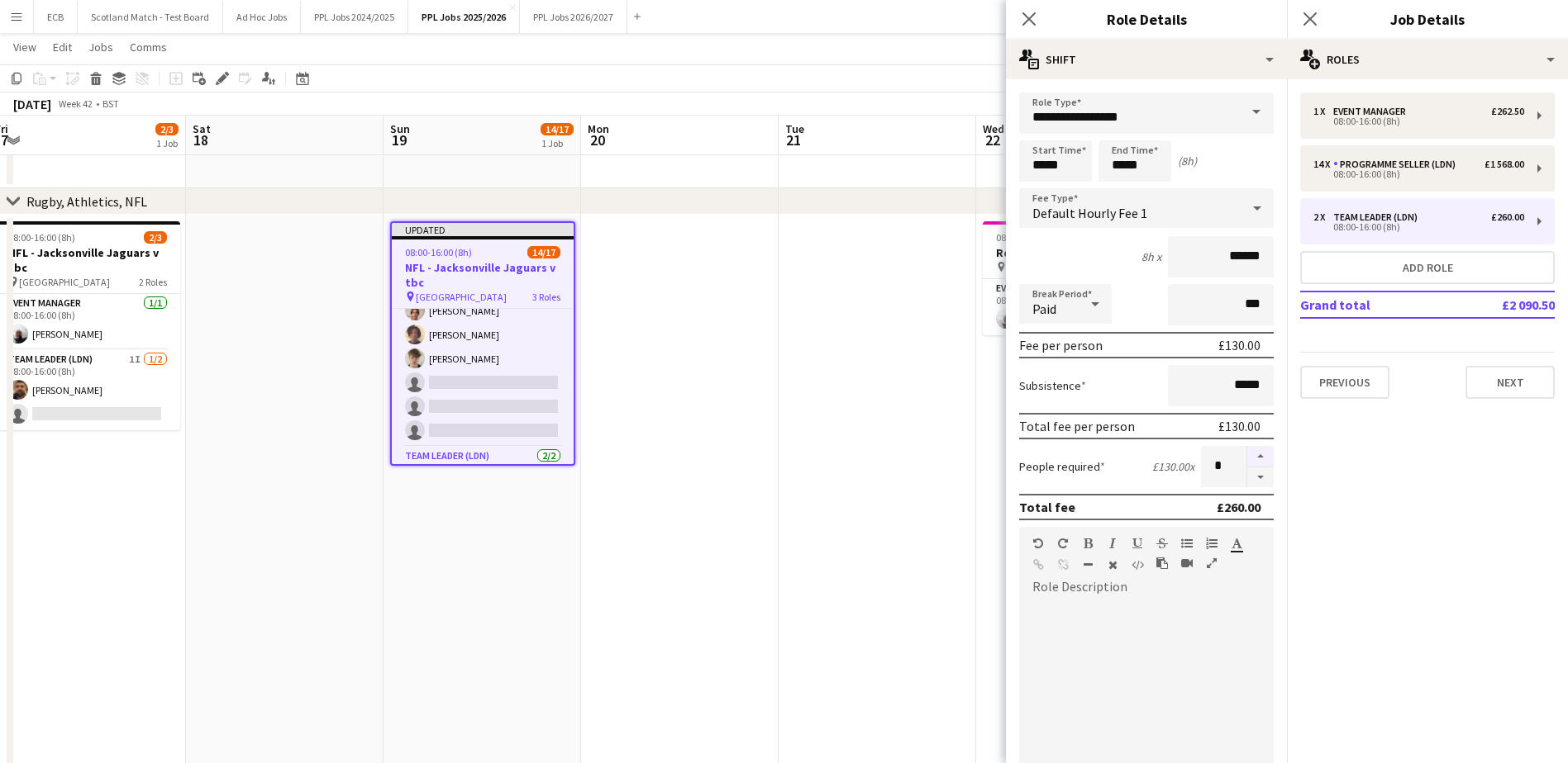
click at [1248, 458] on button "button" at bounding box center [1260, 457] width 27 height 22
type input "*"
click at [871, 420] on app-date-cell at bounding box center [876, 591] width 197 height 752
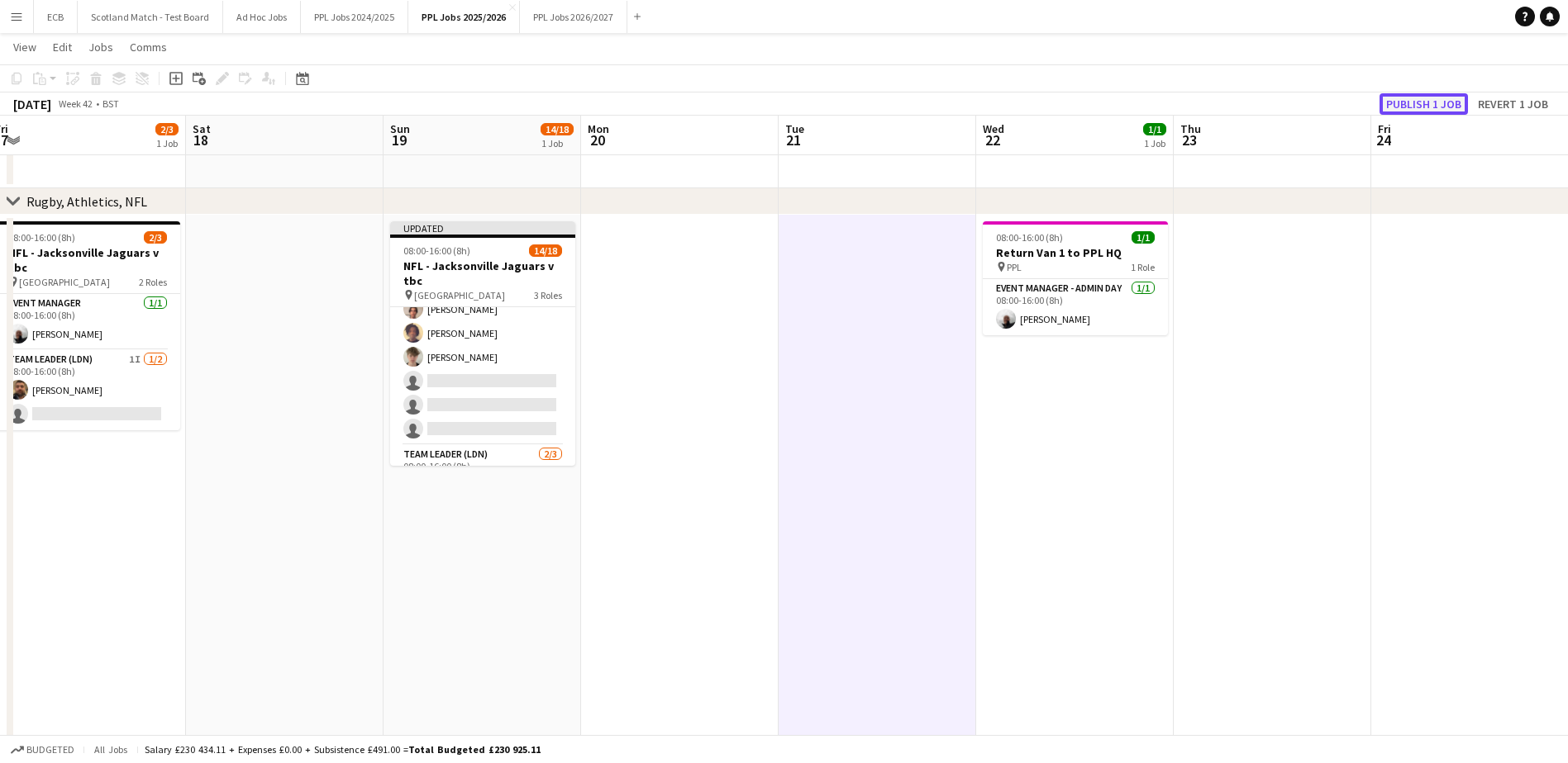
click at [1407, 107] on button "Publish 1 job" at bounding box center [1424, 104] width 88 height 22
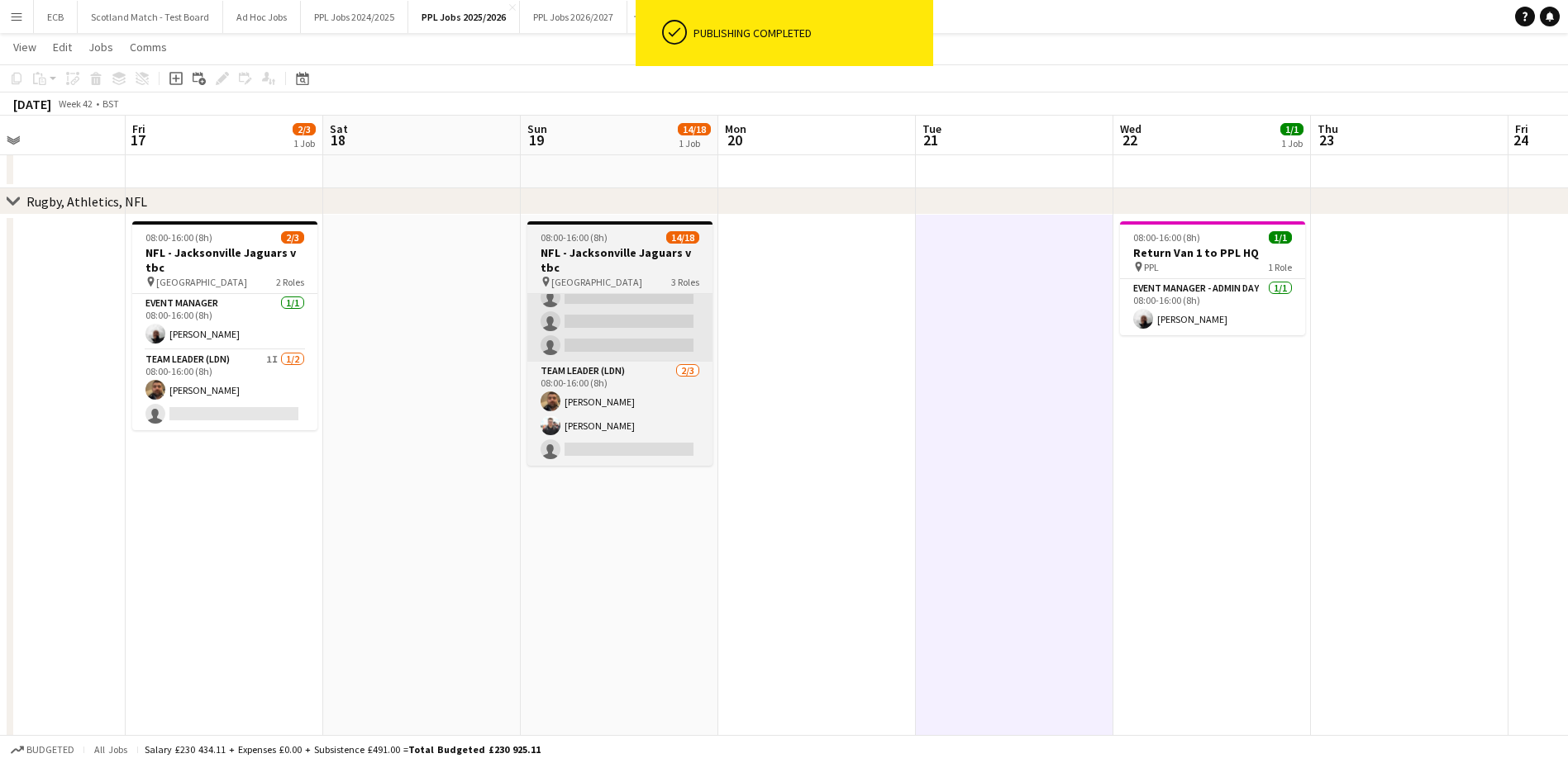
scroll to position [0, 466]
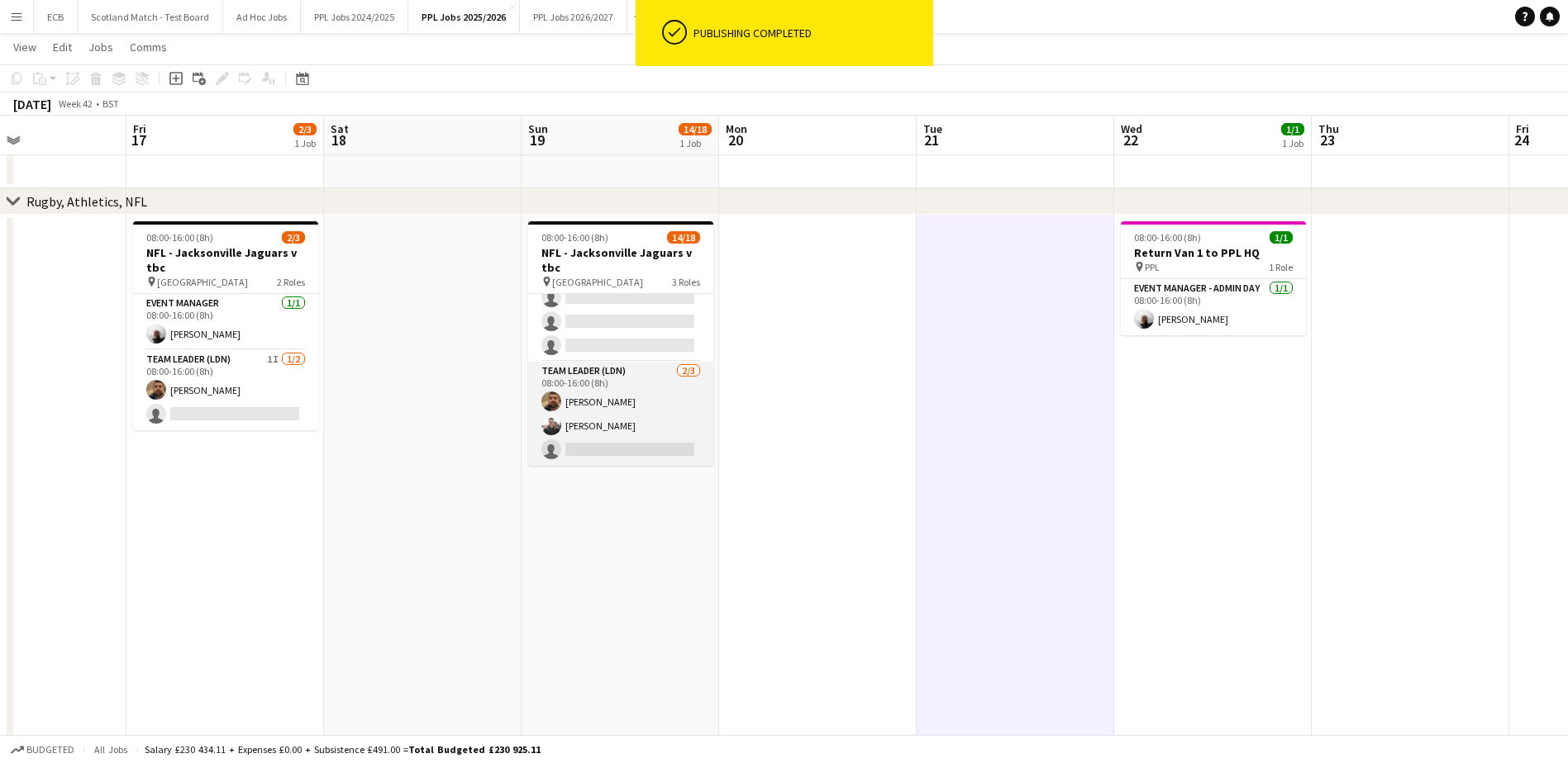
click at [614, 442] on app-card-role "Team Leader (LDN) [DATE] 08:00-16:00 (8h) [PERSON_NAME] single-neutral-actions" at bounding box center [621, 413] width 185 height 104
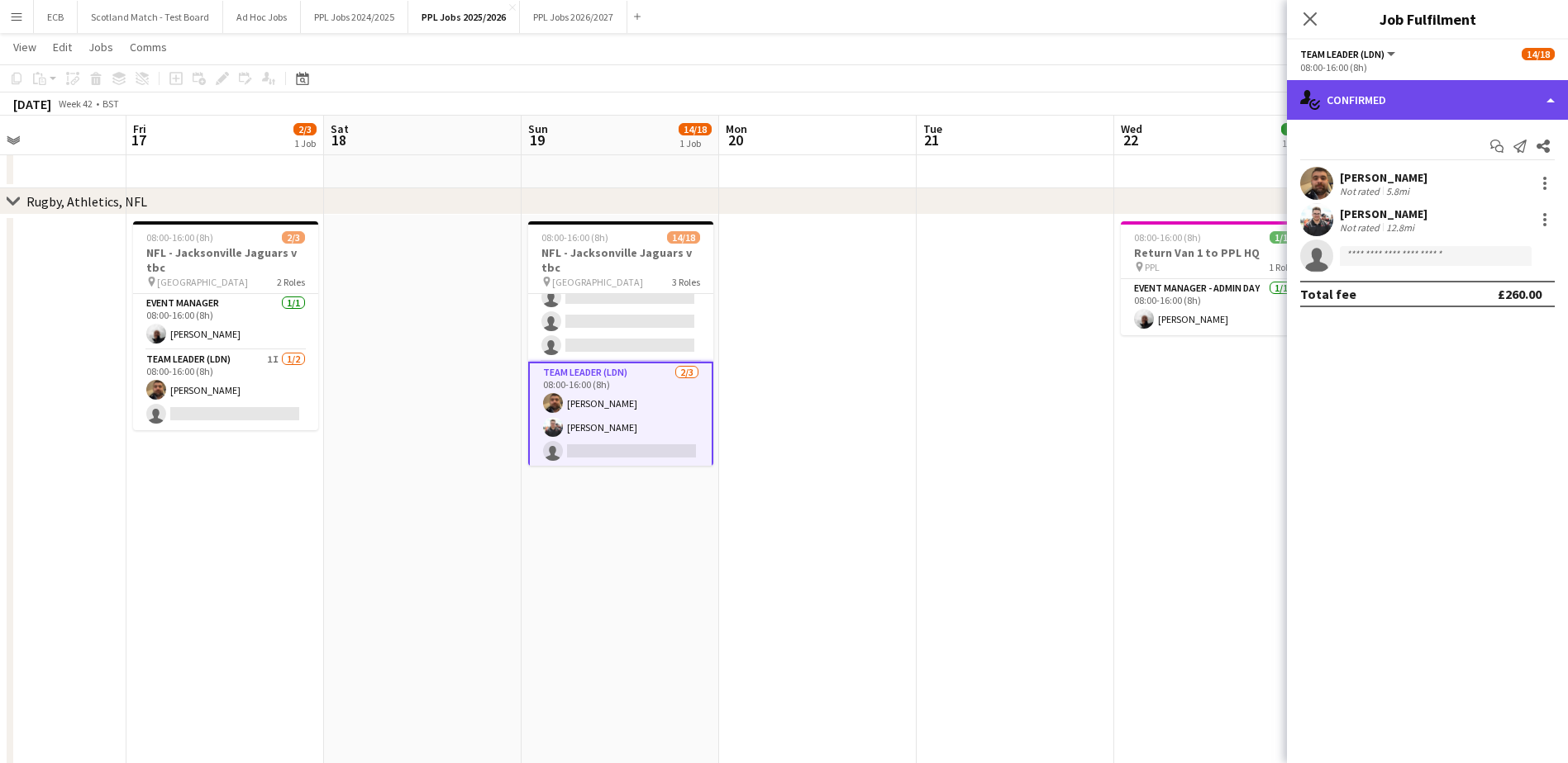
click at [1453, 103] on div "single-neutral-actions-check-2 Confirmed" at bounding box center [1428, 100] width 281 height 39
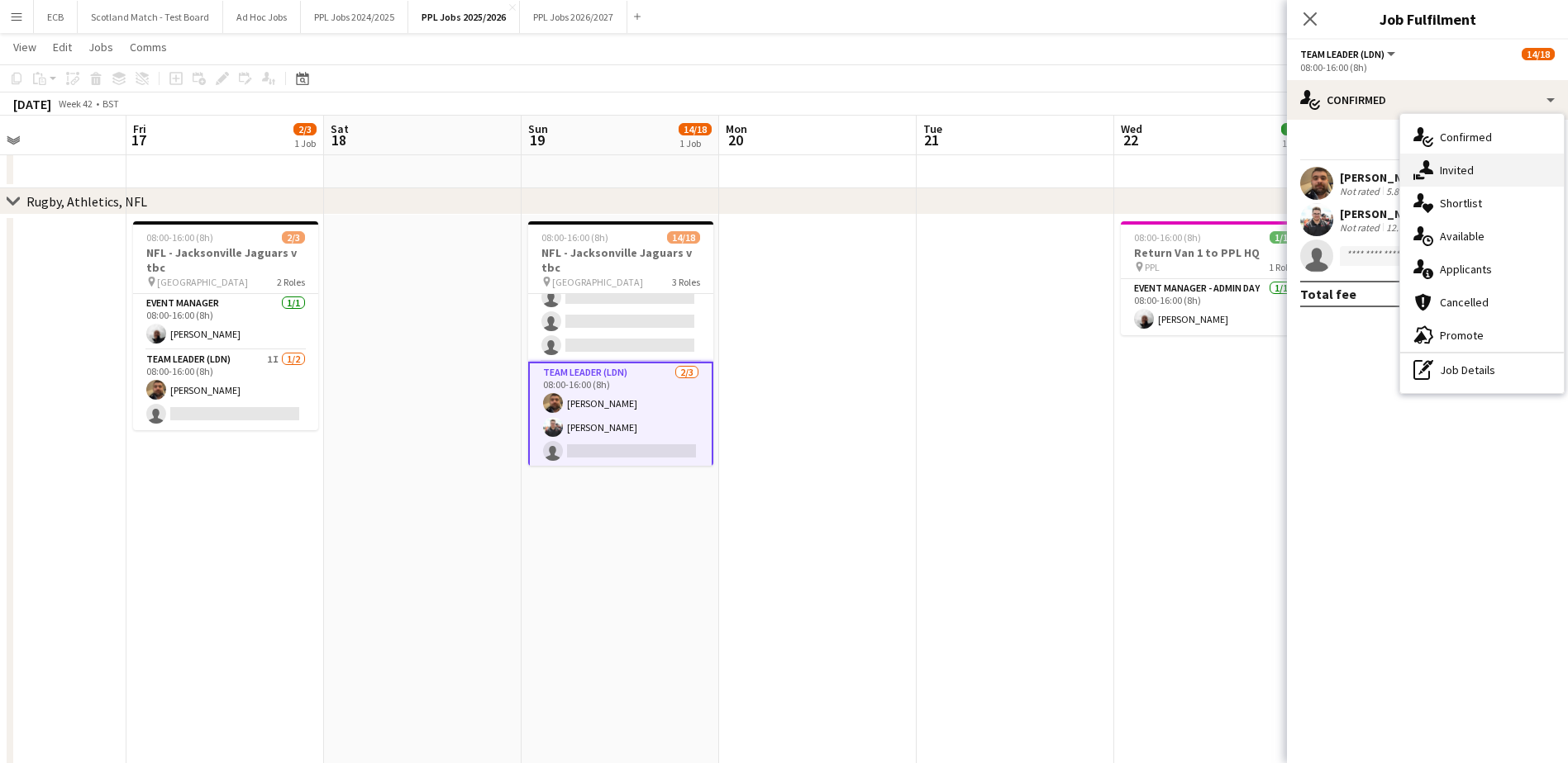
click at [1464, 171] on div "single-neutral-actions-share-1 Invited" at bounding box center [1482, 170] width 164 height 33
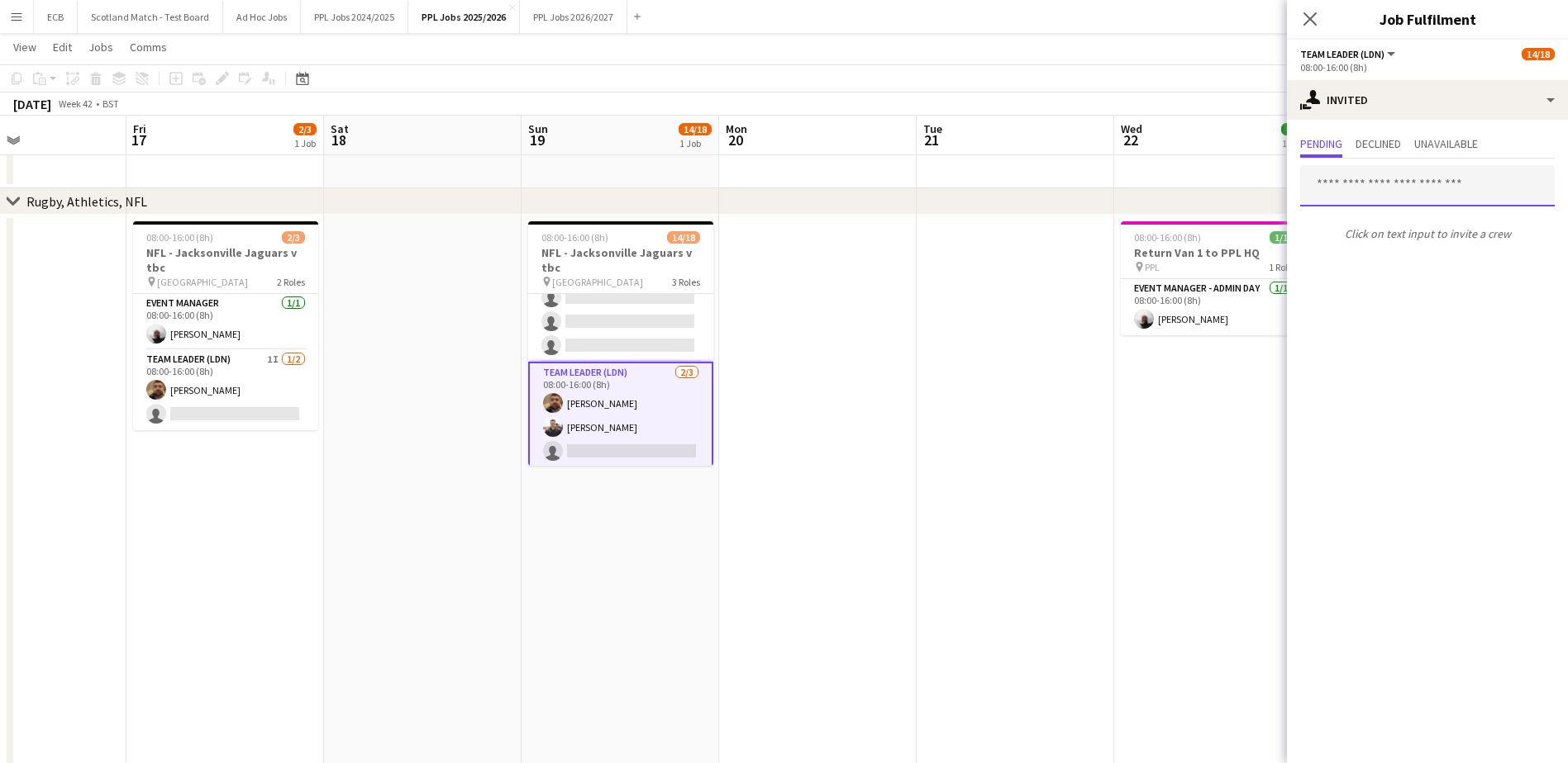
click at [1367, 196] on input "text" at bounding box center [1427, 186] width 254 height 41
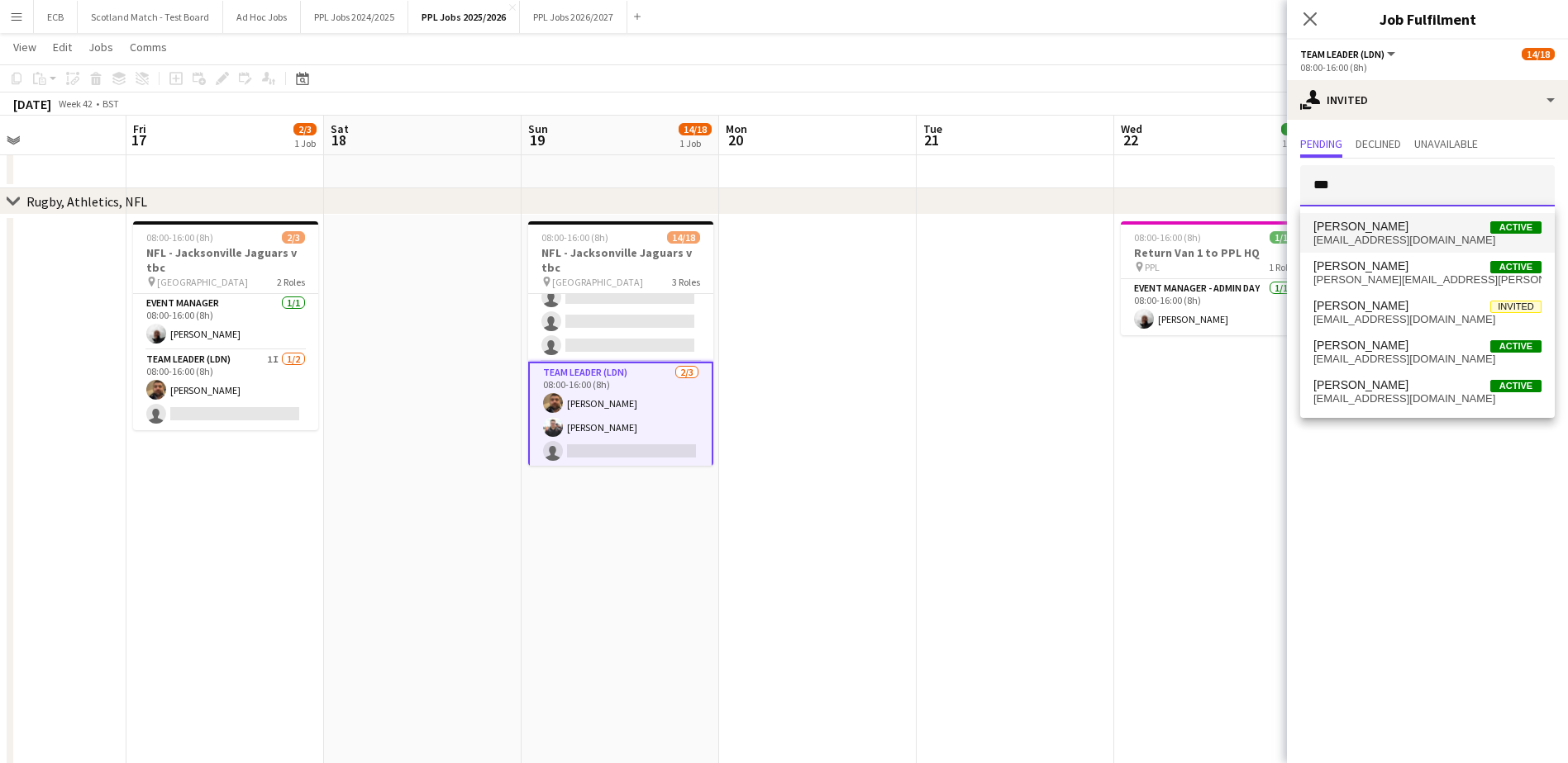
type input "***"
click at [1376, 227] on span "[PERSON_NAME]" at bounding box center [1361, 227] width 95 height 14
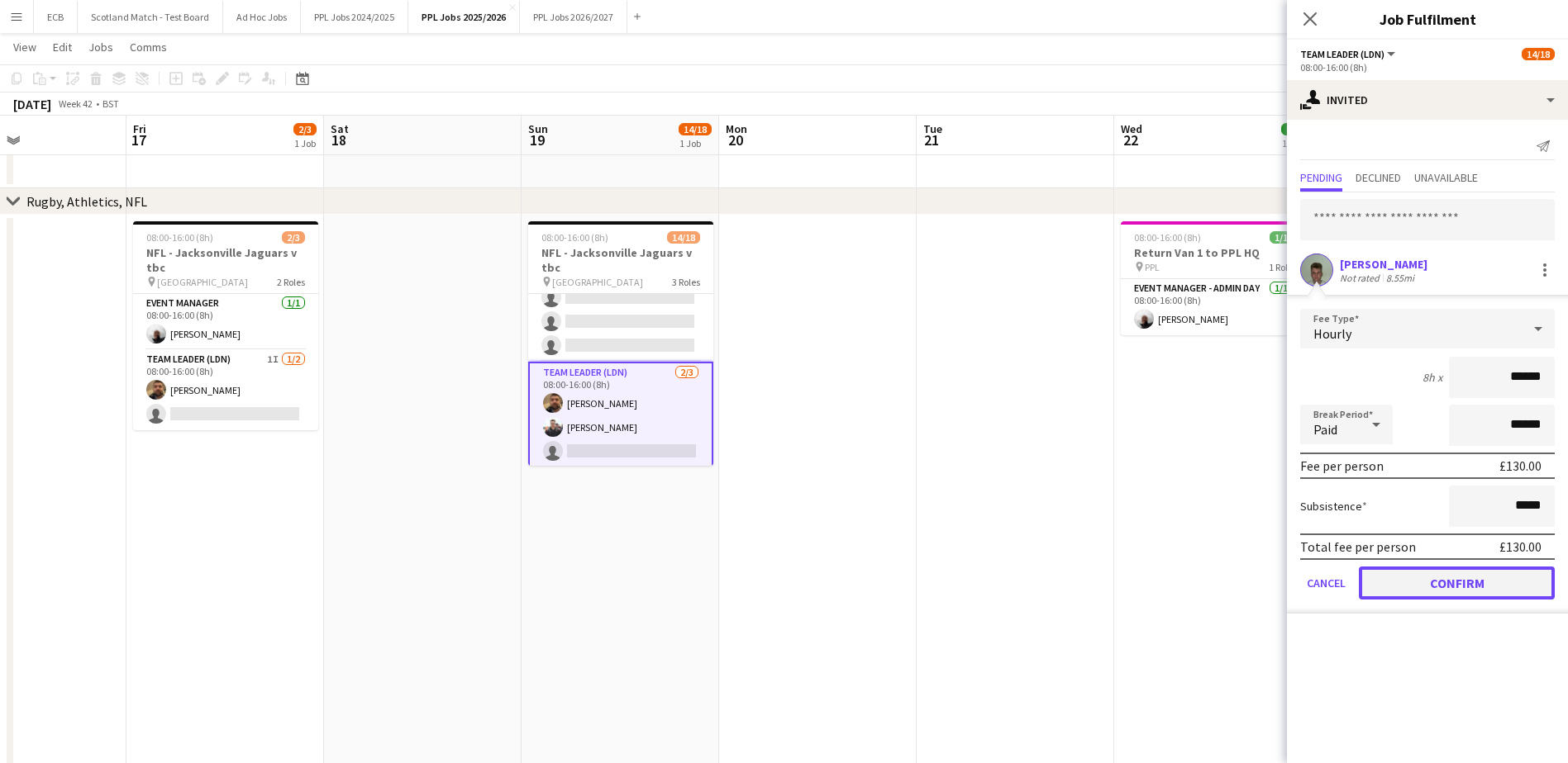
click at [1438, 586] on button "Confirm" at bounding box center [1456, 583] width 196 height 33
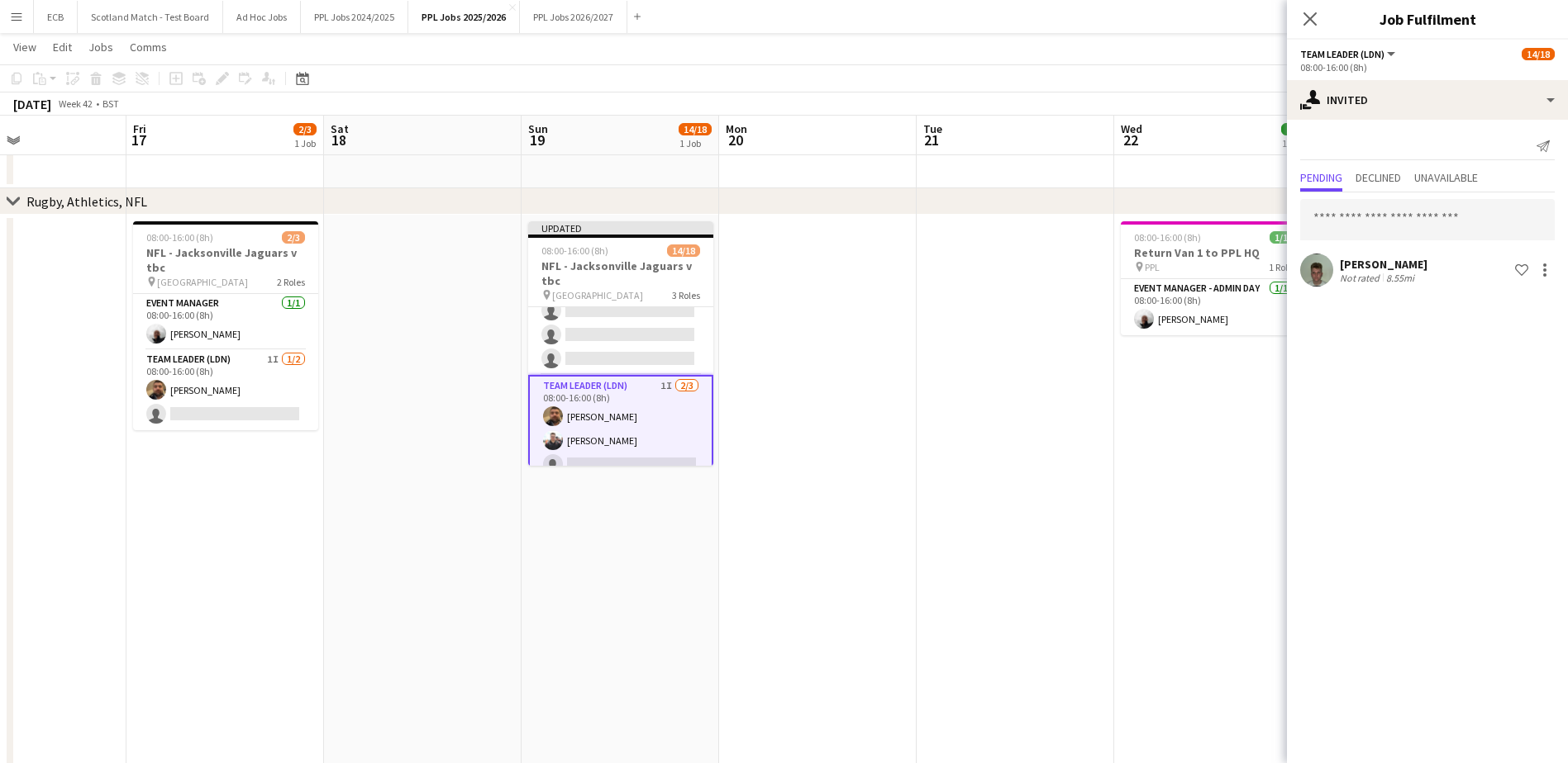
click at [1189, 514] on app-date-cell "08:00-16:00 (8h) 1/1 Return Van 1 to PPL HQ pin PPL 1 Role Event Manager - Admi…" at bounding box center [1212, 591] width 197 height 752
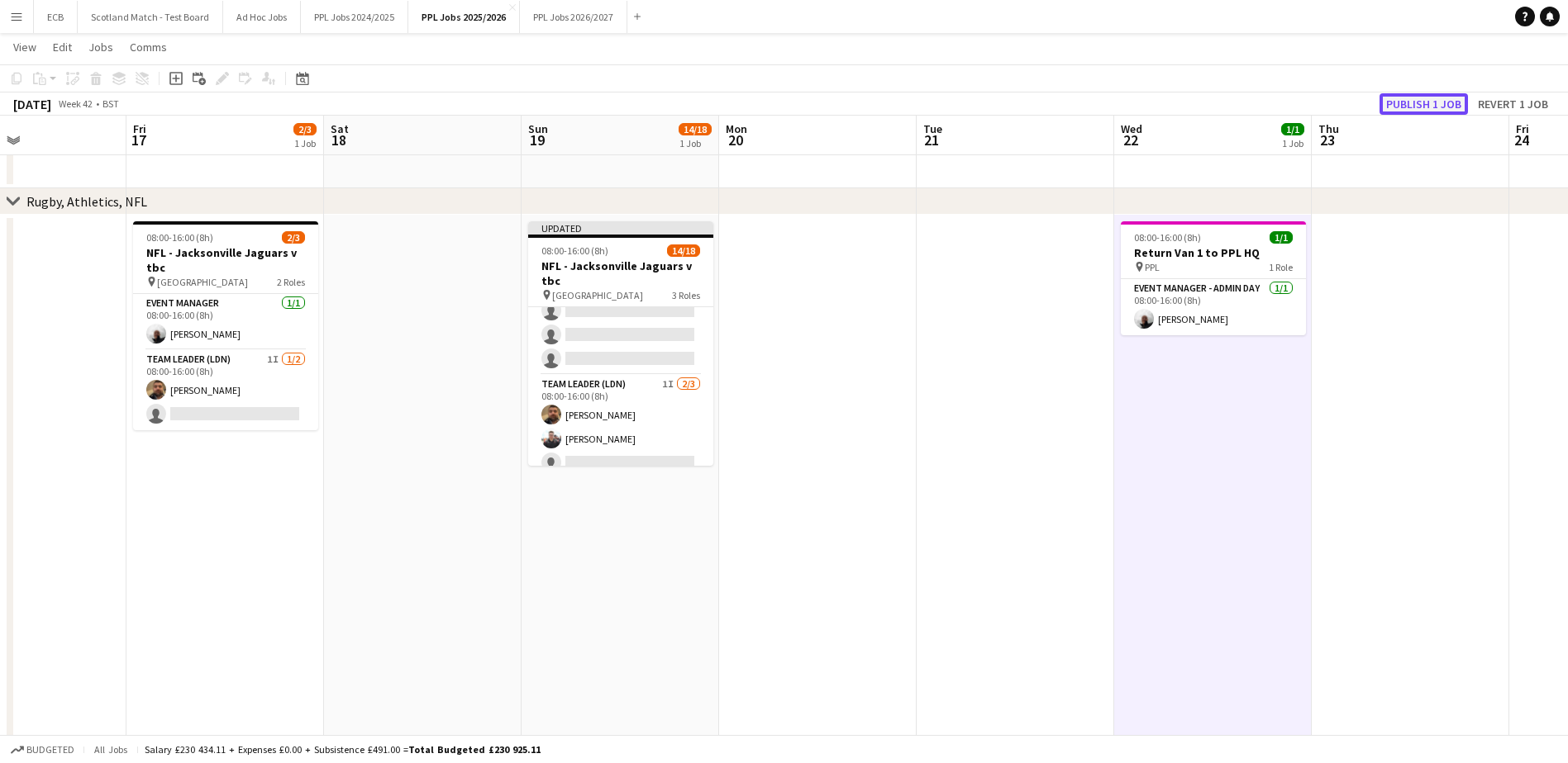
click at [1403, 99] on button "Publish 1 job" at bounding box center [1424, 104] width 88 height 22
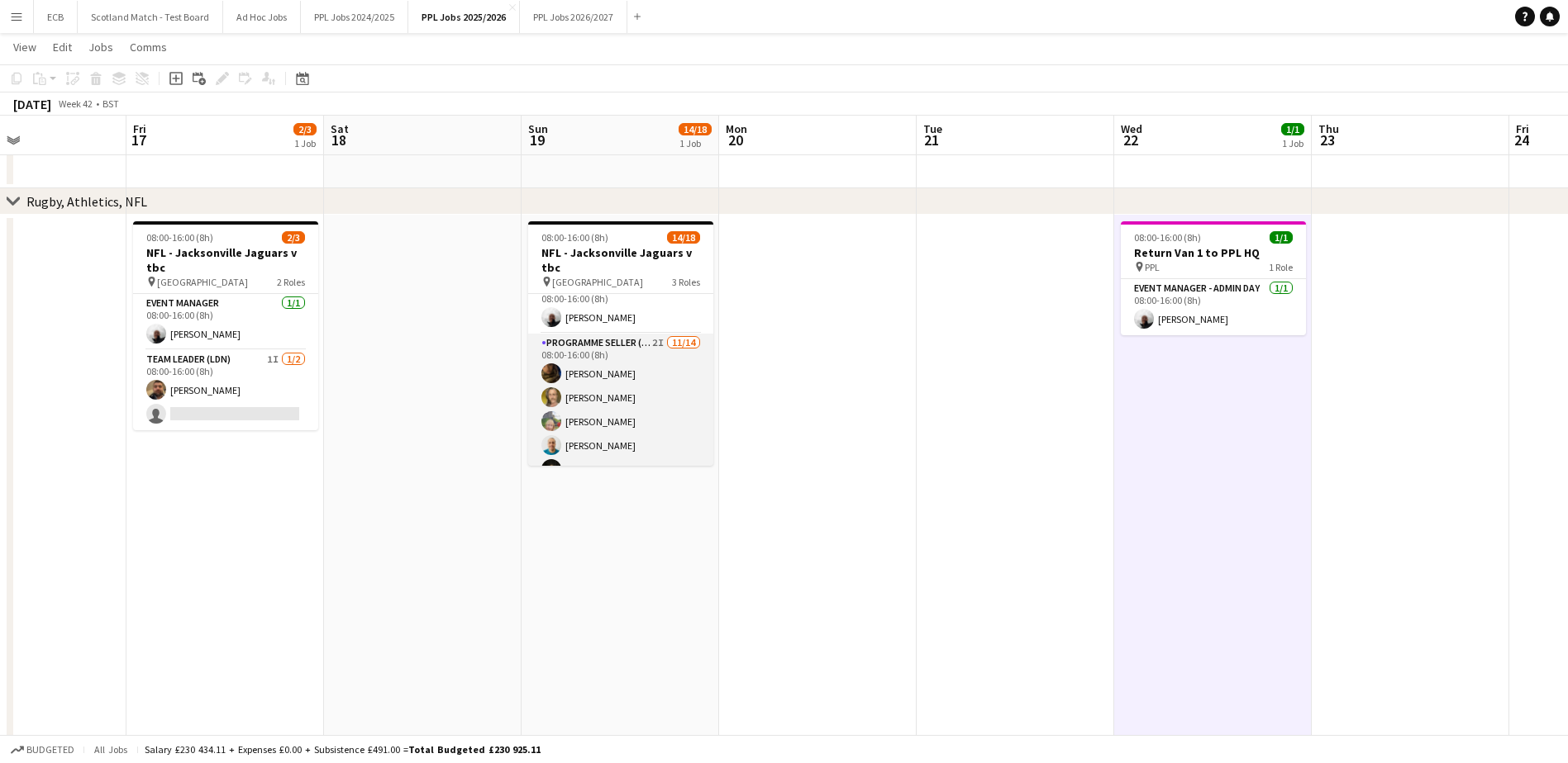
scroll to position [18, 0]
click at [612, 341] on app-card-role "Programme Seller (LDN) 2I [DATE] 08:00-16:00 (8h) [PERSON_NAME] [PERSON_NAME] […" at bounding box center [621, 517] width 185 height 367
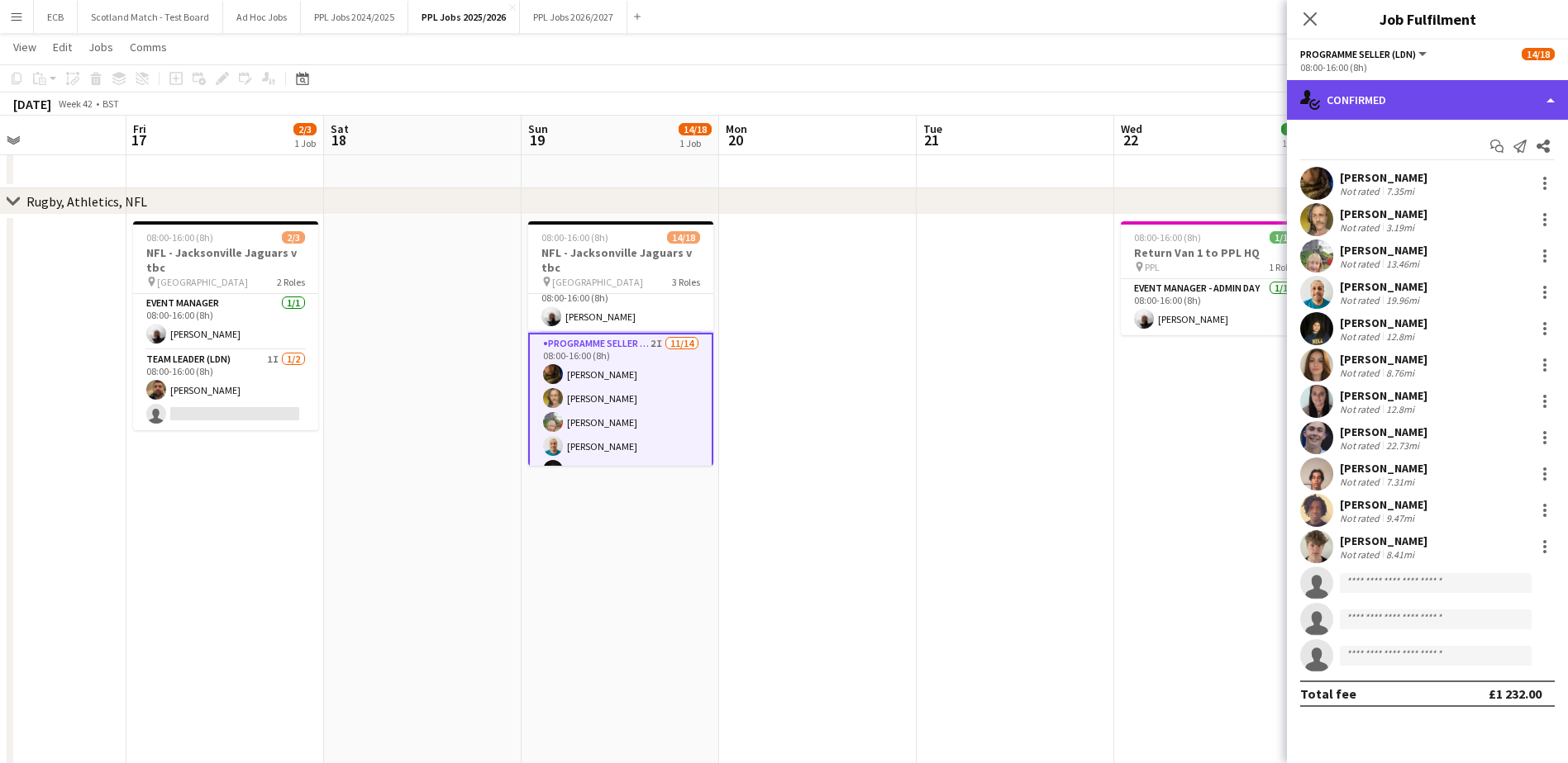
click at [1460, 95] on div "single-neutral-actions-check-2 Confirmed" at bounding box center [1428, 100] width 281 height 39
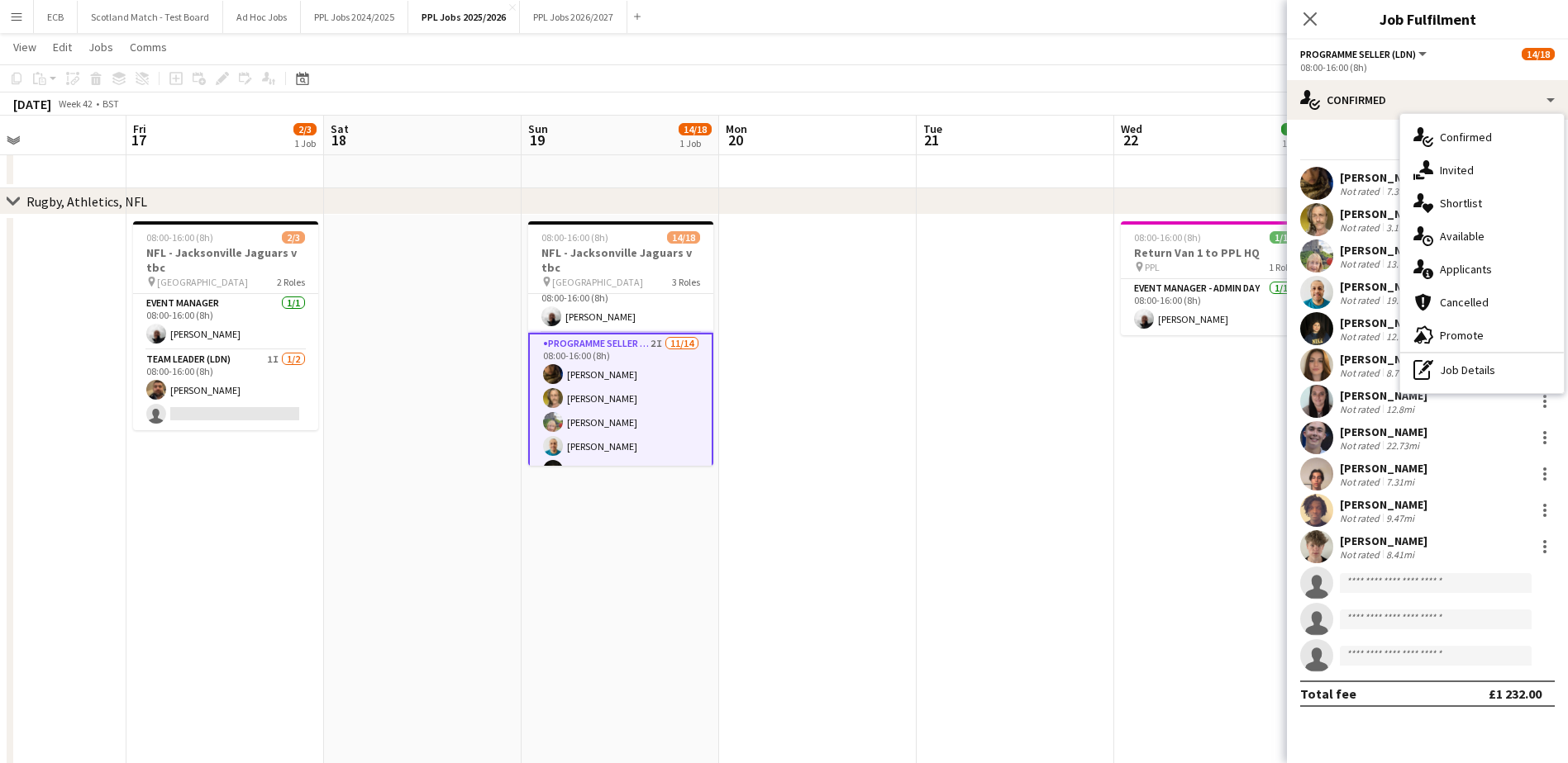
click at [970, 413] on app-date-cell at bounding box center [1015, 591] width 197 height 752
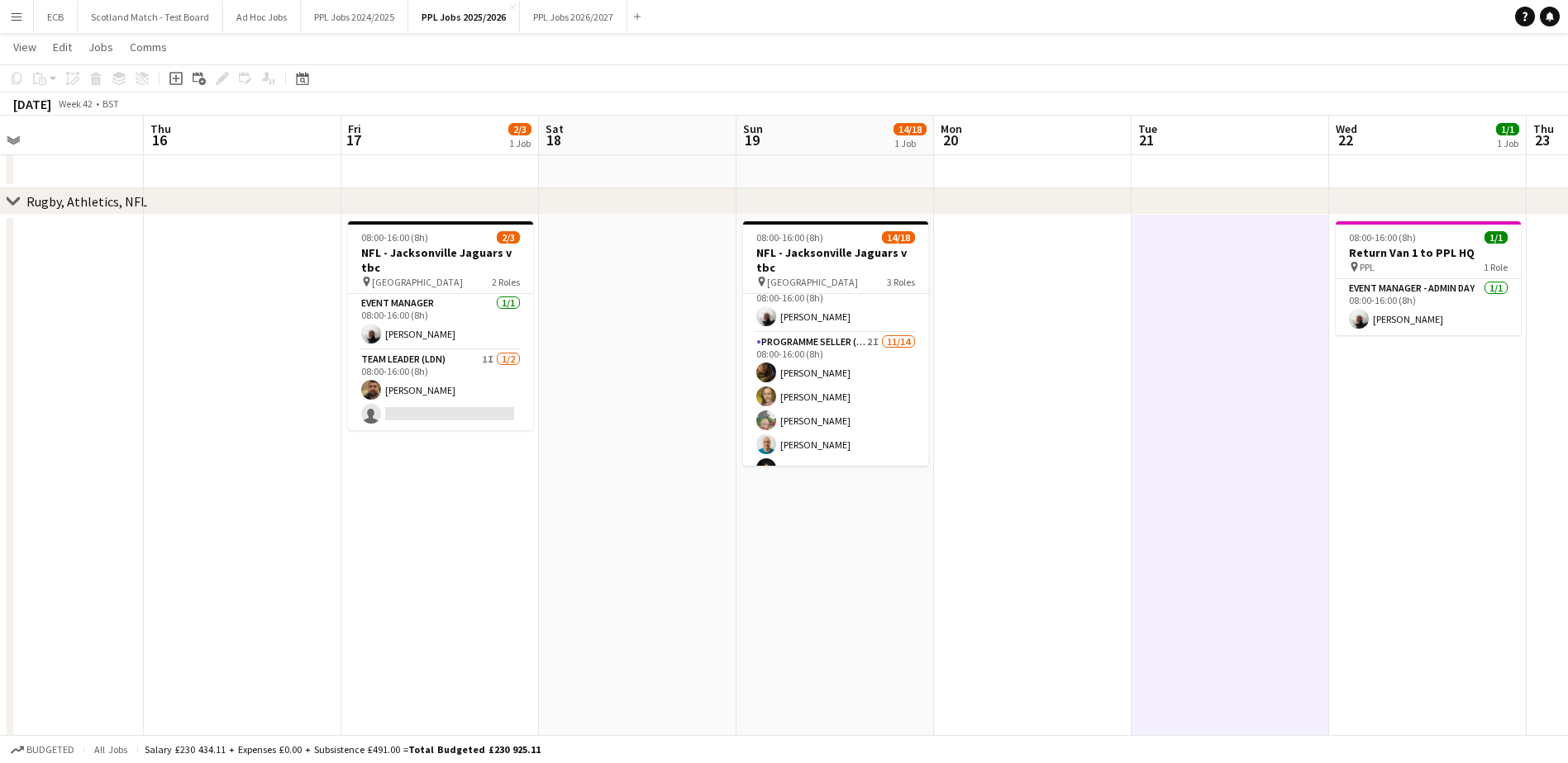
scroll to position [0, 449]
click at [418, 372] on app-card-role "Team Leader (LDN) 1I [DATE] 08:00-16:00 (8h) [PERSON_NAME] single-neutral-actio…" at bounding box center [440, 391] width 185 height 81
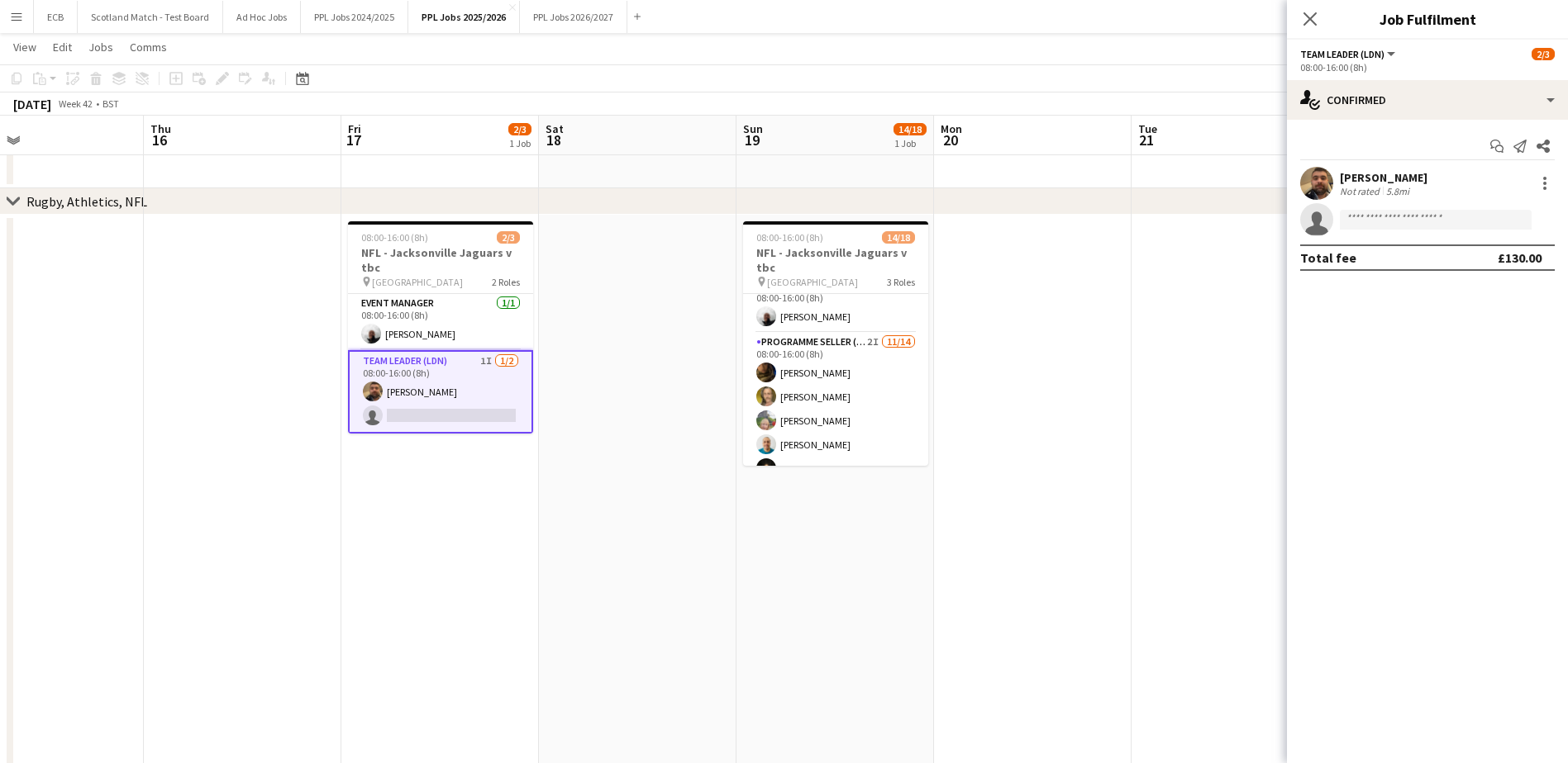
click at [654, 346] on app-date-cell at bounding box center [638, 591] width 197 height 752
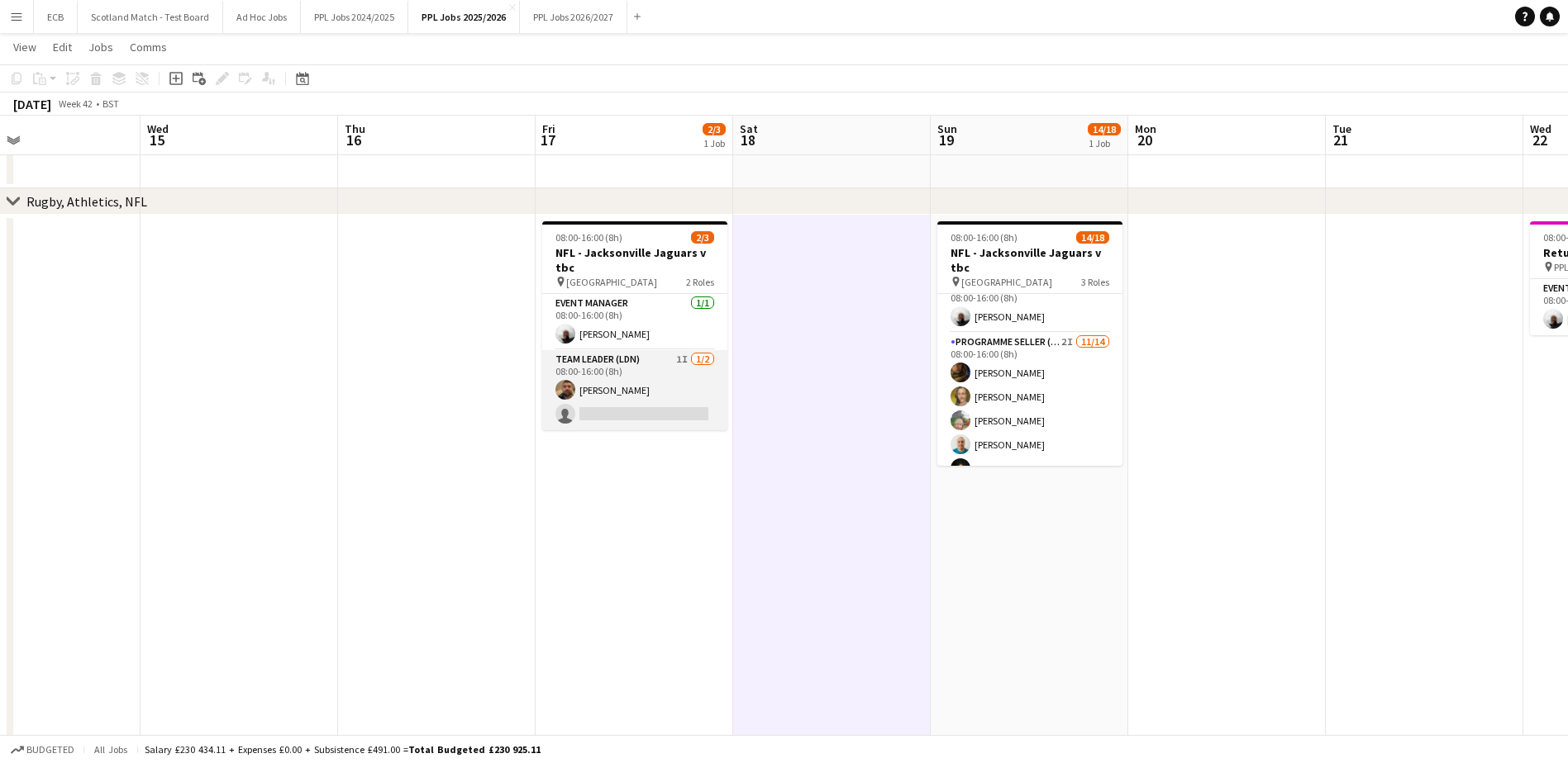
scroll to position [0, 650]
click at [642, 506] on app-date-cell "08:00-16:00 (8h) 2/3 NFL - Jacksonville Jaguars v tbc pin Wembley 2 Roles Event…" at bounding box center [633, 591] width 197 height 752
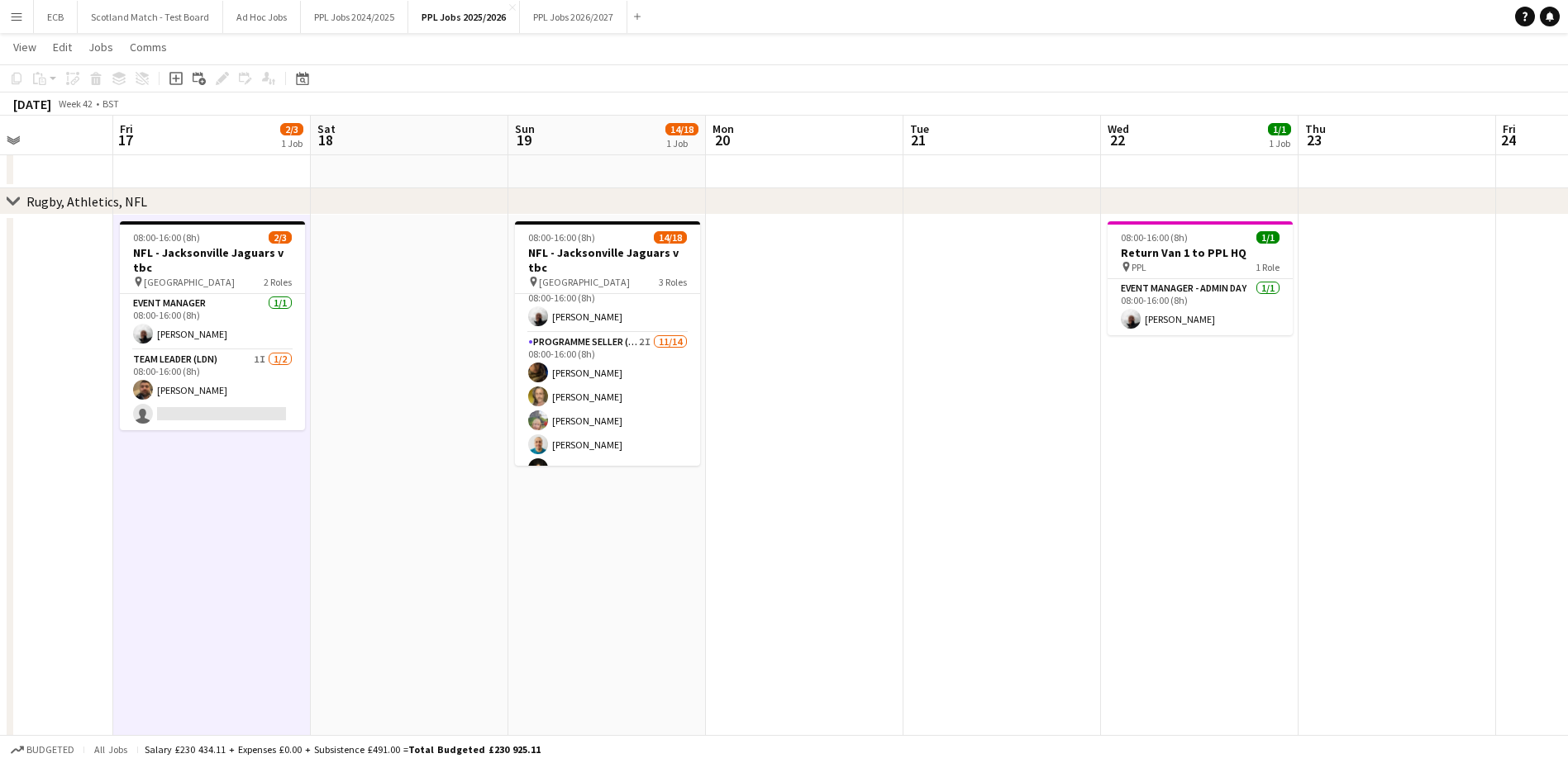
scroll to position [0, 461]
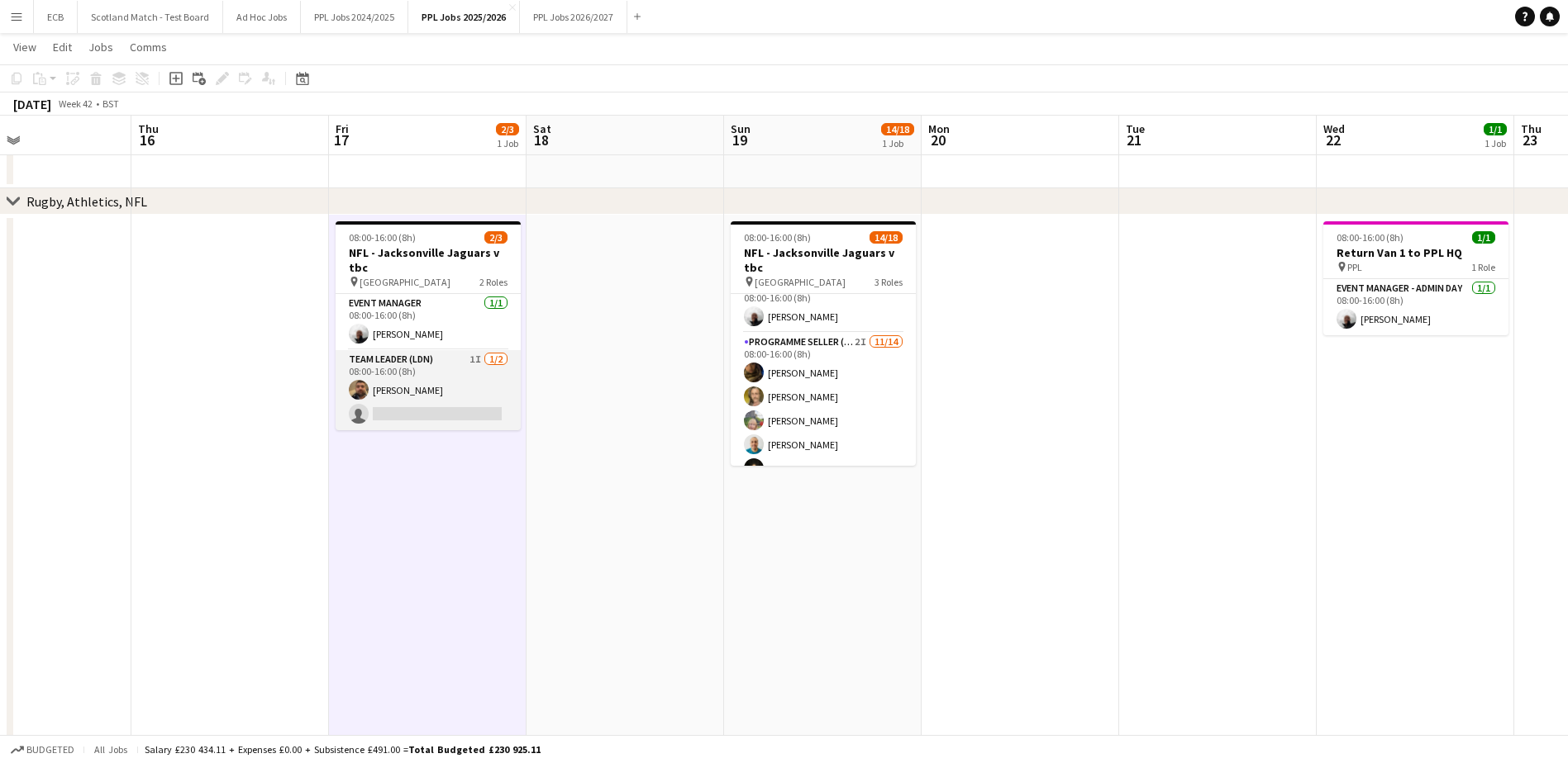
click at [495, 390] on app-card-role "Team Leader (LDN) 1I [DATE] 08:00-16:00 (8h) [PERSON_NAME] single-neutral-actio…" at bounding box center [428, 391] width 185 height 81
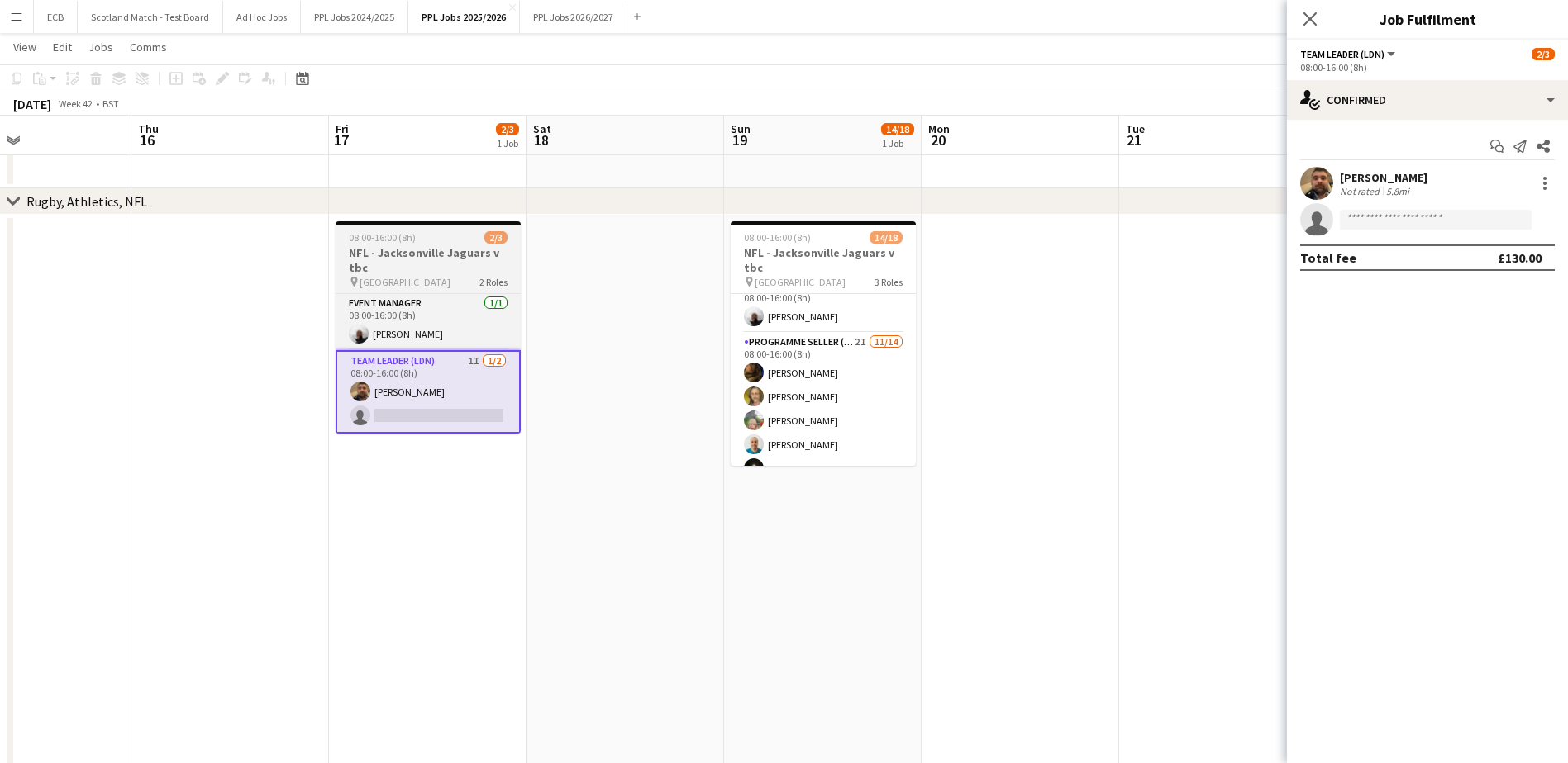
click at [451, 268] on h3 "NFL - Jacksonville Jaguars v tbc" at bounding box center [428, 260] width 185 height 29
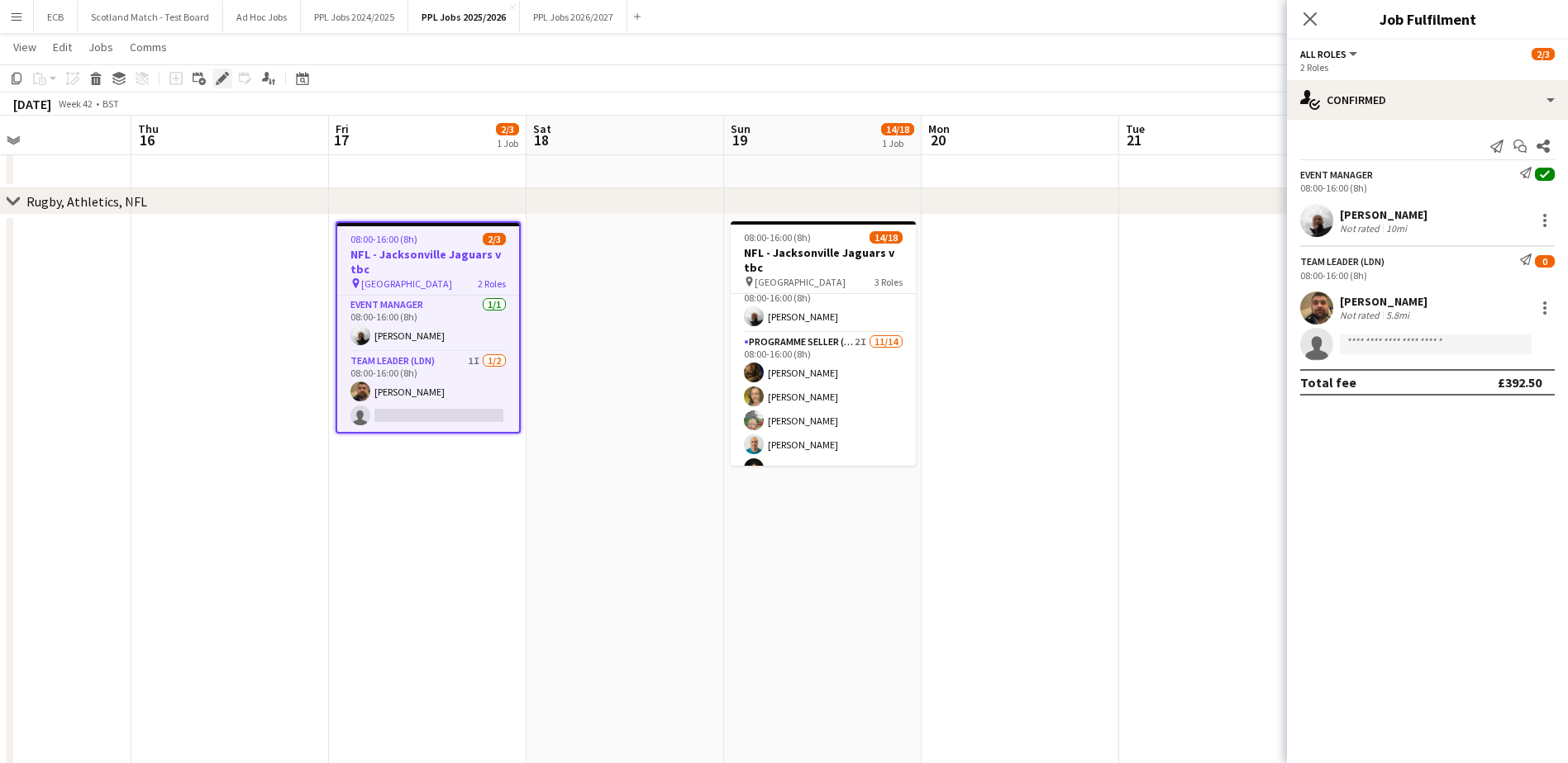
click at [219, 82] on icon at bounding box center [221, 79] width 9 height 9
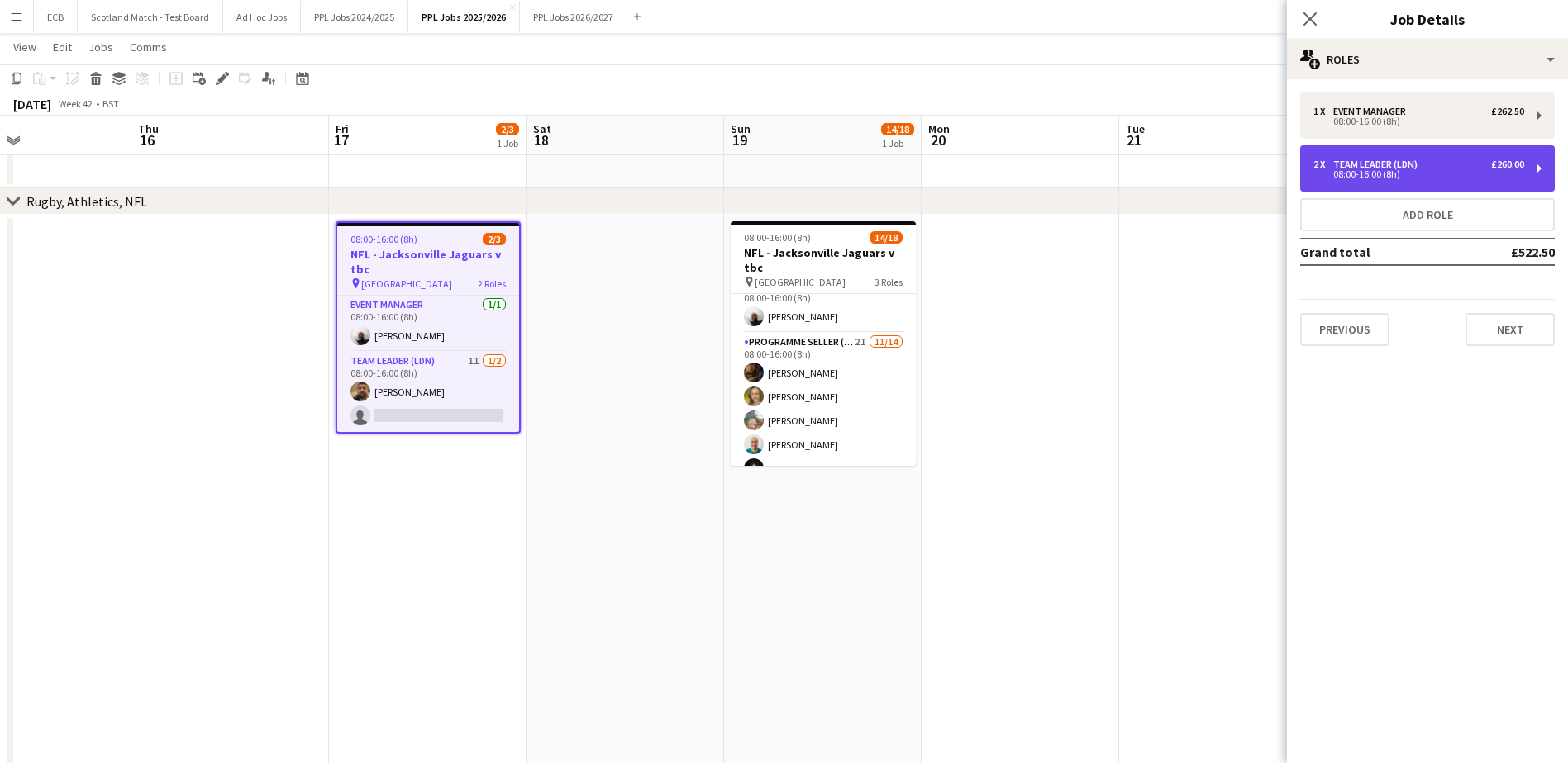
click at [1526, 164] on div "2 x Team Leader (LDN) £260.00 08:00-16:00 (8h)" at bounding box center [1427, 168] width 254 height 46
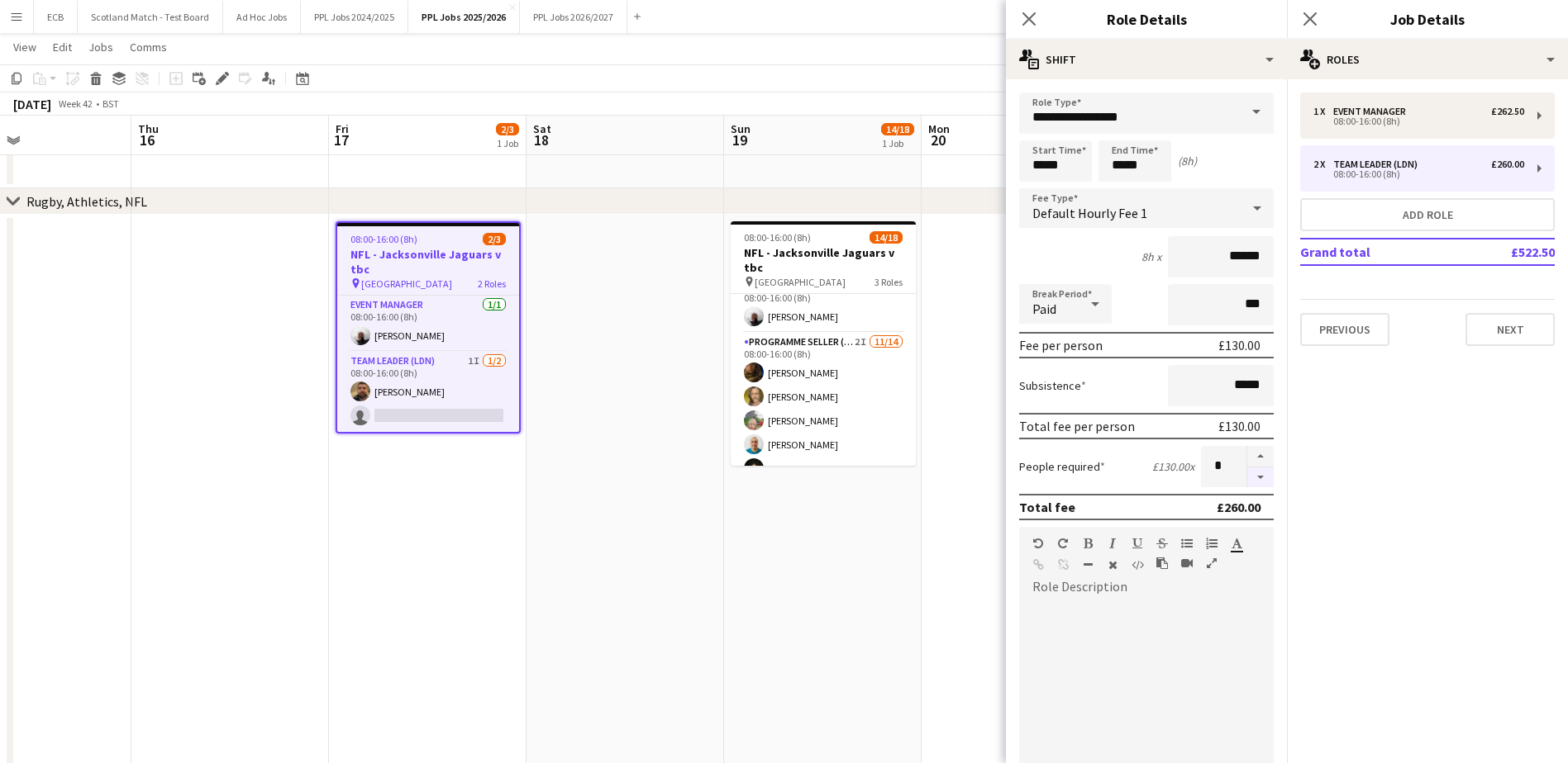
click at [1248, 480] on button "button" at bounding box center [1260, 477] width 27 height 21
type input "*"
click at [910, 542] on app-date-cell "08:00-16:00 (8h) 14/18 NFL - Jacksonville Jaguars v tbc pin Wembley 3 Roles Eve…" at bounding box center [822, 591] width 197 height 752
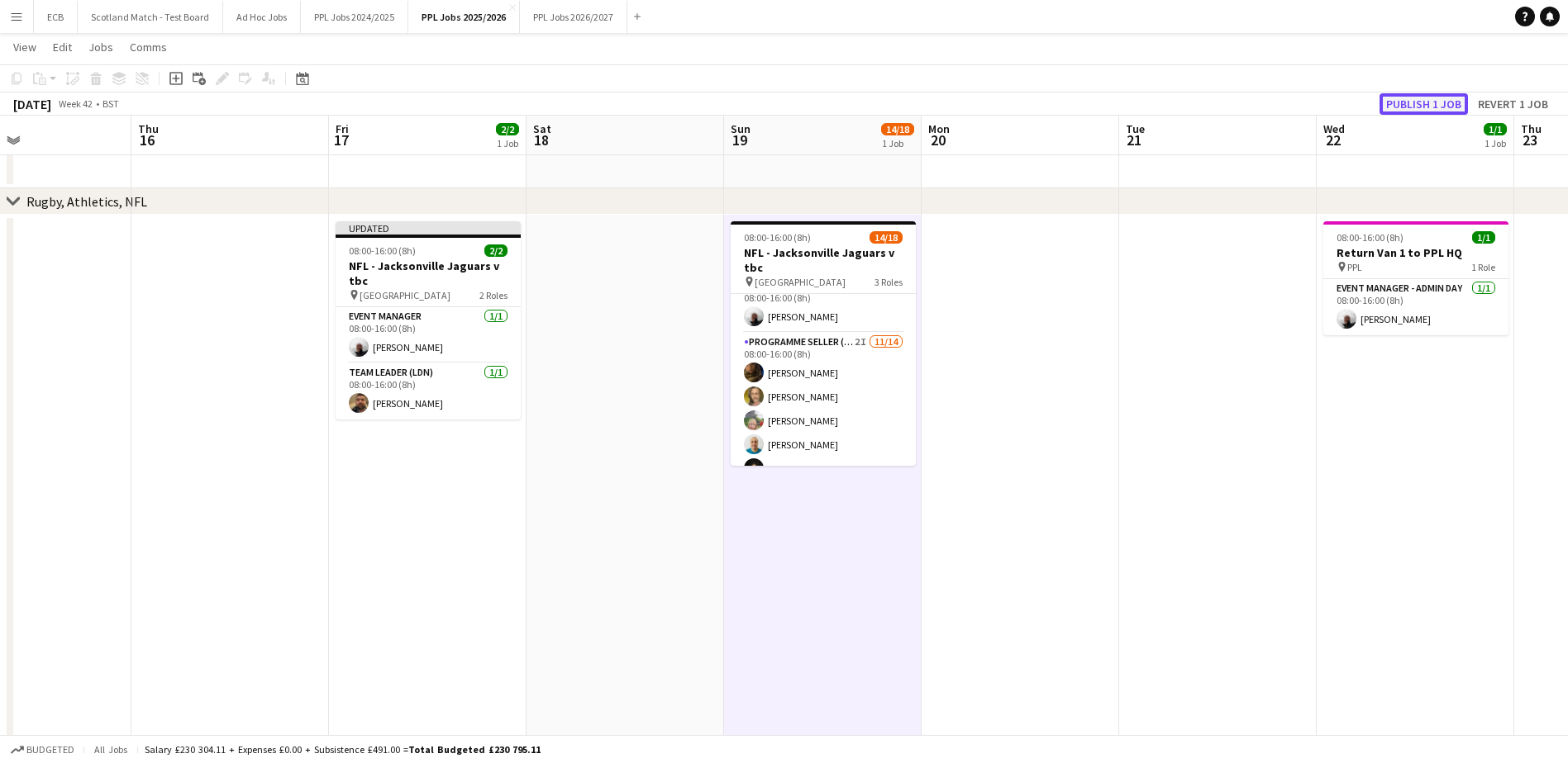
click at [1443, 107] on button "Publish 1 job" at bounding box center [1424, 104] width 88 height 22
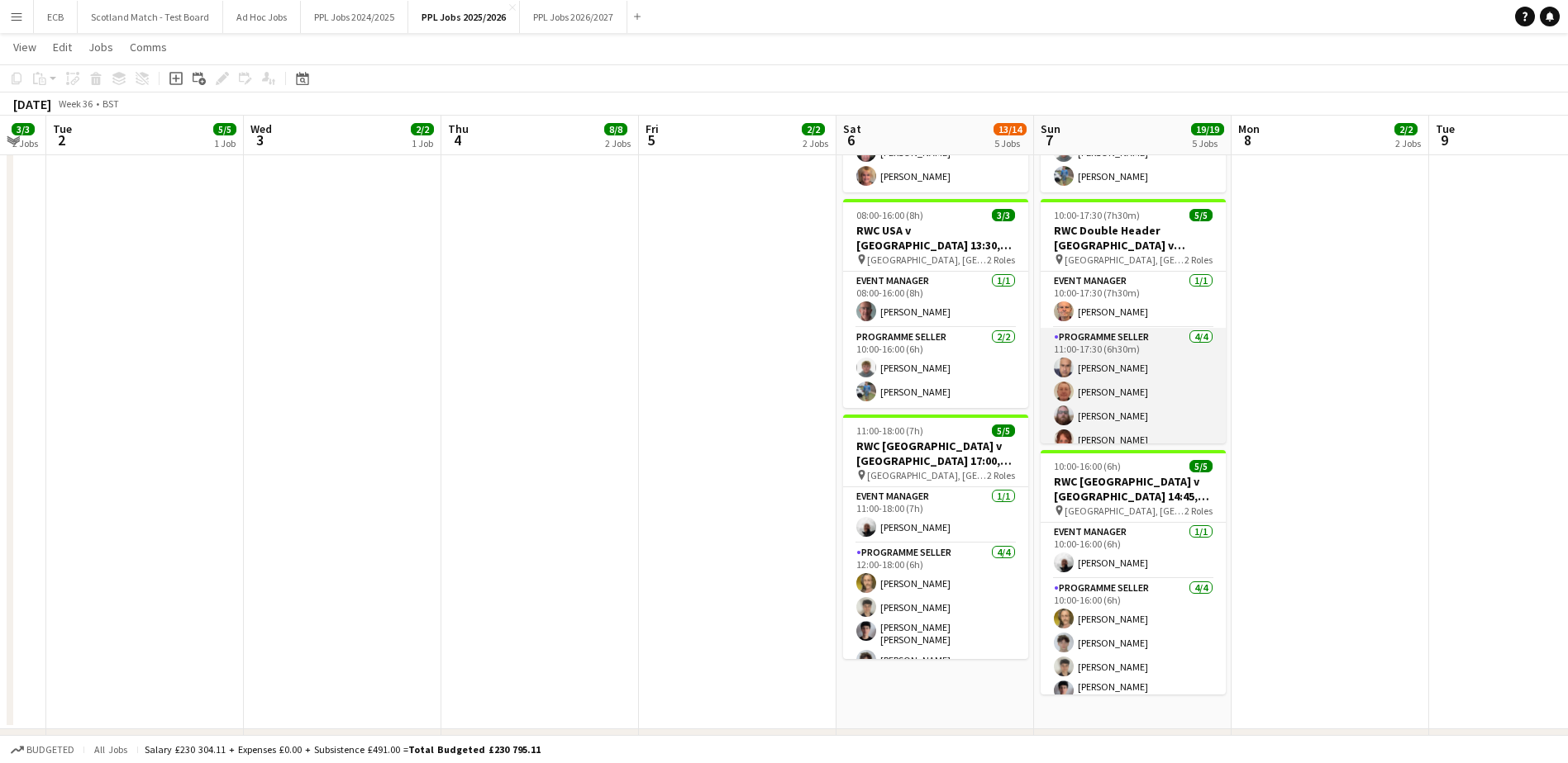
scroll to position [13, 0]
click at [1149, 334] on app-card-role "Programme Seller [DATE] 11:00-17:30 (6h30m) [PERSON_NAME] [PERSON_NAME] [PERSON…" at bounding box center [1133, 379] width 185 height 128
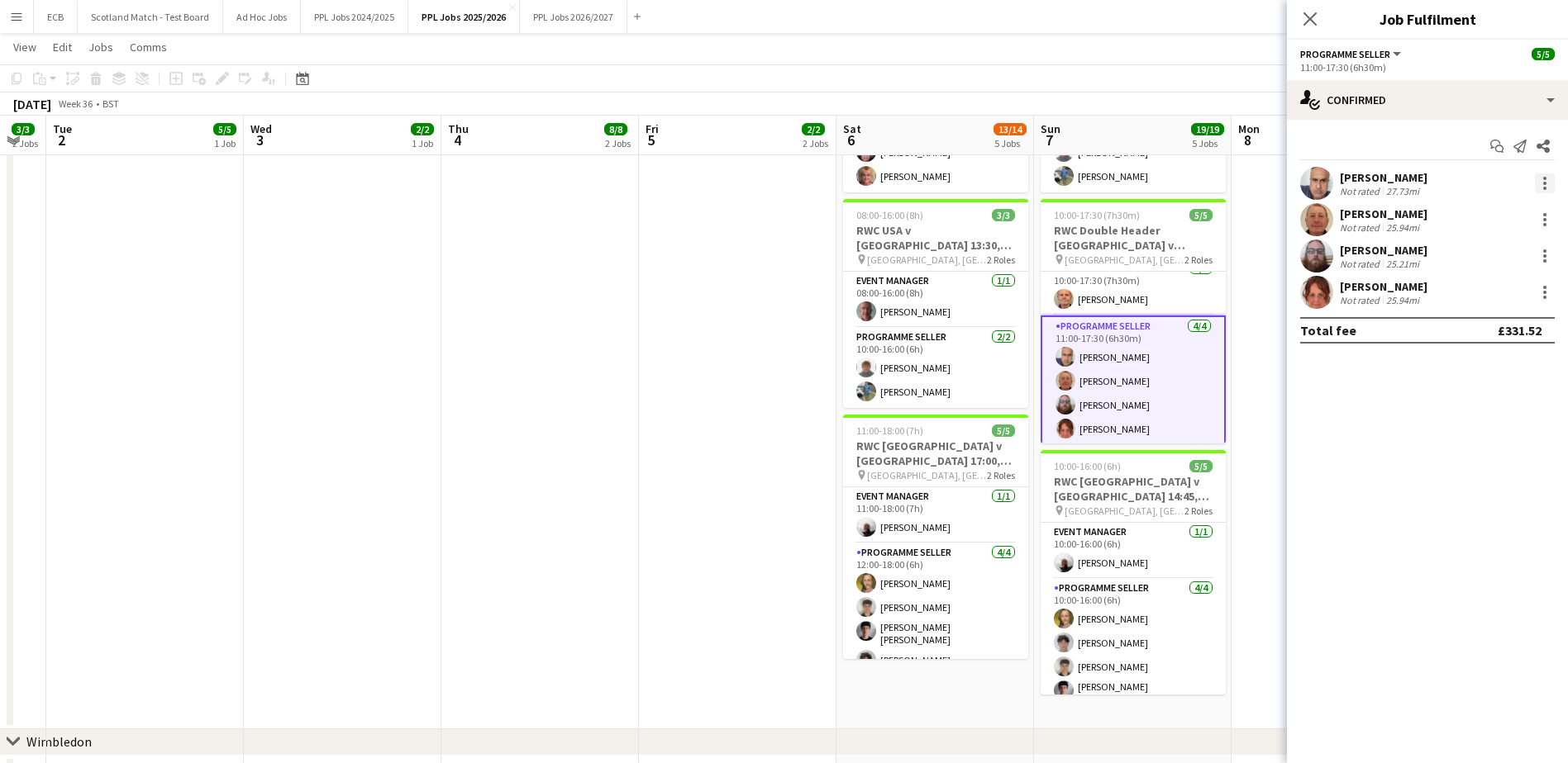
click at [1548, 180] on div at bounding box center [1544, 184] width 20 height 20
click at [1475, 372] on span "Remove" at bounding box center [1464, 372] width 49 height 14
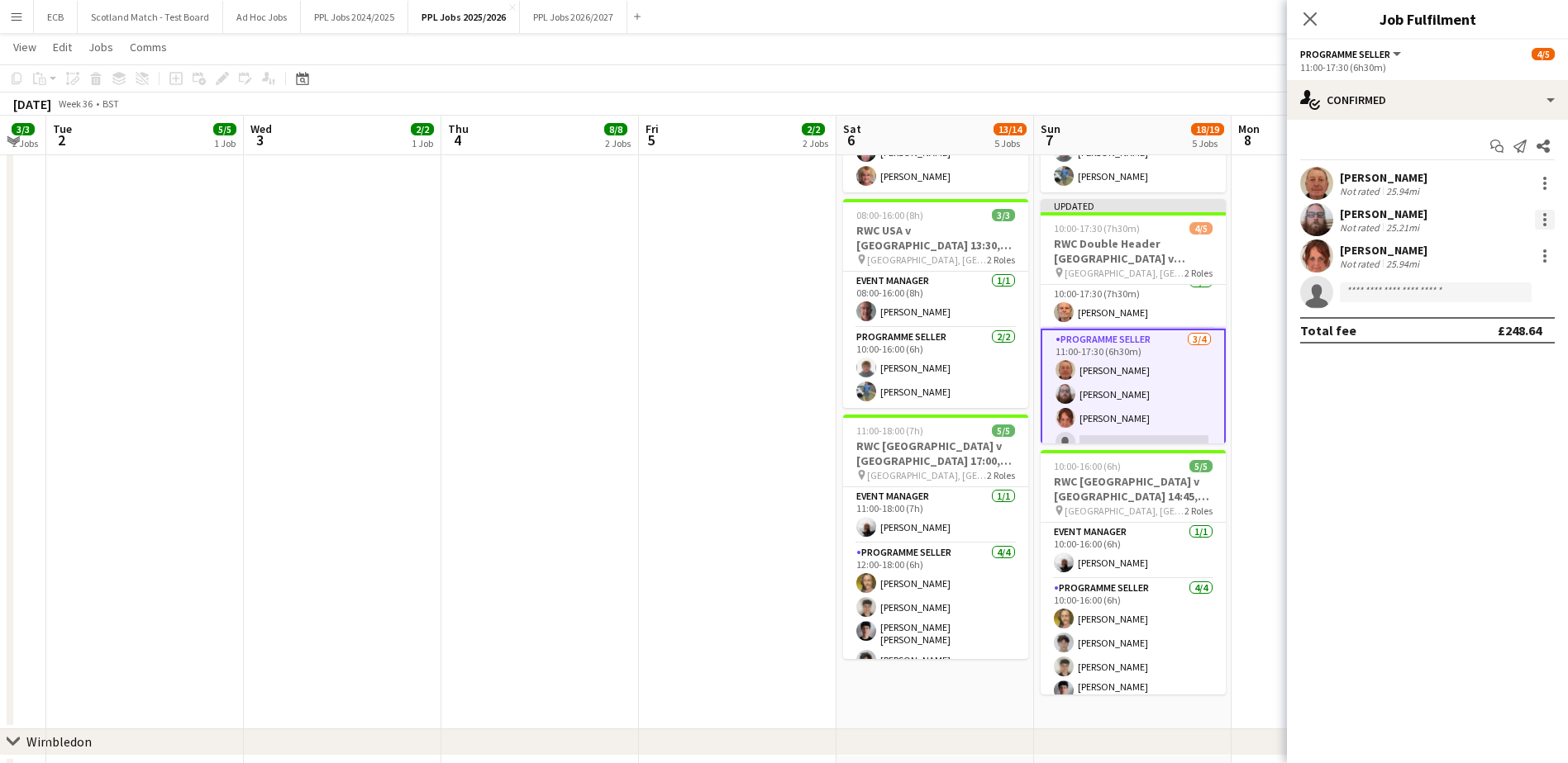
click at [1544, 221] on div at bounding box center [1544, 219] width 3 height 3
click at [1473, 407] on span "Remove" at bounding box center [1464, 409] width 49 height 14
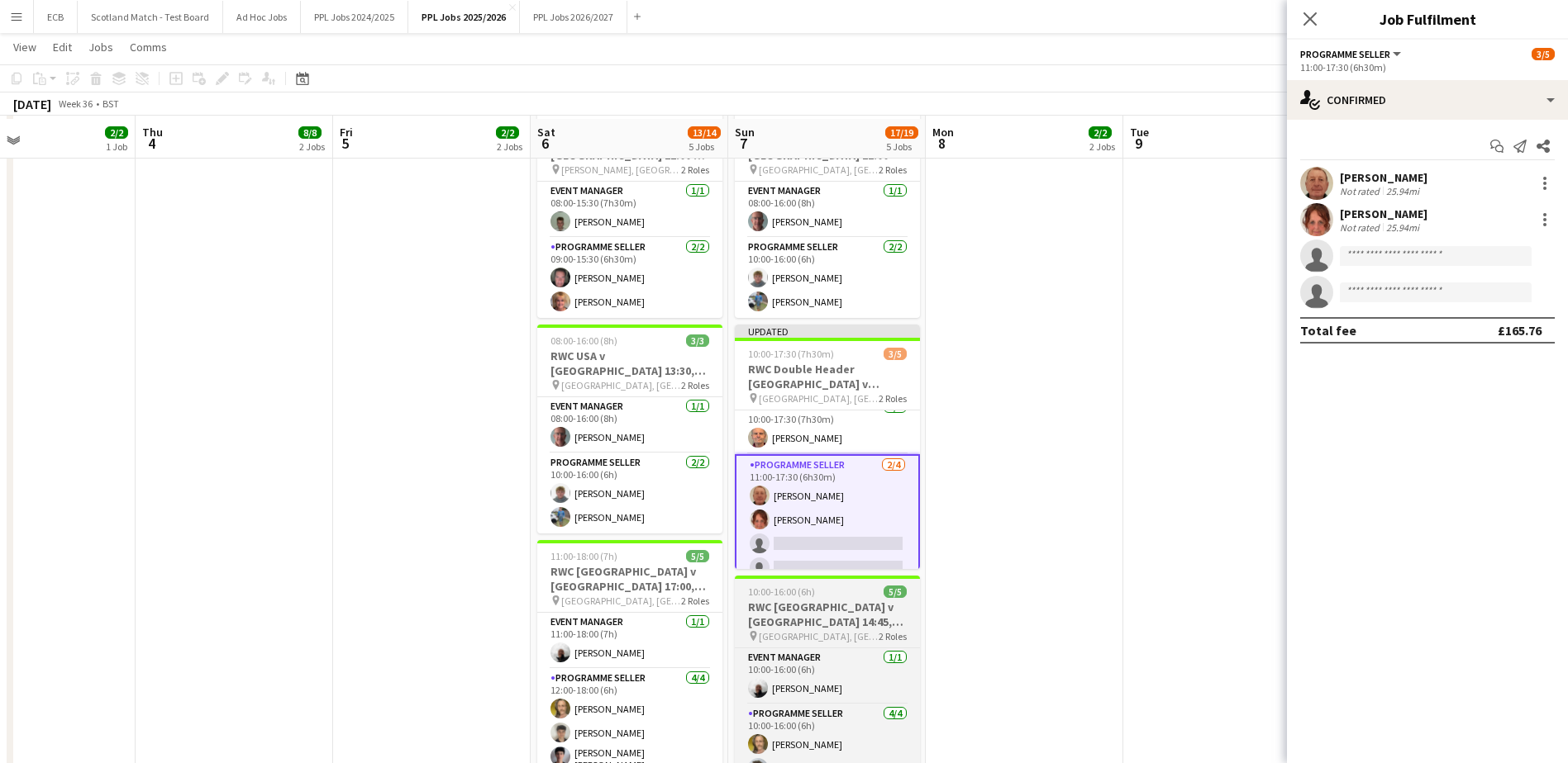
scroll to position [878, 0]
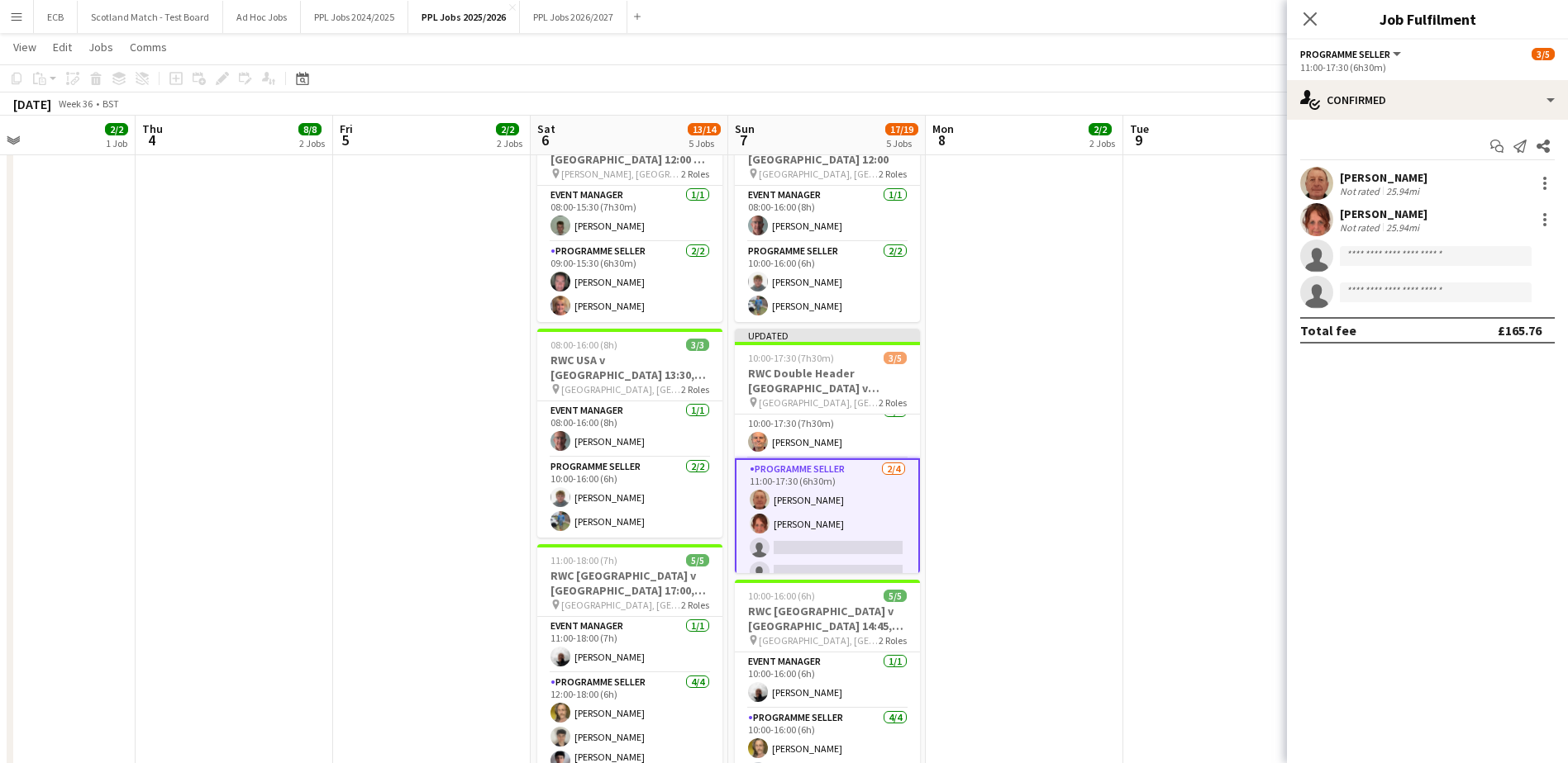
click at [1018, 233] on app-date-cell at bounding box center [1024, 483] width 197 height 752
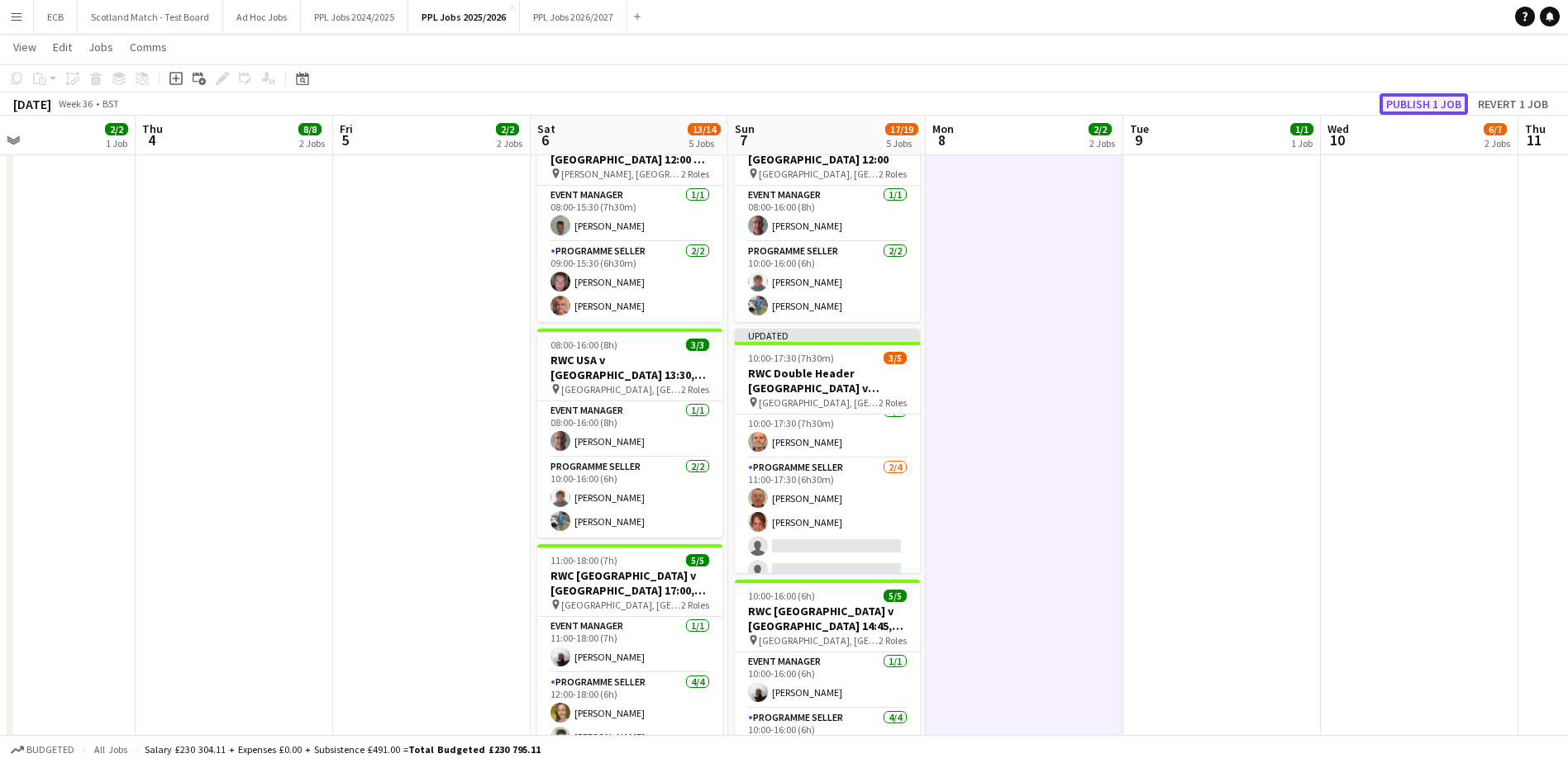
click at [1413, 102] on button "Publish 1 job" at bounding box center [1424, 104] width 88 height 22
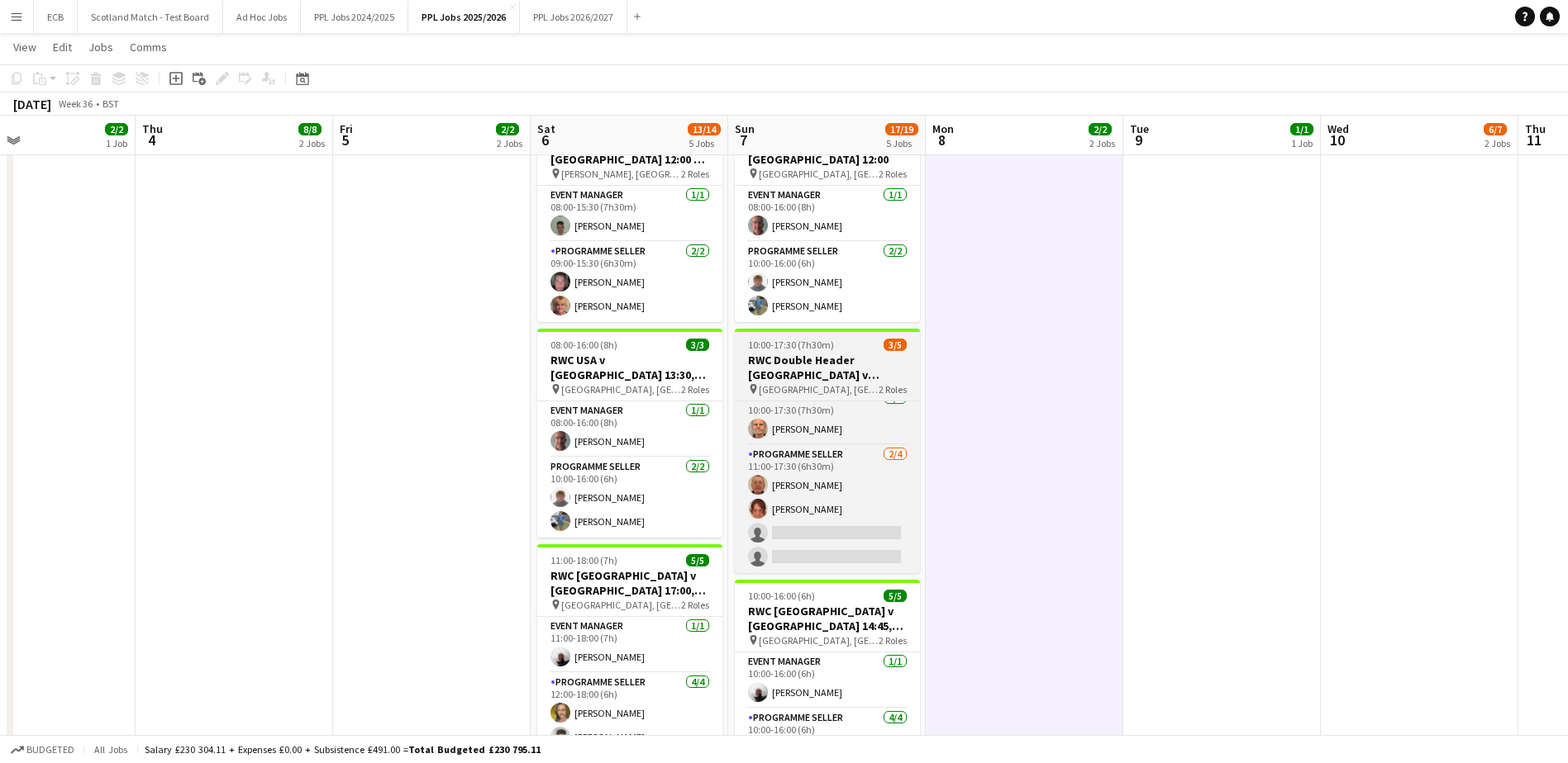
click at [821, 364] on h3 "RWC Double Header [GEOGRAPHIC_DATA] v [GEOGRAPHIC_DATA] 14:00 & France v [GEOGR…" at bounding box center [827, 367] width 185 height 29
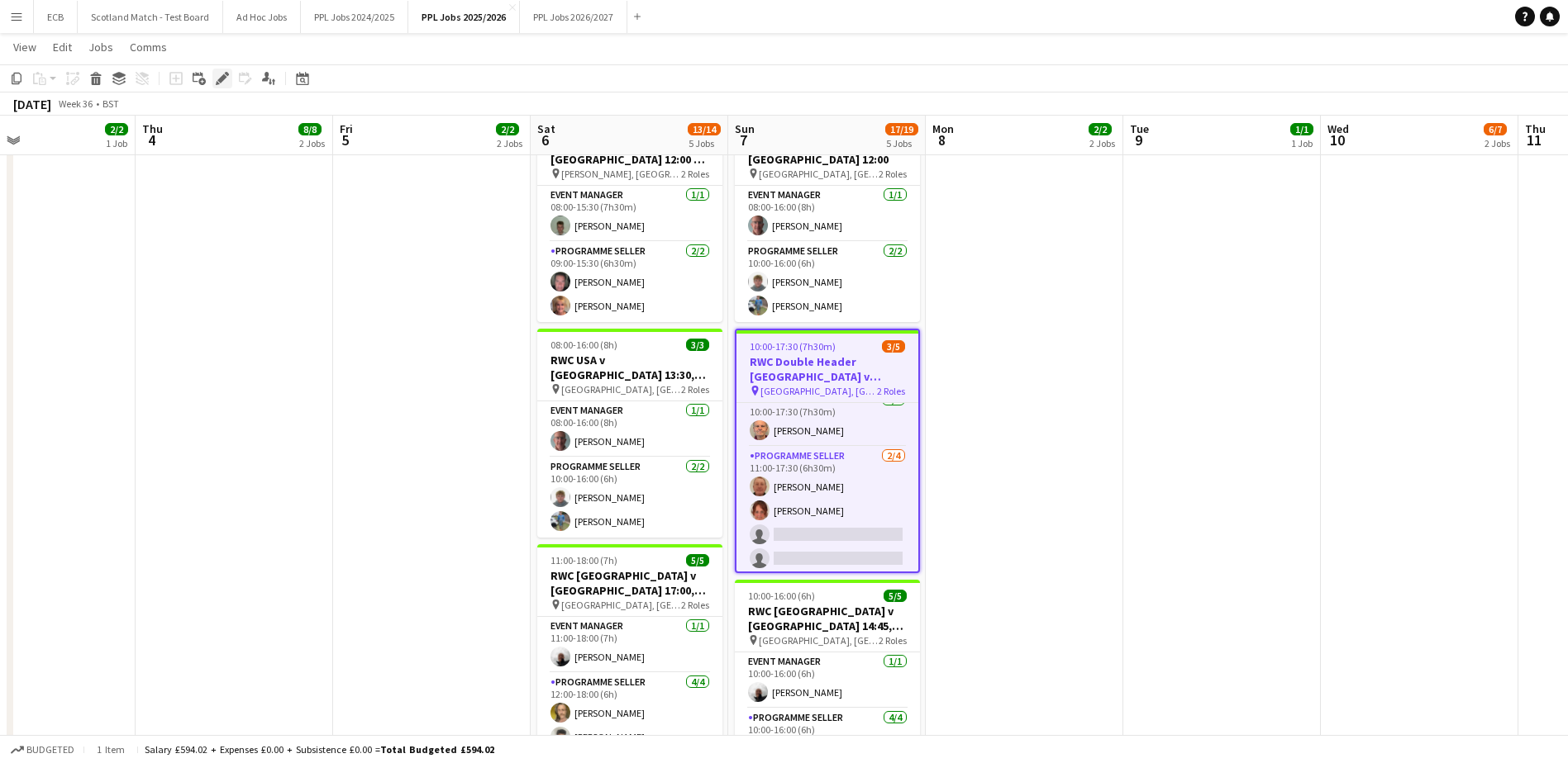
click at [223, 73] on icon "Edit" at bounding box center [222, 78] width 13 height 13
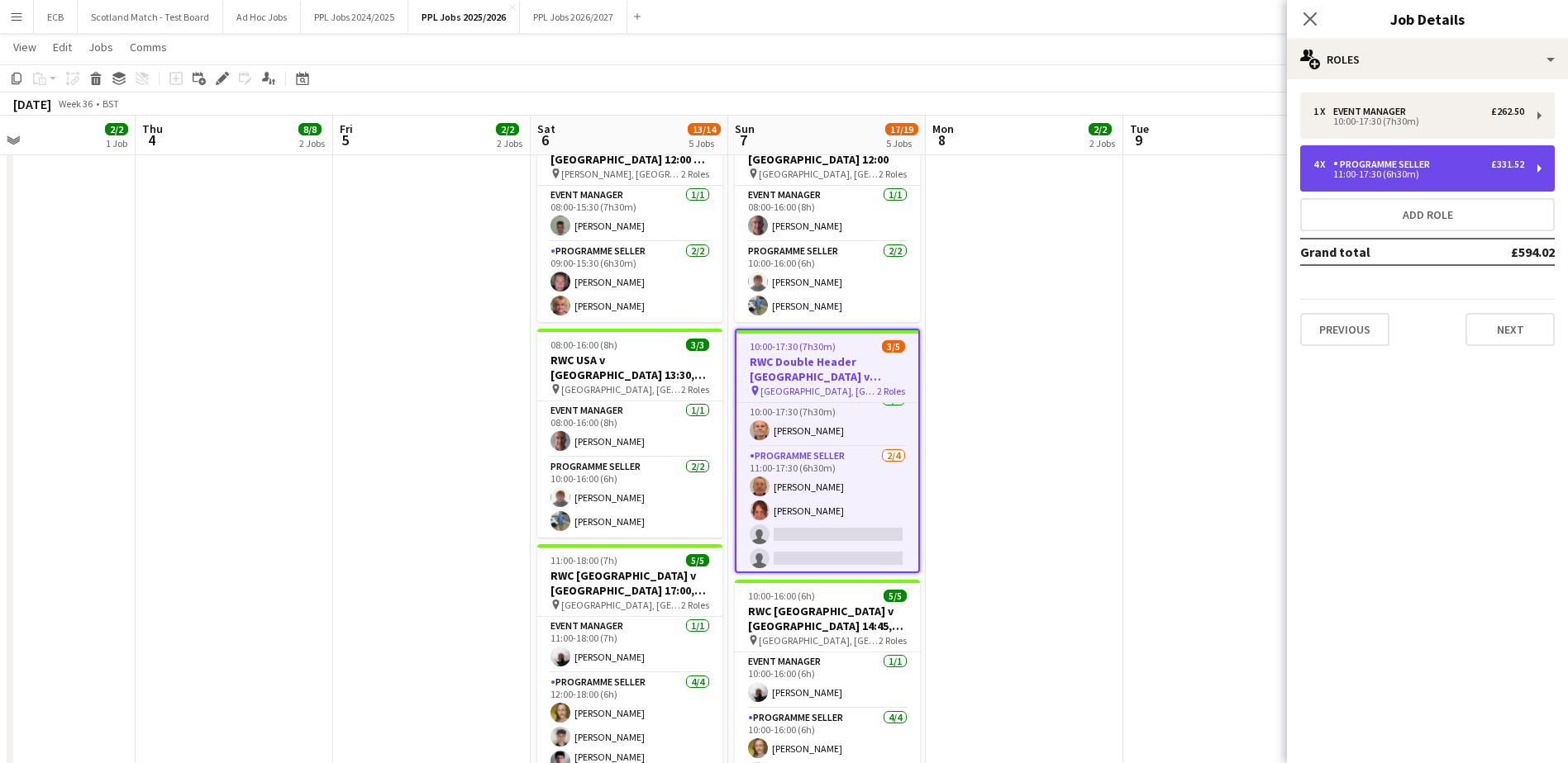
click at [1422, 154] on div "4 x Programme Seller £331.52 11:00-17:30 (6h30m)" at bounding box center [1427, 168] width 254 height 46
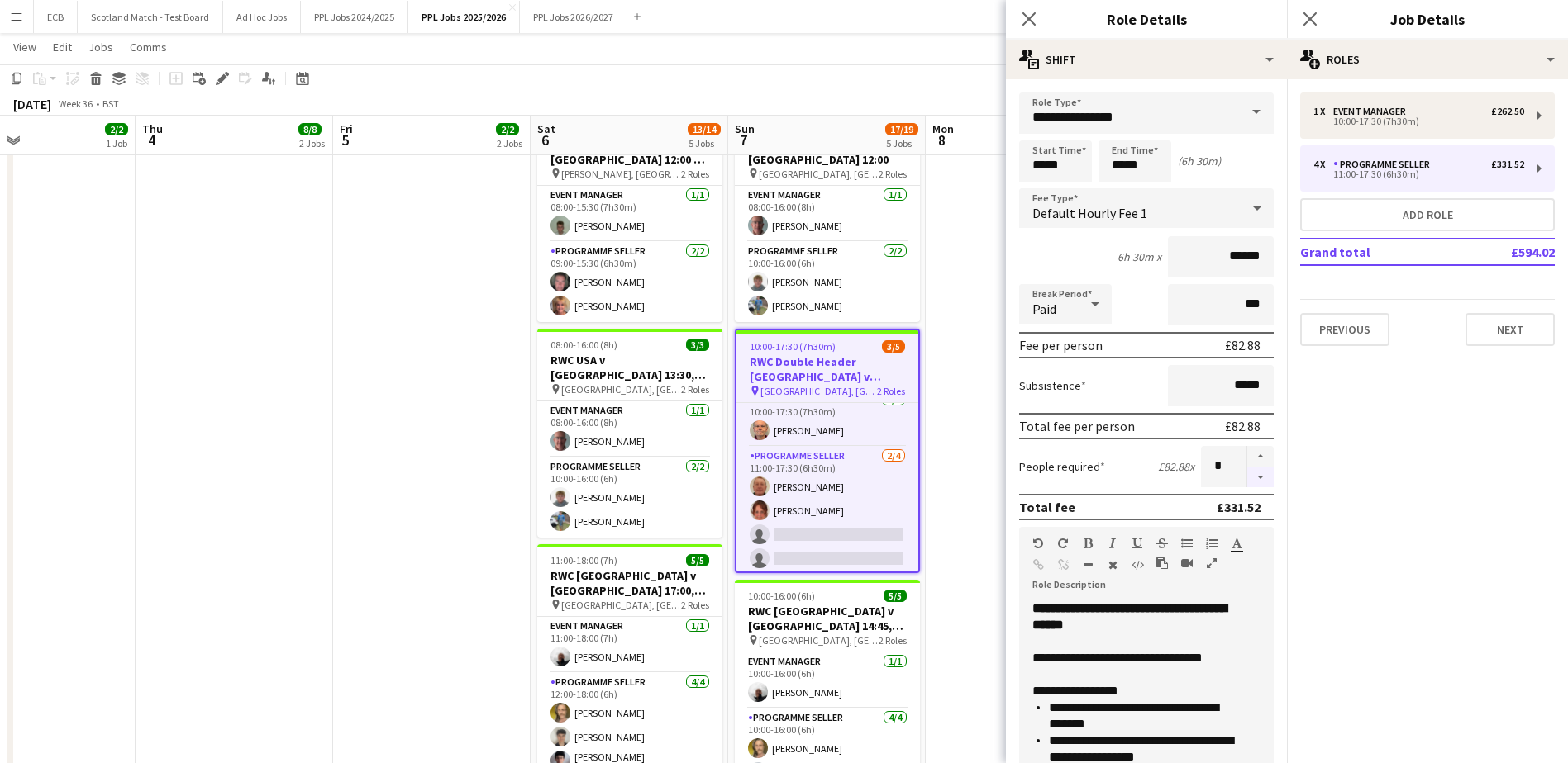
click at [1248, 474] on button "button" at bounding box center [1260, 477] width 27 height 21
type input "*"
click at [1350, 440] on mat-expansion-panel "pencil3 General details 1 x Event Manager £262.50 10:00-17:30 (7h30m) 4 x Progr…" at bounding box center [1428, 421] width 281 height 684
click at [1524, 327] on button "Next" at bounding box center [1510, 330] width 89 height 33
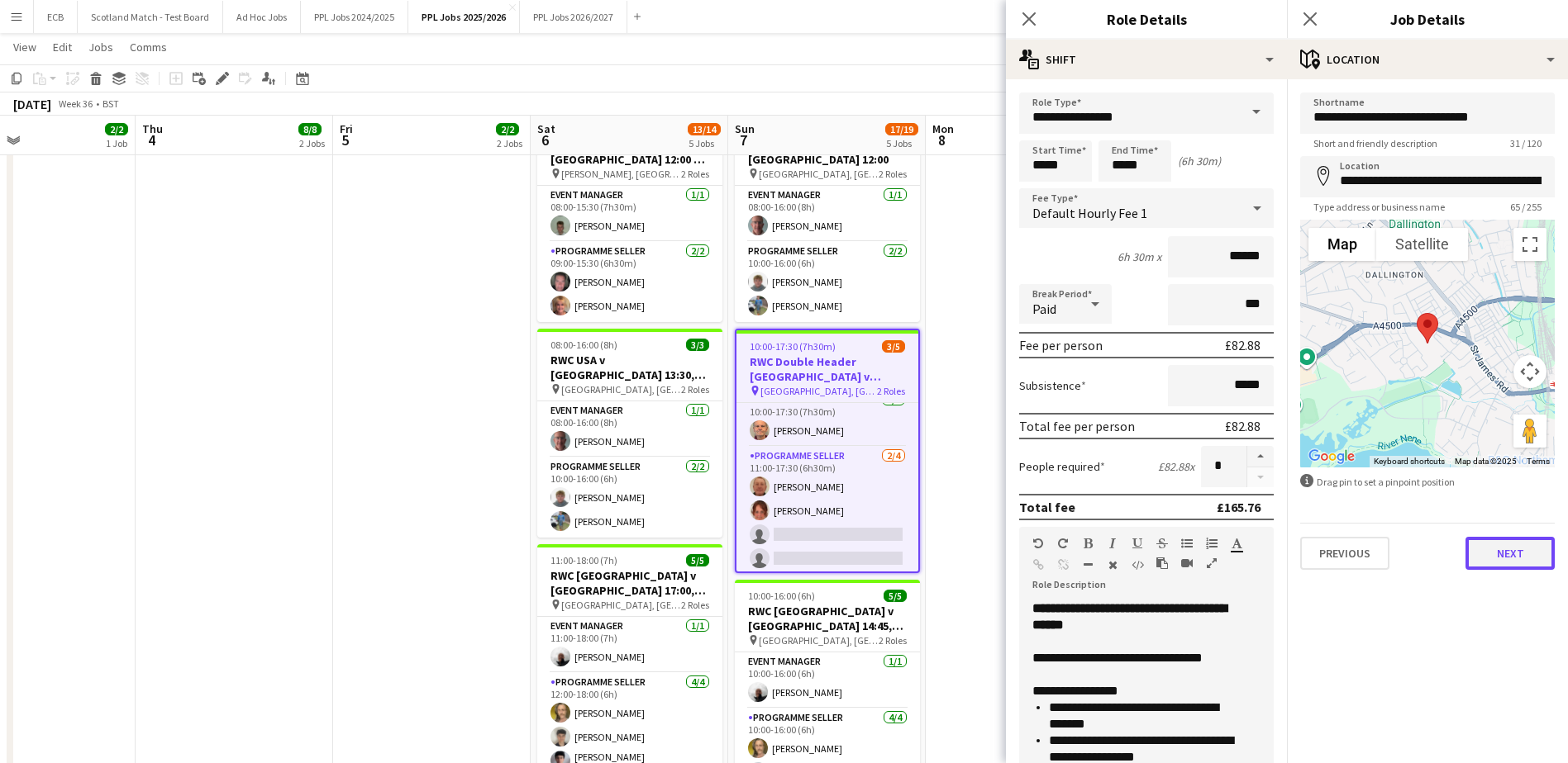
click at [1523, 549] on button "Next" at bounding box center [1510, 554] width 89 height 33
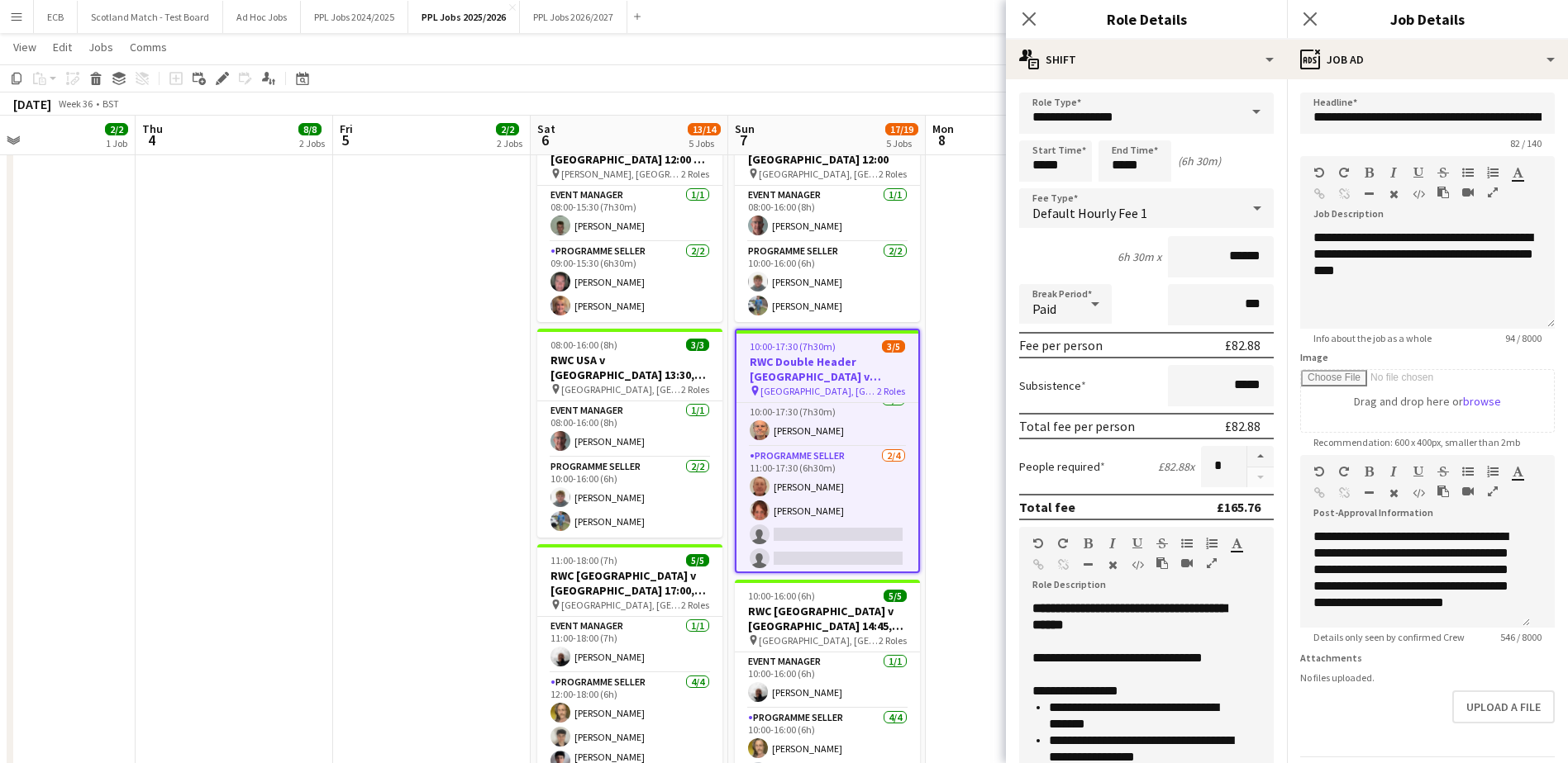
click at [976, 356] on app-date-cell at bounding box center [1024, 483] width 197 height 752
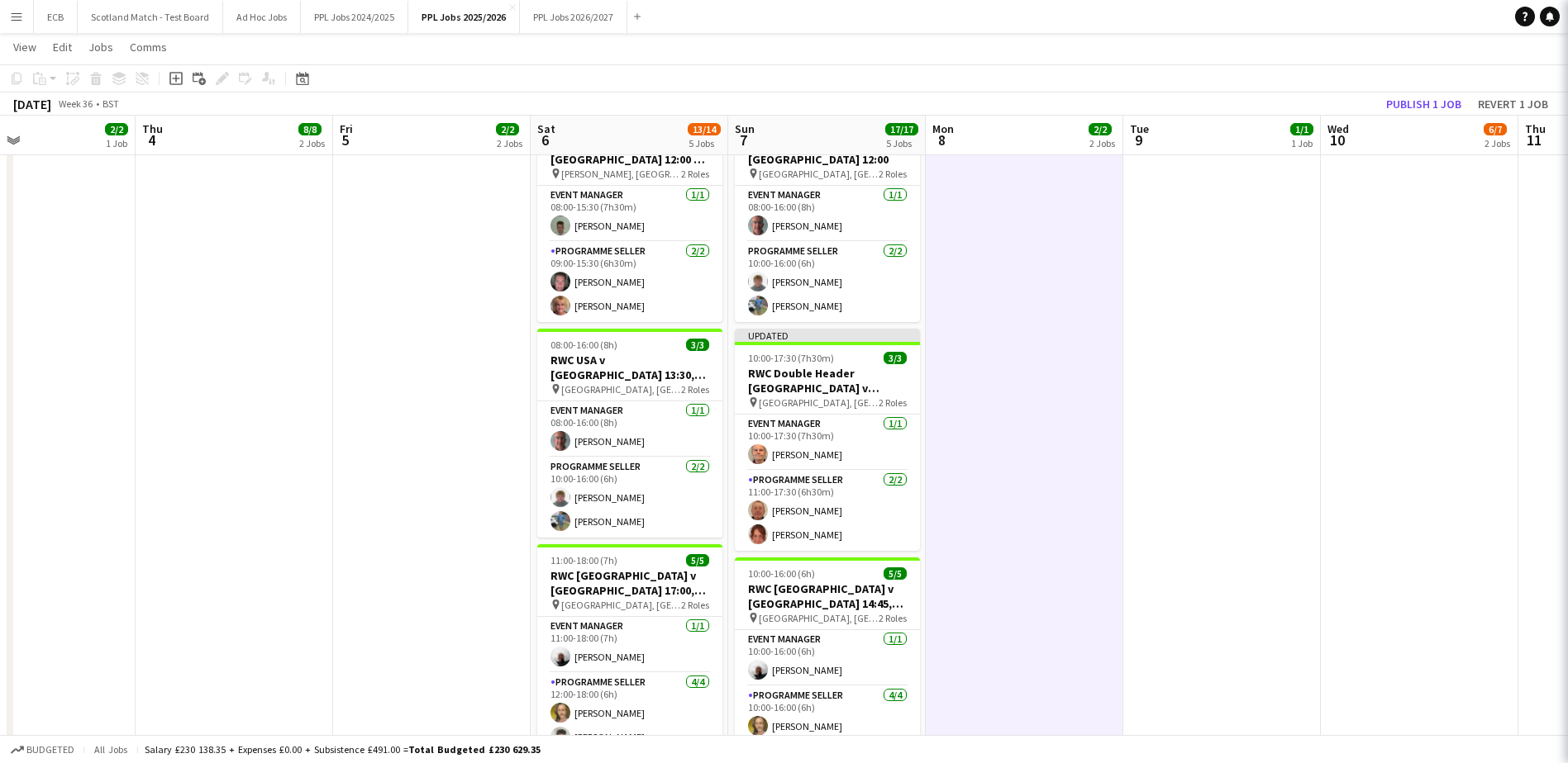
scroll to position [0, 0]
click at [1438, 100] on button "Publish 1 job" at bounding box center [1424, 104] width 88 height 22
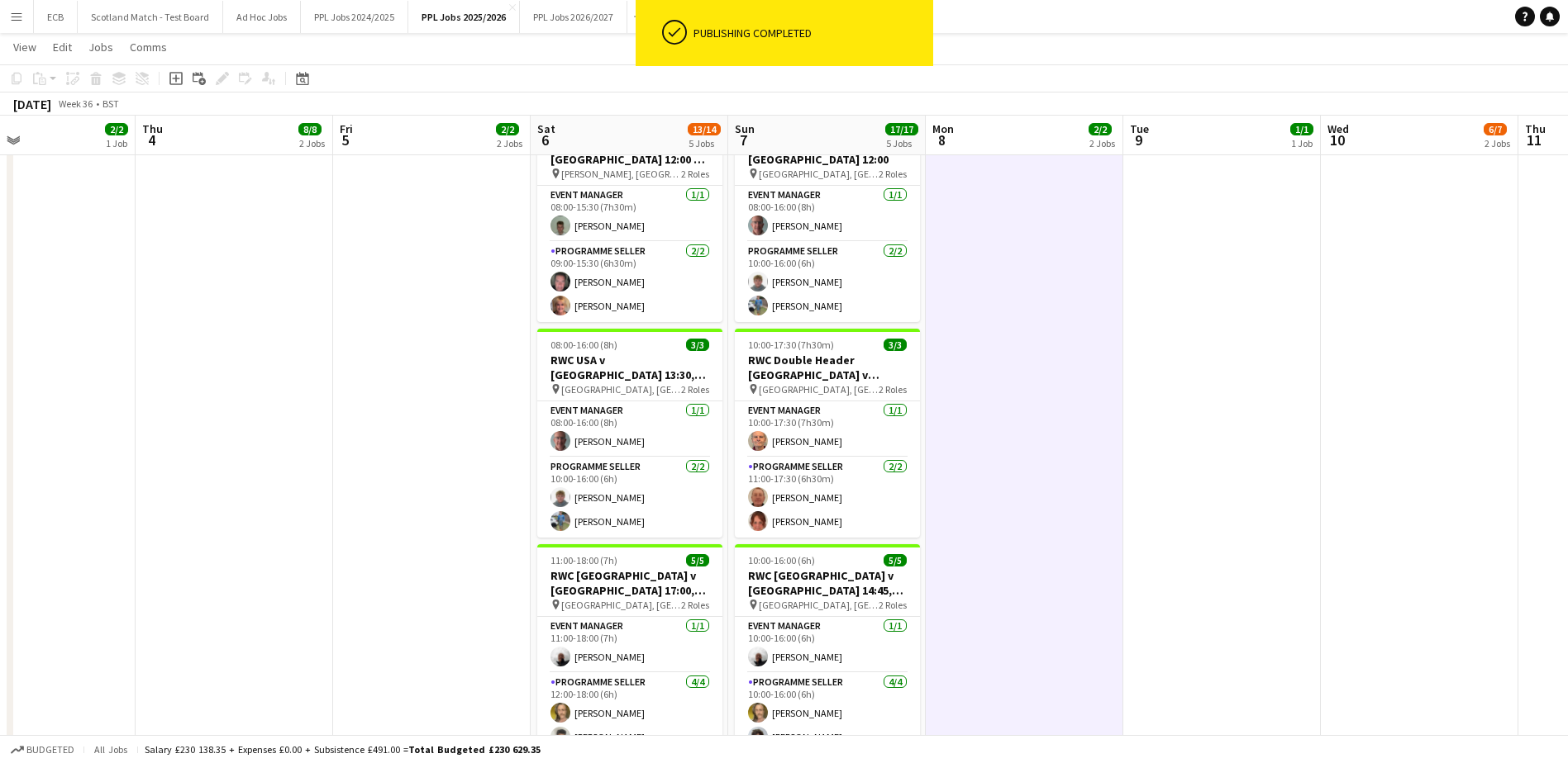
click at [984, 389] on app-date-cell at bounding box center [1024, 483] width 197 height 752
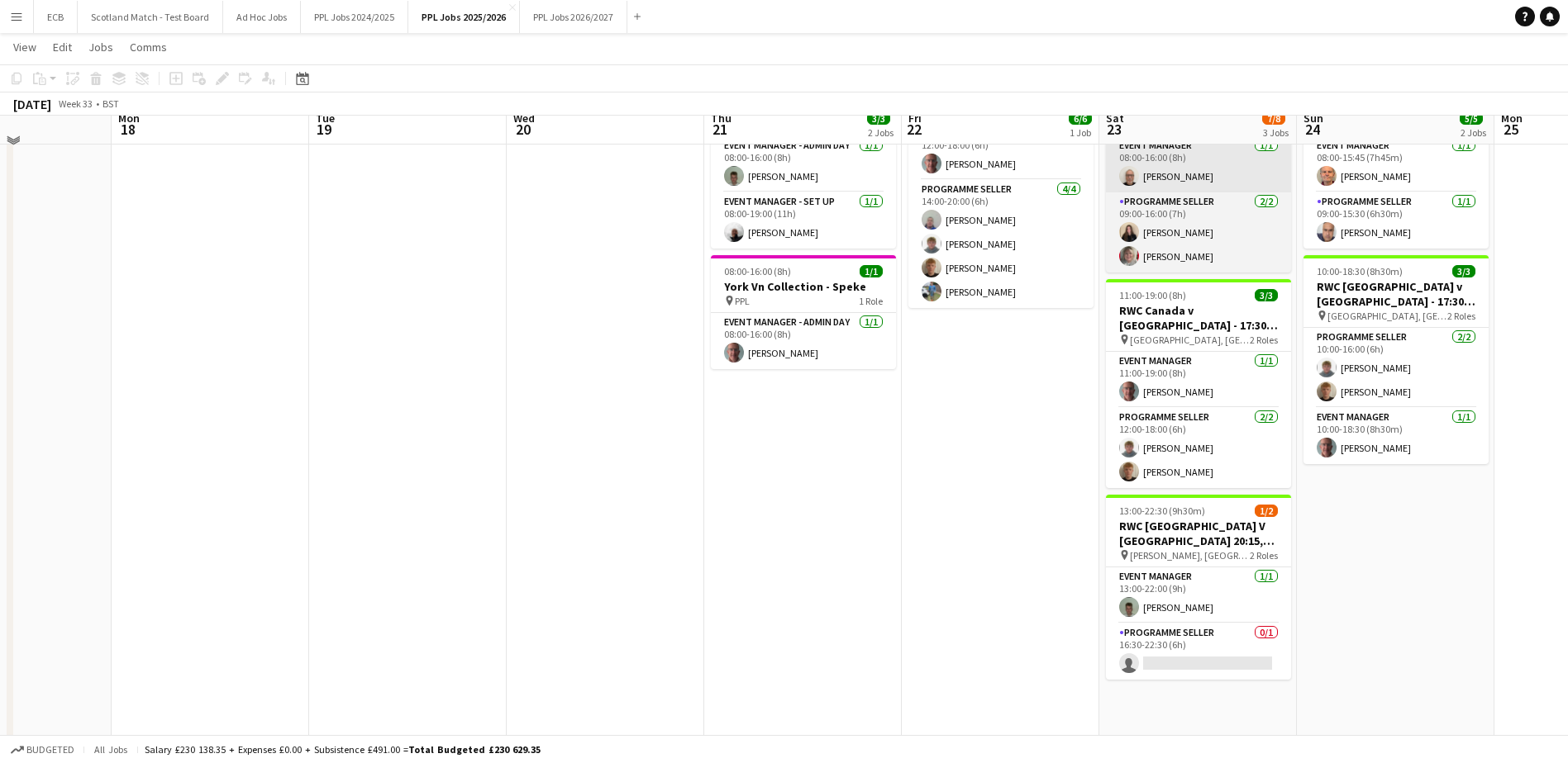
scroll to position [931, 0]
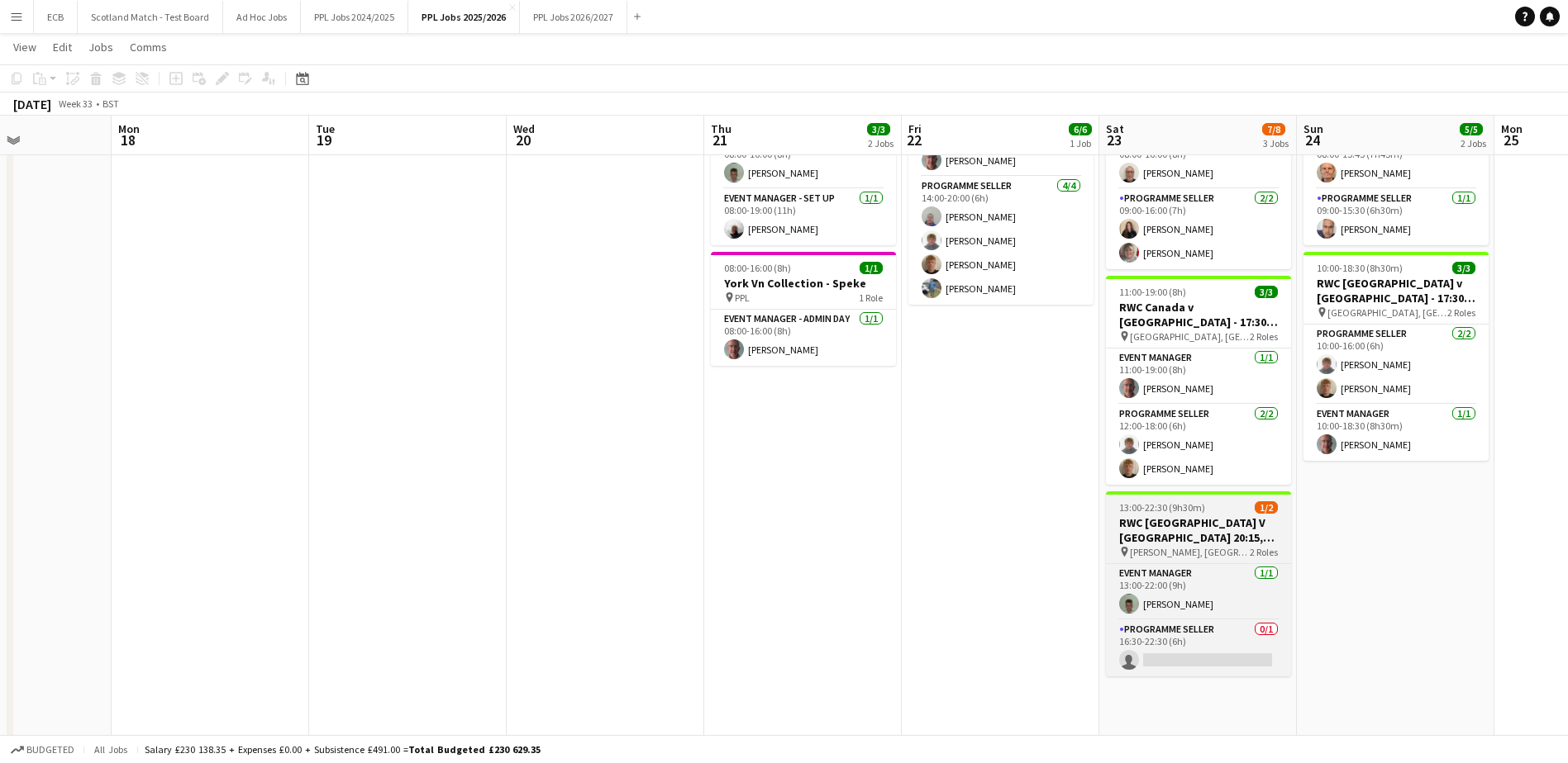
click at [1190, 519] on h3 "RWC [GEOGRAPHIC_DATA] V [GEOGRAPHIC_DATA] 20:15, [GEOGRAPHIC_DATA]" at bounding box center [1199, 530] width 185 height 29
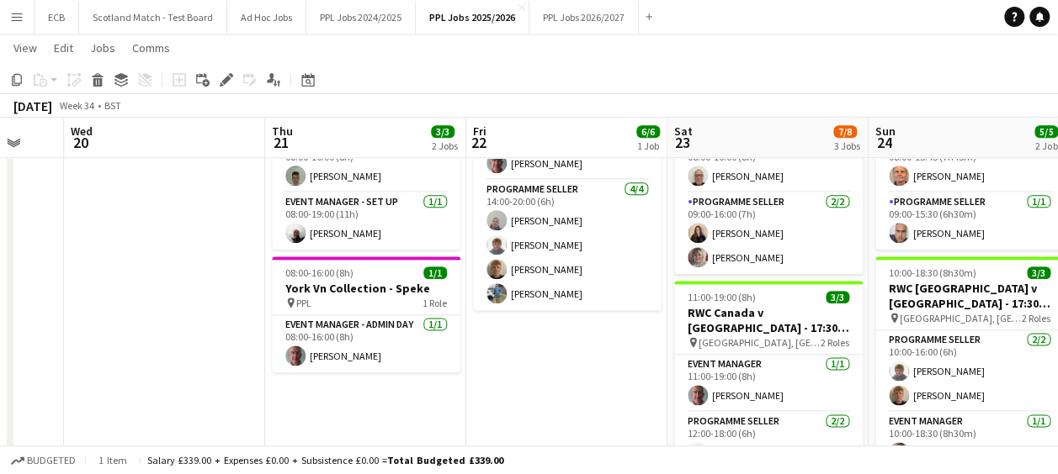
scroll to position [69, 0]
